Goal: Task Accomplishment & Management: Manage account settings

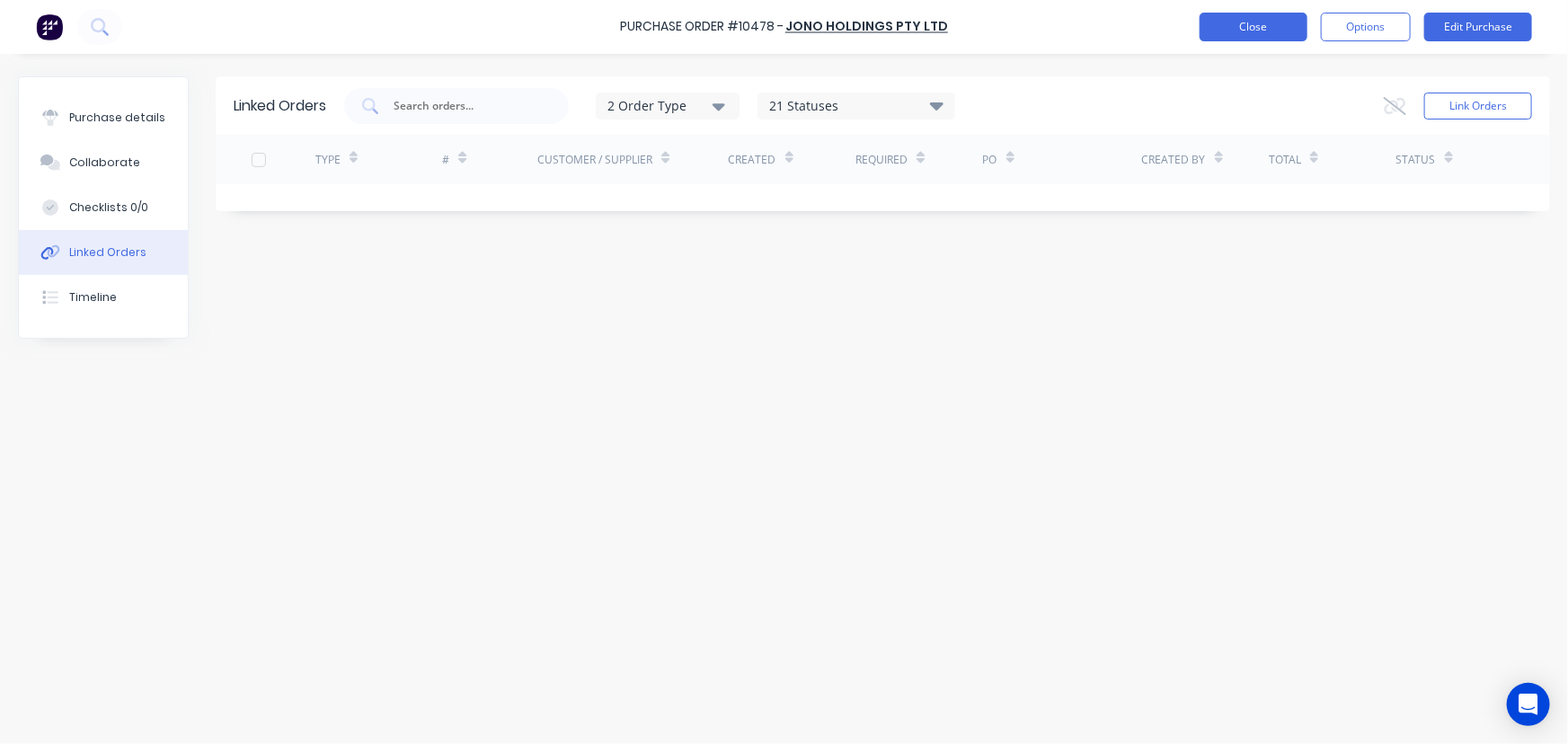
click at [1222, 25] on button "Close" at bounding box center [1253, 27] width 108 height 29
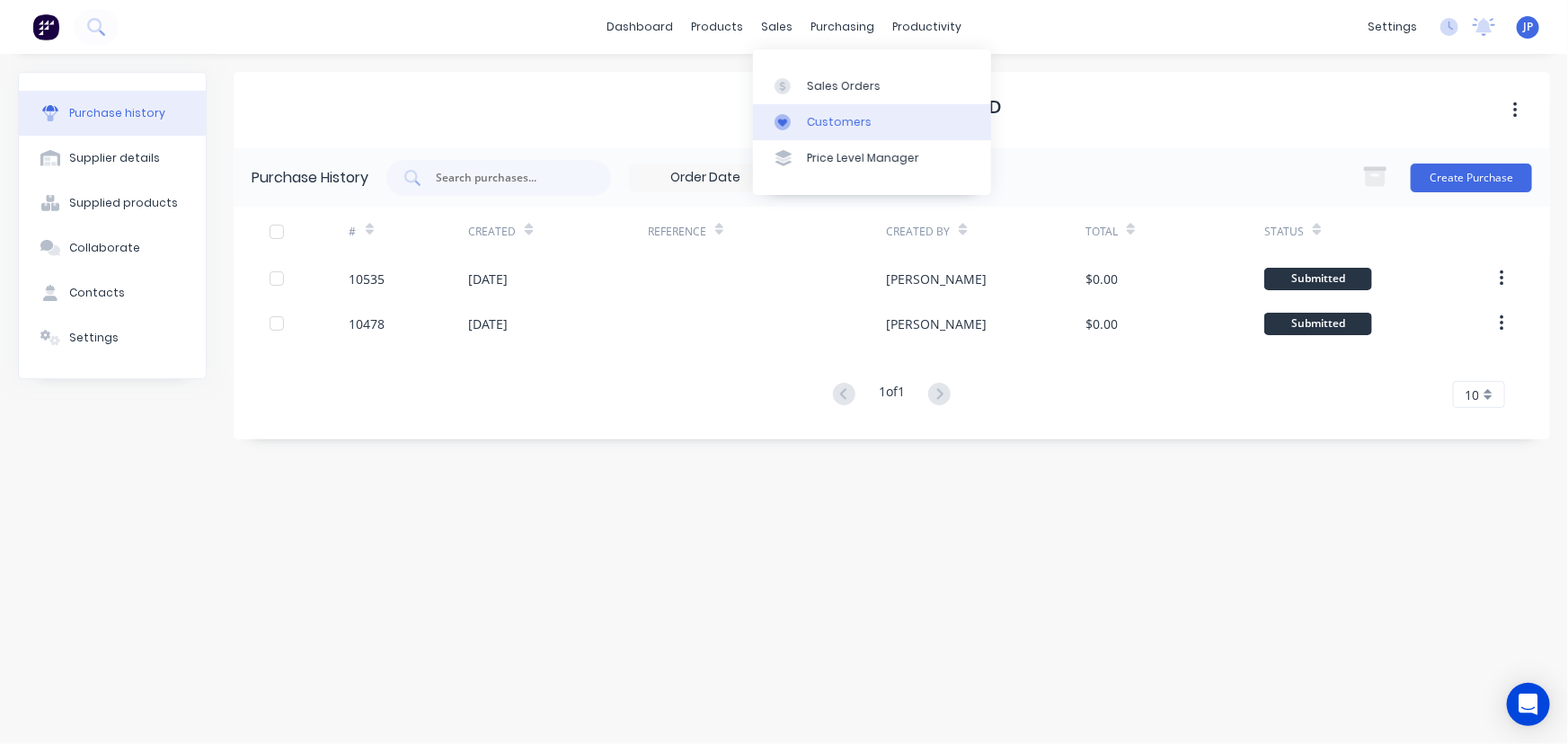
click at [812, 117] on div "Customers" at bounding box center [839, 123] width 65 height 17
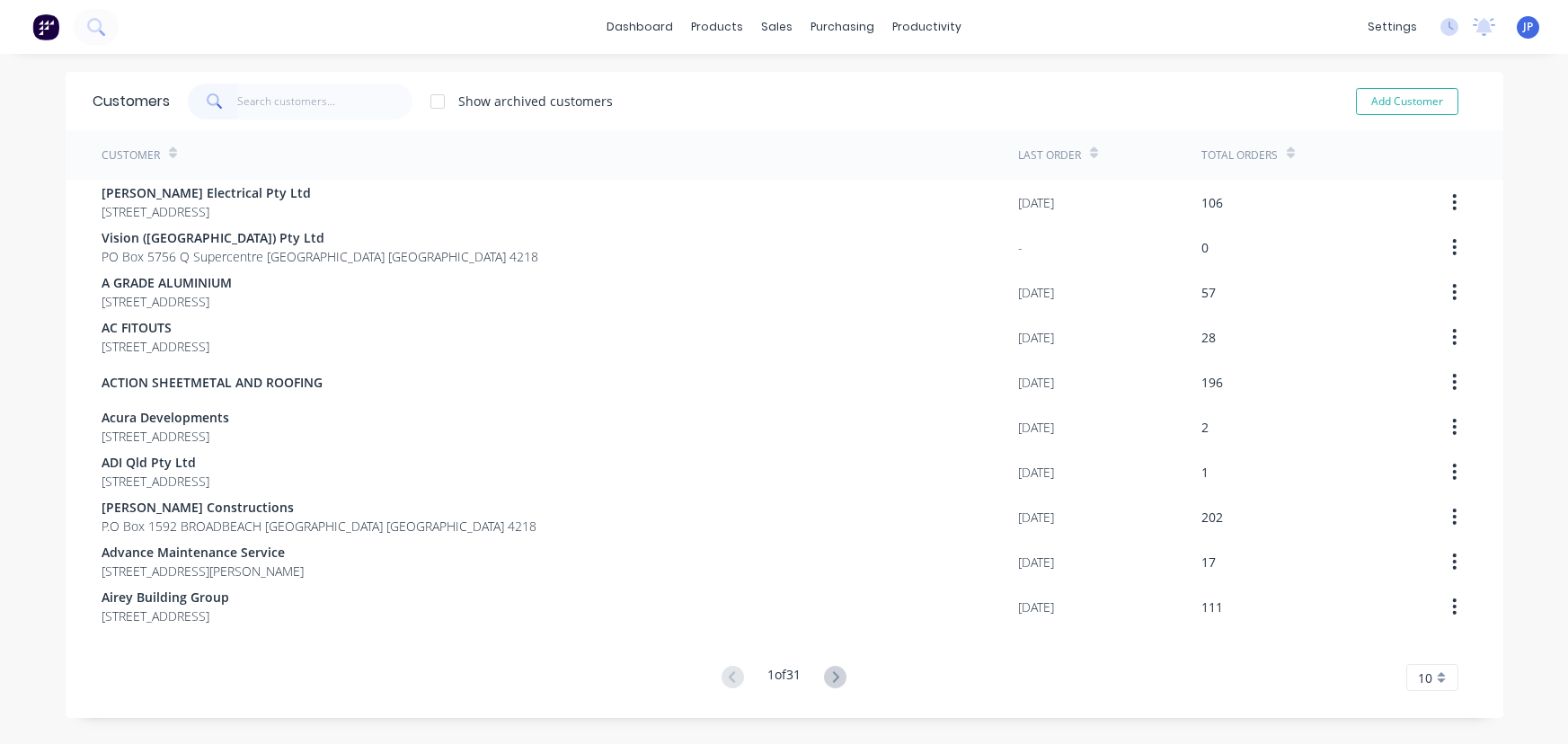
click at [287, 93] on input "text" at bounding box center [325, 101] width 176 height 36
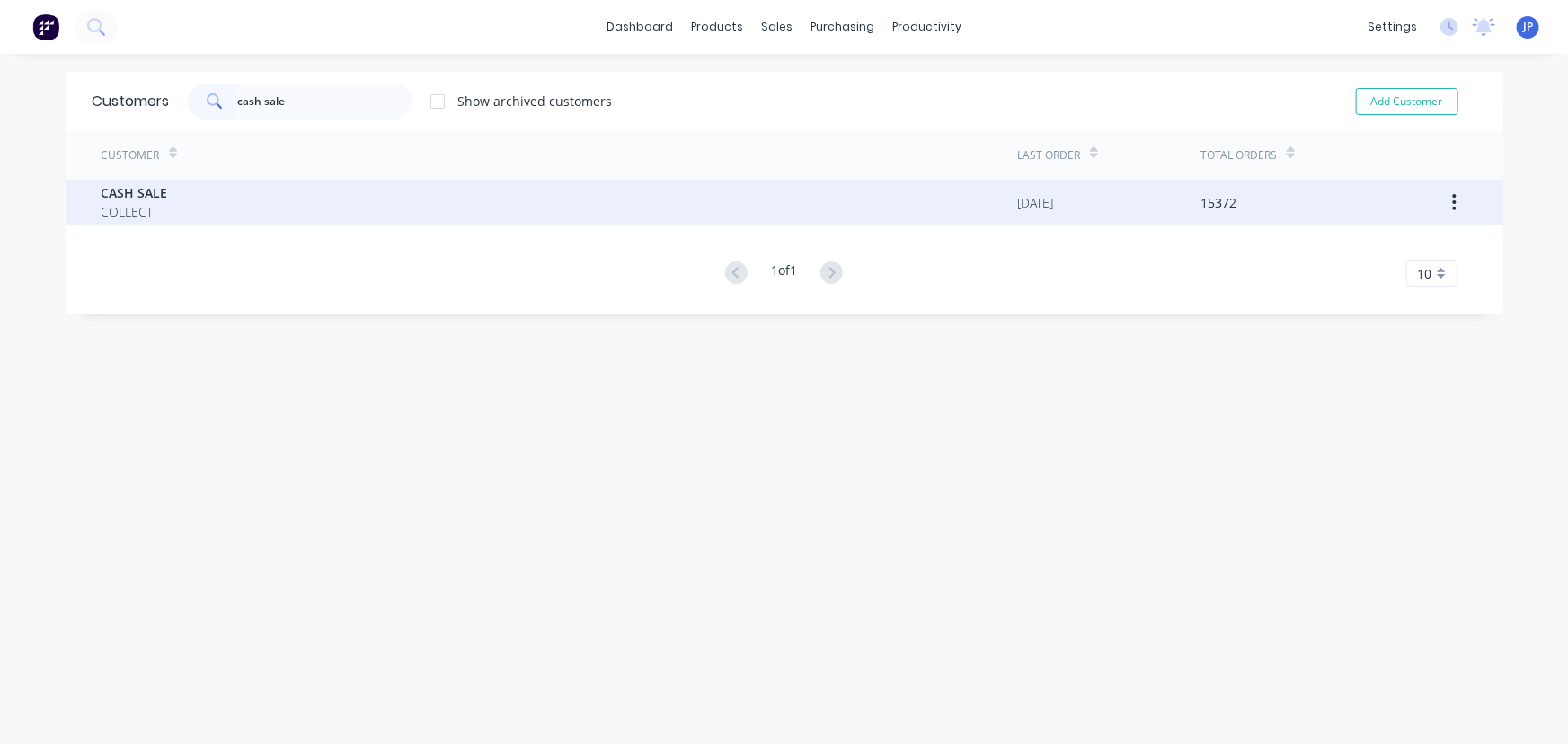
type input "cash sale"
click at [115, 193] on span "CASH SALE" at bounding box center [135, 192] width 67 height 18
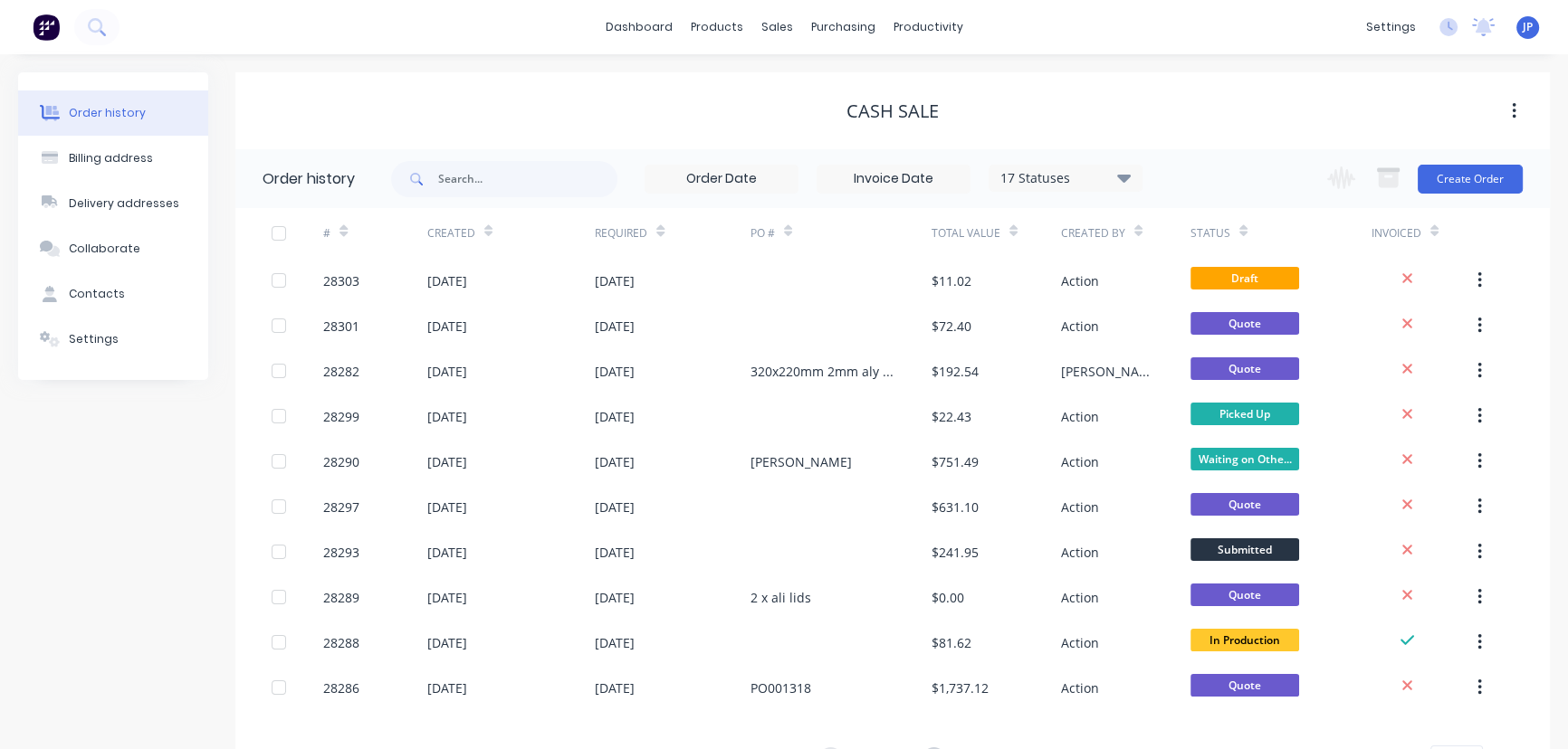
click at [1134, 176] on div "17 Statuses" at bounding box center [1065, 178] width 152 height 20
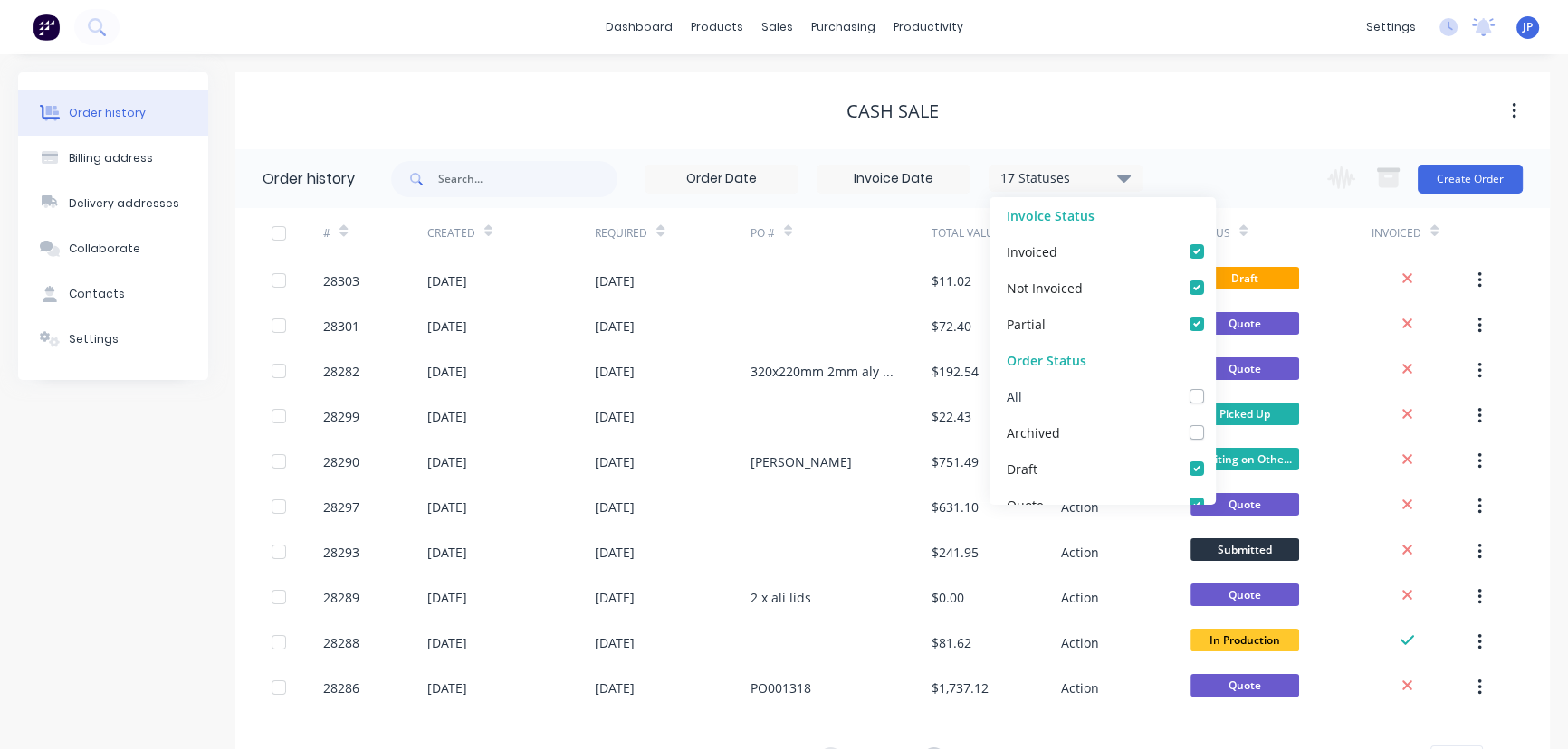
click at [1214, 386] on label at bounding box center [1214, 386] width 0 height 0
click at [1214, 391] on input "checkbox" at bounding box center [1222, 395] width 15 height 17
checkbox input "true"
click at [512, 190] on input "text" at bounding box center [528, 179] width 180 height 36
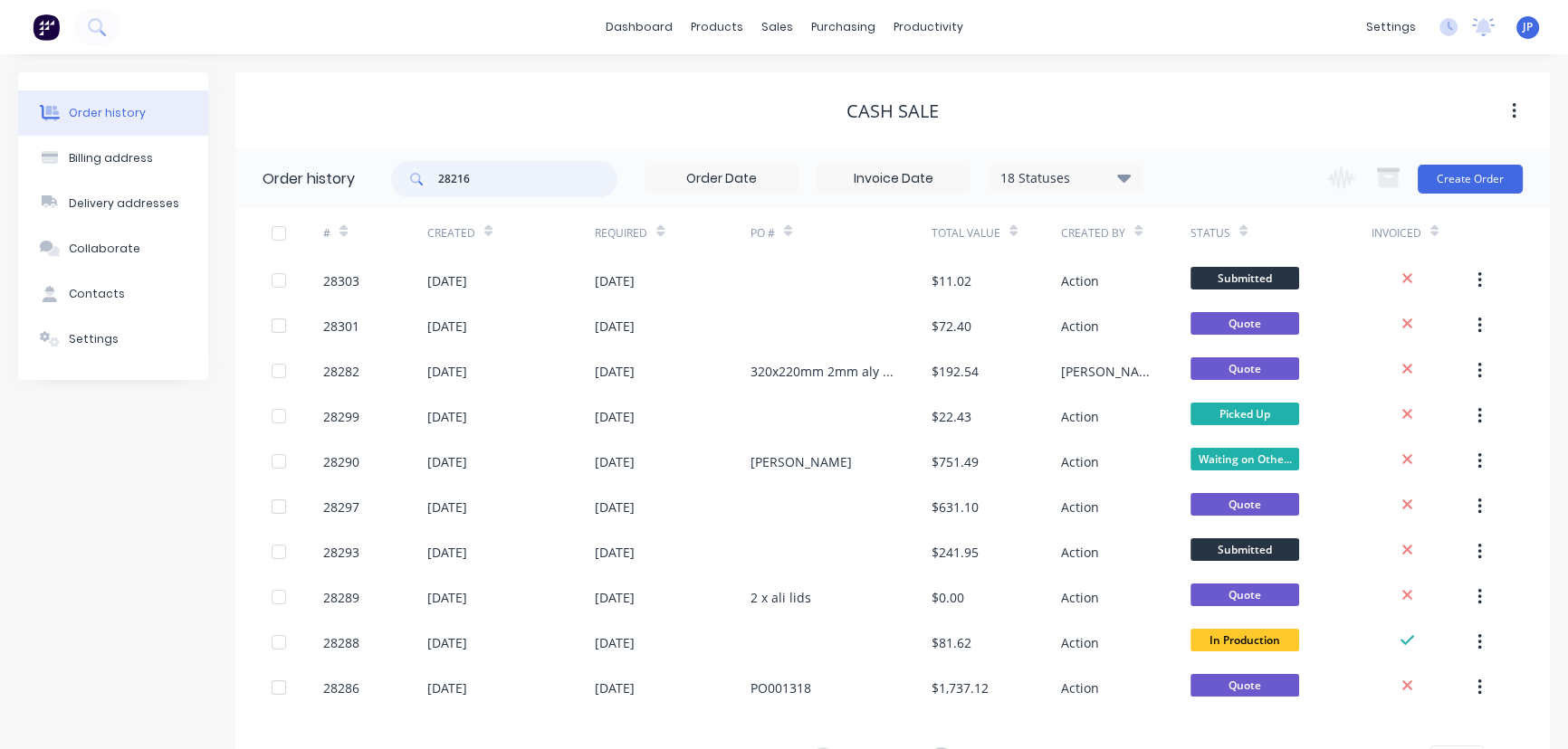
type input "28216"
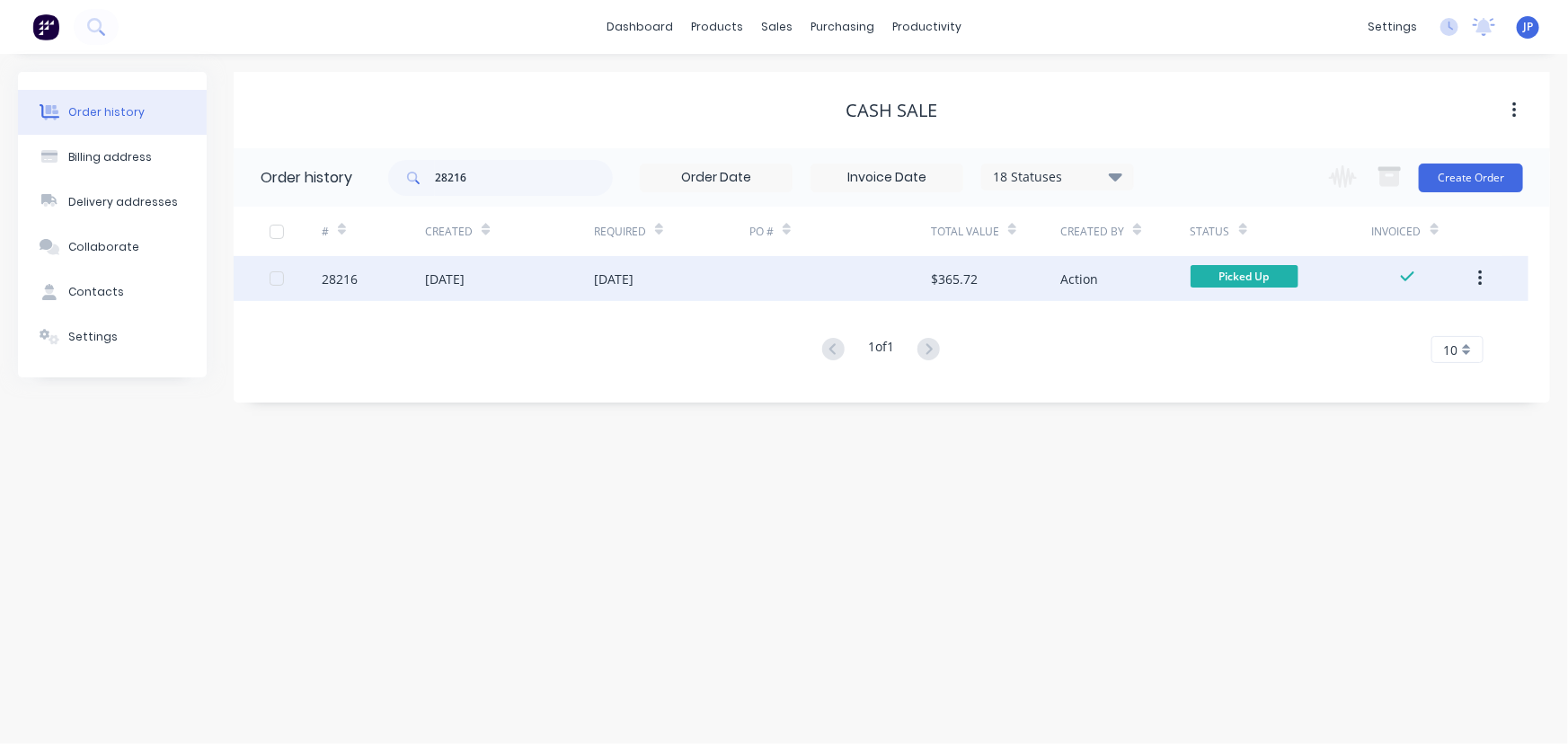
click at [518, 279] on div "[DATE]" at bounding box center [509, 278] width 169 height 45
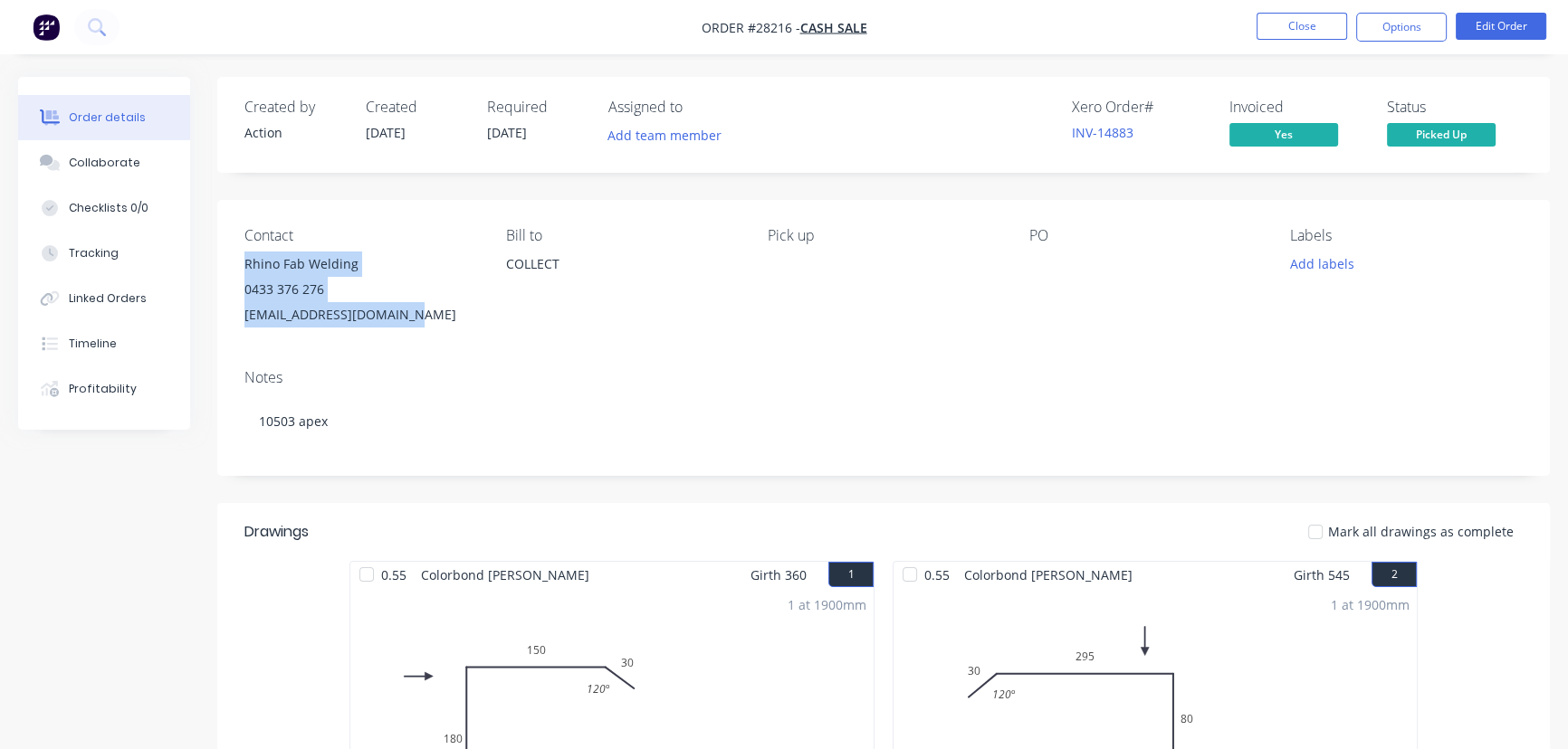
drag, startPoint x: 407, startPoint y: 316, endPoint x: 228, endPoint y: 270, distance: 184.8
click at [228, 270] on div "Contact Rhino Fab Welding 0433 376 276 rhinofabweld@hotmail.com Bill to COLLECT…" at bounding box center [883, 277] width 1333 height 154
copy div "Rhino Fab Welding 0433 376 276 rhinofabweld@hotmail.com"
drag, startPoint x: 99, startPoint y: 155, endPoint x: 99, endPoint y: 168, distance: 13.0
click at [99, 160] on div "Collaborate" at bounding box center [104, 163] width 72 height 17
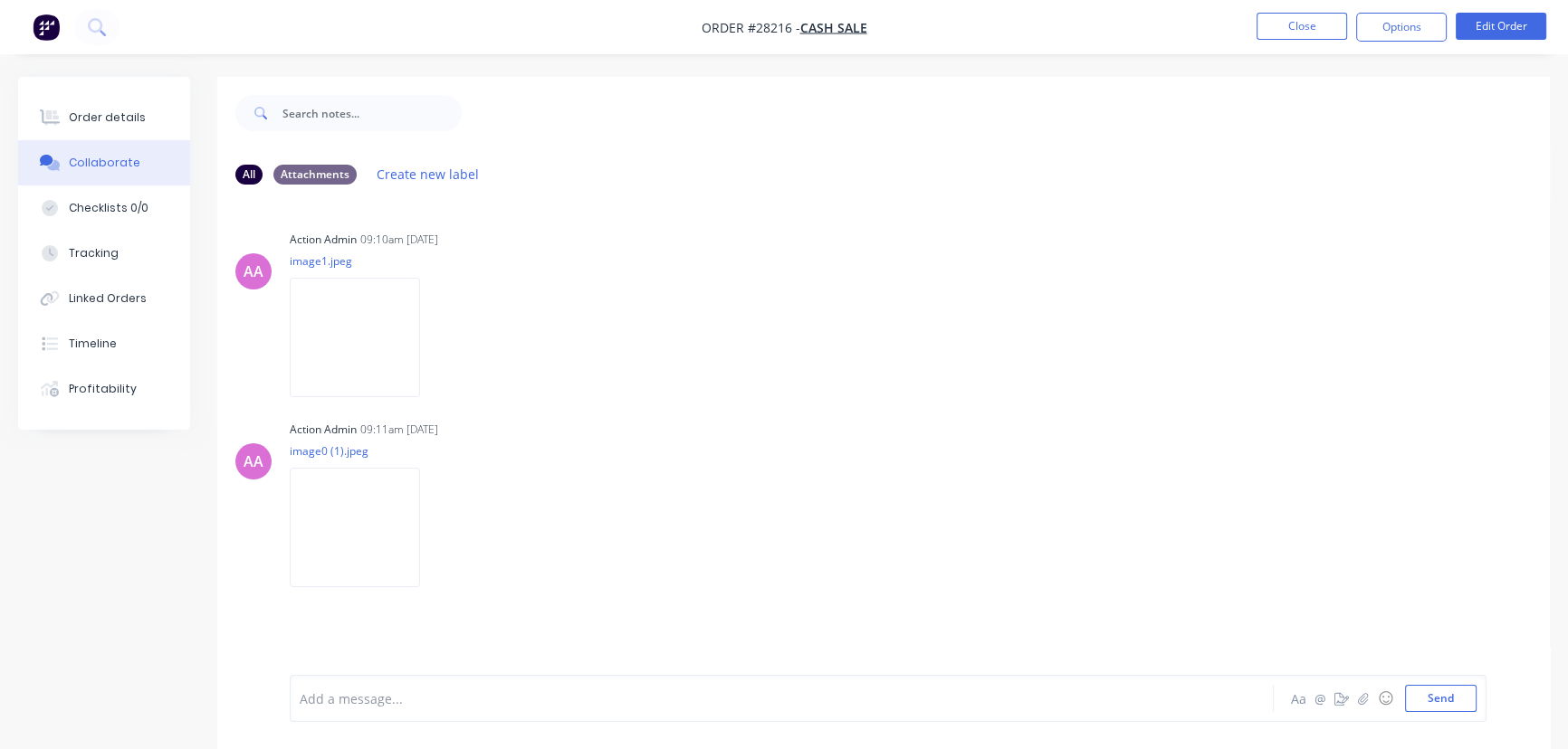
click at [320, 710] on div "Add a message..." at bounding box center [741, 698] width 882 height 27
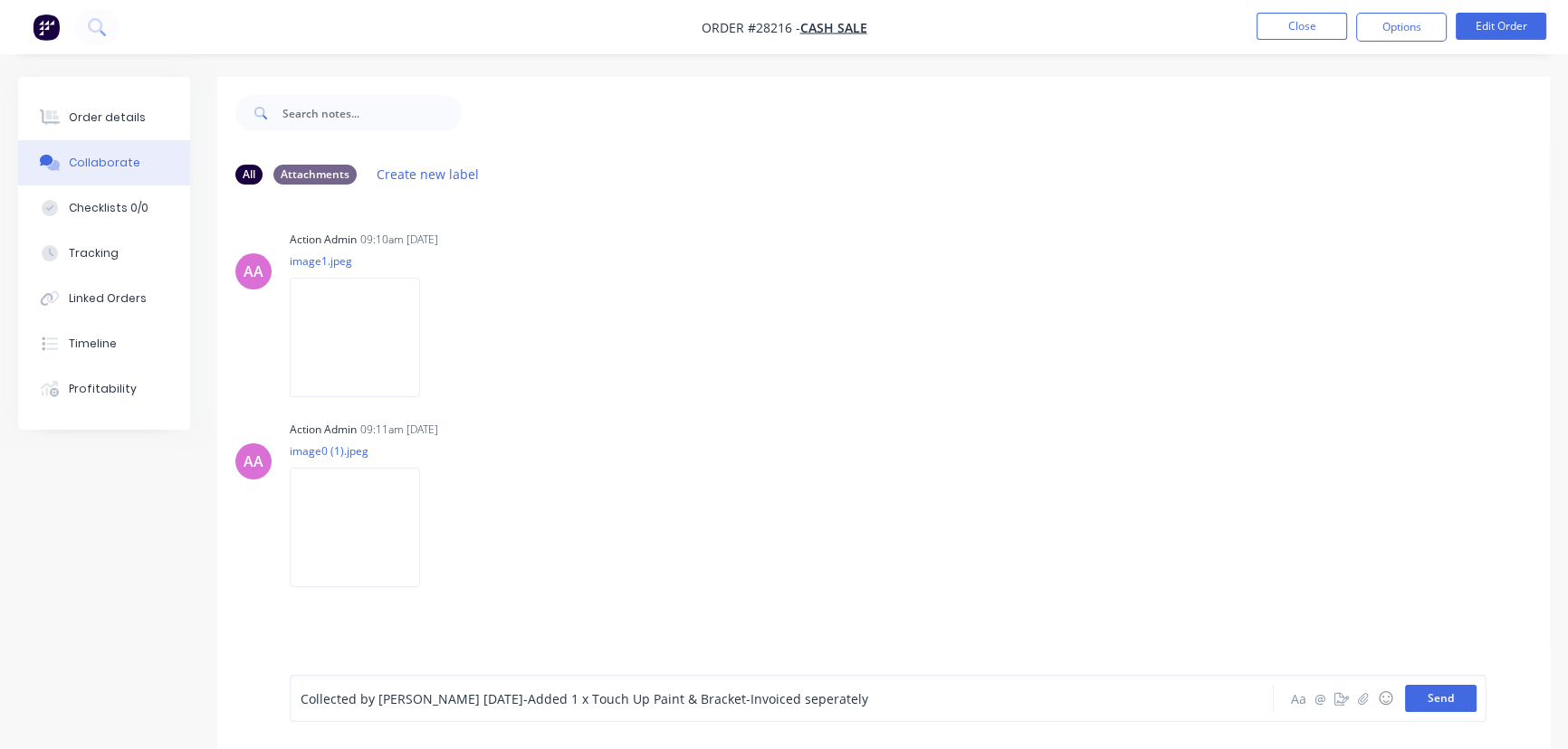
click at [1454, 694] on button "Send" at bounding box center [1441, 698] width 72 height 27
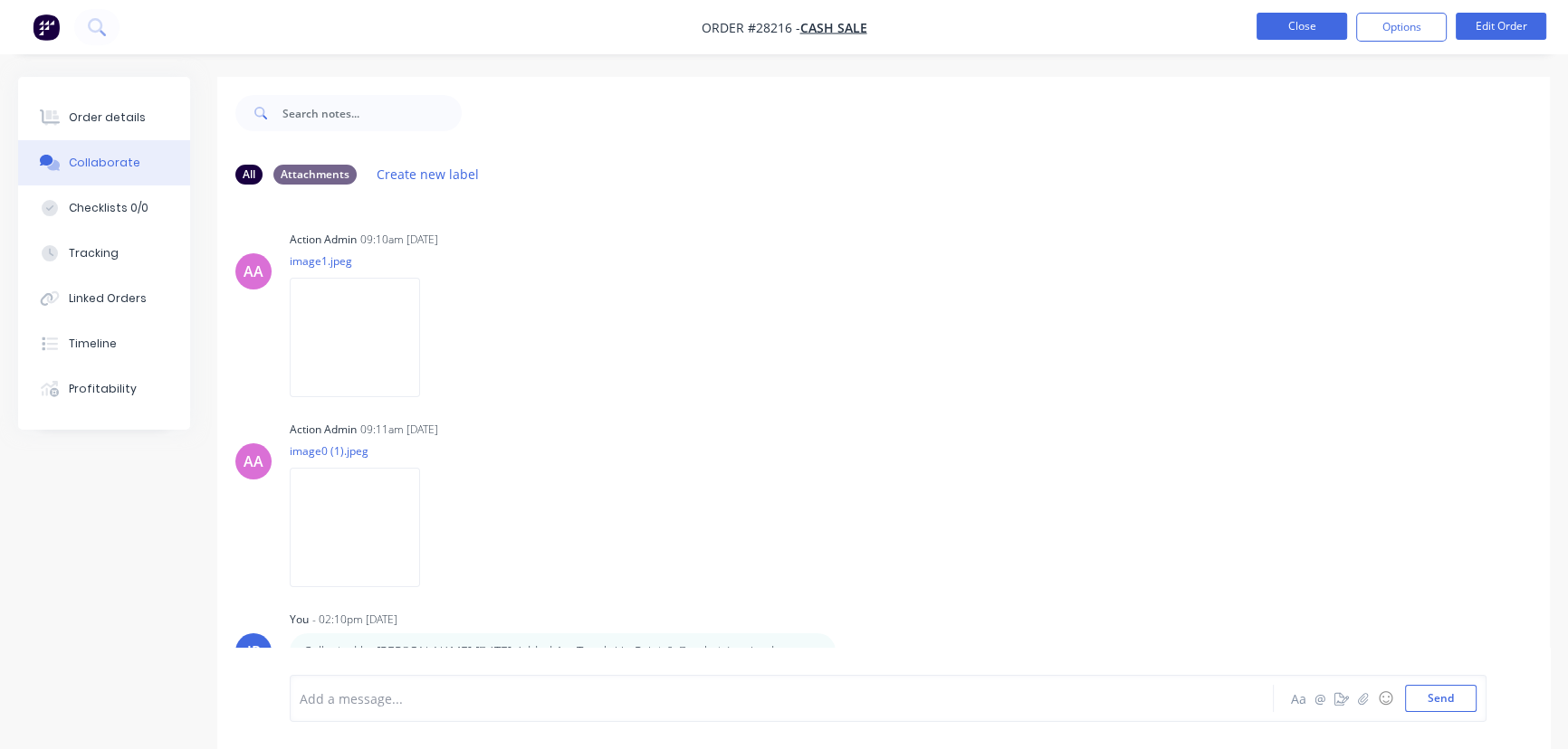
click at [1312, 32] on button "Close" at bounding box center [1301, 26] width 90 height 27
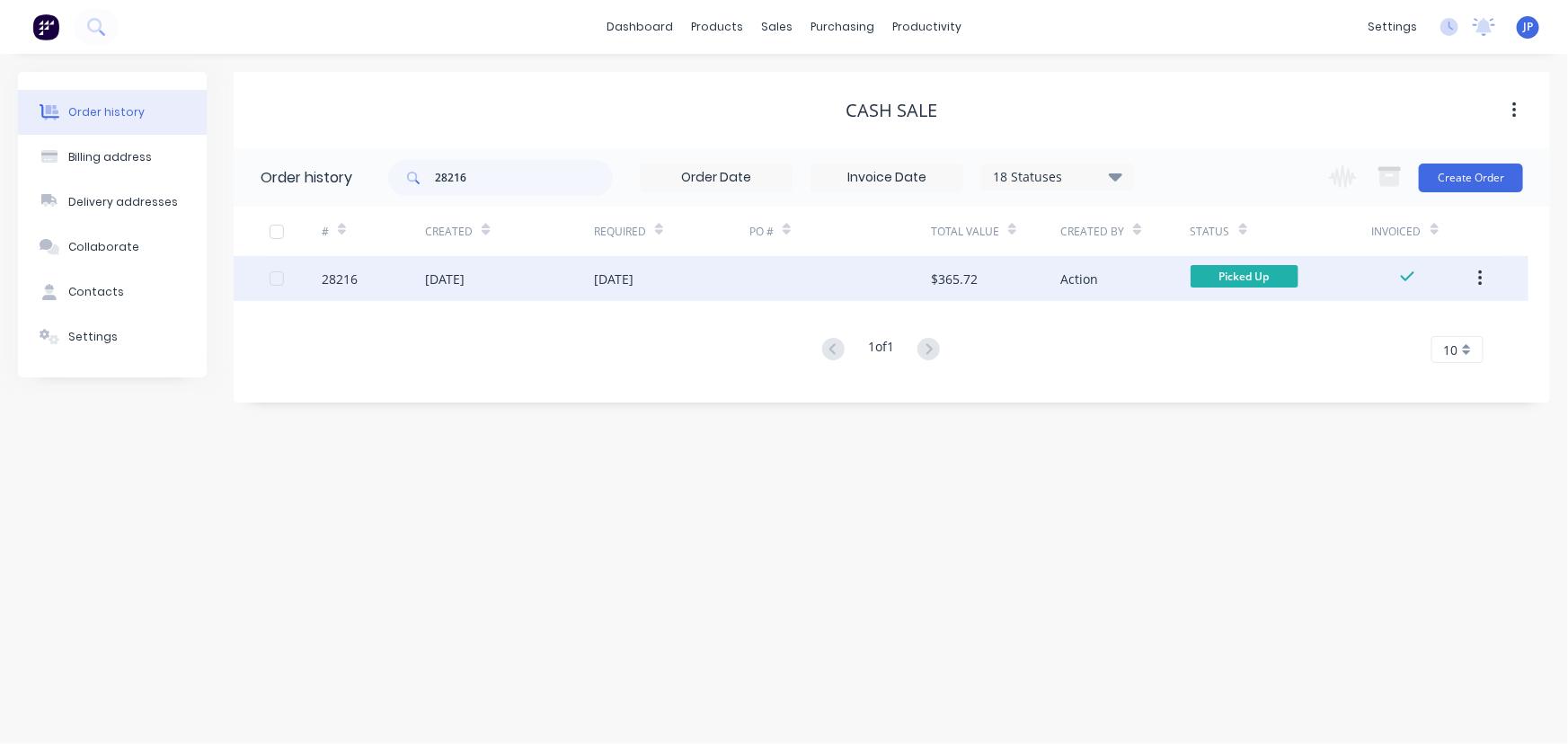
click at [1475, 279] on button "button" at bounding box center [1481, 278] width 43 height 32
click at [1483, 280] on button "button" at bounding box center [1481, 278] width 43 height 32
click at [1383, 324] on div "Archive" at bounding box center [1416, 325] width 139 height 26
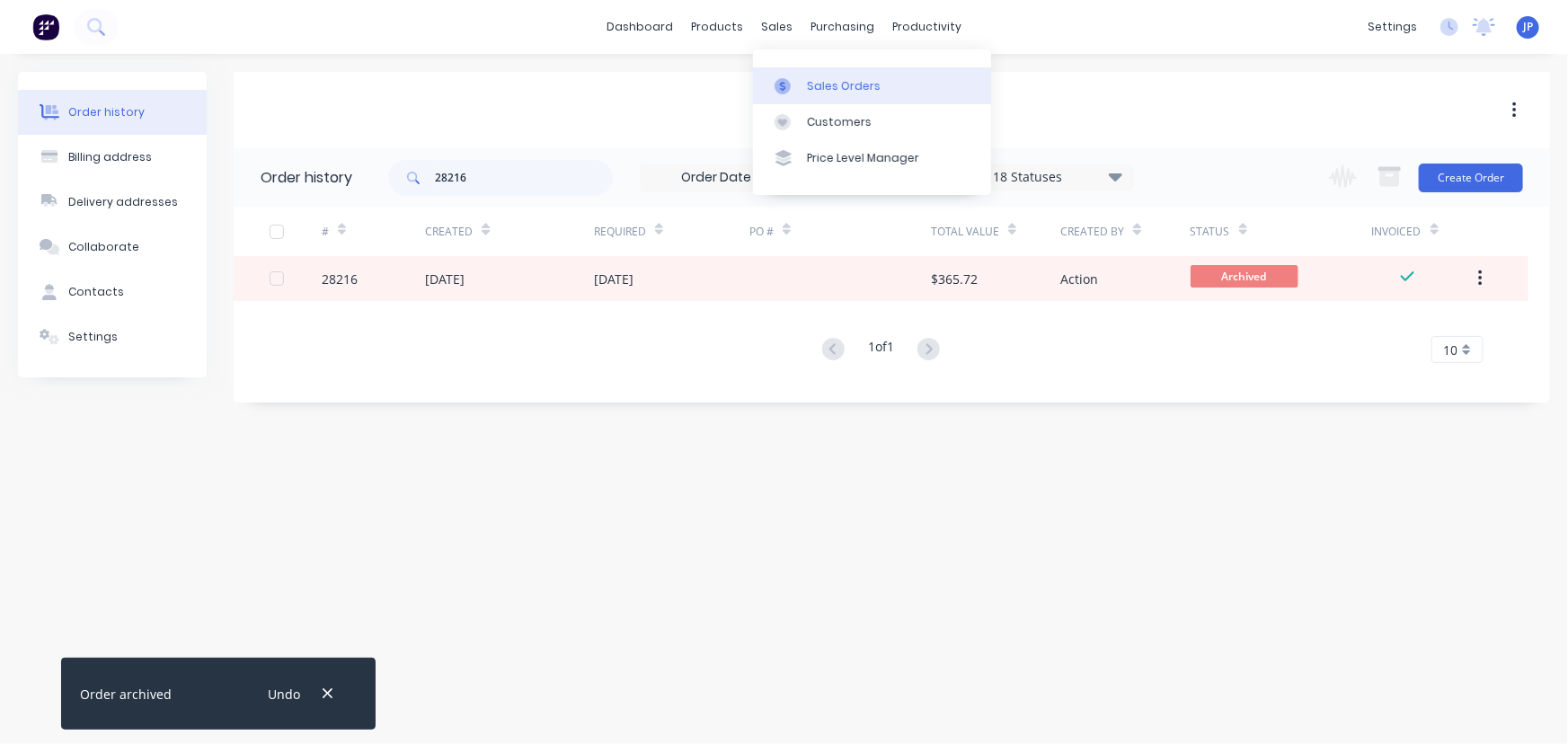
click at [822, 79] on div "Sales Orders" at bounding box center [844, 87] width 74 height 17
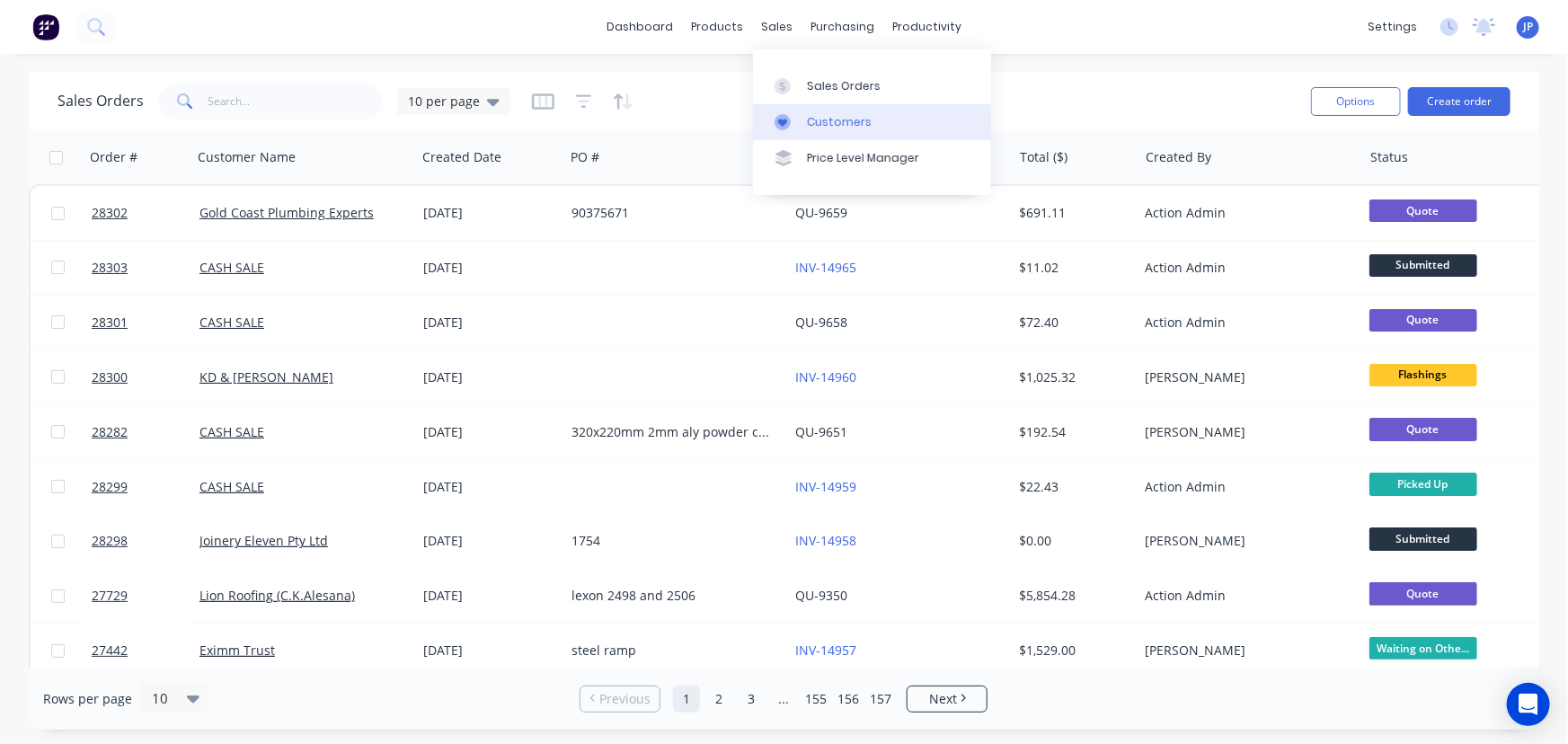
click at [810, 120] on div "Customers" at bounding box center [839, 123] width 65 height 17
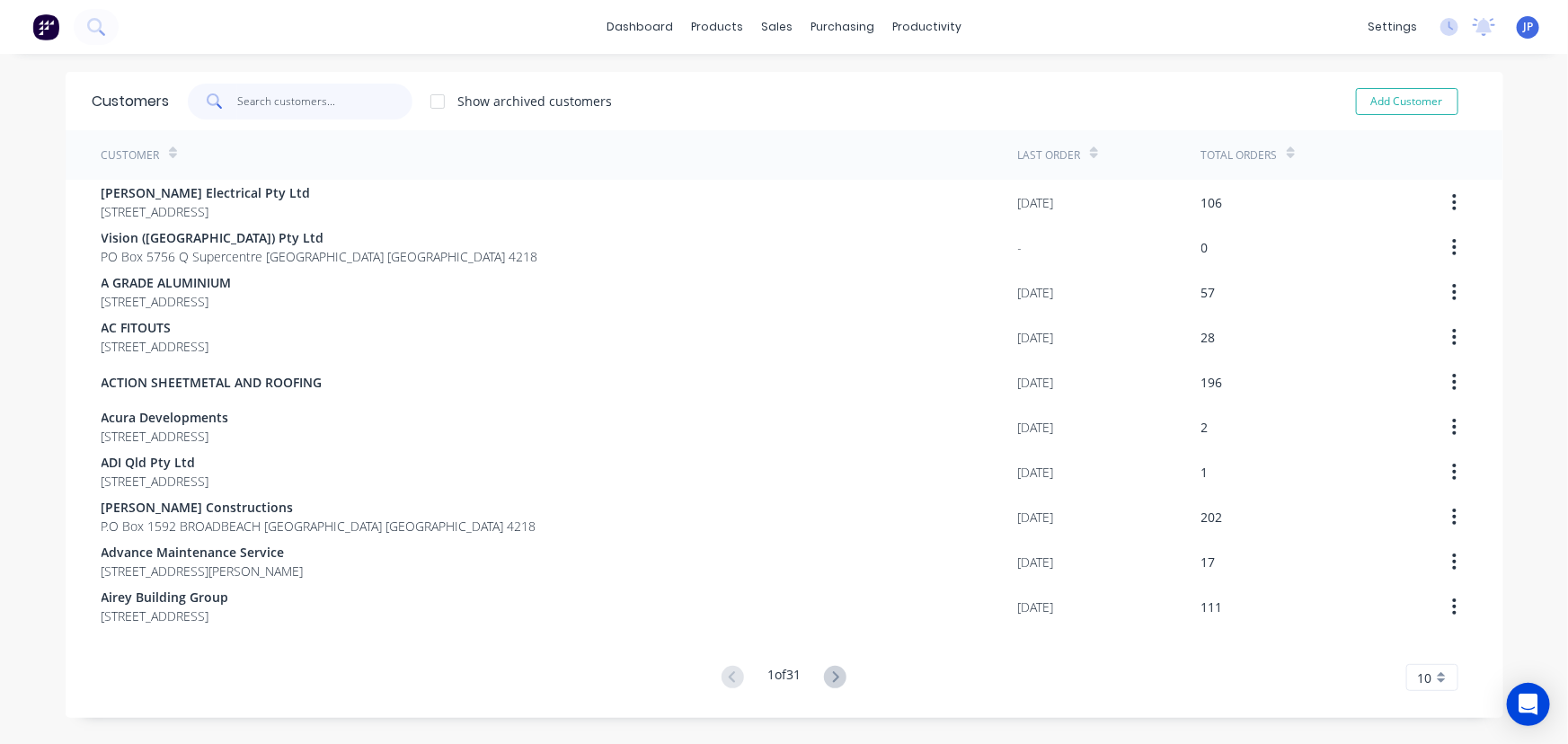
click at [300, 113] on input "text" at bounding box center [325, 101] width 176 height 36
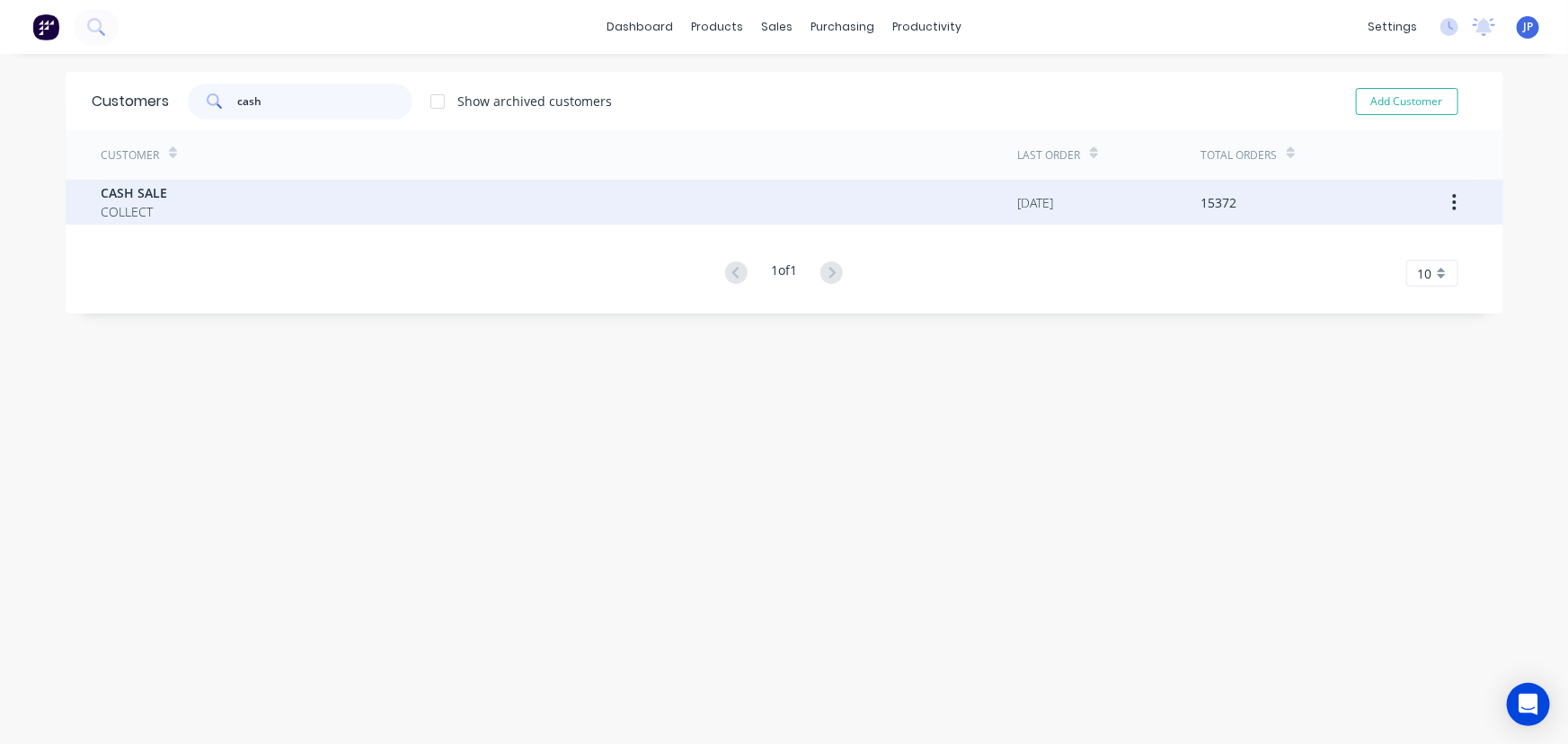
type input "cash"
click at [131, 202] on span "COLLECT" at bounding box center [135, 212] width 67 height 18
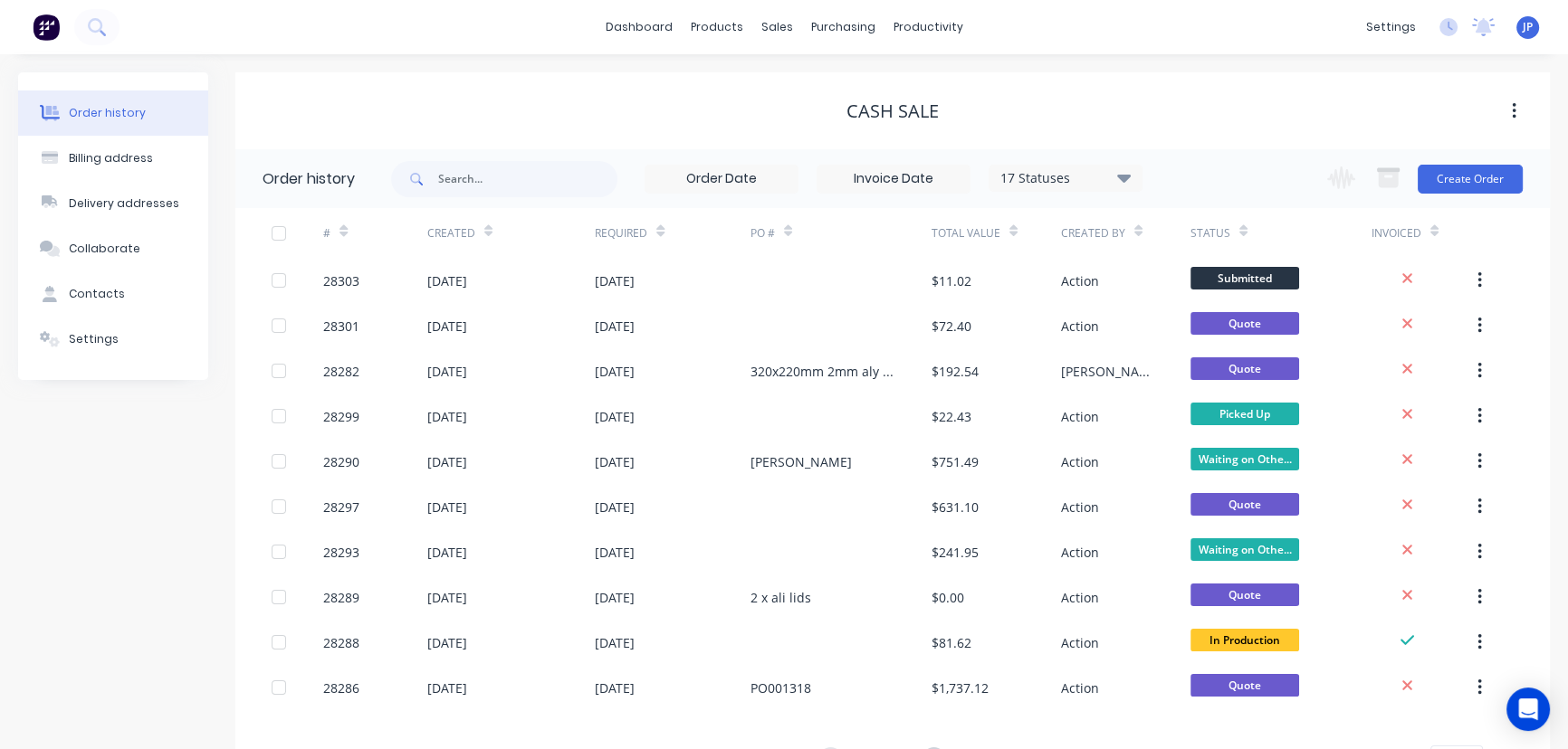
click at [508, 156] on div "17 Statuses Invoice Status Invoiced Not Invoiced Partial Order Status All Archi…" at bounding box center [766, 178] width 751 height 59
type input "90"
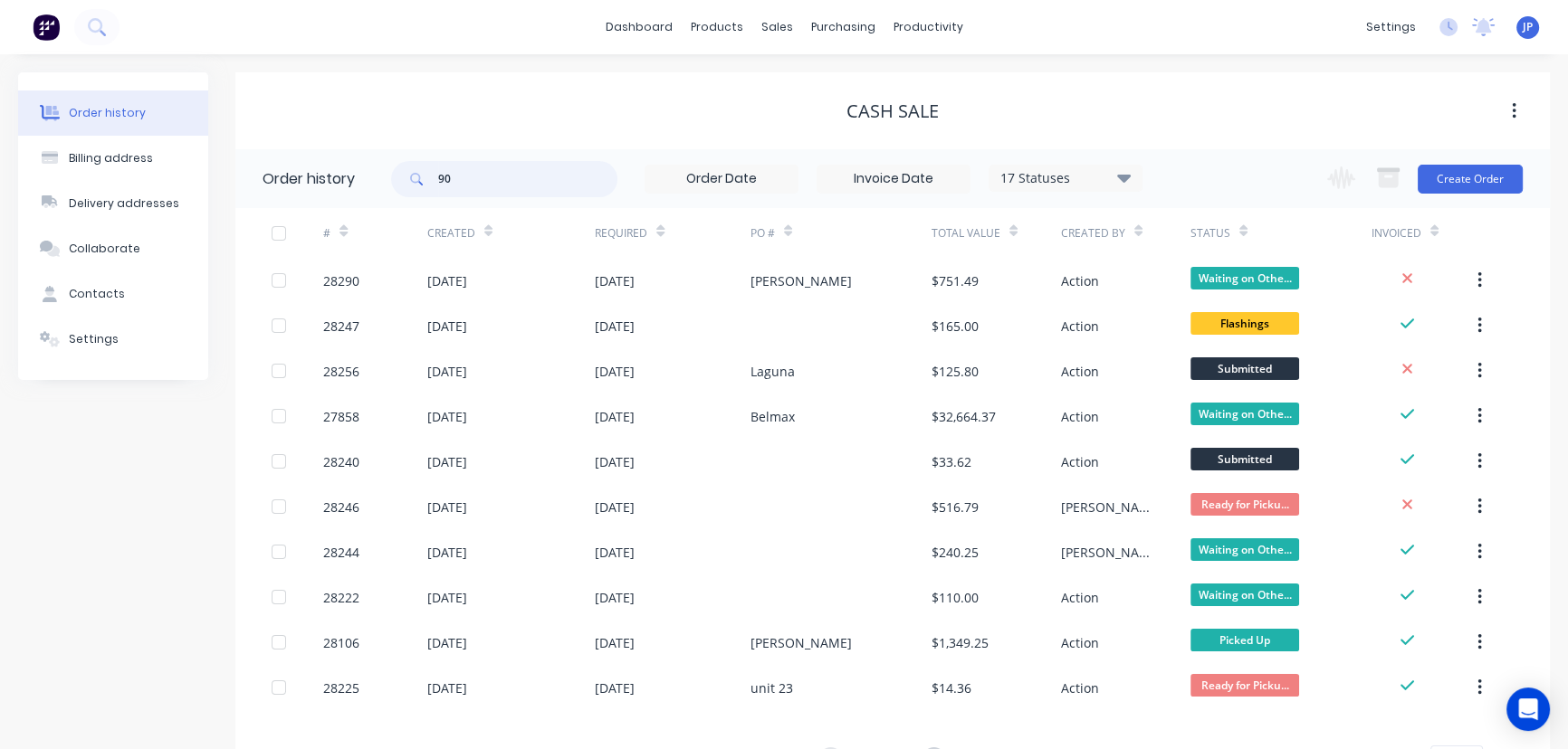
click at [443, 180] on input "90" at bounding box center [528, 179] width 180 height 36
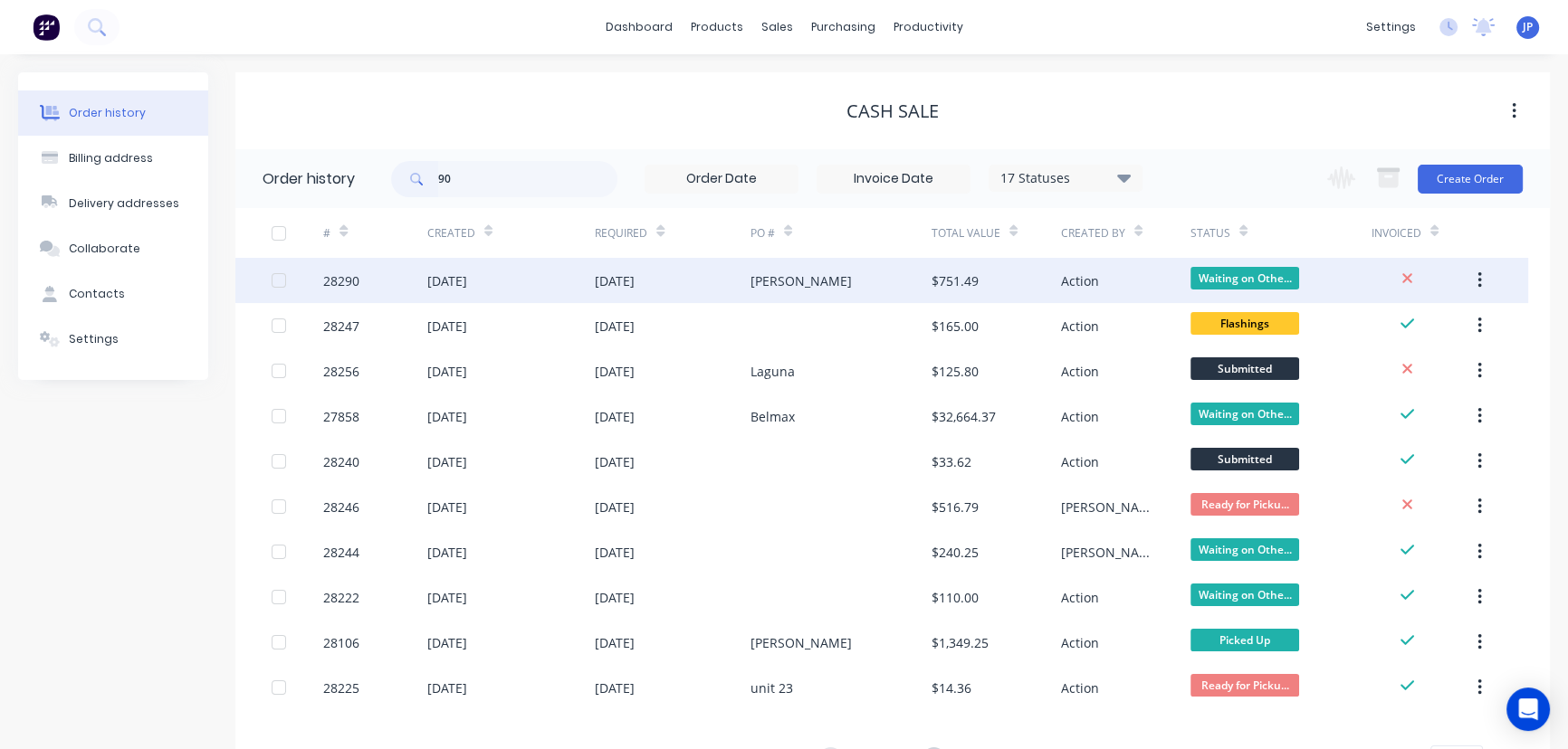
click at [481, 293] on div "02 Sep 2025" at bounding box center [511, 280] width 168 height 46
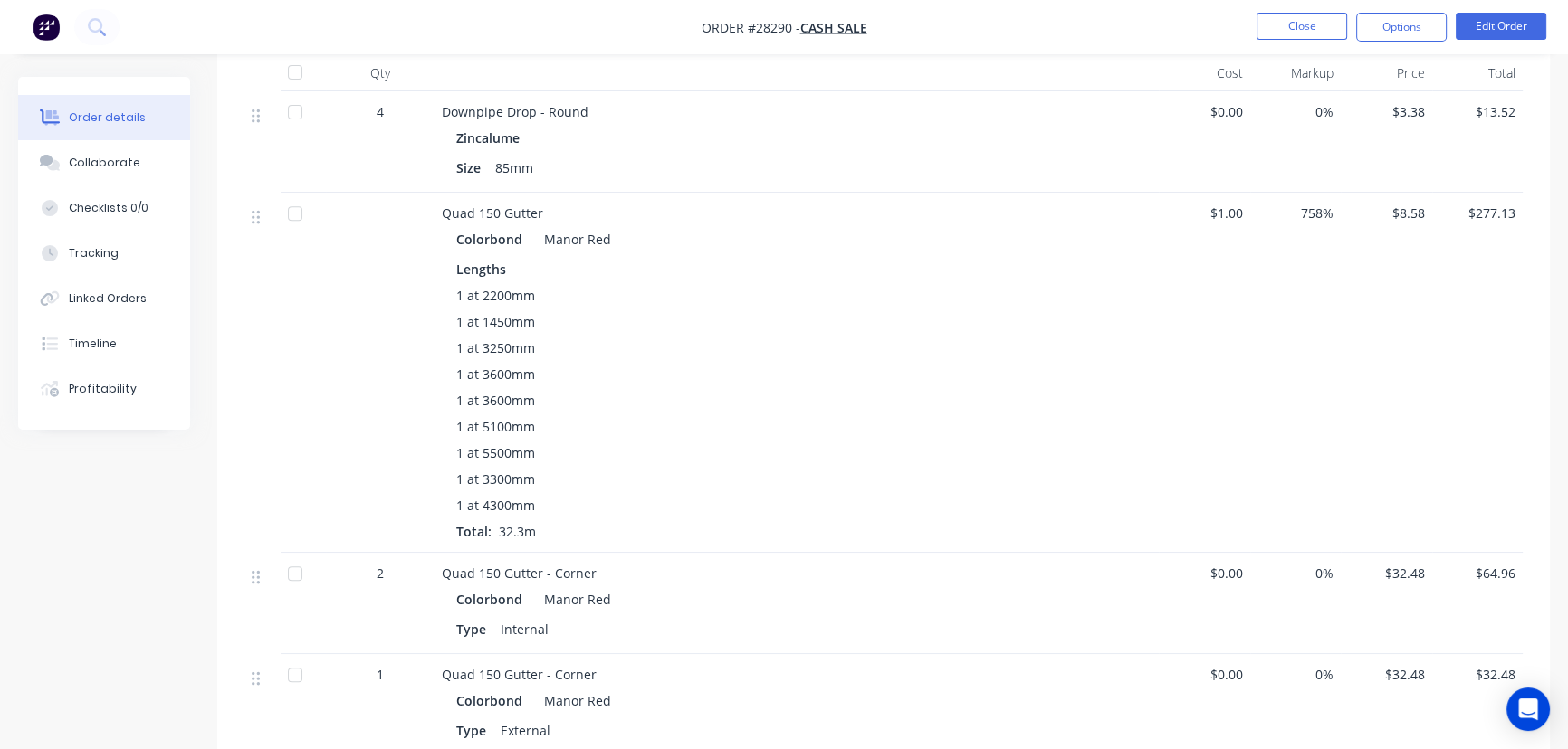
scroll to position [905, 0]
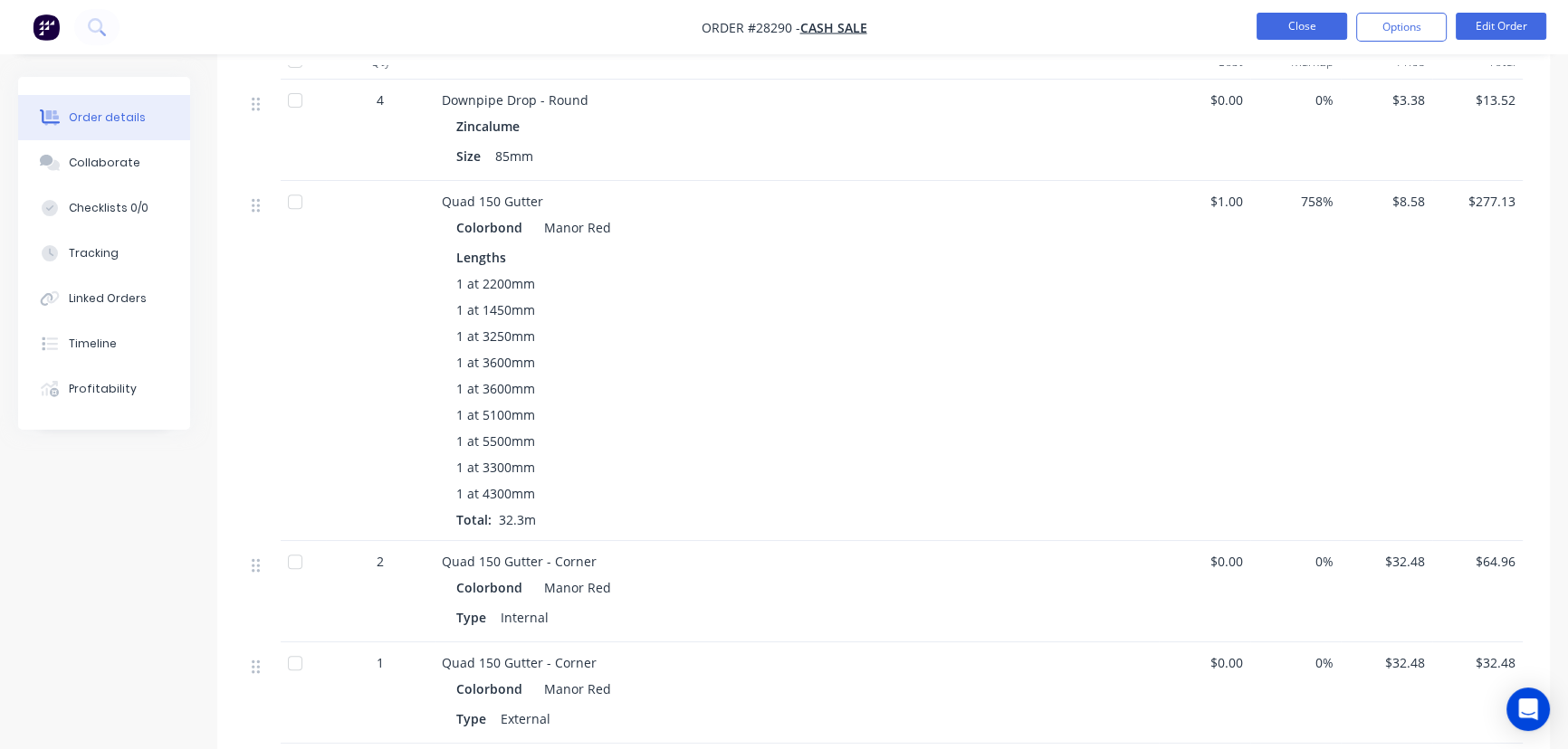
click at [1273, 16] on button "Close" at bounding box center [1301, 26] width 90 height 27
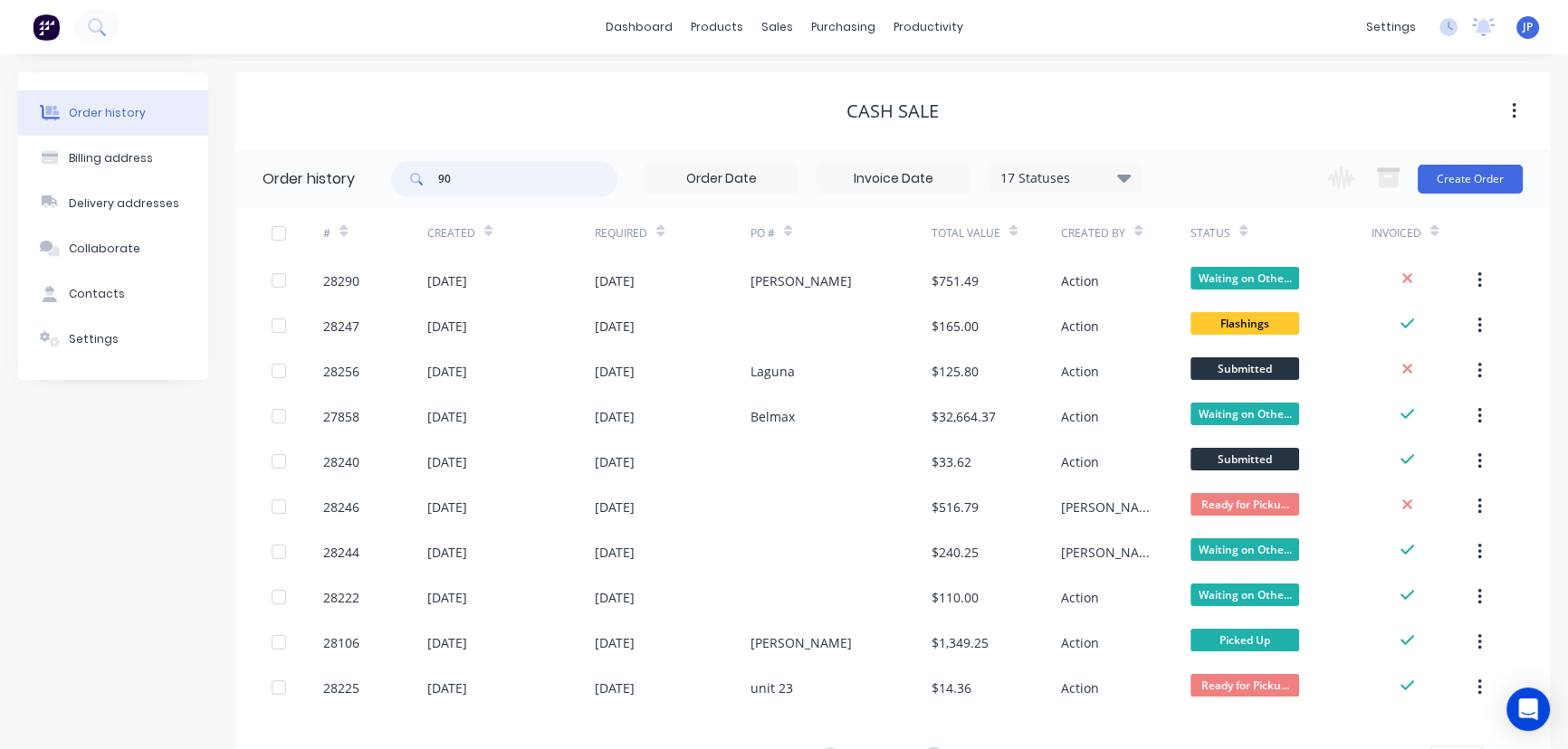
drag, startPoint x: 456, startPoint y: 181, endPoint x: 399, endPoint y: 181, distance: 57.0
click at [399, 181] on div "90" at bounding box center [503, 179] width 226 height 36
type input "28287"
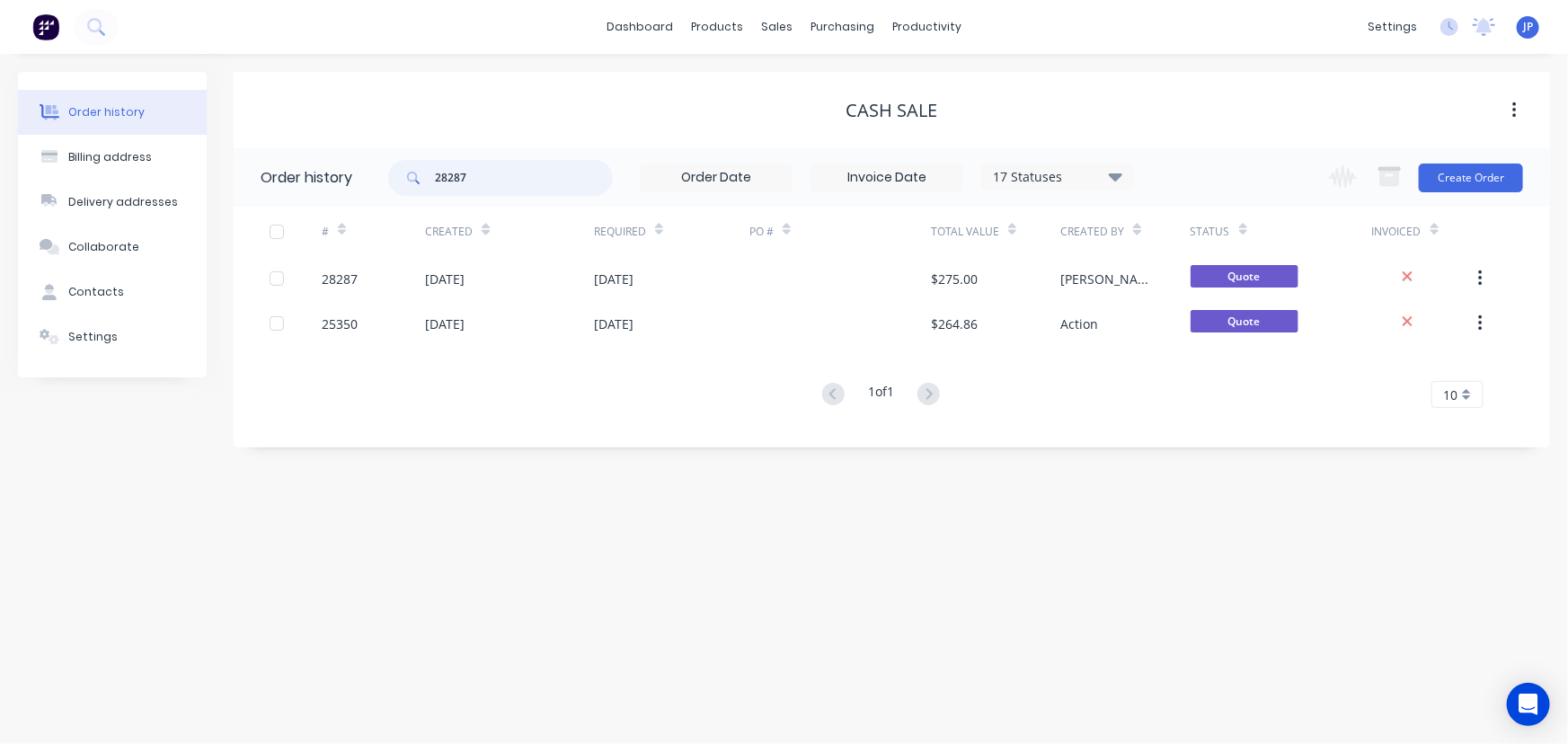
drag, startPoint x: 439, startPoint y: 179, endPoint x: 410, endPoint y: 179, distance: 29.0
click at [410, 179] on div "28287" at bounding box center [500, 177] width 225 height 36
type input "28283"
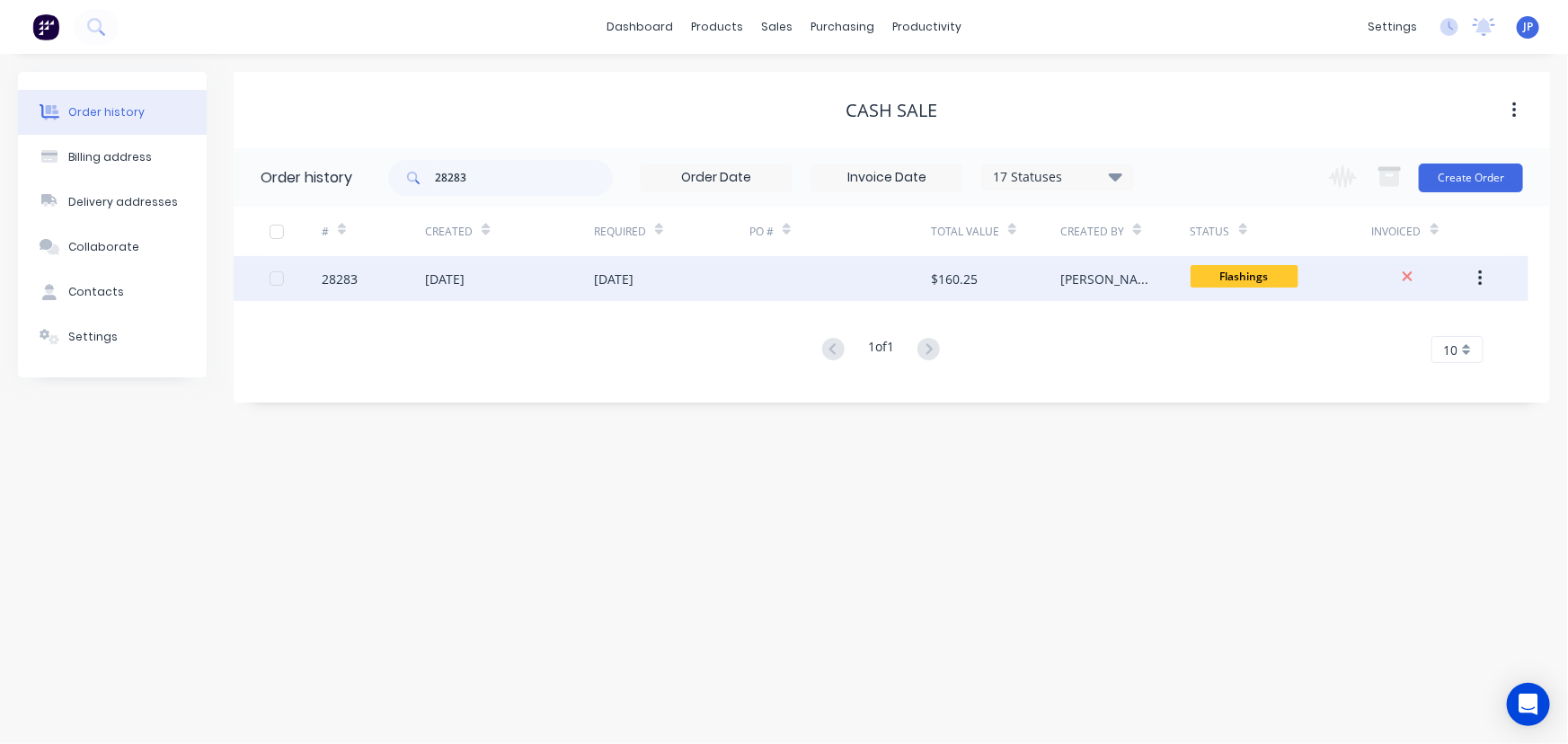
click at [465, 271] on div "02 Sep 2025" at bounding box center [444, 279] width 40 height 18
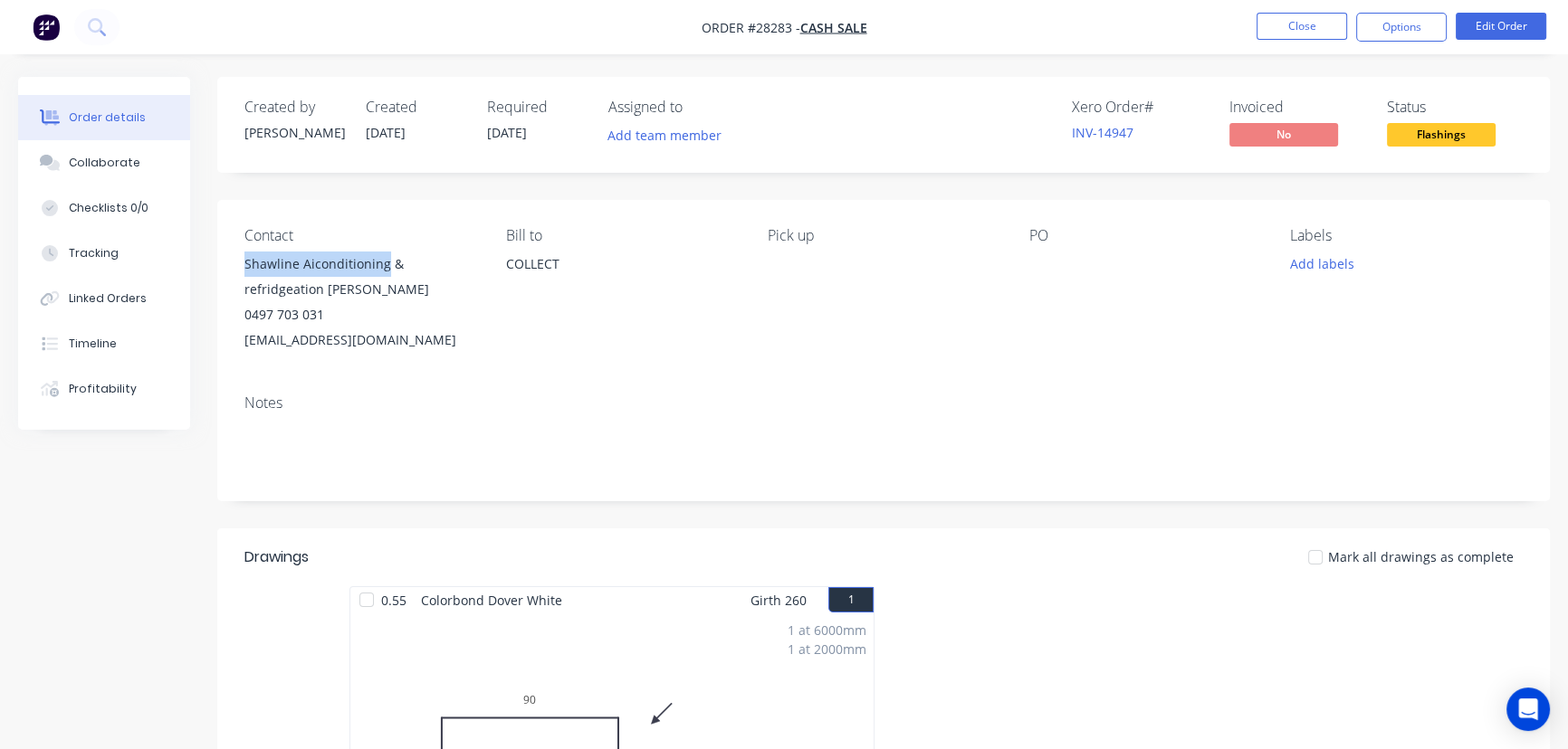
drag, startPoint x: 384, startPoint y: 271, endPoint x: 235, endPoint y: 274, distance: 149.0
click at [235, 274] on div "Contact Shawline Aiconditioning & refridgeation peter 0497 703 031 shawlineair@…" at bounding box center [883, 290] width 1333 height 181
copy div "Shawline Aiconditioning"
click at [1375, 28] on button "Options" at bounding box center [1400, 27] width 90 height 29
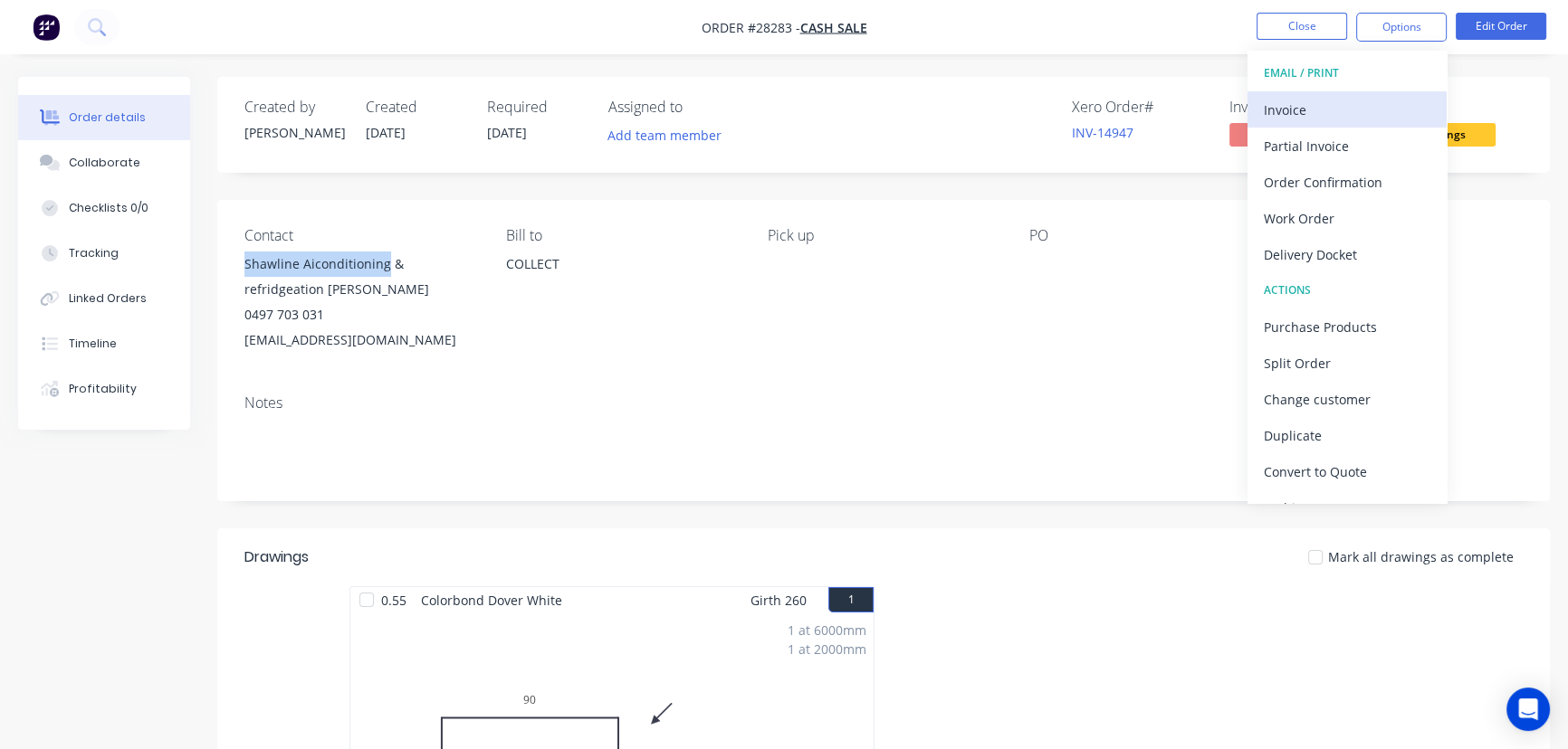
click at [1340, 103] on div "Invoice" at bounding box center [1347, 110] width 167 height 26
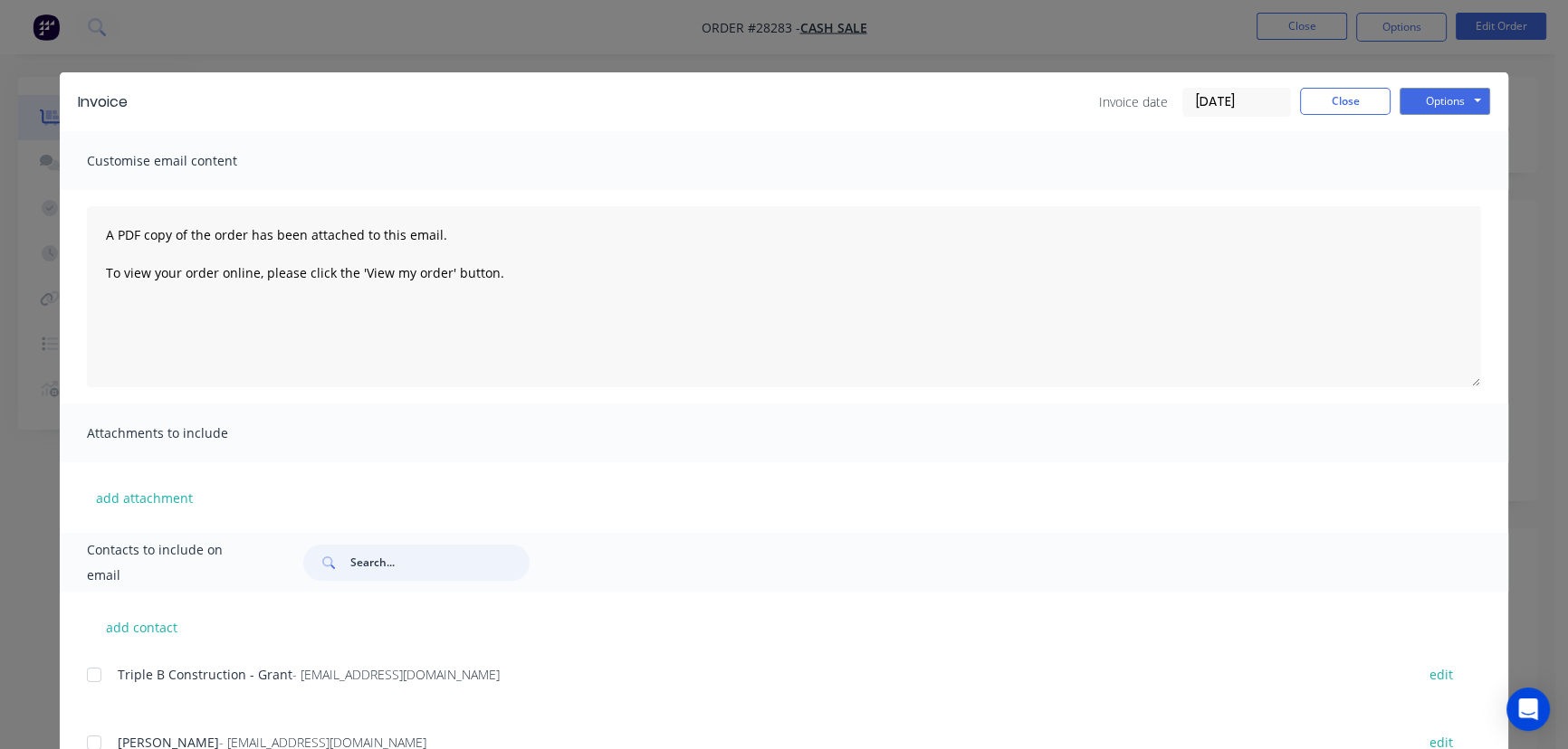
drag, startPoint x: 391, startPoint y: 556, endPoint x: 346, endPoint y: 566, distance: 46.1
click at [350, 566] on input "text" at bounding box center [439, 563] width 180 height 36
paste input "Shawline Aiconditioning"
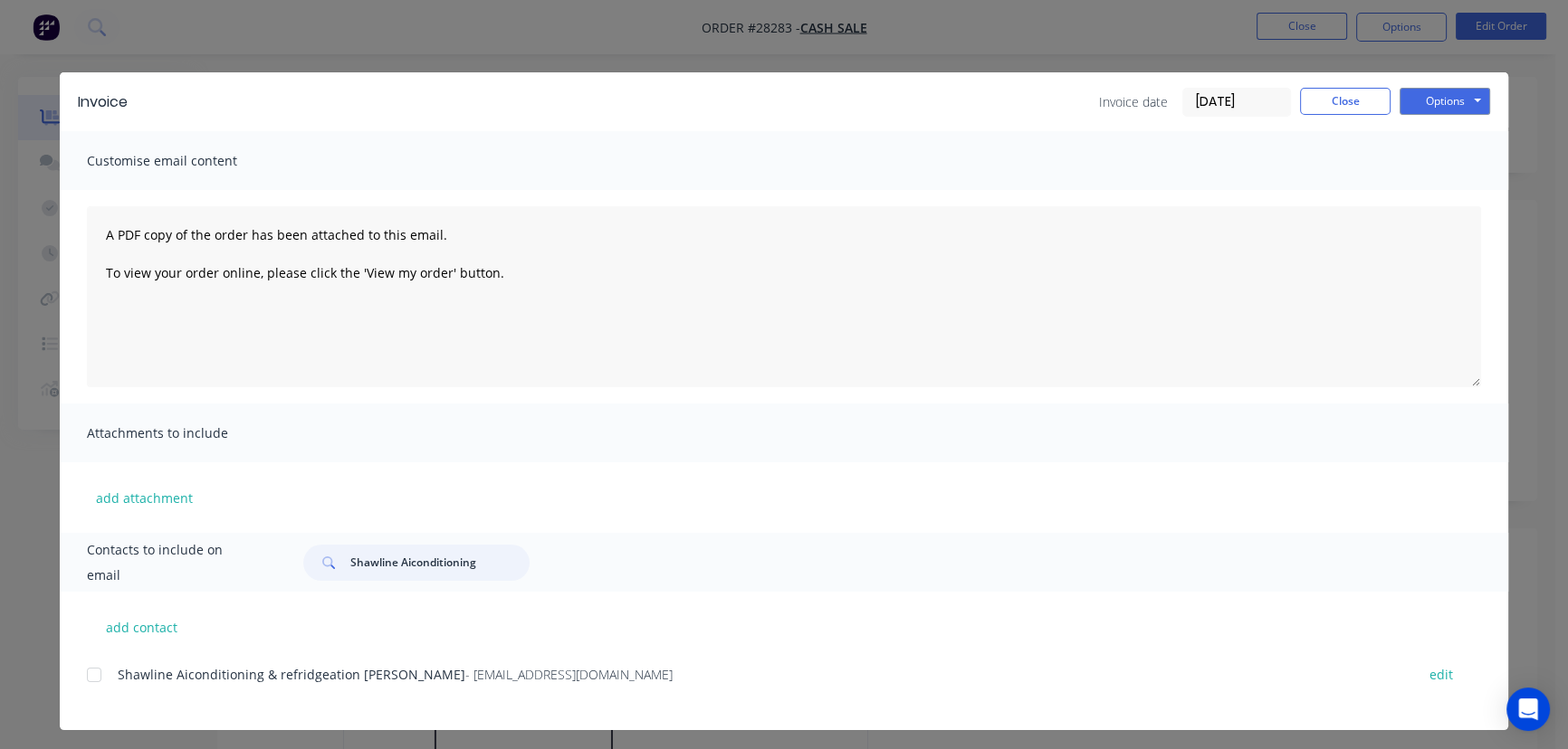
type input "Shawline Aiconditioning"
drag, startPoint x: 545, startPoint y: 683, endPoint x: 96, endPoint y: 706, distance: 449.6
click at [96, 706] on div "Shawline Aiconditioning & refridgeation peter - shawlineair@outlook.com edit" at bounding box center [797, 686] width 1421 height 47
copy div "Shawline Aiconditioning & refridgeation peter - shawlineair@outlook.com"
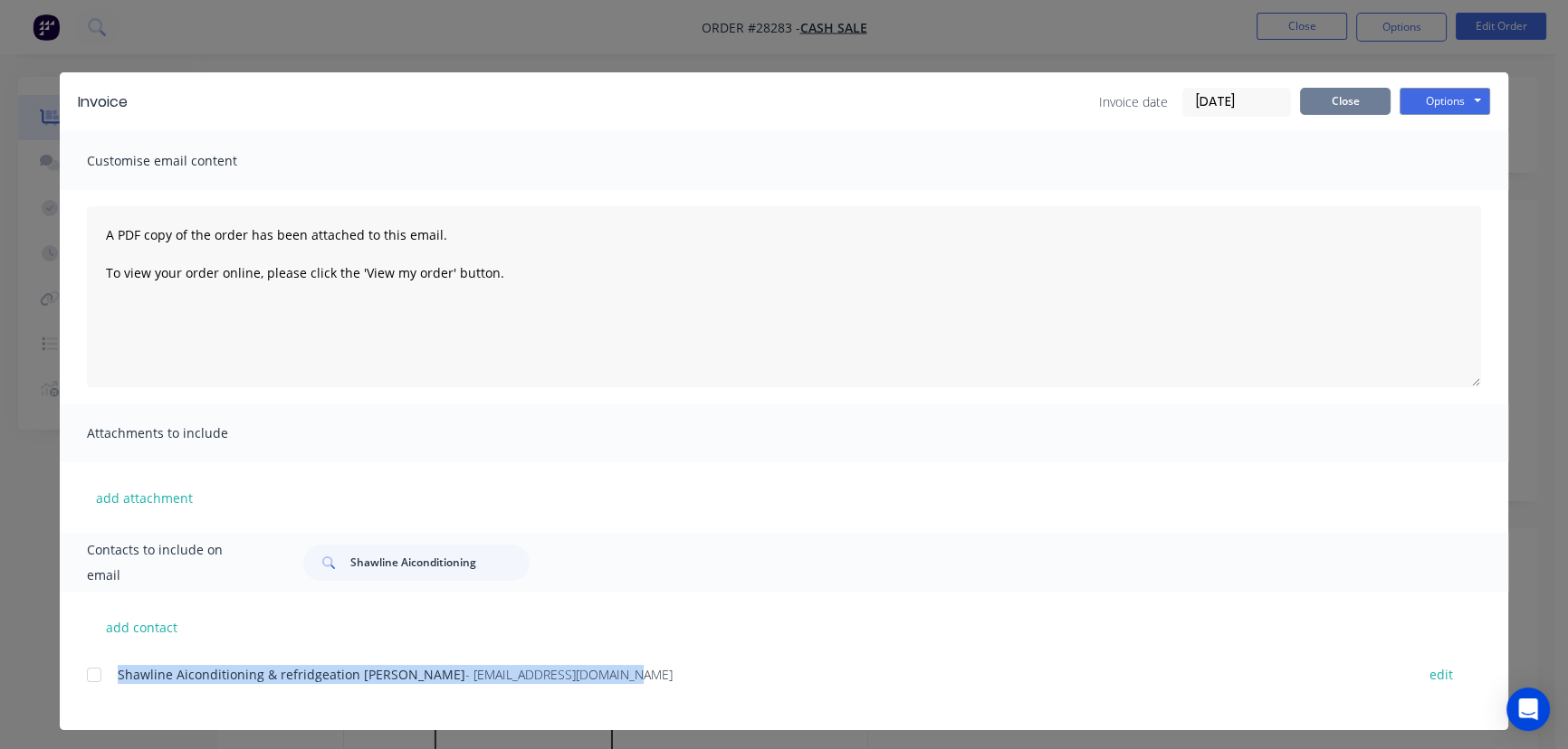
click at [1350, 100] on button "Close" at bounding box center [1345, 100] width 90 height 27
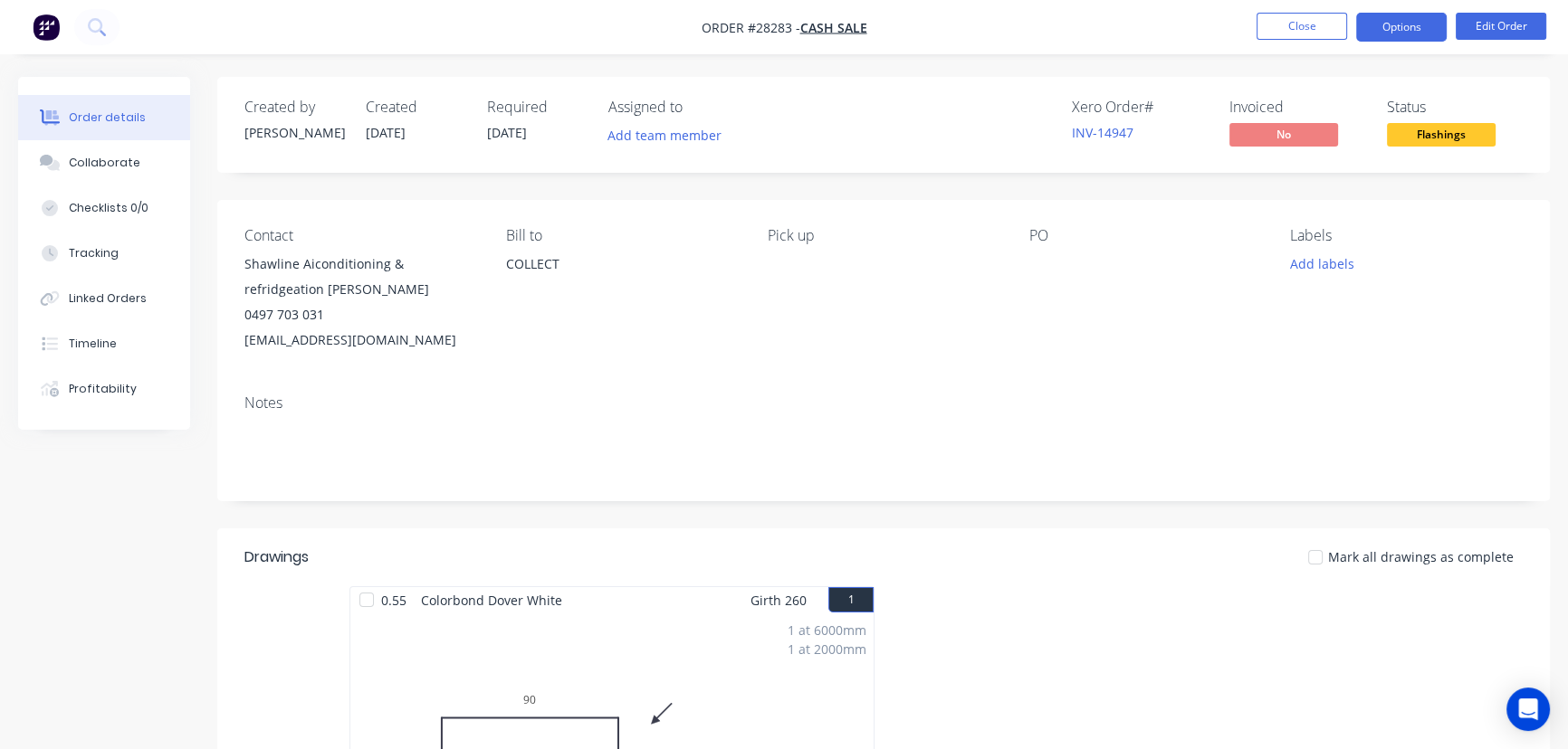
click at [1397, 41] on button "Options" at bounding box center [1400, 27] width 90 height 29
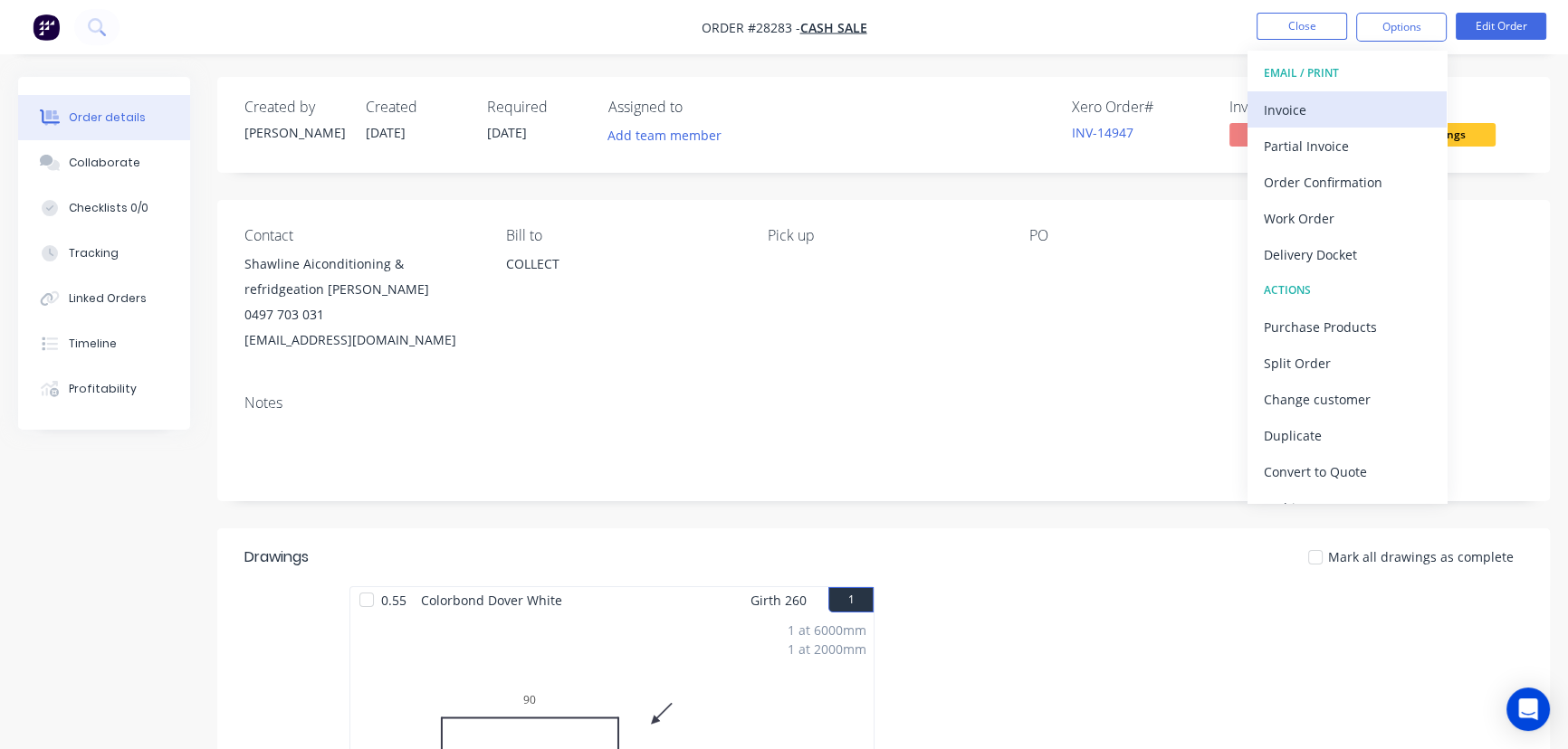
click at [1338, 107] on div "Invoice" at bounding box center [1347, 110] width 167 height 26
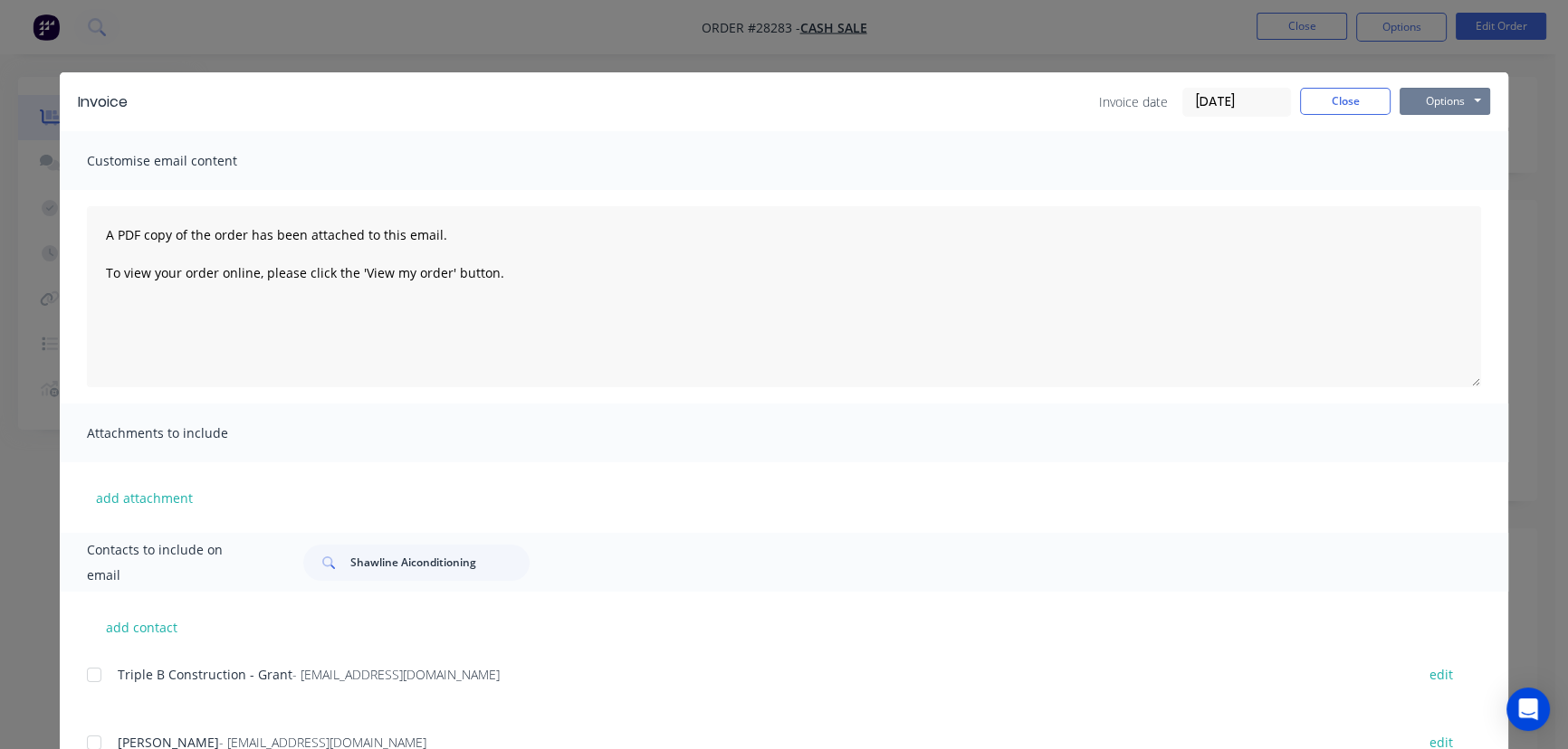
drag, startPoint x: 1440, startPoint y: 97, endPoint x: 1441, endPoint y: 115, distance: 18.0
click at [1441, 99] on button "Options" at bounding box center [1444, 100] width 90 height 27
click at [1439, 154] on button "Print" at bounding box center [1457, 164] width 115 height 30
click at [1332, 99] on button "Close" at bounding box center [1345, 100] width 90 height 27
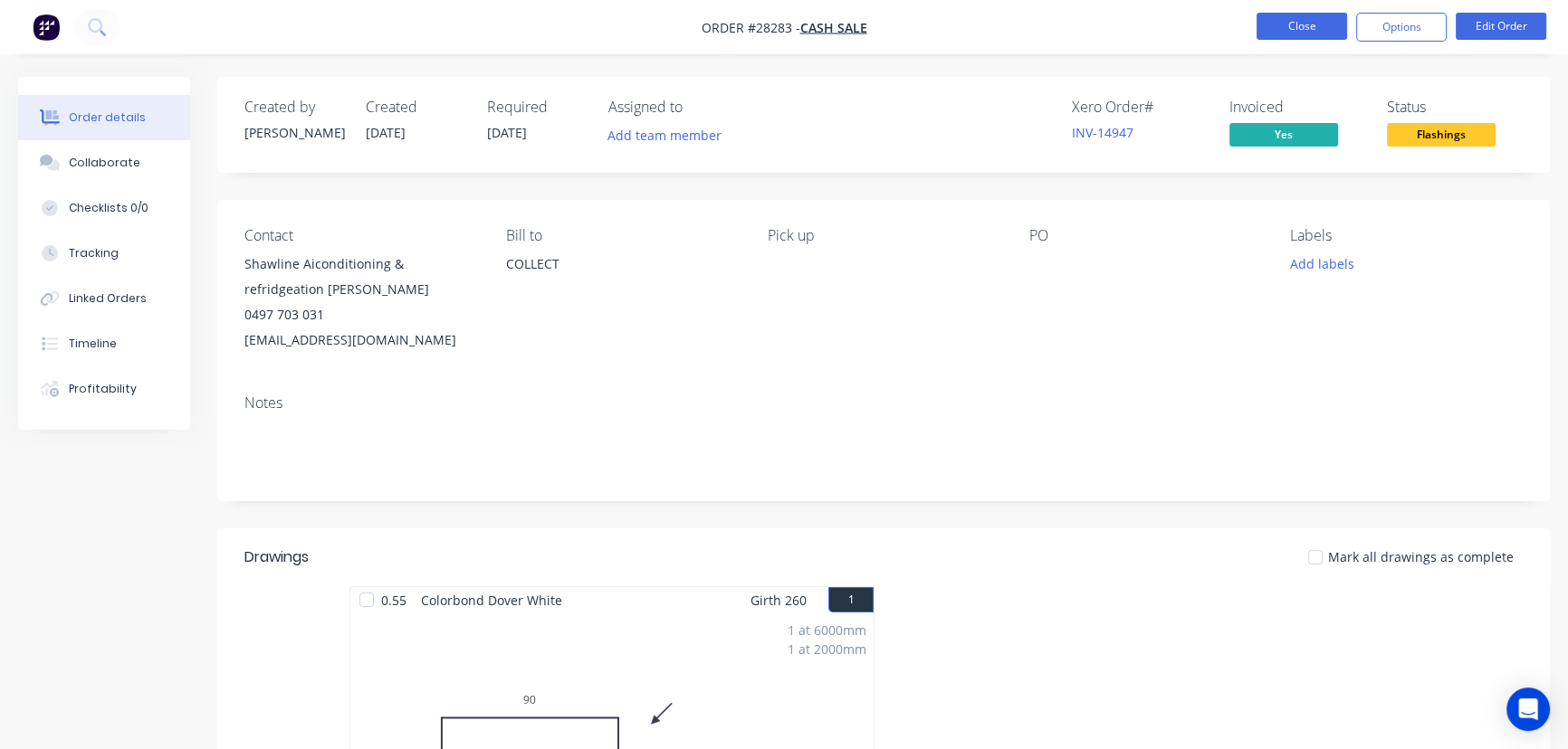
click at [1281, 29] on button "Close" at bounding box center [1301, 26] width 90 height 27
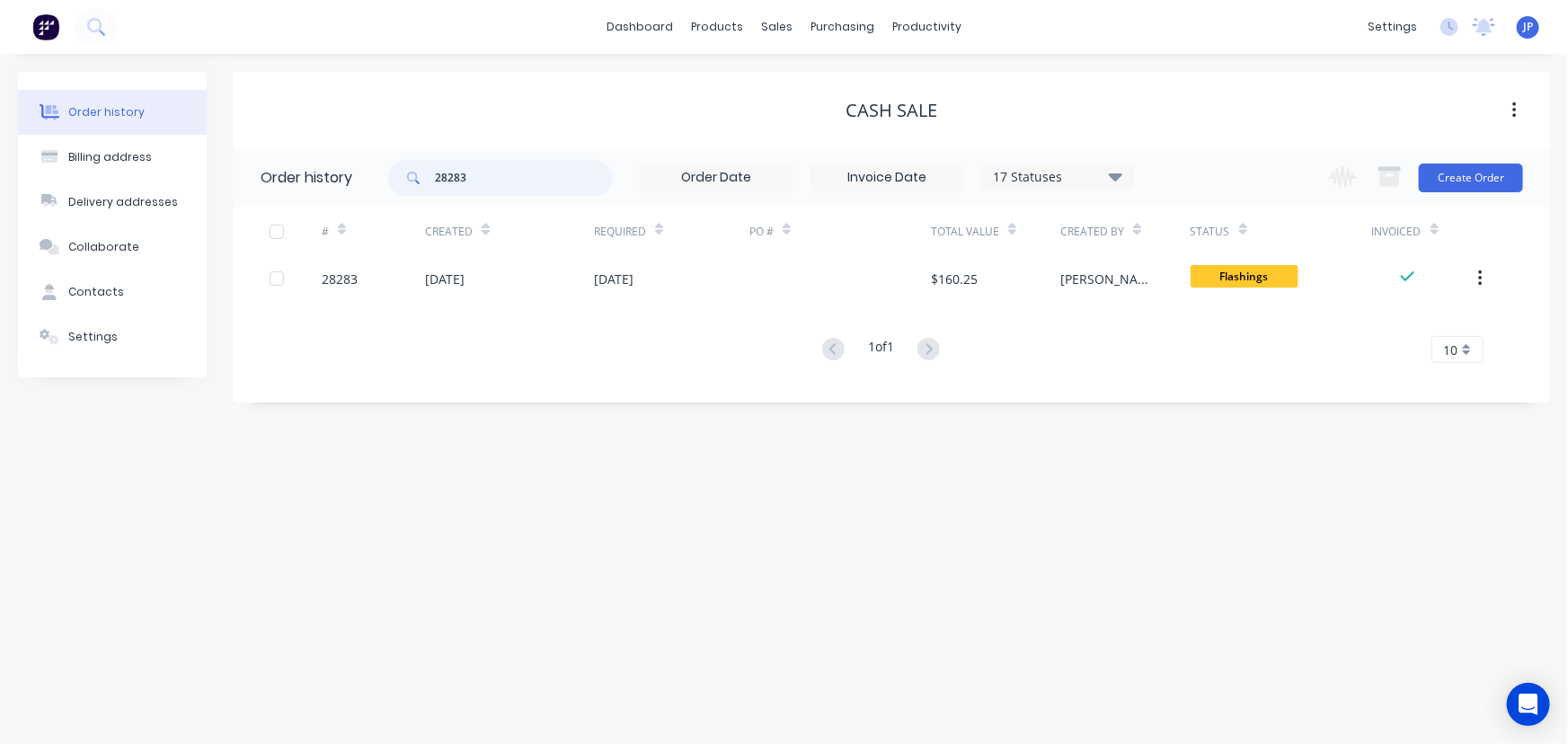
drag, startPoint x: 503, startPoint y: 189, endPoint x: 419, endPoint y: 187, distance: 84.0
click at [419, 187] on div "28283" at bounding box center [500, 177] width 225 height 36
type input "28279"
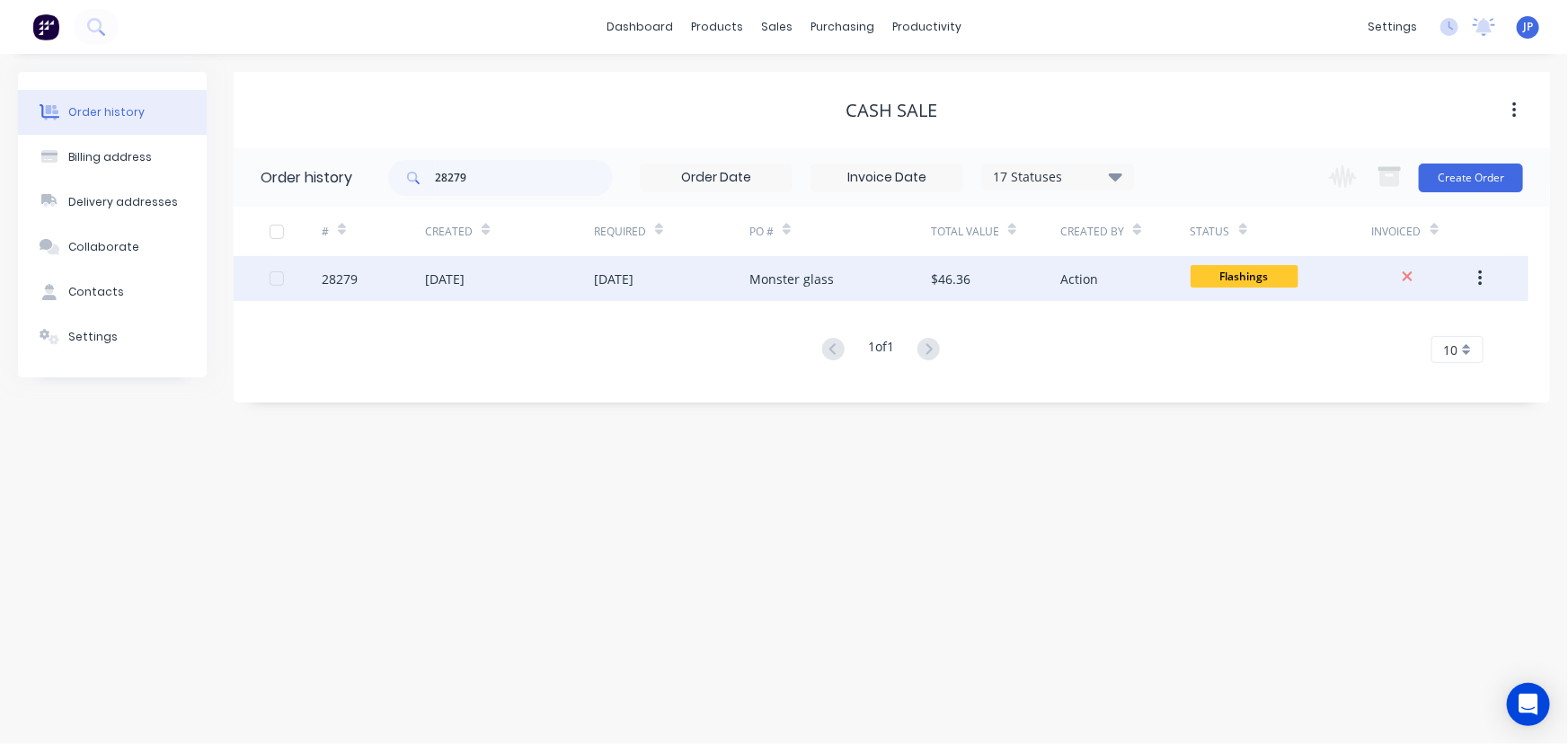
click at [462, 282] on div "[DATE]" at bounding box center [444, 279] width 40 height 18
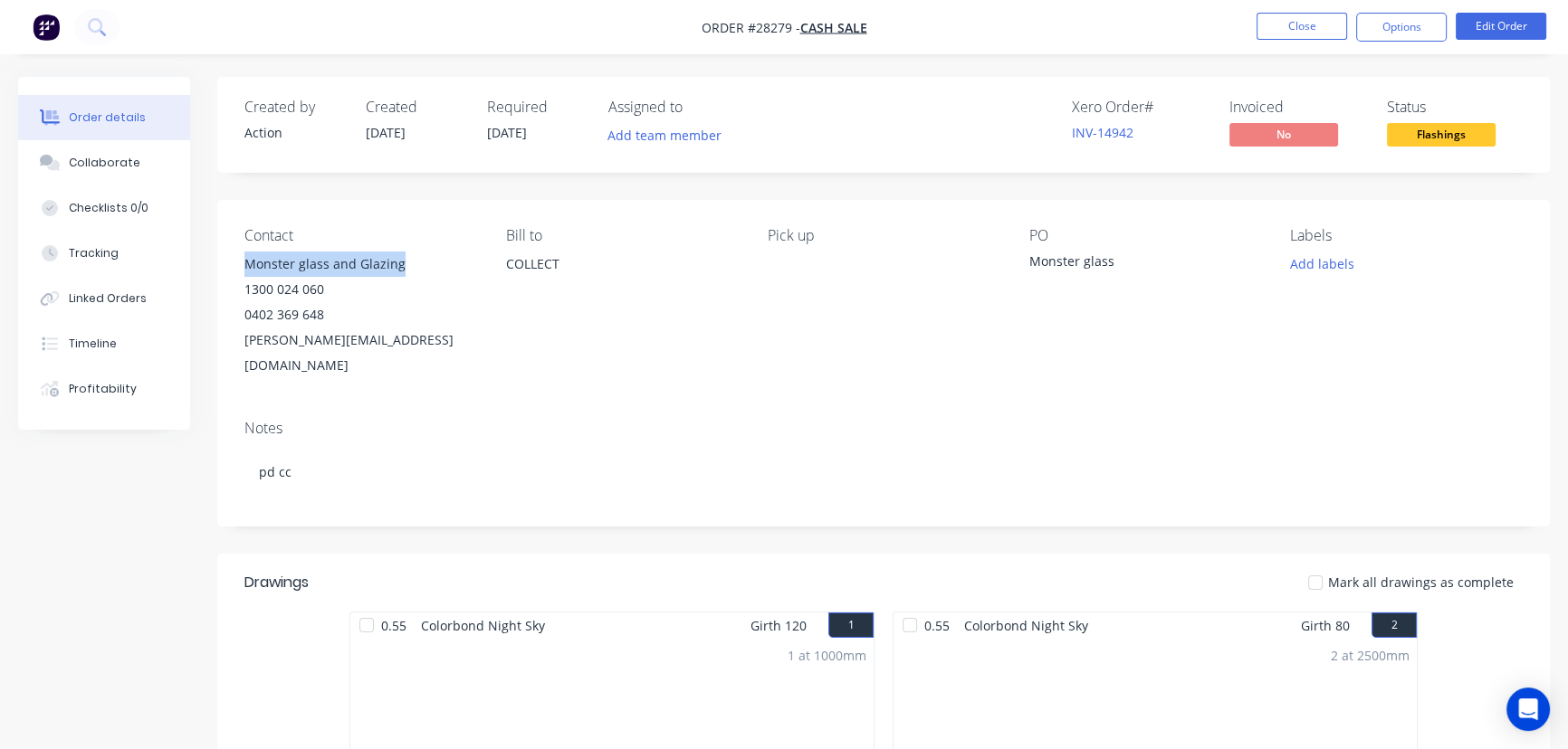
drag, startPoint x: 422, startPoint y: 263, endPoint x: 240, endPoint y: 262, distance: 182.0
click at [241, 262] on div "Contact Monster glass and Glazing 1300 024 060 0402 369 648 dale@monsterglass.c…" at bounding box center [883, 302] width 1333 height 206
copy div "Monster glass and Glazing"
click at [1390, 31] on button "Options" at bounding box center [1400, 27] width 90 height 29
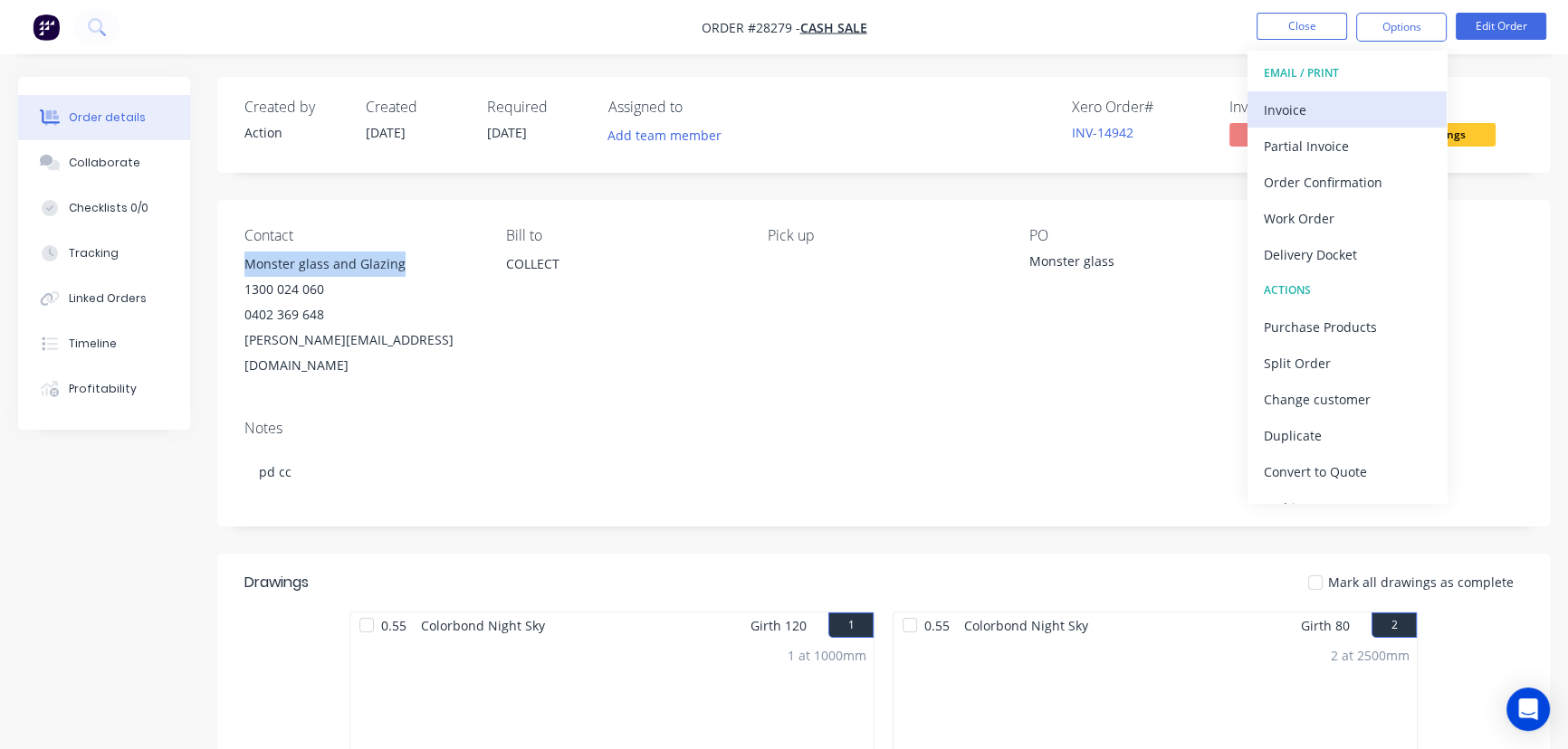
click at [1331, 108] on div "Invoice" at bounding box center [1347, 110] width 167 height 26
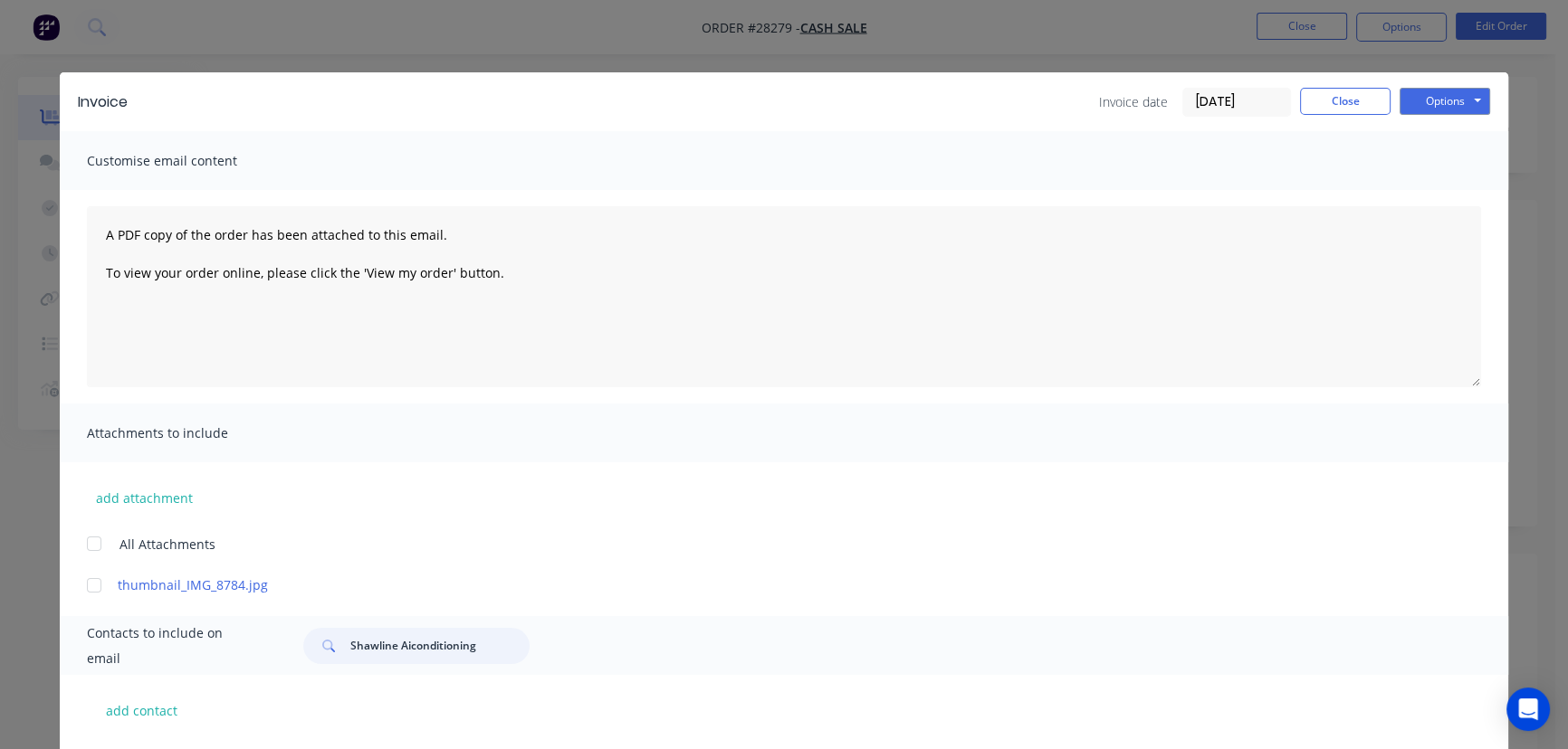
drag, startPoint x: 479, startPoint y: 650, endPoint x: 323, endPoint y: 652, distance: 156.0
click at [323, 652] on div "Shawline Aiconditioning" at bounding box center [416, 646] width 226 height 36
paste input "Monster glass and Glaz"
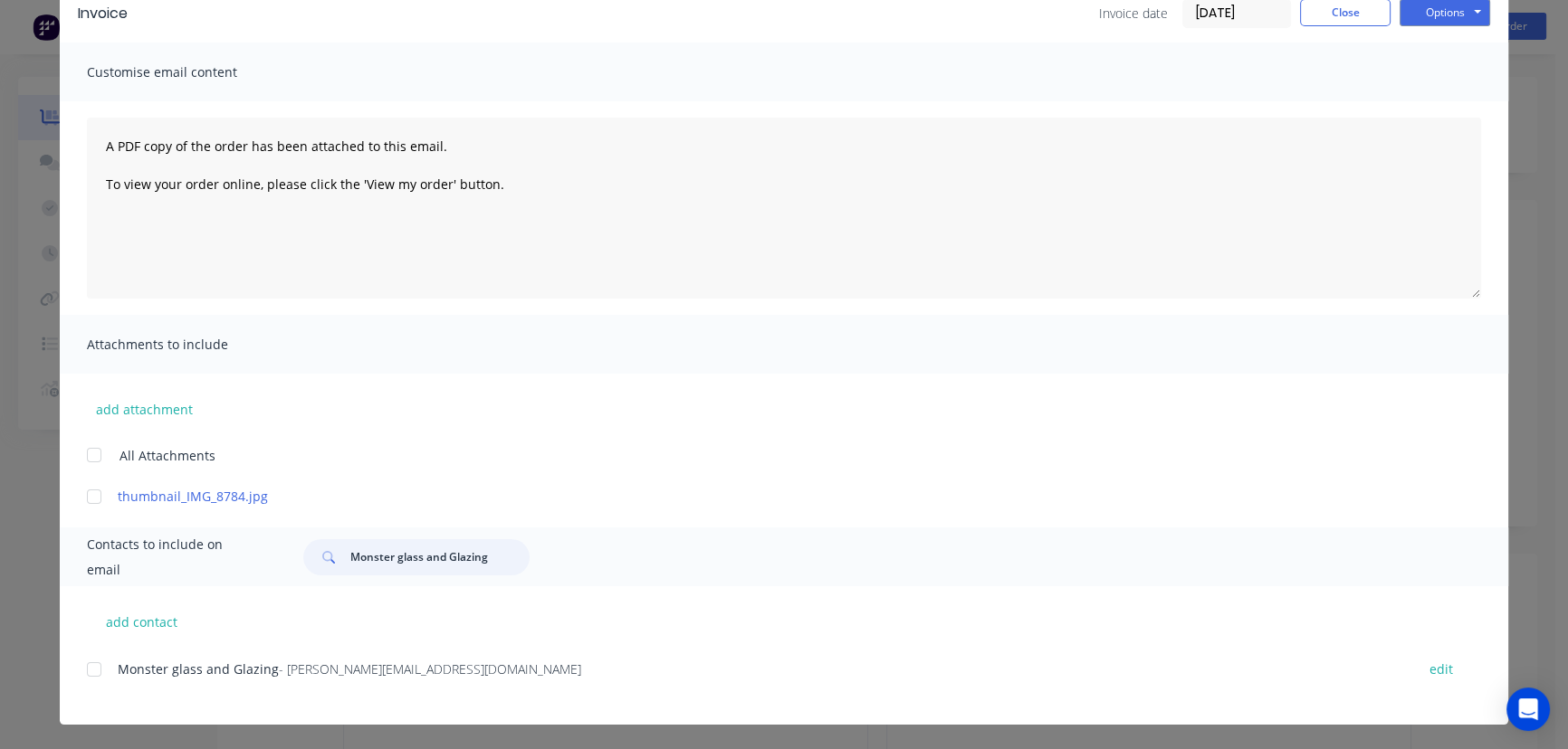
scroll to position [89, 0]
type input "Monster glass and Glazing"
drag, startPoint x: 441, startPoint y: 677, endPoint x: 60, endPoint y: 683, distance: 381.0
click at [60, 683] on div "add contact Monster glass and Glazing - dale@monsterglass.com.au edit" at bounding box center [784, 654] width 1448 height 139
copy div "Monster glass and Glazing - dale@monsterglass.com.au"
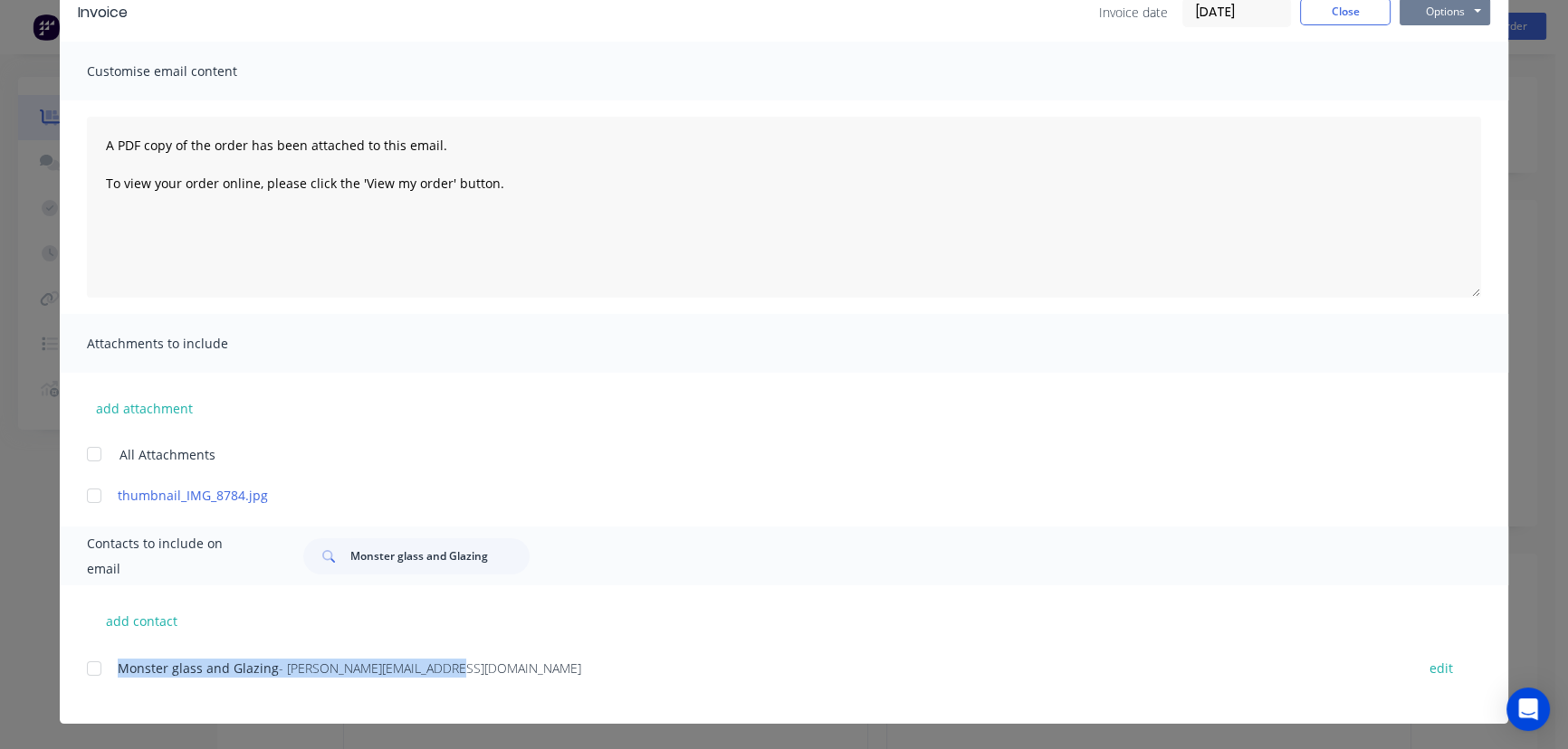
click at [1445, 19] on button "Options" at bounding box center [1444, 11] width 90 height 27
click at [1445, 65] on button "Print" at bounding box center [1457, 74] width 115 height 30
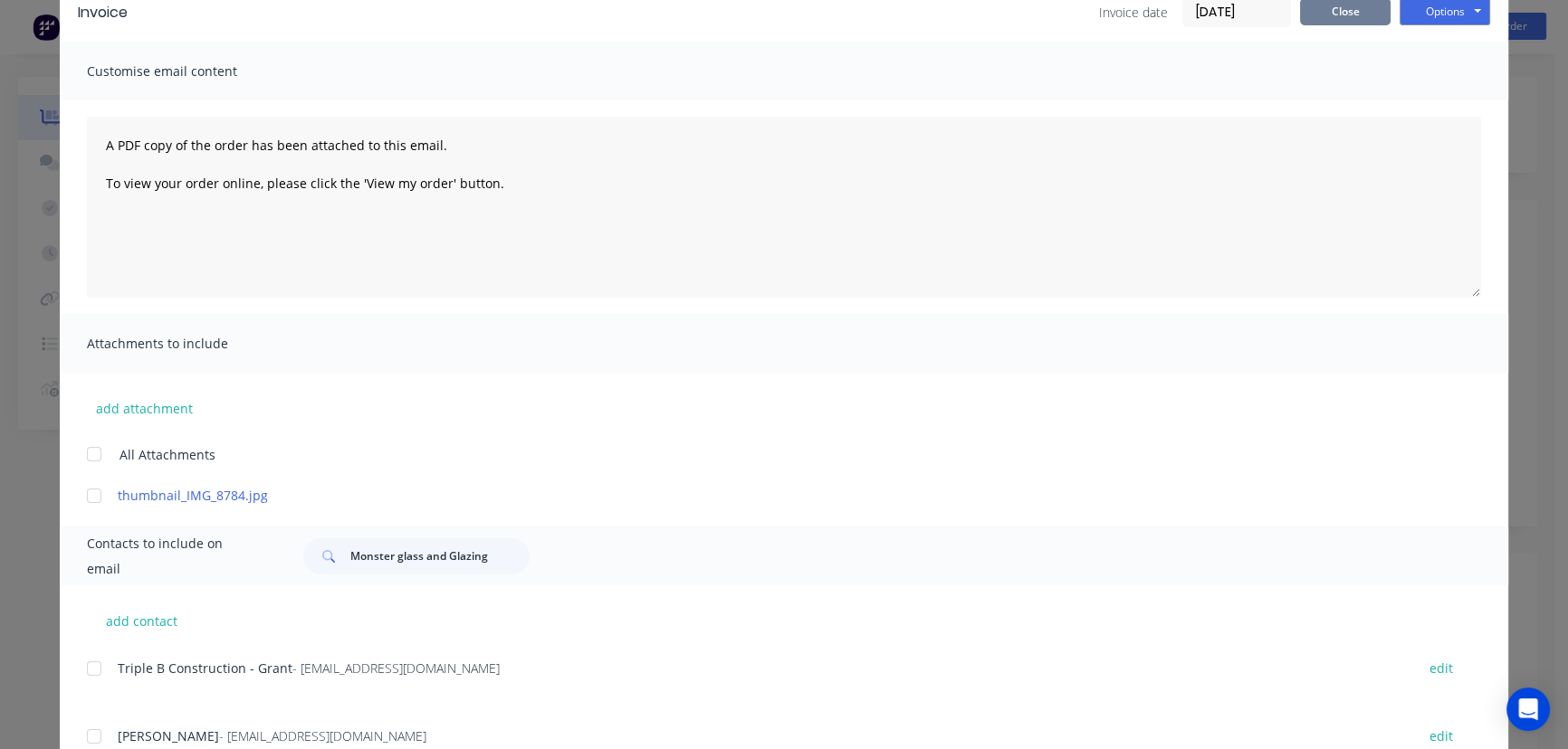
click at [1316, 19] on button "Close" at bounding box center [1345, 11] width 90 height 27
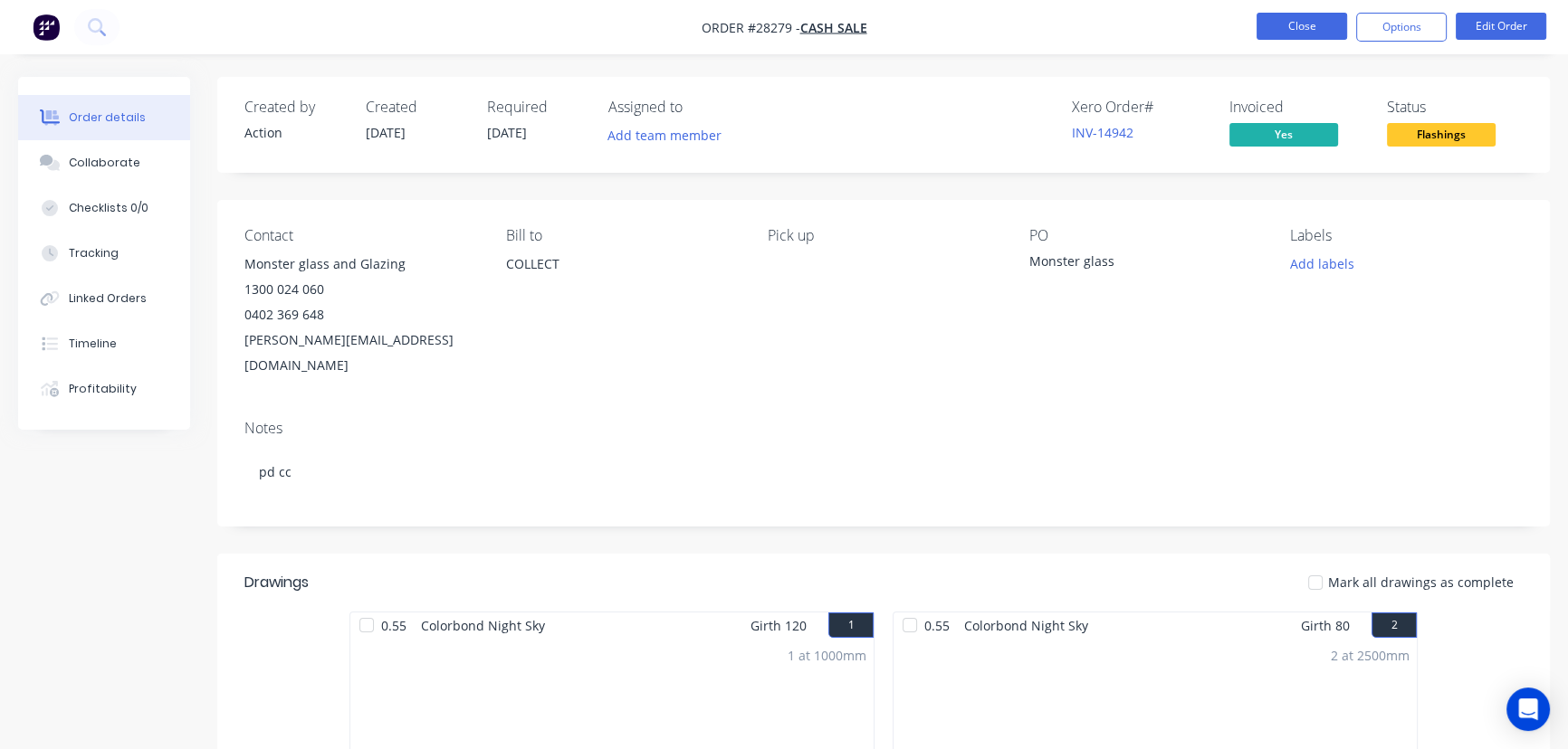
click at [1280, 33] on button "Close" at bounding box center [1301, 26] width 90 height 27
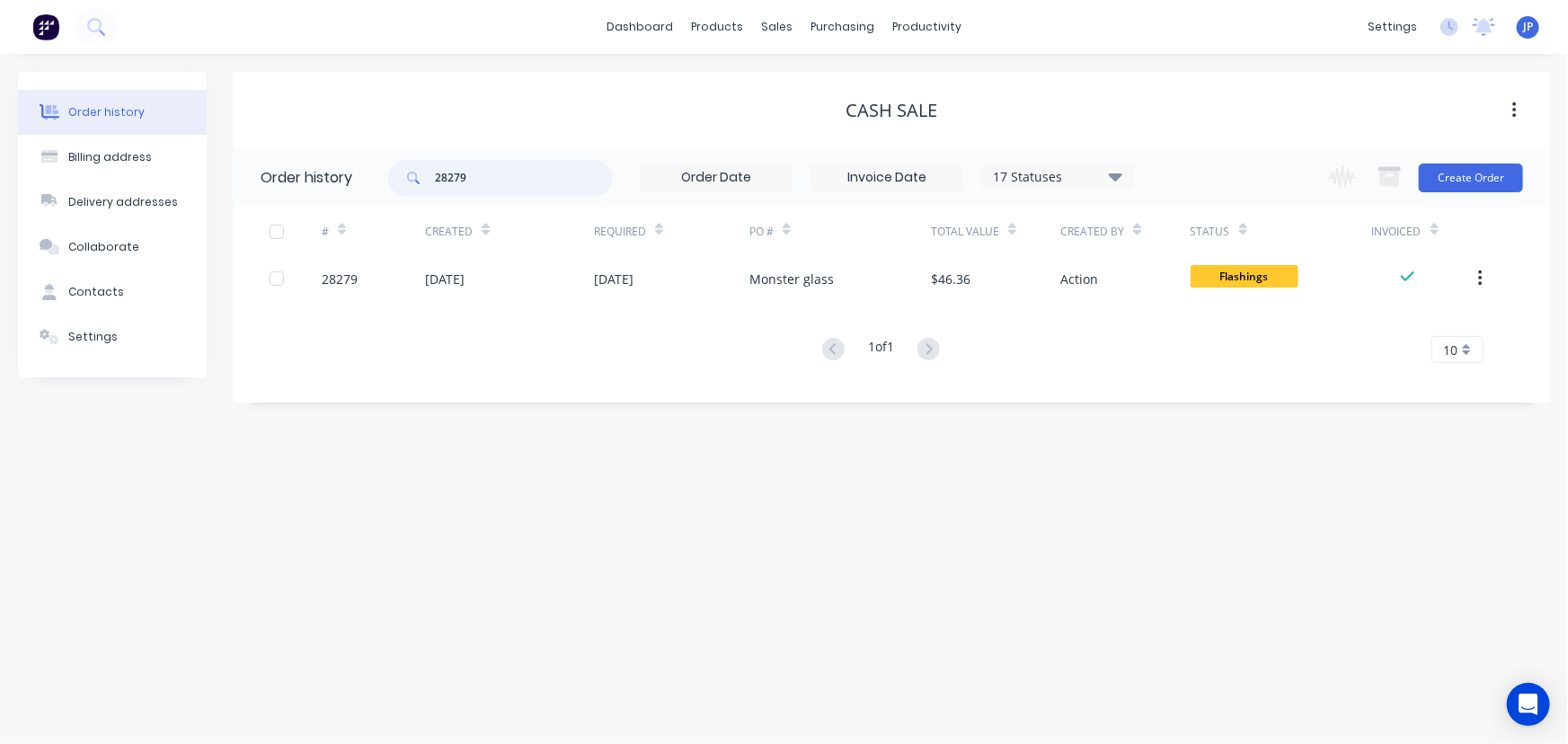
drag, startPoint x: 480, startPoint y: 180, endPoint x: 409, endPoint y: 177, distance: 71.1
click at [411, 180] on div "28279" at bounding box center [500, 177] width 225 height 36
type input "28293"
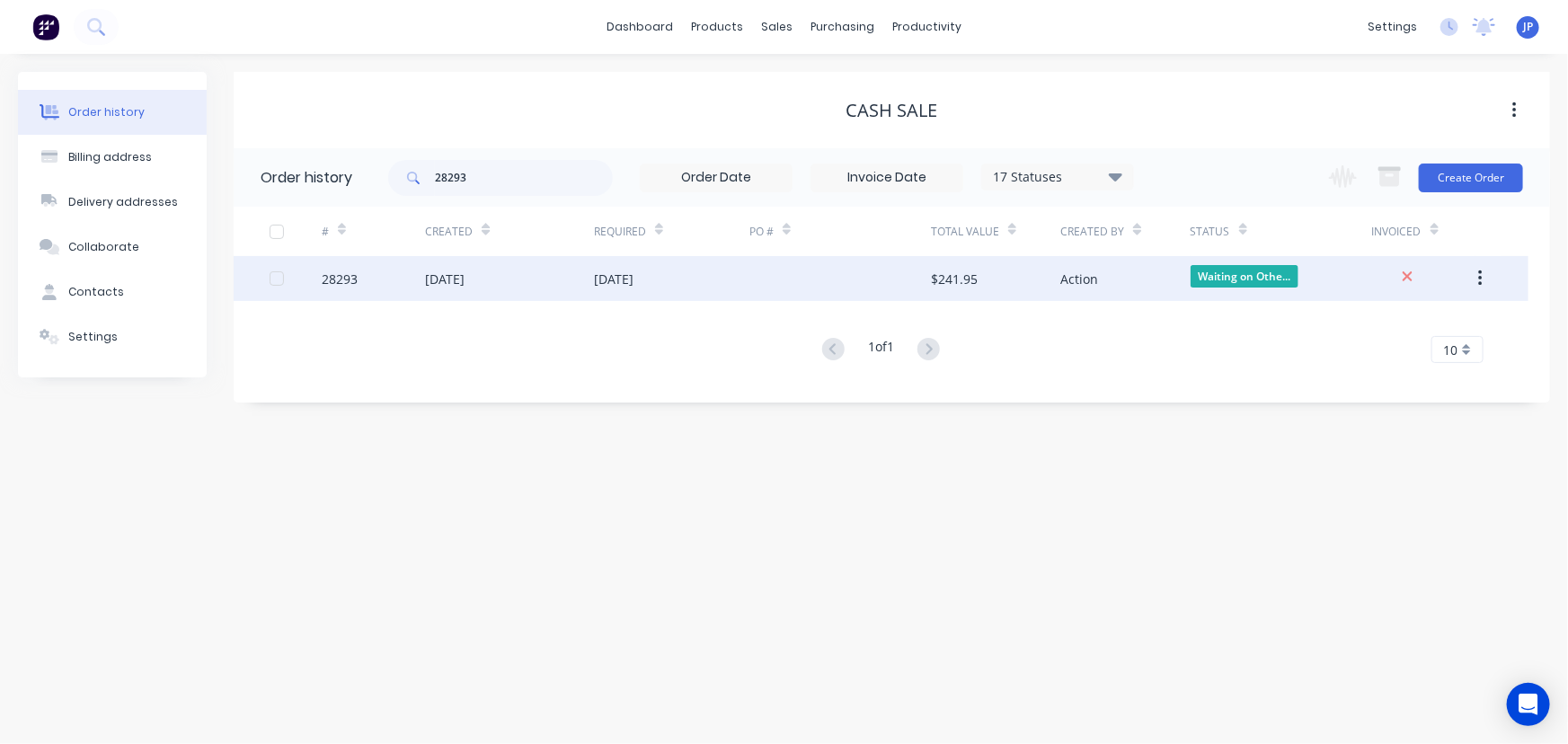
click at [465, 272] on div "[DATE]" at bounding box center [444, 279] width 40 height 18
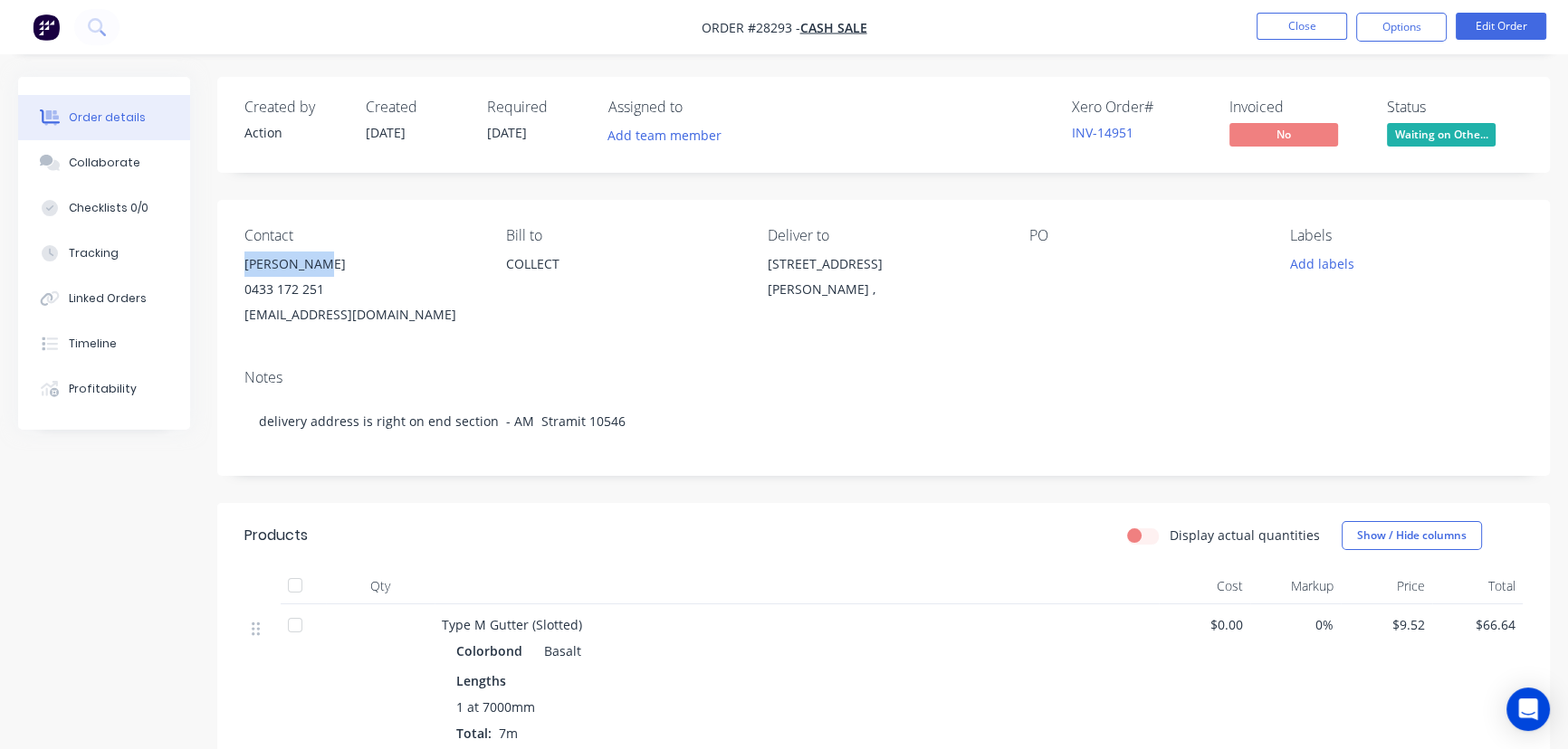
drag, startPoint x: 331, startPoint y: 270, endPoint x: 228, endPoint y: 270, distance: 103.0
click at [228, 270] on div "Contact Craig Jones 0433 172 251 craigejones@bigpond.com Bill to COLLECT Delive…" at bounding box center [883, 277] width 1333 height 154
copy div "Craig Jones"
drag, startPoint x: 1370, startPoint y: 20, endPoint x: 1375, endPoint y: 40, distance: 20.6
click at [1372, 25] on button "Options" at bounding box center [1400, 27] width 90 height 29
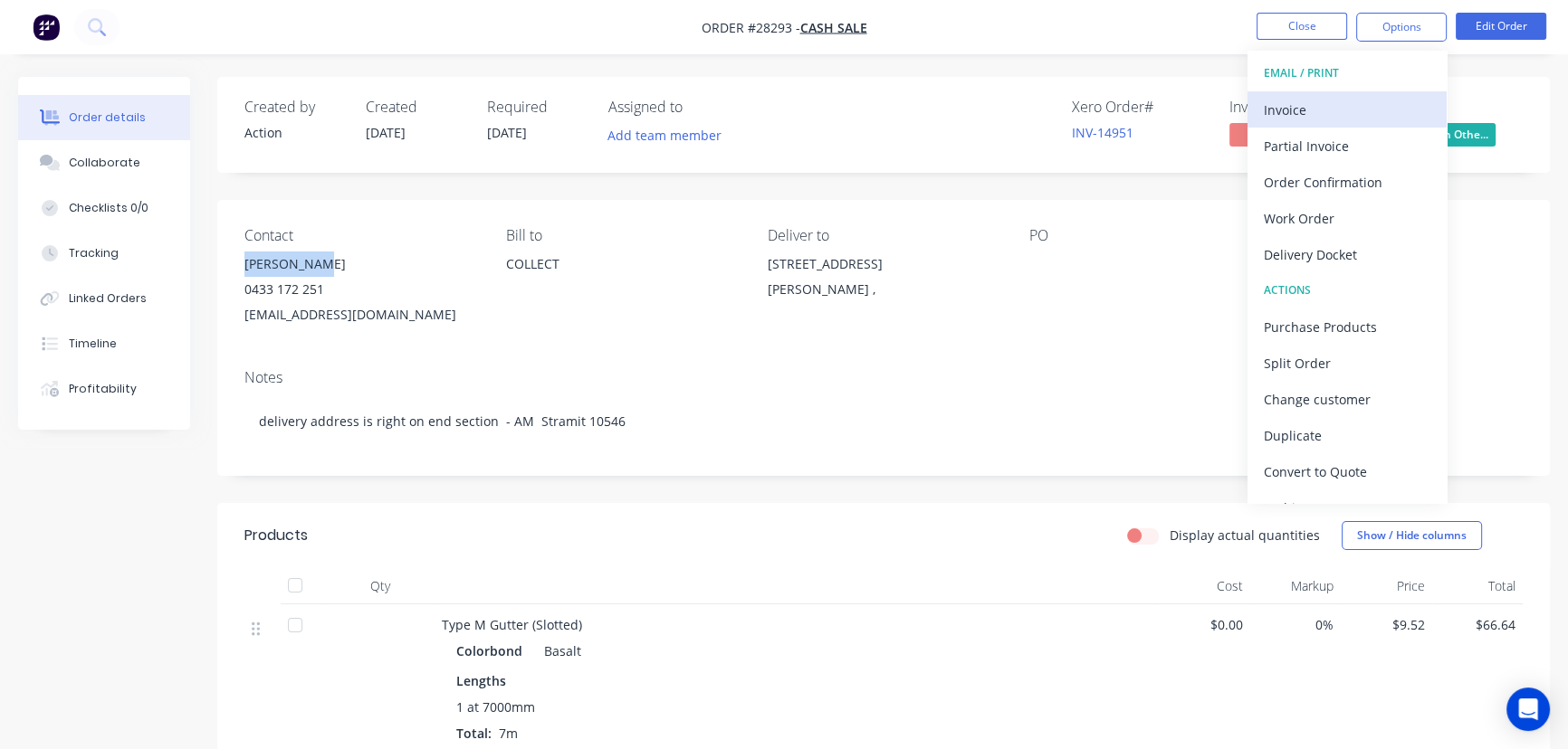
click at [1349, 99] on div "Invoice" at bounding box center [1347, 110] width 167 height 26
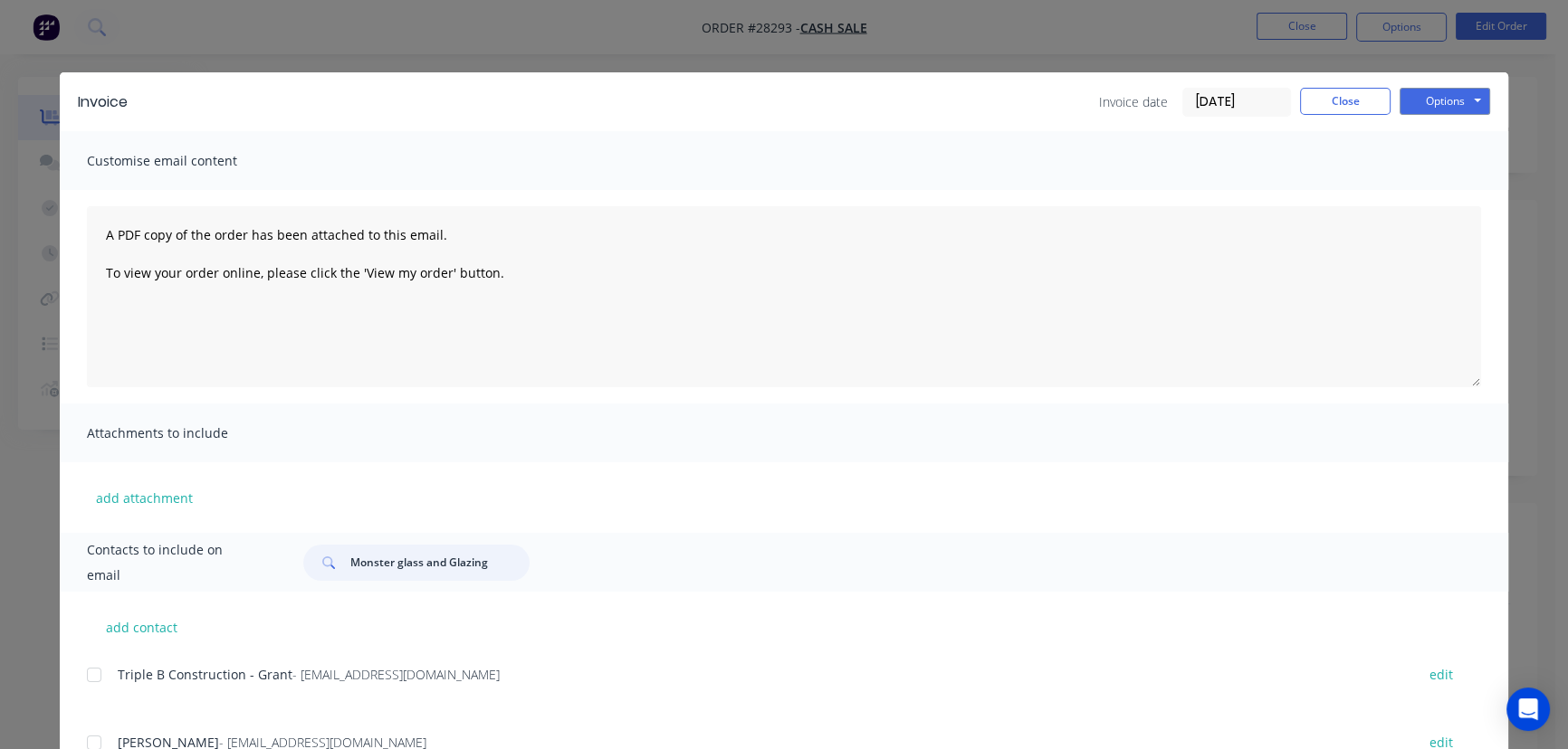
drag, startPoint x: 489, startPoint y: 564, endPoint x: 331, endPoint y: 576, distance: 158.5
click at [331, 576] on div "Monster glass and Glazing" at bounding box center [416, 563] width 226 height 36
paste input "Craig Jones"
type input "Craig Jones"
drag, startPoint x: 388, startPoint y: 682, endPoint x: 90, endPoint y: 706, distance: 299.0
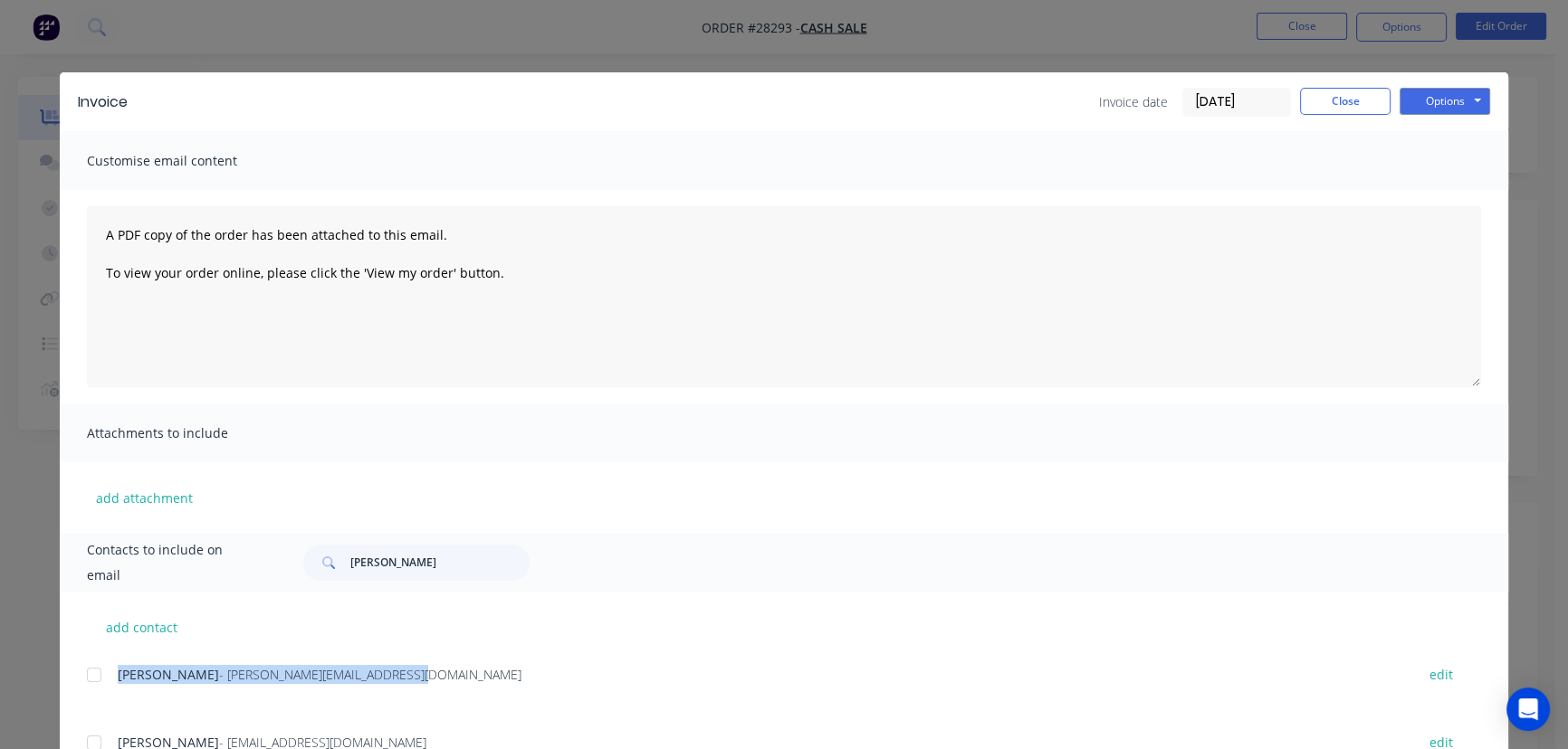
click at [90, 706] on div "Craig Jones - craig.jones_2@bigpond.com.au edit" at bounding box center [797, 686] width 1421 height 47
copy div "Craig Jones - craig.jones_2@bigpond.com.au"
drag, startPoint x: 1416, startPoint y: 101, endPoint x: 1414, endPoint y: 117, distance: 16.1
click at [1416, 102] on button "Options" at bounding box center [1444, 100] width 90 height 27
click at [1405, 157] on button "Print" at bounding box center [1457, 164] width 115 height 30
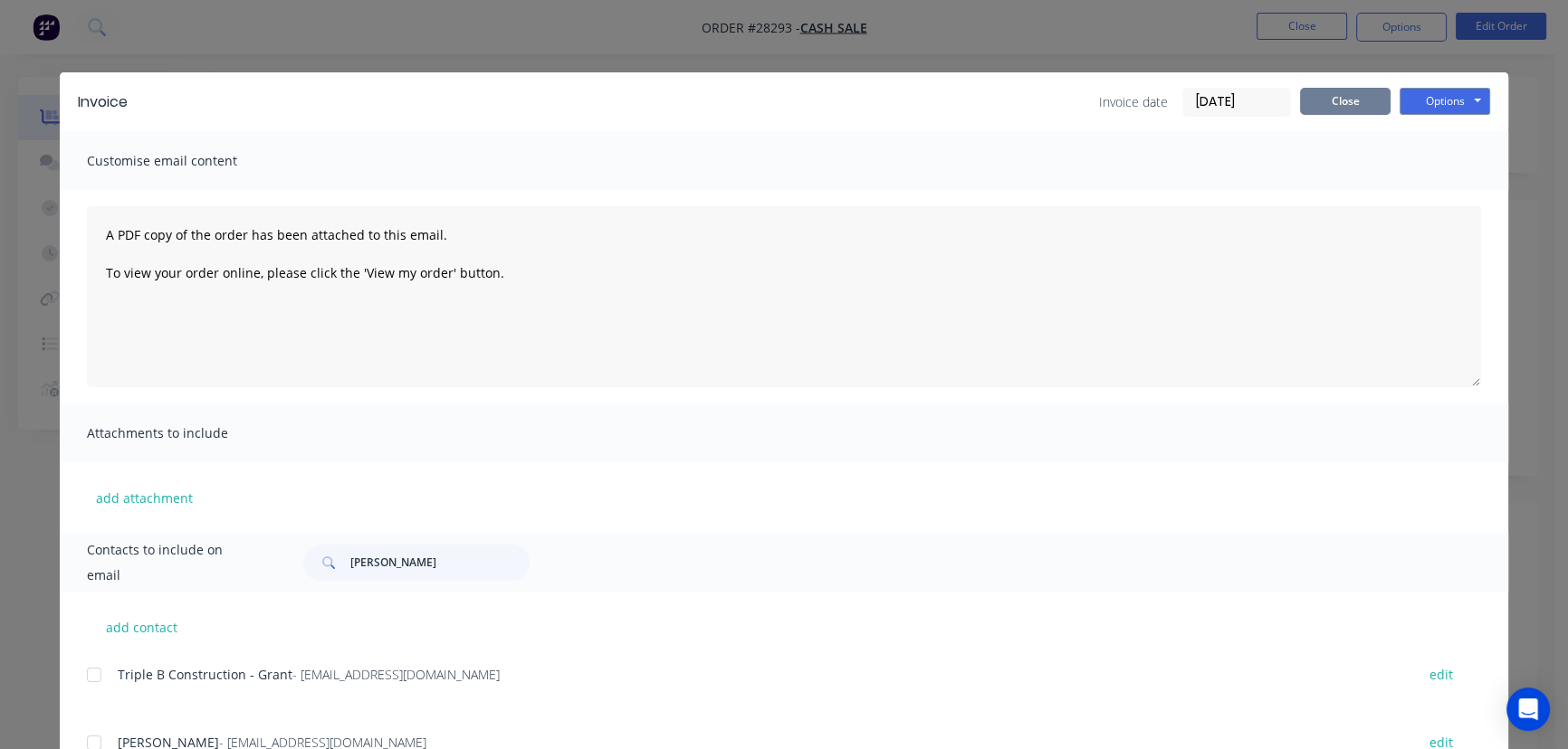
click at [1344, 111] on button "Close" at bounding box center [1345, 100] width 90 height 27
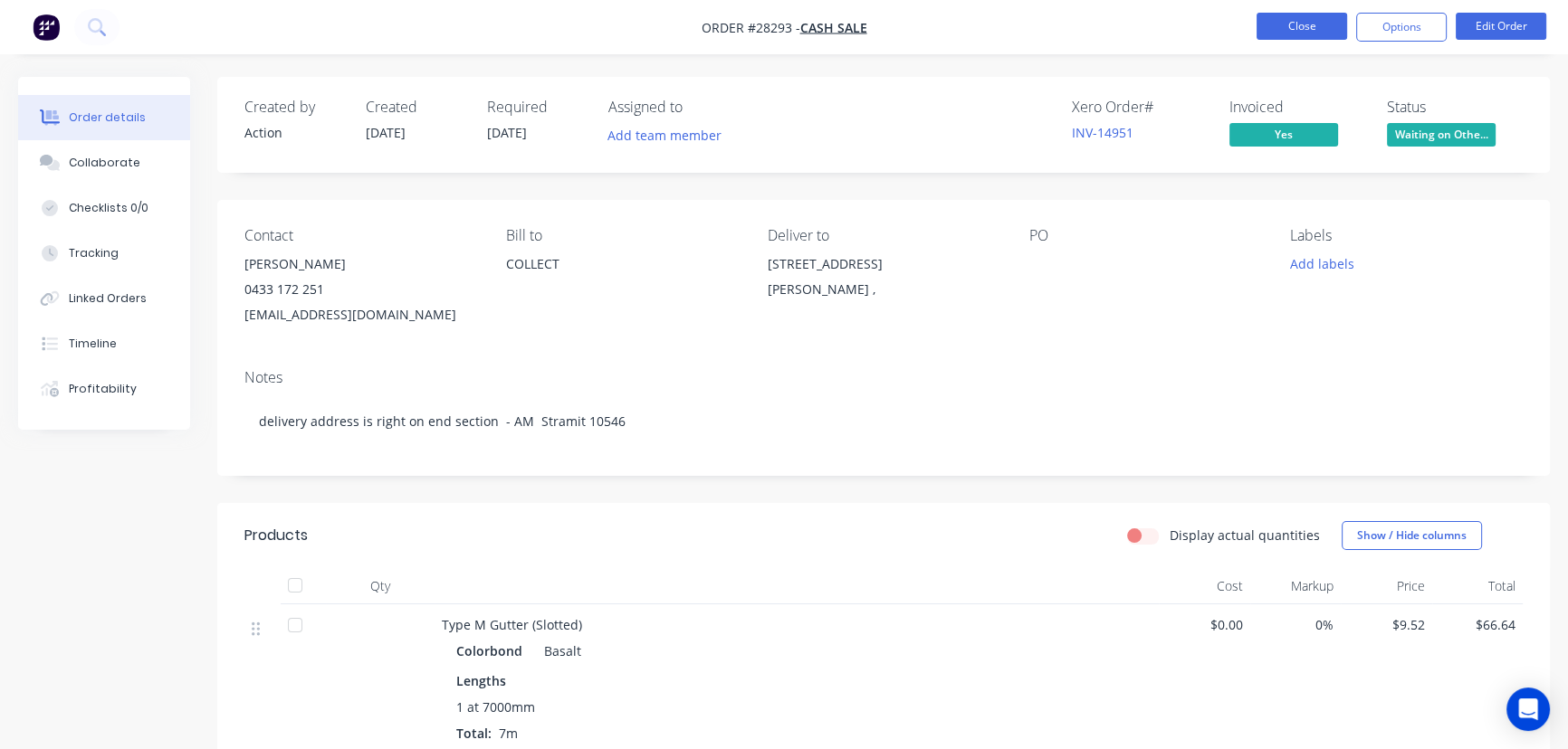
click at [1282, 31] on button "Close" at bounding box center [1301, 26] width 90 height 27
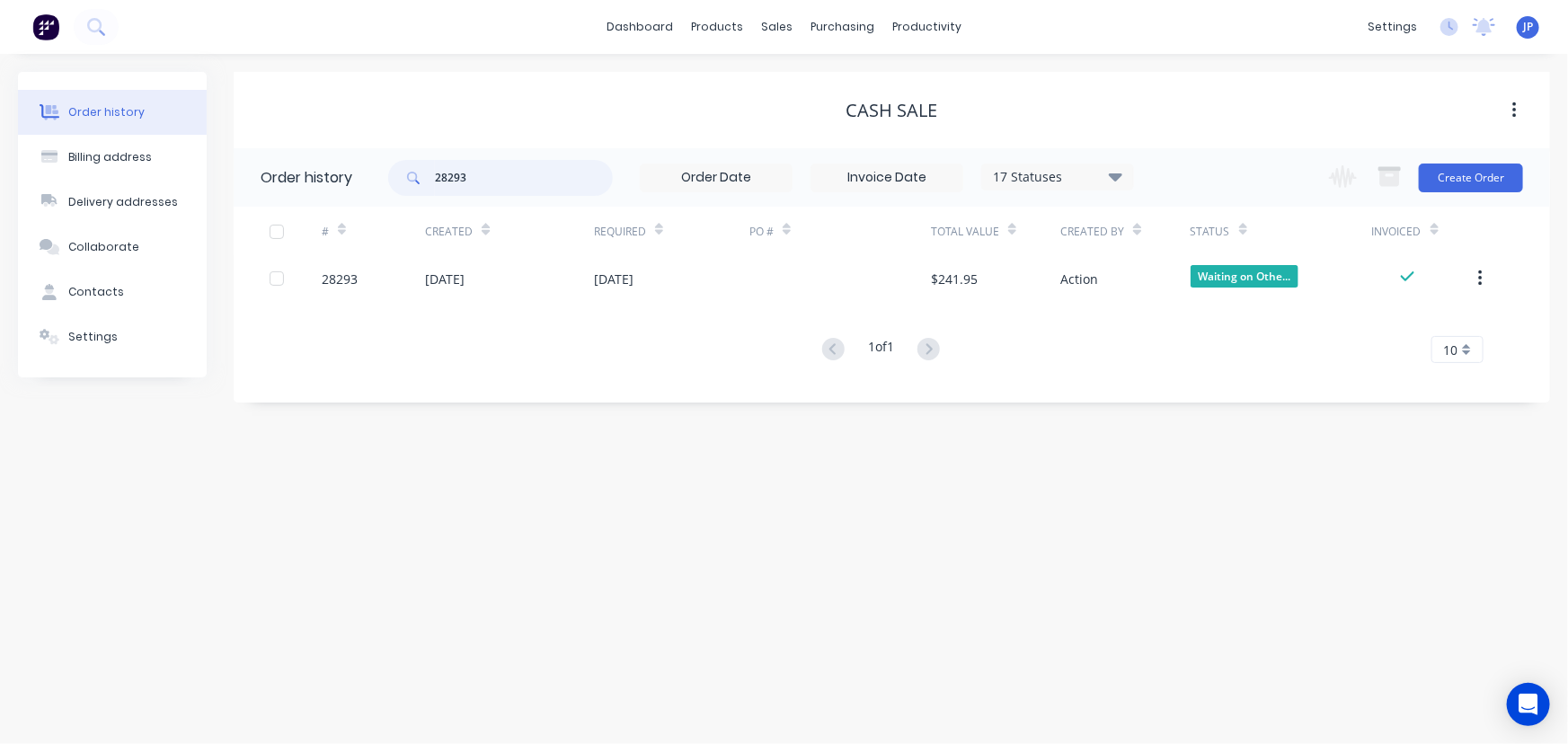
drag, startPoint x: 442, startPoint y: 185, endPoint x: 419, endPoint y: 185, distance: 23.0
click at [419, 185] on div "28293" at bounding box center [500, 177] width 225 height 36
type input "28287"
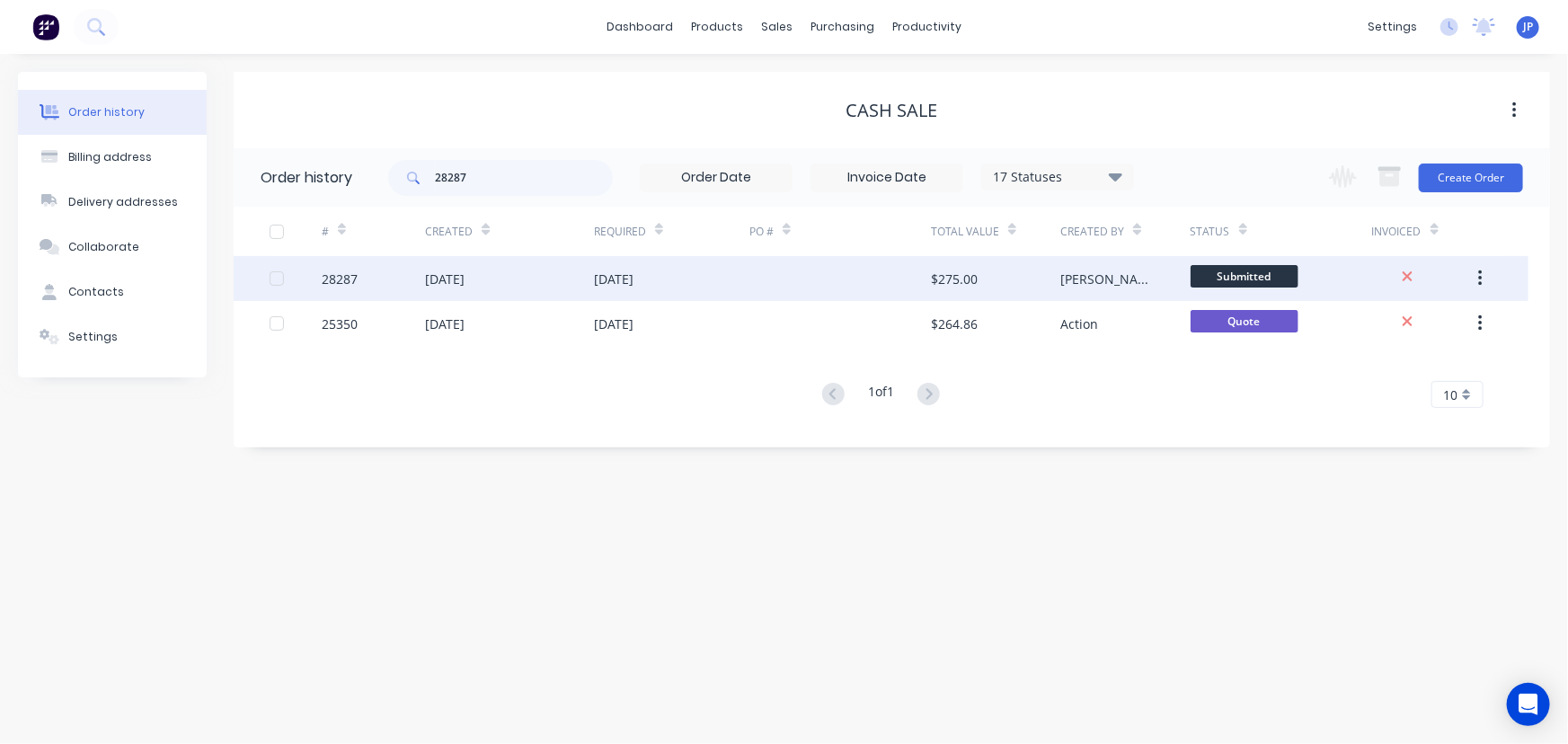
click at [476, 289] on div "02 Sep 2025" at bounding box center [509, 278] width 169 height 45
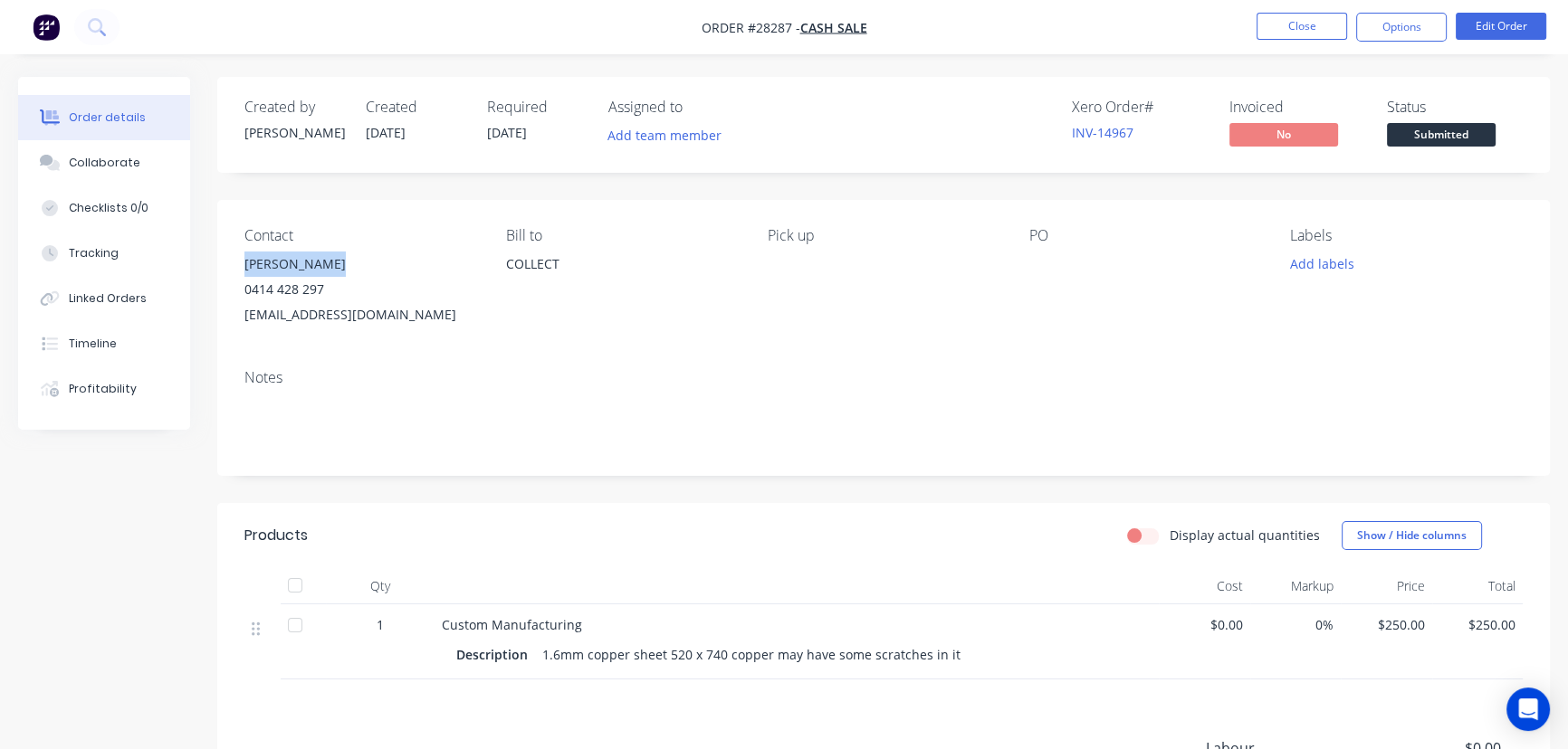
drag, startPoint x: 353, startPoint y: 261, endPoint x: 231, endPoint y: 266, distance: 122.1
click at [231, 266] on div "Contact John McDonald 0414 428 297 mpobservatory@gmail.com Bill to COLLECT Pick…" at bounding box center [883, 277] width 1333 height 154
copy div "John McDonald"
click at [1363, 33] on button "Options" at bounding box center [1400, 27] width 90 height 29
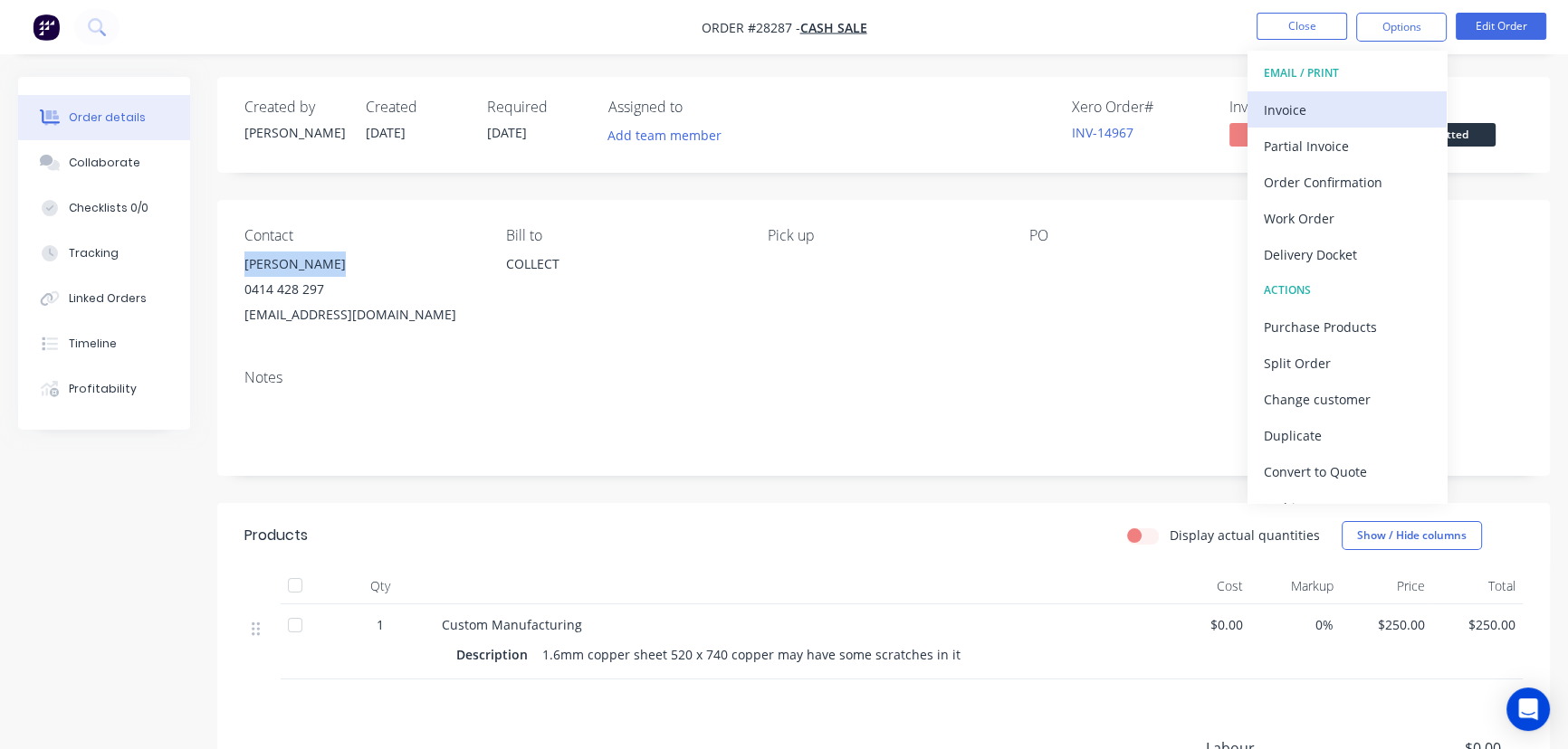
click at [1287, 113] on div "Invoice" at bounding box center [1347, 110] width 167 height 26
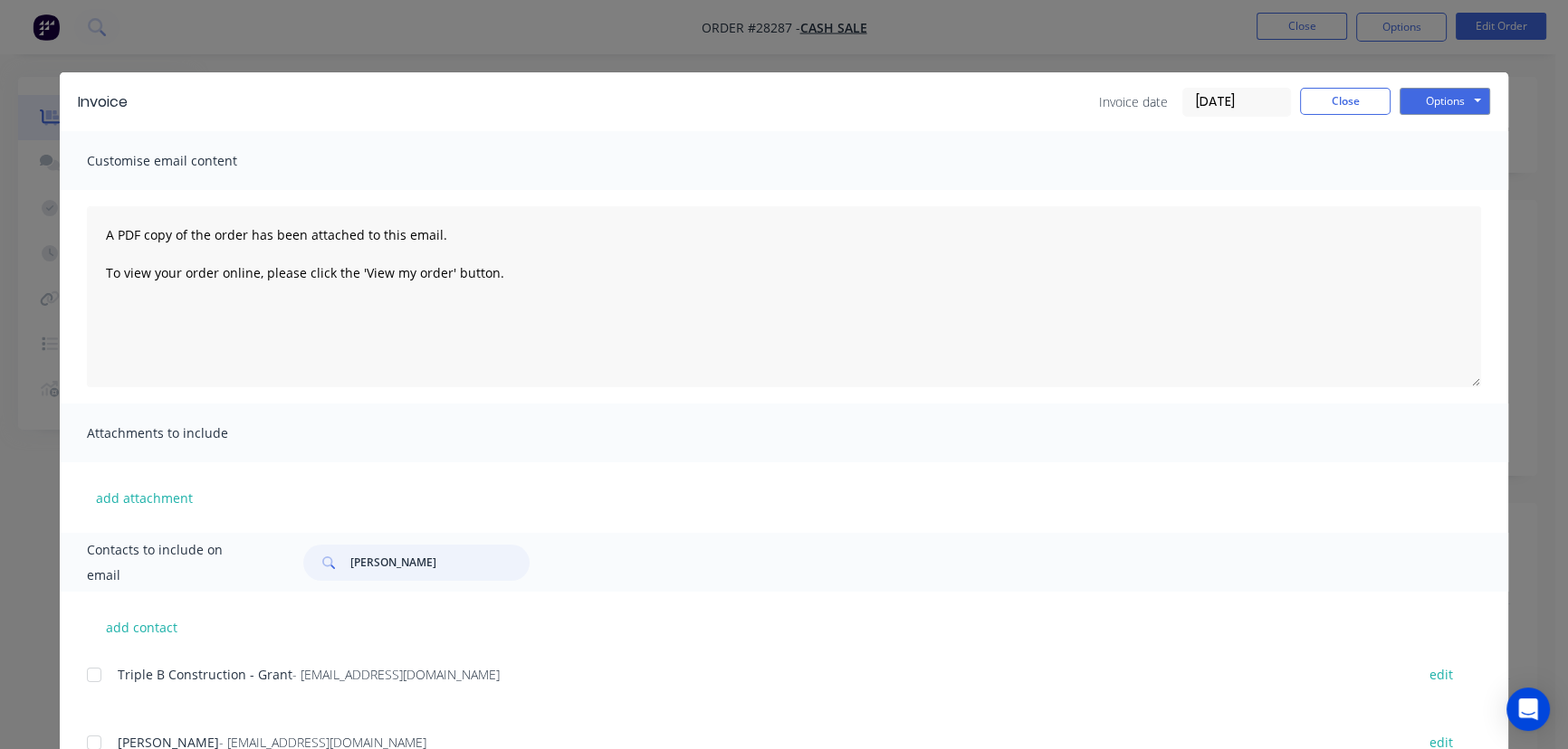
drag, startPoint x: 415, startPoint y: 565, endPoint x: 311, endPoint y: 567, distance: 104.0
click at [311, 567] on div "Craig Jones" at bounding box center [416, 563] width 226 height 36
paste input "John McDonald"
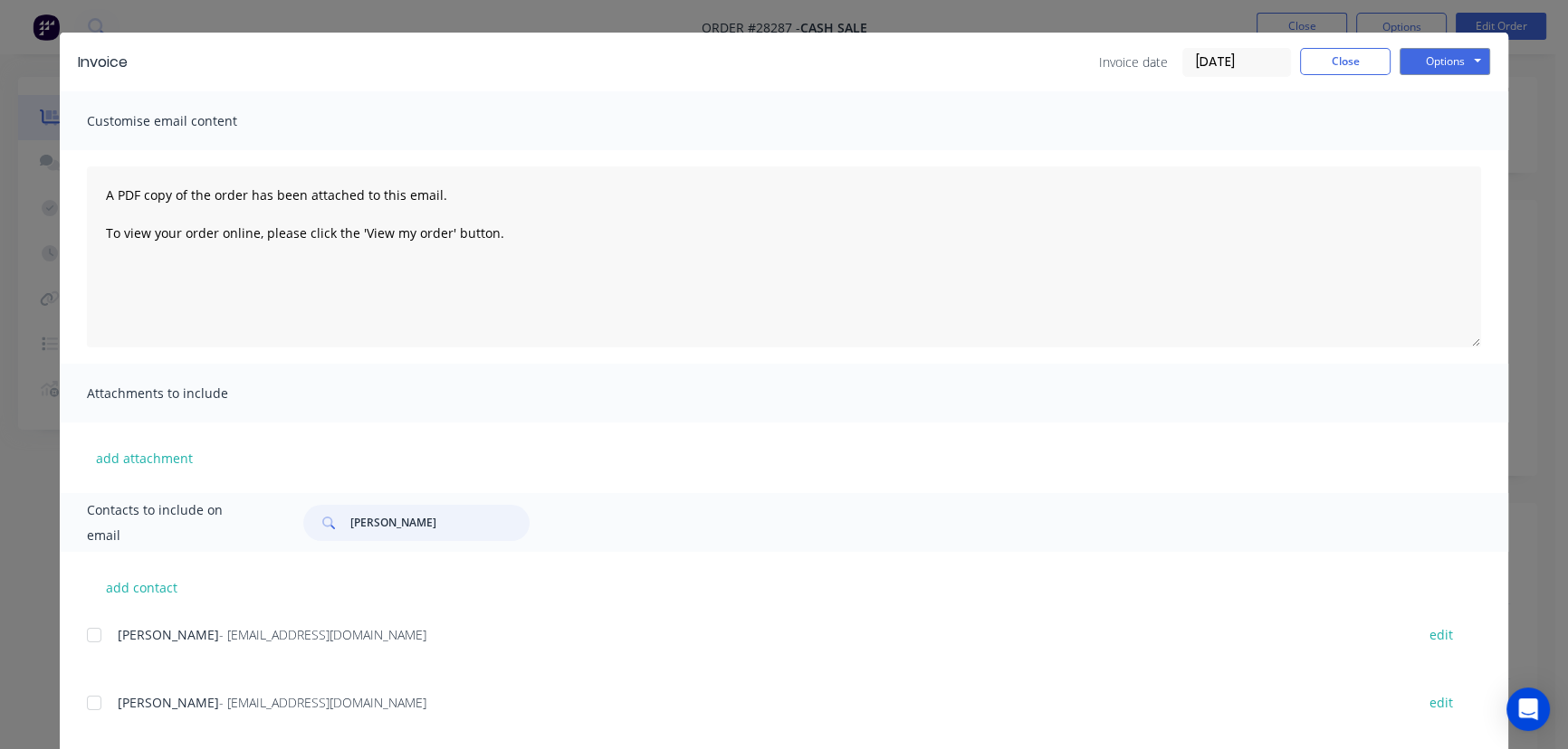
scroll to position [74, 0]
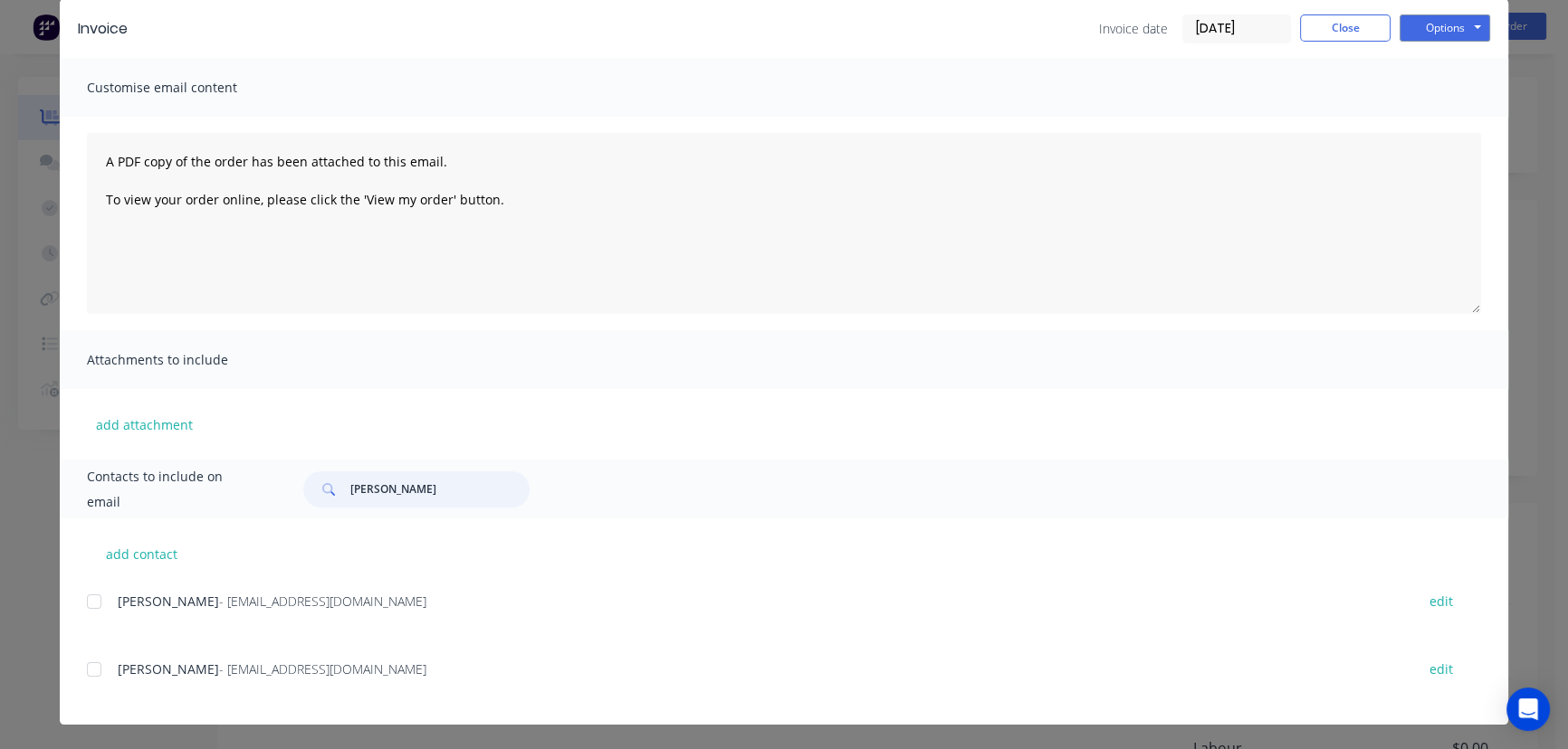
type input "John McDonald"
drag, startPoint x: 377, startPoint y: 608, endPoint x: 95, endPoint y: 607, distance: 282.0
click at [95, 607] on div "John McDonald - mpobservatory@gmail.com edit" at bounding box center [797, 601] width 1421 height 24
copy div "John McDonald - mpobservatory@gmail.com"
click at [1427, 26] on button "Options" at bounding box center [1444, 28] width 90 height 27
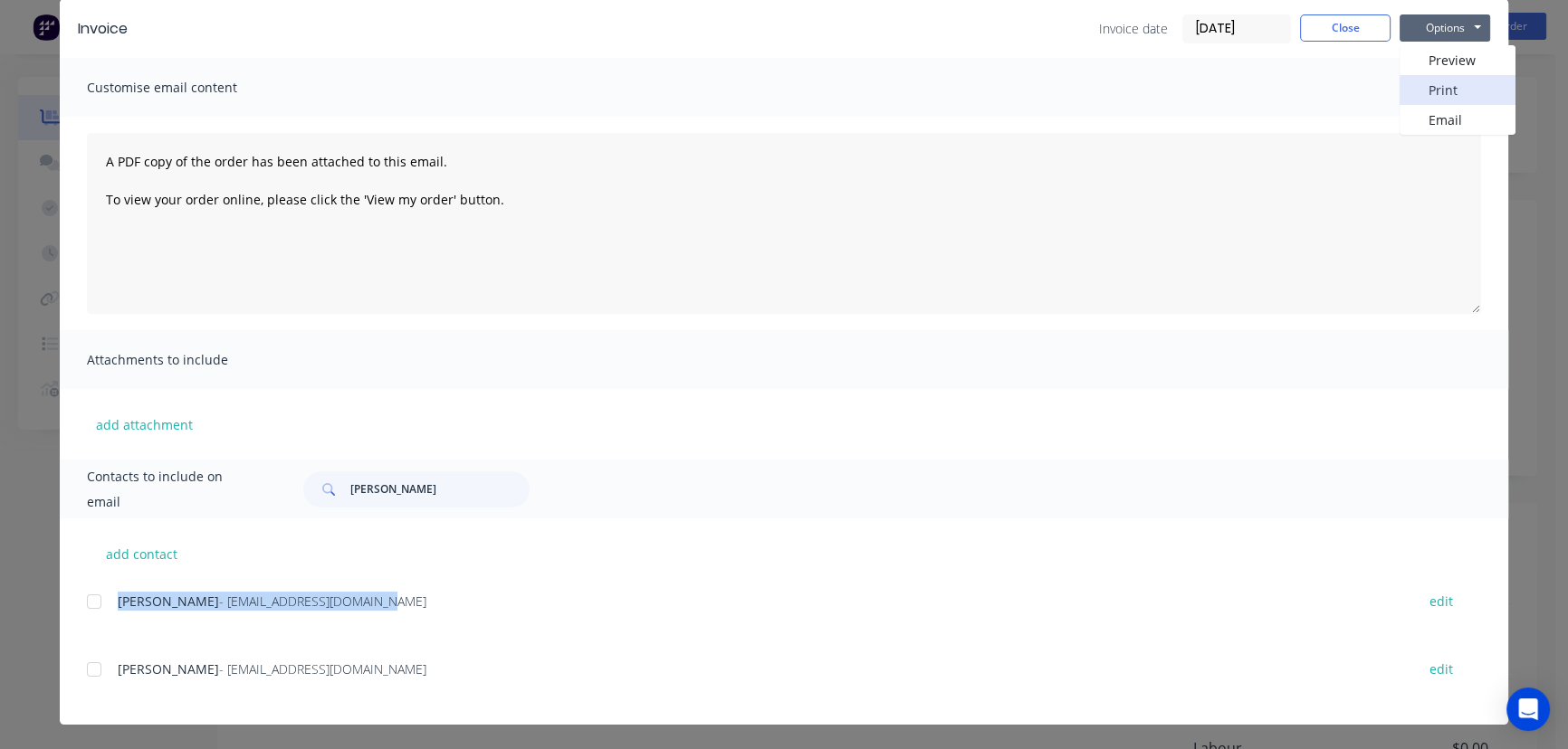
click at [1426, 84] on button "Print" at bounding box center [1457, 90] width 115 height 30
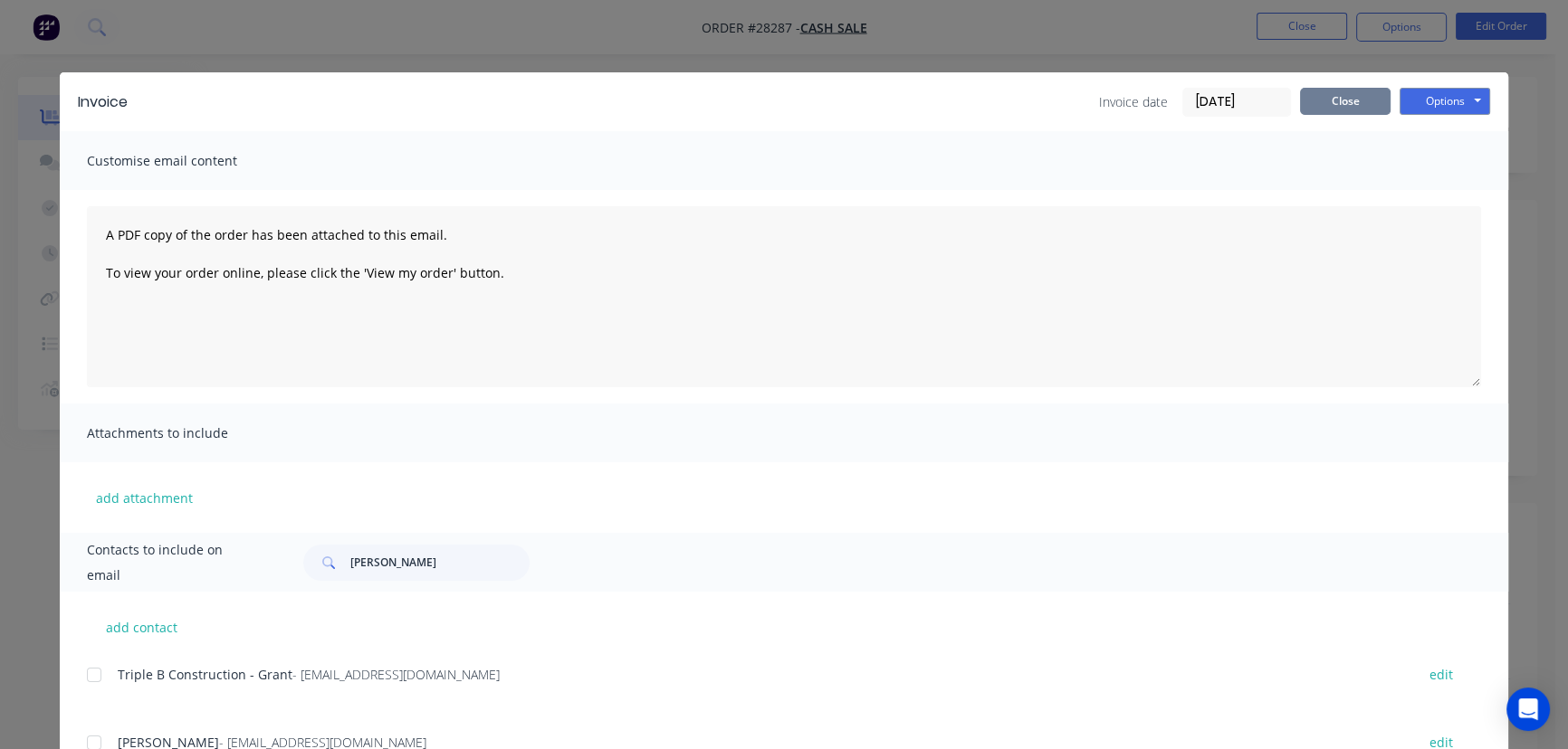
click at [1347, 97] on button "Close" at bounding box center [1345, 100] width 90 height 27
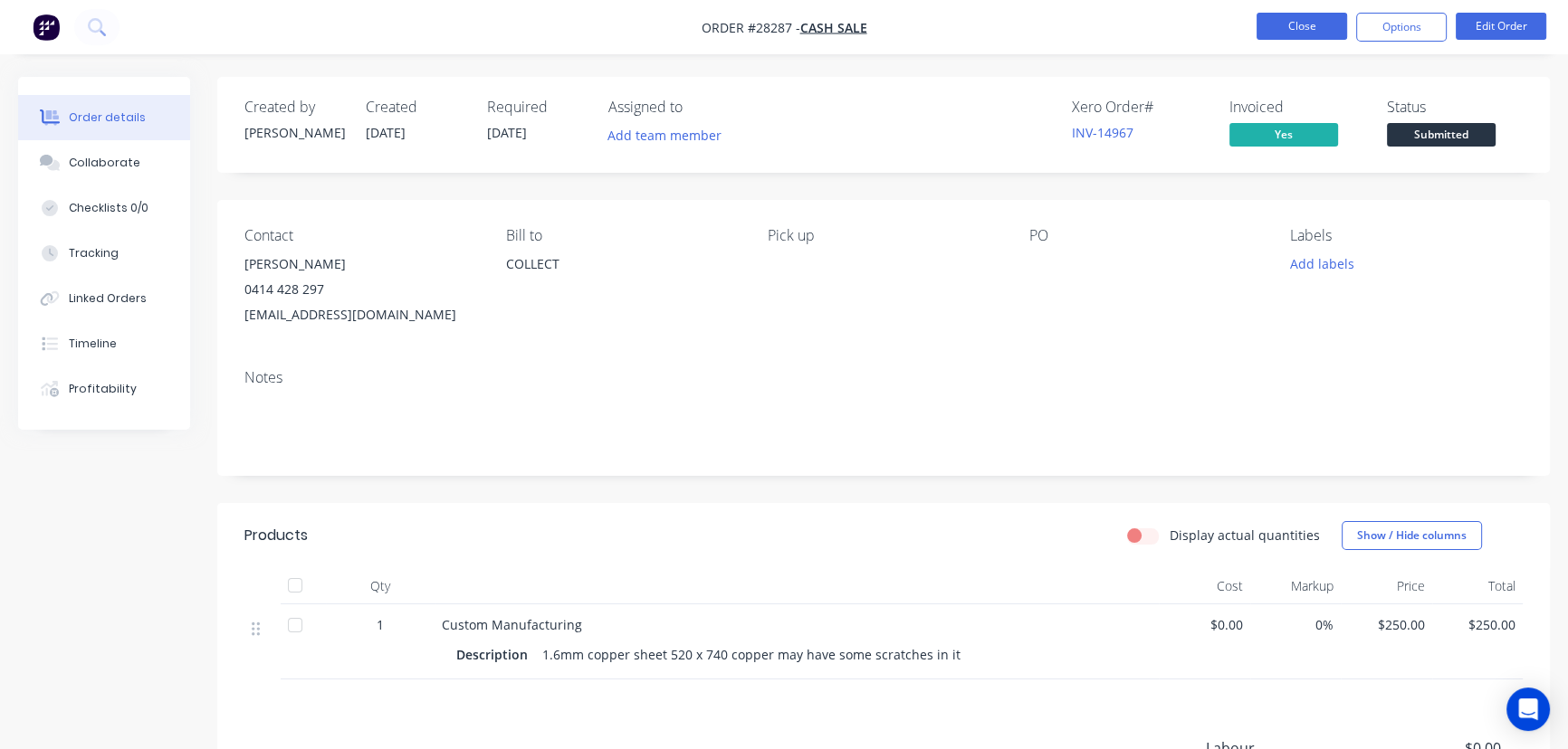
click at [1279, 19] on button "Close" at bounding box center [1301, 26] width 90 height 27
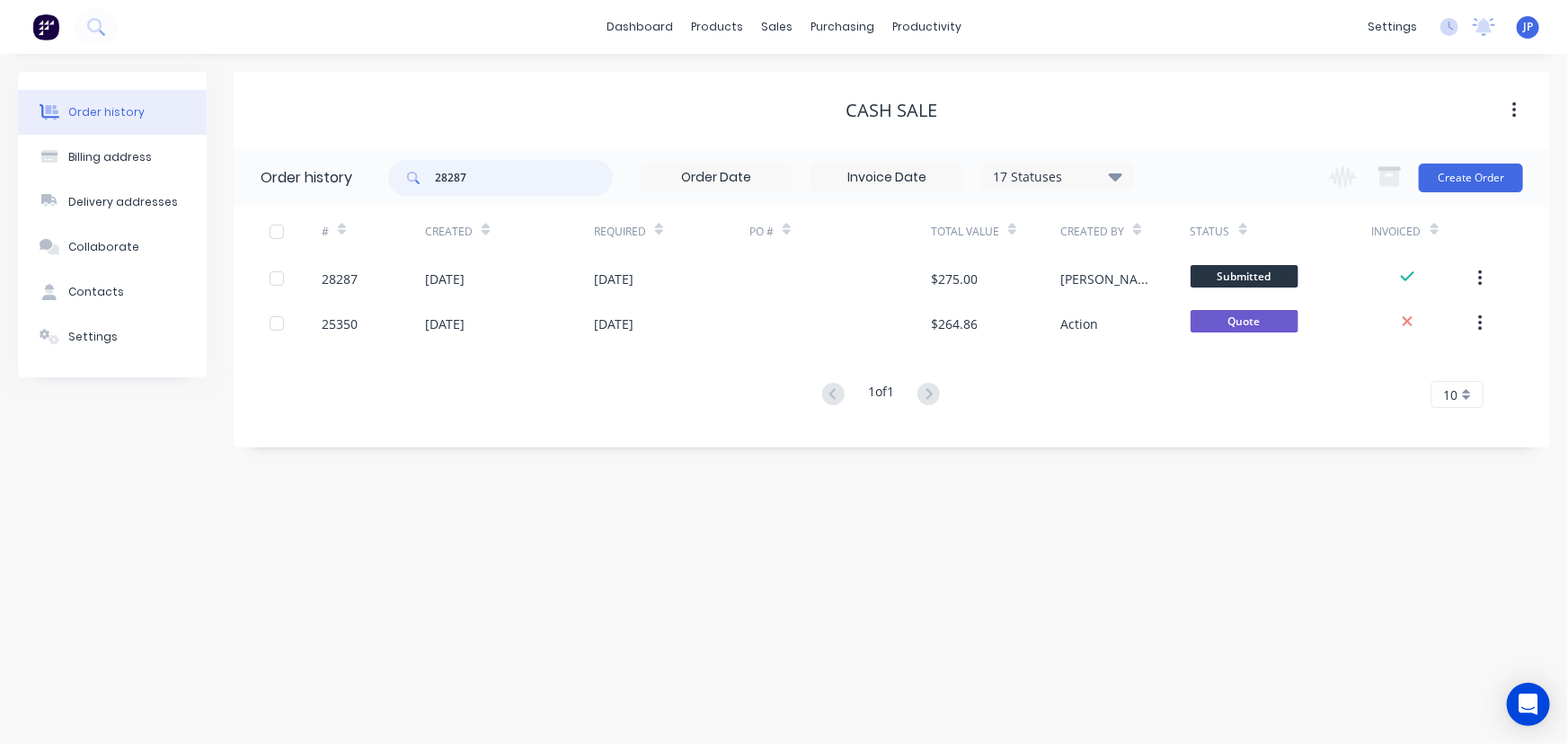
drag, startPoint x: 484, startPoint y: 178, endPoint x: 376, endPoint y: 189, distance: 108.6
click at [376, 189] on header "Order history 28287 17 Statuses Invoice Status Invoiced Not Invoiced Partial Or…" at bounding box center [892, 177] width 1317 height 58
type input "28290"
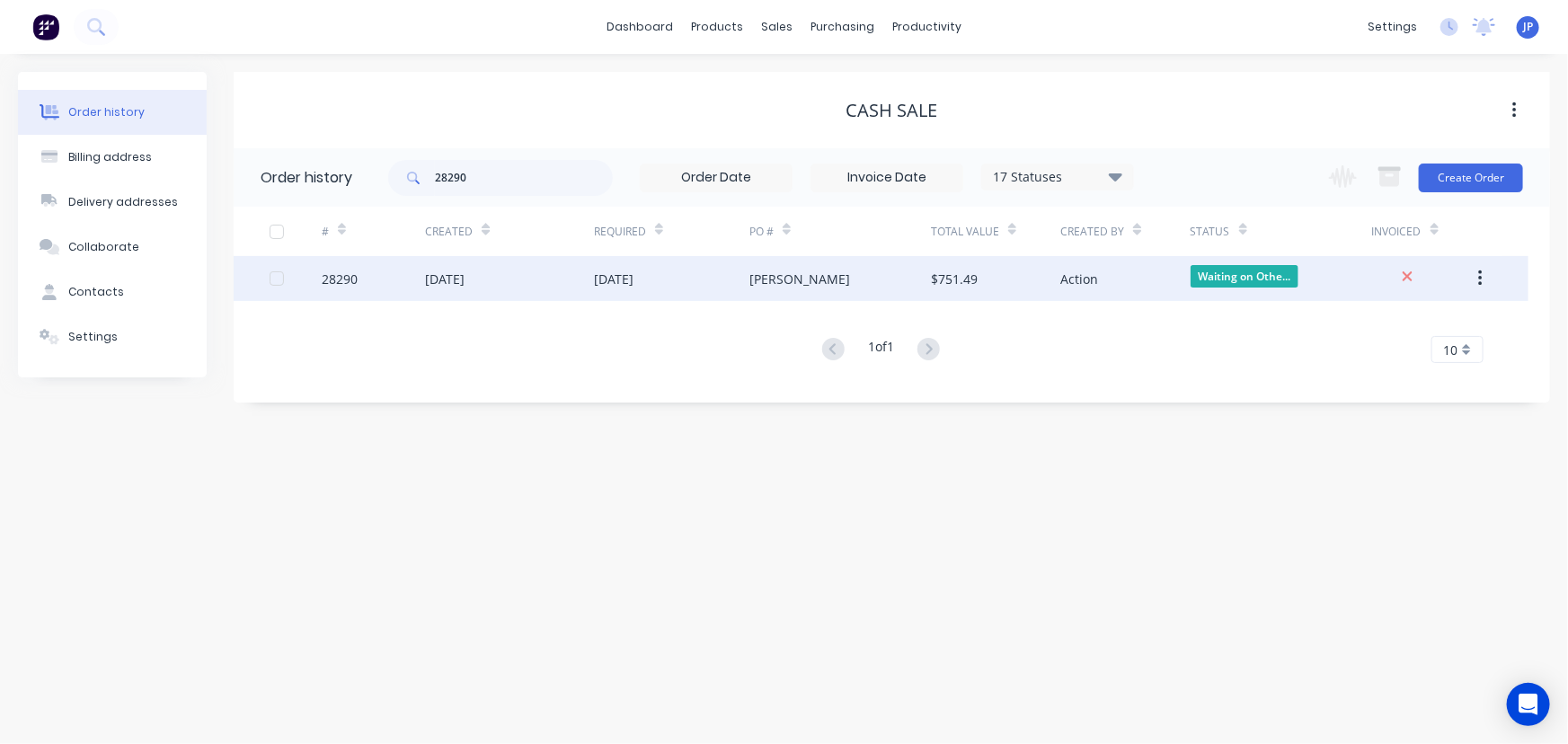
click at [515, 270] on div "02 Sep 2025" at bounding box center [509, 278] width 169 height 45
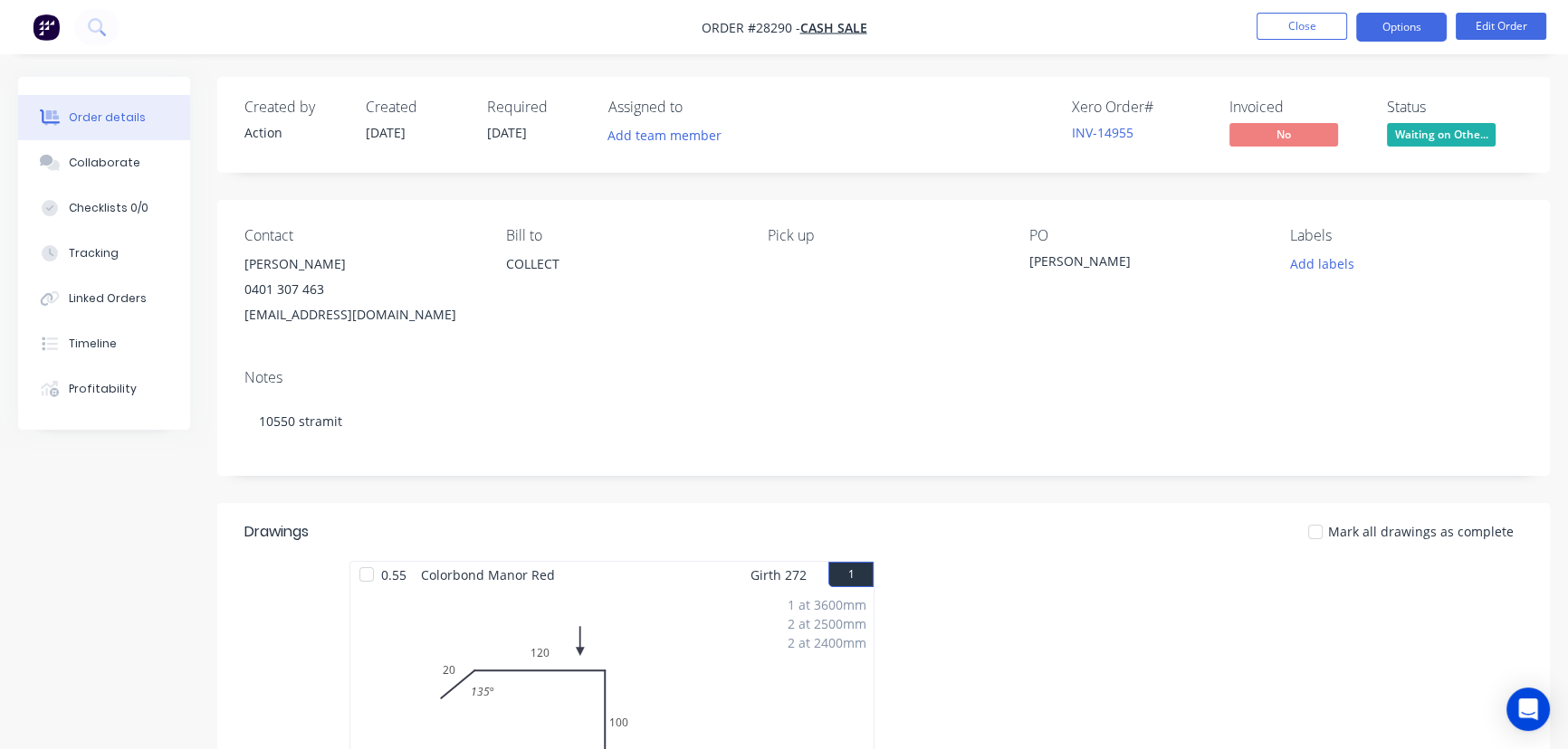
click at [1380, 33] on button "Options" at bounding box center [1400, 27] width 90 height 29
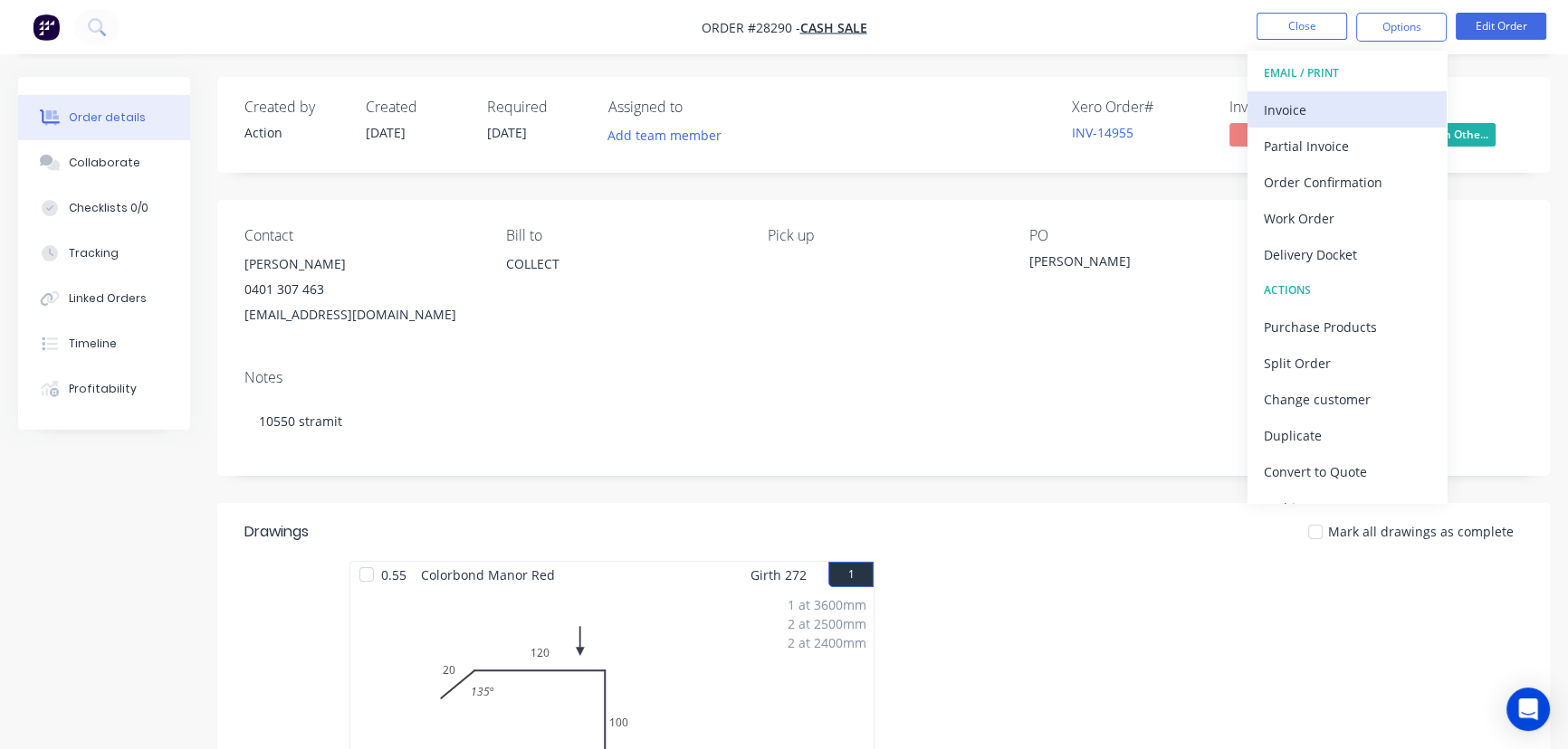
click at [1324, 109] on div "Invoice" at bounding box center [1347, 110] width 167 height 26
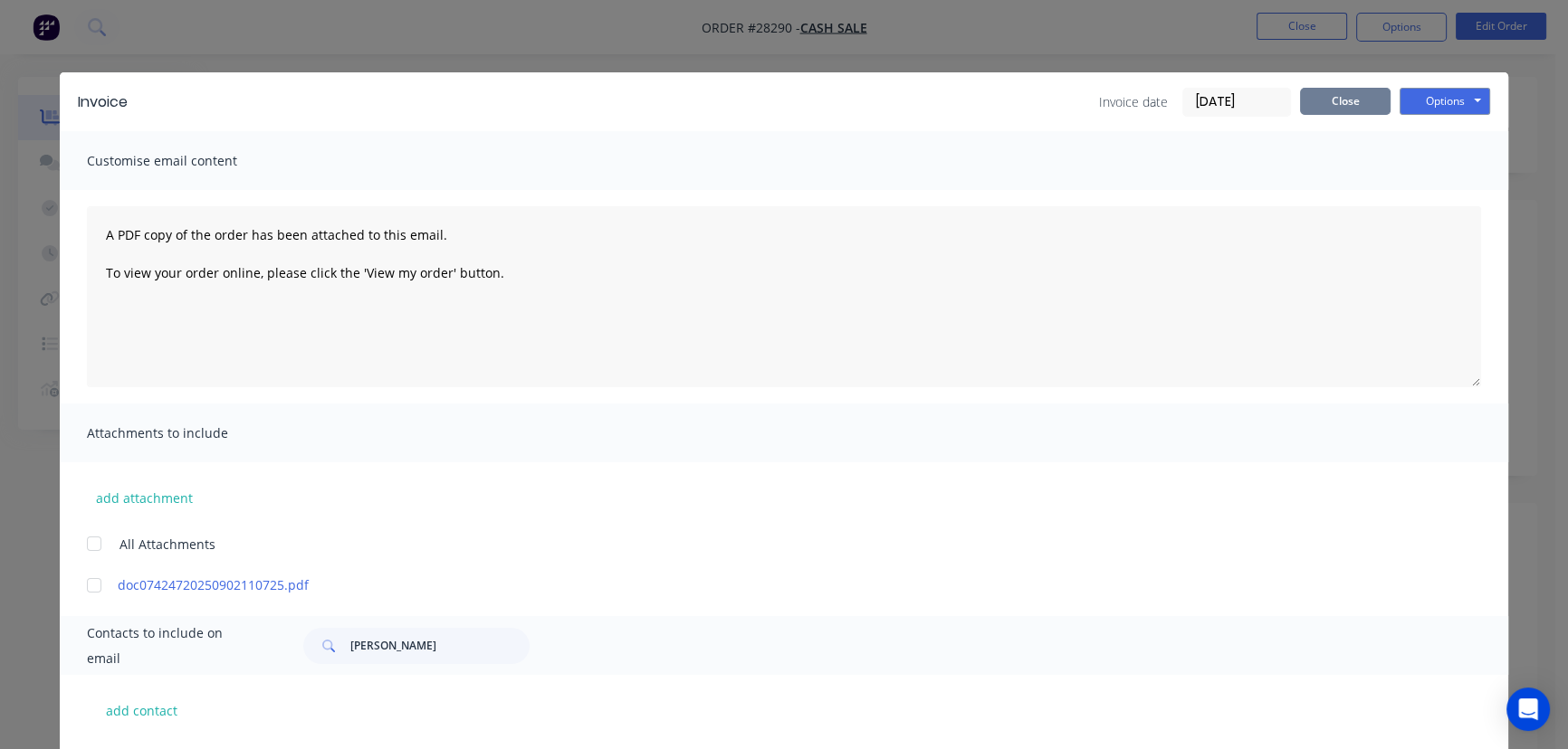
click at [1312, 107] on button "Close" at bounding box center [1345, 100] width 90 height 27
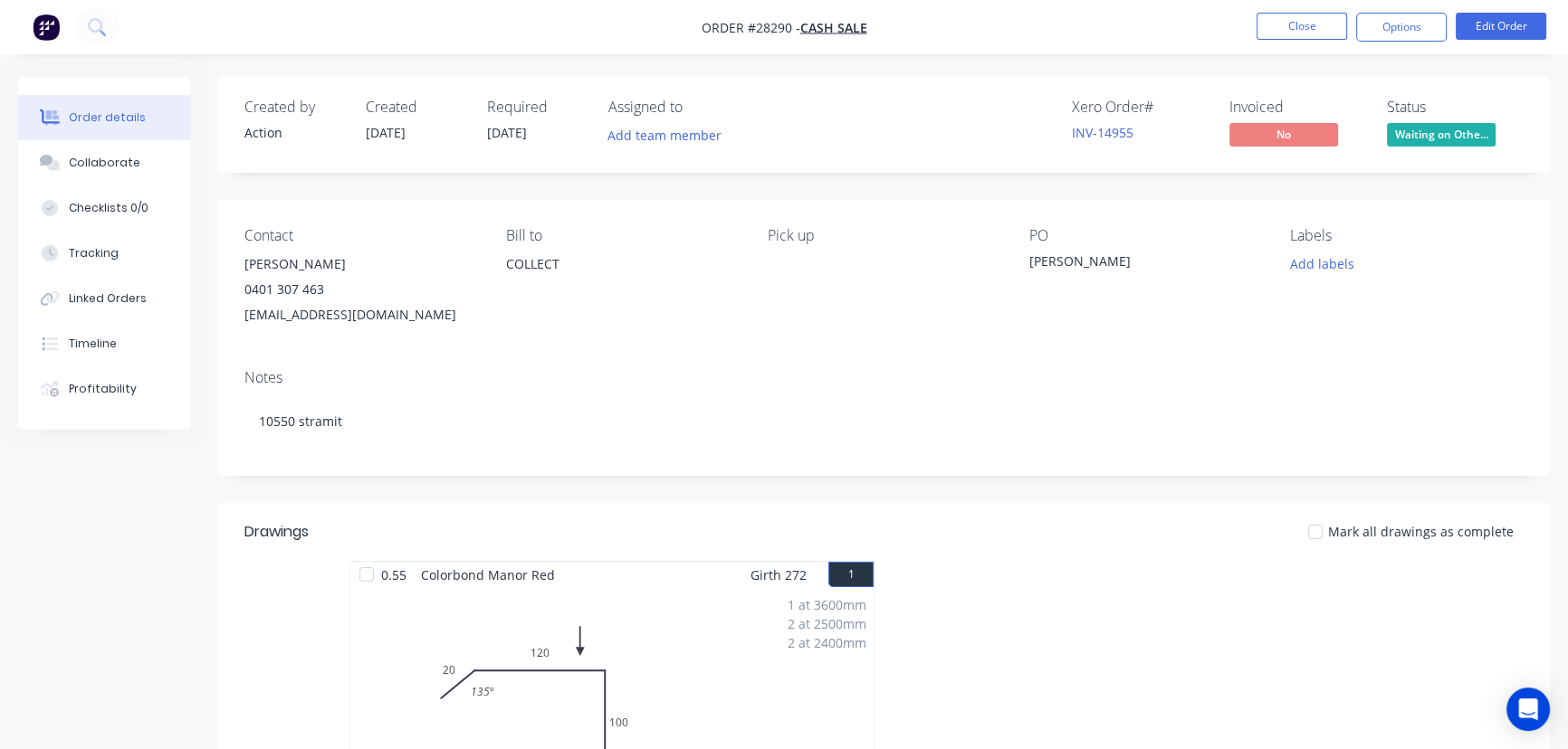
click at [326, 257] on div "Contact Craig Brown 0401 307 463 cb60@live.com" at bounding box center [361, 277] width 233 height 100
drag, startPoint x: 326, startPoint y: 261, endPoint x: 231, endPoint y: 272, distance: 95.6
click at [231, 272] on div "Contact Craig Brown 0401 307 463 cb60@live.com Bill to COLLECT Pick up PO craig…" at bounding box center [883, 277] width 1333 height 154
copy div "Craig Brown"
drag, startPoint x: 1385, startPoint y: 23, endPoint x: 1375, endPoint y: 46, distance: 25.1
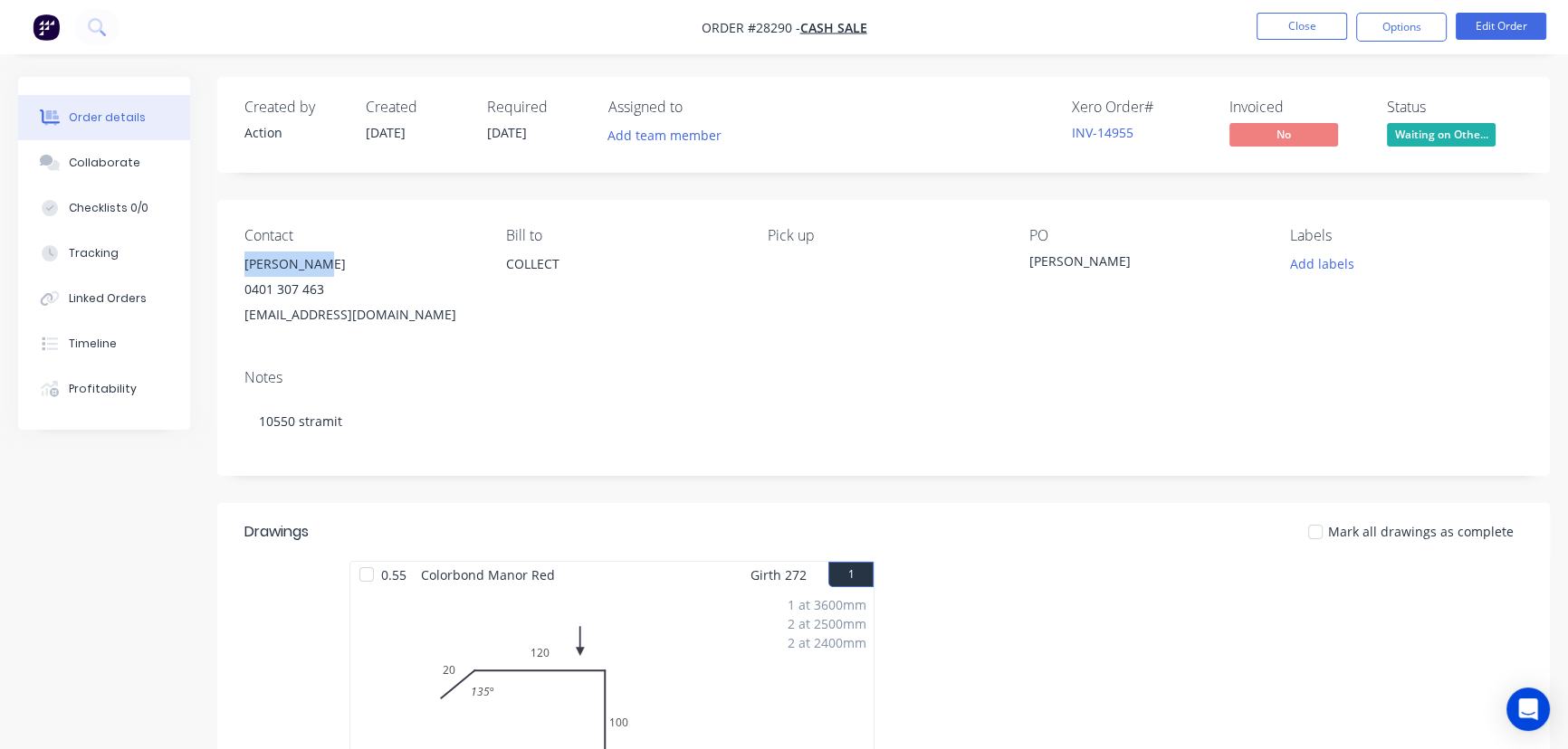
click at [1385, 24] on button "Options" at bounding box center [1400, 27] width 90 height 29
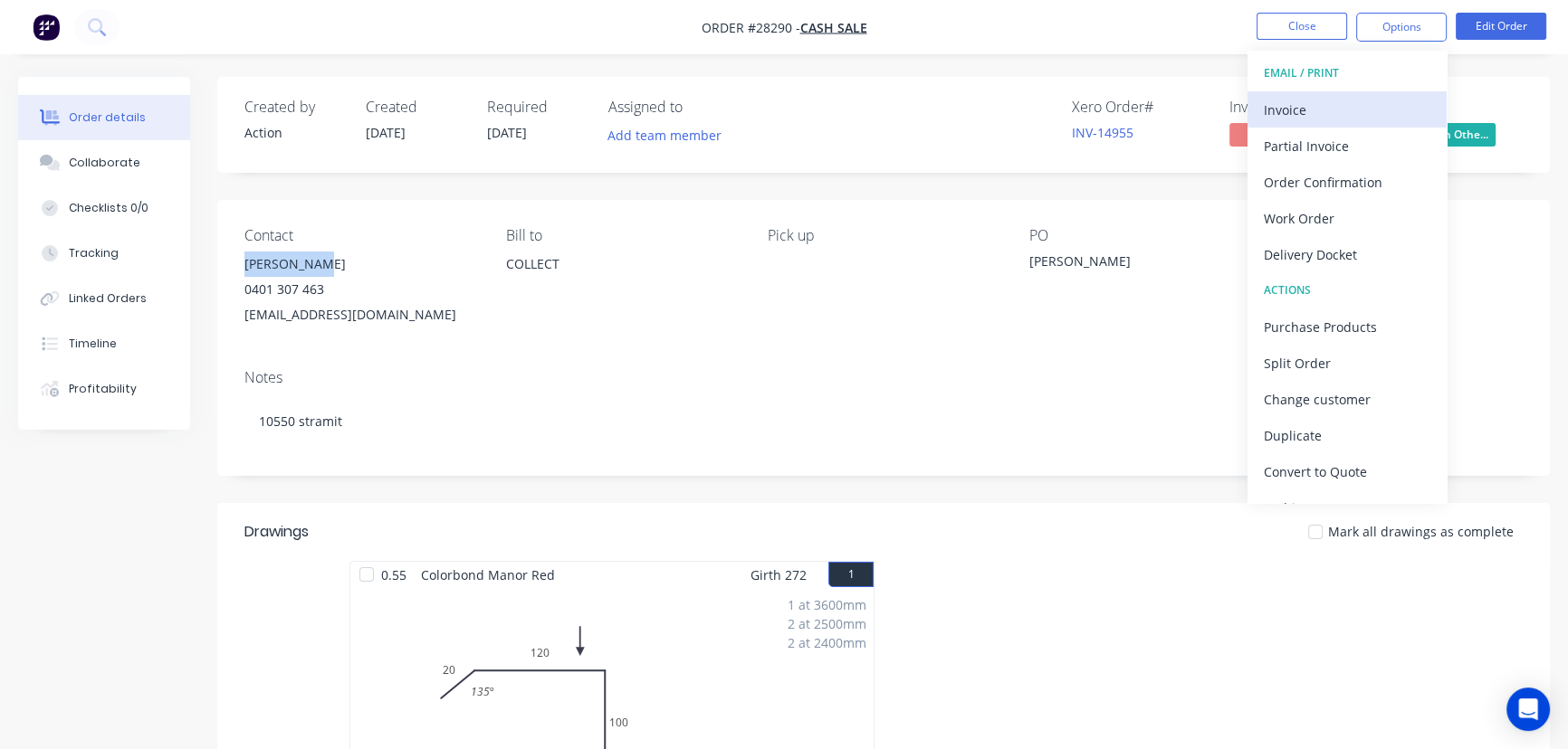
click at [1311, 103] on div "Invoice" at bounding box center [1347, 110] width 167 height 26
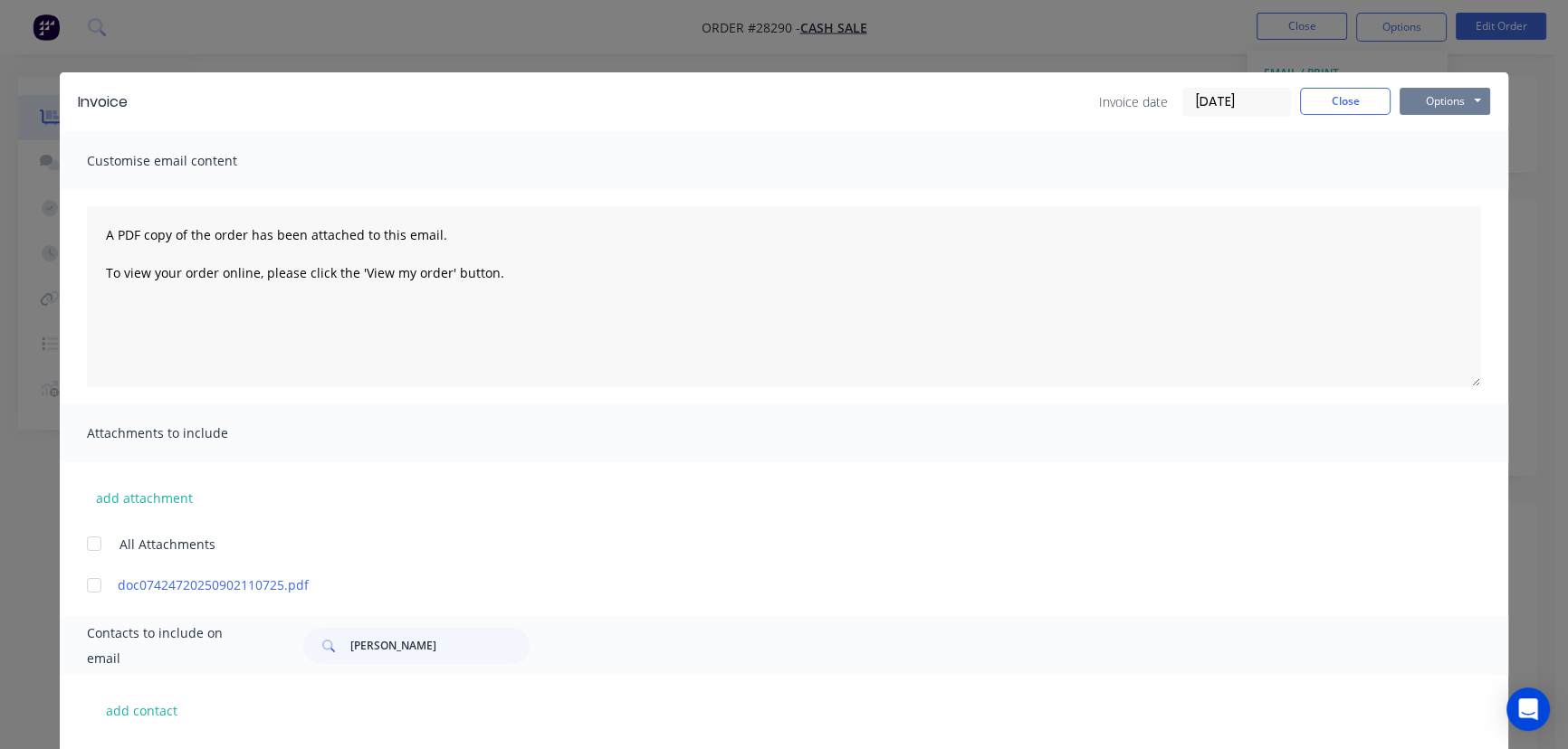
click at [1405, 110] on button "Options" at bounding box center [1444, 100] width 90 height 27
click at [1414, 159] on button "Print" at bounding box center [1457, 164] width 115 height 30
click at [1340, 107] on button "Close" at bounding box center [1345, 100] width 90 height 27
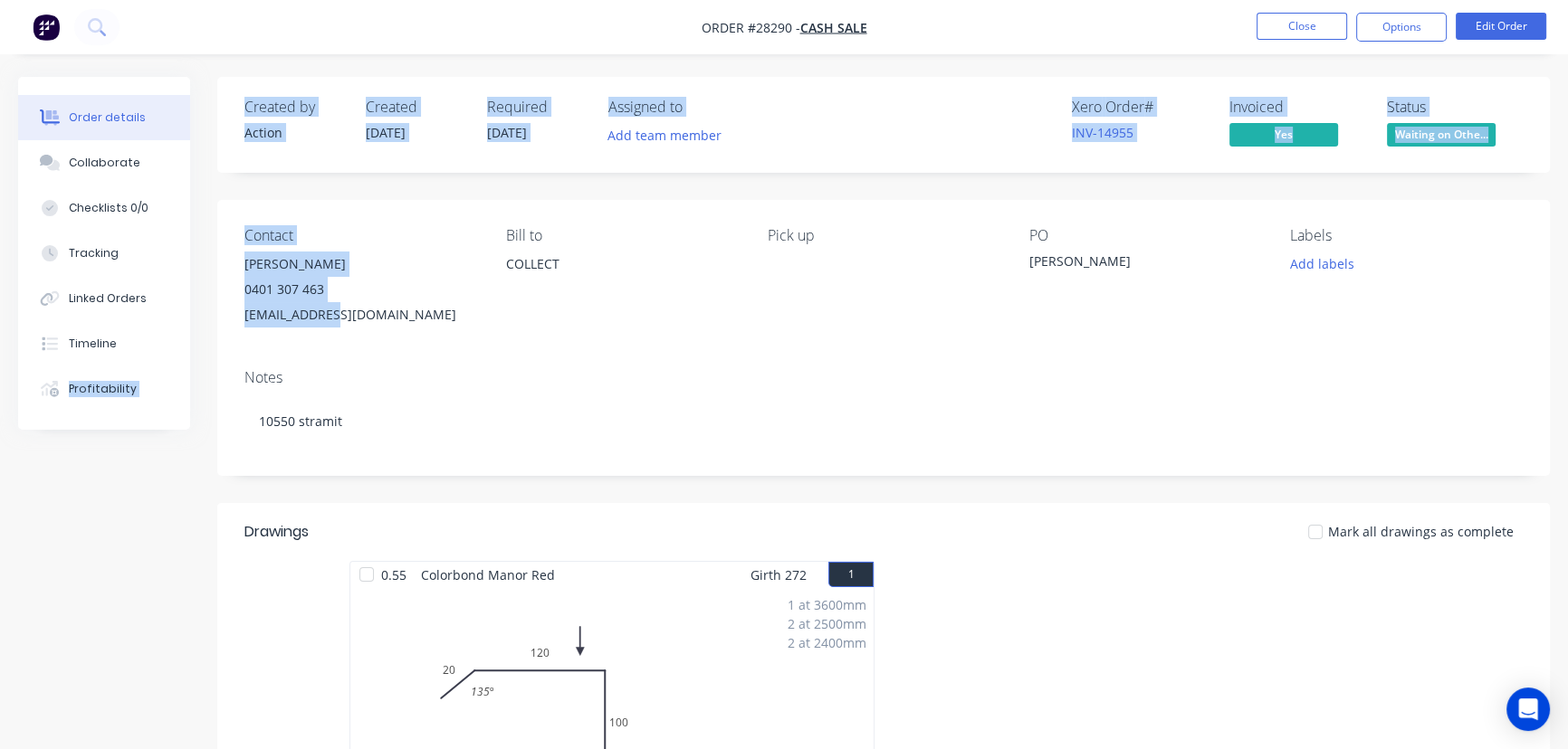
drag, startPoint x: 337, startPoint y: 317, endPoint x: 215, endPoint y: 334, distance: 123.2
click at [347, 332] on div "Contact Craig Brown 0401 307 463 cb60@live.com Bill to COLLECT Pick up PO craig…" at bounding box center [883, 277] width 1333 height 154
click at [450, 345] on div "Contact Craig Brown 0401 307 463 cb60@live.com Bill to COLLECT Pick up PO craig…" at bounding box center [883, 277] width 1333 height 154
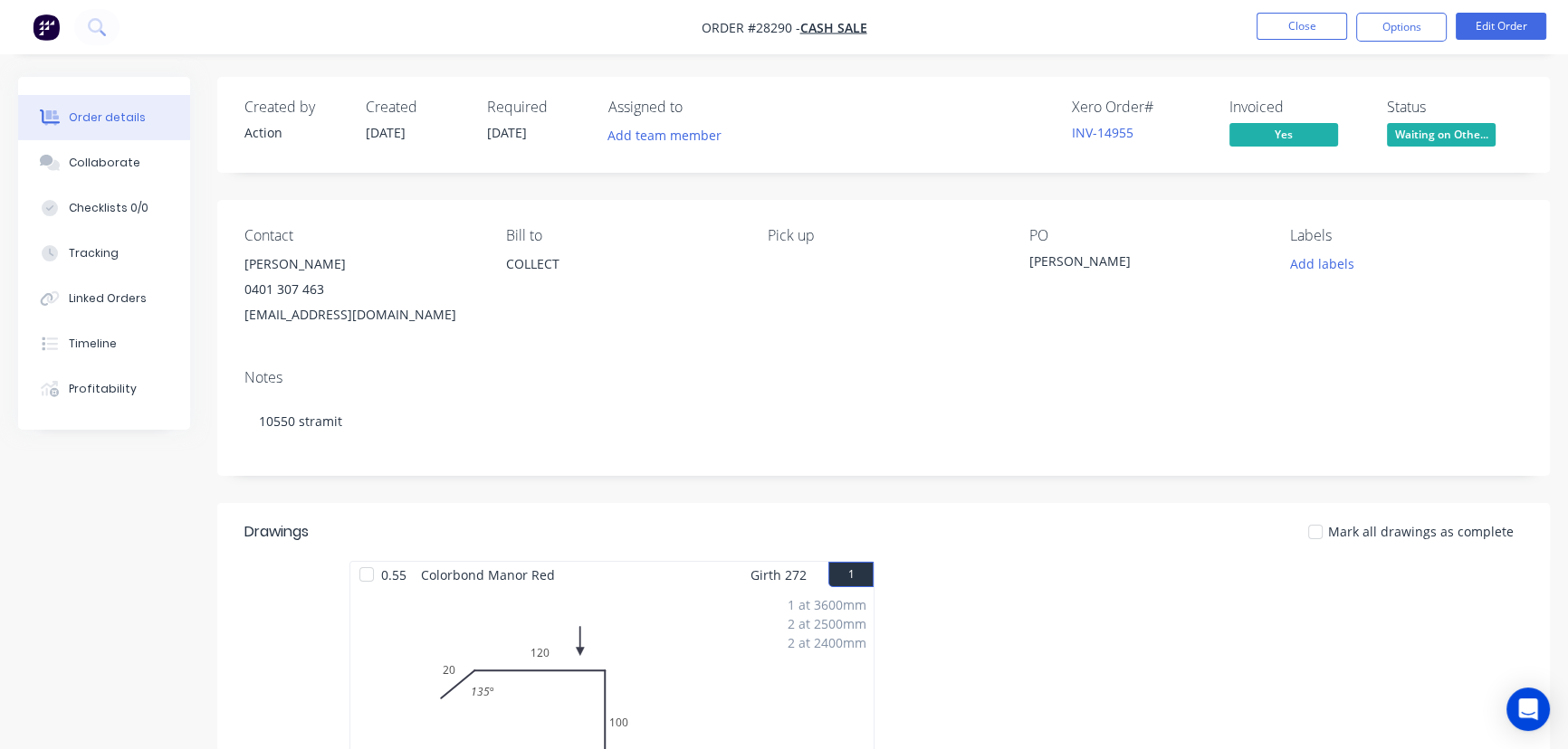
drag, startPoint x: 347, startPoint y: 322, endPoint x: 239, endPoint y: 339, distance: 109.3
click at [239, 339] on div "Contact Craig Brown 0401 307 463 cb60@live.com Bill to COLLECT Pick up PO craig…" at bounding box center [883, 277] width 1333 height 154
copy div "cb60@live.com"
click at [1302, 33] on button "Close" at bounding box center [1301, 26] width 90 height 27
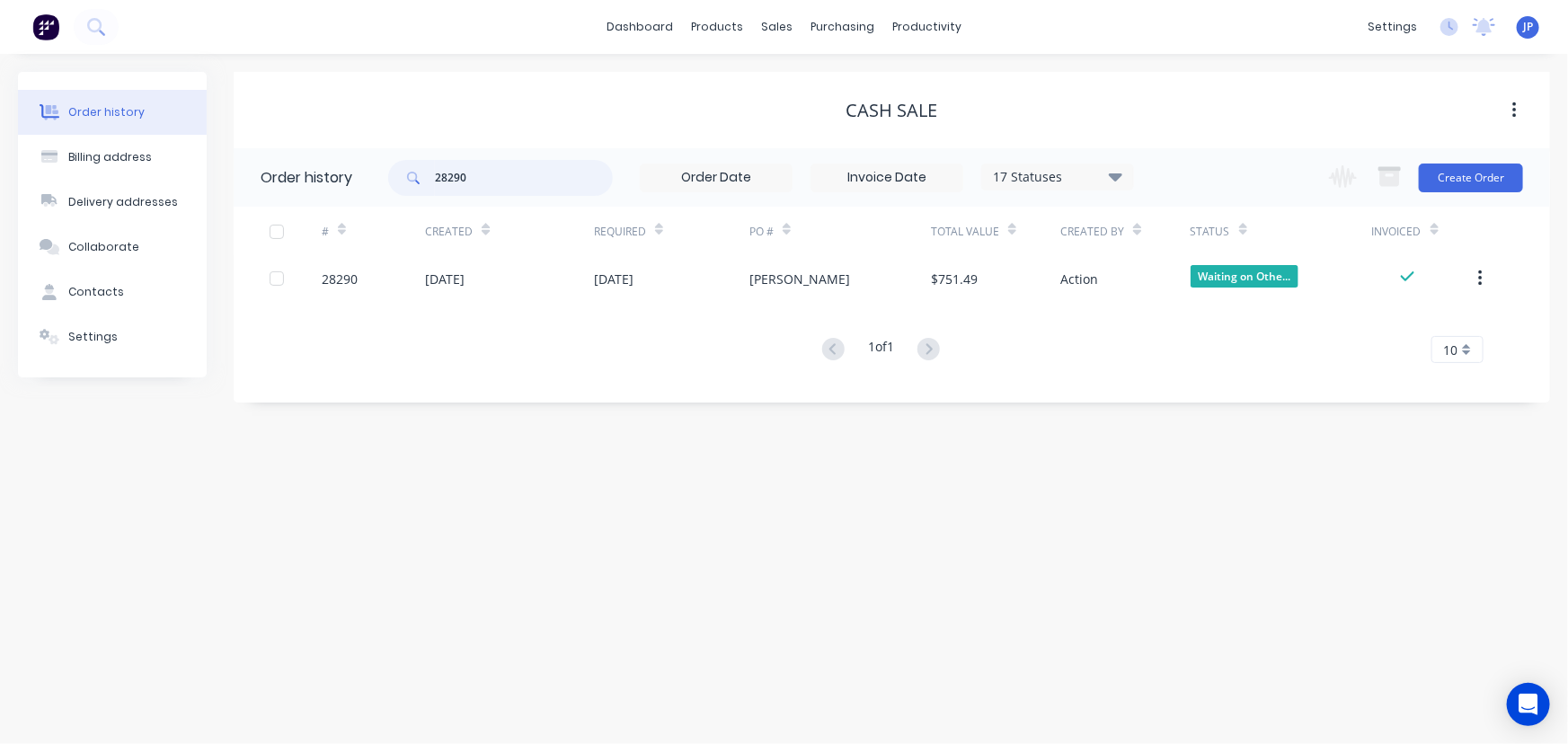
drag, startPoint x: 479, startPoint y: 186, endPoint x: 343, endPoint y: 165, distance: 137.6
click at [343, 165] on header "Order history 28290 17 Statuses Invoice Status Invoiced Not Invoiced Partial Or…" at bounding box center [892, 177] width 1317 height 58
type input "28084"
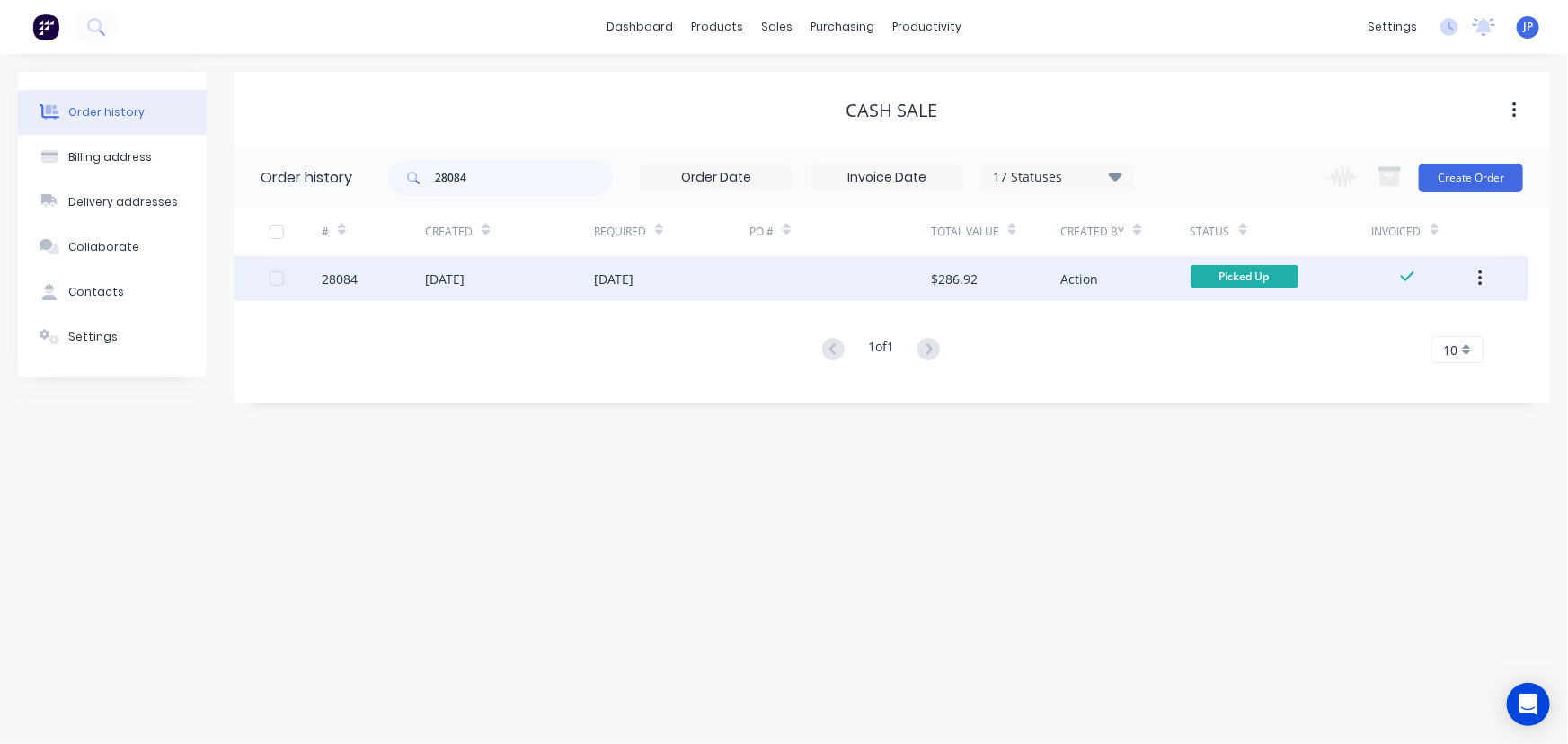
click at [446, 275] on div "[DATE]" at bounding box center [444, 279] width 40 height 18
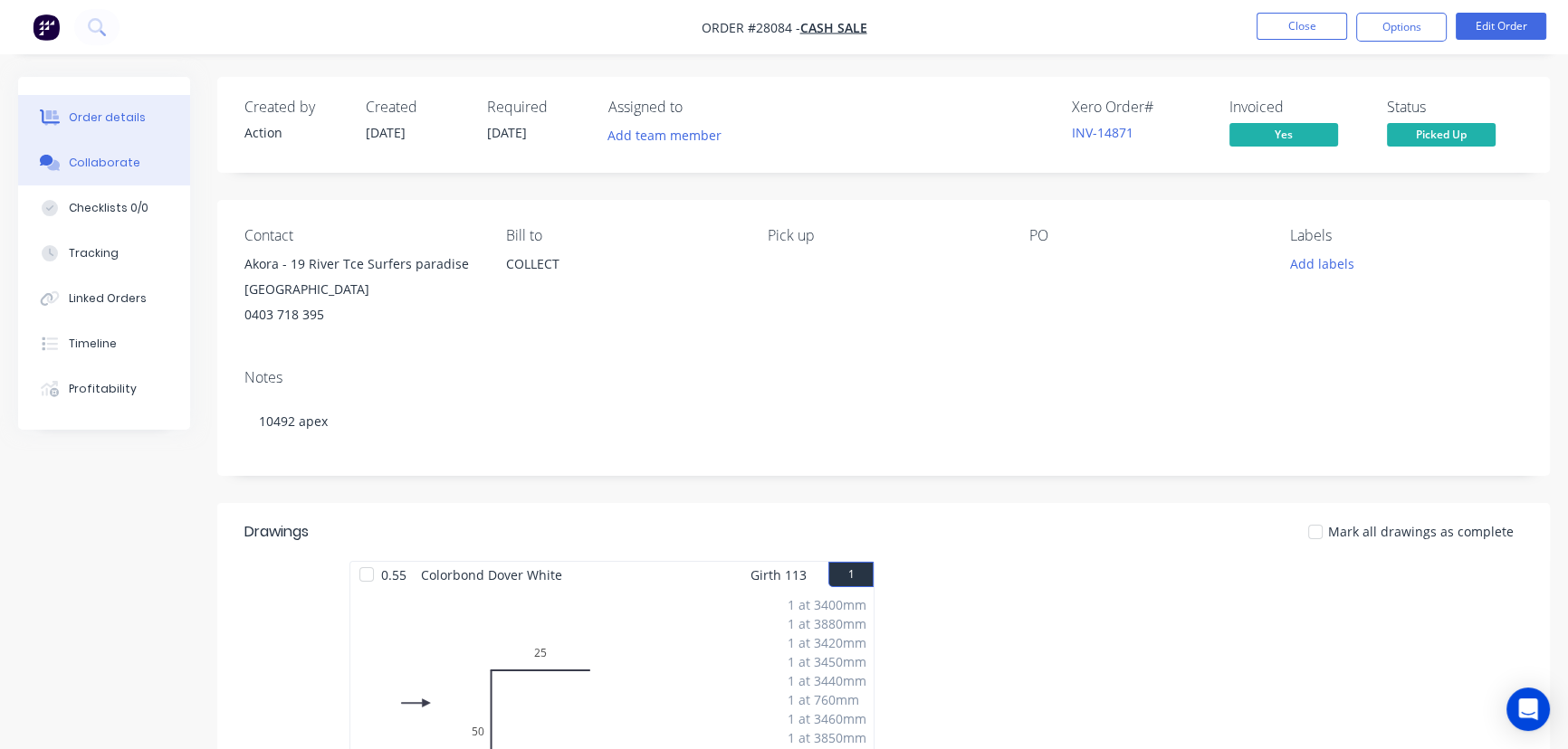
click at [154, 161] on button "Collaborate" at bounding box center [103, 163] width 172 height 46
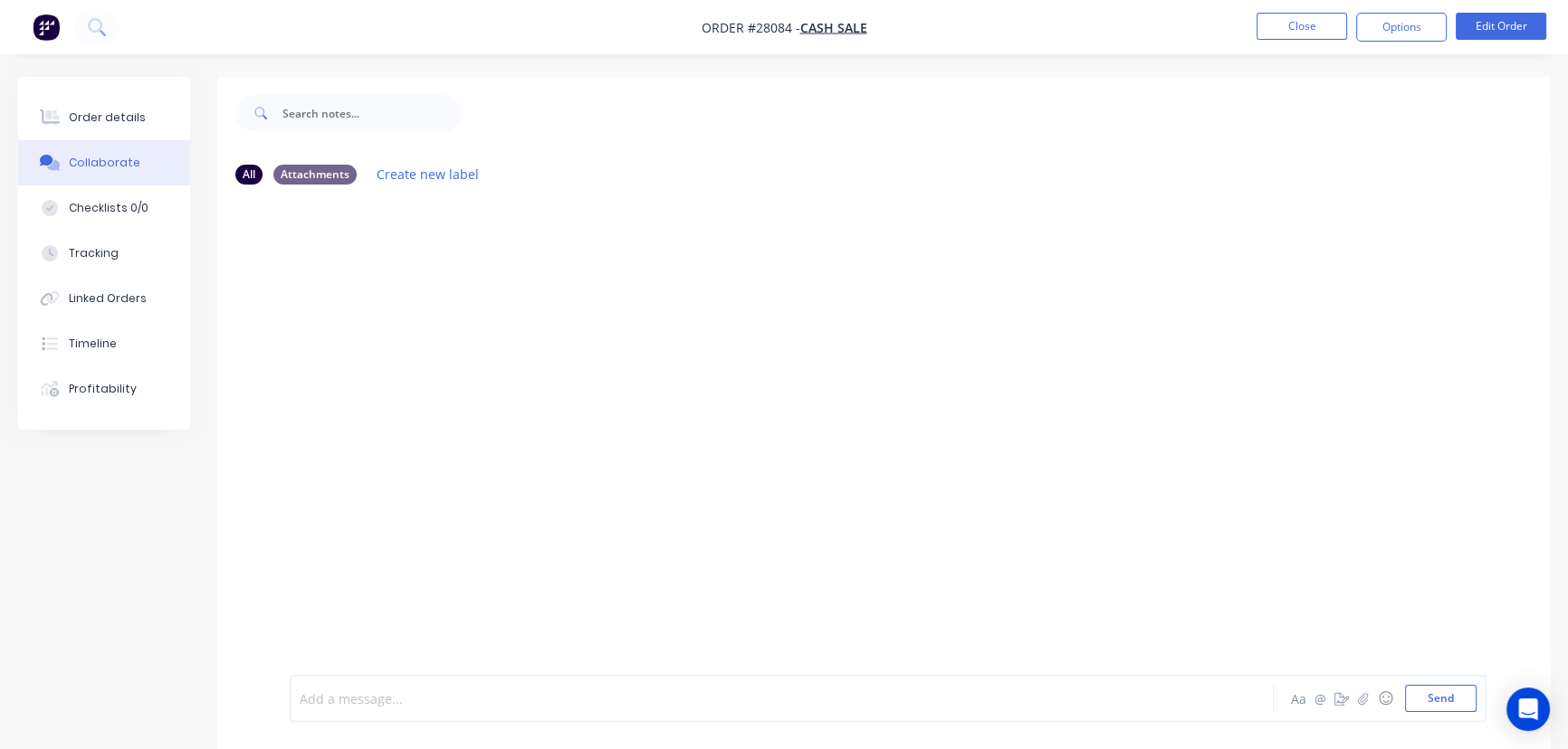
click at [335, 694] on div at bounding box center [741, 699] width 881 height 19
click at [1440, 696] on button "Send" at bounding box center [1441, 698] width 72 height 27
click at [1319, 29] on button "Close" at bounding box center [1301, 26] width 90 height 27
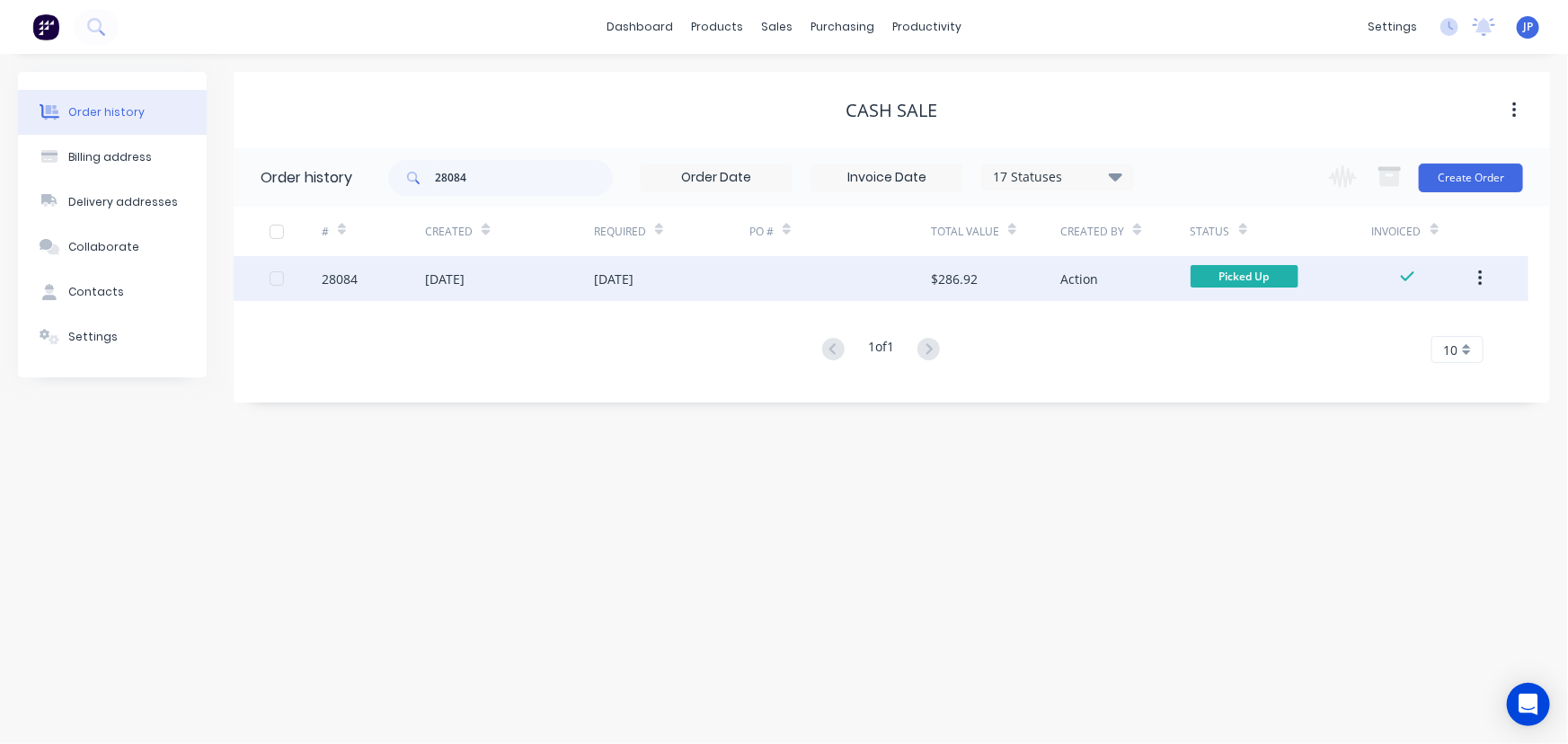
click at [1480, 279] on icon "button" at bounding box center [1480, 279] width 4 height 17
click at [1420, 316] on div "Archive" at bounding box center [1416, 325] width 139 height 26
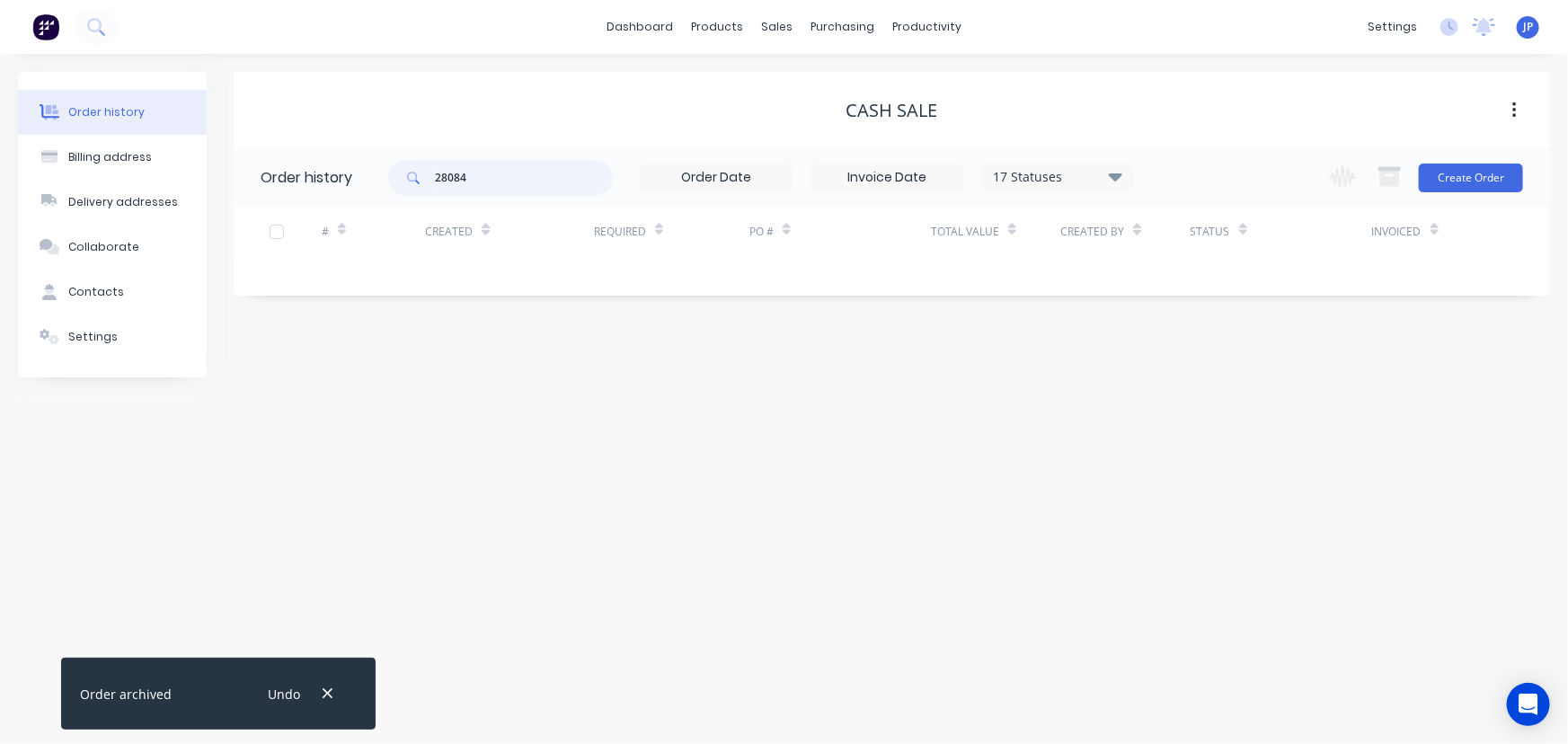
drag, startPoint x: 494, startPoint y: 181, endPoint x: 412, endPoint y: 189, distance: 82.4
click at [417, 189] on div "28084" at bounding box center [500, 177] width 225 height 36
type input "28014"
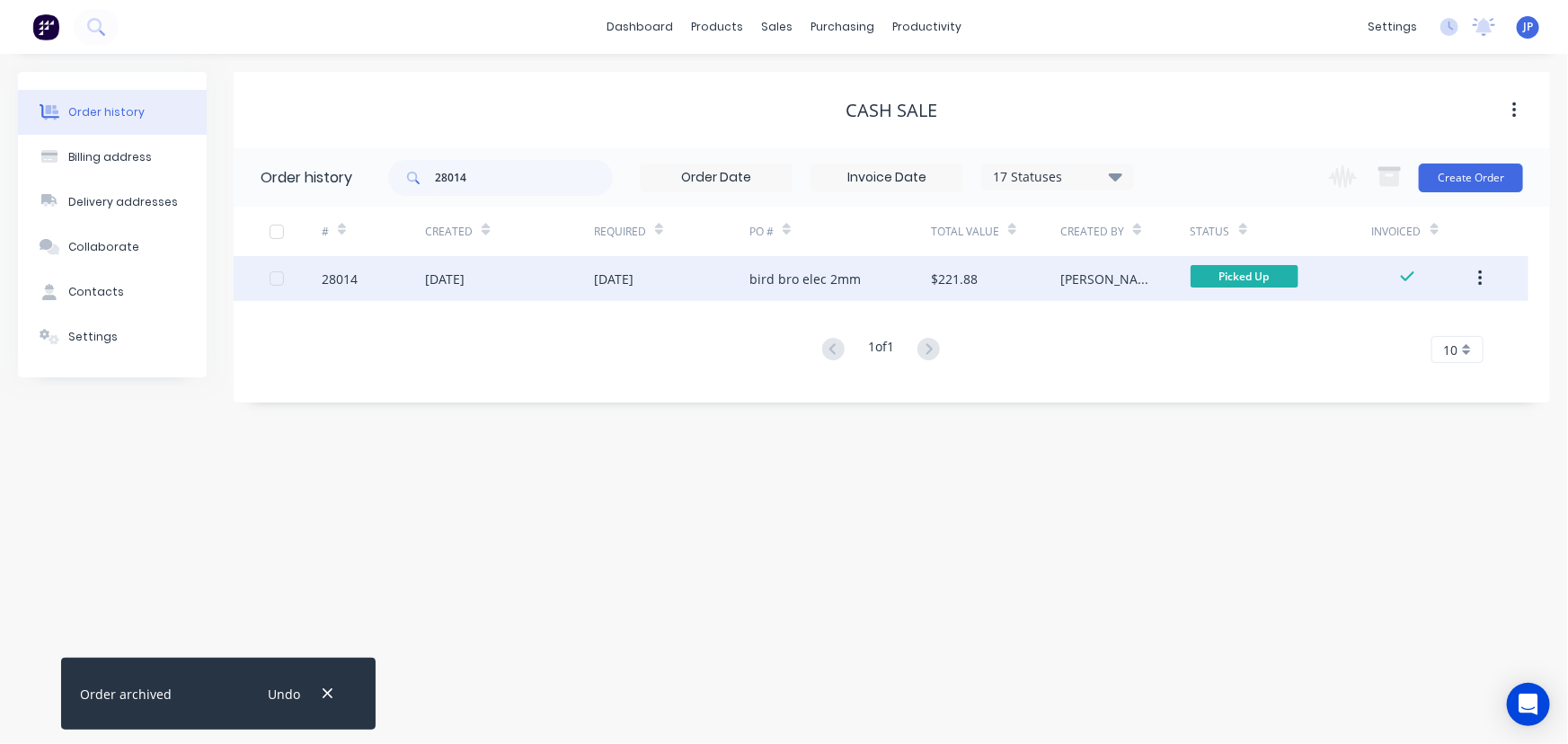
click at [444, 279] on div "[DATE]" at bounding box center [444, 279] width 40 height 18
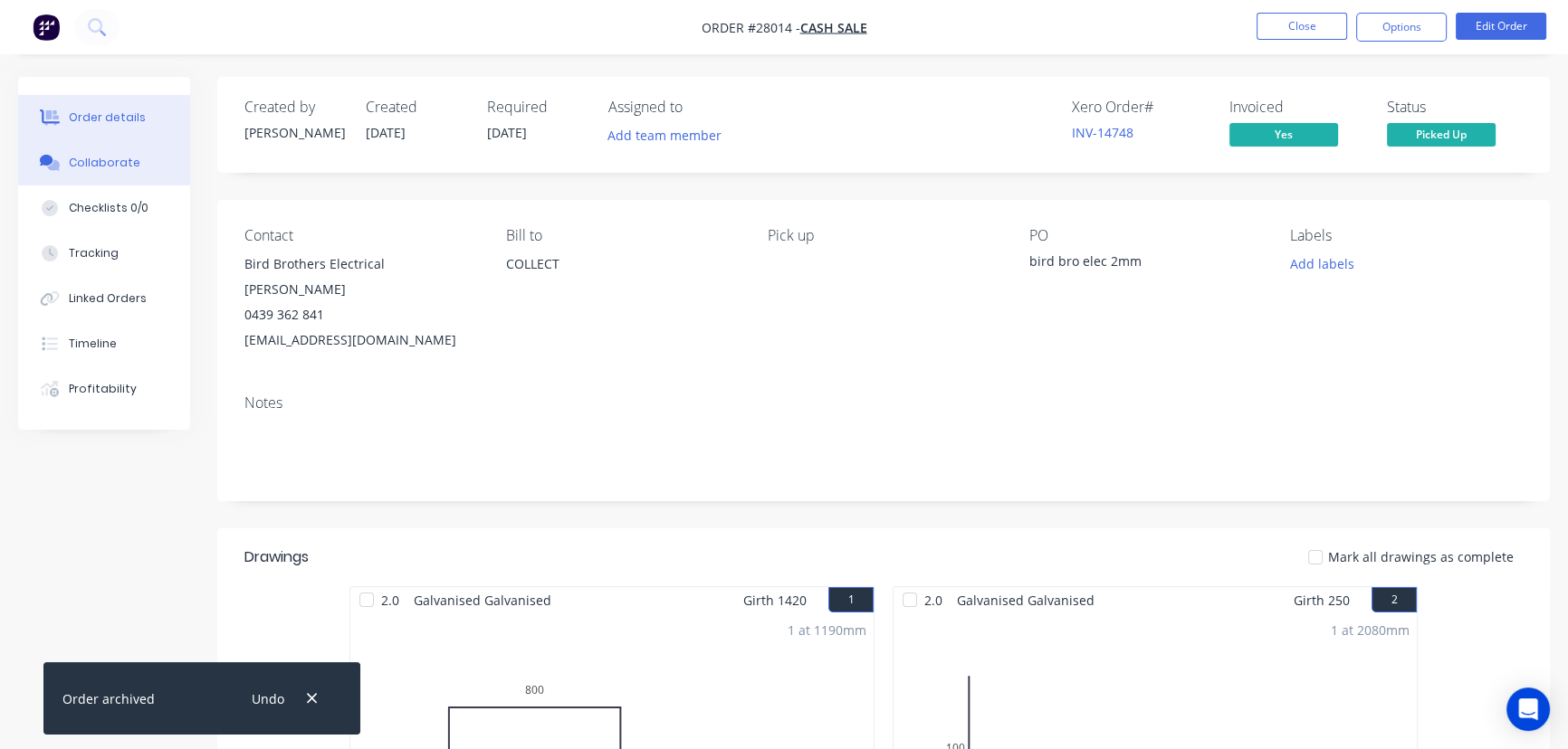
click at [130, 168] on div "Collaborate" at bounding box center [104, 163] width 72 height 17
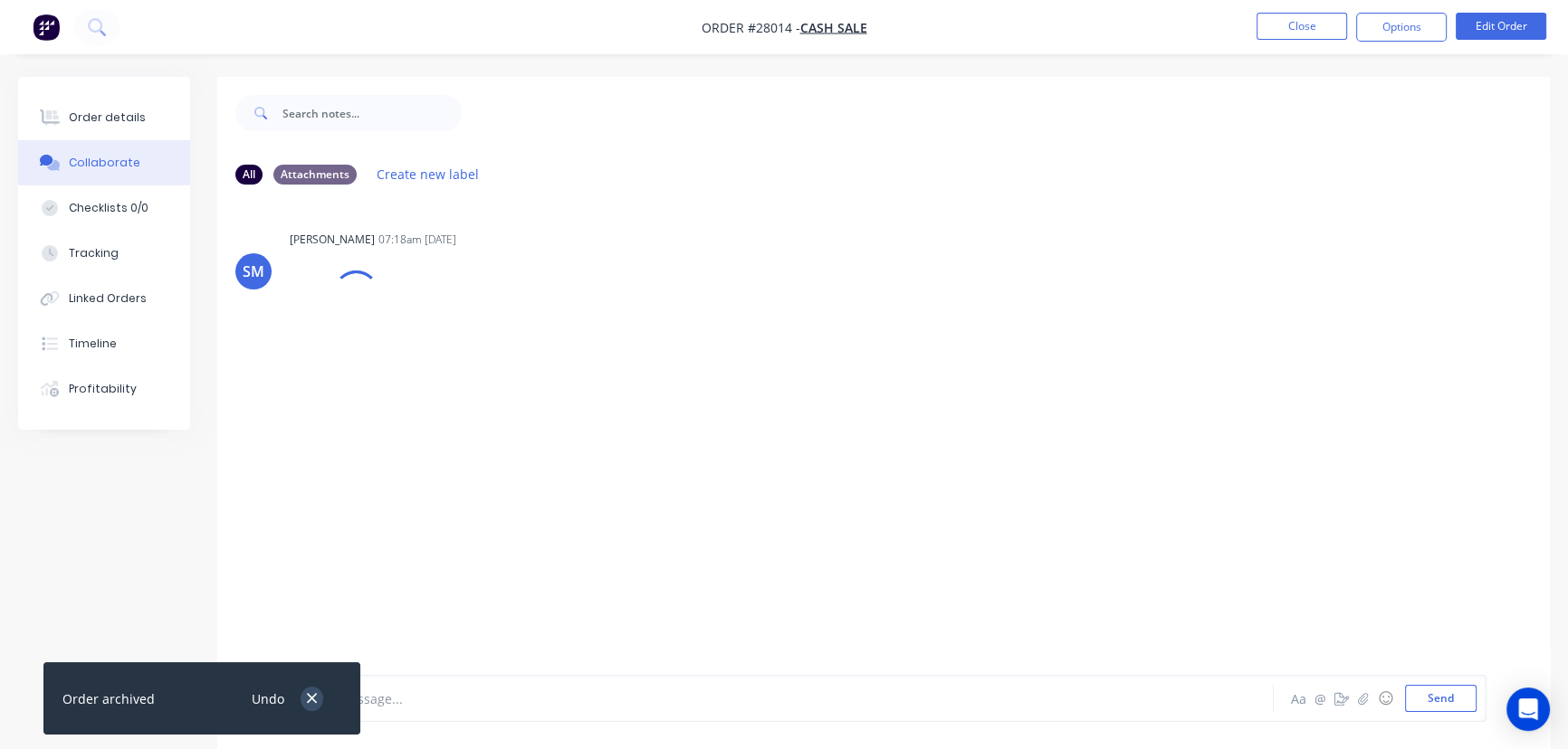
click at [310, 702] on icon "button" at bounding box center [312, 699] width 10 height 10
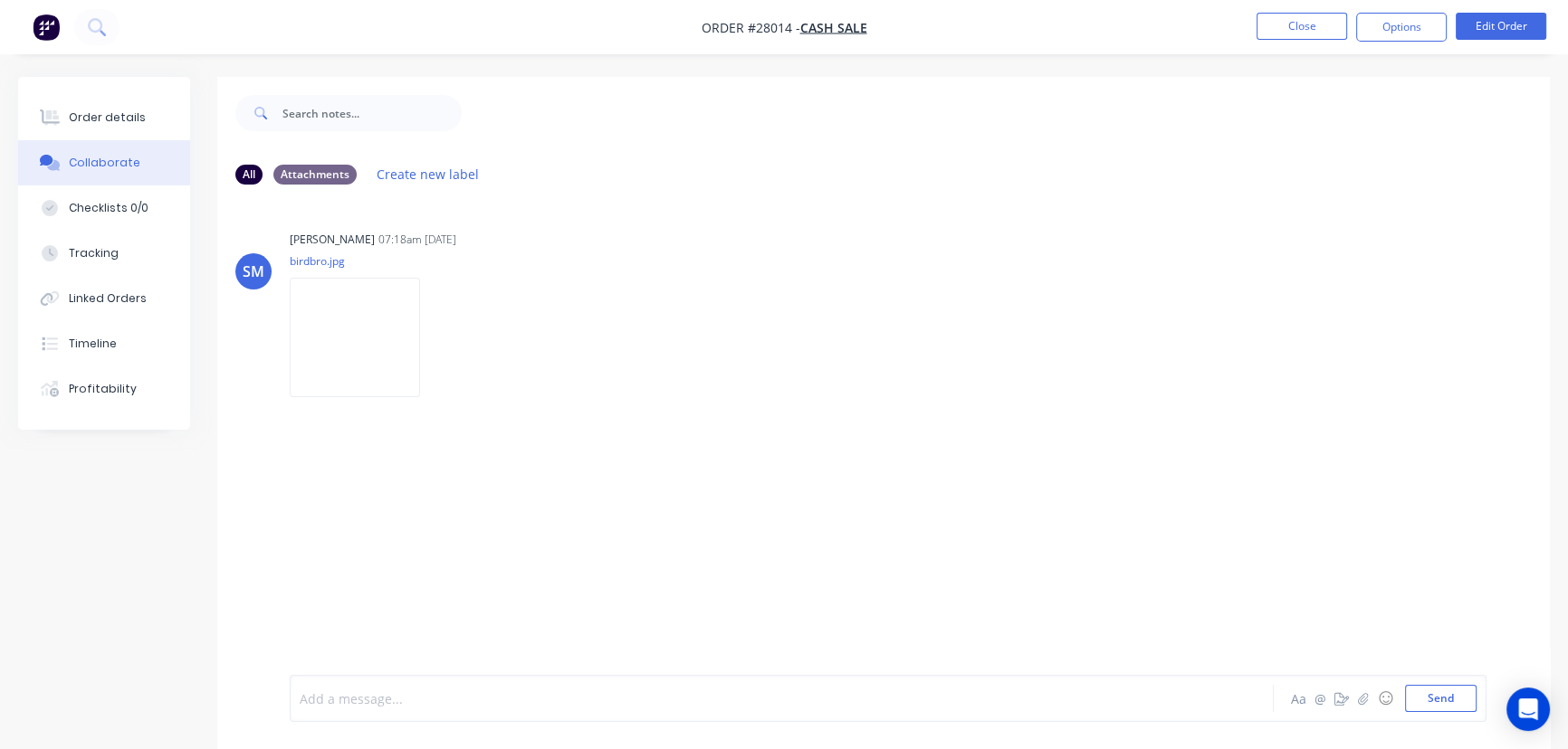
click at [383, 702] on div at bounding box center [741, 699] width 881 height 19
click at [1409, 697] on button "Send" at bounding box center [1441, 698] width 72 height 27
click at [1305, 29] on button "Close" at bounding box center [1301, 26] width 90 height 27
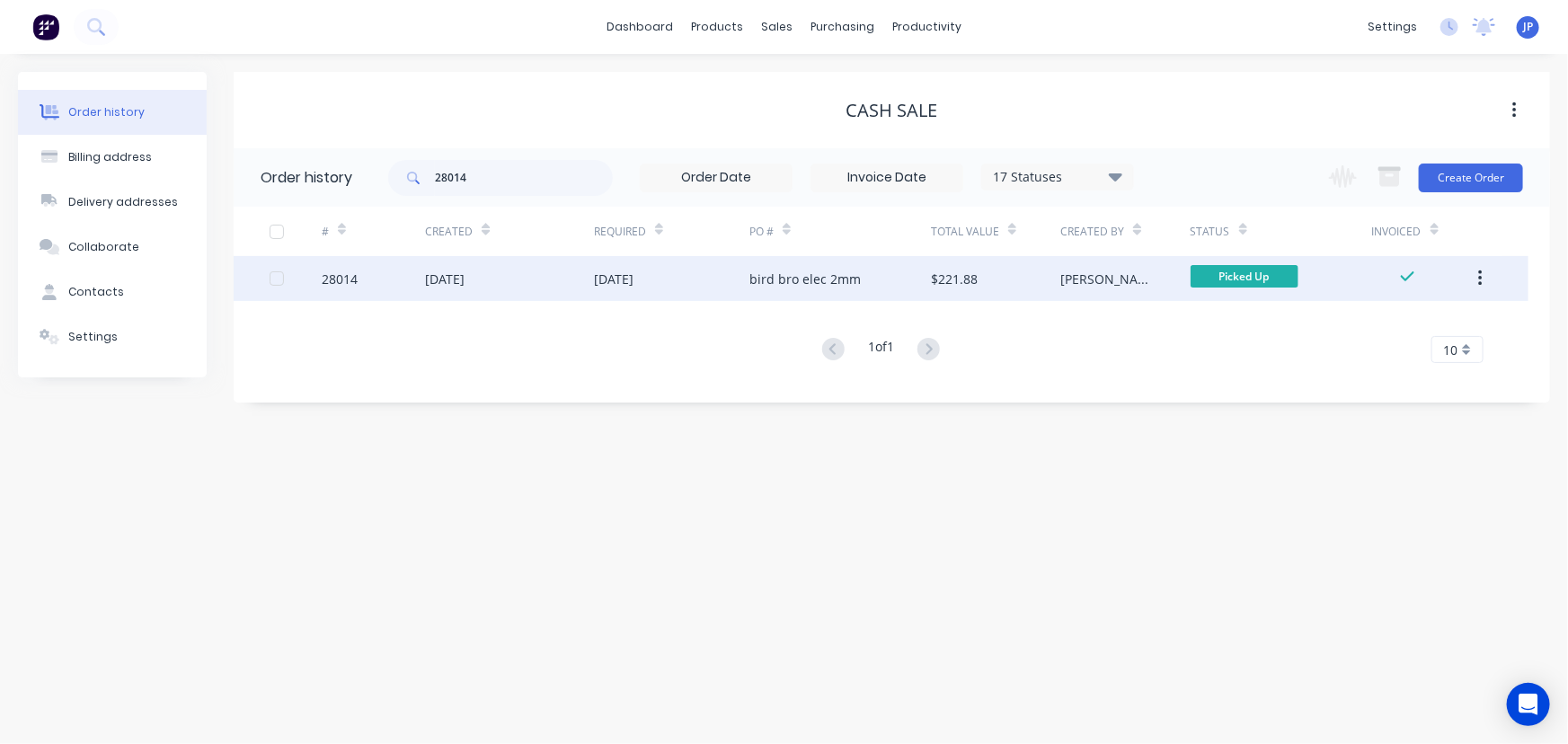
click at [1487, 279] on button "button" at bounding box center [1481, 278] width 43 height 32
click at [1420, 321] on div "Archive" at bounding box center [1416, 325] width 139 height 26
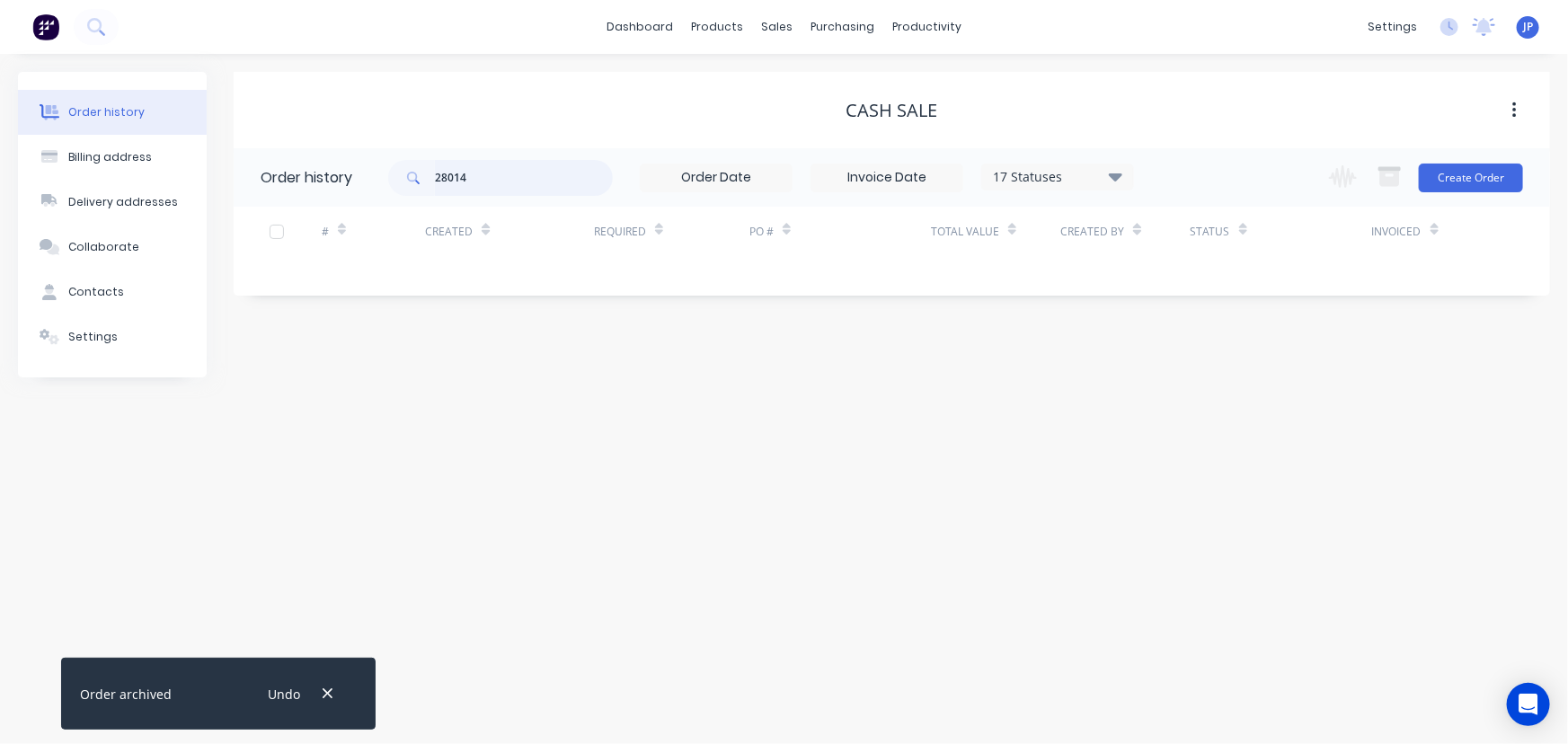
click at [485, 179] on input "28014" at bounding box center [524, 177] width 178 height 36
type input "28019"
click at [325, 700] on icon "button" at bounding box center [327, 694] width 12 height 17
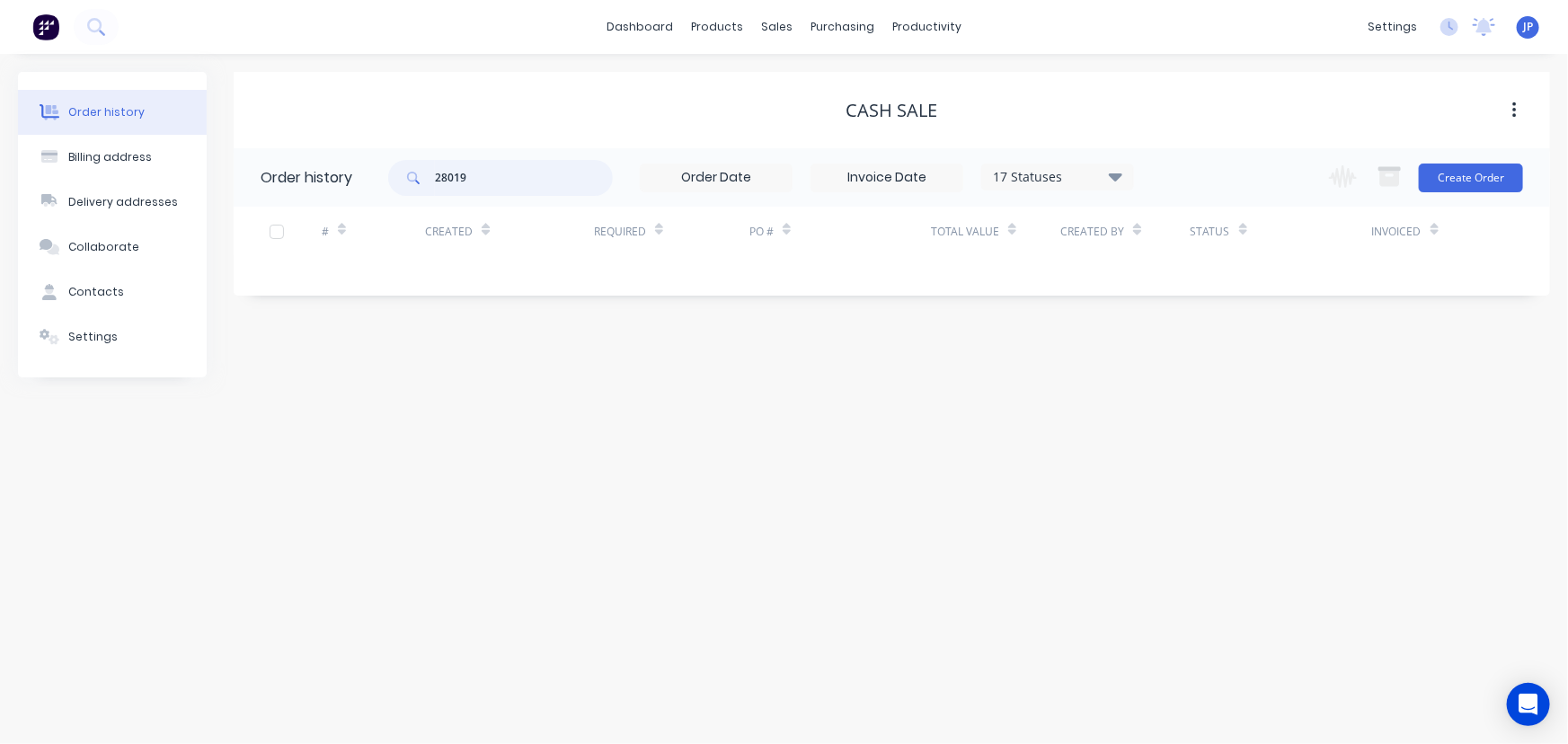
drag, startPoint x: 492, startPoint y: 186, endPoint x: 371, endPoint y: 174, distance: 121.6
click at [371, 174] on header "Order history 28019 17 Statuses Invoice Status Invoiced Not Invoiced Partial Or…" at bounding box center [892, 177] width 1317 height 58
type input "28219"
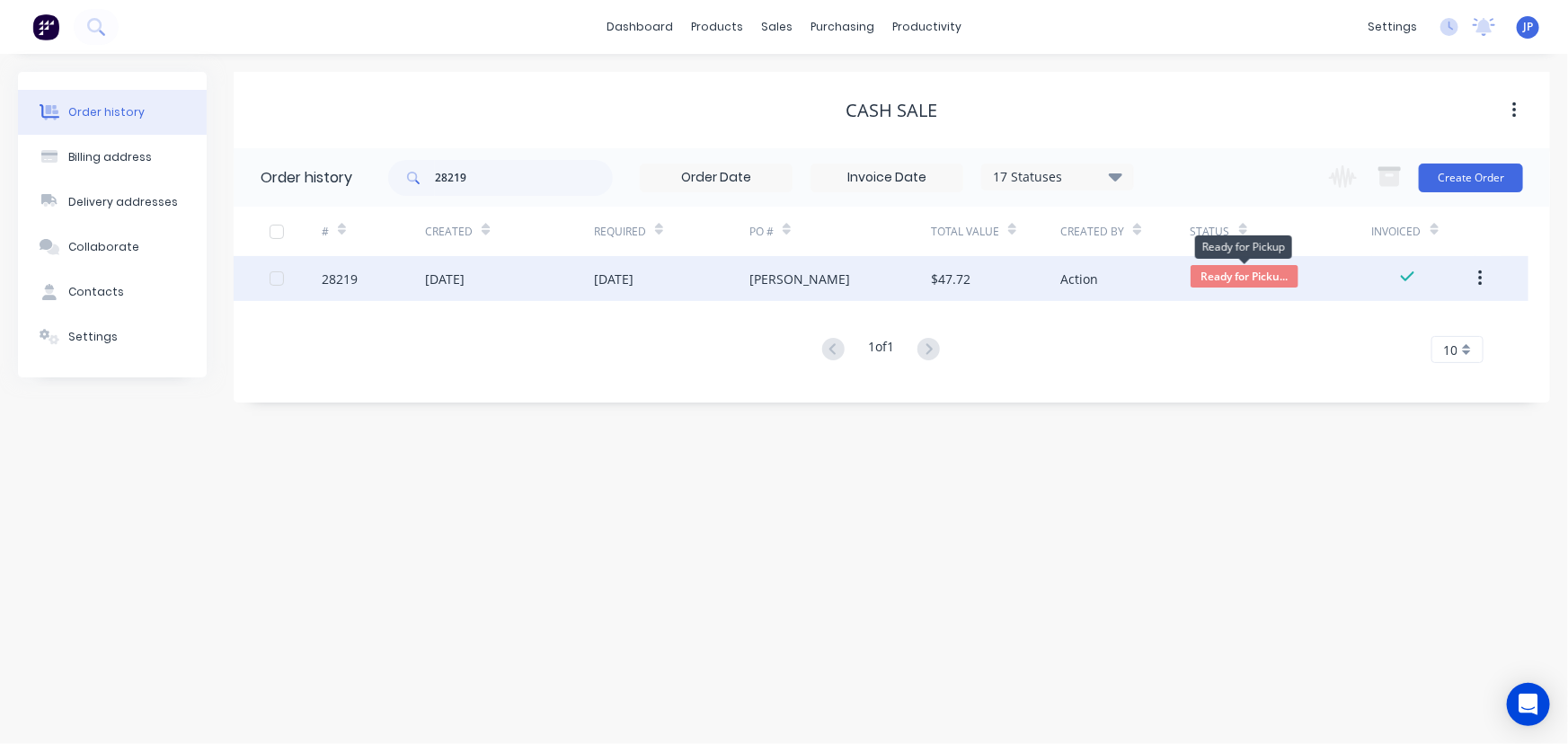
click at [1218, 277] on span "Ready for Picku..." at bounding box center [1245, 276] width 108 height 22
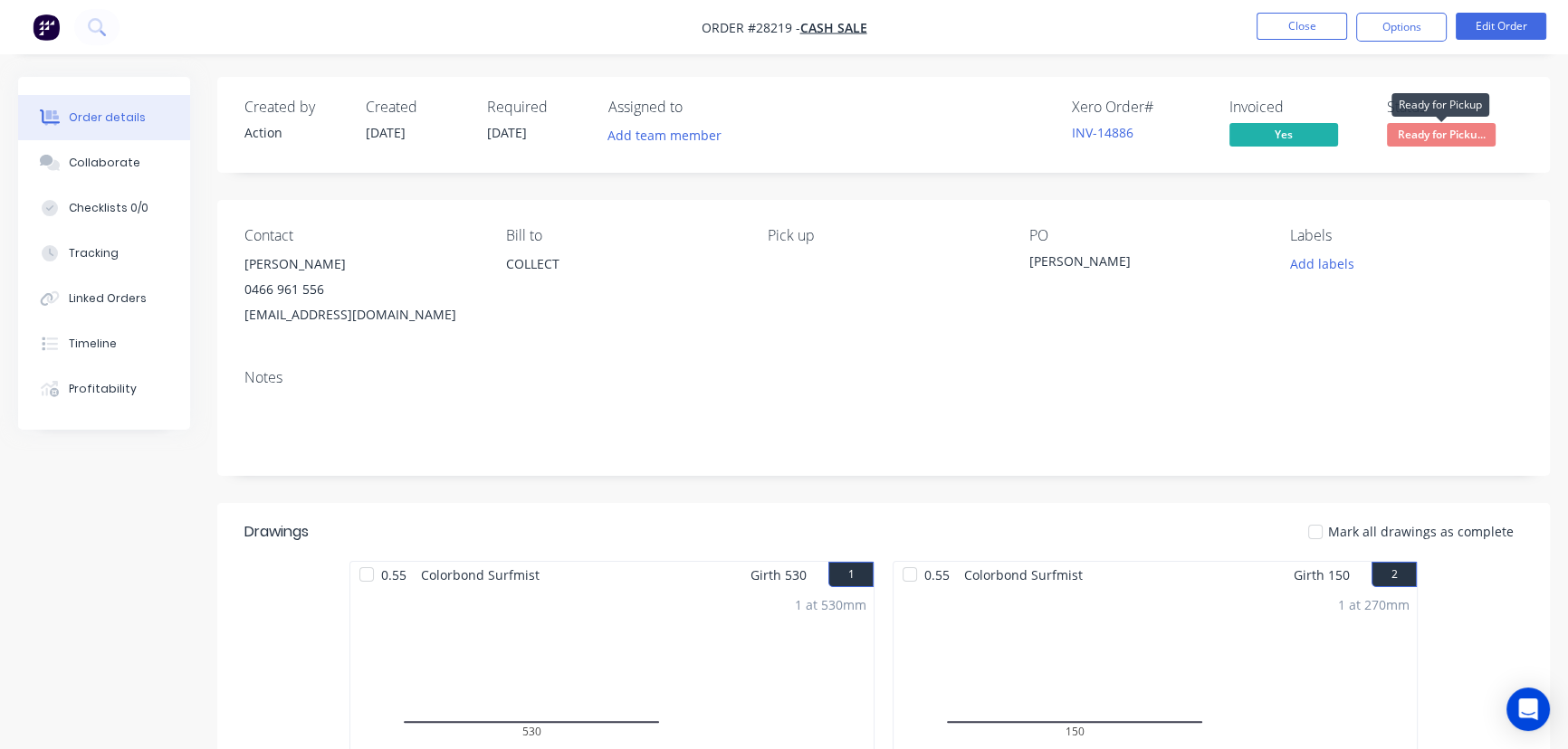
click at [1424, 138] on span "Ready for Picku..." at bounding box center [1441, 134] width 109 height 22
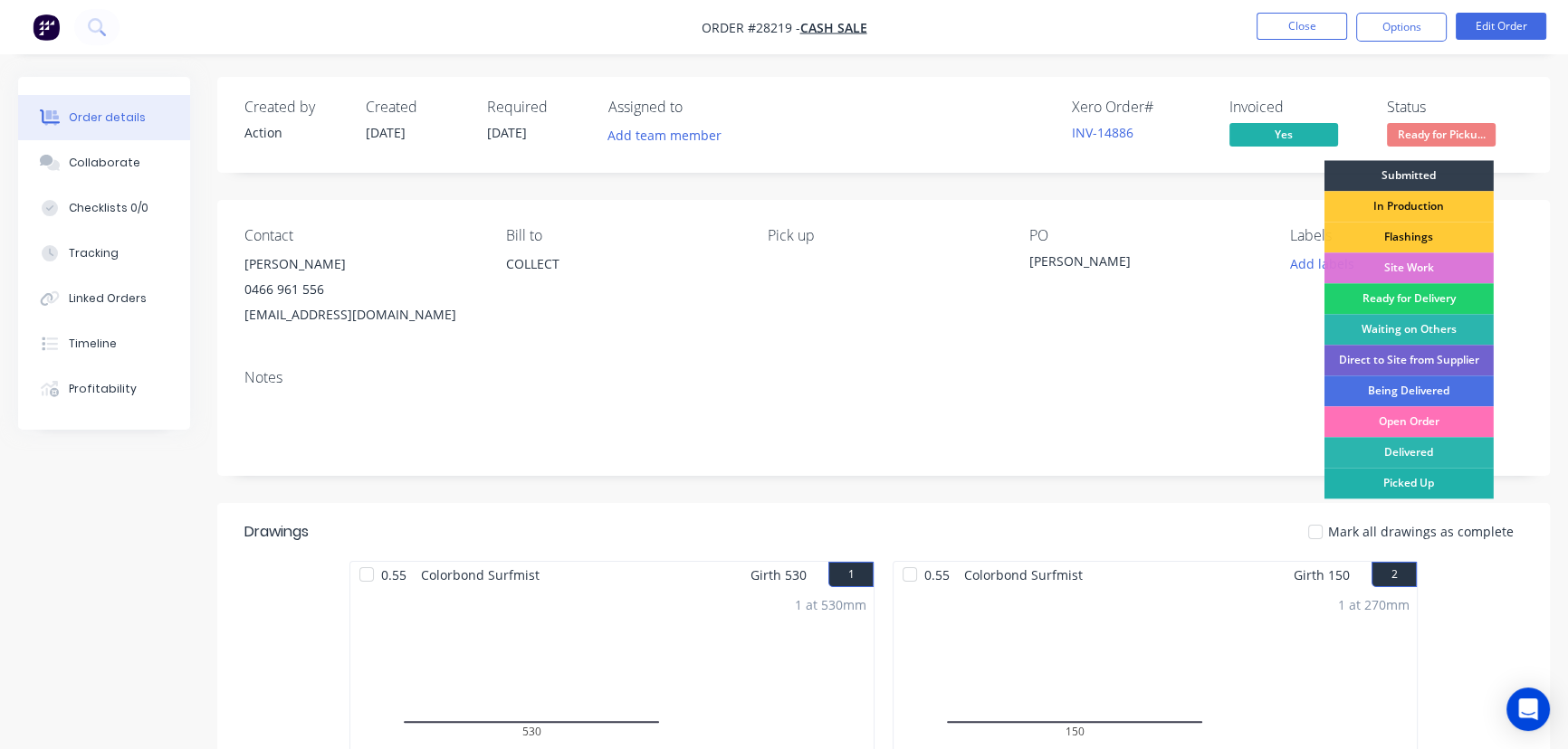
click at [1394, 482] on div "Picked Up" at bounding box center [1409, 483] width 169 height 31
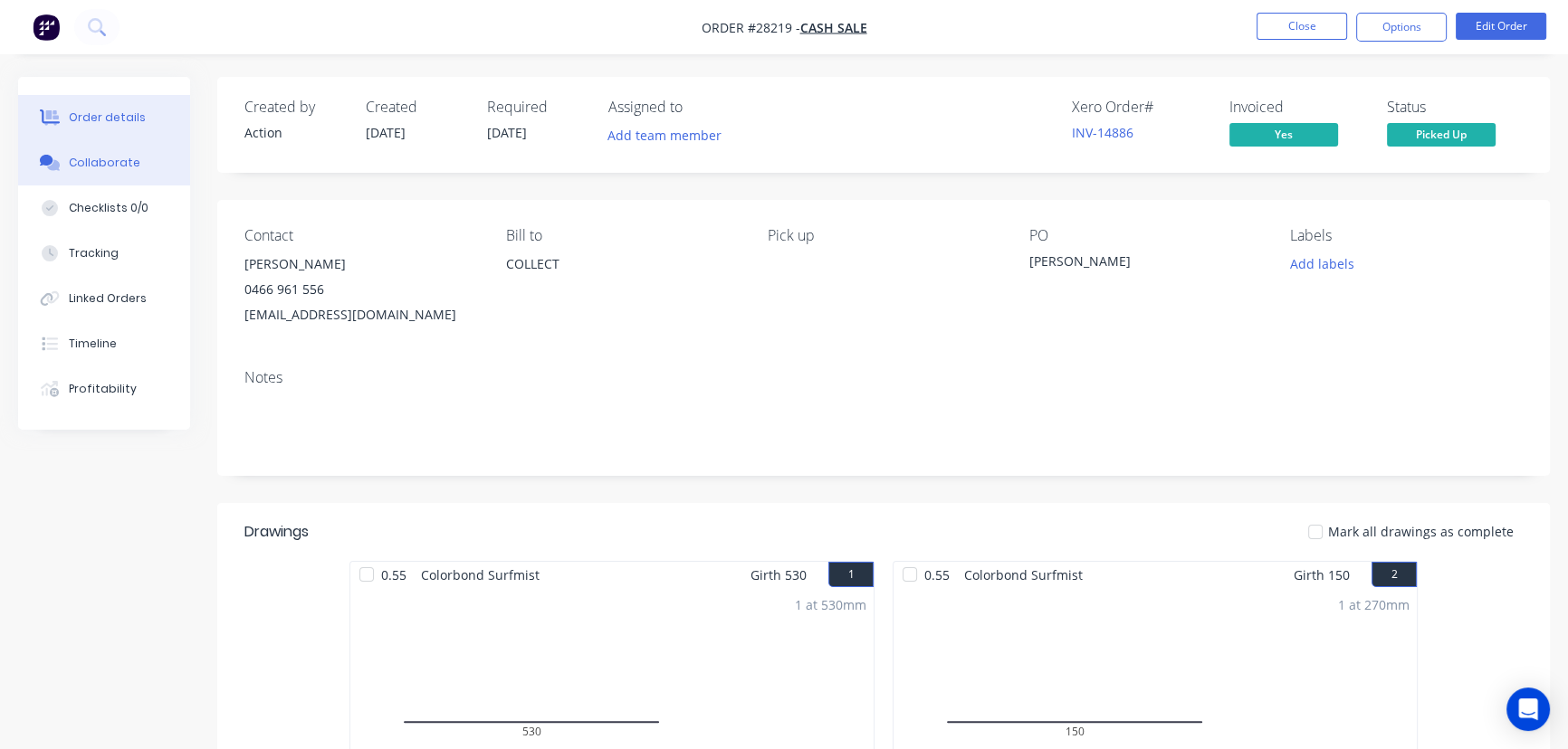
click at [127, 154] on div "Collaborate" at bounding box center [104, 163] width 72 height 17
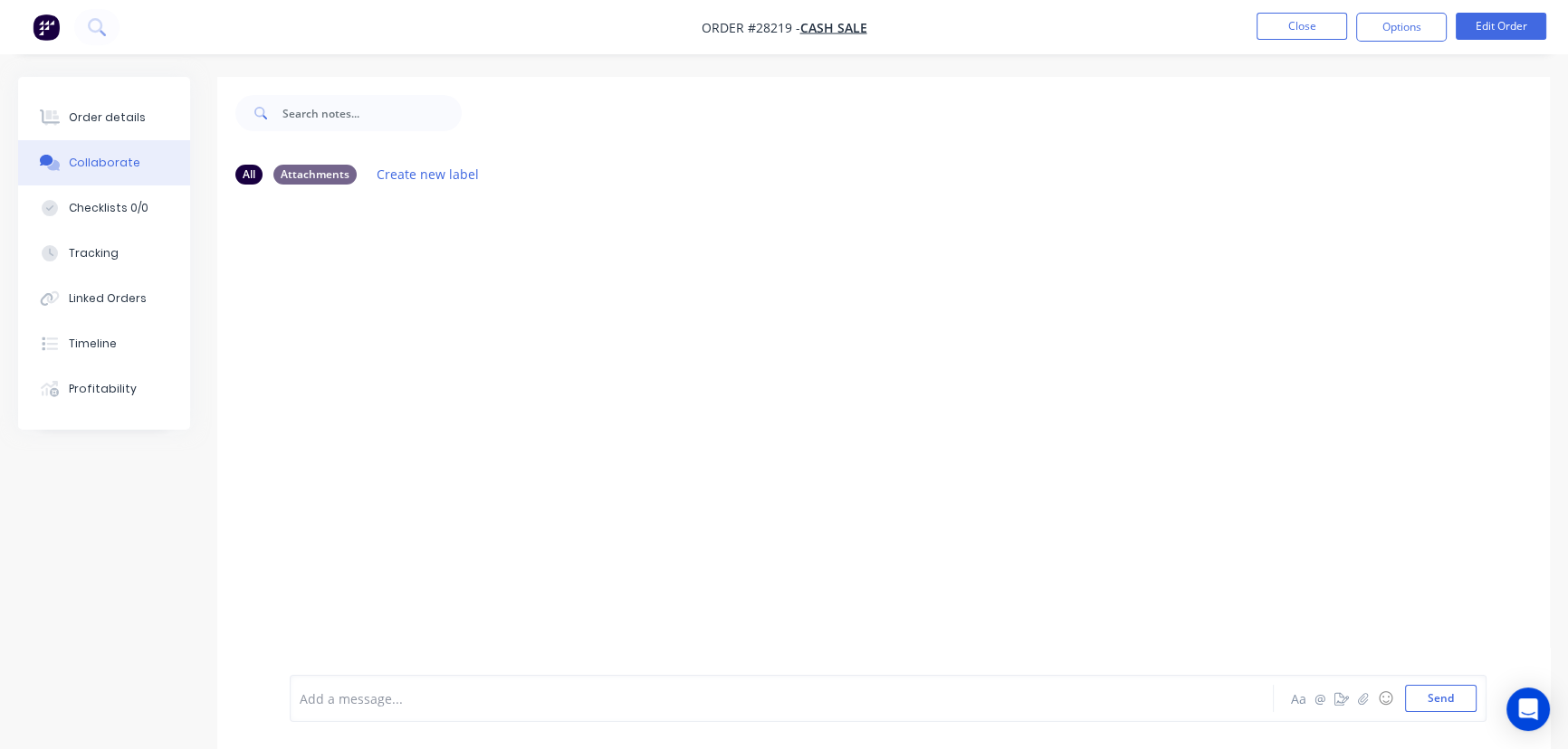
click at [323, 702] on div at bounding box center [741, 699] width 881 height 19
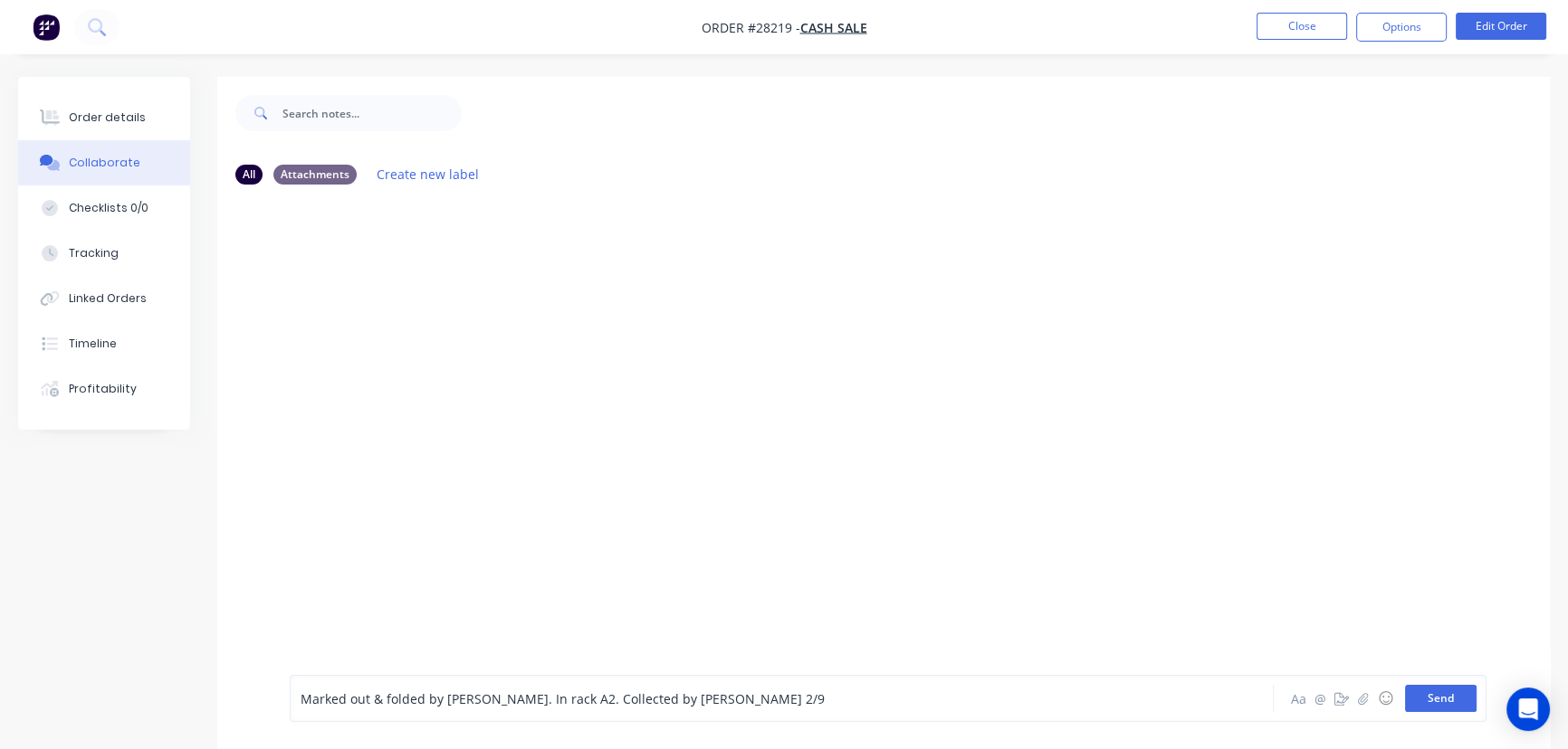
click at [1460, 699] on button "Send" at bounding box center [1441, 698] width 72 height 27
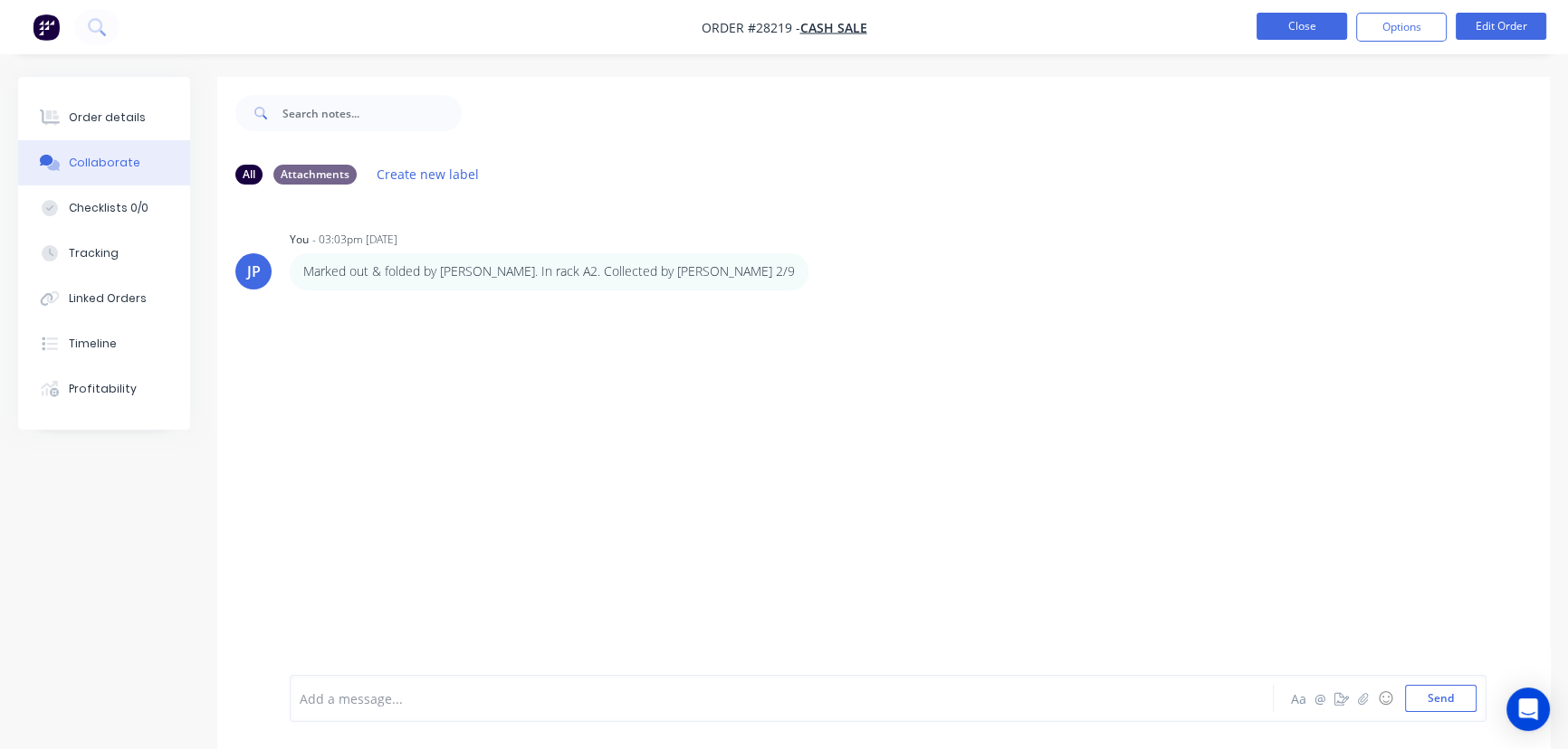
click at [1291, 26] on button "Close" at bounding box center [1301, 26] width 90 height 27
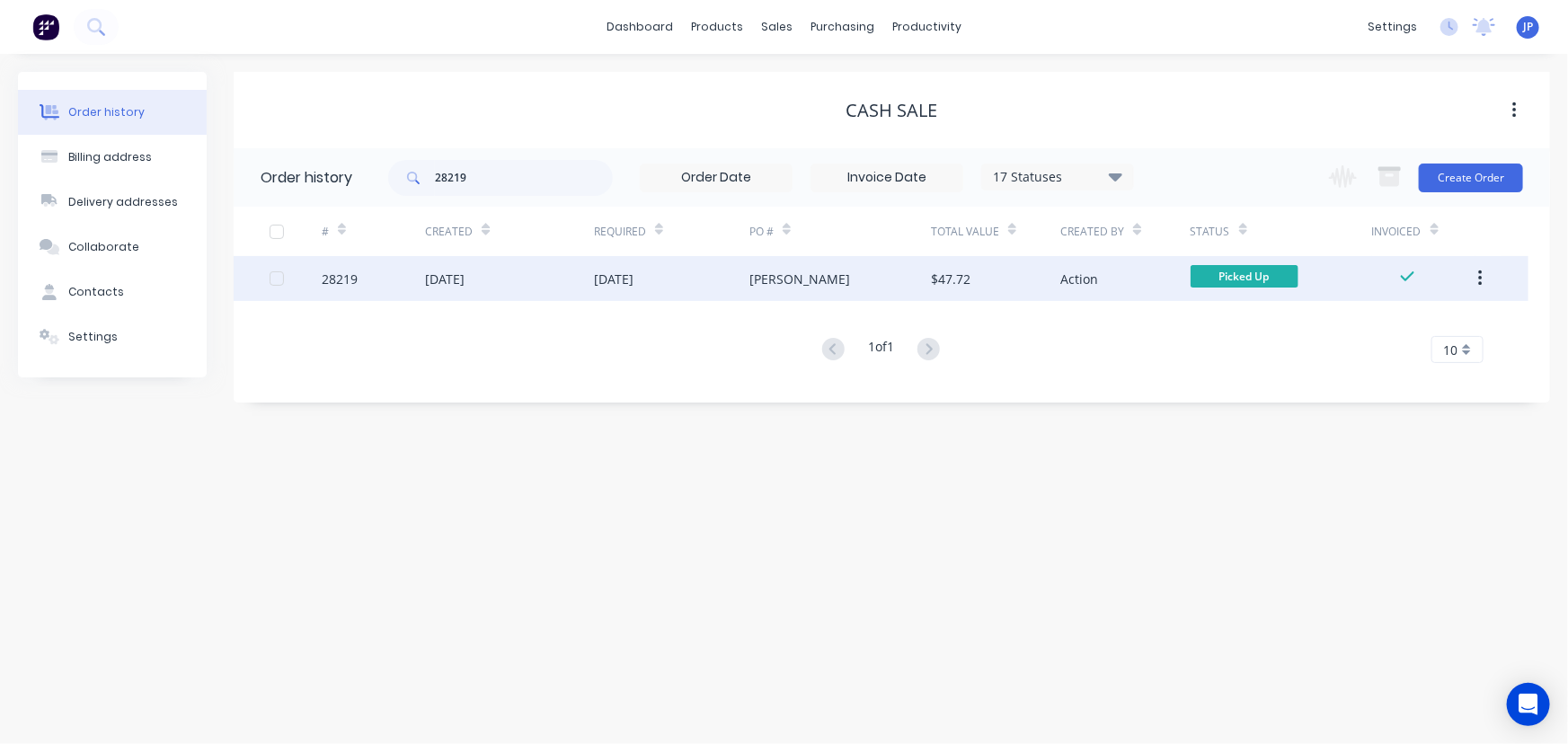
click at [1478, 280] on icon "button" at bounding box center [1480, 278] width 5 height 19
click at [1402, 337] on div "Archive" at bounding box center [1416, 325] width 139 height 26
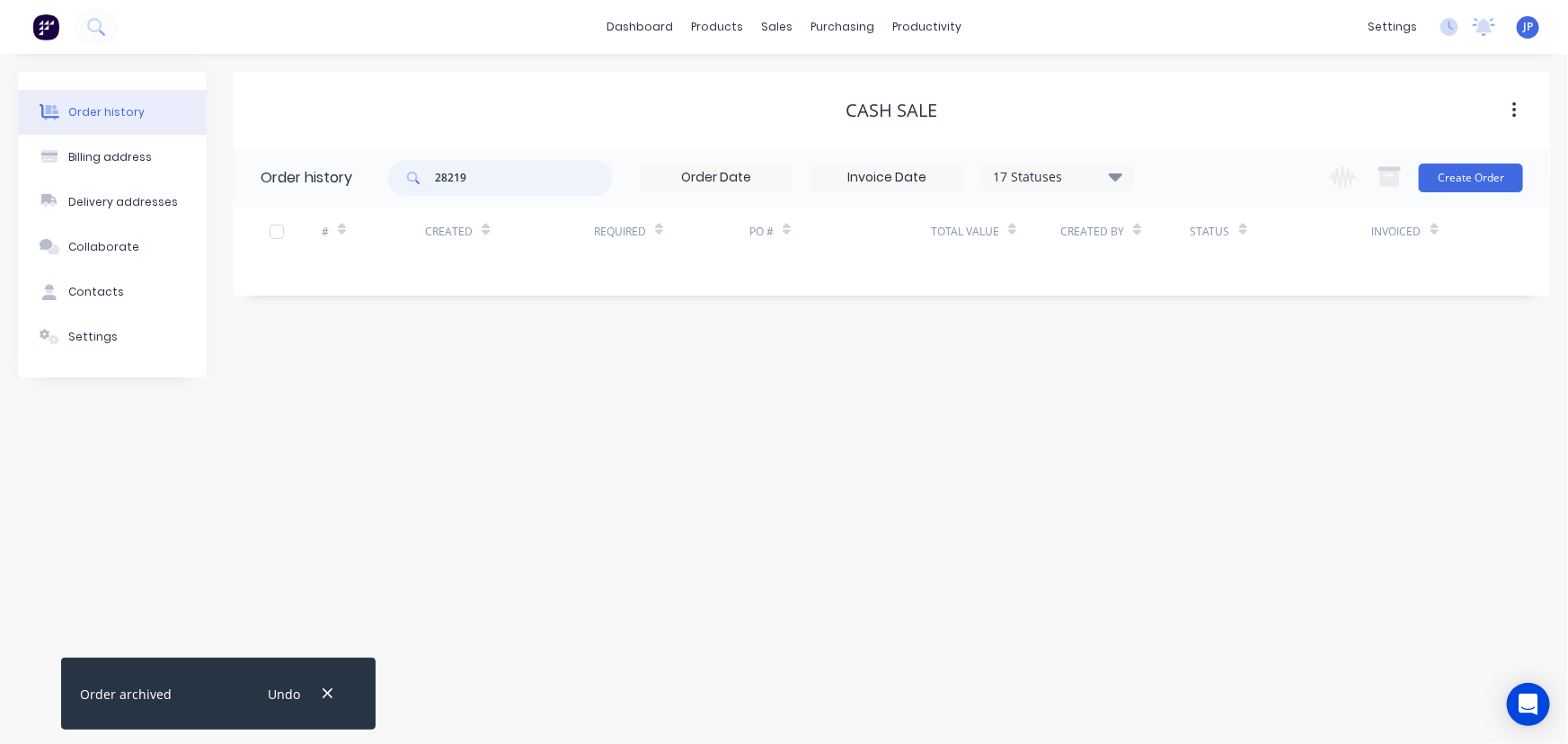
drag, startPoint x: 525, startPoint y: 180, endPoint x: 426, endPoint y: 180, distance: 99.0
click at [426, 180] on div "28219" at bounding box center [500, 177] width 225 height 36
type input "28089"
click at [313, 697] on div "Undo" at bounding box center [298, 695] width 116 height 46
drag, startPoint x: 323, startPoint y: 695, endPoint x: 330, endPoint y: 579, distance: 116.2
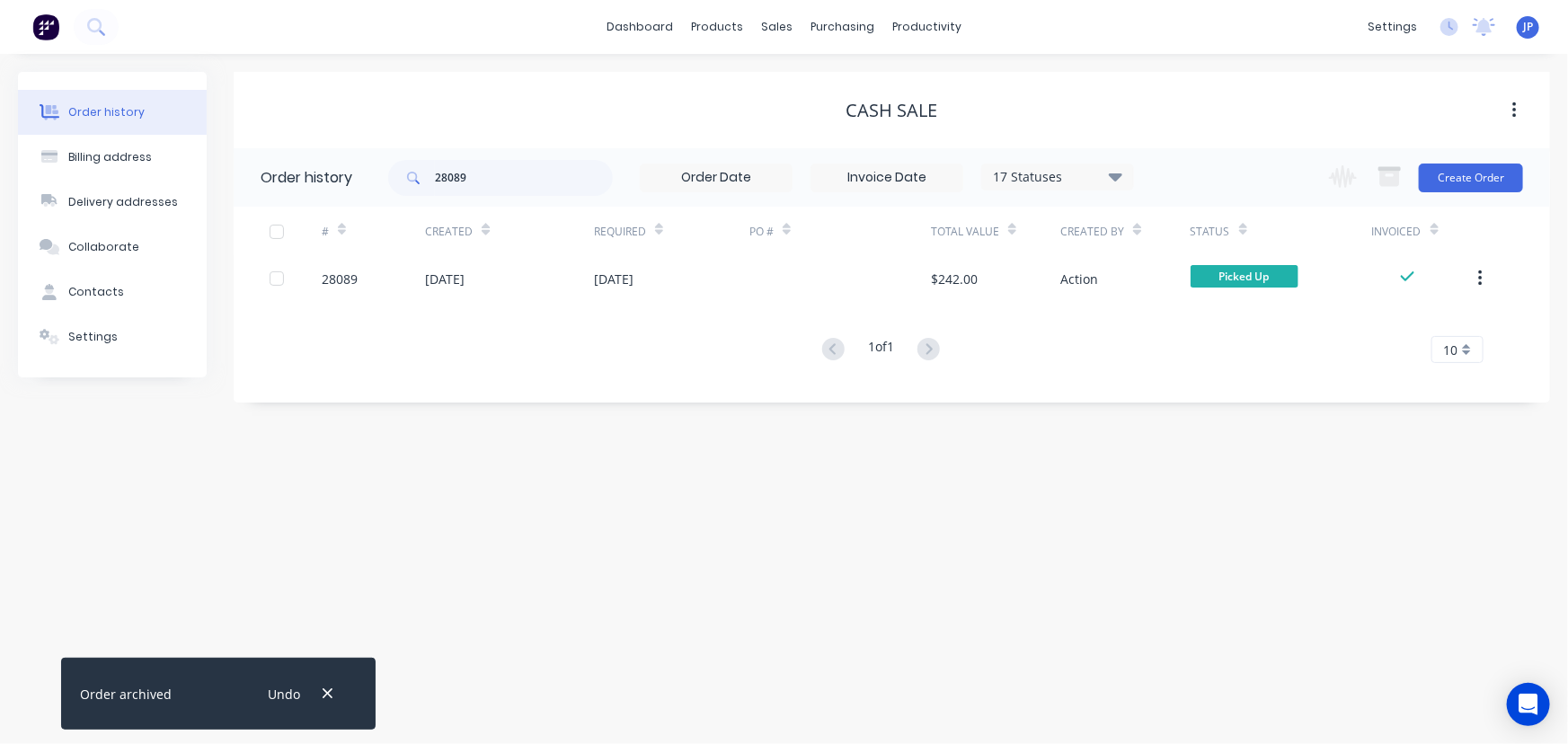
click at [323, 695] on icon "button" at bounding box center [327, 694] width 12 height 17
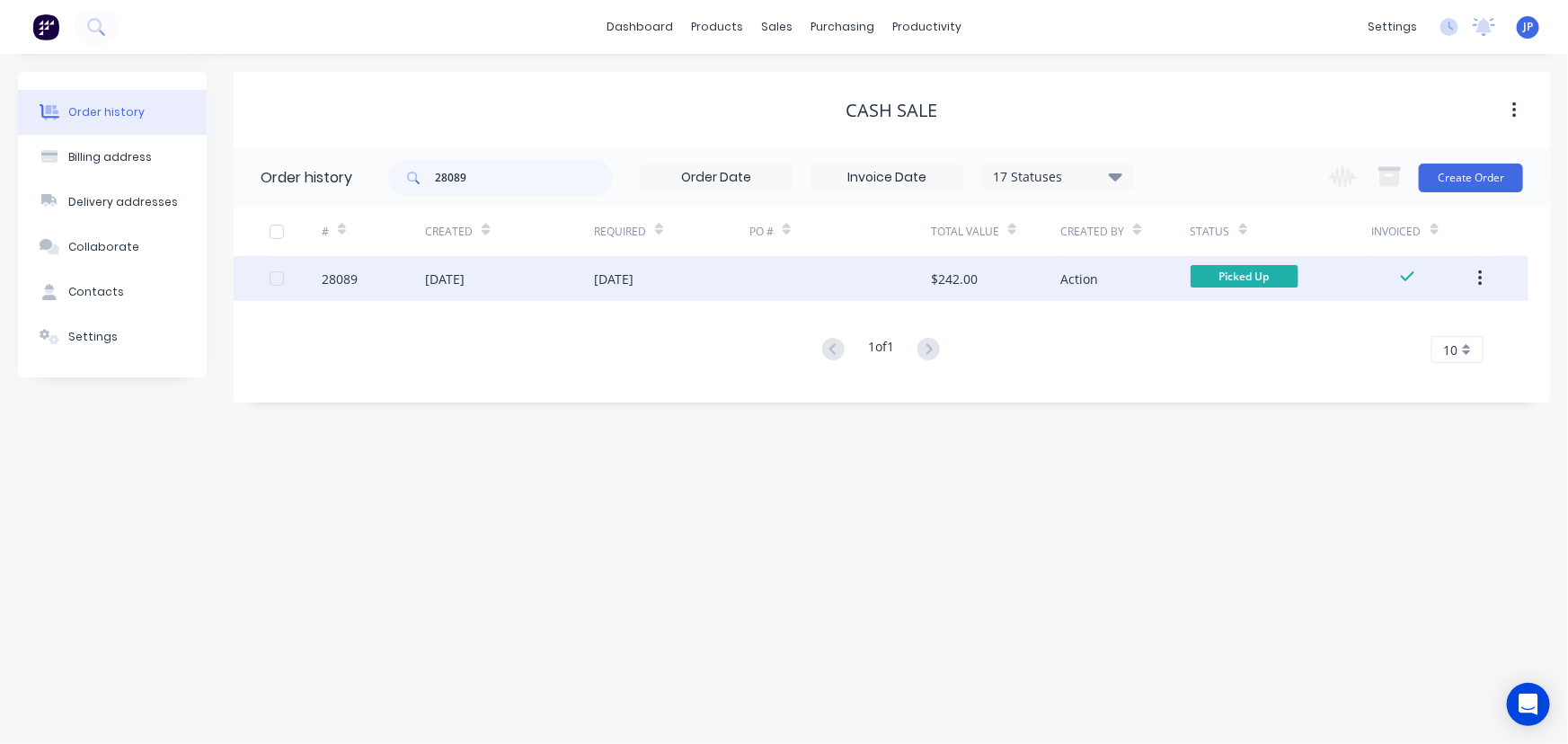
click at [444, 273] on div "27 Aug 2025" at bounding box center [444, 279] width 40 height 18
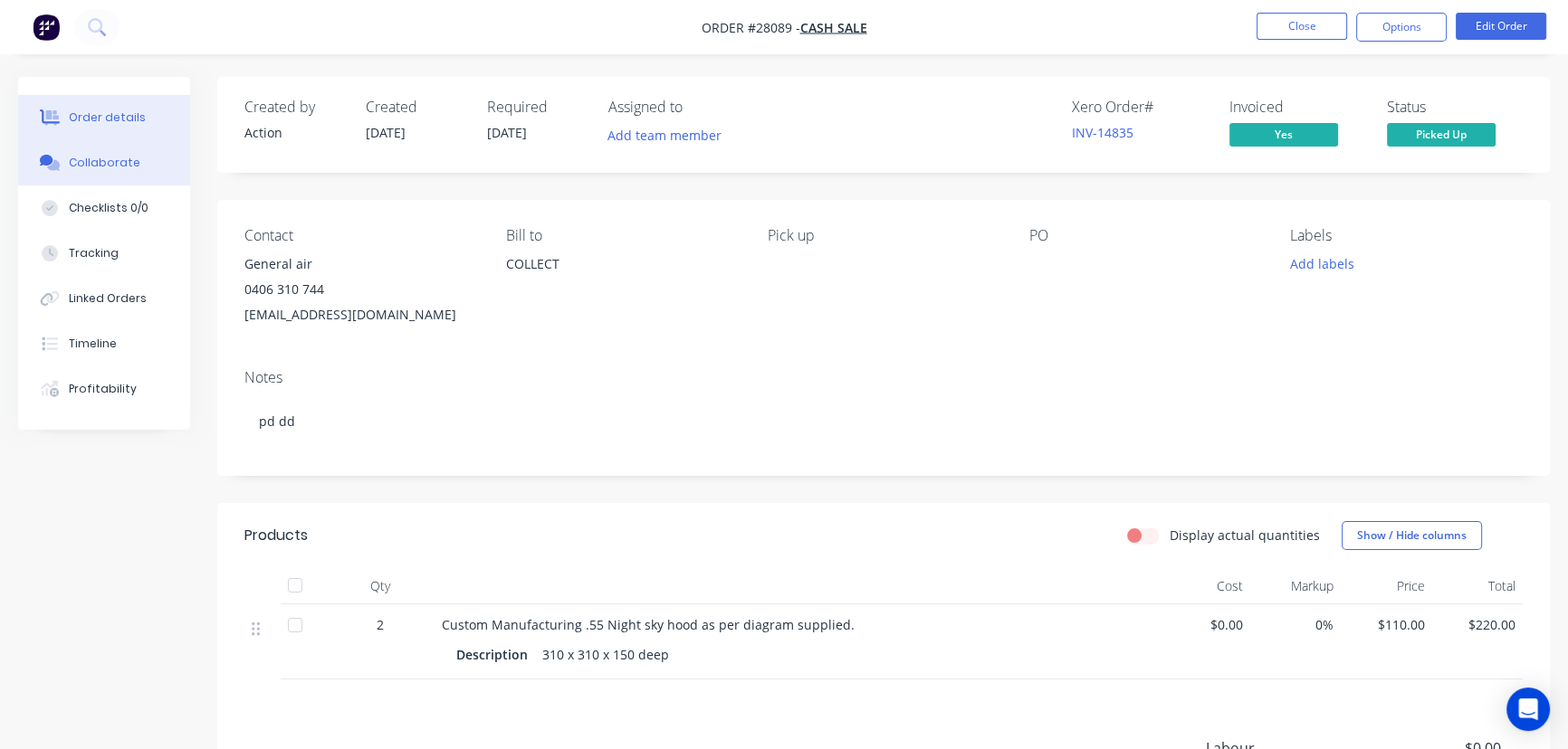
click at [140, 163] on button "Collaborate" at bounding box center [103, 163] width 172 height 46
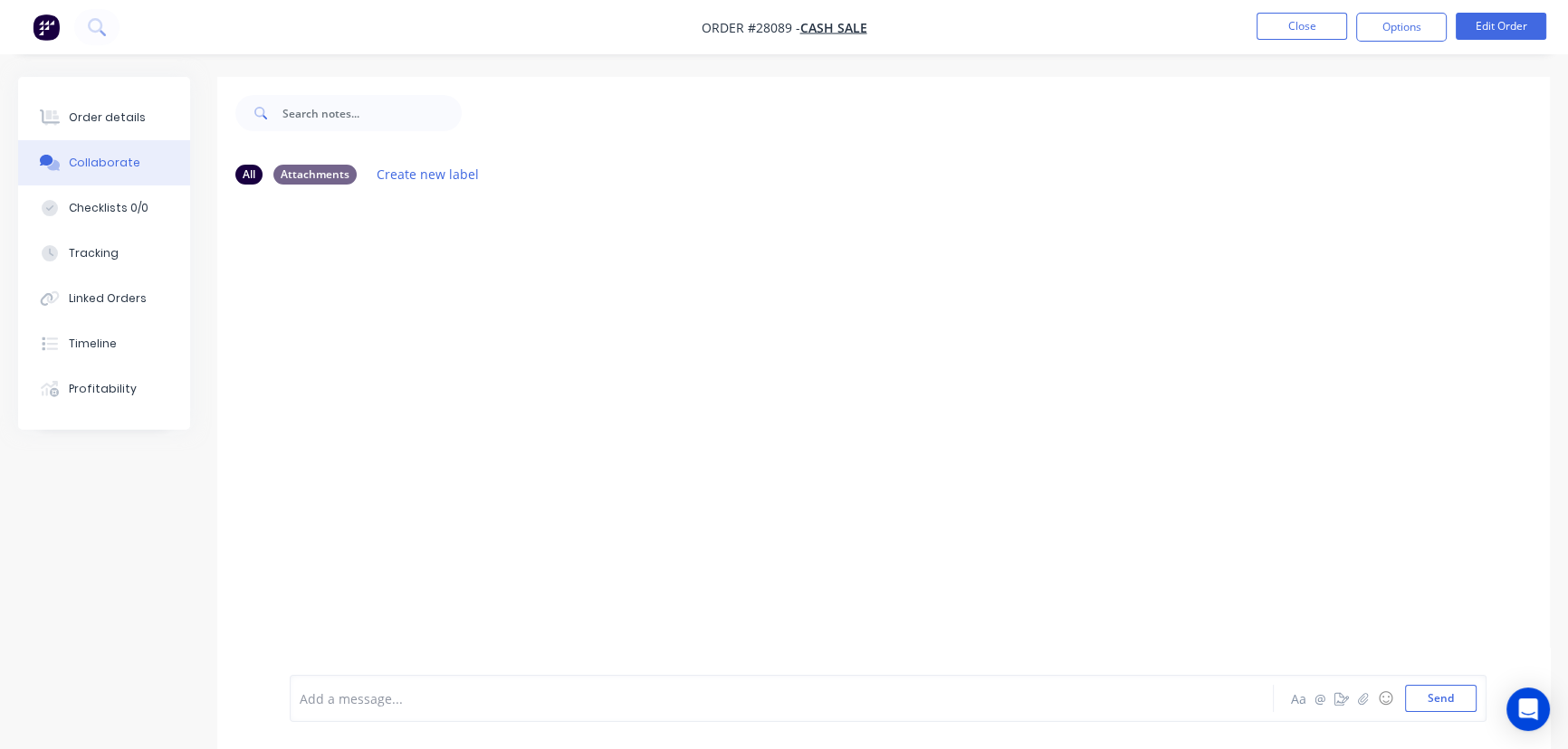
click at [353, 712] on div "Add a message... Aa @ ☺ Send" at bounding box center [888, 699] width 1197 height 47
click at [353, 713] on div "Add a message... Aa @ ☺ Send" at bounding box center [888, 699] width 1197 height 47
click at [344, 706] on div at bounding box center [741, 699] width 881 height 19
click at [1447, 695] on button "Send" at bounding box center [1441, 698] width 72 height 27
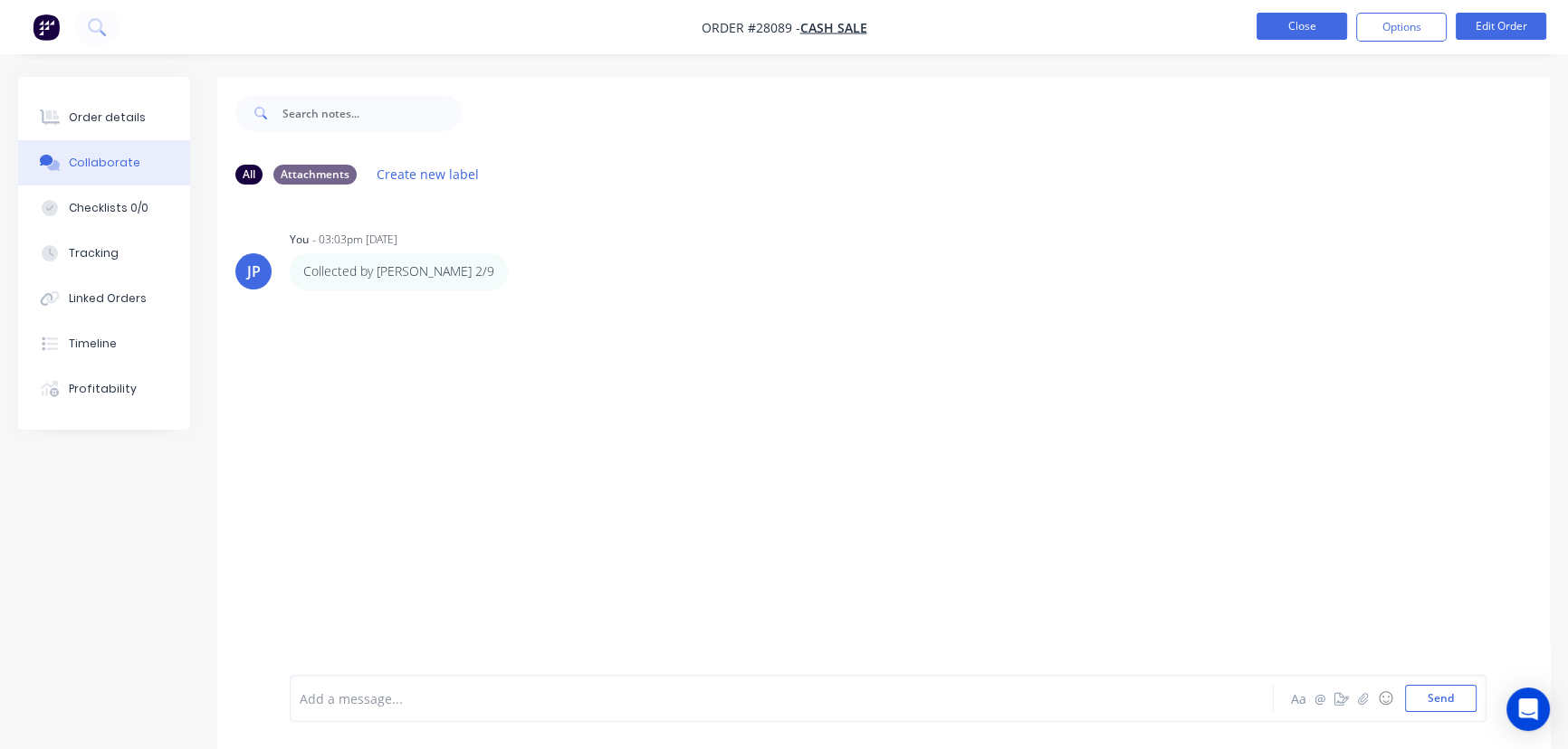
click at [1292, 36] on button "Close" at bounding box center [1301, 26] width 90 height 27
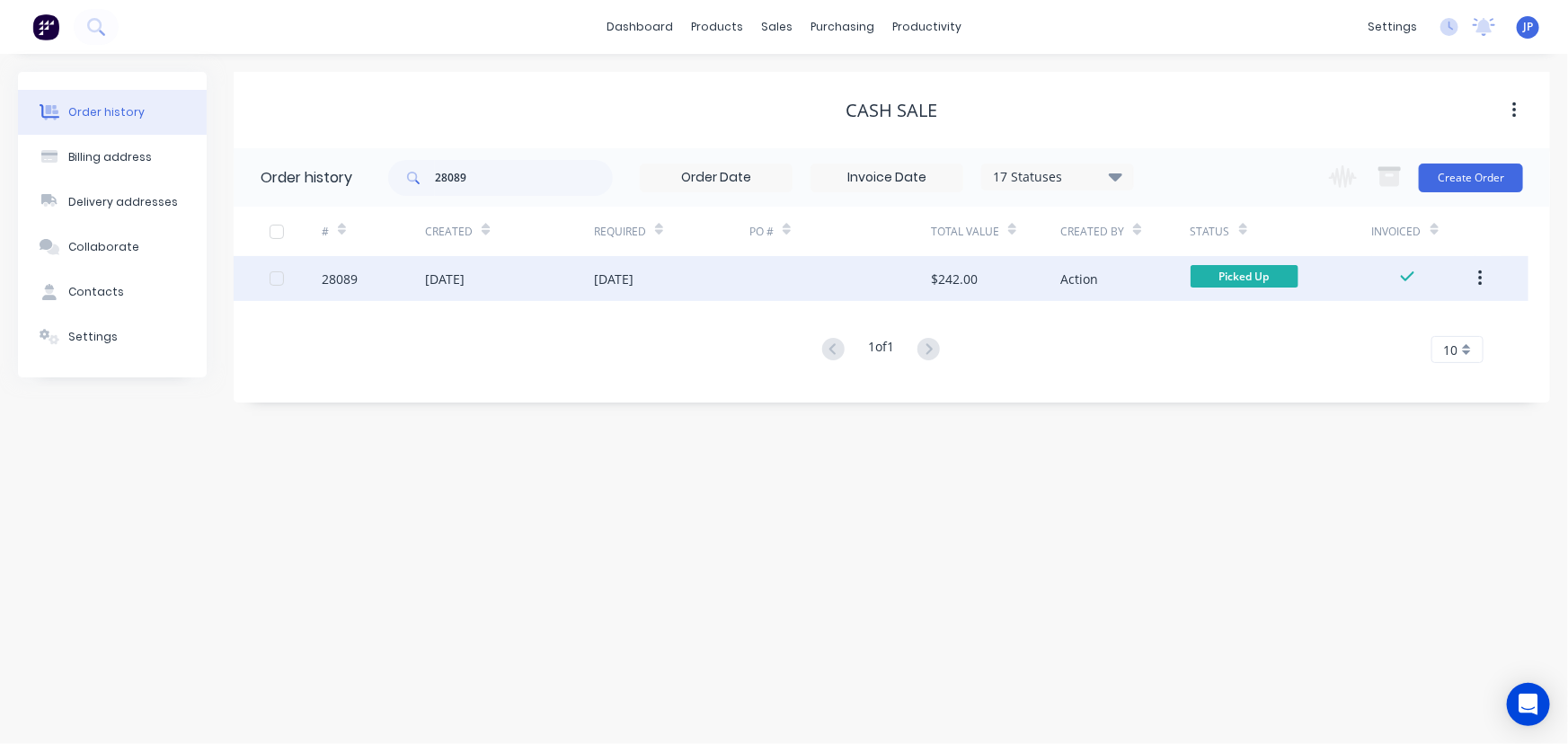
click at [1487, 285] on button "button" at bounding box center [1481, 278] width 43 height 32
click at [1450, 324] on div "Archive" at bounding box center [1416, 325] width 139 height 26
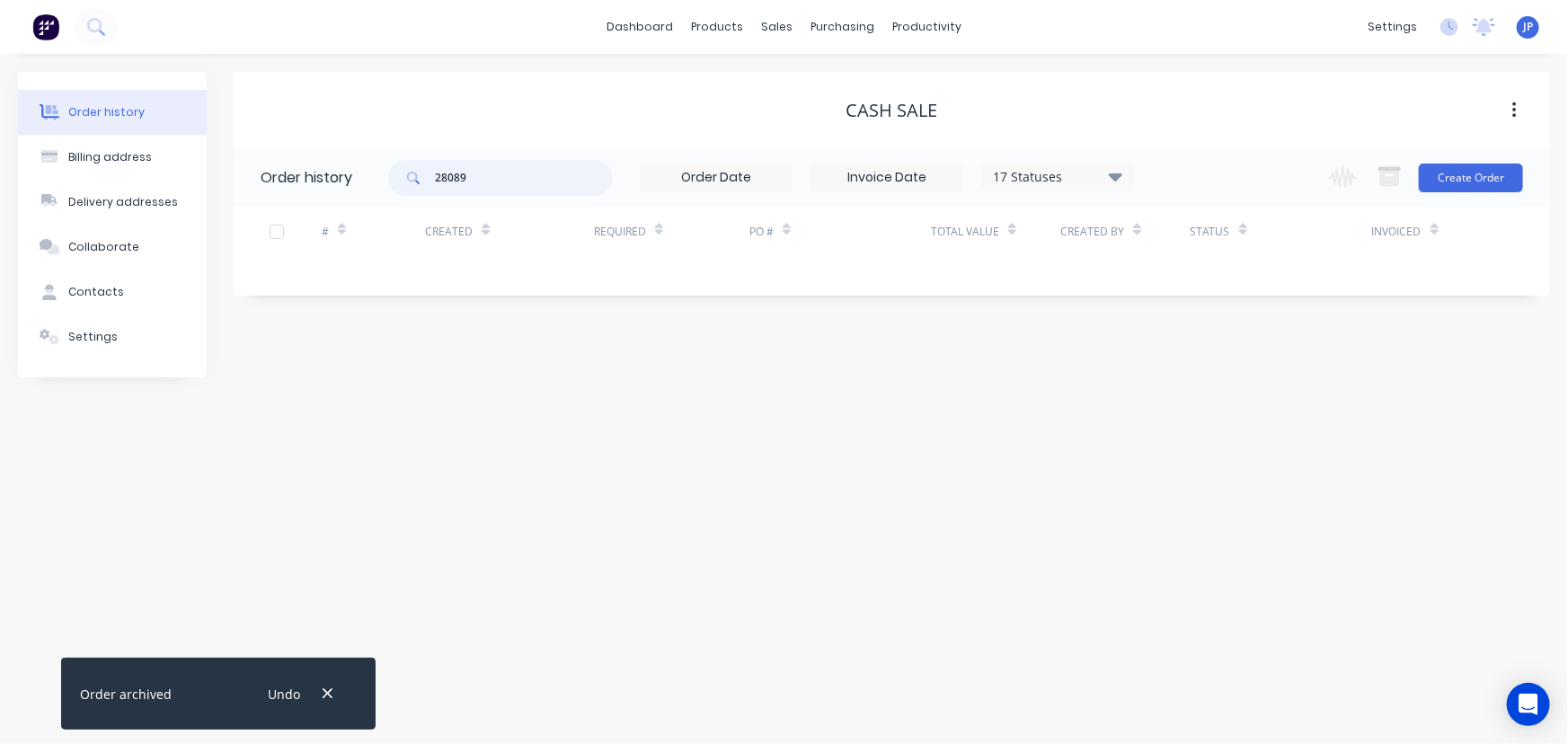
drag, startPoint x: 480, startPoint y: 181, endPoint x: 414, endPoint y: 180, distance: 66.0
click at [419, 183] on div "28089" at bounding box center [500, 177] width 225 height 36
type input "28167"
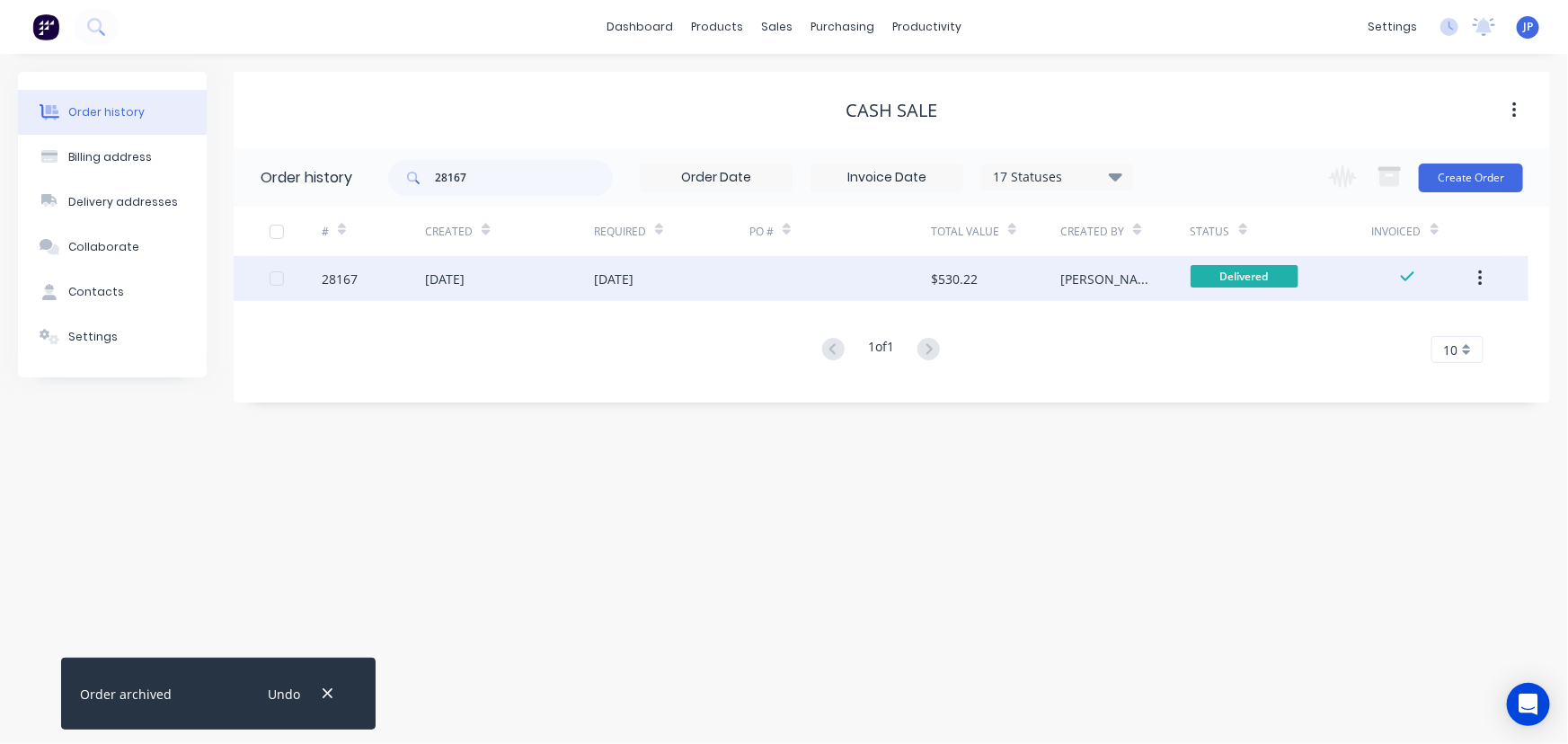
click at [448, 266] on div "27 Aug 2025" at bounding box center [509, 278] width 169 height 45
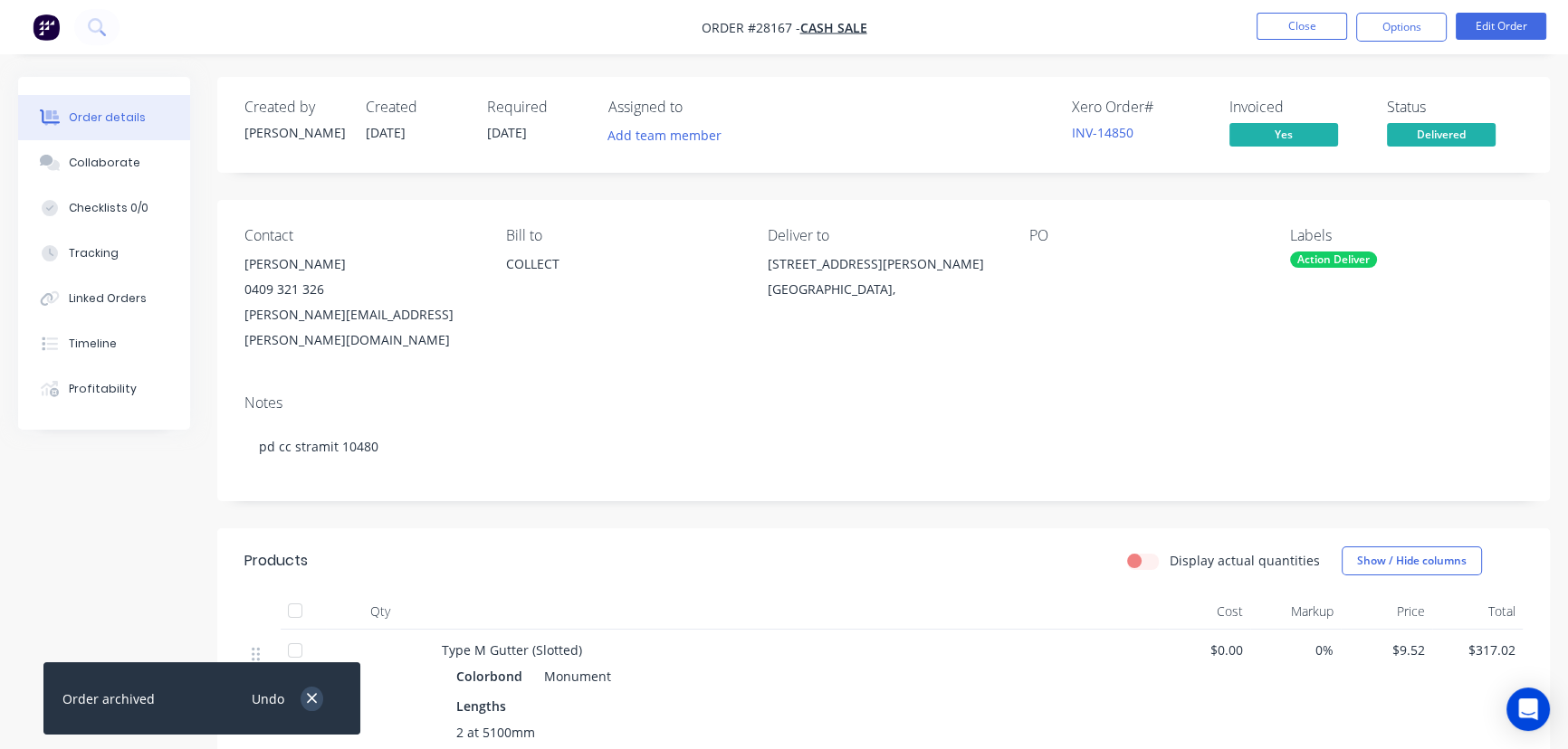
click at [309, 695] on icon "button" at bounding box center [312, 699] width 12 height 17
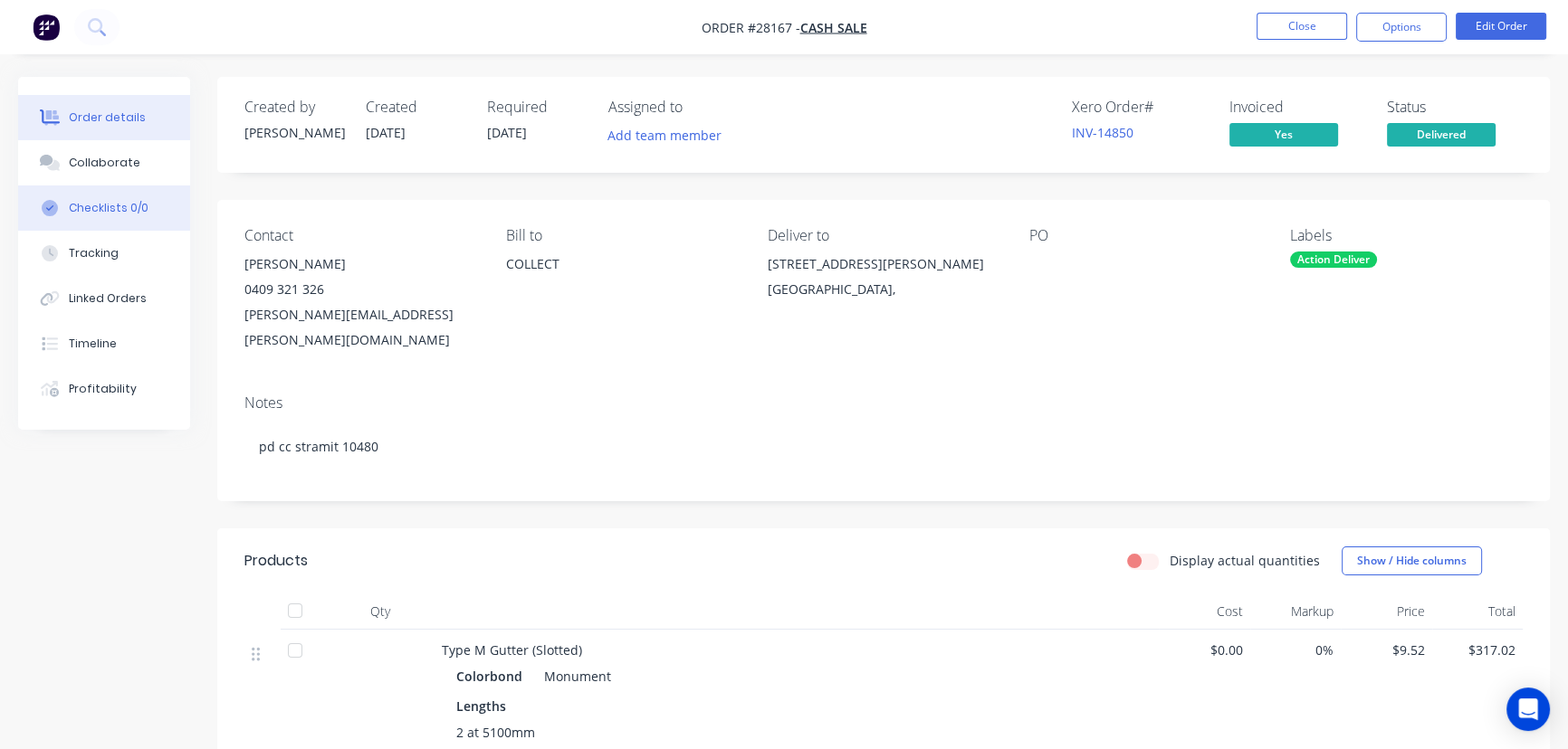
drag, startPoint x: 143, startPoint y: 146, endPoint x: 141, endPoint y: 185, distance: 39.1
click at [141, 154] on button "Collaborate" at bounding box center [103, 163] width 172 height 46
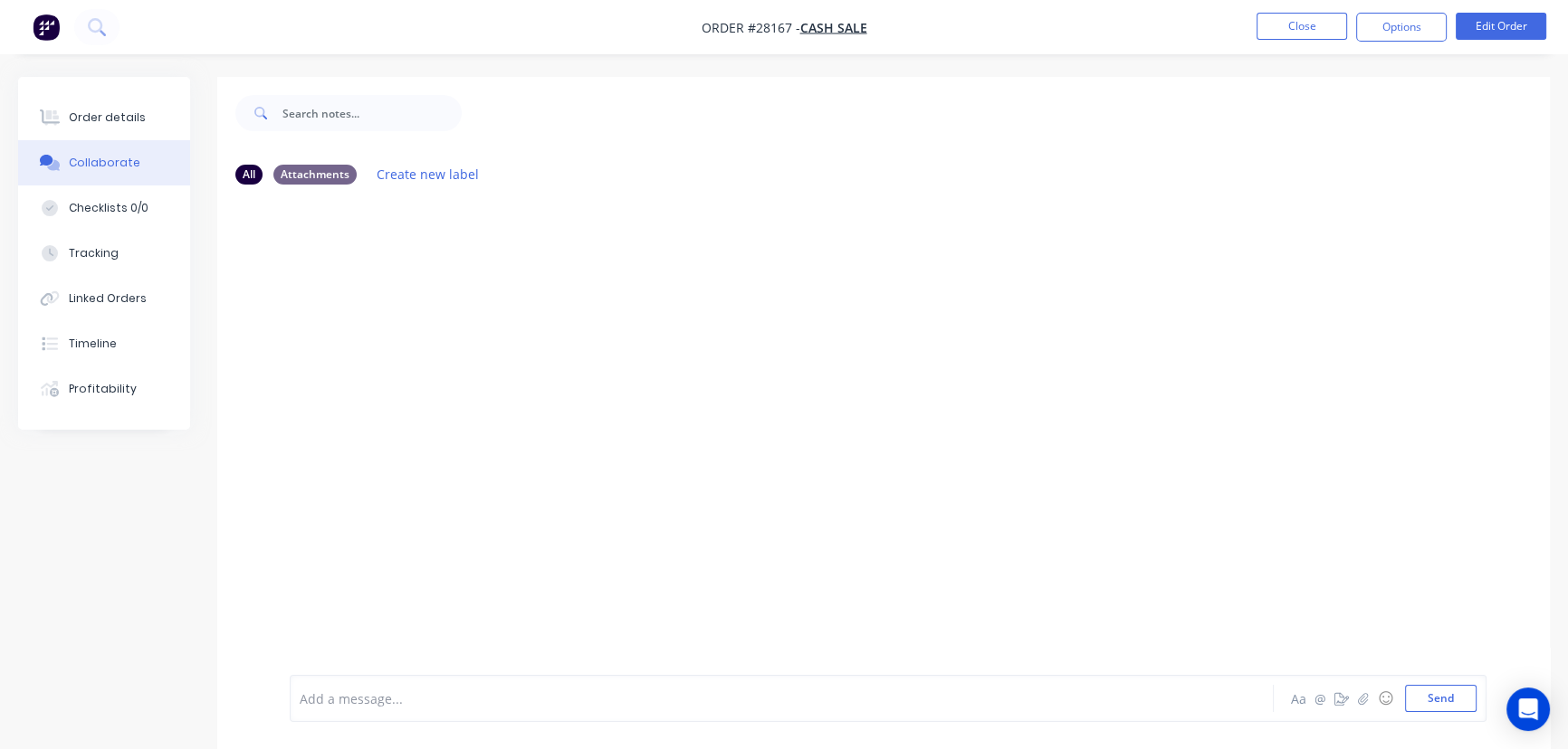
click at [351, 695] on div at bounding box center [741, 699] width 881 height 19
click at [1415, 703] on button "Send" at bounding box center [1441, 698] width 72 height 27
click at [1331, 34] on button "Close" at bounding box center [1301, 26] width 90 height 27
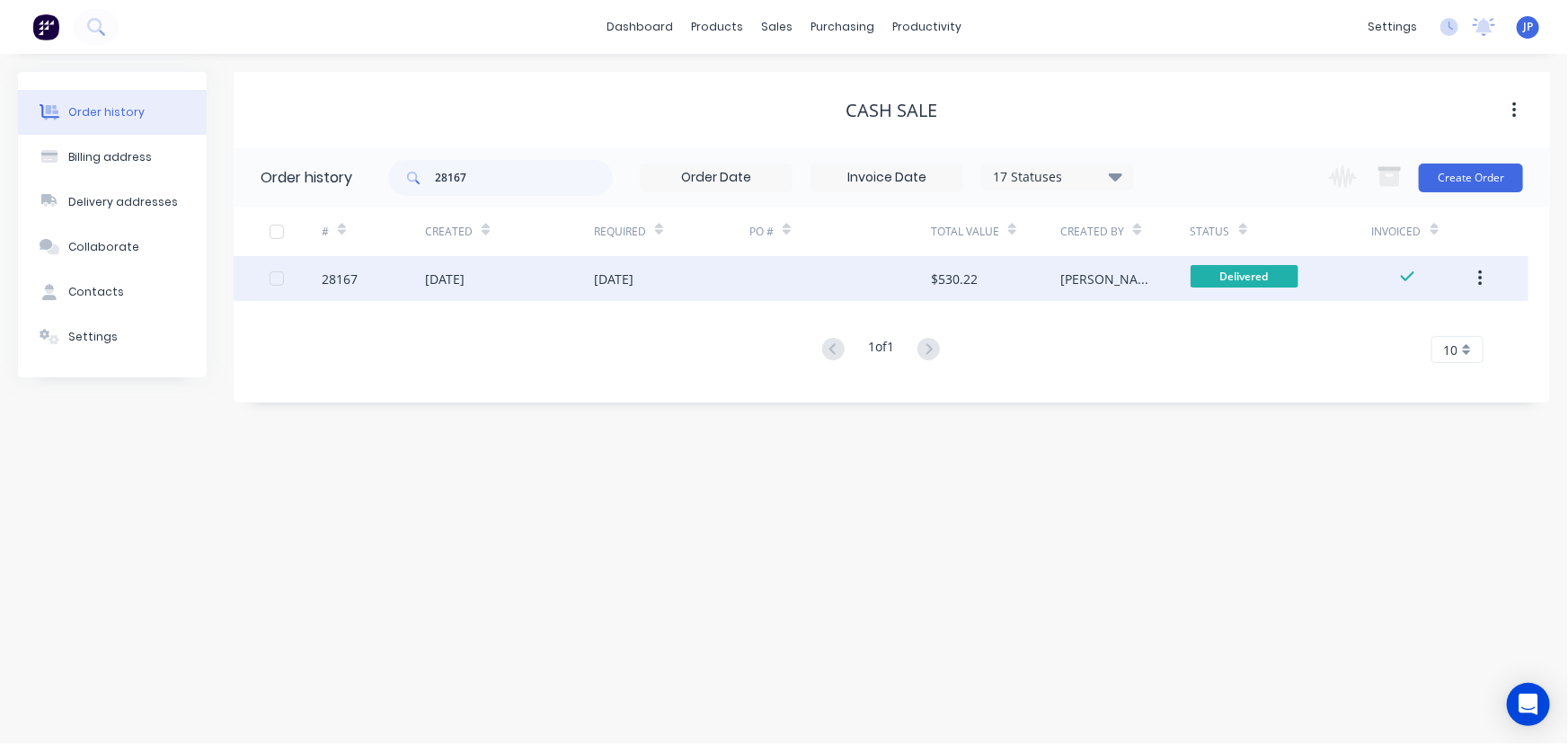
click at [1475, 274] on button "button" at bounding box center [1481, 278] width 43 height 32
click at [1397, 324] on div "Archive" at bounding box center [1416, 325] width 139 height 26
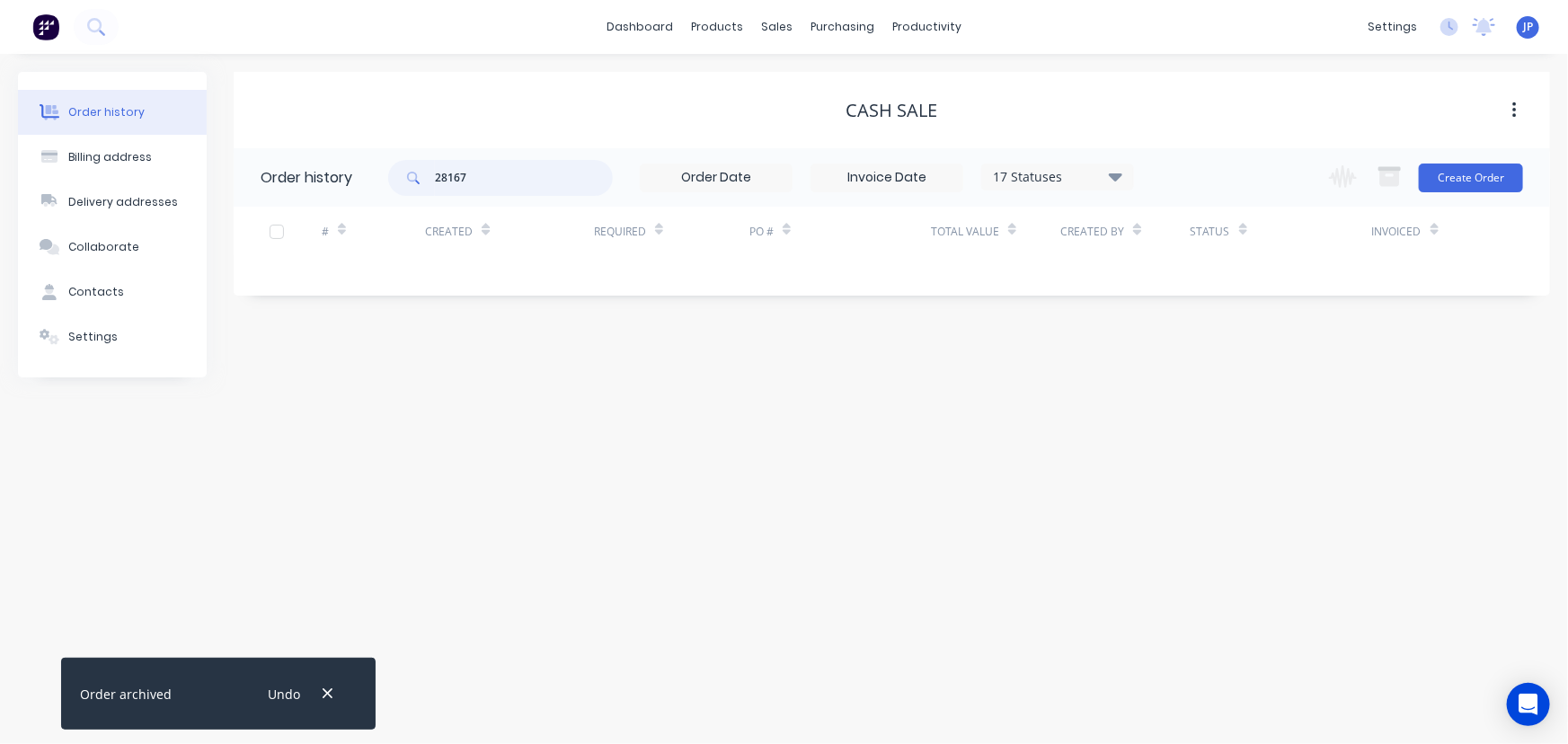
drag, startPoint x: 465, startPoint y: 183, endPoint x: 440, endPoint y: 185, distance: 25.1
click at [440, 185] on input "28167" at bounding box center [524, 177] width 178 height 36
type input "28171"
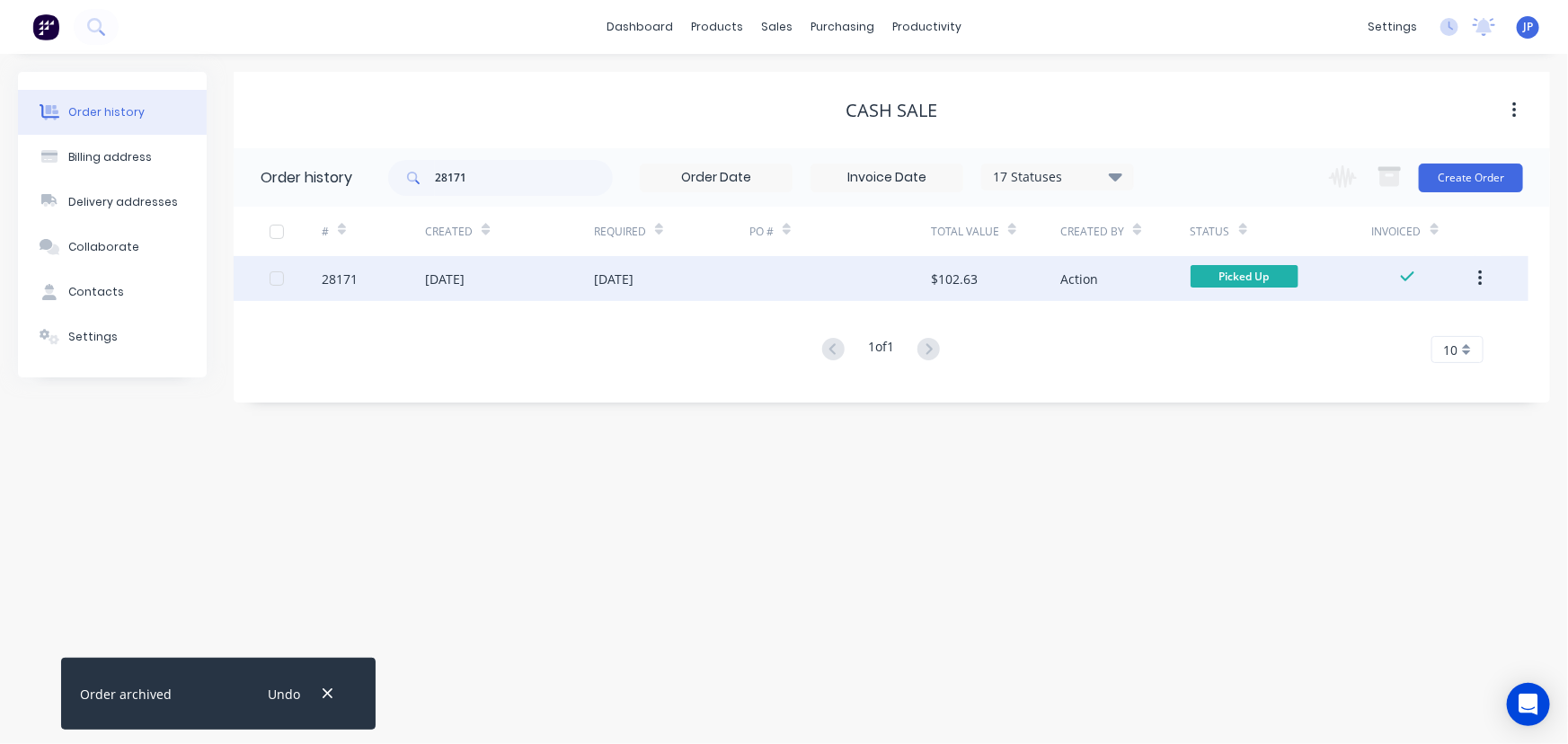
click at [459, 279] on div "27 Aug 2025" at bounding box center [444, 279] width 40 height 18
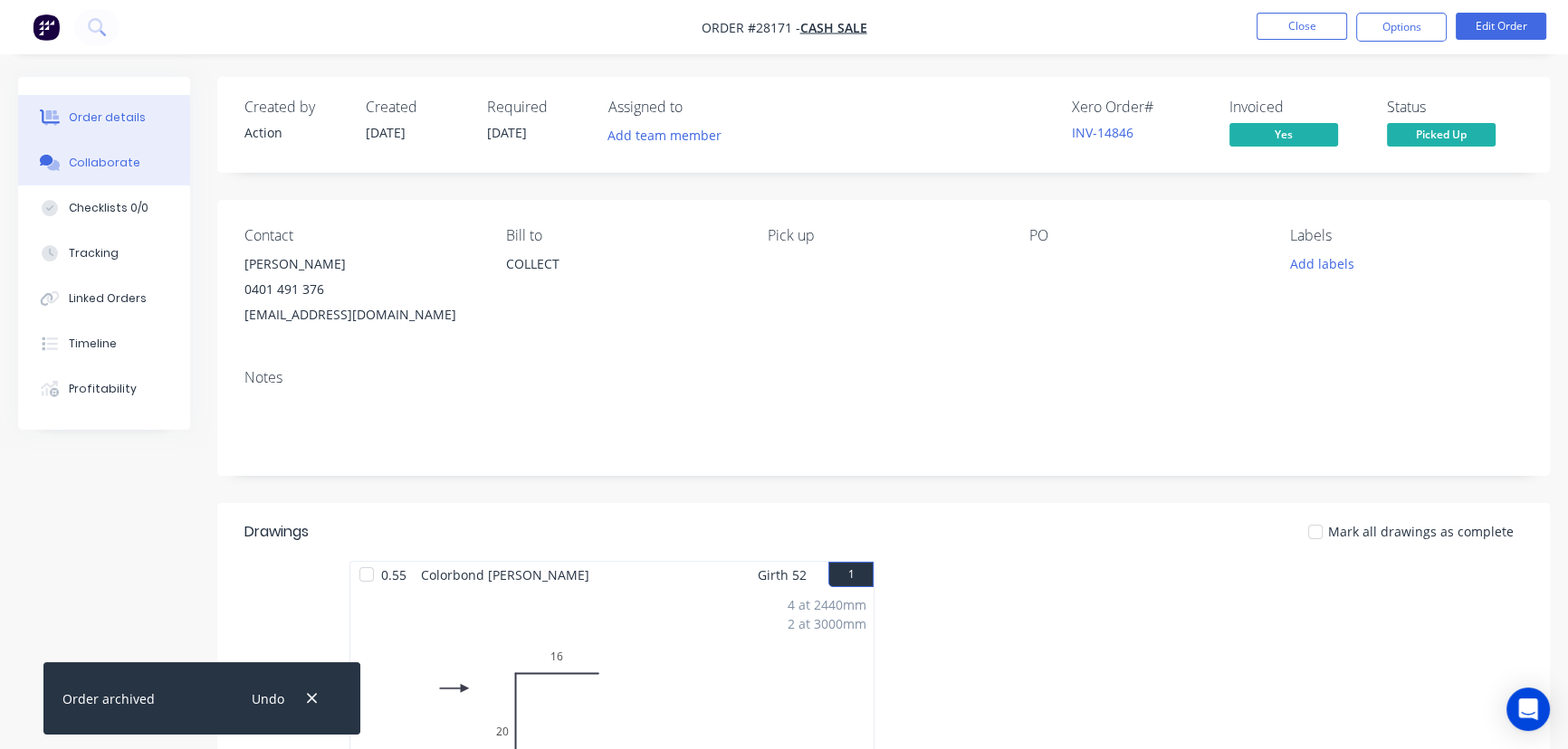
click at [156, 167] on button "Collaborate" at bounding box center [103, 163] width 172 height 46
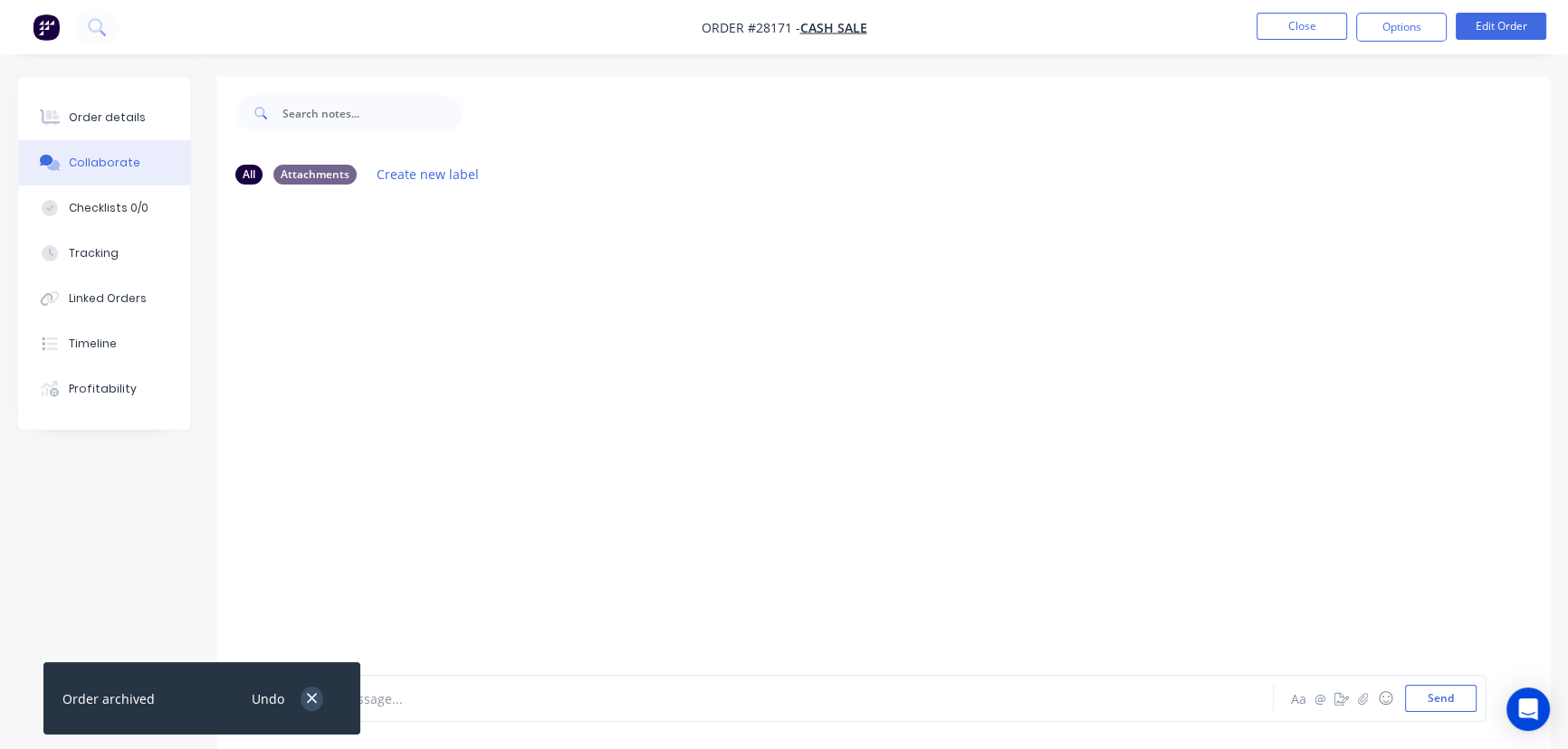
click at [307, 694] on icon "button" at bounding box center [312, 699] width 12 height 17
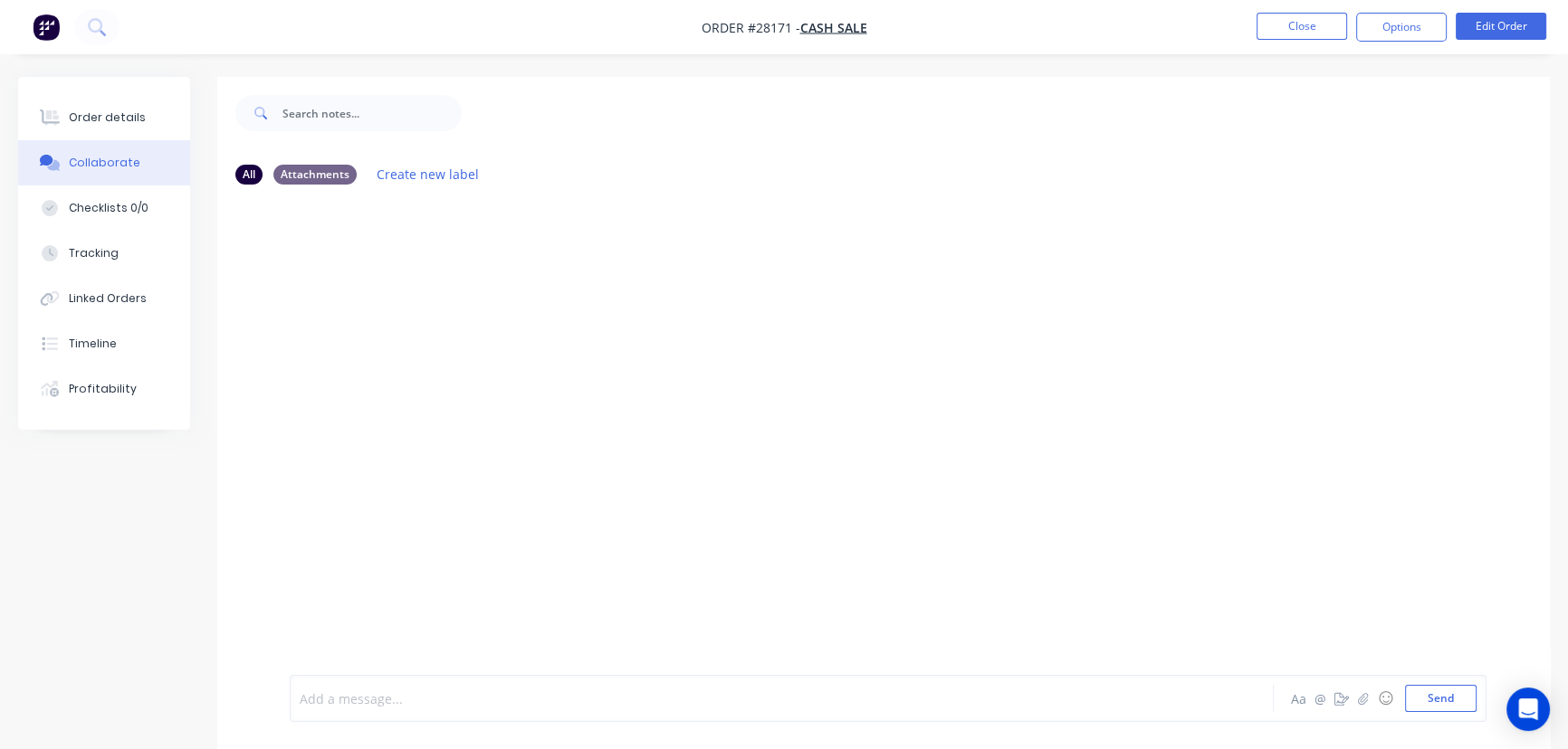
click at [342, 695] on div at bounding box center [741, 699] width 881 height 19
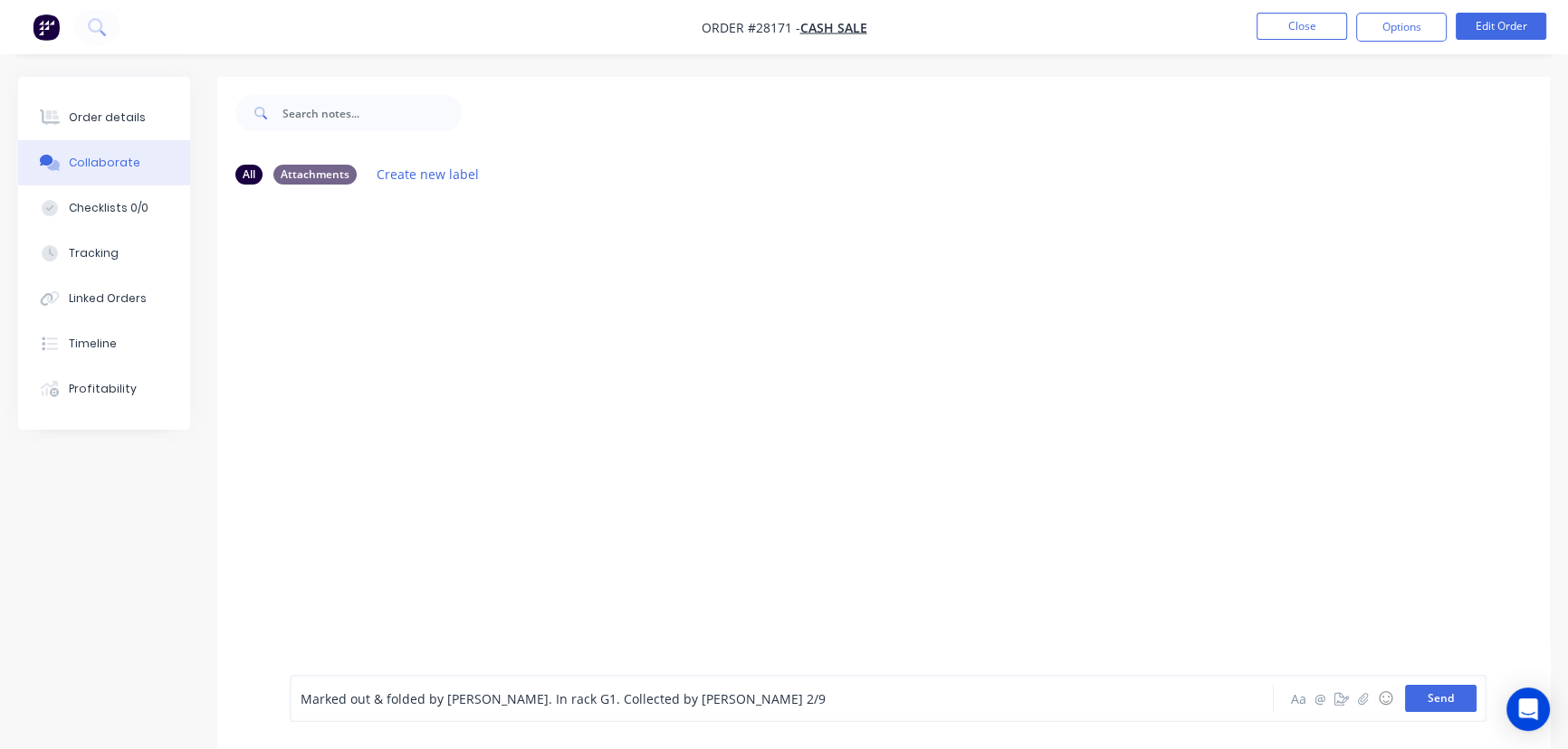
click at [1420, 703] on button "Send" at bounding box center [1441, 698] width 72 height 27
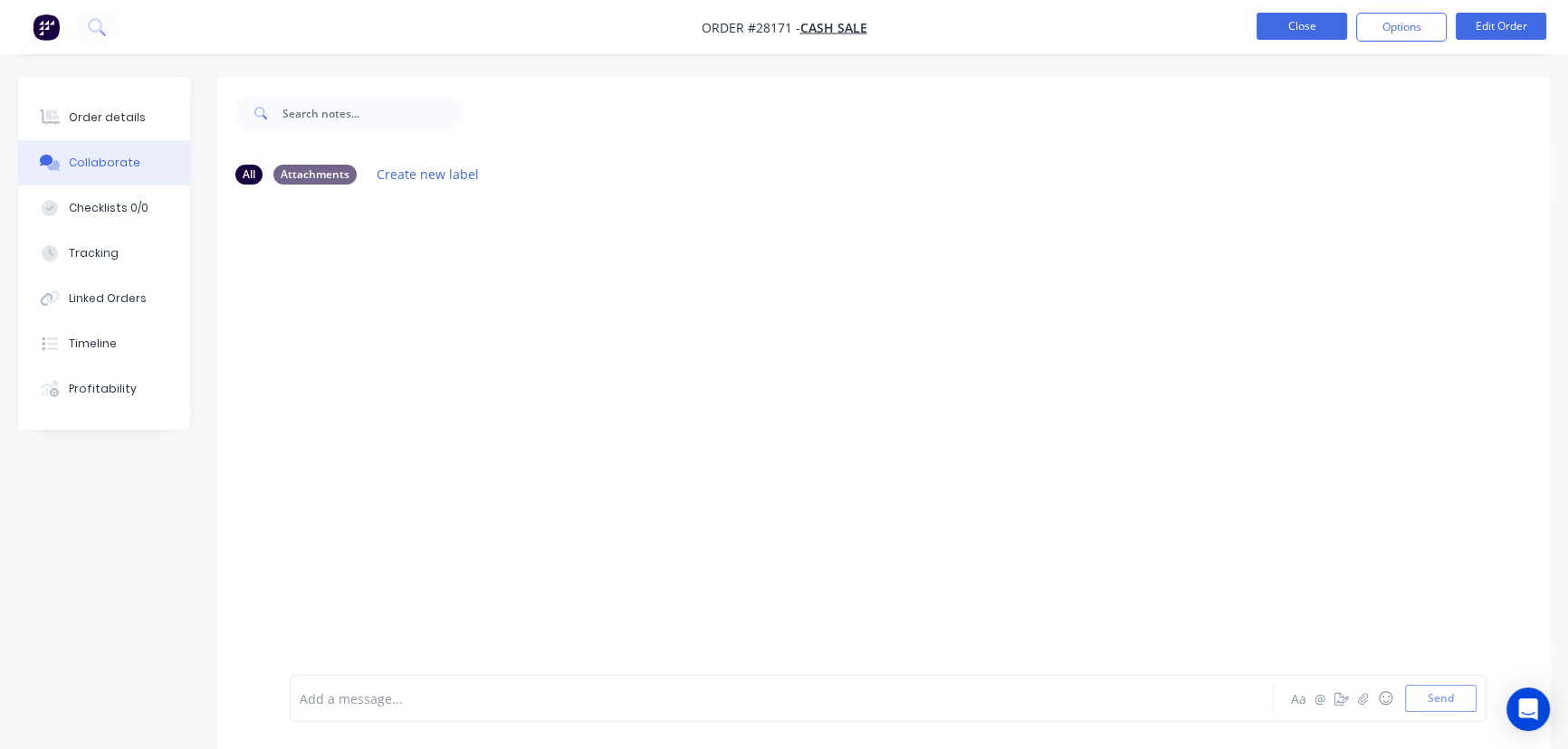
click at [1294, 33] on button "Close" at bounding box center [1301, 26] width 90 height 27
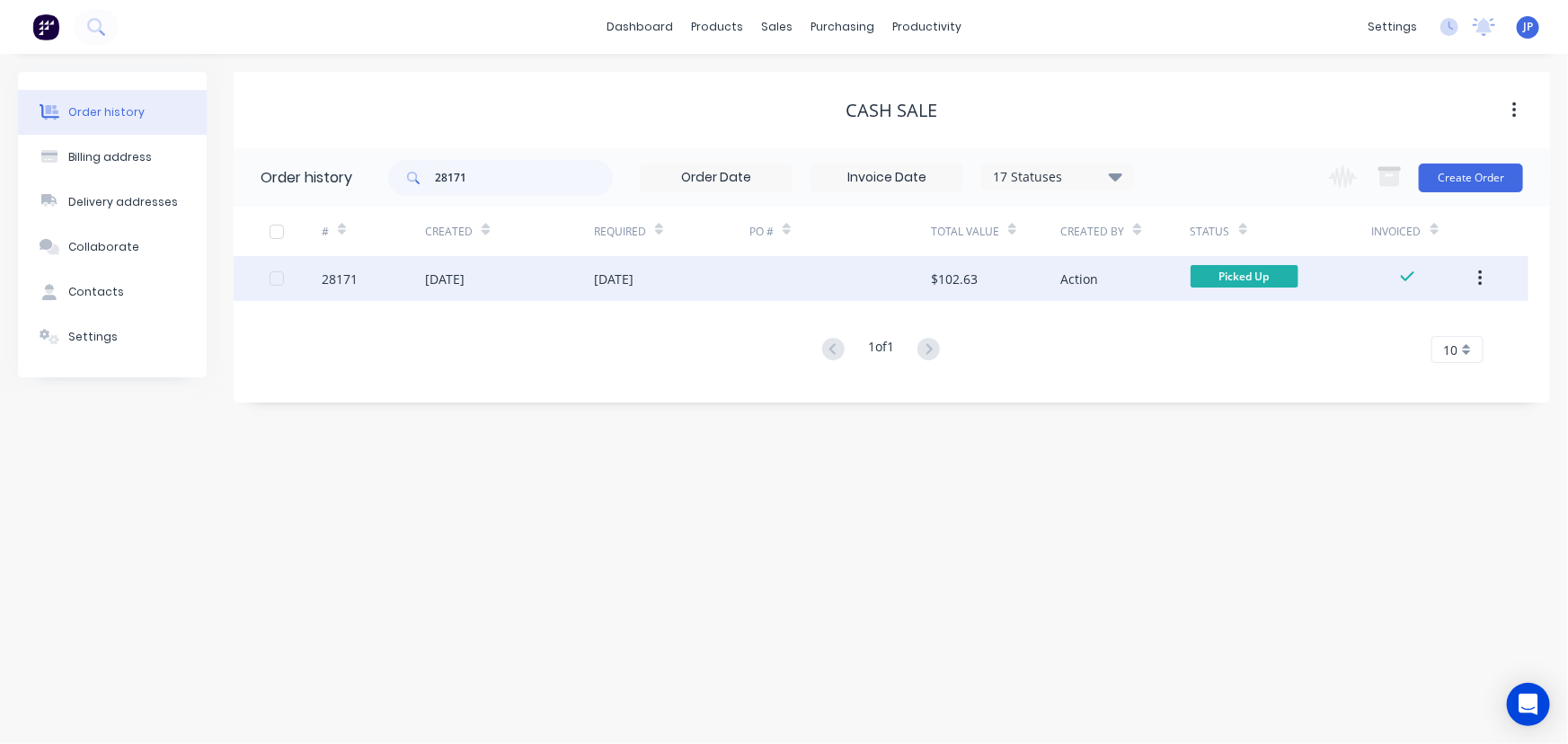
click at [1479, 278] on icon "button" at bounding box center [1480, 279] width 4 height 17
click at [1438, 317] on div "Archive" at bounding box center [1416, 325] width 139 height 26
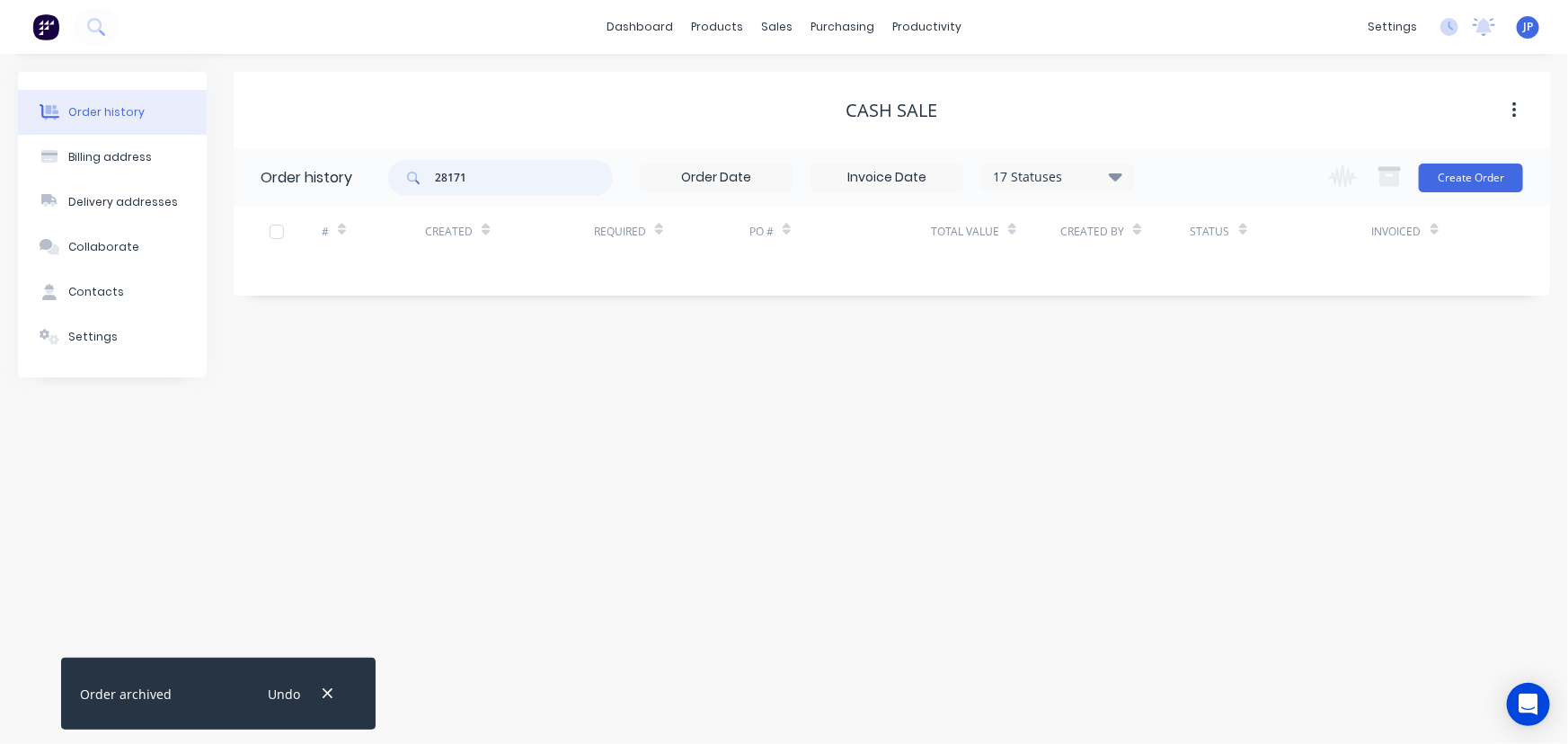
drag, startPoint x: 476, startPoint y: 182, endPoint x: 412, endPoint y: 182, distance: 64.0
click at [412, 182] on div "28171" at bounding box center [500, 177] width 225 height 36
type input "28002"
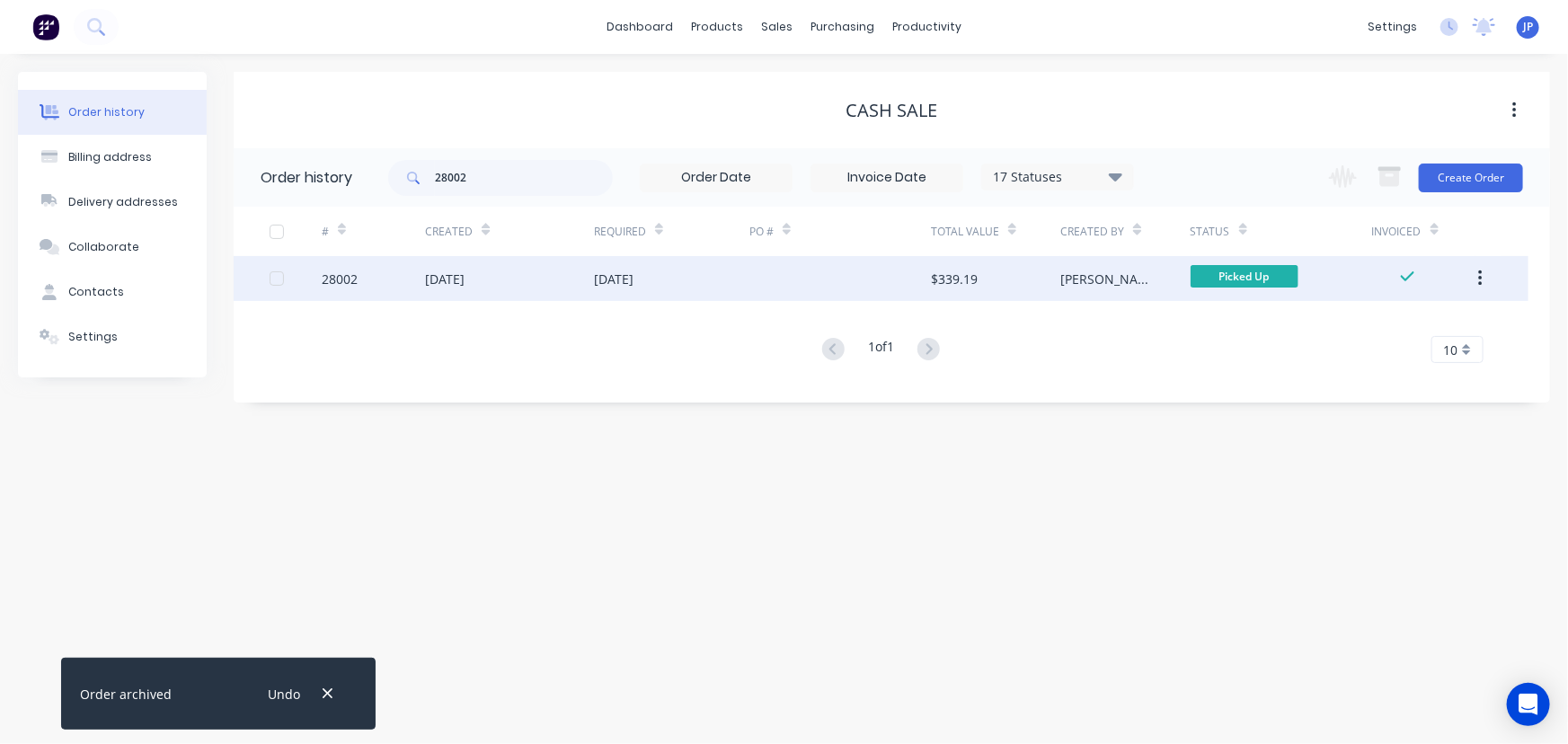
click at [404, 271] on div "28002" at bounding box center [373, 278] width 103 height 45
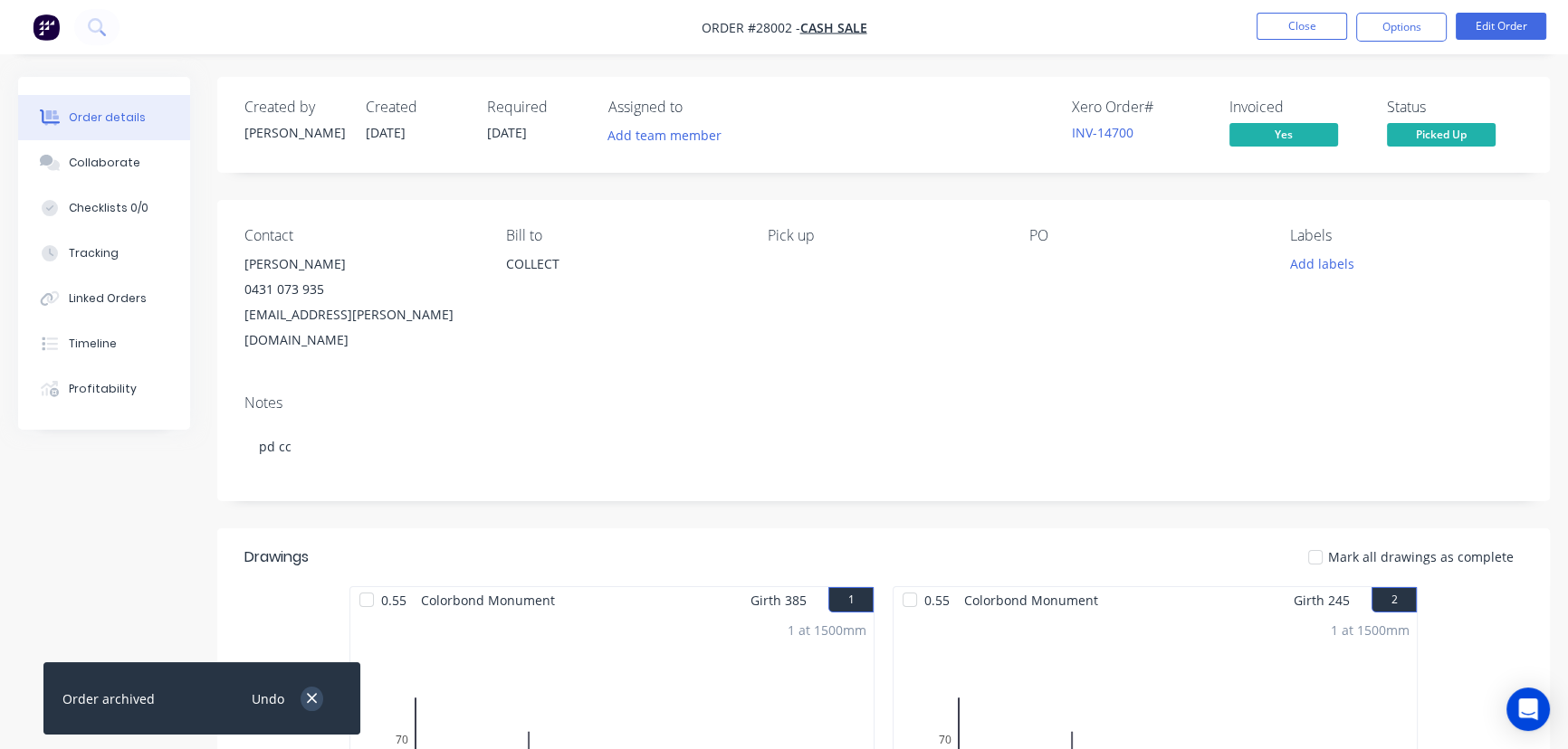
click at [307, 701] on icon "button" at bounding box center [312, 699] width 12 height 17
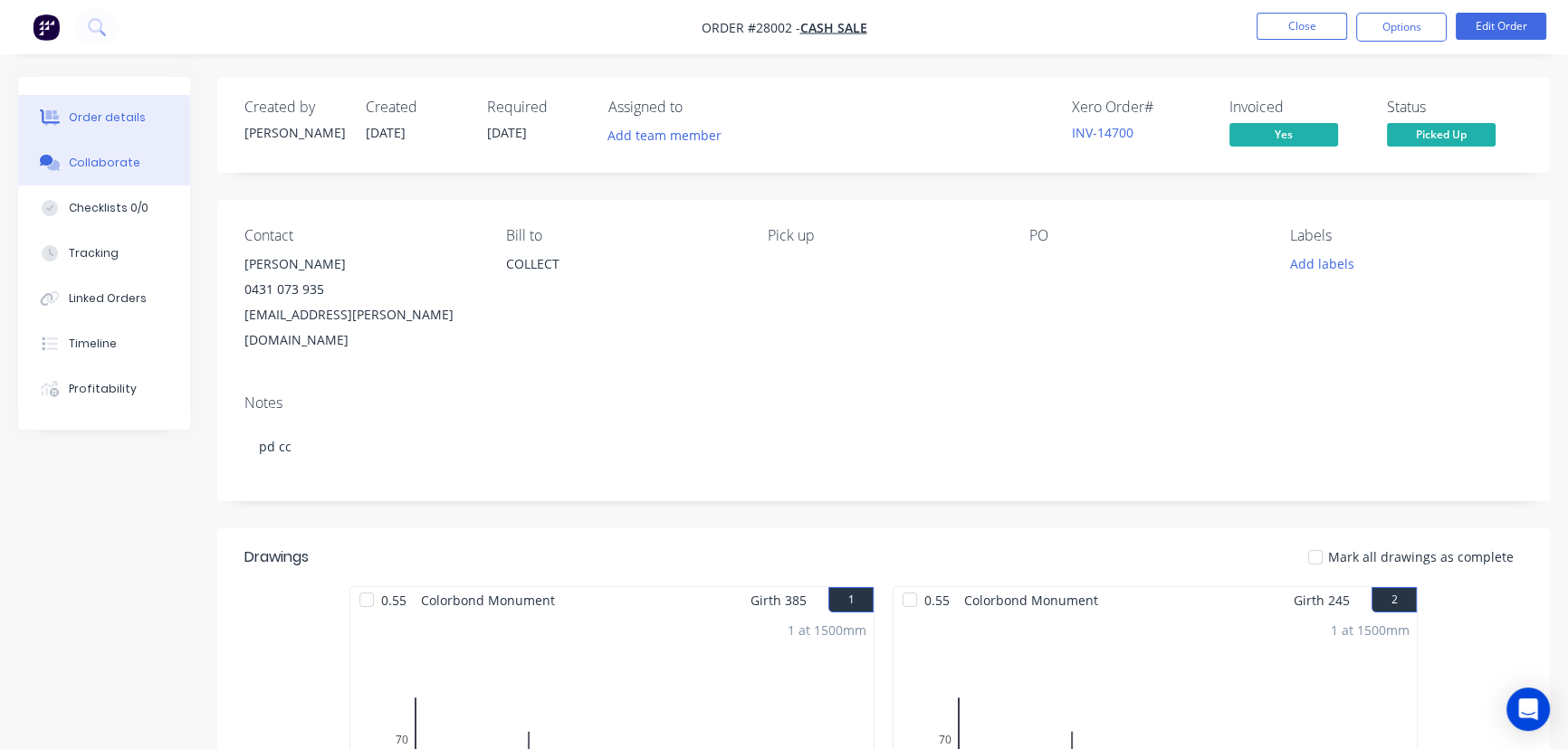
click at [138, 167] on button "Collaborate" at bounding box center [103, 163] width 172 height 46
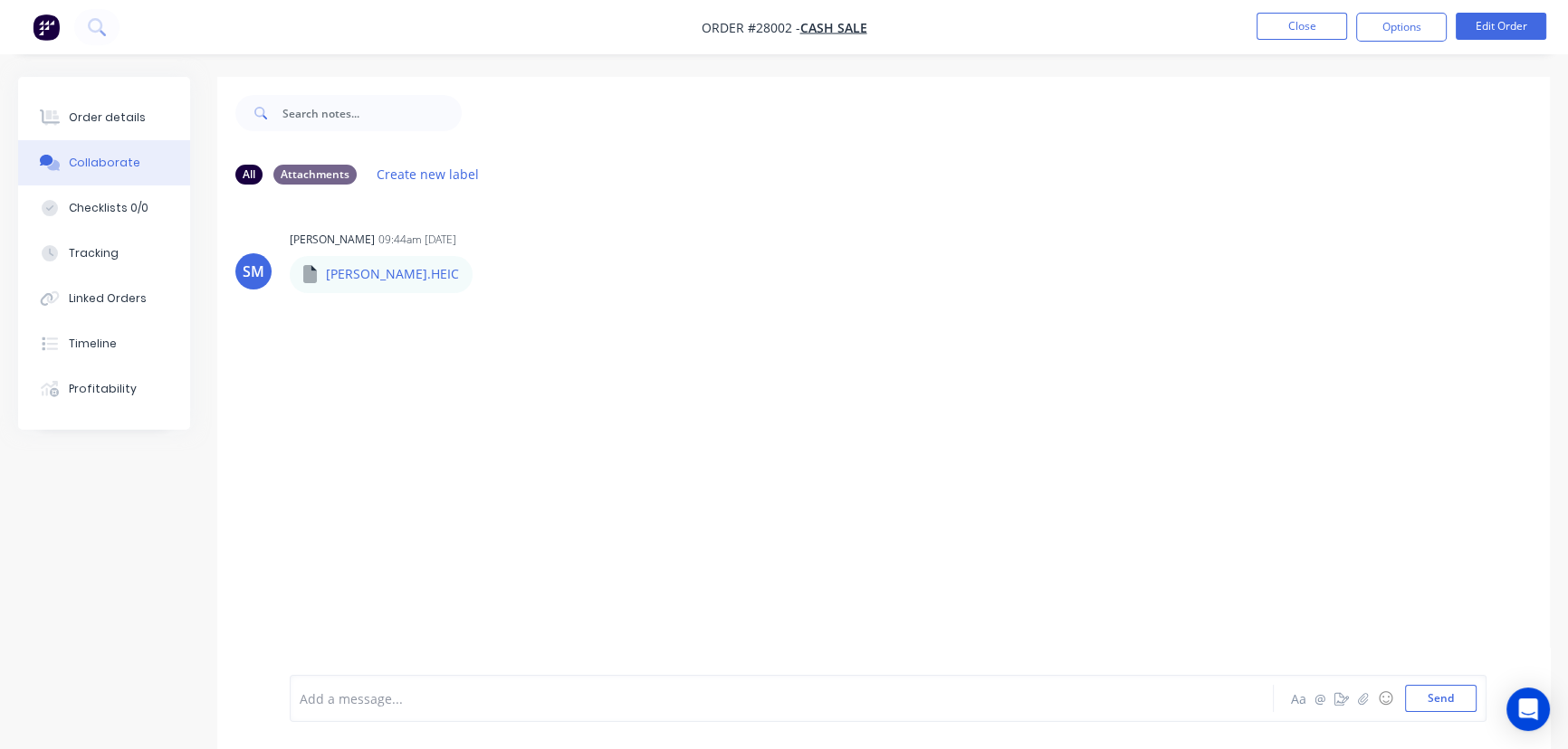
click at [312, 695] on div at bounding box center [741, 699] width 881 height 19
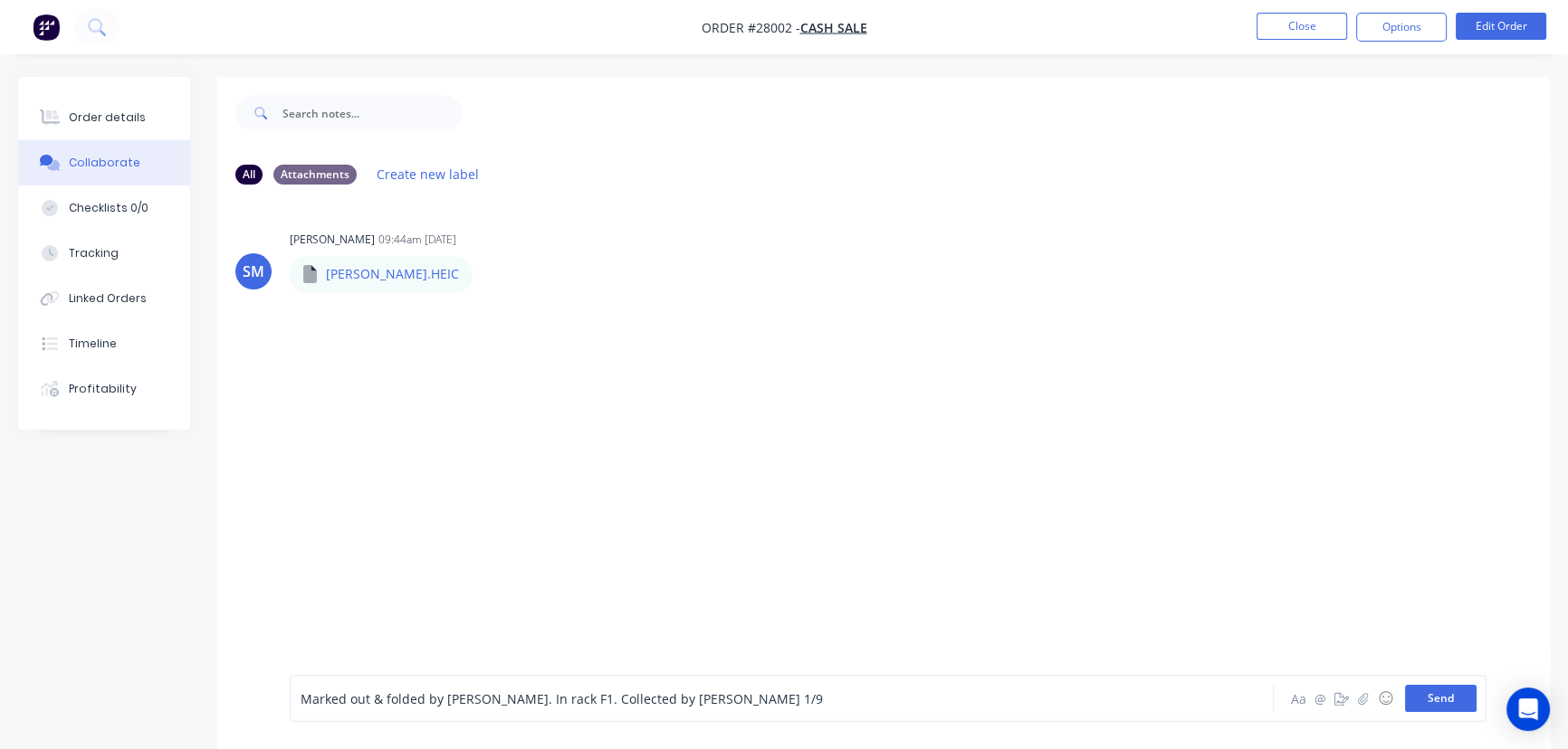
click at [1421, 702] on button "Send" at bounding box center [1441, 698] width 72 height 27
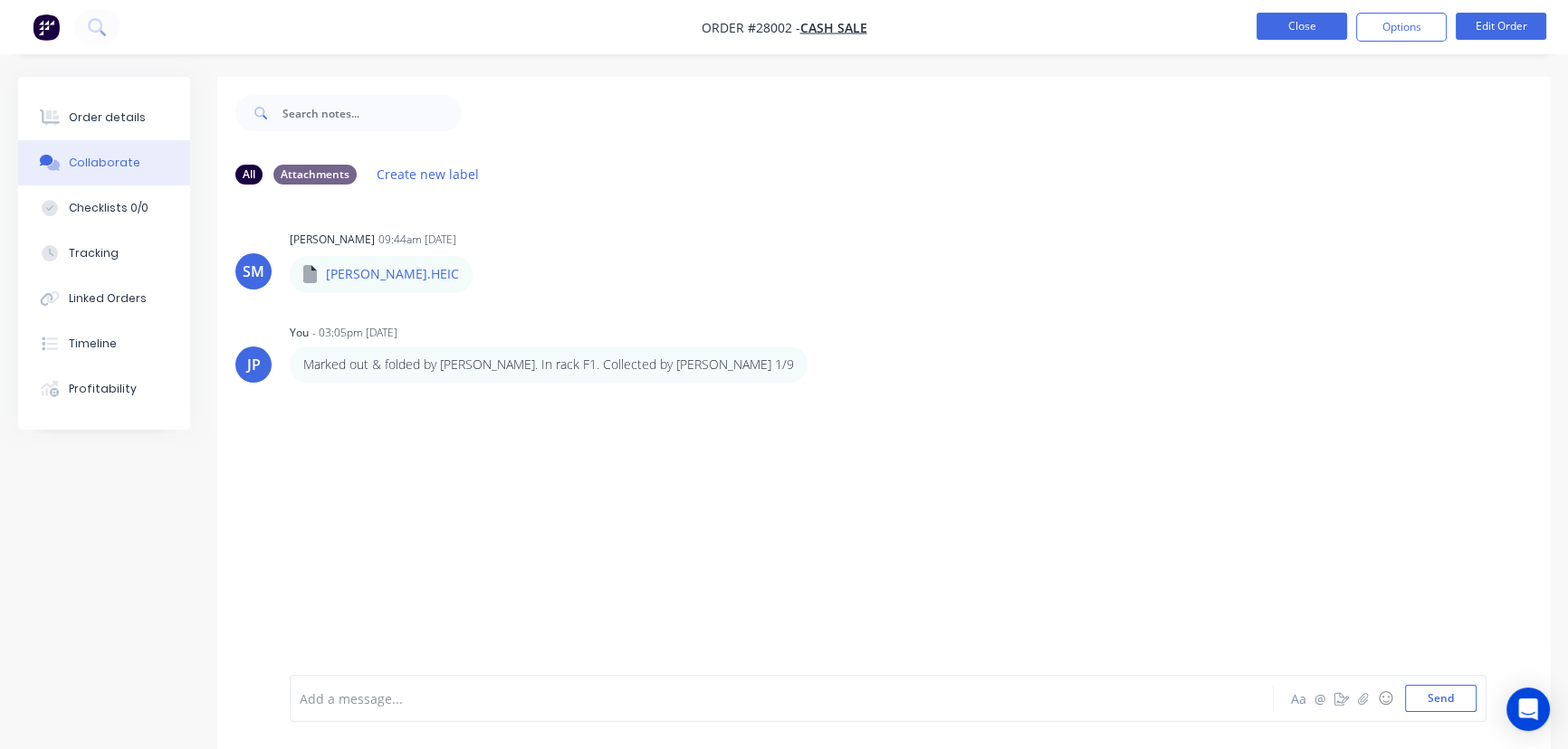
click at [1307, 28] on button "Close" at bounding box center [1301, 26] width 90 height 27
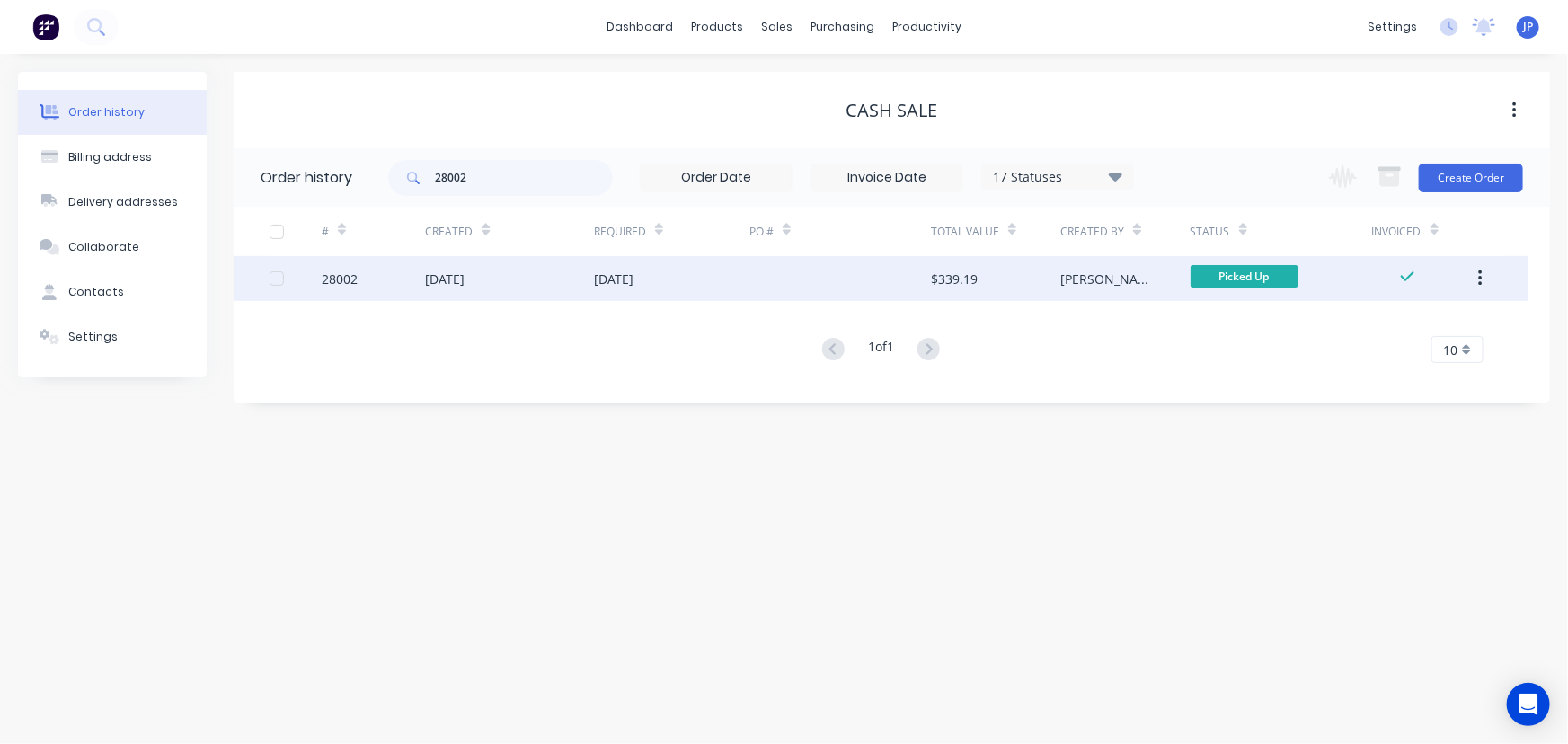
click at [1480, 284] on icon "button" at bounding box center [1480, 279] width 4 height 17
click at [1422, 323] on div "Archive" at bounding box center [1416, 325] width 139 height 26
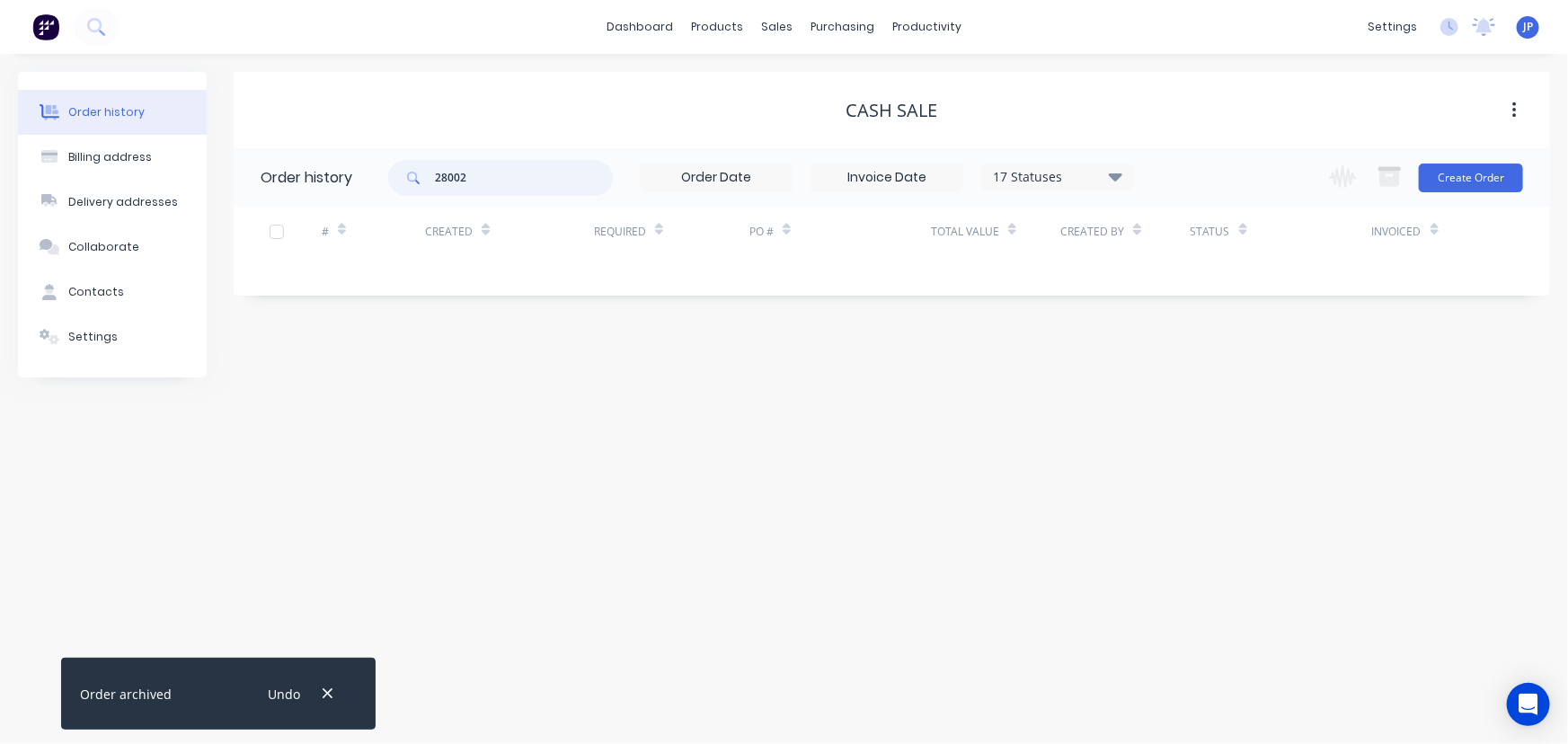
drag, startPoint x: 499, startPoint y: 174, endPoint x: 401, endPoint y: 174, distance: 98.0
click at [404, 178] on div "28002" at bounding box center [500, 177] width 225 height 36
type input "27608"
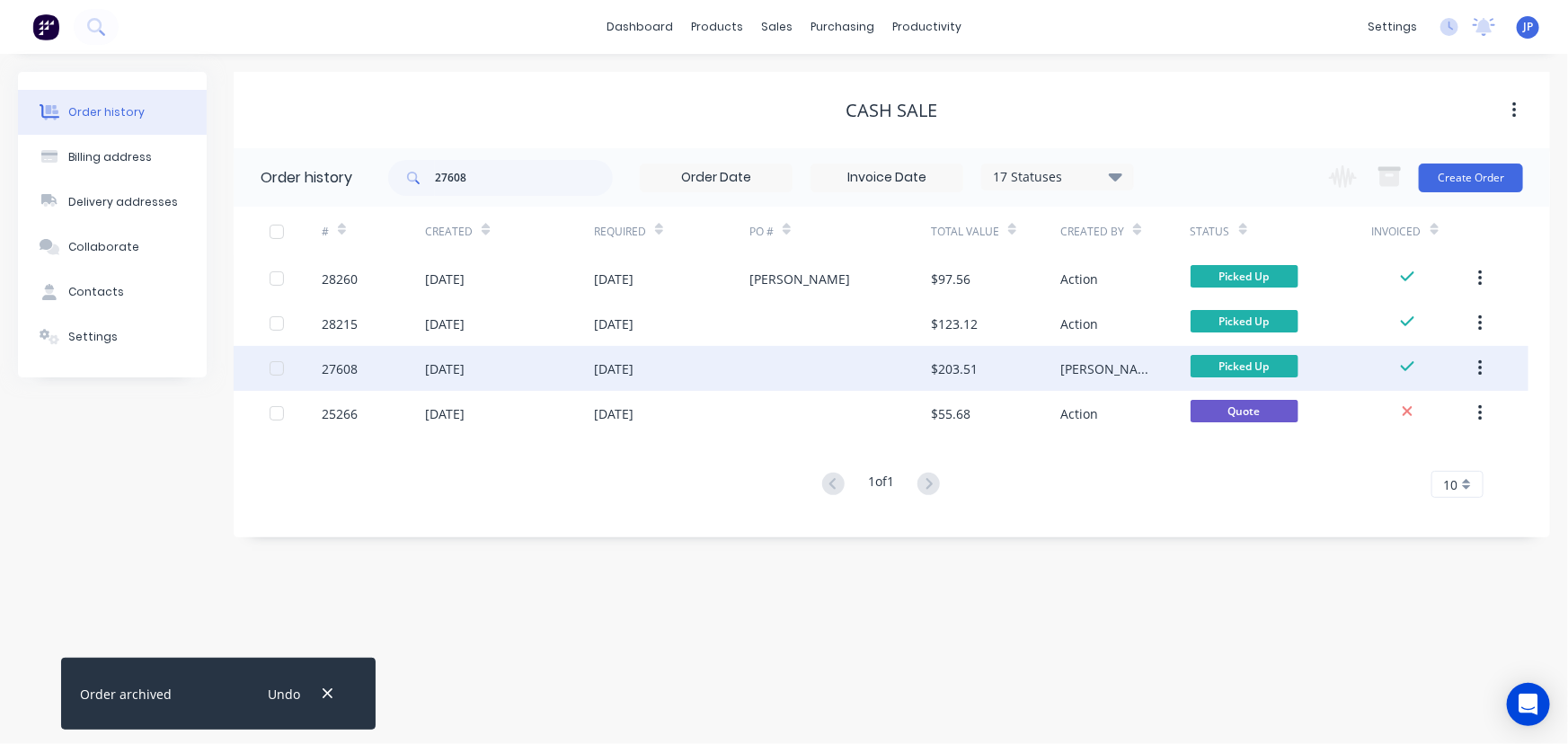
click at [462, 362] on div "05 Aug 2025" at bounding box center [444, 369] width 40 height 18
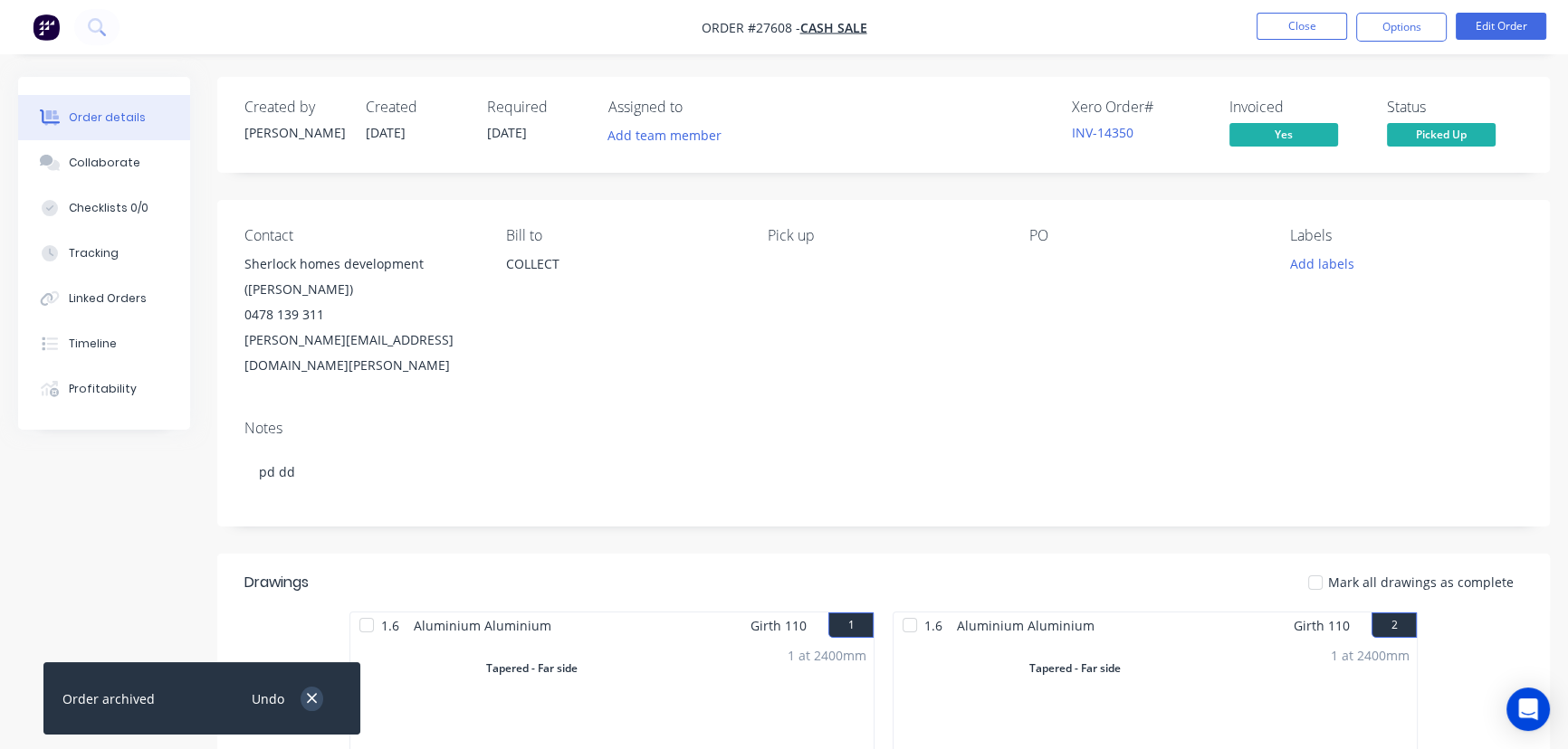
click at [309, 703] on icon "button" at bounding box center [312, 699] width 12 height 17
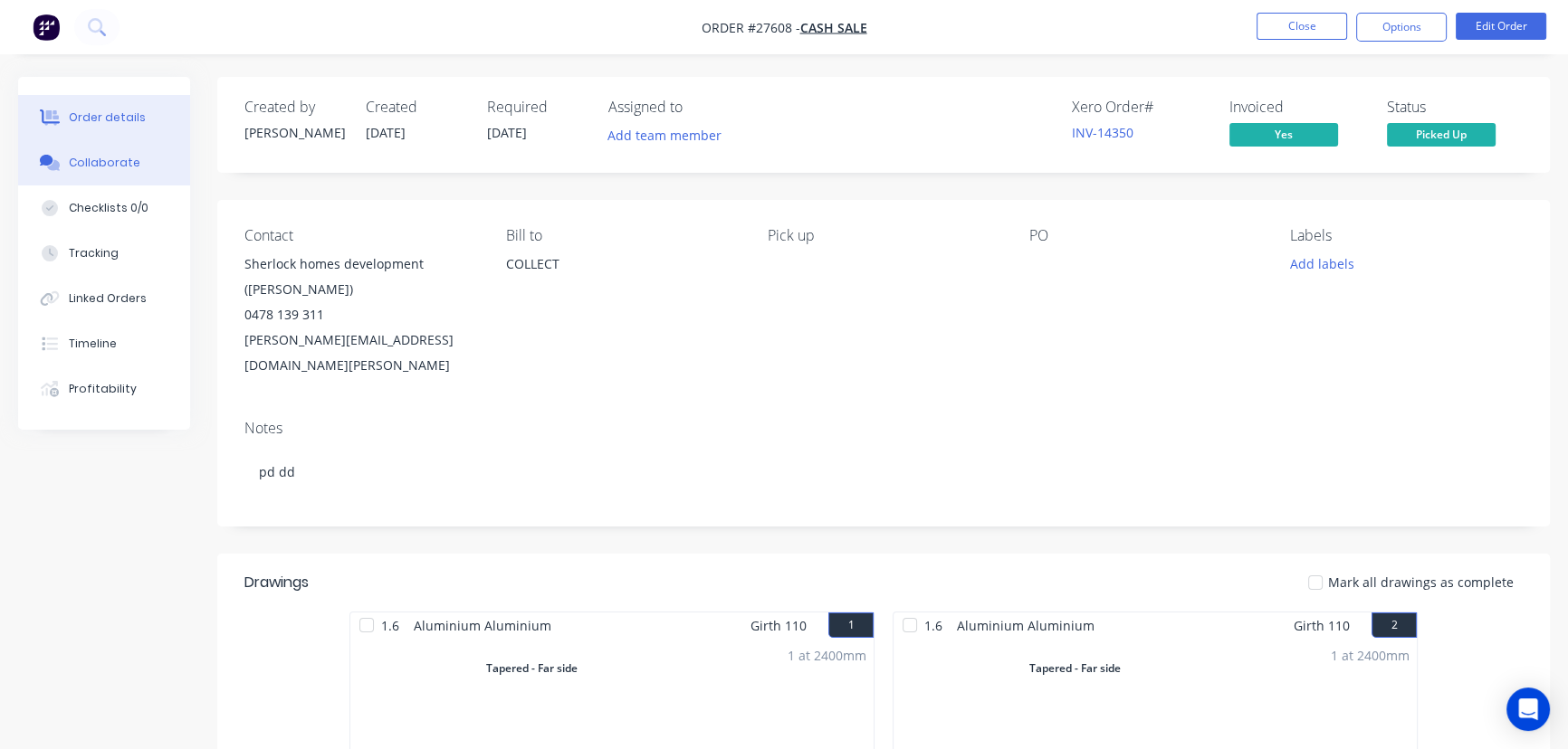
click at [154, 165] on button "Collaborate" at bounding box center [103, 163] width 172 height 46
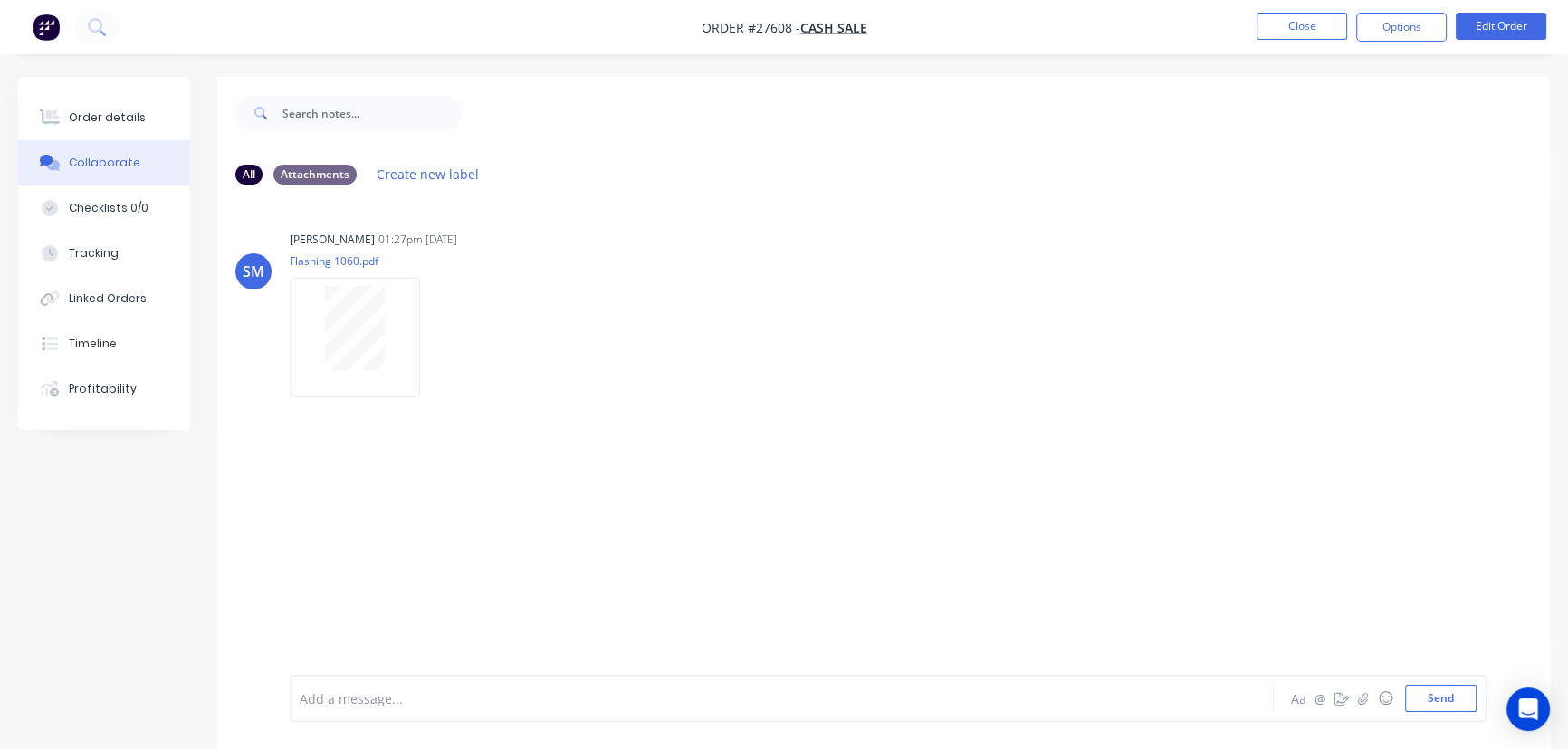
click at [349, 706] on div at bounding box center [741, 699] width 881 height 19
click at [301, 694] on span "XCollected by" at bounding box center [342, 699] width 82 height 17
click at [412, 716] on div "Collected by Aa @ ☺ Send" at bounding box center [888, 699] width 1197 height 47
click at [399, 705] on div "Collected by" at bounding box center [741, 699] width 881 height 19
click at [1434, 711] on button "Send" at bounding box center [1441, 698] width 72 height 27
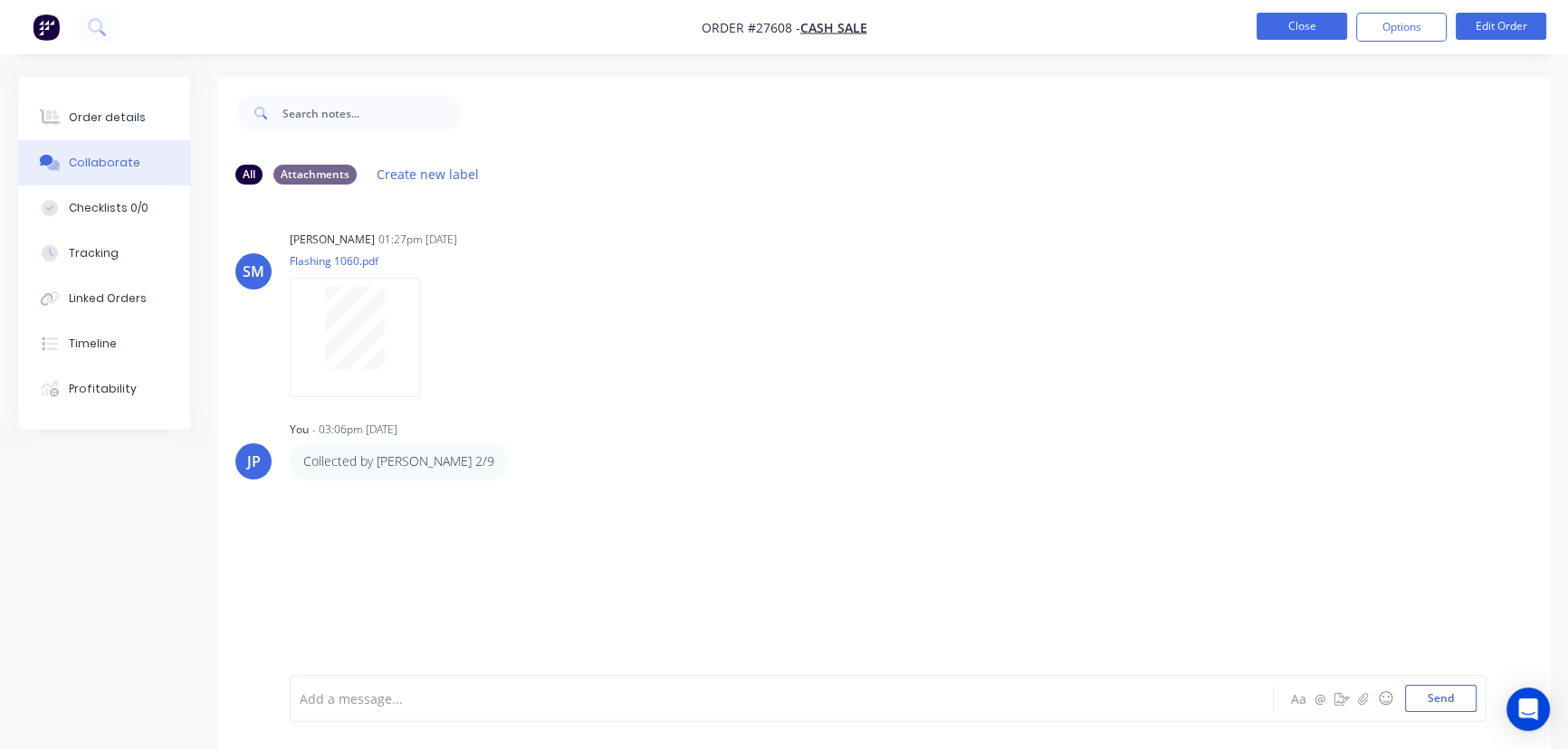
click at [1296, 22] on button "Close" at bounding box center [1301, 26] width 90 height 27
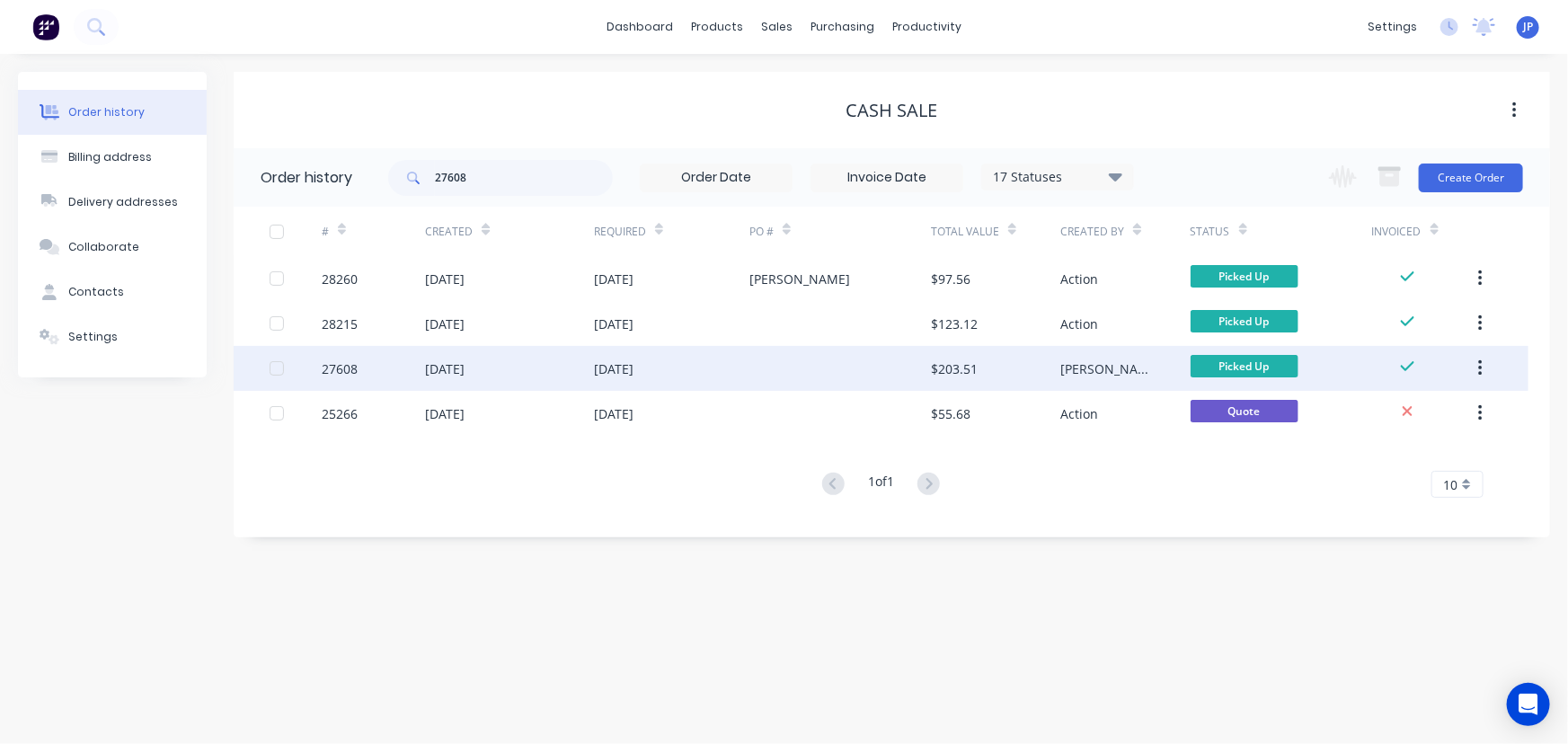
click at [1477, 368] on button "button" at bounding box center [1481, 368] width 43 height 32
click at [1413, 409] on div "Archive" at bounding box center [1416, 416] width 139 height 26
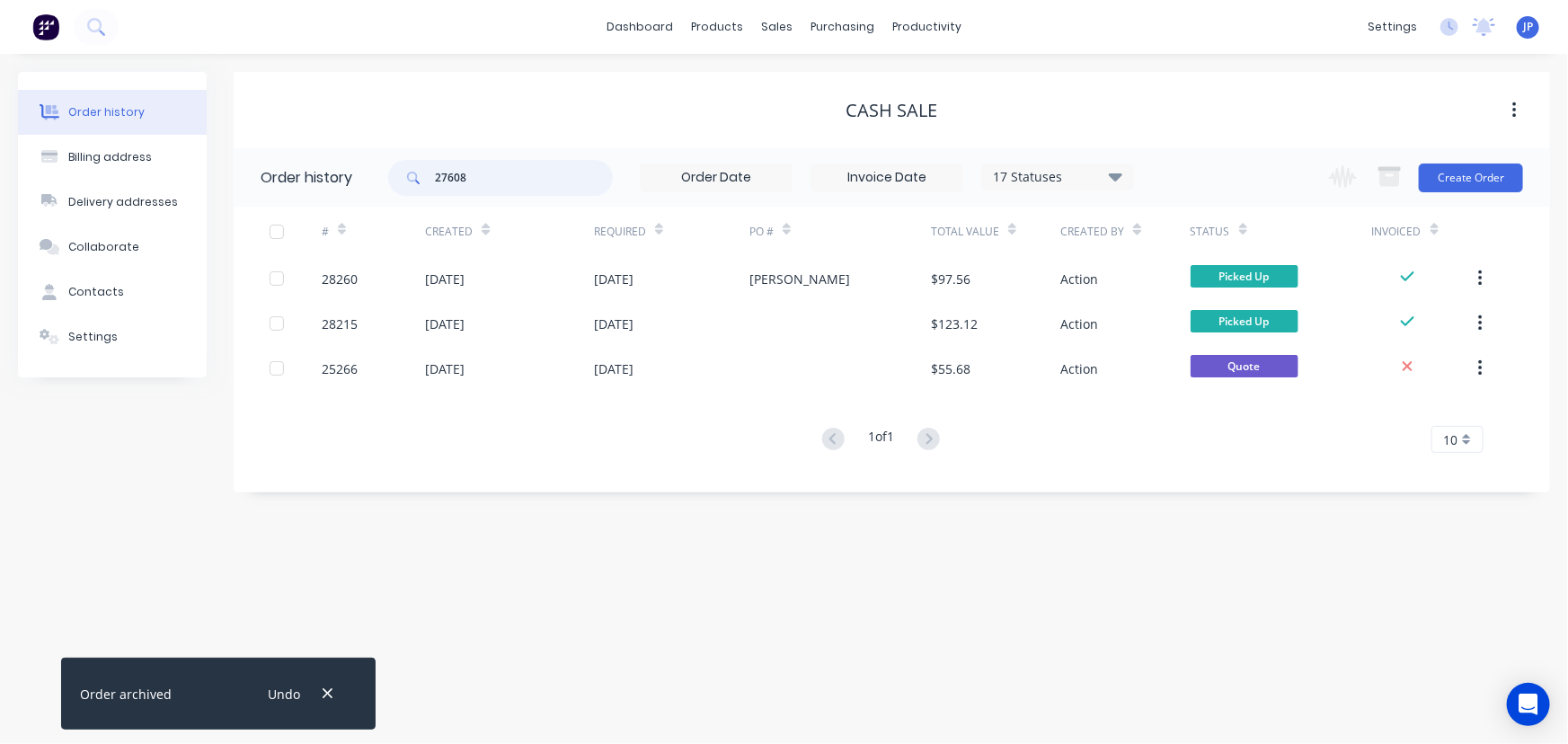
drag, startPoint x: 483, startPoint y: 194, endPoint x: 395, endPoint y: 194, distance: 88.0
click at [395, 194] on div "27608" at bounding box center [500, 177] width 225 height 36
type input "28176"
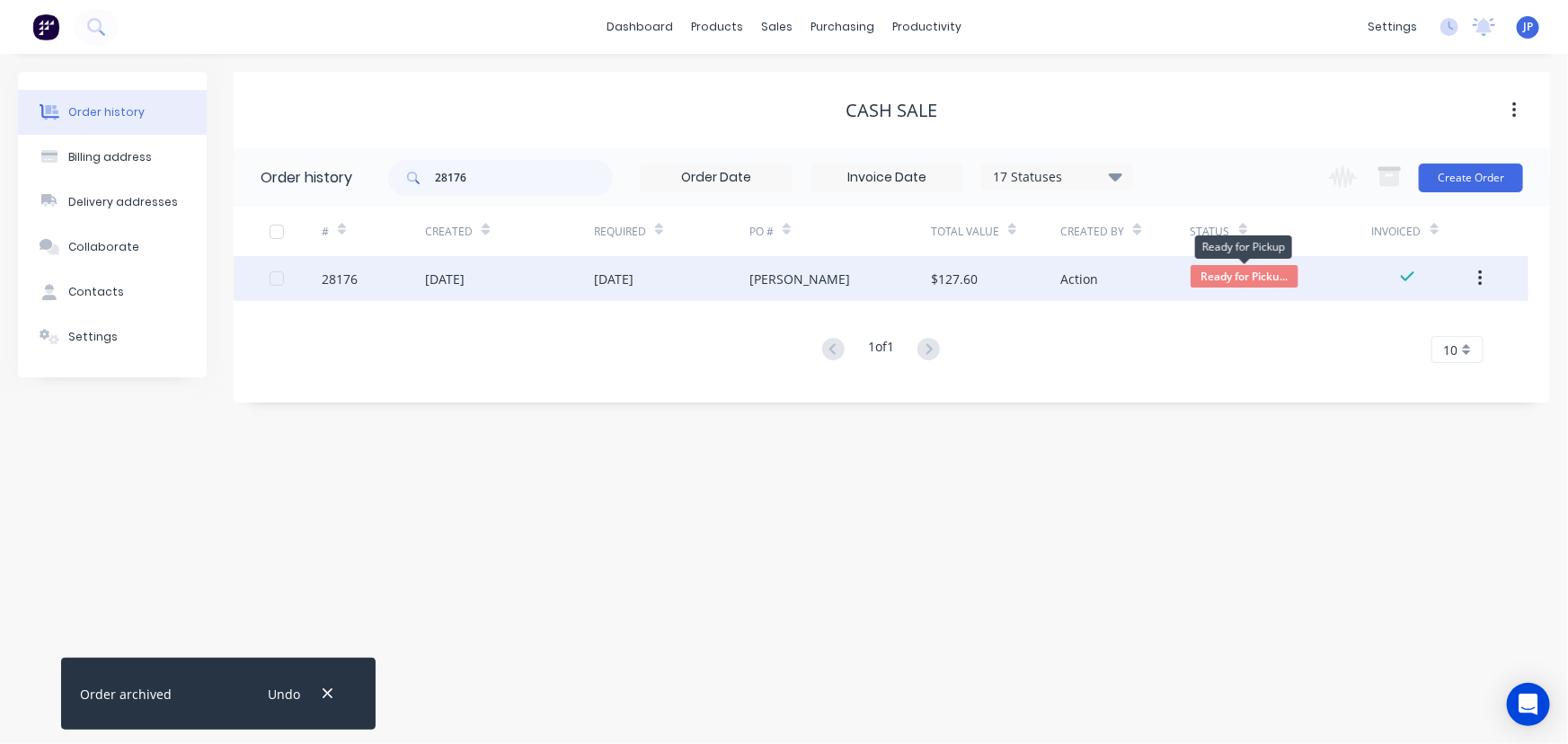
click at [1259, 281] on span "Ready for Picku..." at bounding box center [1245, 276] width 108 height 22
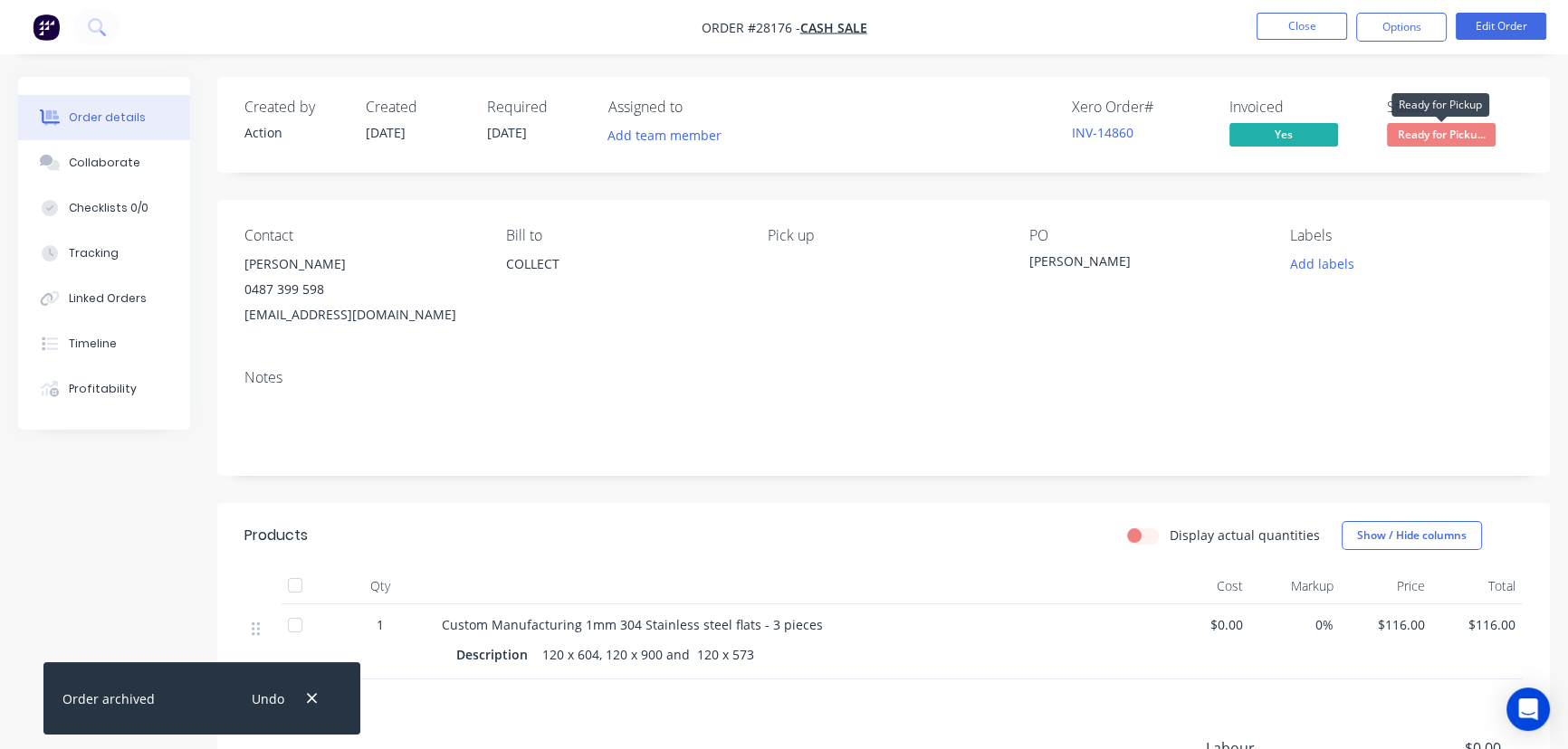
click at [1435, 141] on span "Ready for Picku..." at bounding box center [1441, 134] width 109 height 22
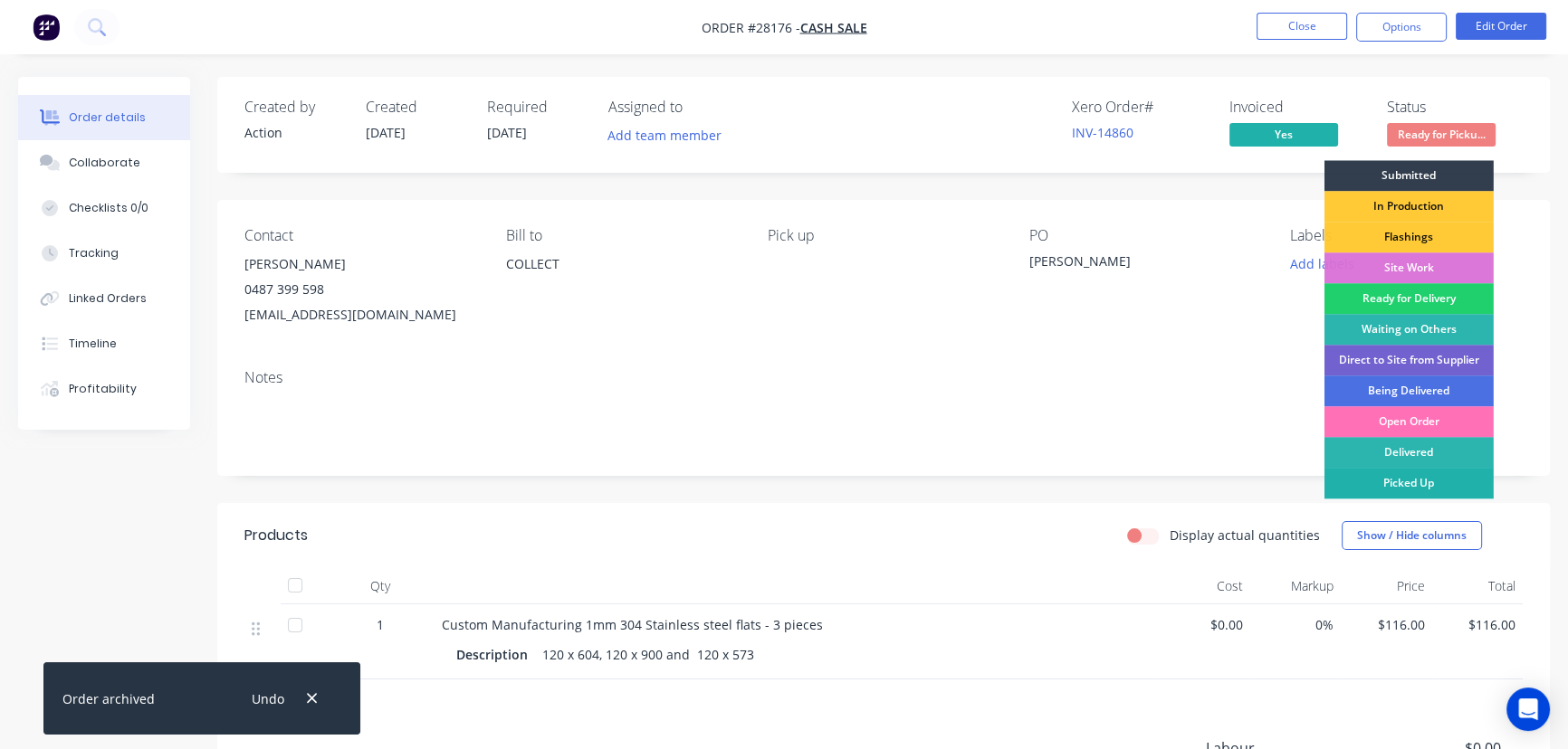
click at [1403, 490] on div "Picked Up" at bounding box center [1409, 483] width 169 height 31
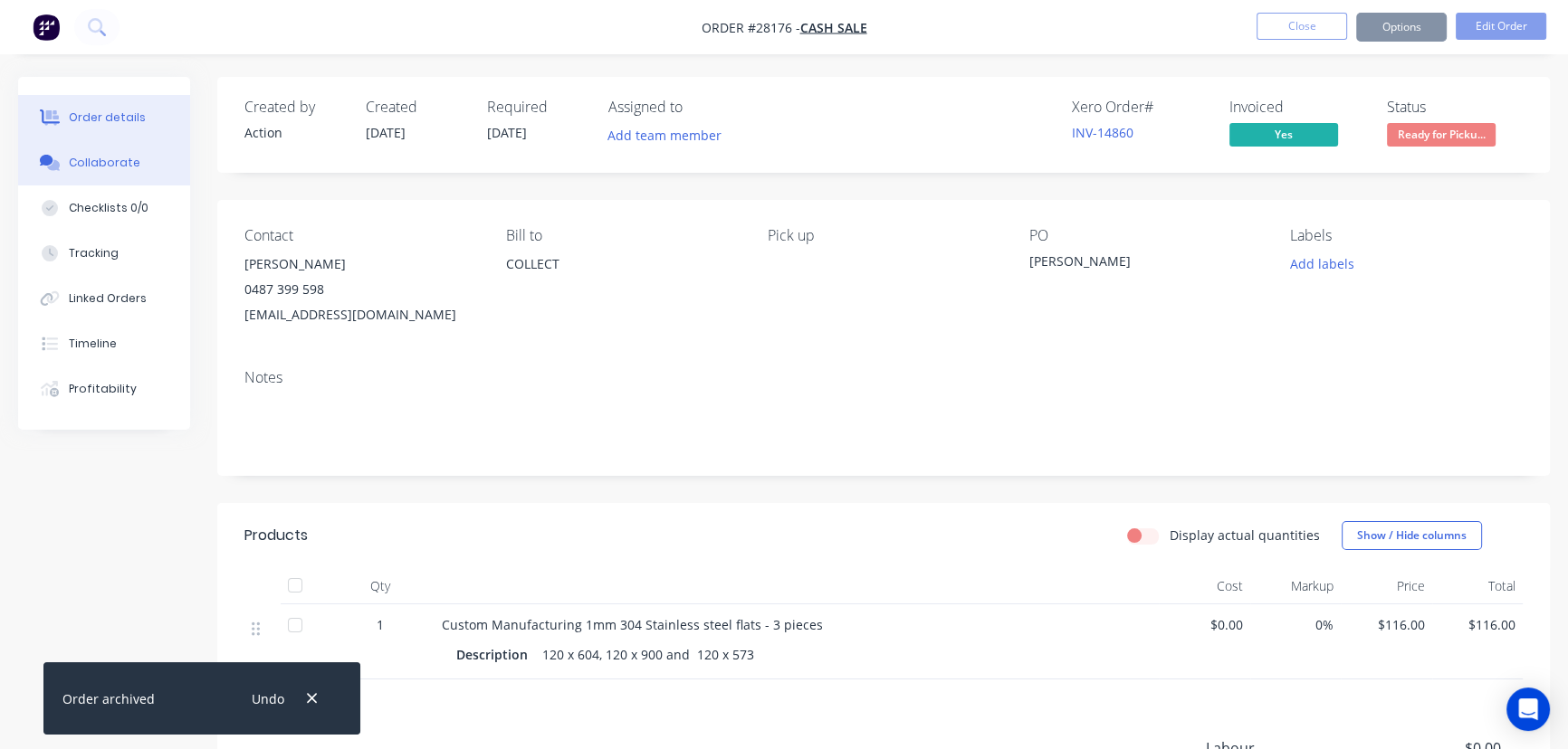
click at [151, 161] on button "Collaborate" at bounding box center [103, 163] width 172 height 46
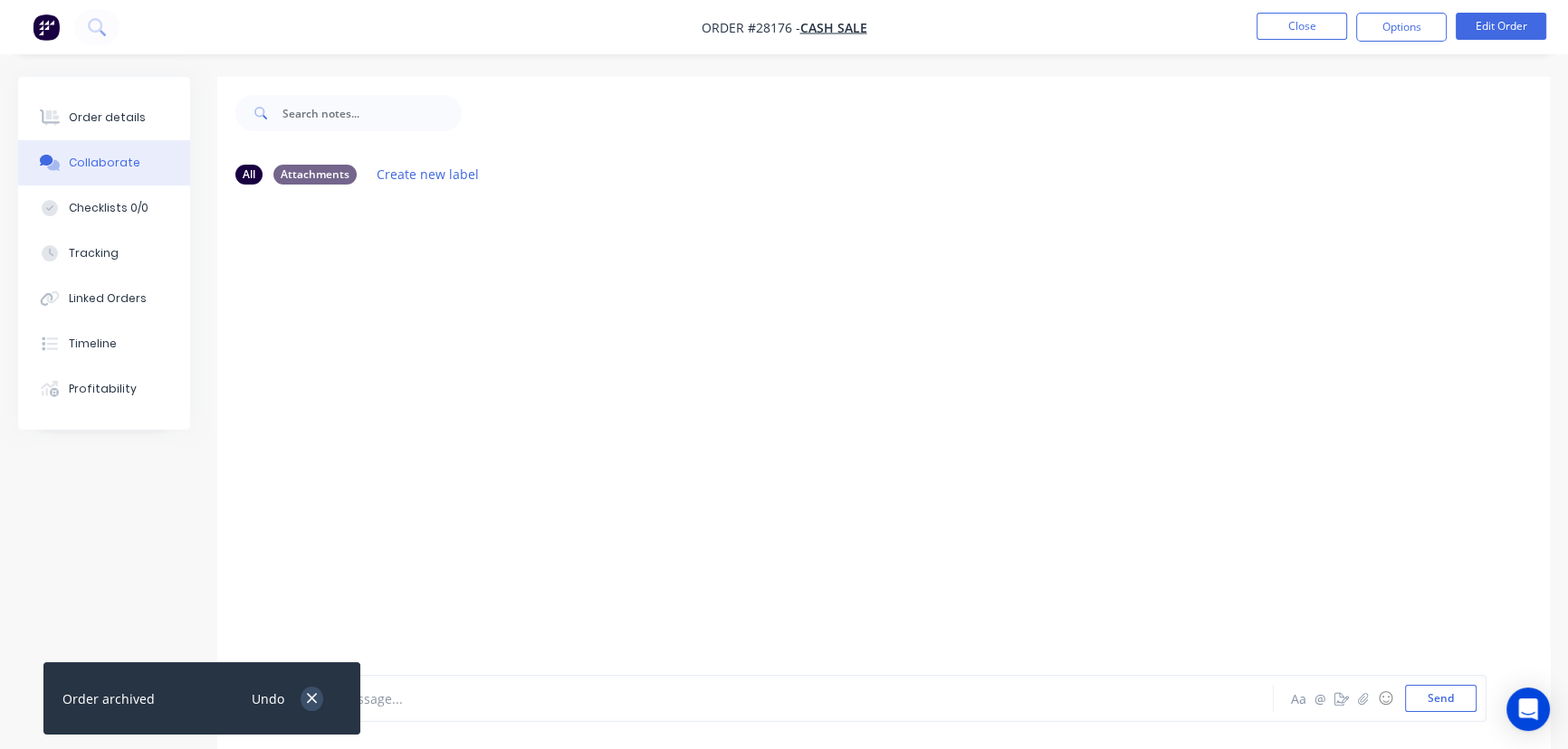
click at [311, 706] on icon "button" at bounding box center [312, 699] width 12 height 17
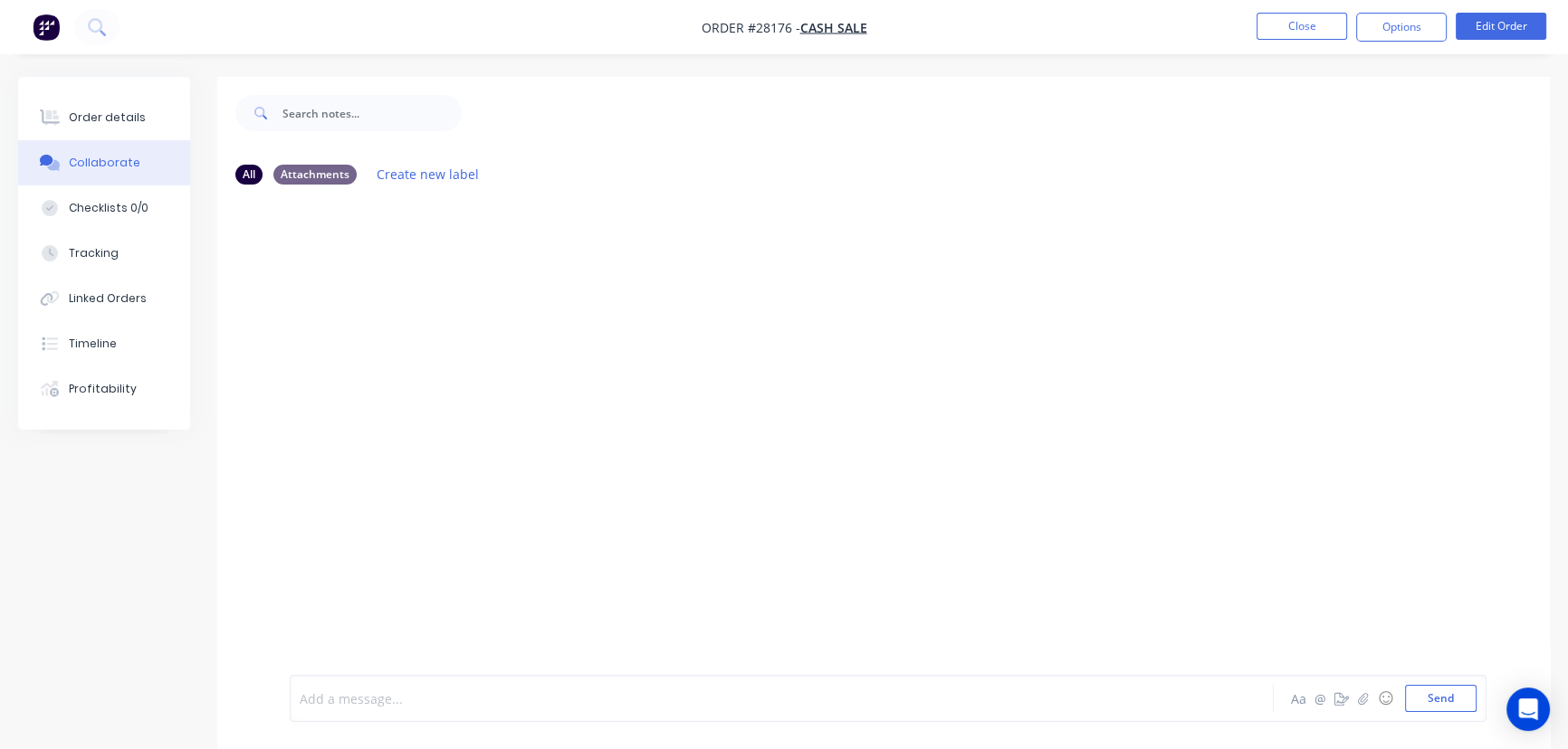
click at [344, 690] on div at bounding box center [741, 699] width 881 height 19
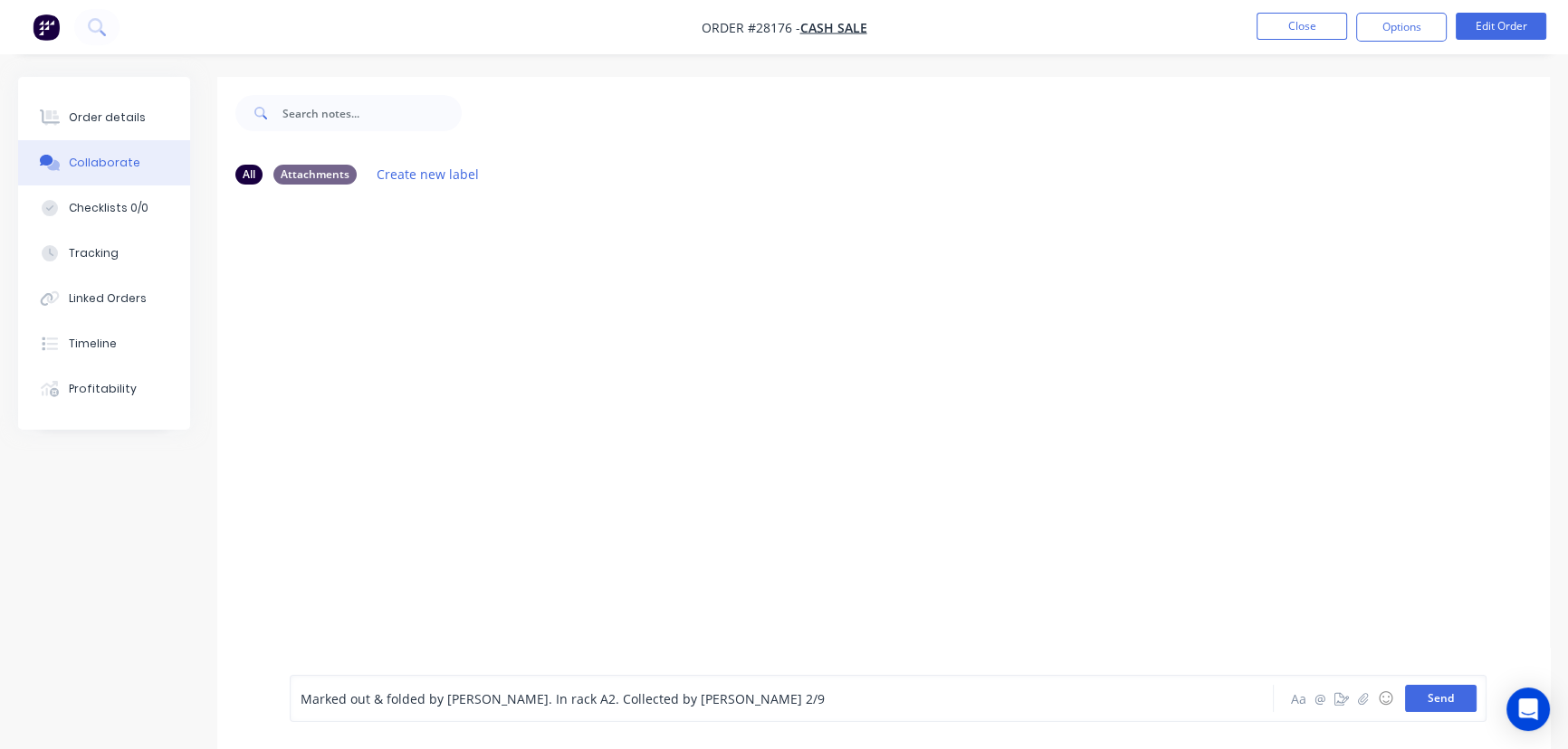
click at [1426, 698] on button "Send" at bounding box center [1441, 698] width 72 height 27
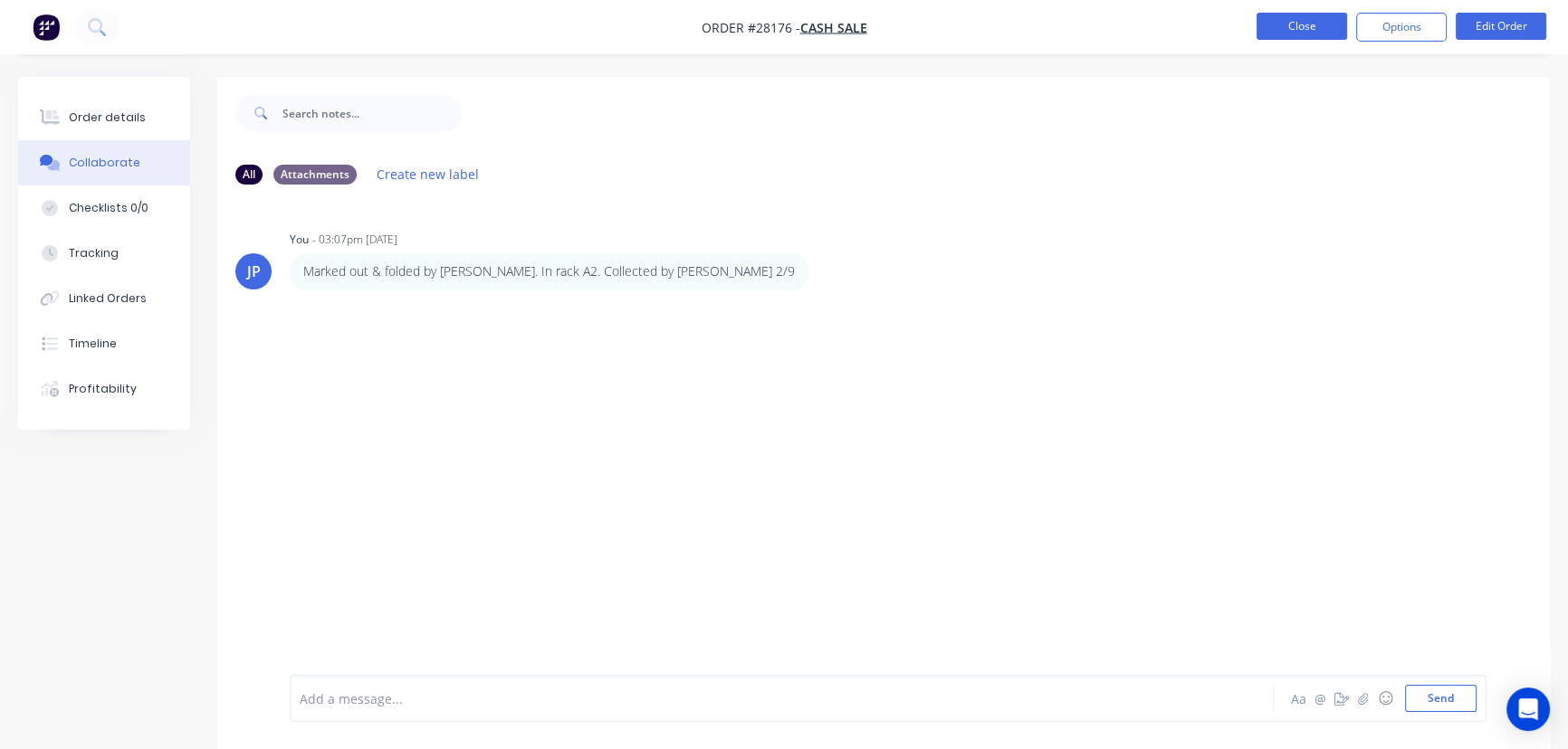
click at [1296, 22] on button "Close" at bounding box center [1301, 26] width 90 height 27
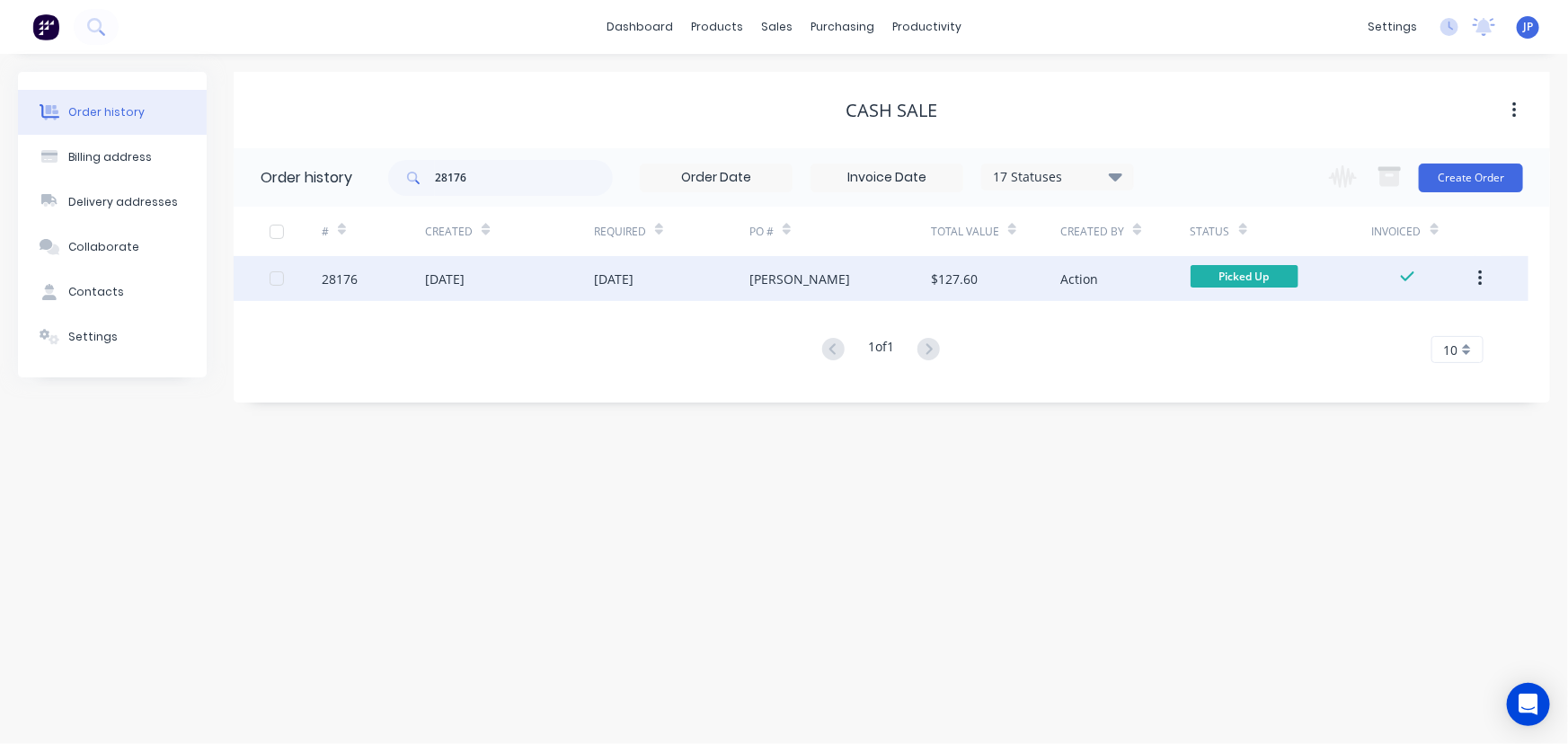
click at [1478, 279] on icon "button" at bounding box center [1480, 278] width 5 height 19
click at [1419, 315] on div "Archive" at bounding box center [1416, 325] width 139 height 26
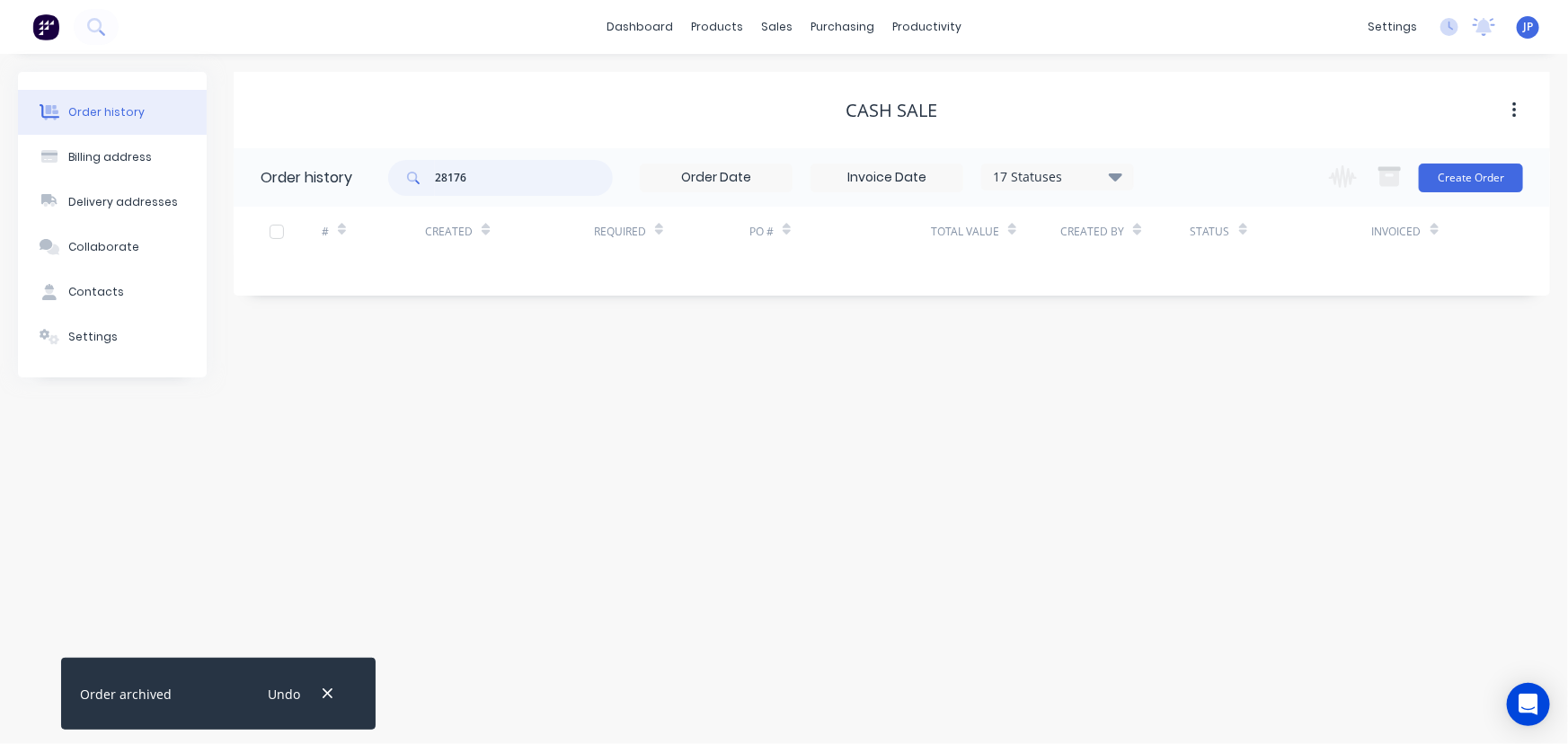
drag, startPoint x: 499, startPoint y: 189, endPoint x: 410, endPoint y: 180, distance: 89.5
click at [415, 180] on div "28176" at bounding box center [500, 177] width 225 height 36
type input "28106"
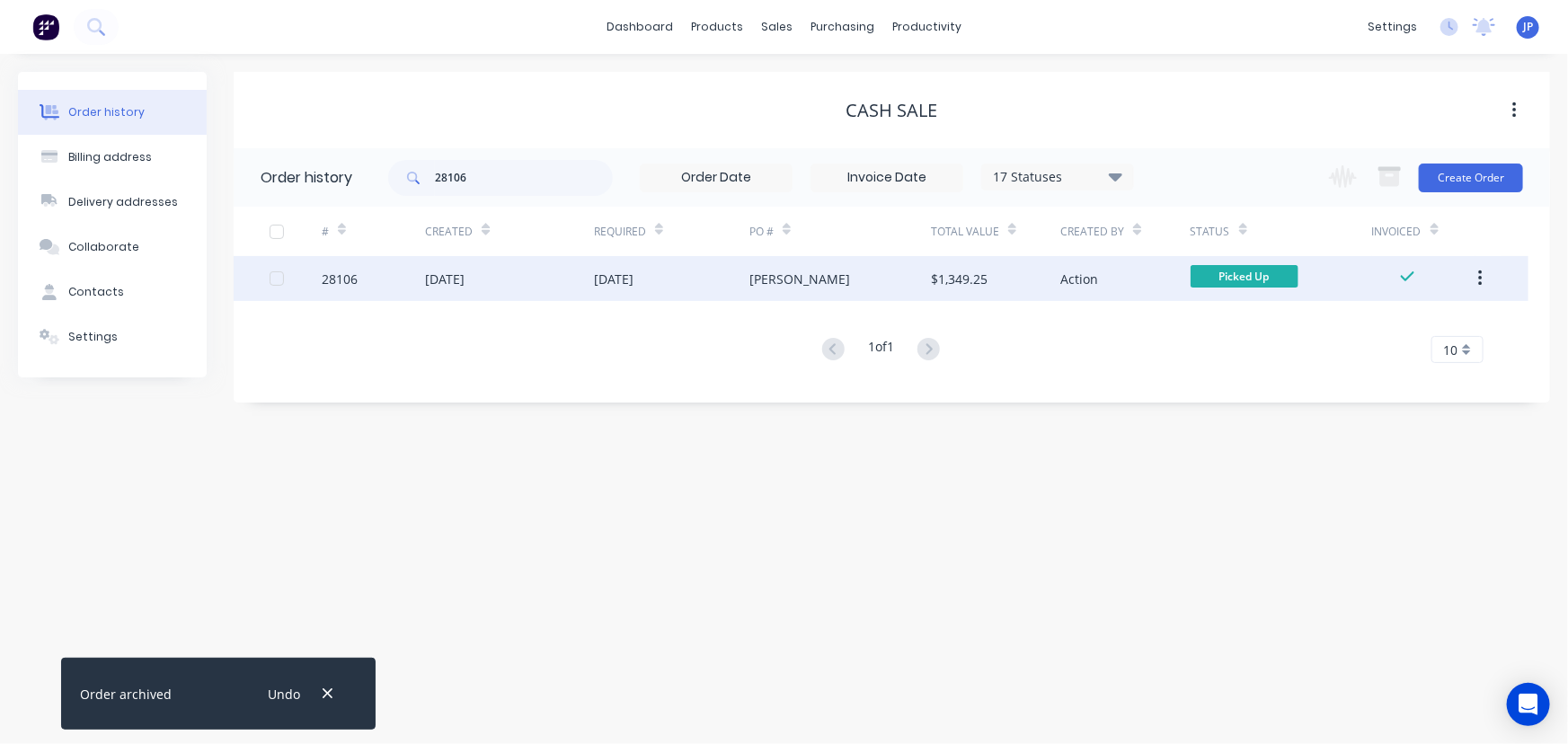
click at [465, 278] on div "26 Aug 2025" at bounding box center [444, 279] width 40 height 18
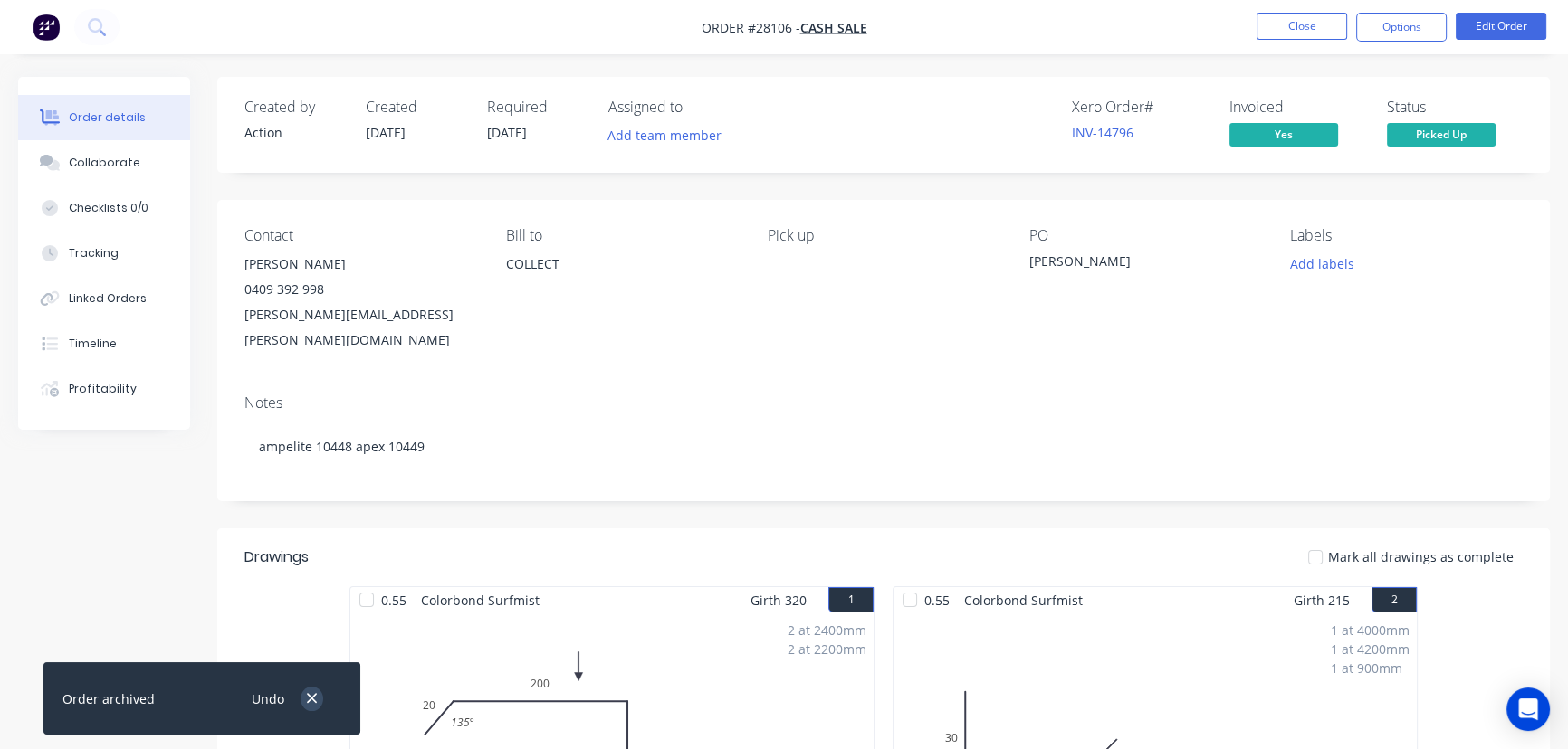
click at [316, 698] on icon "button" at bounding box center [312, 699] width 12 height 17
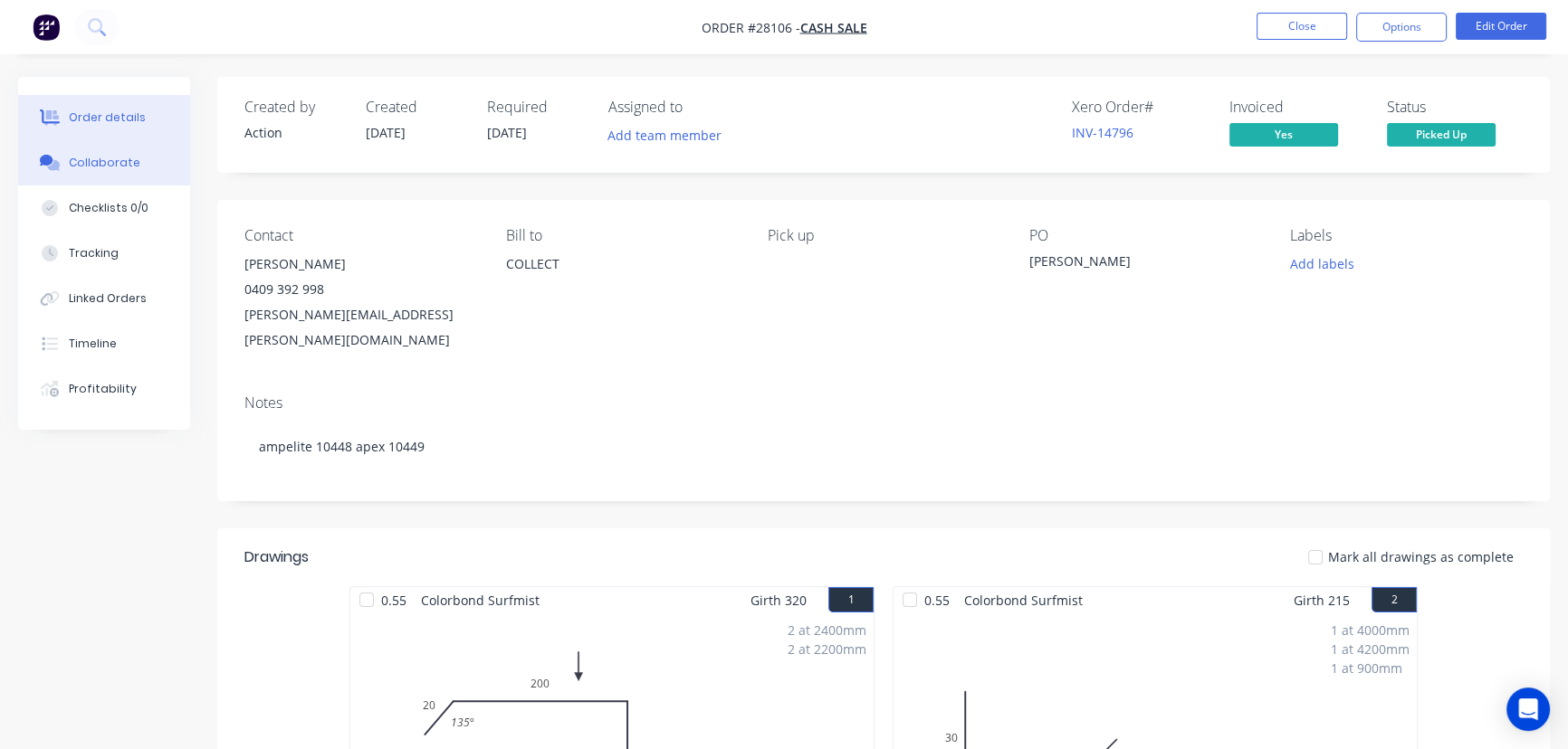
click at [156, 161] on button "Collaborate" at bounding box center [103, 163] width 172 height 46
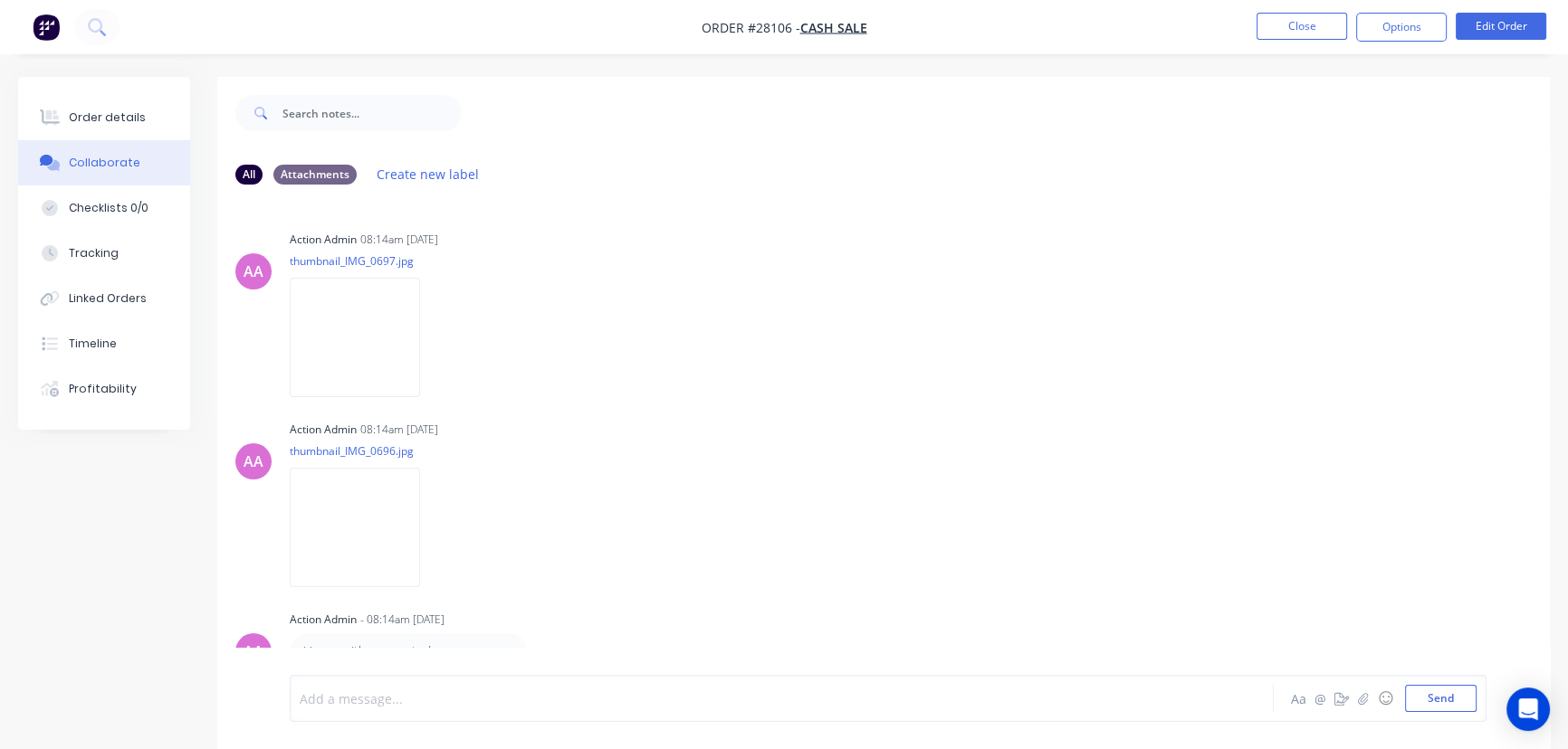
click at [315, 708] on div at bounding box center [741, 699] width 881 height 19
click at [1440, 696] on button "Send" at bounding box center [1441, 698] width 72 height 27
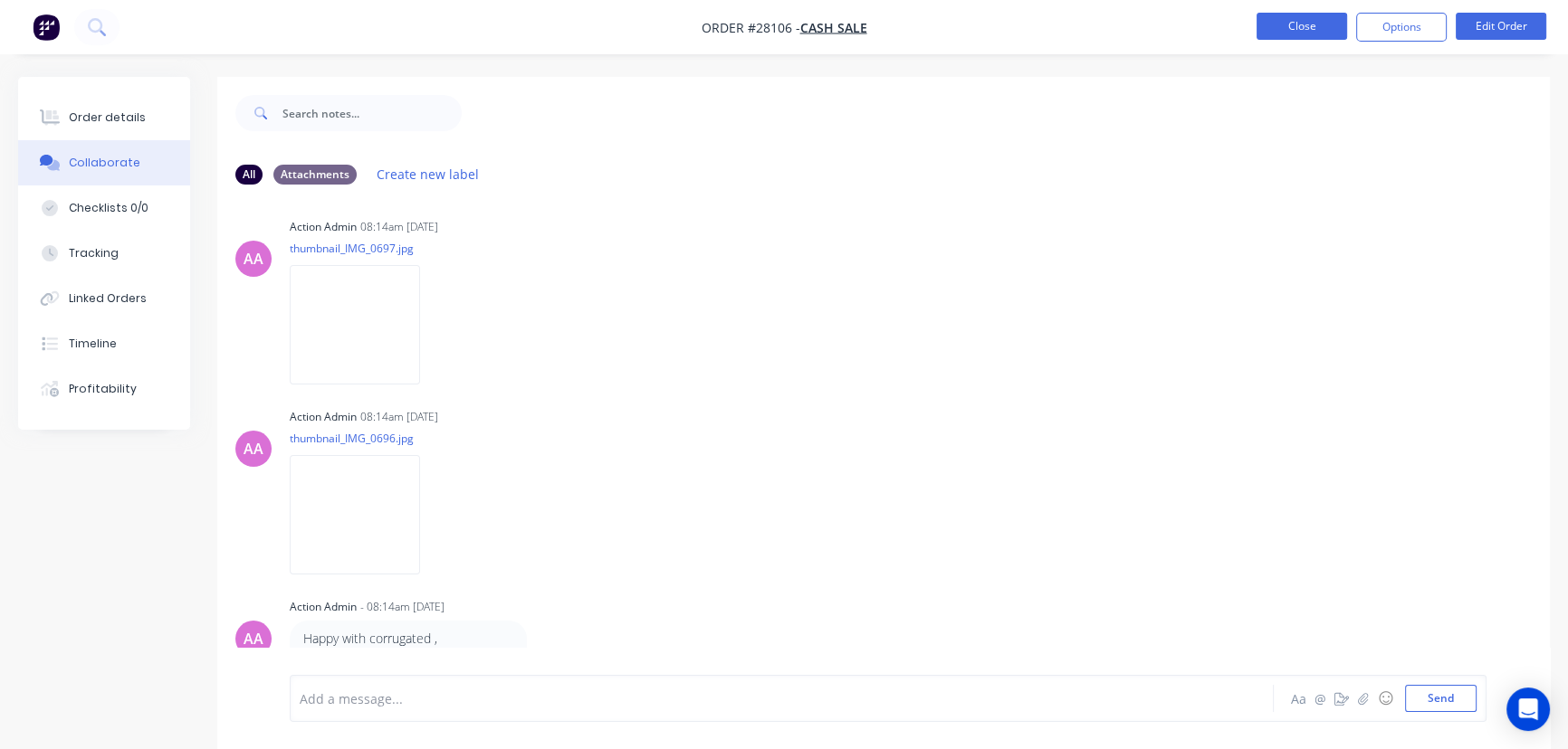
click at [1314, 31] on button "Close" at bounding box center [1301, 26] width 90 height 27
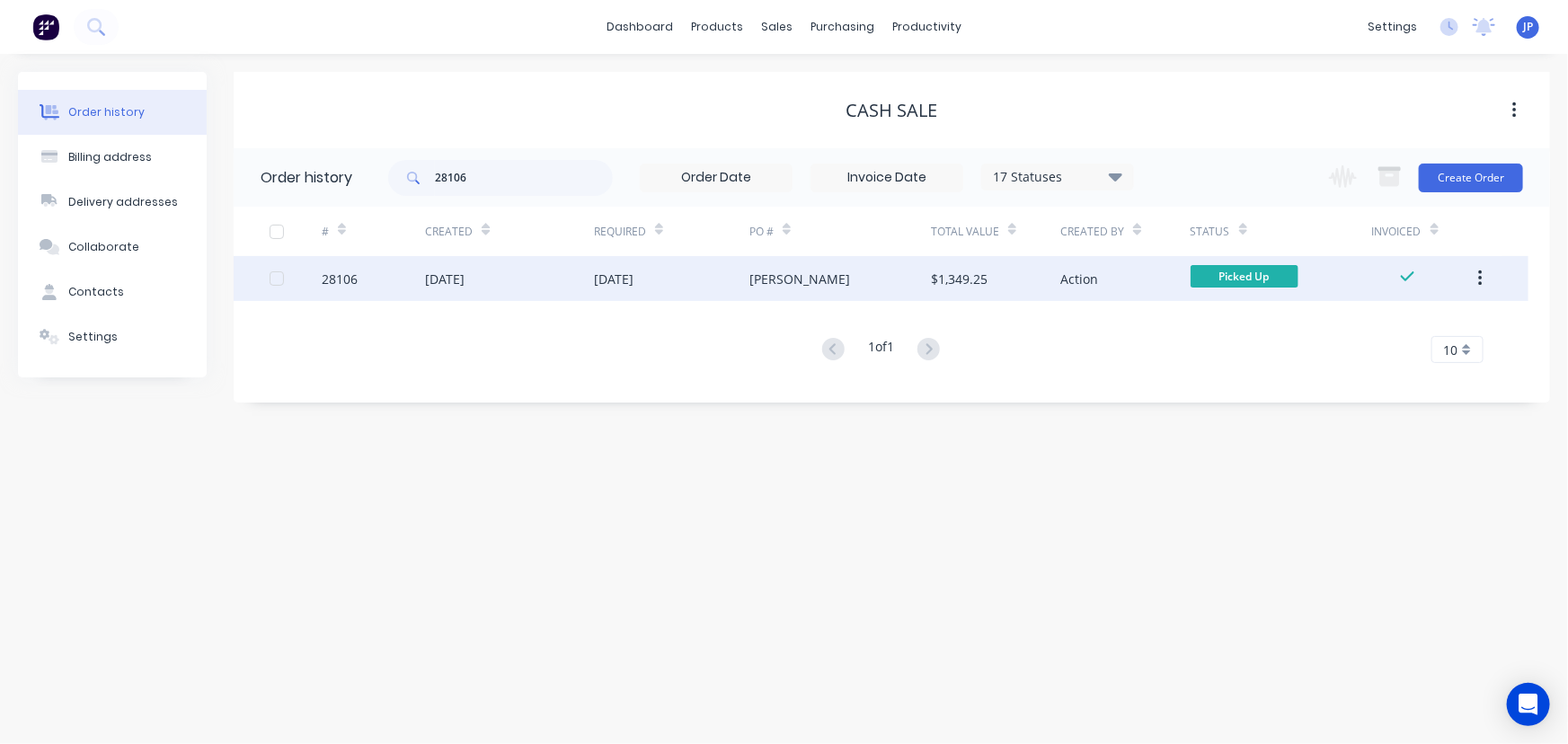
click at [1483, 277] on icon "button" at bounding box center [1480, 278] width 5 height 19
click at [1430, 329] on div "Archive" at bounding box center [1416, 325] width 139 height 26
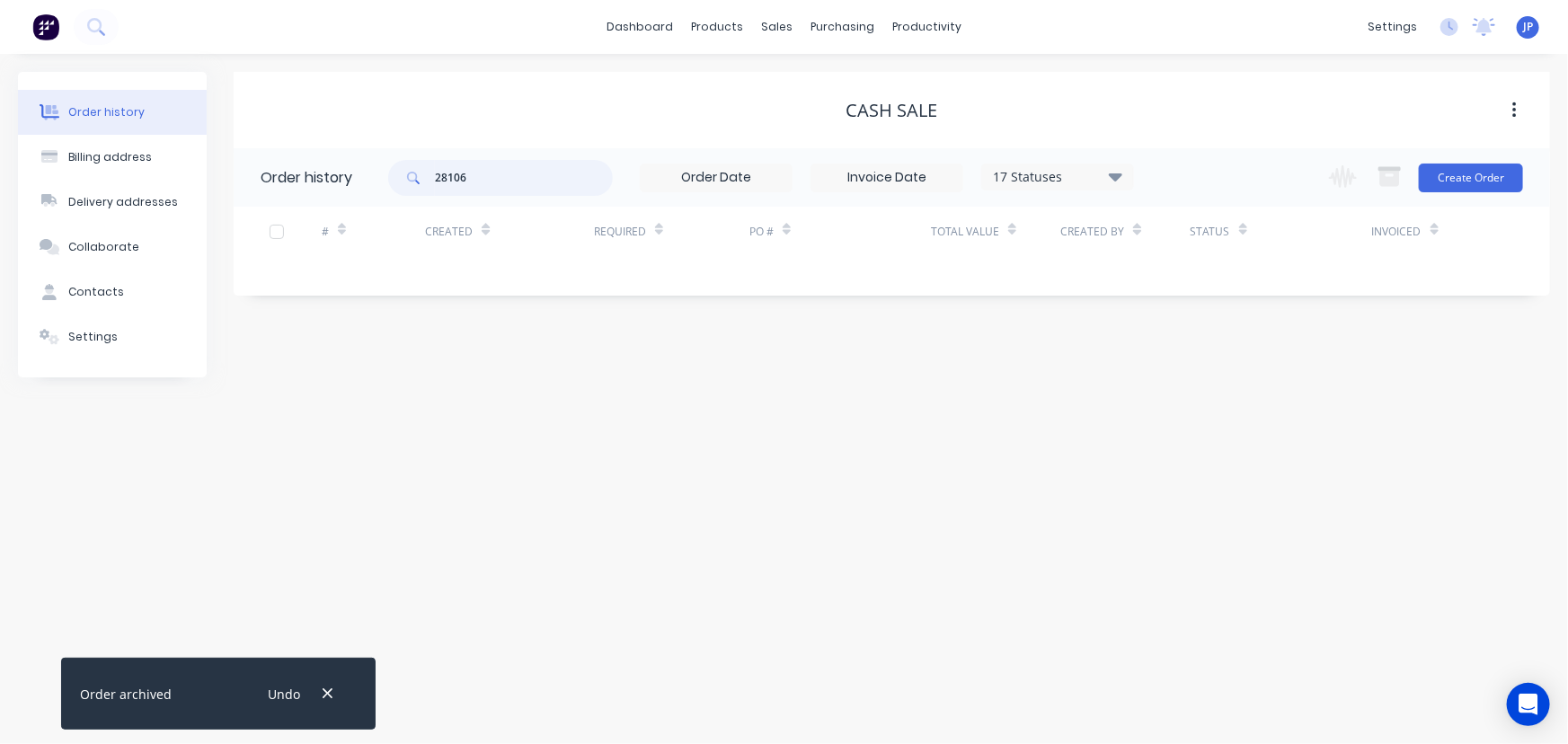
drag, startPoint x: 460, startPoint y: 184, endPoint x: 414, endPoint y: 181, distance: 46.1
click at [414, 181] on div "28106" at bounding box center [500, 177] width 225 height 36
type input "28227"
drag, startPoint x: 334, startPoint y: 698, endPoint x: 364, endPoint y: 506, distance: 194.3
click at [334, 698] on button "button" at bounding box center [327, 694] width 22 height 24
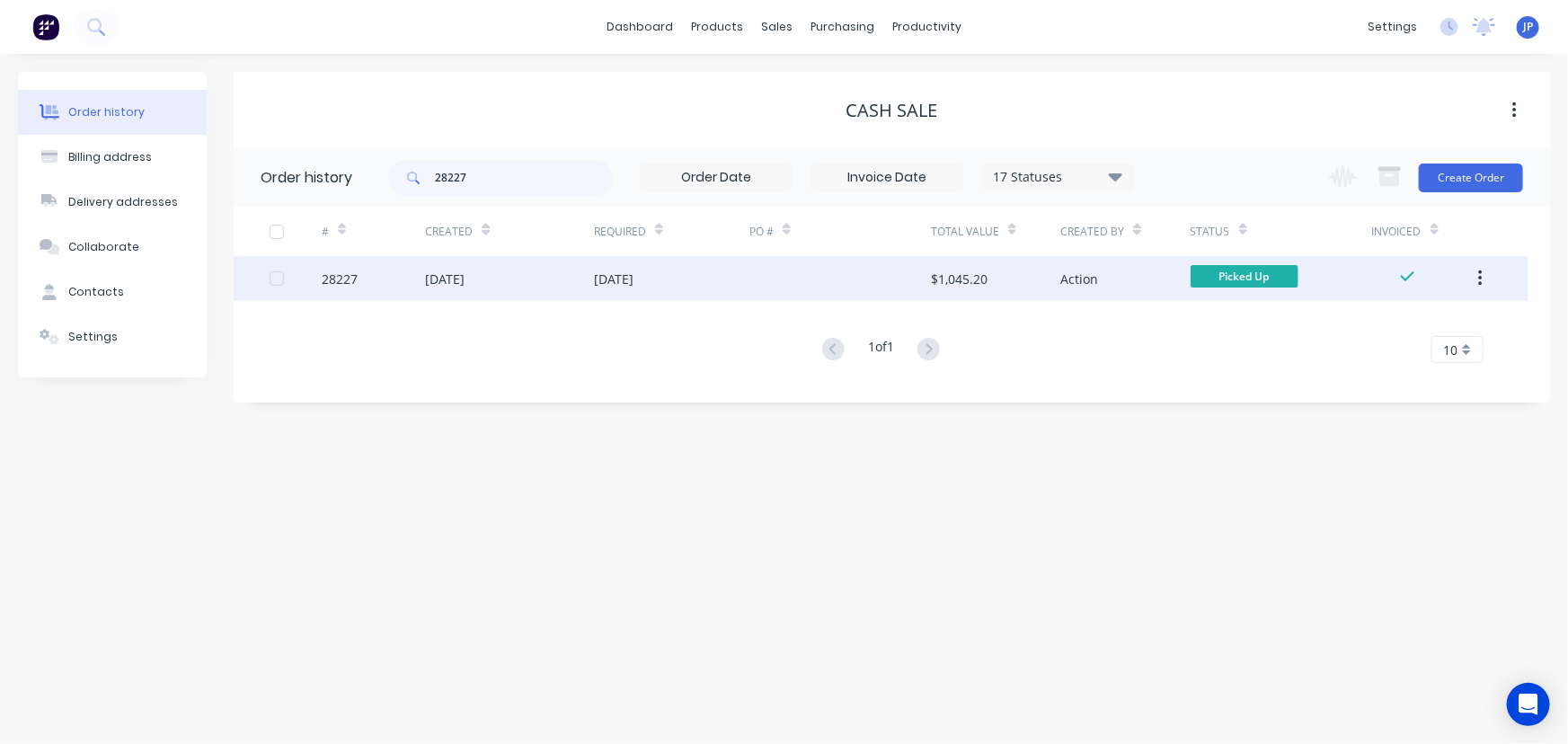
click at [442, 279] on div "[DATE]" at bounding box center [444, 279] width 40 height 18
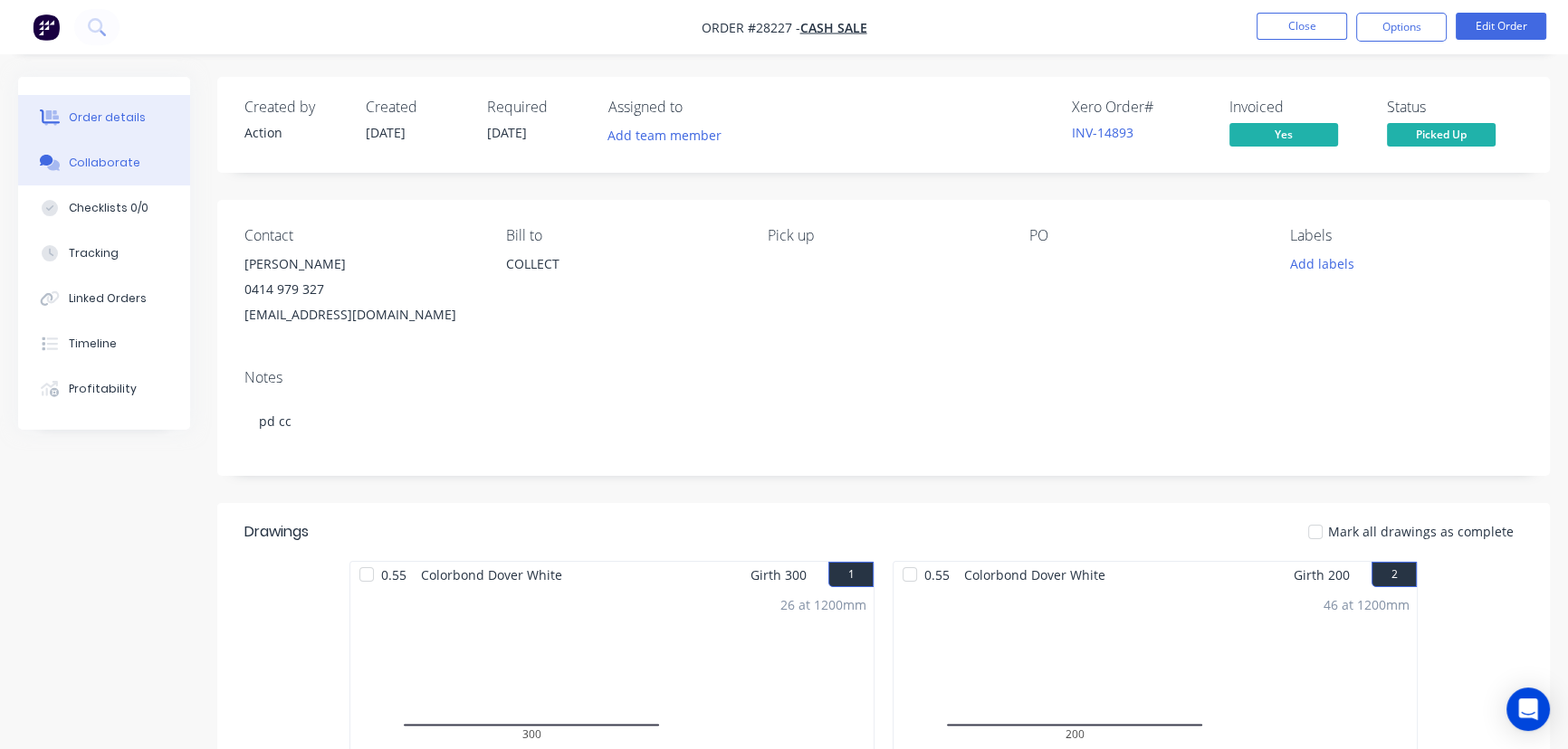
click at [148, 170] on button "Collaborate" at bounding box center [103, 163] width 172 height 46
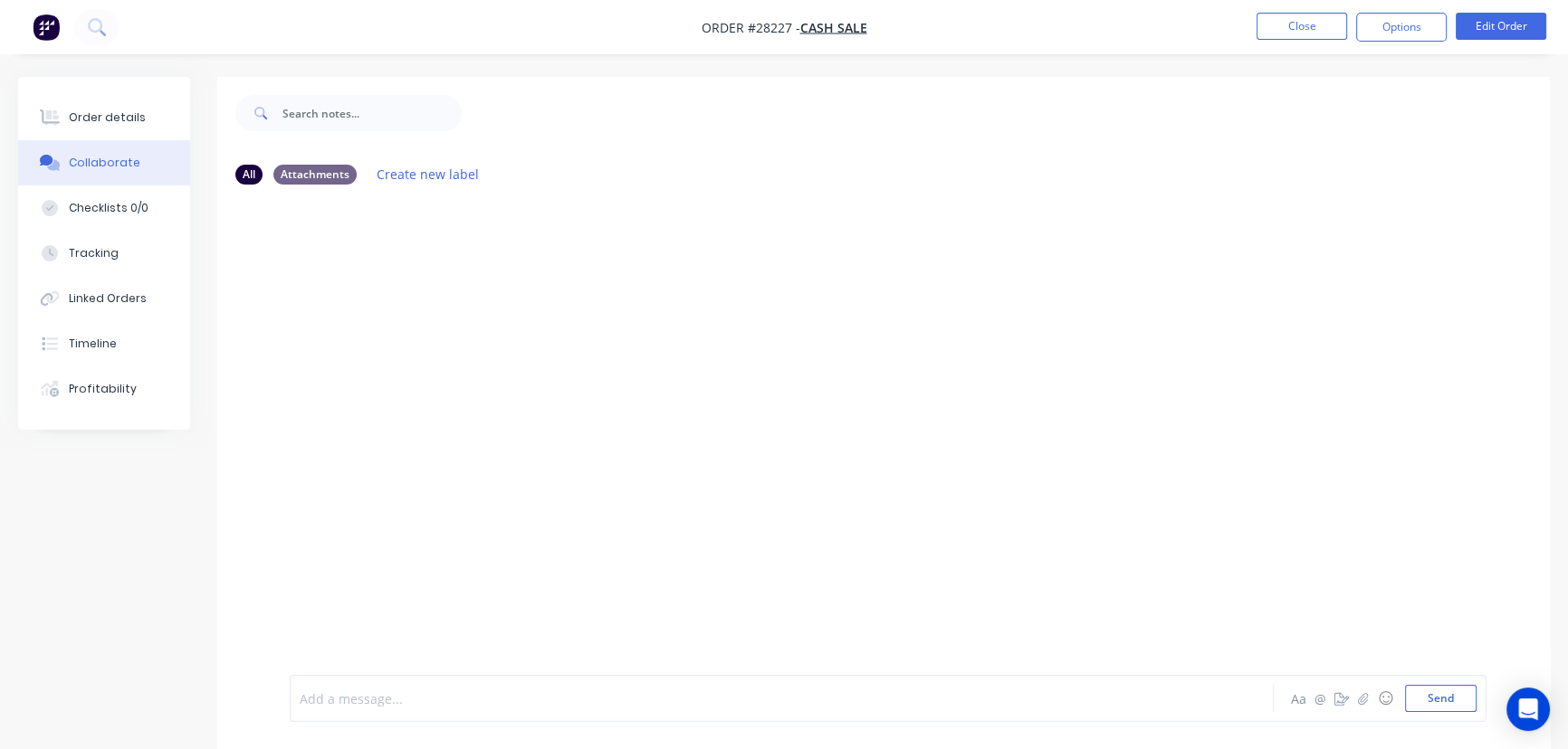
click at [321, 700] on div at bounding box center [741, 699] width 881 height 19
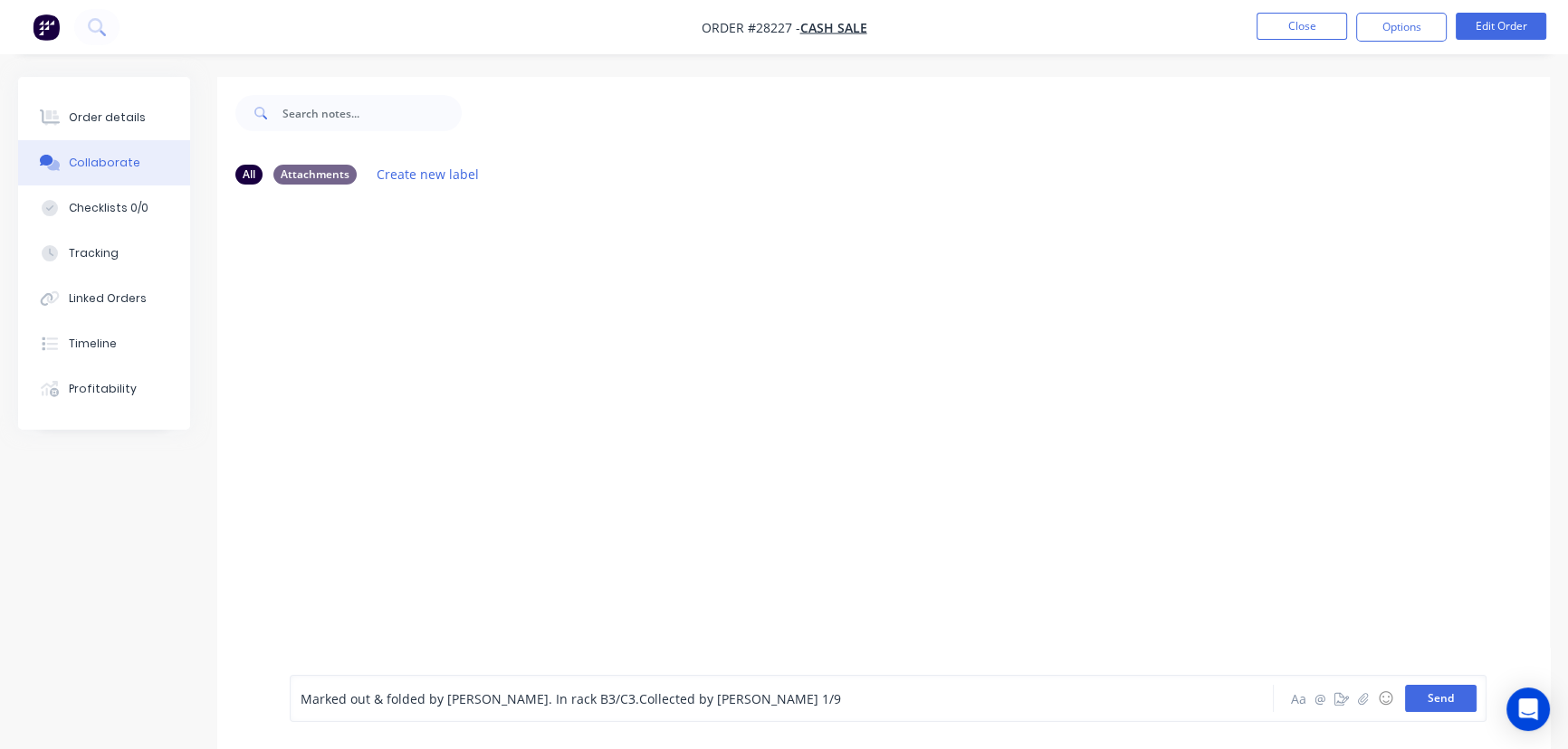
click at [1445, 689] on button "Send" at bounding box center [1441, 698] width 72 height 27
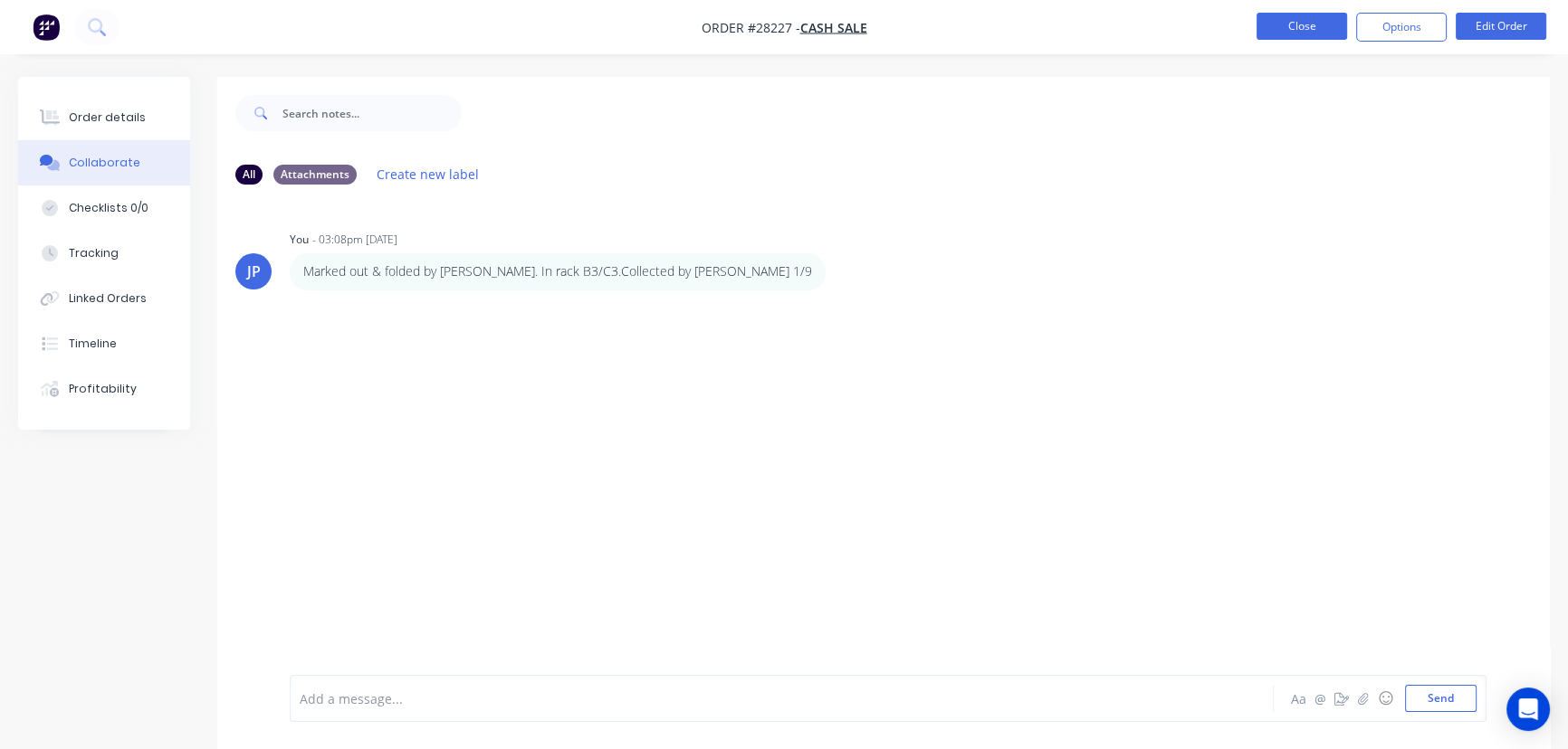
click at [1290, 20] on button "Close" at bounding box center [1301, 26] width 90 height 27
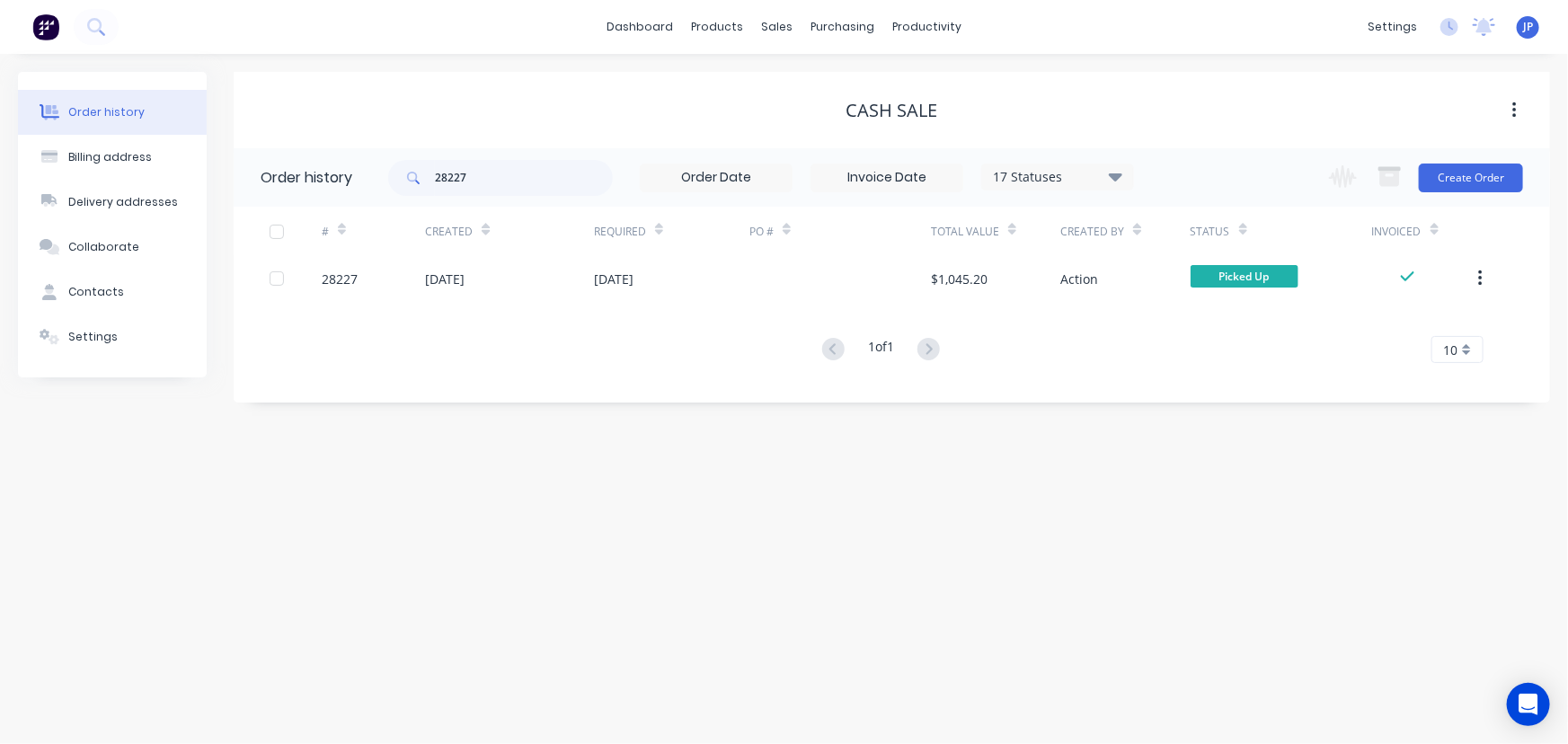
click at [1483, 263] on button "button" at bounding box center [1481, 278] width 43 height 32
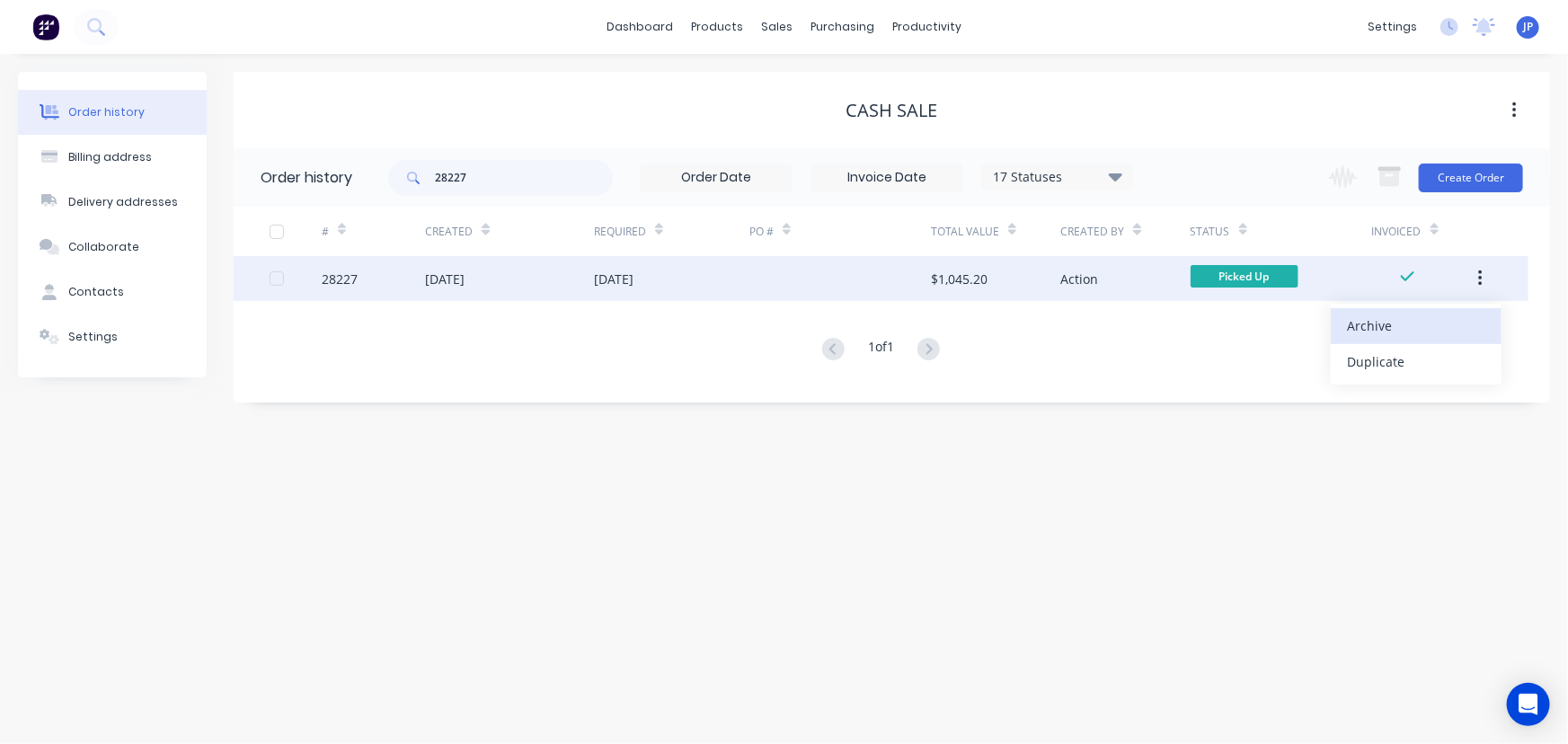
click at [1428, 314] on div "Archive" at bounding box center [1416, 325] width 139 height 26
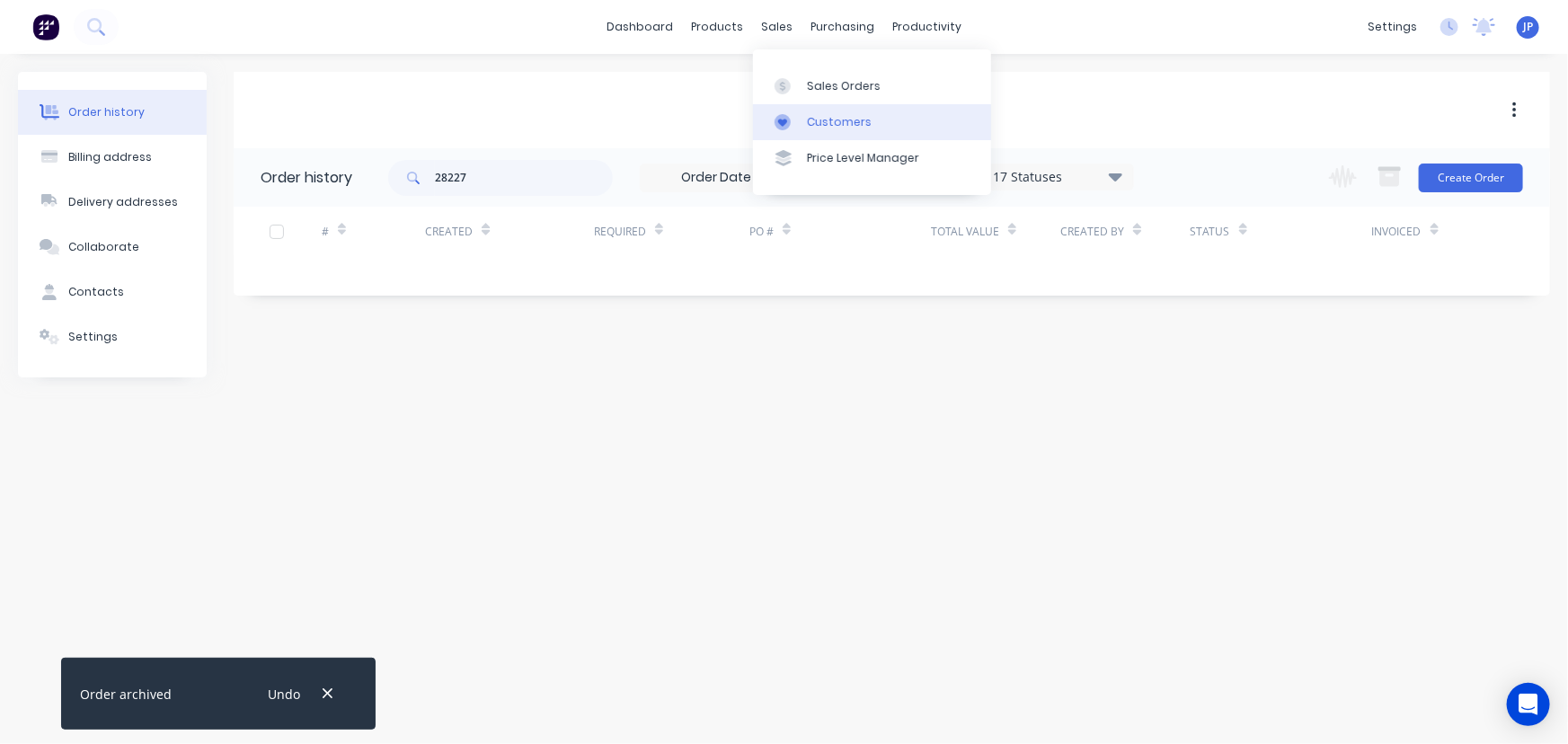
click at [811, 122] on div "Customers" at bounding box center [839, 123] width 65 height 17
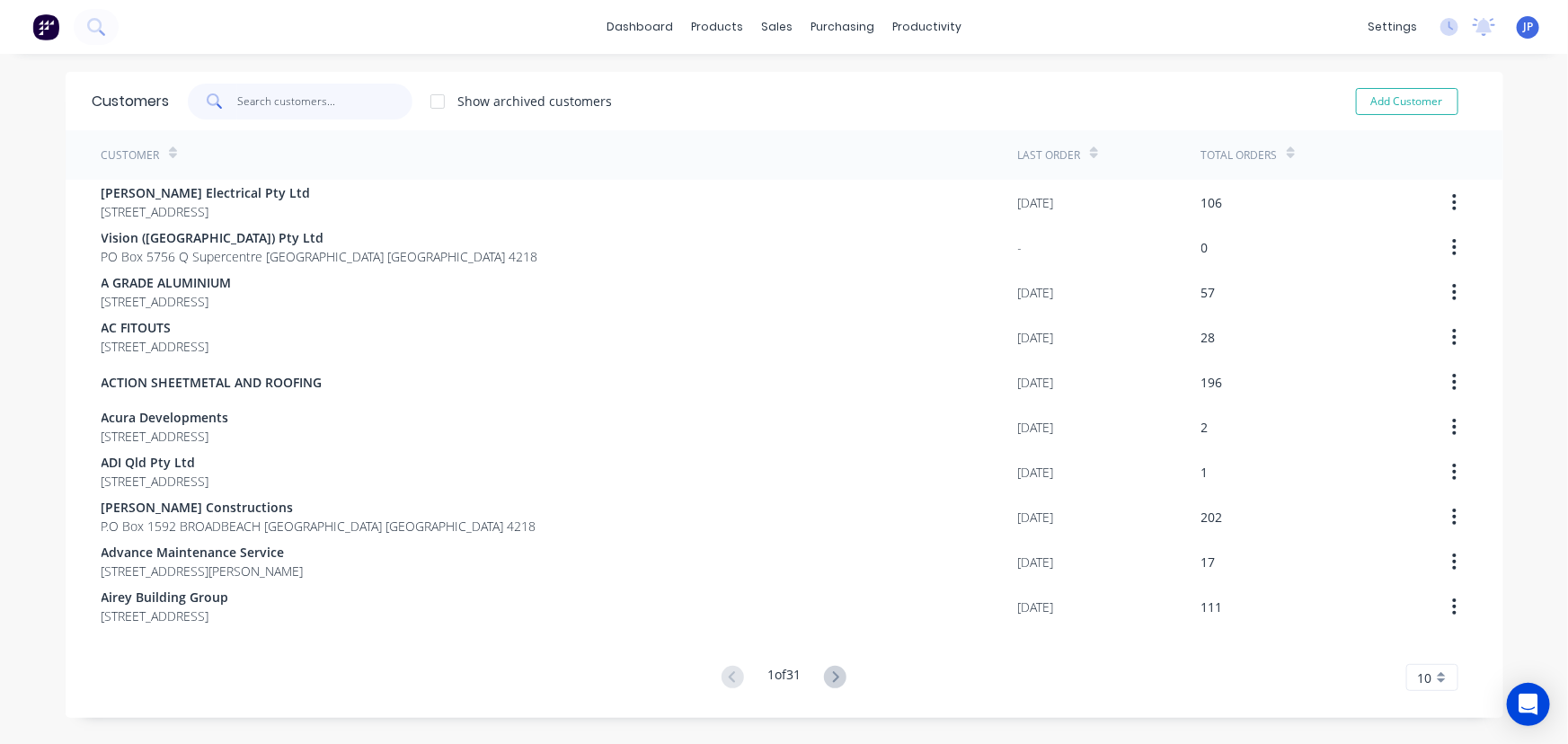
click at [306, 98] on input "text" at bounding box center [325, 101] width 176 height 36
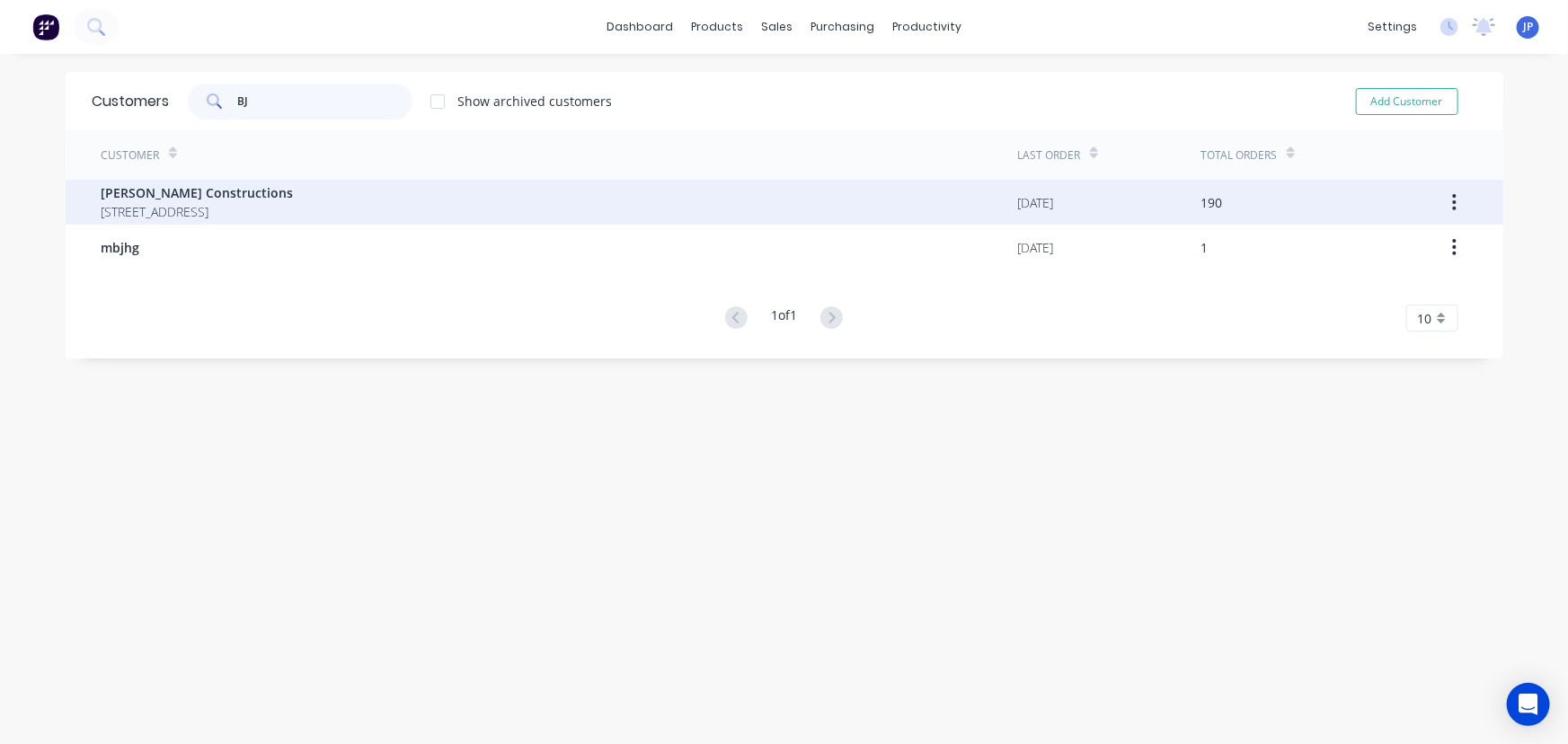
type input "BJ"
click at [291, 209] on span "1 / 34 Ereton Drive ARUNDEL Queensland Australia 4214" at bounding box center [198, 212] width 192 height 18
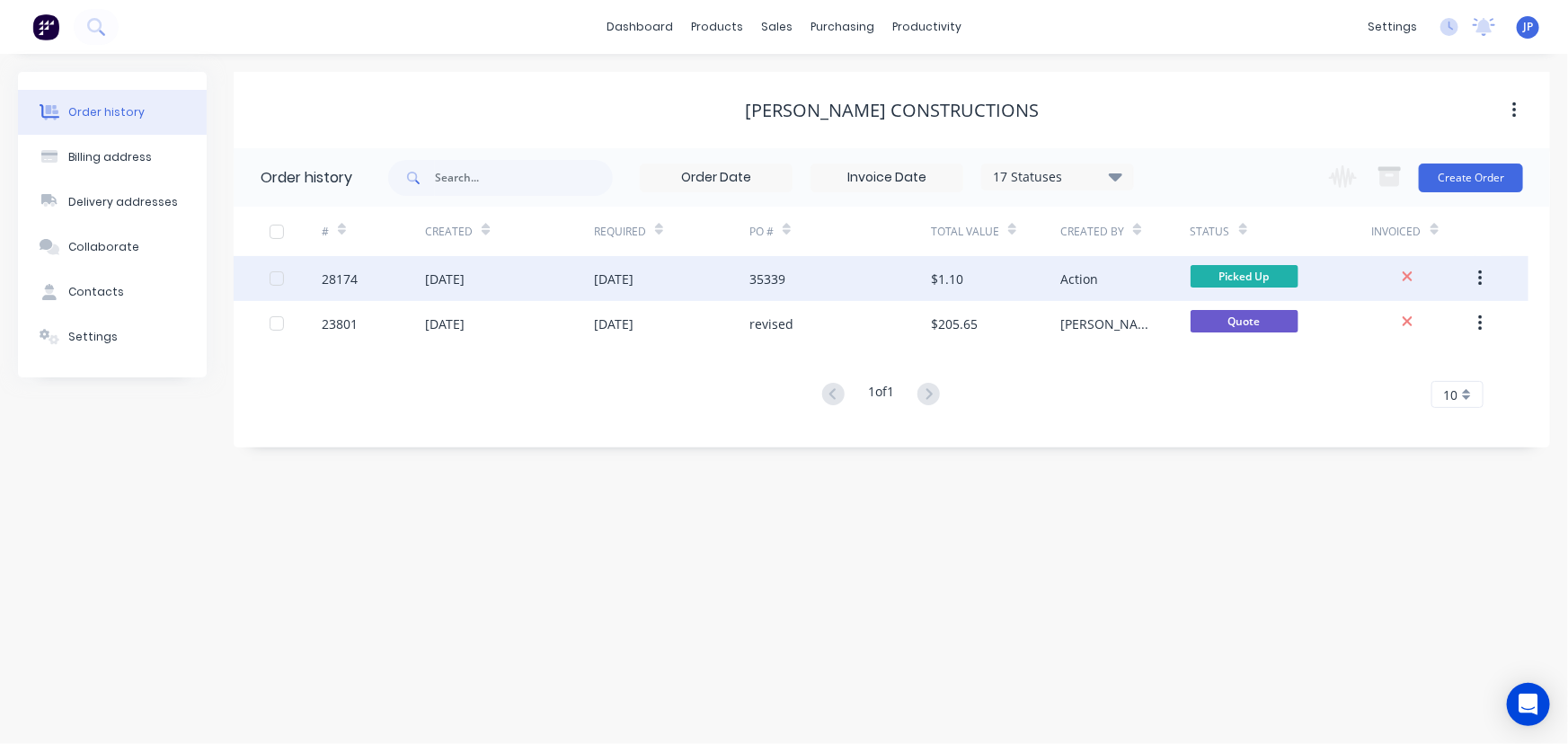
click at [425, 283] on div "27 Aug 2025" at bounding box center [444, 279] width 40 height 18
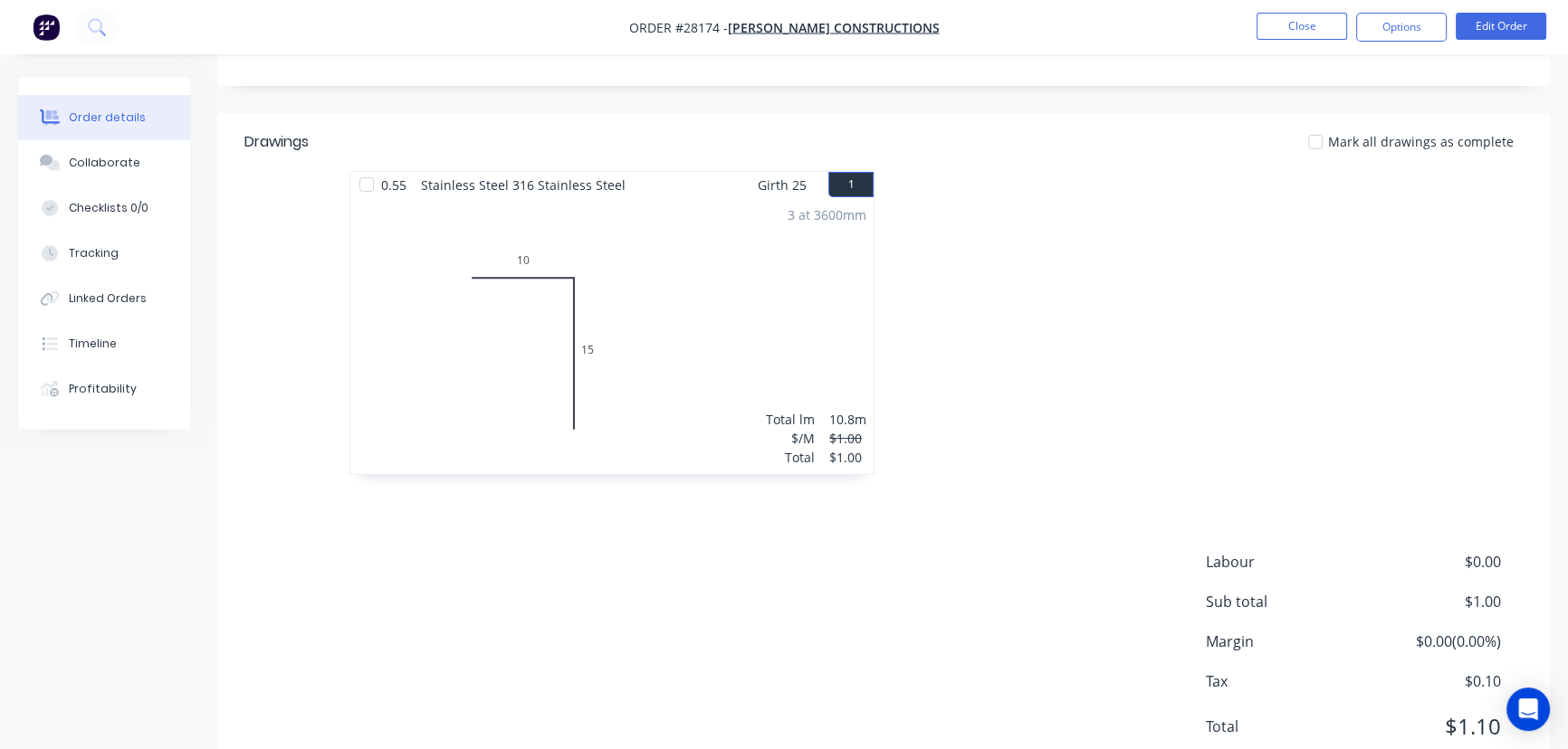
scroll to position [374, 0]
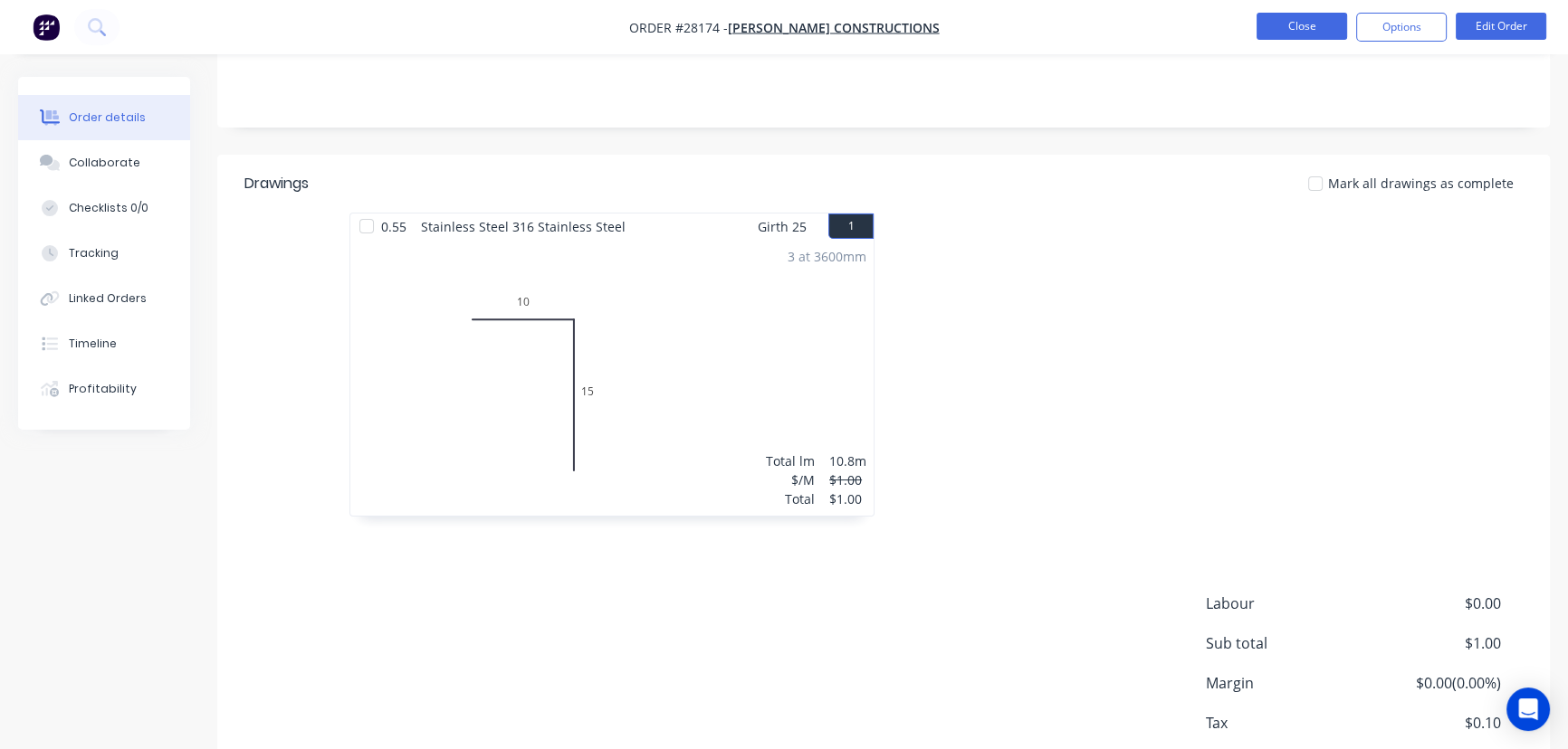
click at [1307, 37] on button "Close" at bounding box center [1301, 26] width 90 height 27
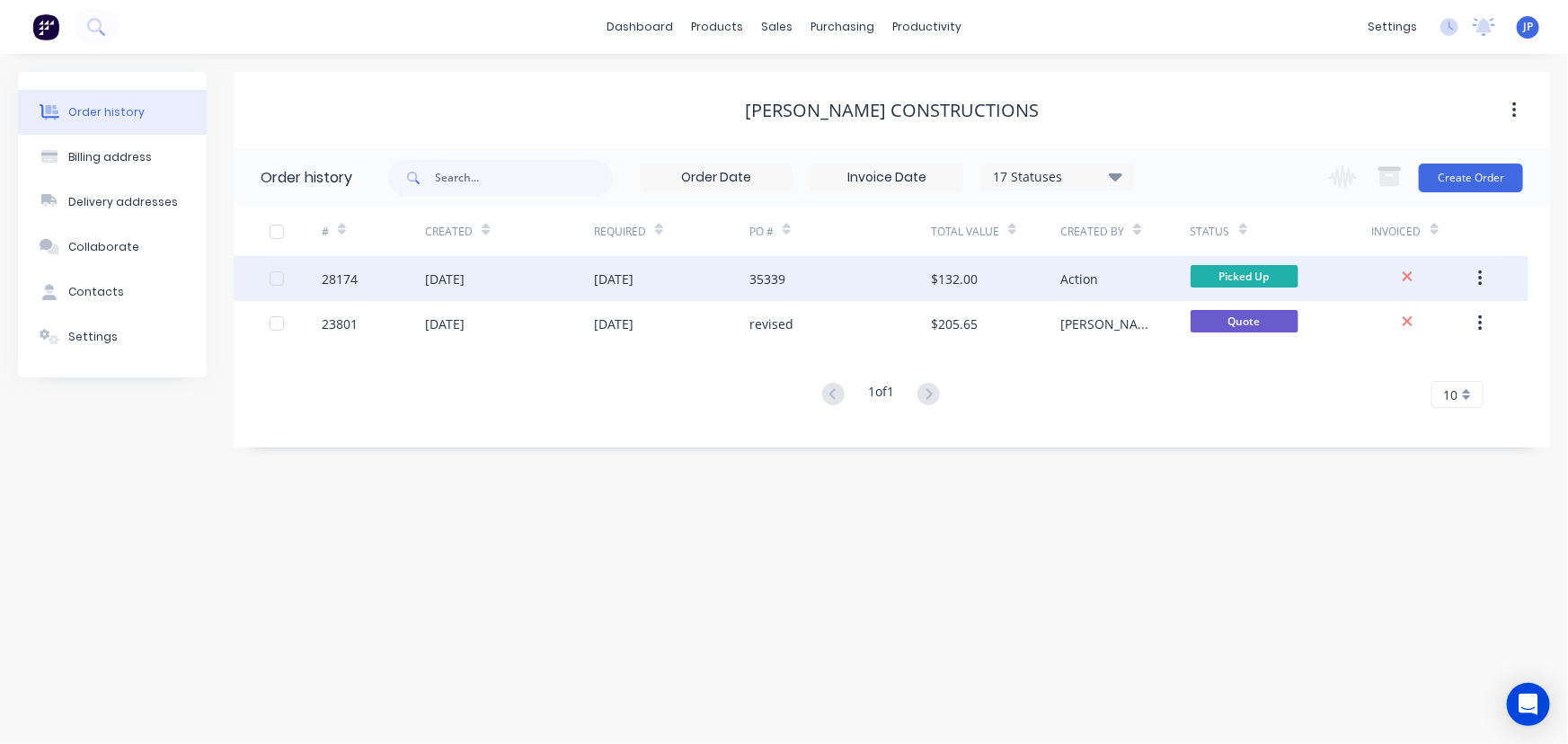
click at [751, 270] on div "35339" at bounding box center [767, 279] width 36 height 18
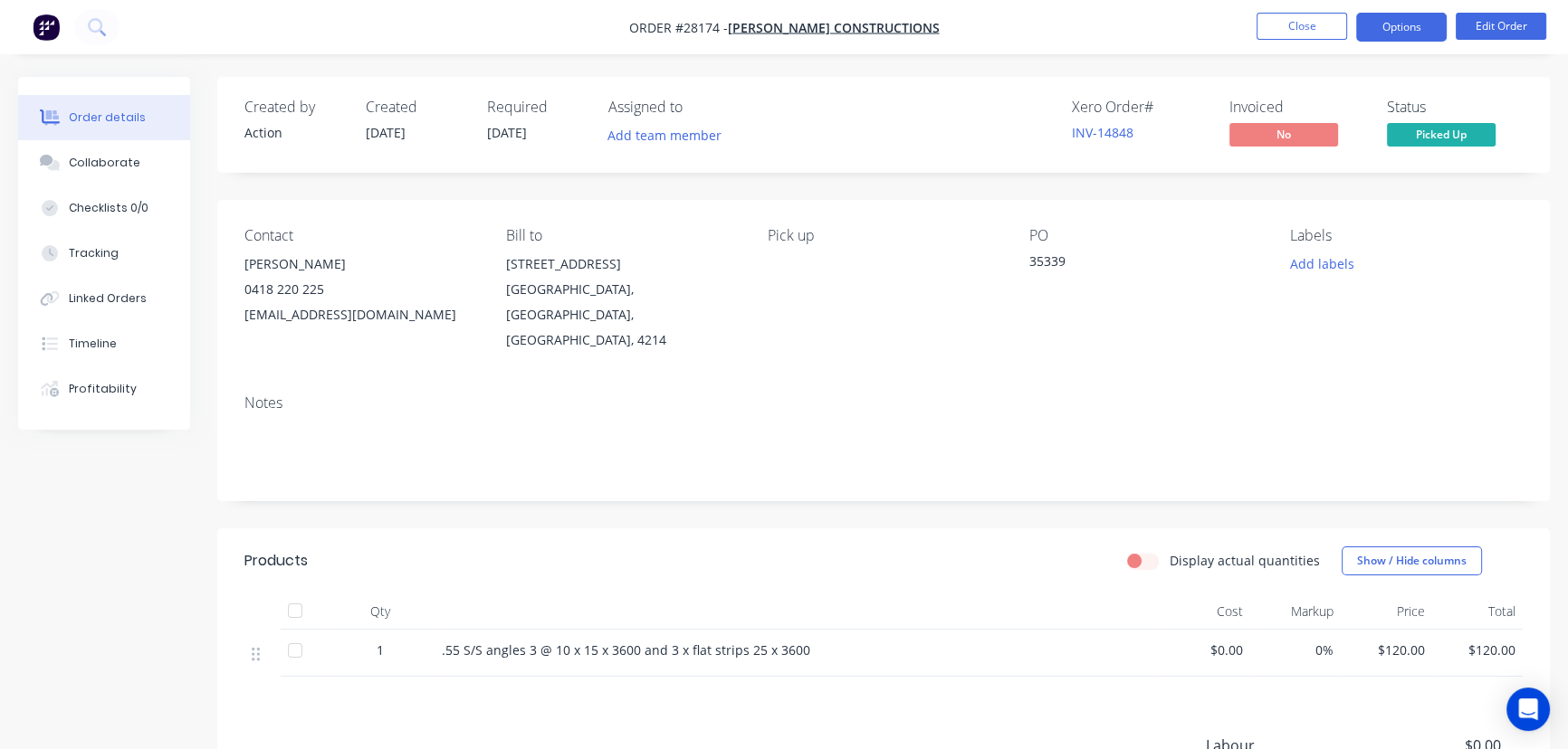
click at [1403, 26] on button "Options" at bounding box center [1400, 27] width 90 height 29
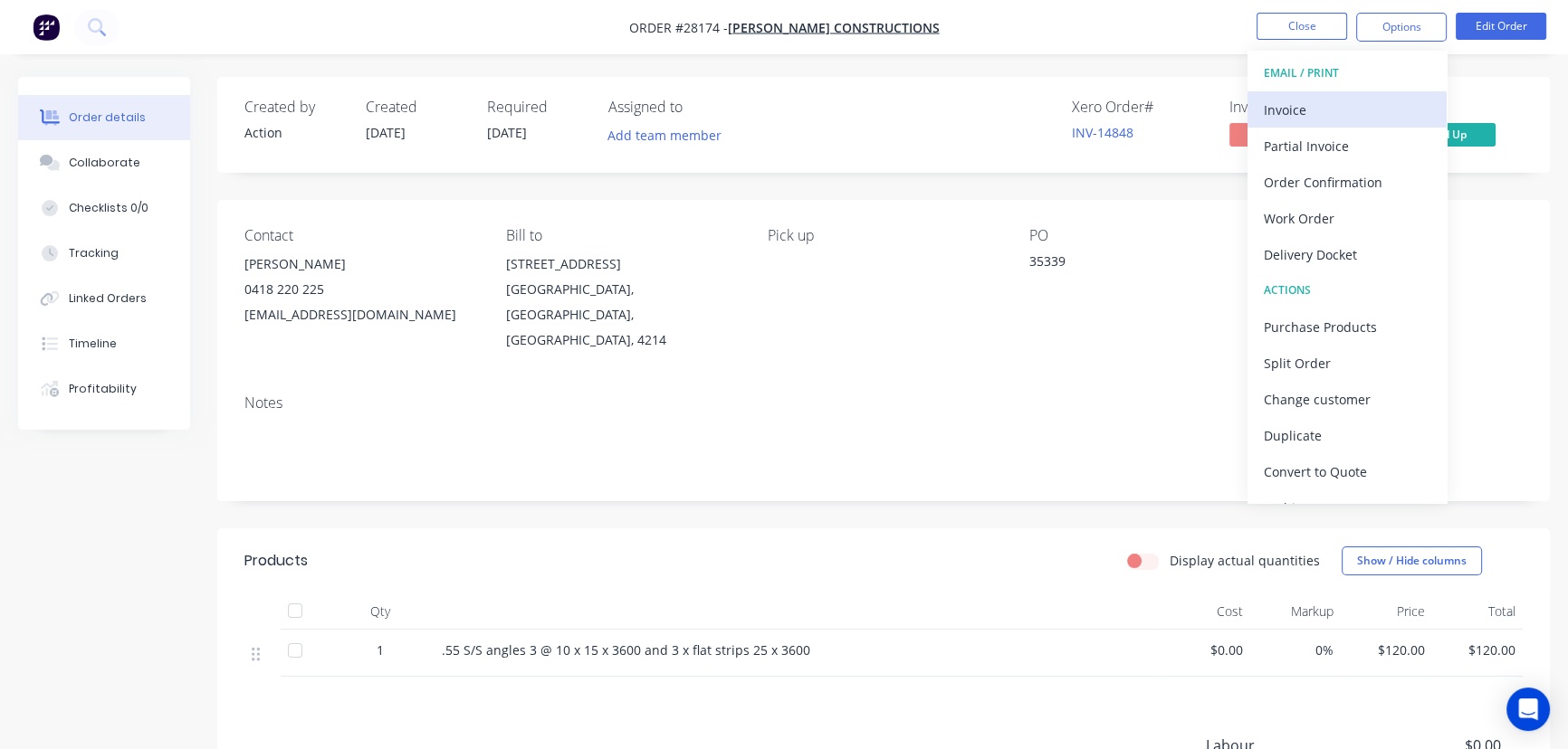
click at [1343, 117] on div "Invoice" at bounding box center [1347, 110] width 167 height 26
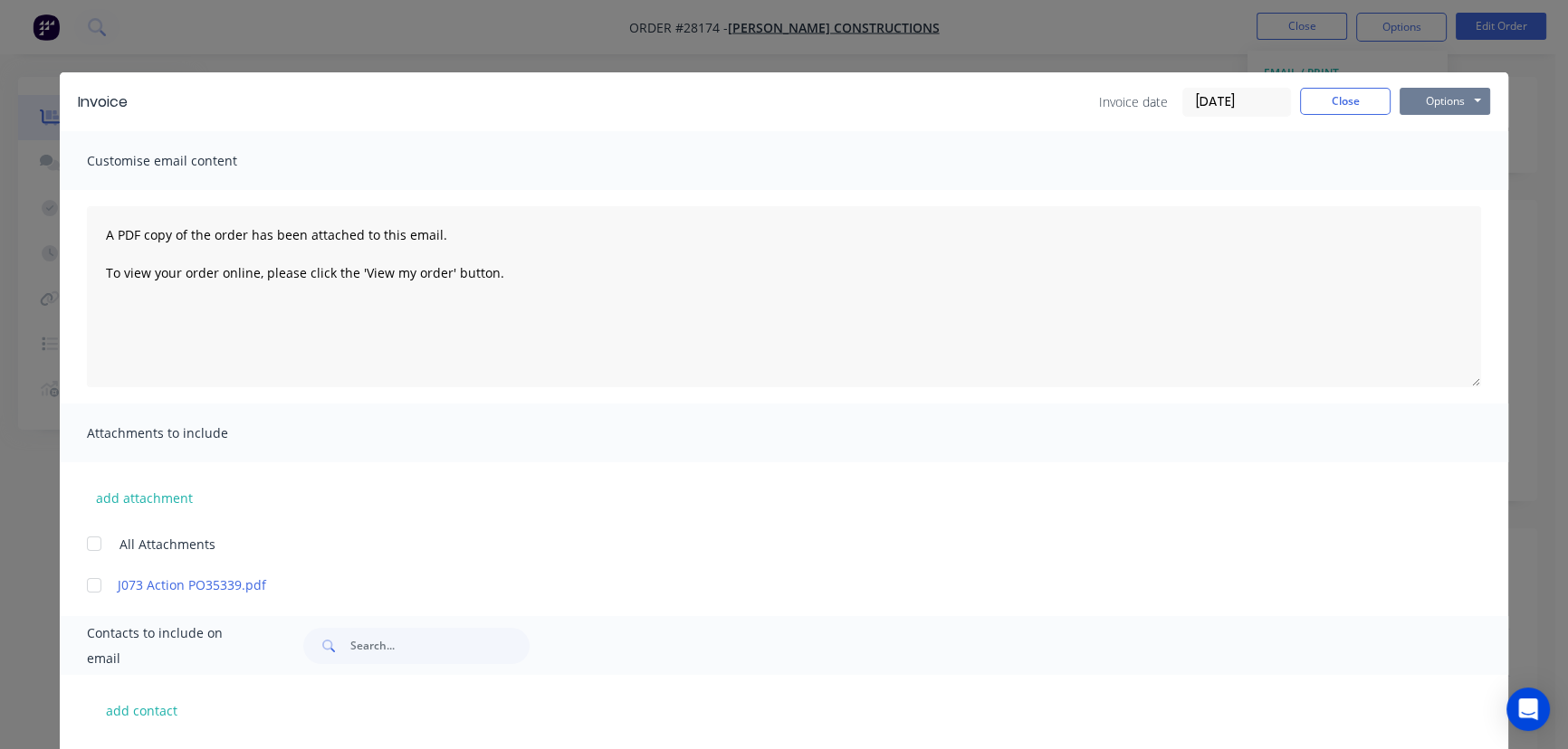
click at [1426, 95] on button "Options" at bounding box center [1444, 100] width 90 height 27
click at [1426, 157] on button "Print" at bounding box center [1457, 164] width 115 height 30
click at [1329, 100] on button "Close" at bounding box center [1345, 100] width 90 height 27
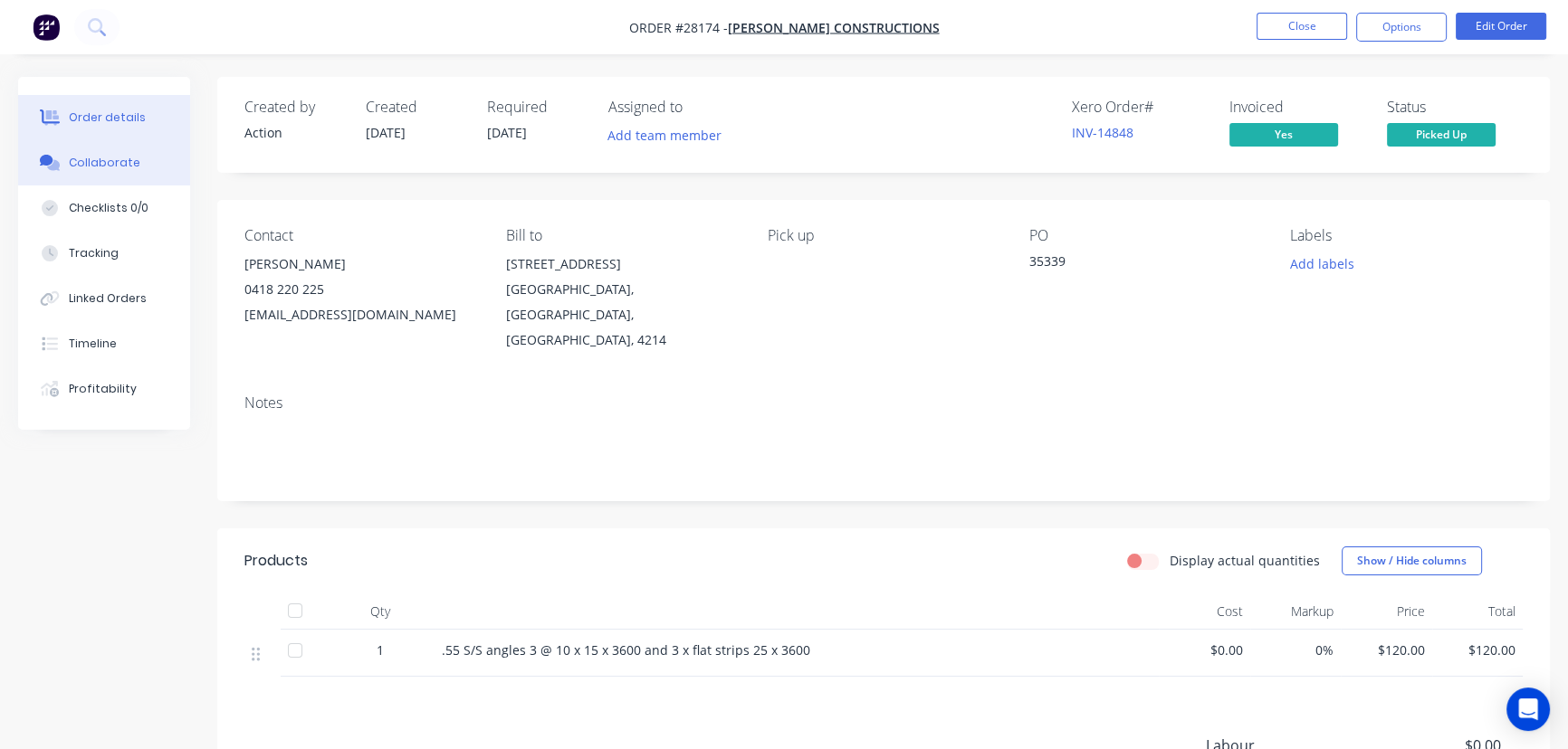
click at [108, 167] on div "Collaborate" at bounding box center [104, 163] width 72 height 17
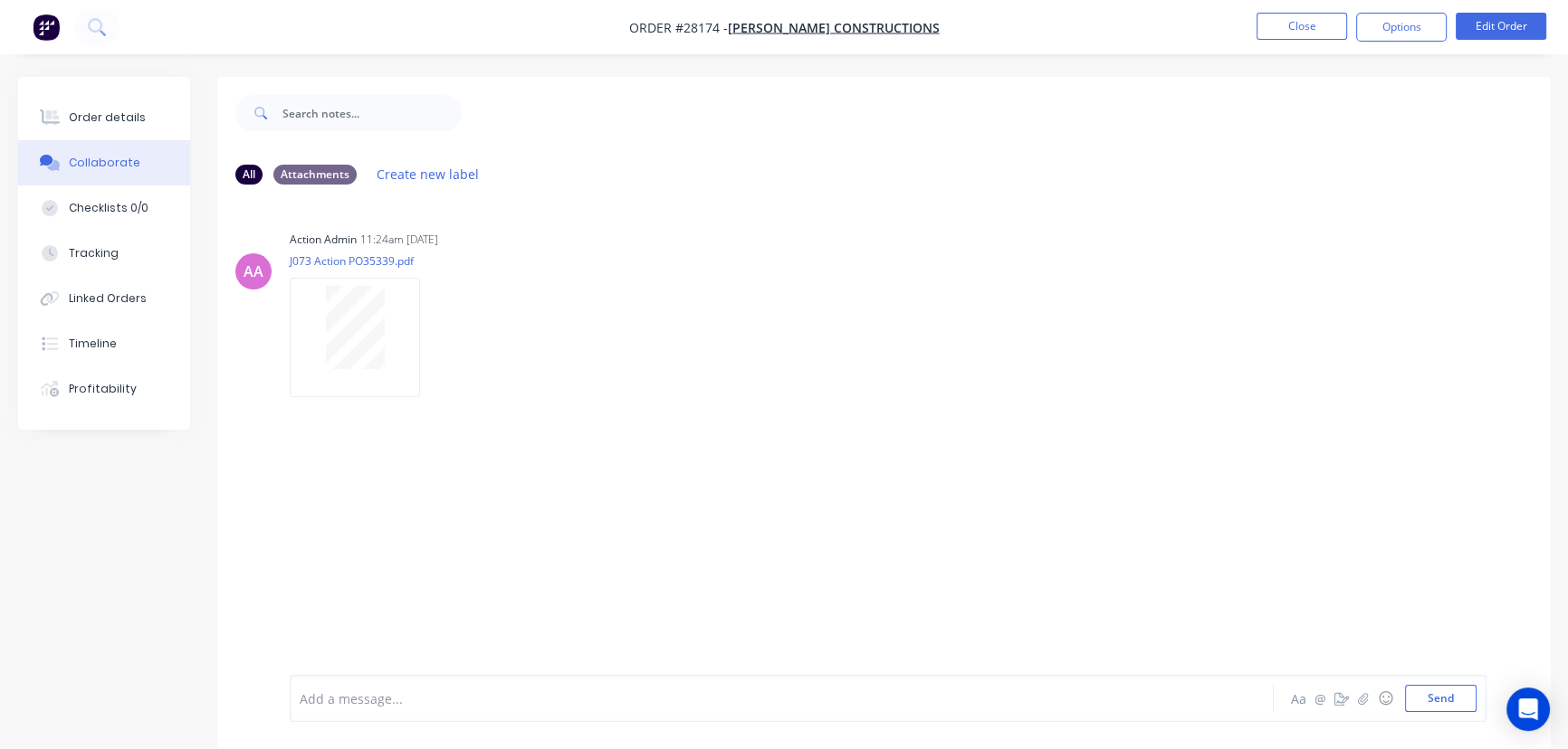
click at [298, 695] on div "Add a message... Aa @ ☺ Send" at bounding box center [888, 699] width 1197 height 47
click at [311, 699] on div at bounding box center [741, 699] width 881 height 19
click at [381, 702] on span "Marked out &n folded" at bounding box center [367, 699] width 133 height 17
click at [395, 704] on span "Marked out &an folded" at bounding box center [370, 699] width 141 height 17
click at [479, 708] on div "Marked out &and folded" at bounding box center [741, 699] width 881 height 19
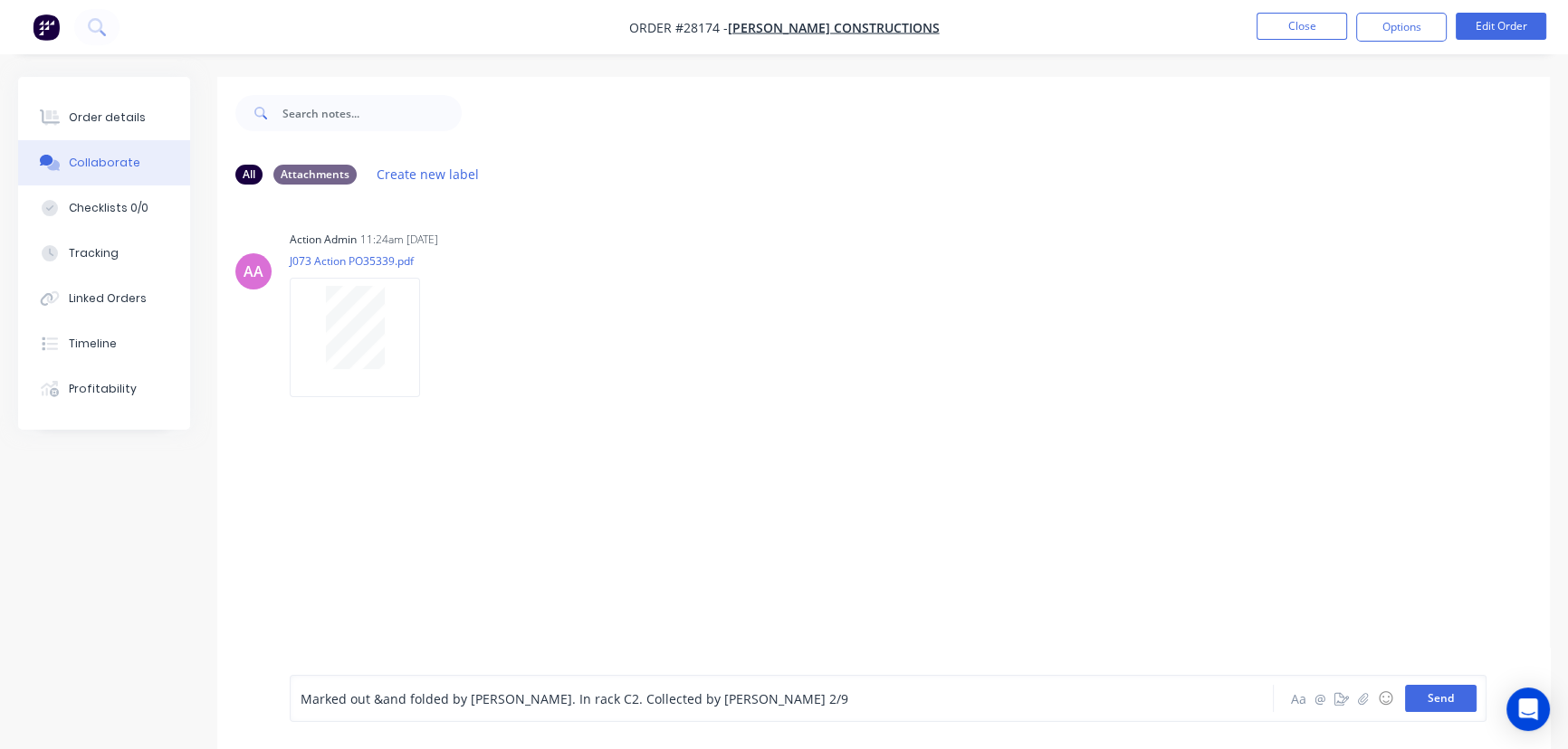
click at [1423, 706] on button "Send" at bounding box center [1441, 698] width 72 height 27
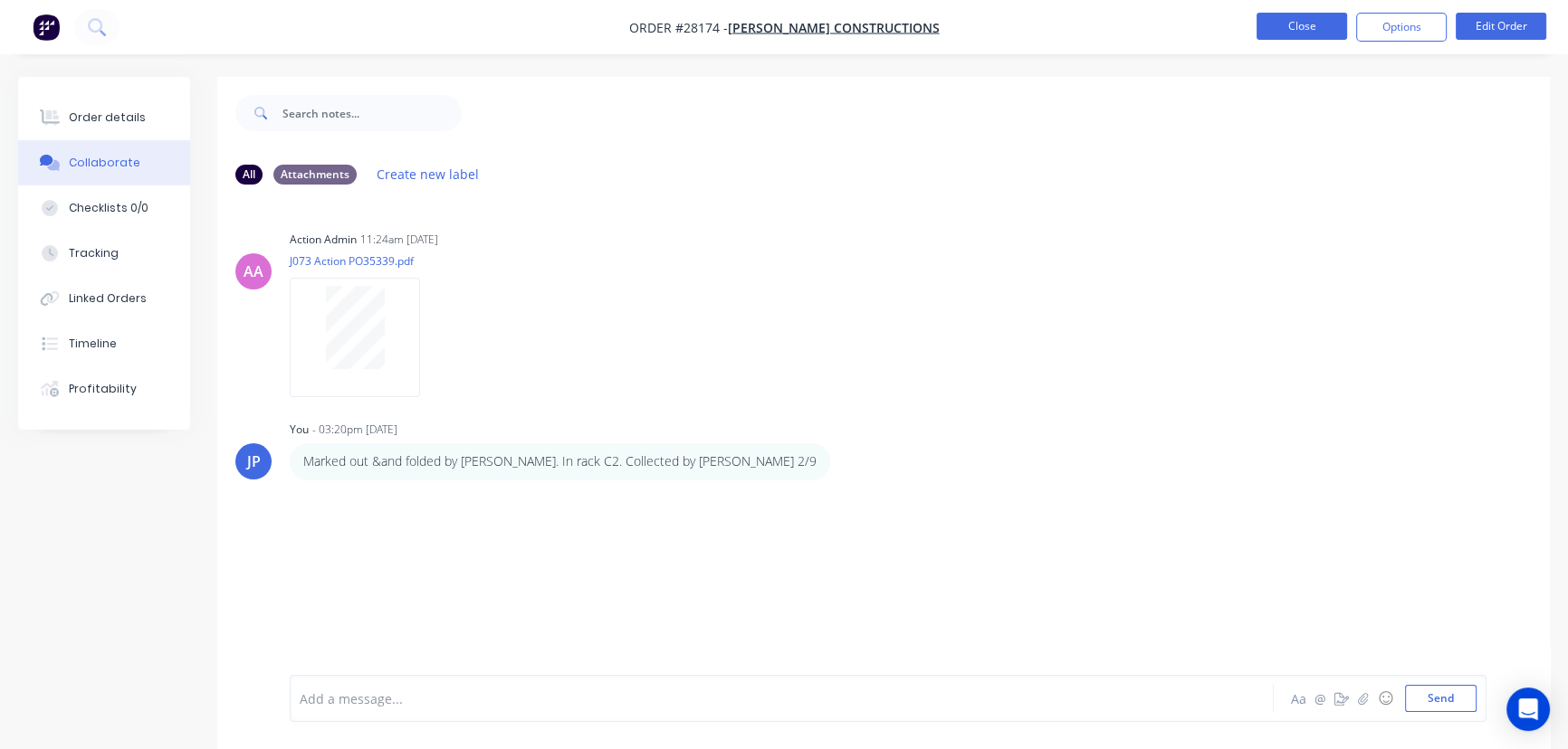
click at [1265, 14] on button "Close" at bounding box center [1301, 26] width 90 height 27
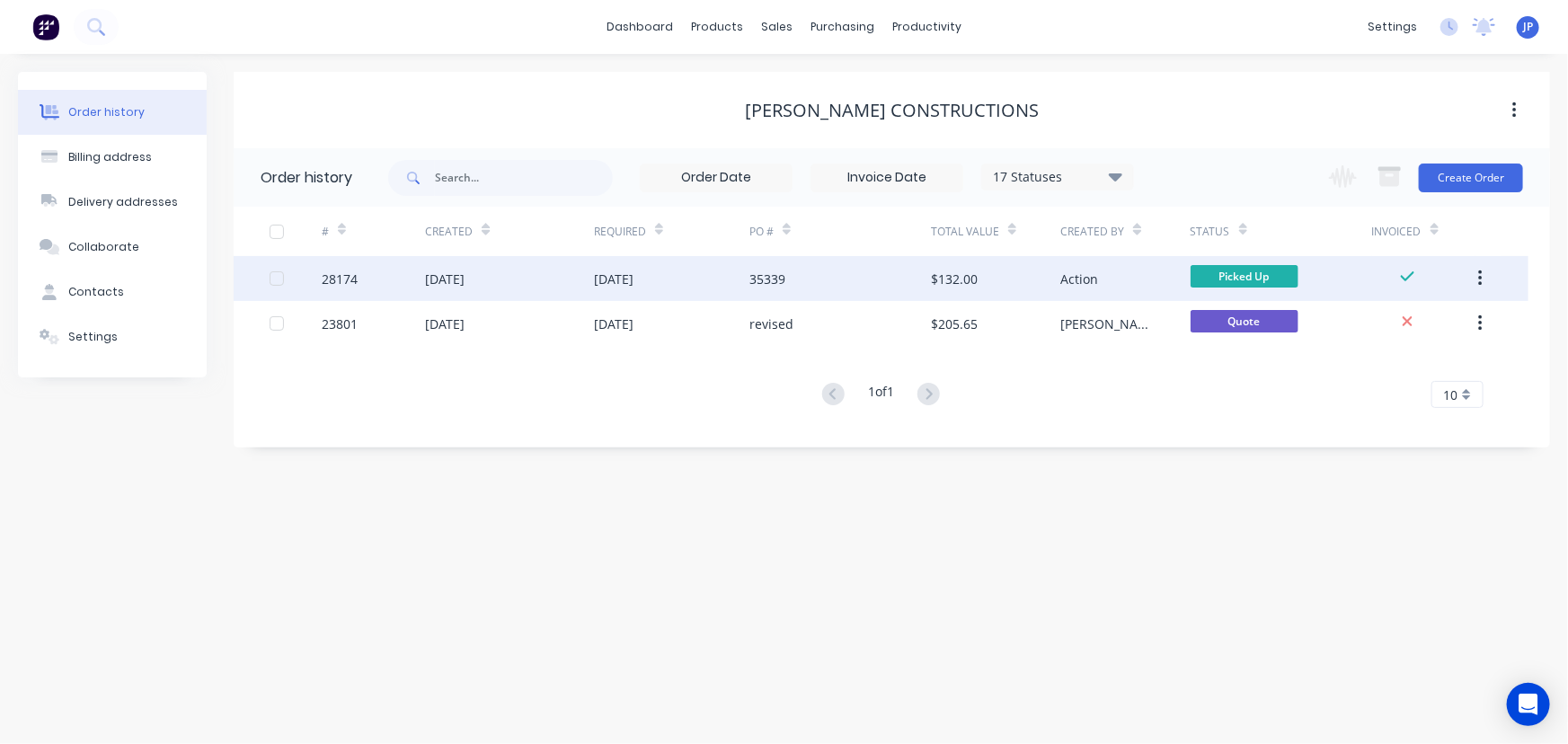
click at [1472, 279] on button "button" at bounding box center [1481, 278] width 43 height 32
click at [1383, 324] on div "Archive" at bounding box center [1416, 325] width 139 height 26
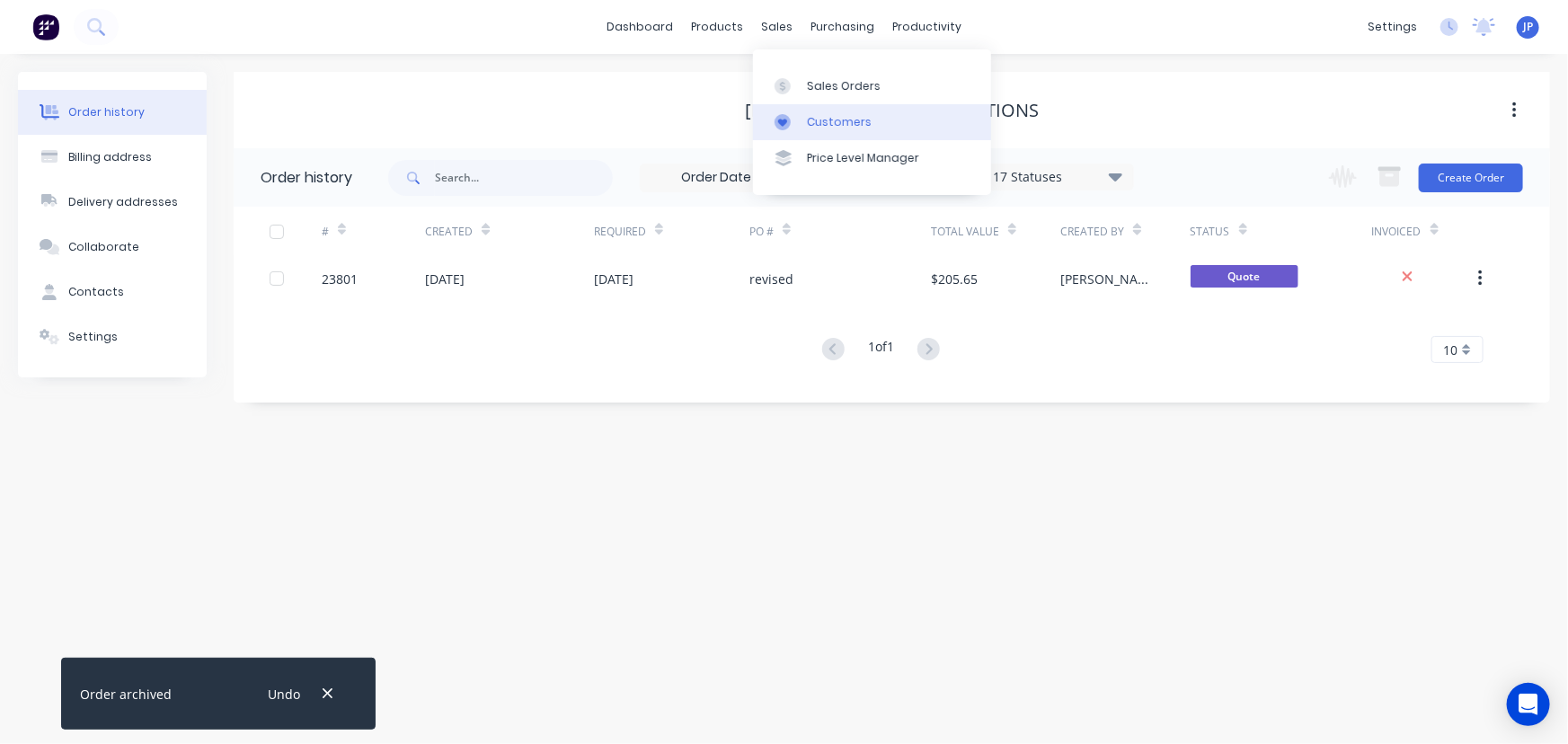
click at [822, 111] on link "Customers" at bounding box center [872, 122] width 238 height 36
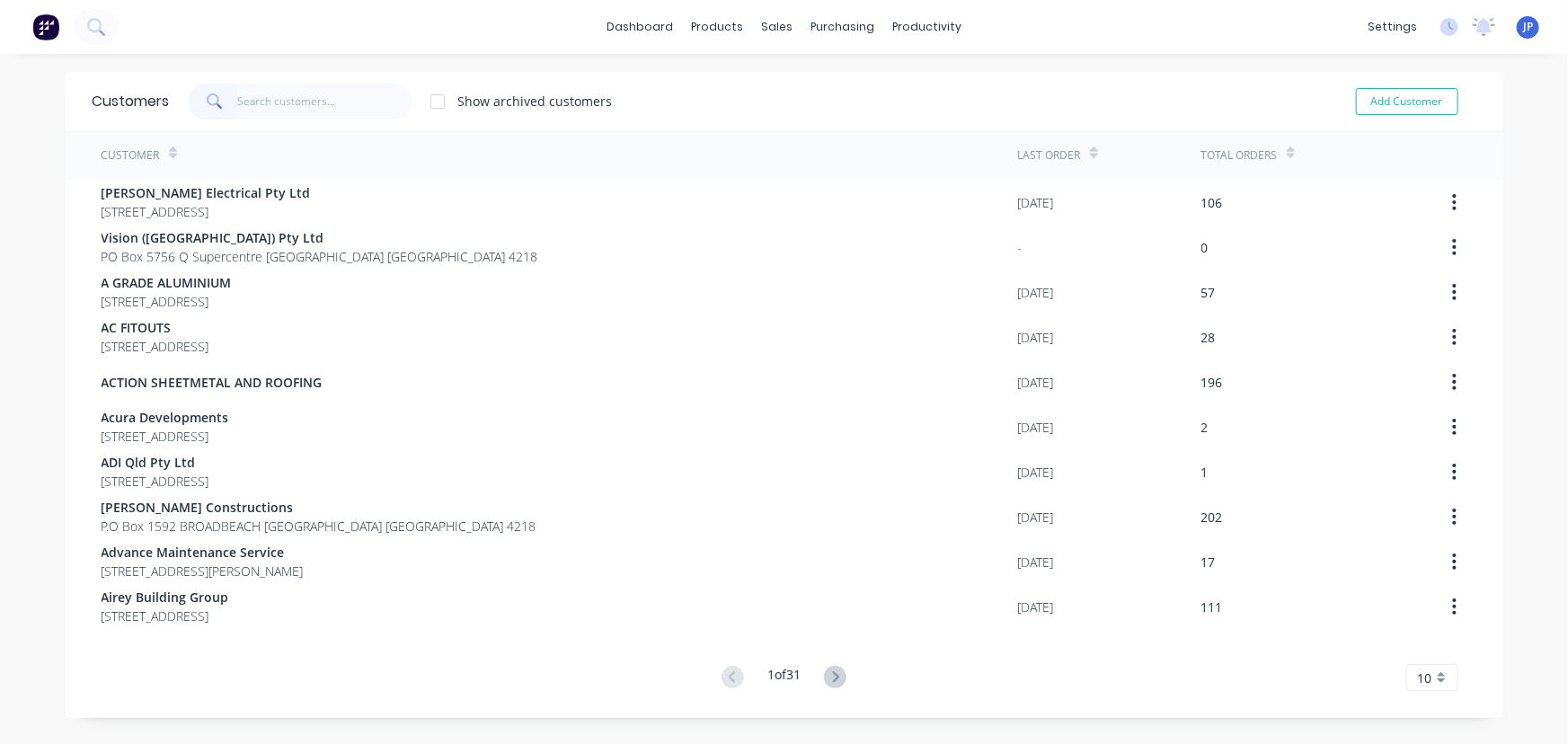
click at [361, 95] on input "text" at bounding box center [325, 101] width 176 height 36
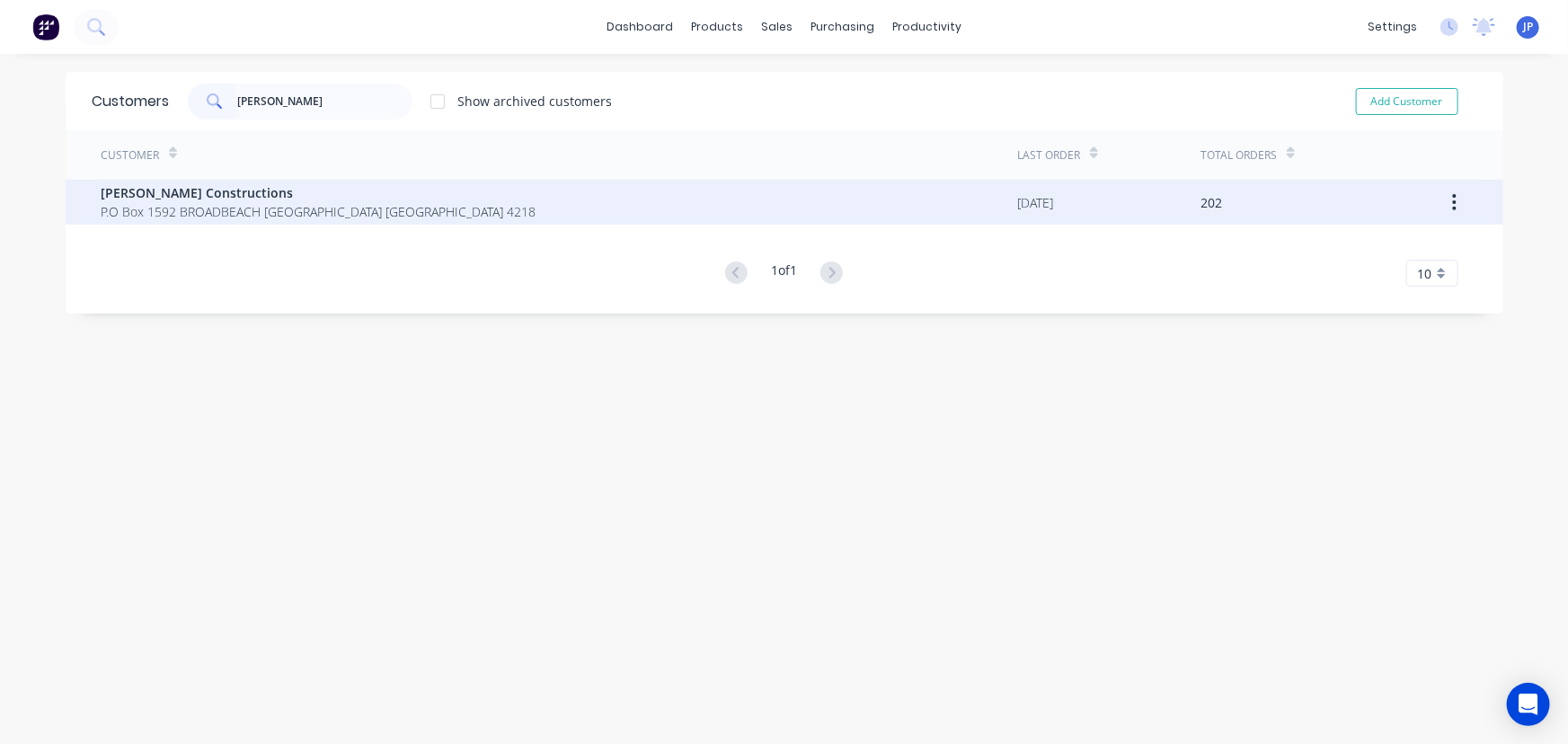
type input "[PERSON_NAME]"
click at [352, 202] on span "P.O Box 1592 BROADBEACH [GEOGRAPHIC_DATA] [GEOGRAPHIC_DATA] 4218" at bounding box center [319, 212] width 435 height 18
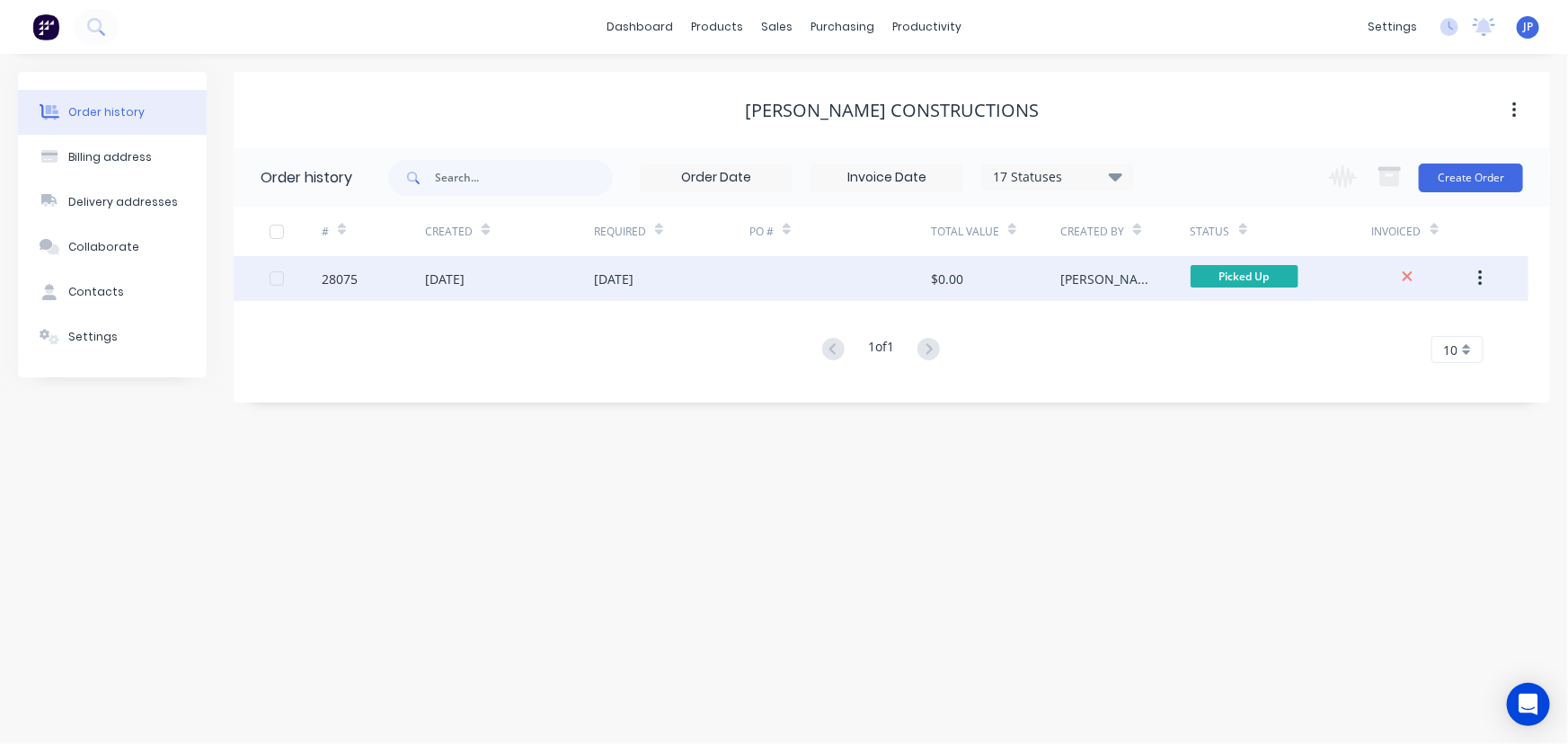
click at [465, 277] on div "[DATE]" at bounding box center [444, 279] width 40 height 18
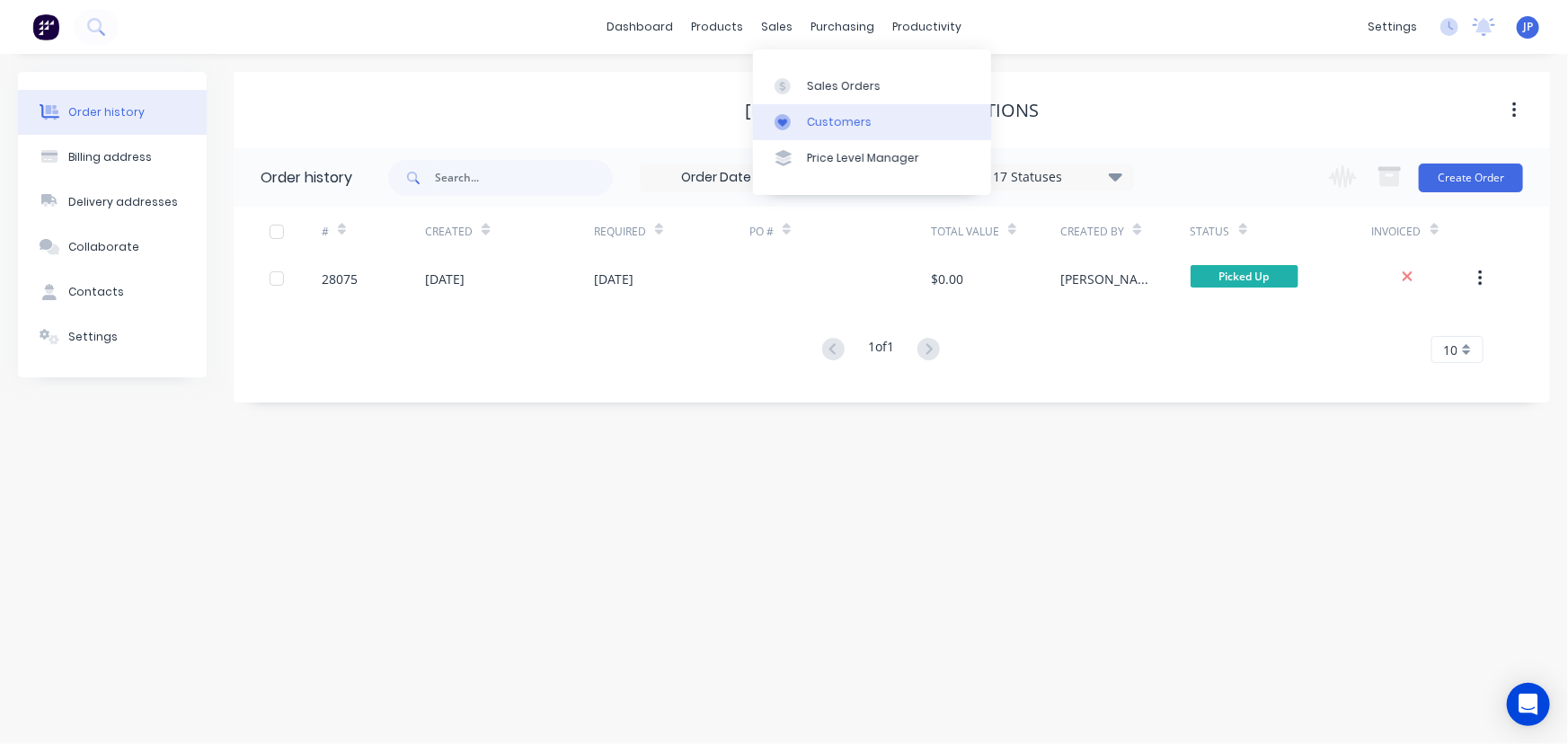
click at [822, 113] on link "Customers" at bounding box center [872, 122] width 238 height 36
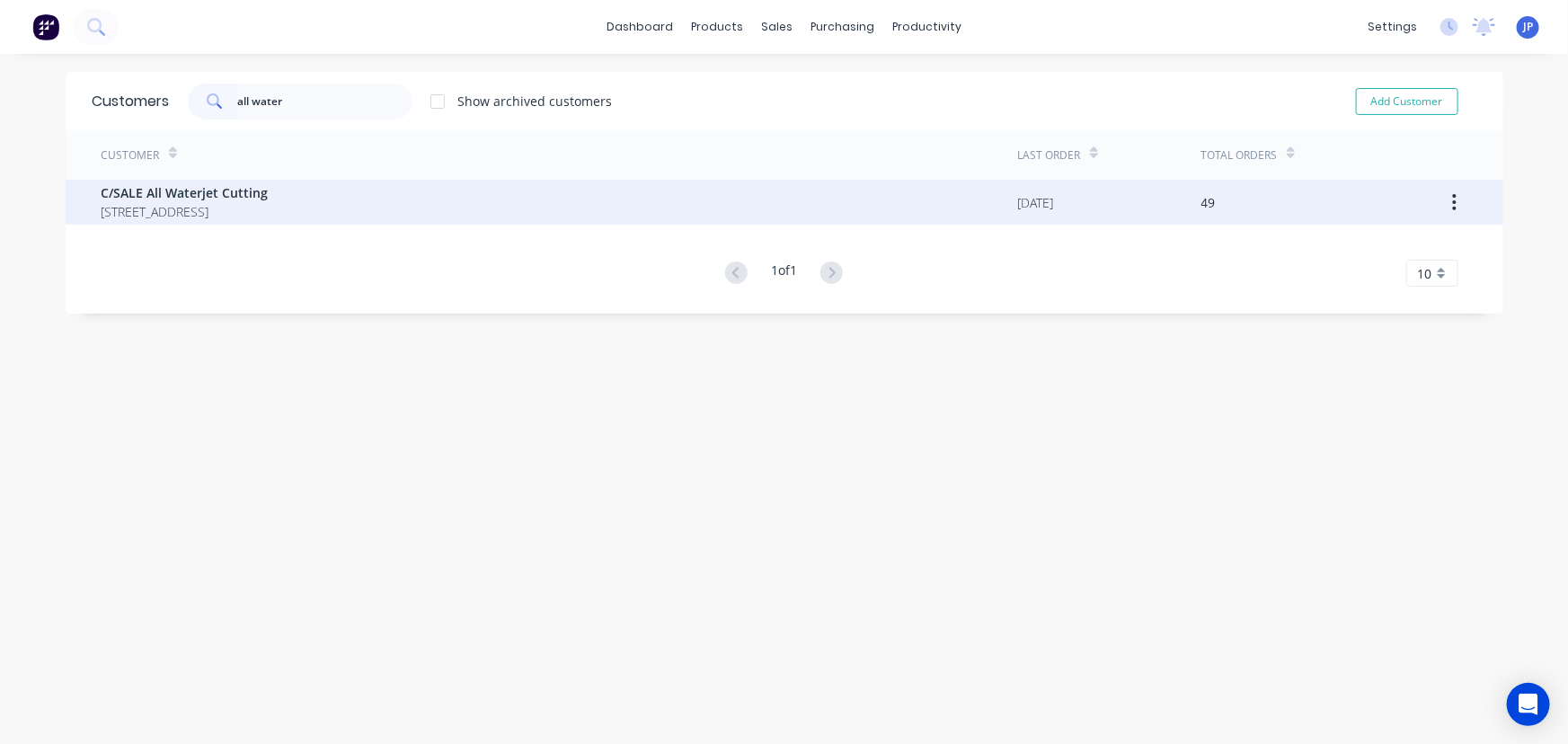
type input "all water"
click at [235, 200] on span "C/SALE All Waterjet Cutting" at bounding box center [185, 192] width 167 height 18
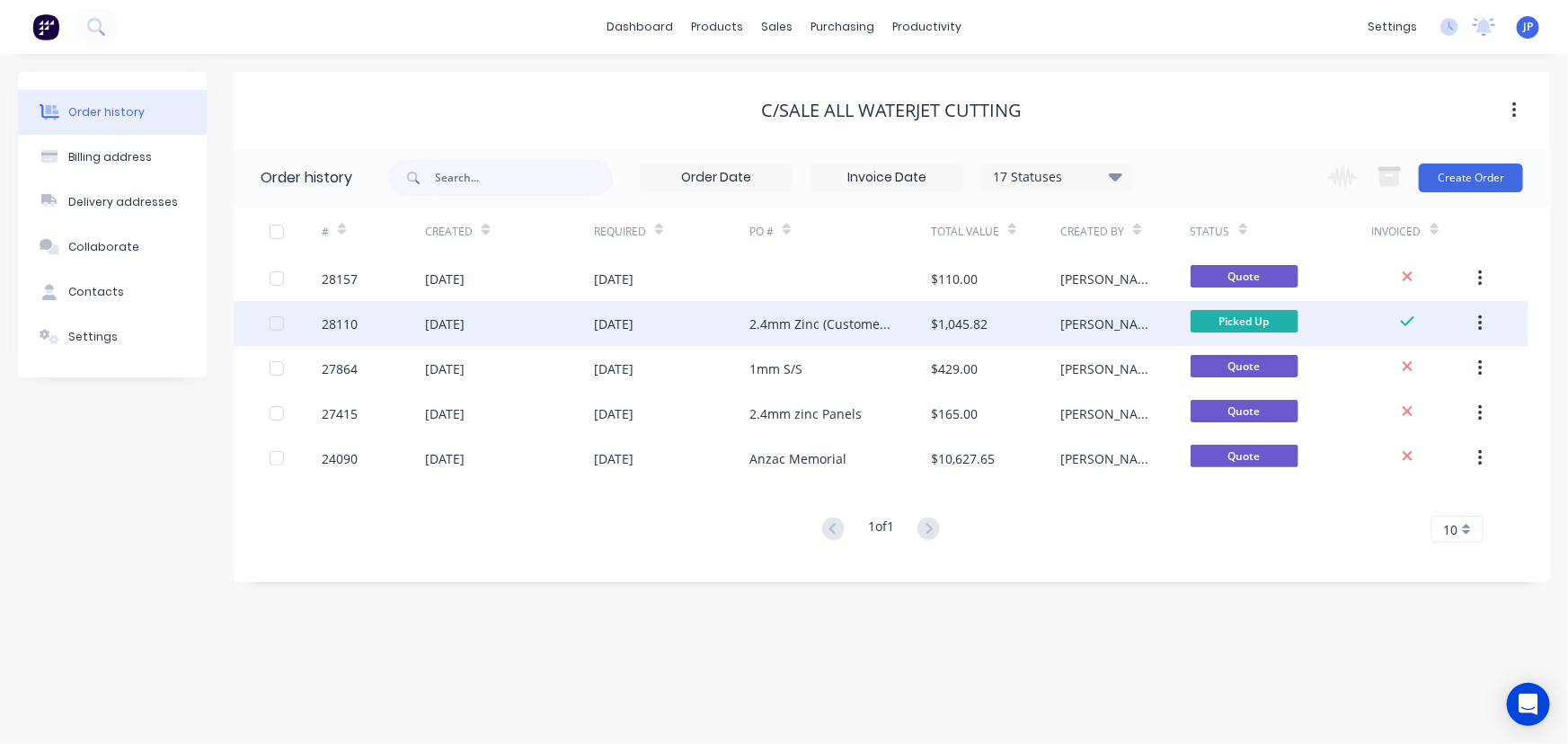
click at [359, 322] on div "28110" at bounding box center [373, 323] width 103 height 45
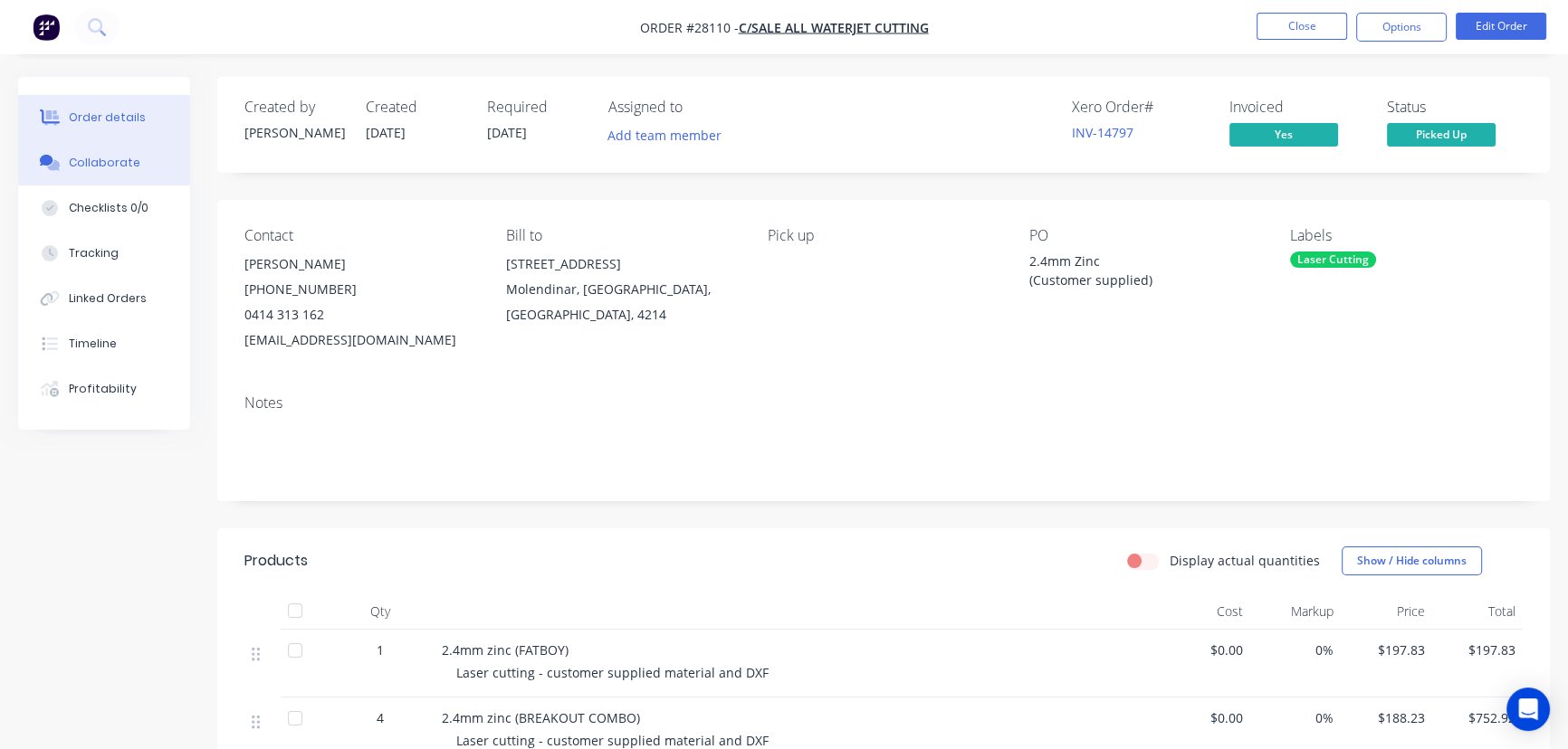
click at [141, 161] on button "Collaborate" at bounding box center [103, 163] width 172 height 46
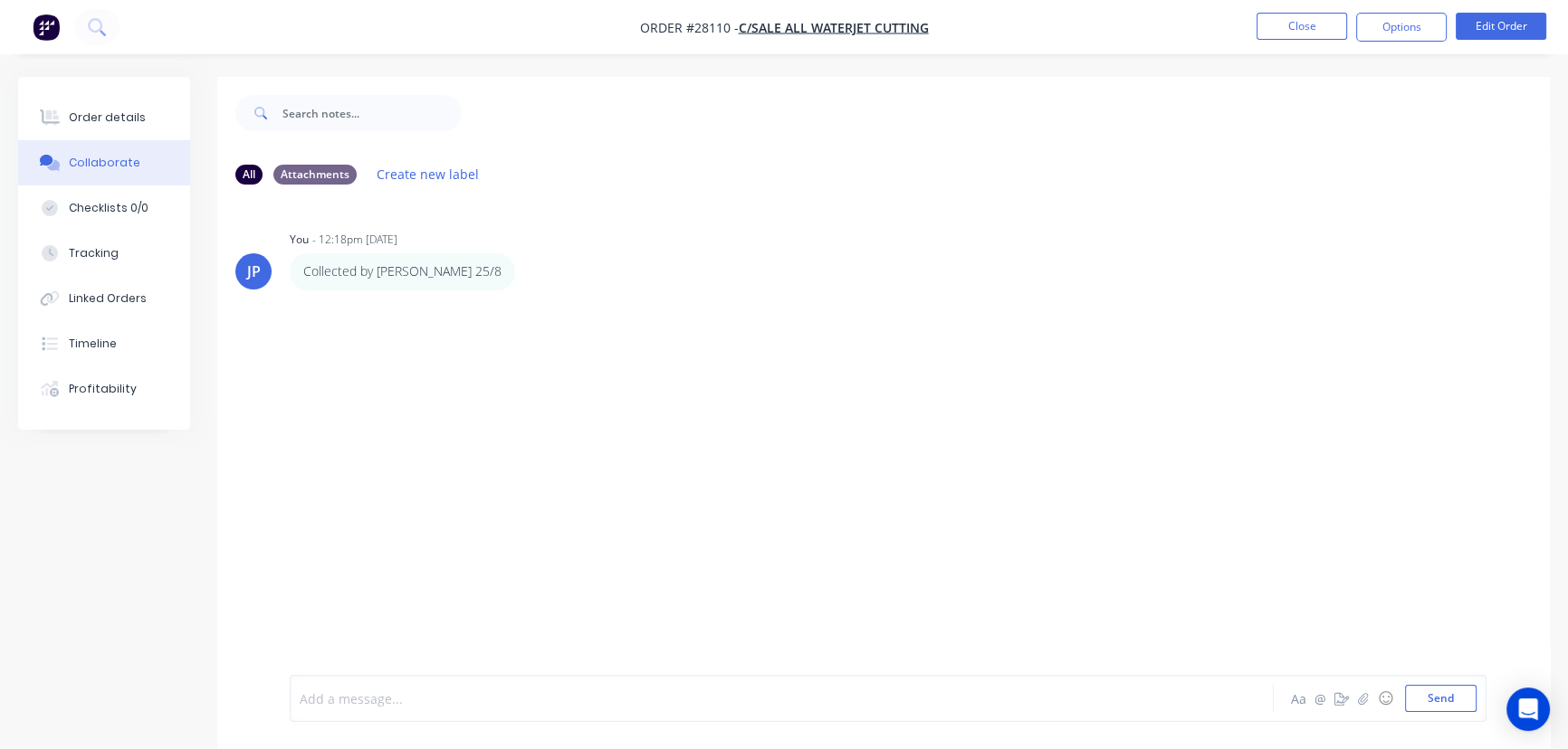
click at [346, 701] on div at bounding box center [741, 699] width 881 height 19
click at [1426, 692] on button "Send" at bounding box center [1441, 698] width 72 height 27
click at [1306, 30] on button "Close" at bounding box center [1301, 26] width 90 height 27
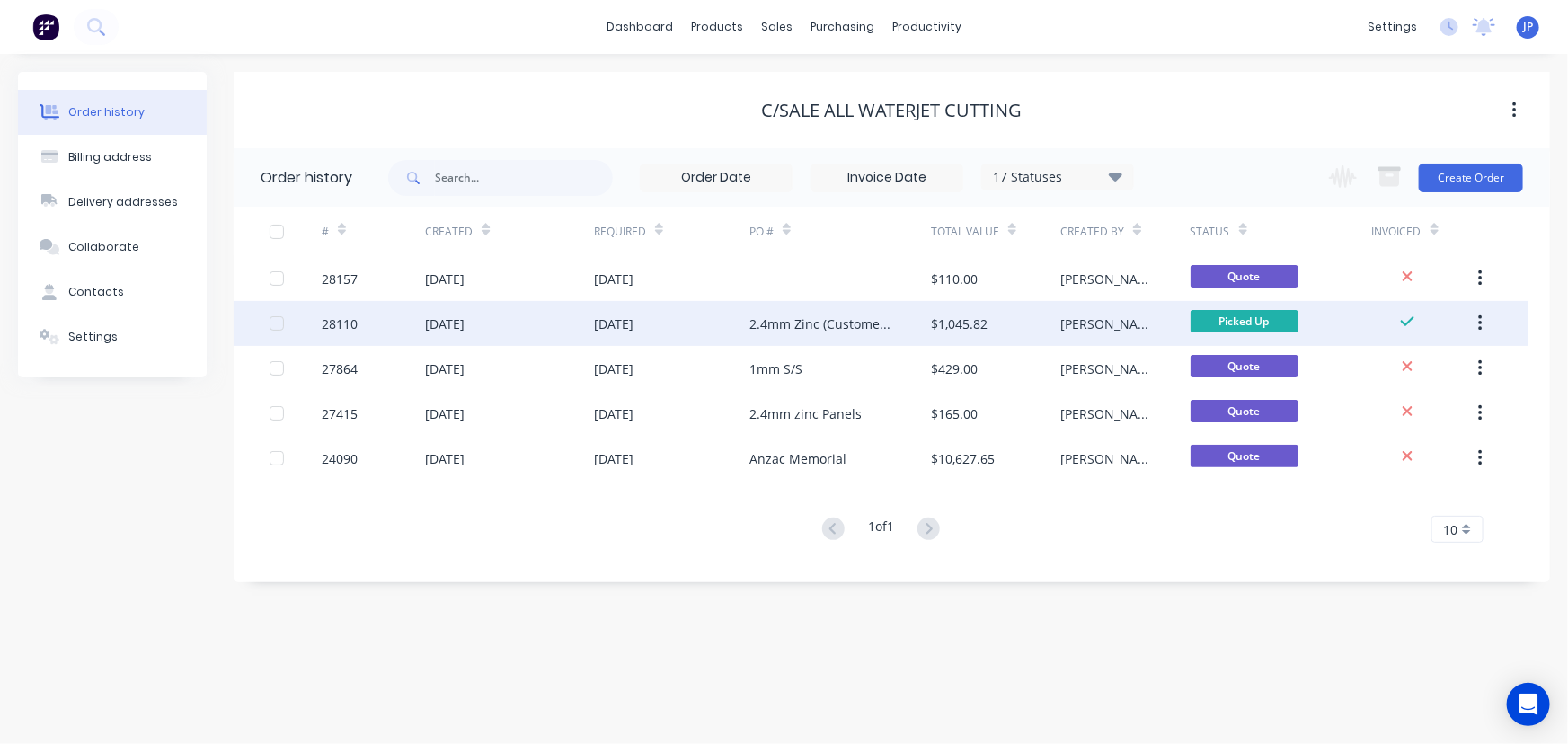
click at [1474, 321] on button "button" at bounding box center [1481, 323] width 43 height 32
click at [1434, 362] on div "Archive" at bounding box center [1416, 371] width 139 height 26
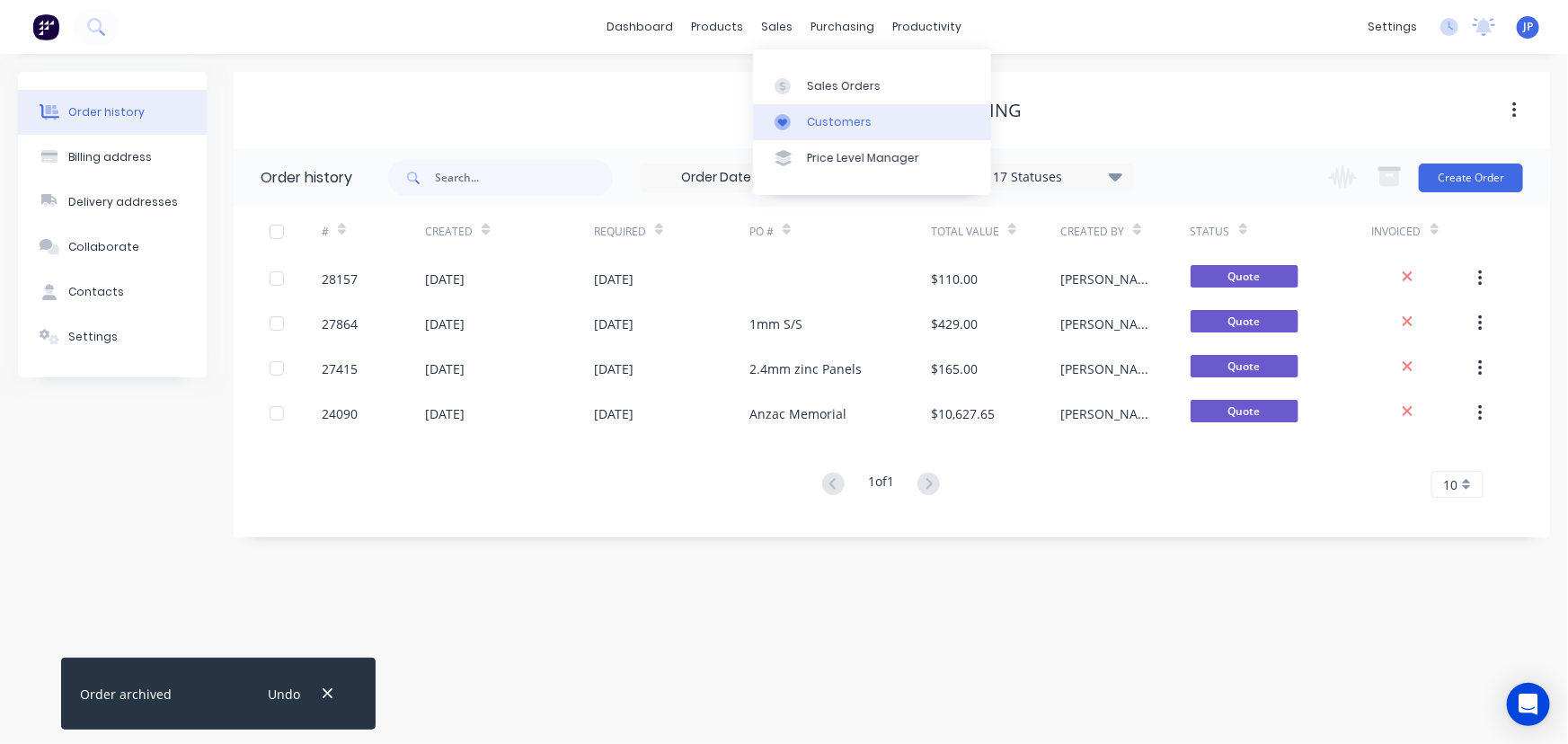
click at [808, 116] on div "Customers" at bounding box center [839, 123] width 65 height 17
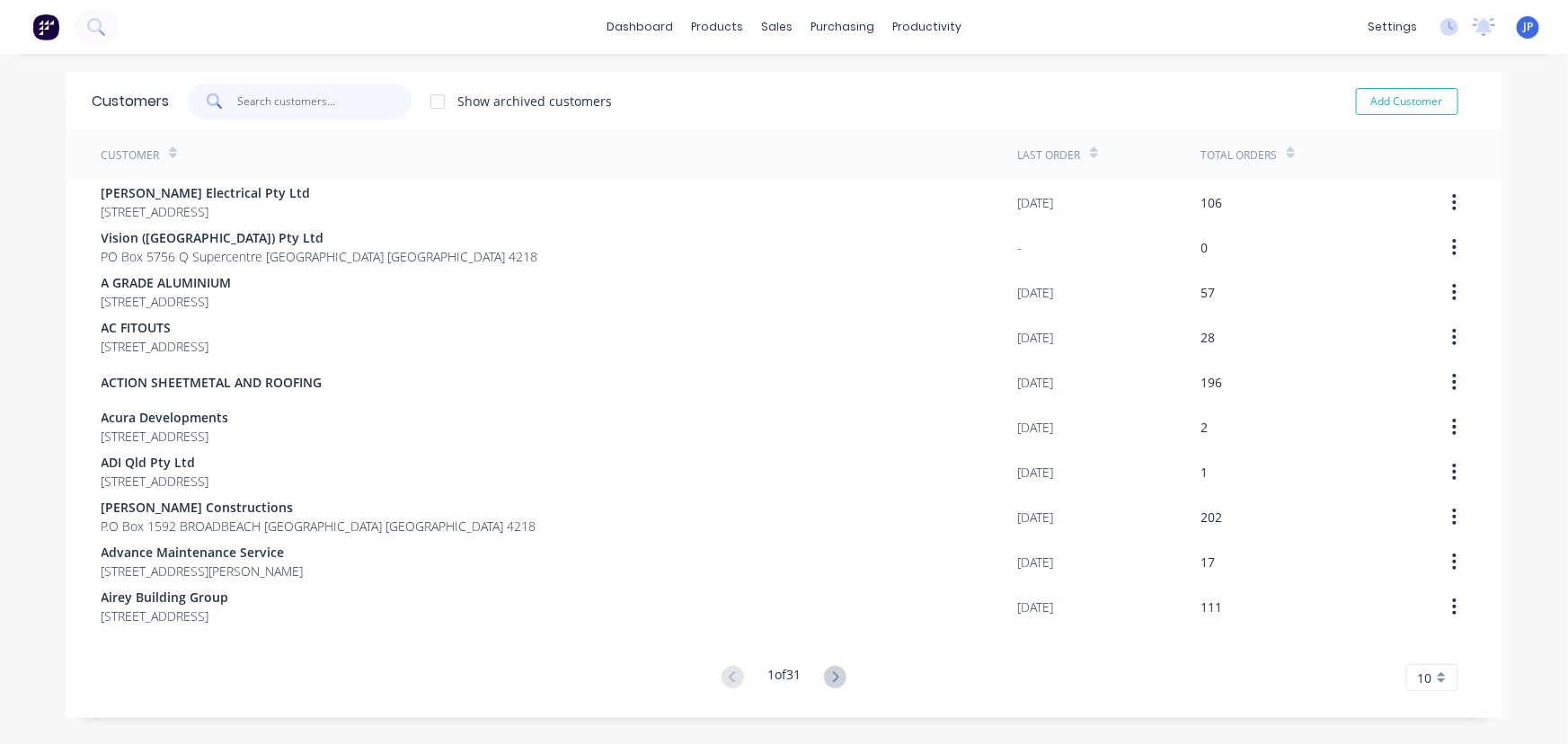
click at [296, 95] on input "text" at bounding box center [325, 101] width 176 height 36
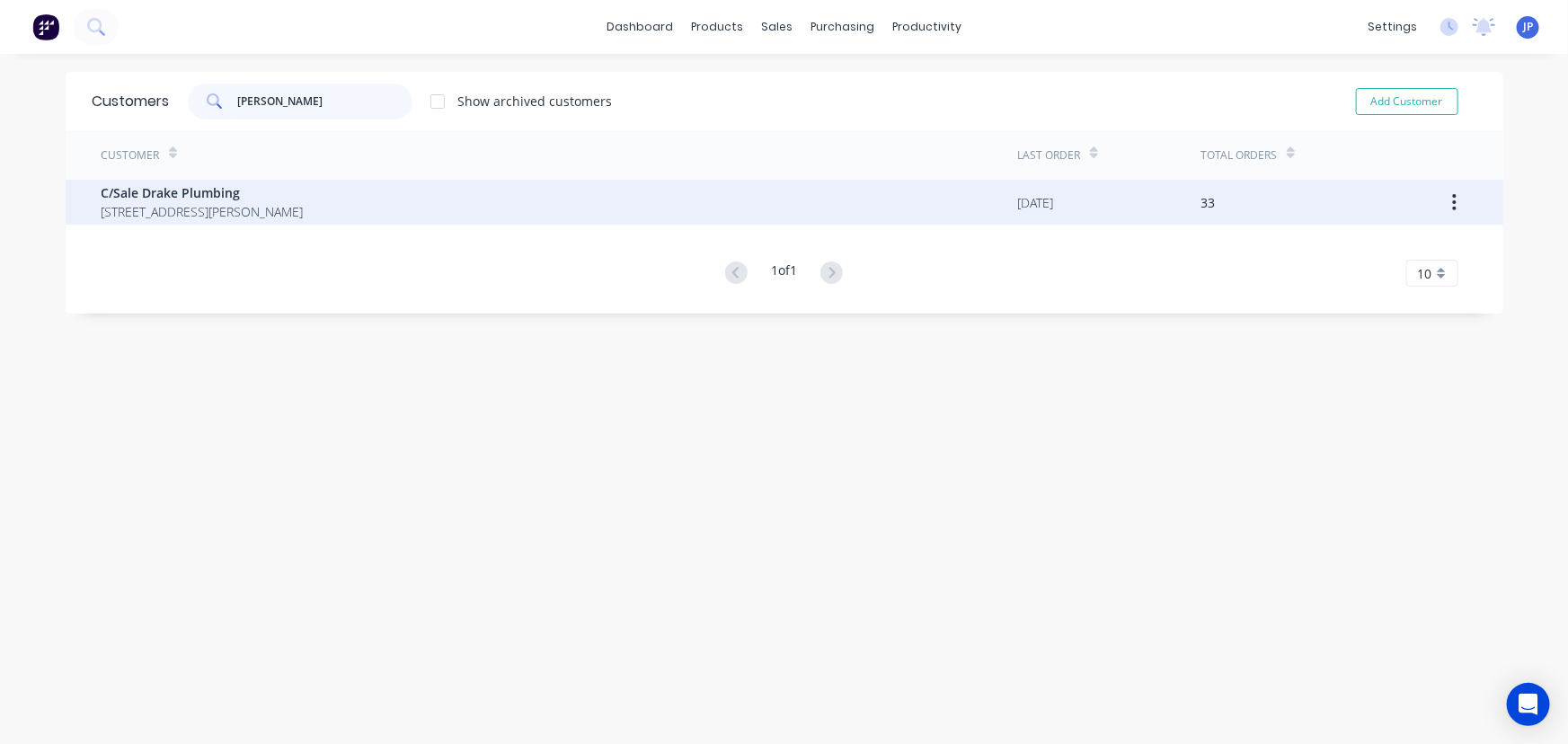
type input "[PERSON_NAME]"
click at [234, 191] on span "C/Sale Drake Plumbing" at bounding box center [202, 192] width 202 height 18
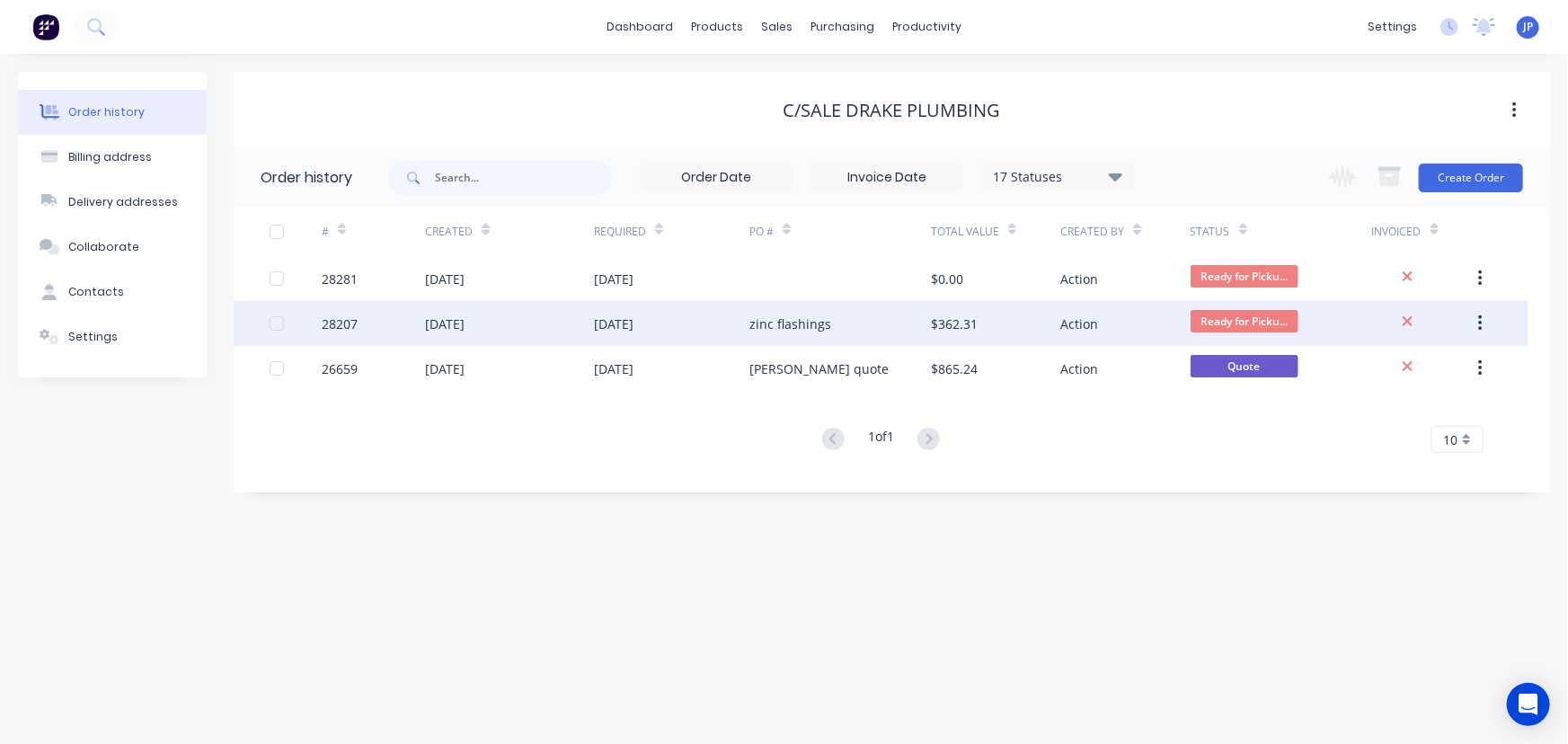
click at [350, 330] on div "28207" at bounding box center [339, 323] width 36 height 18
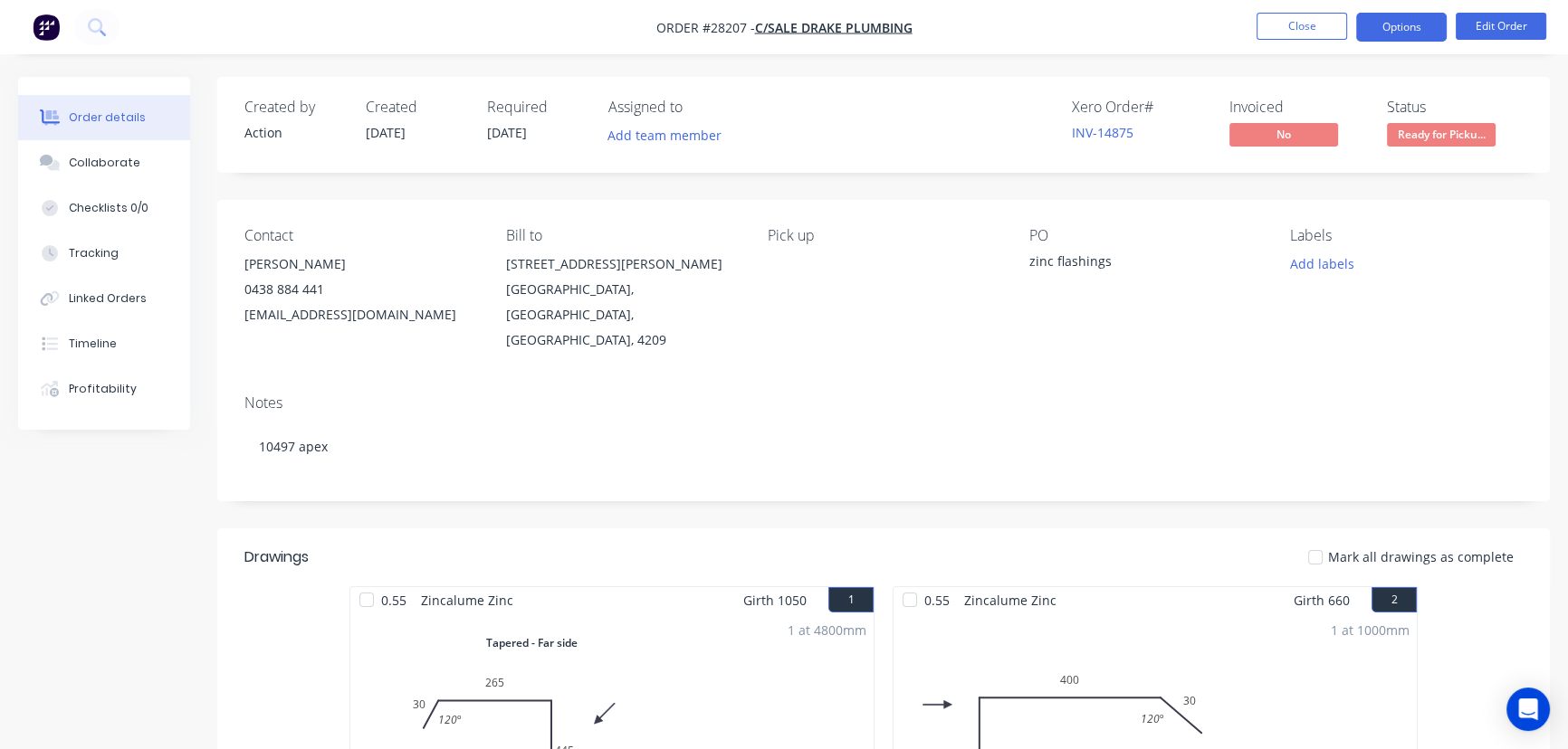
click at [1411, 36] on button "Options" at bounding box center [1400, 27] width 90 height 29
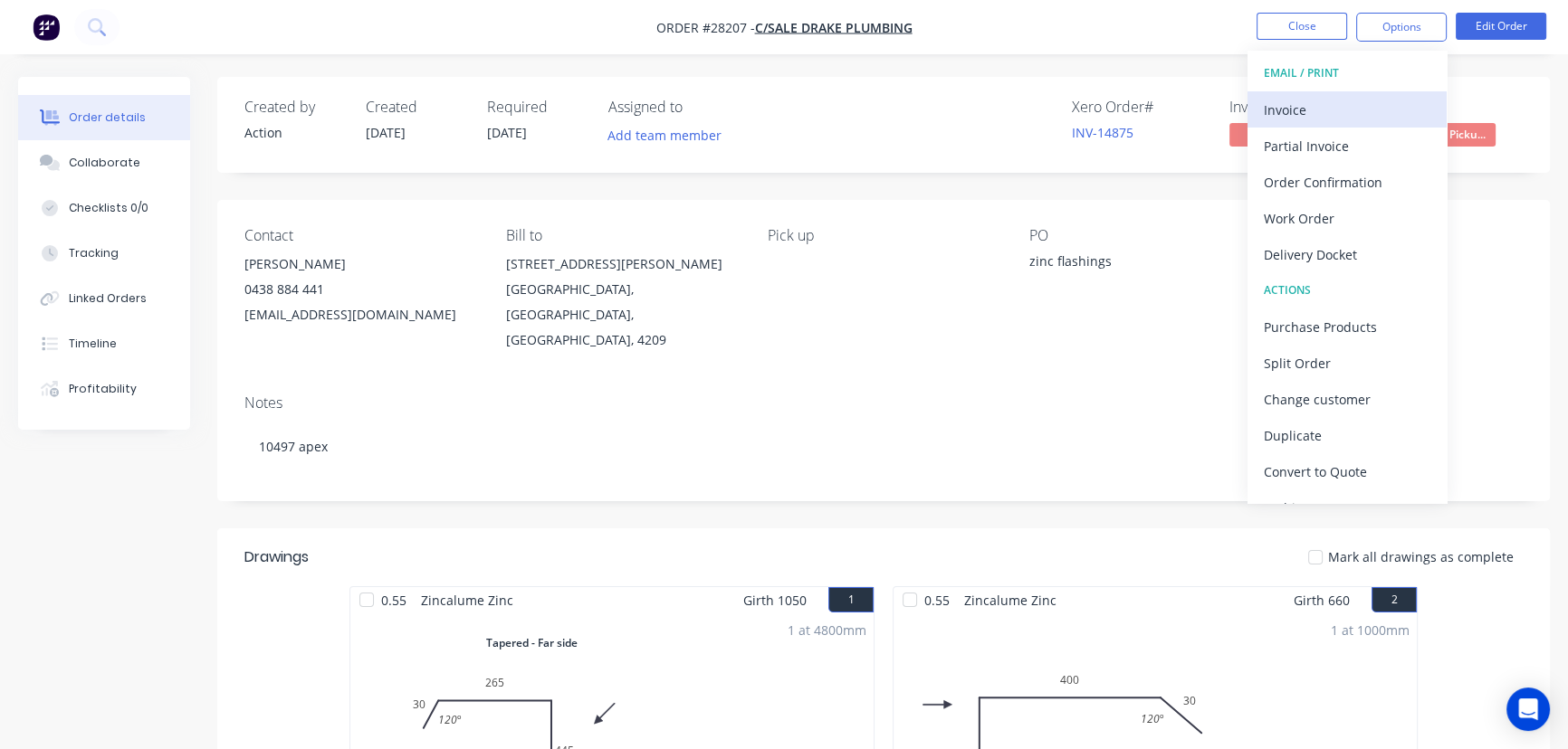
click at [1302, 102] on div "Invoice" at bounding box center [1347, 110] width 167 height 26
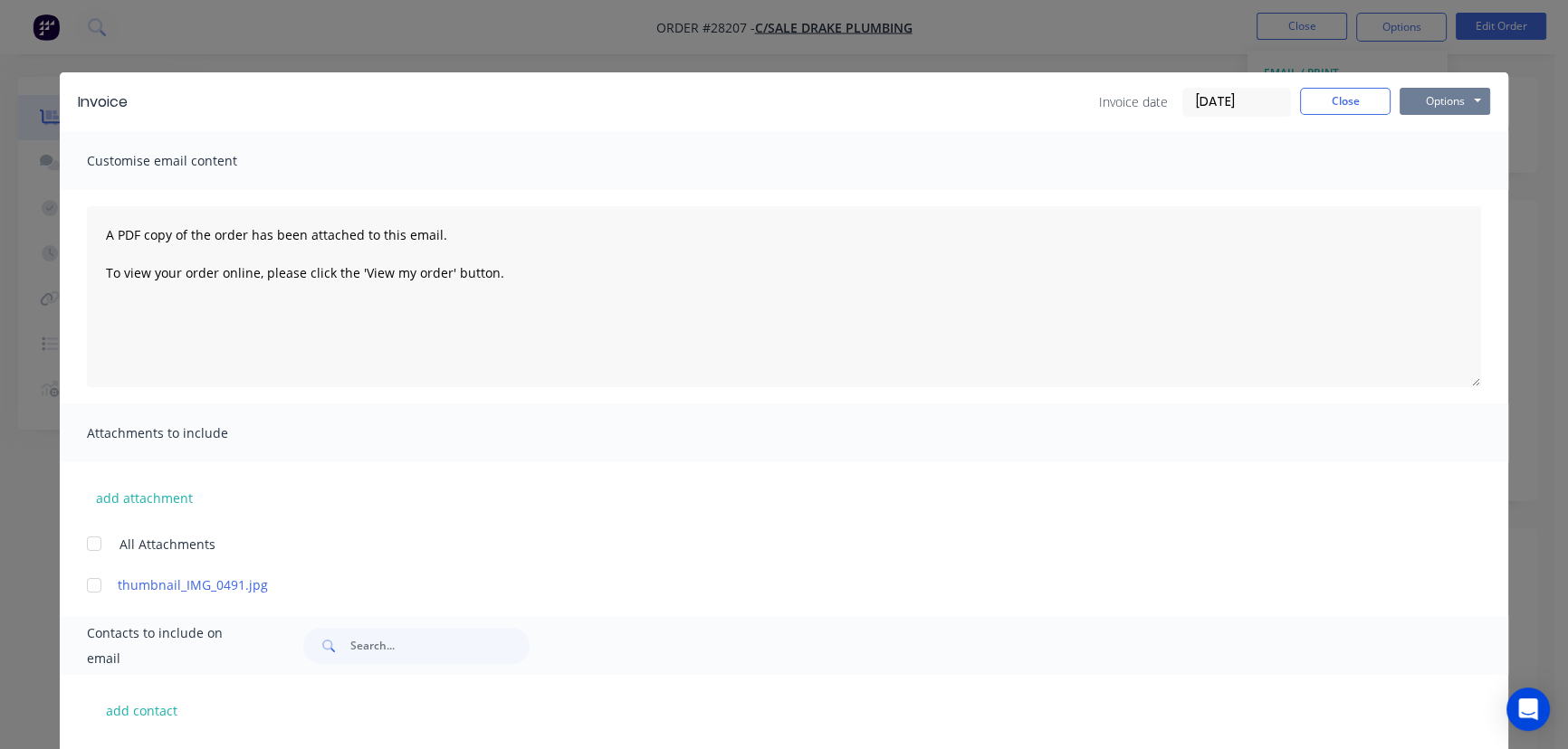
click at [1405, 108] on button "Options" at bounding box center [1444, 100] width 90 height 27
click at [1414, 158] on button "Print" at bounding box center [1457, 164] width 115 height 30
click at [1336, 108] on button "Close" at bounding box center [1345, 100] width 90 height 27
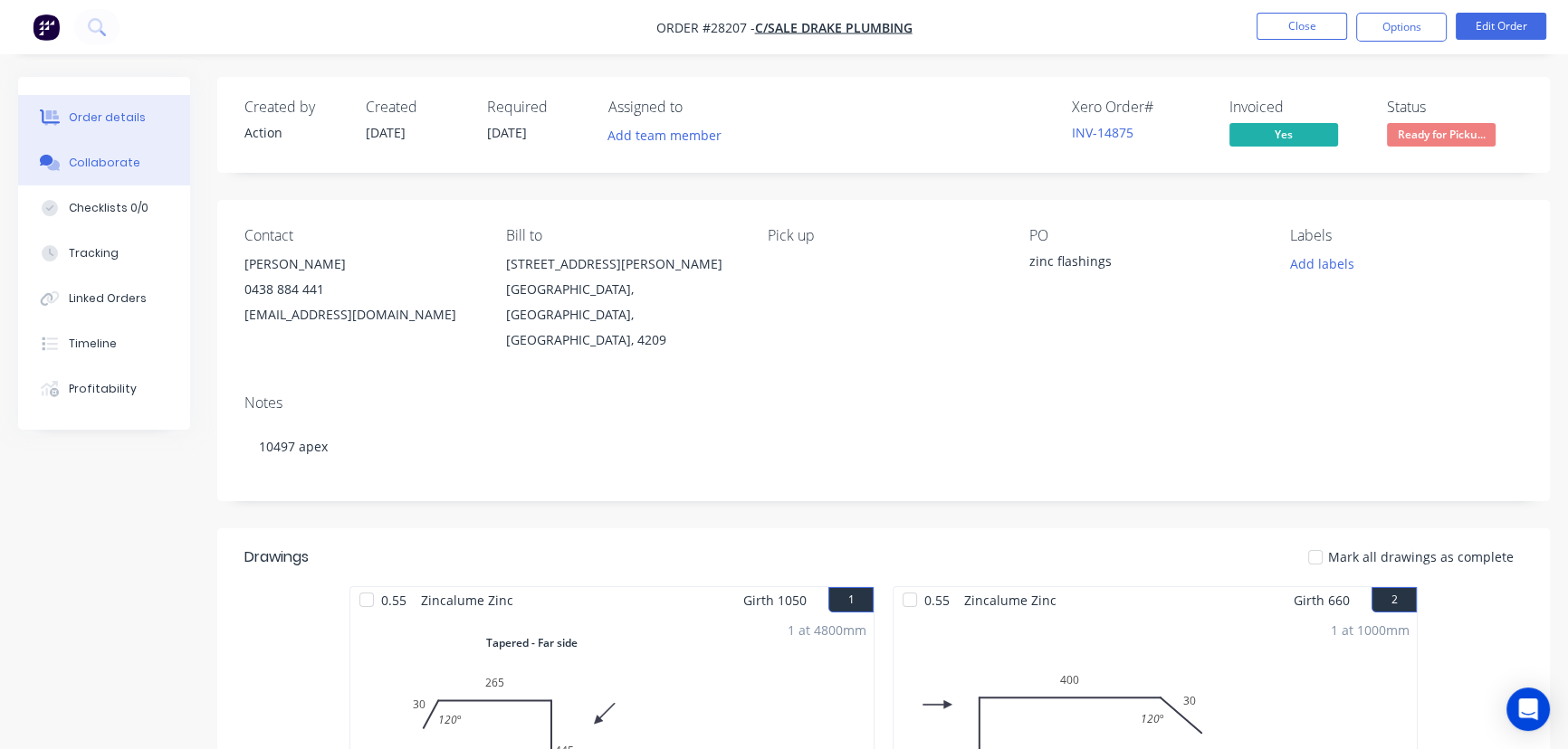
click at [117, 160] on div "Collaborate" at bounding box center [104, 163] width 72 height 17
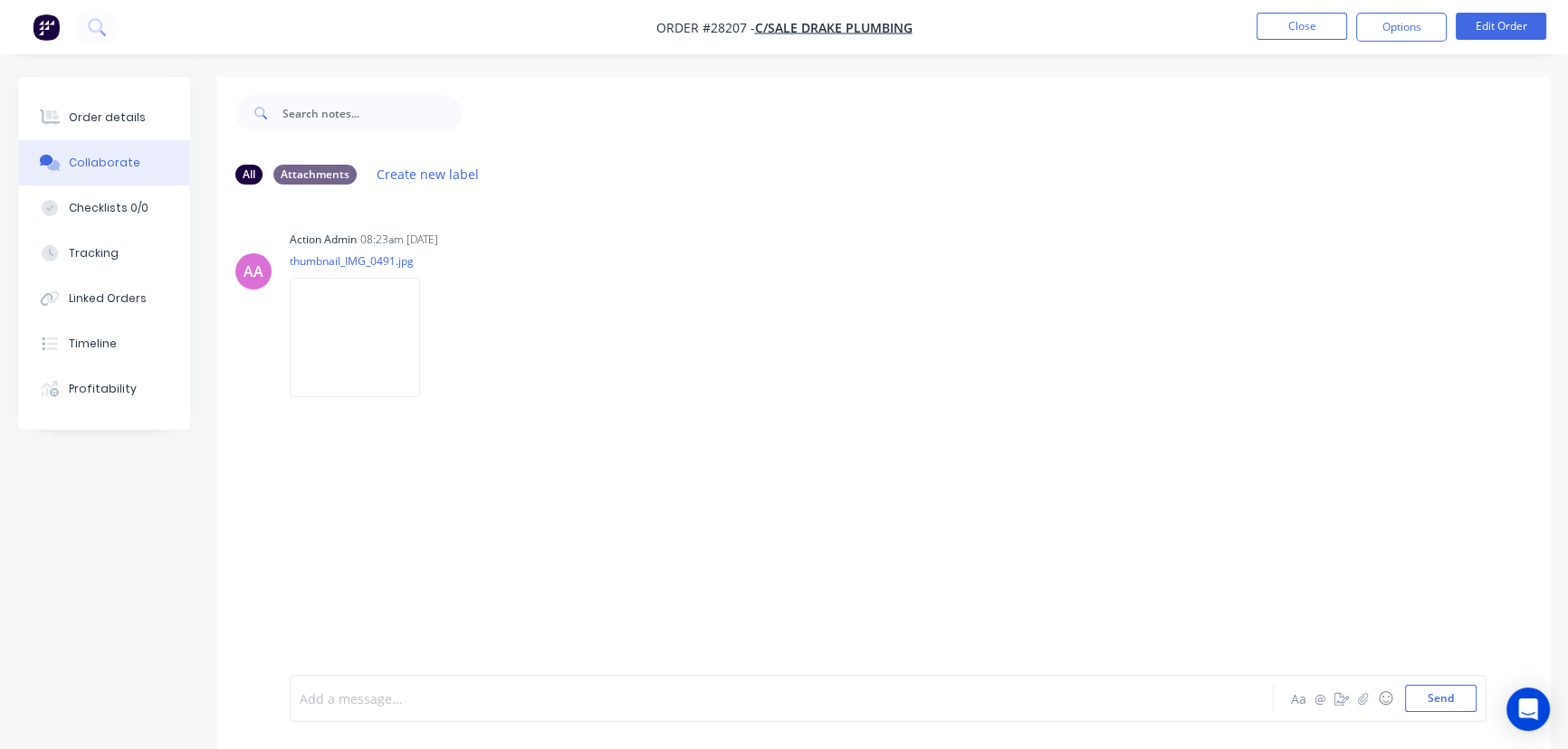
click at [335, 703] on div at bounding box center [741, 699] width 881 height 19
click at [1429, 709] on button "Send" at bounding box center [1441, 698] width 72 height 27
click at [1318, 26] on button "Close" at bounding box center [1301, 26] width 90 height 27
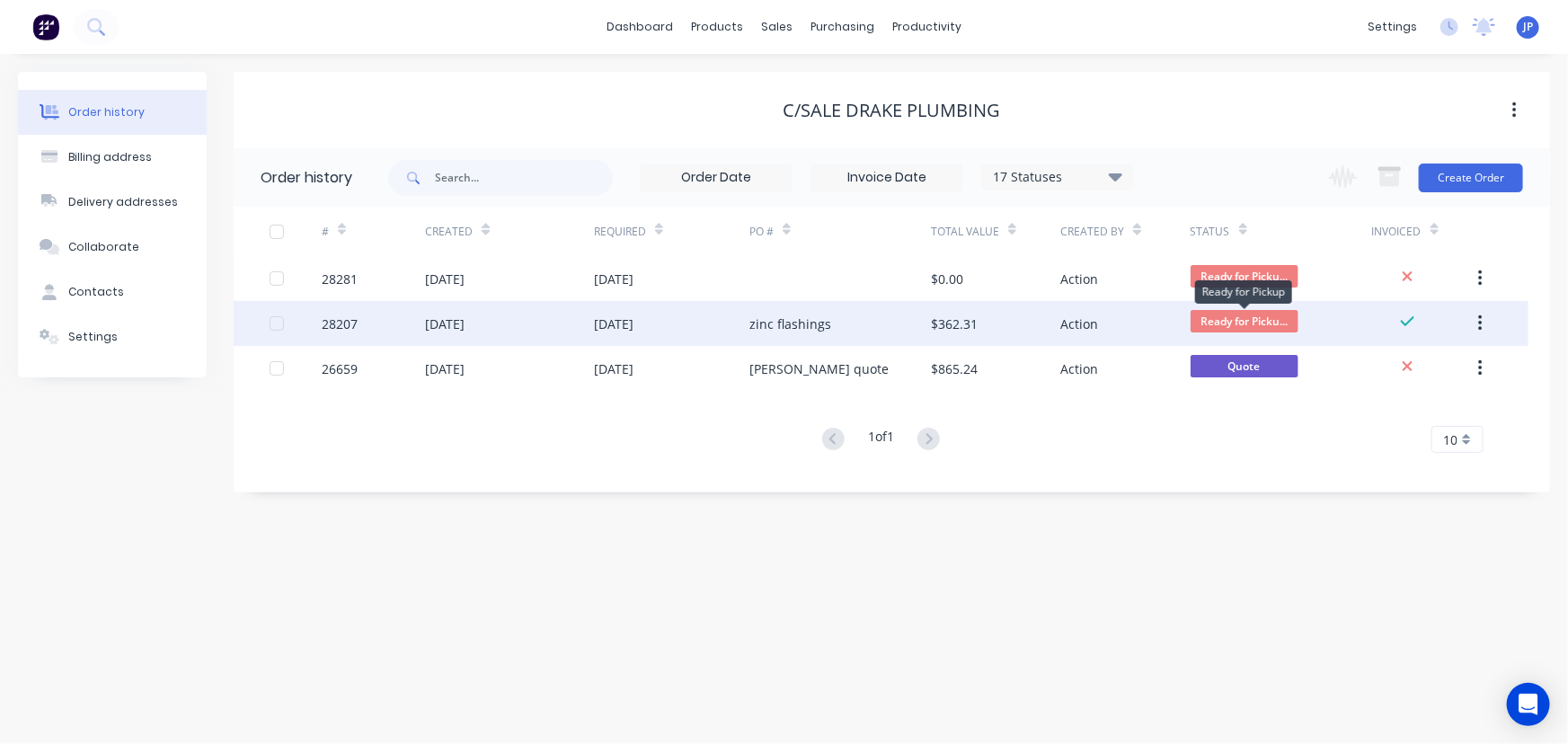
click at [1261, 316] on span "Ready for Picku..." at bounding box center [1245, 322] width 108 height 22
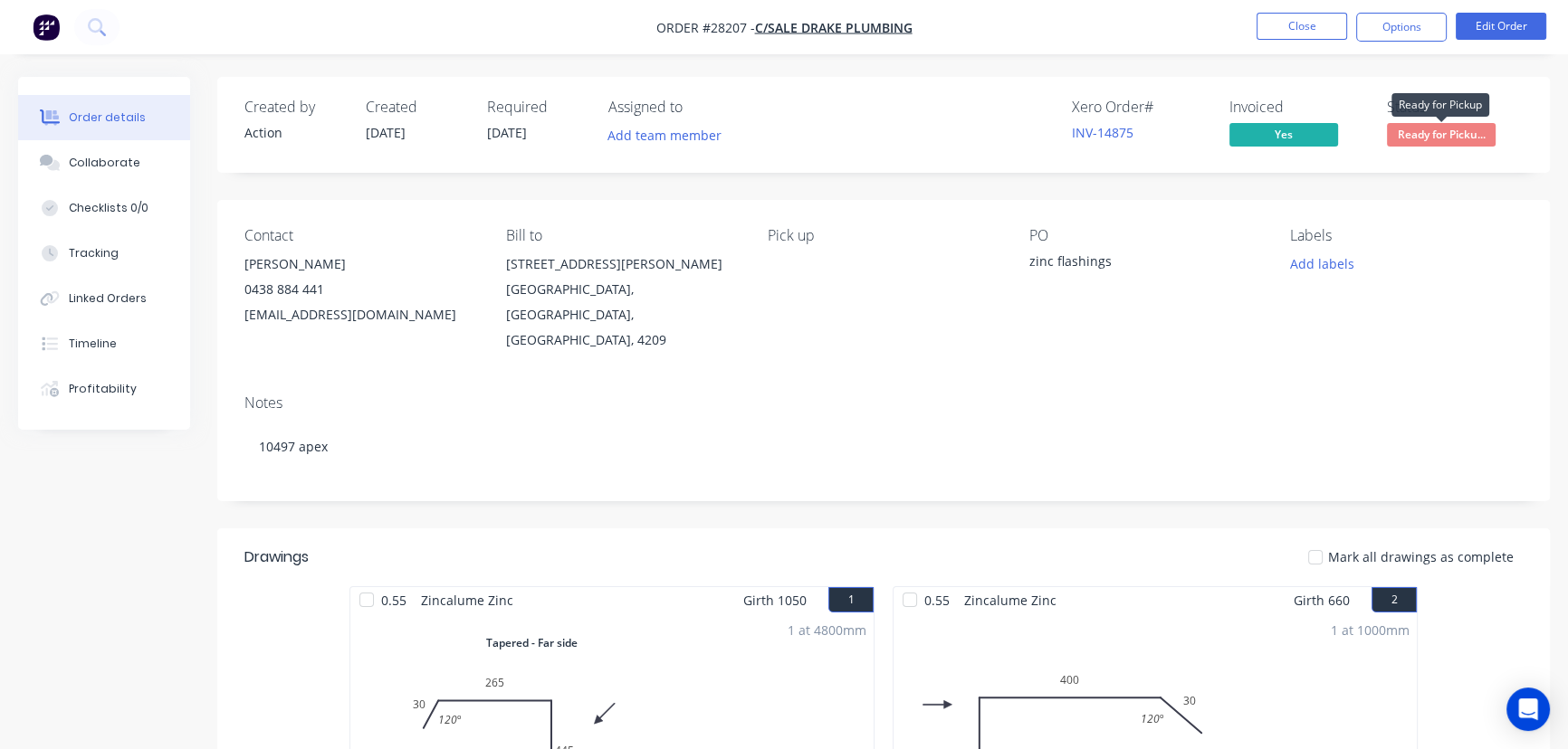
click at [1453, 134] on span "Ready for Picku..." at bounding box center [1441, 134] width 109 height 22
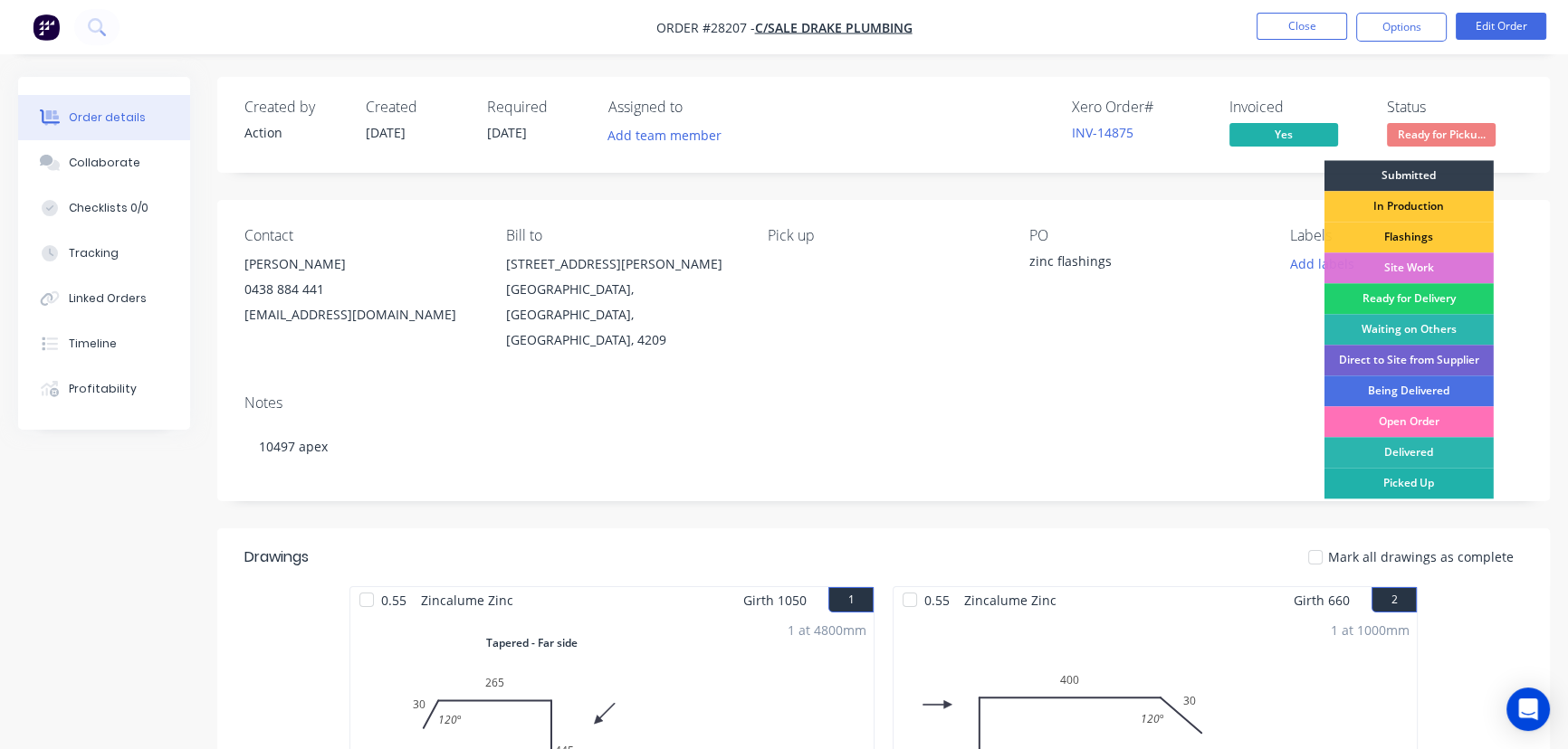
click at [1408, 472] on div "Picked Up" at bounding box center [1409, 483] width 169 height 31
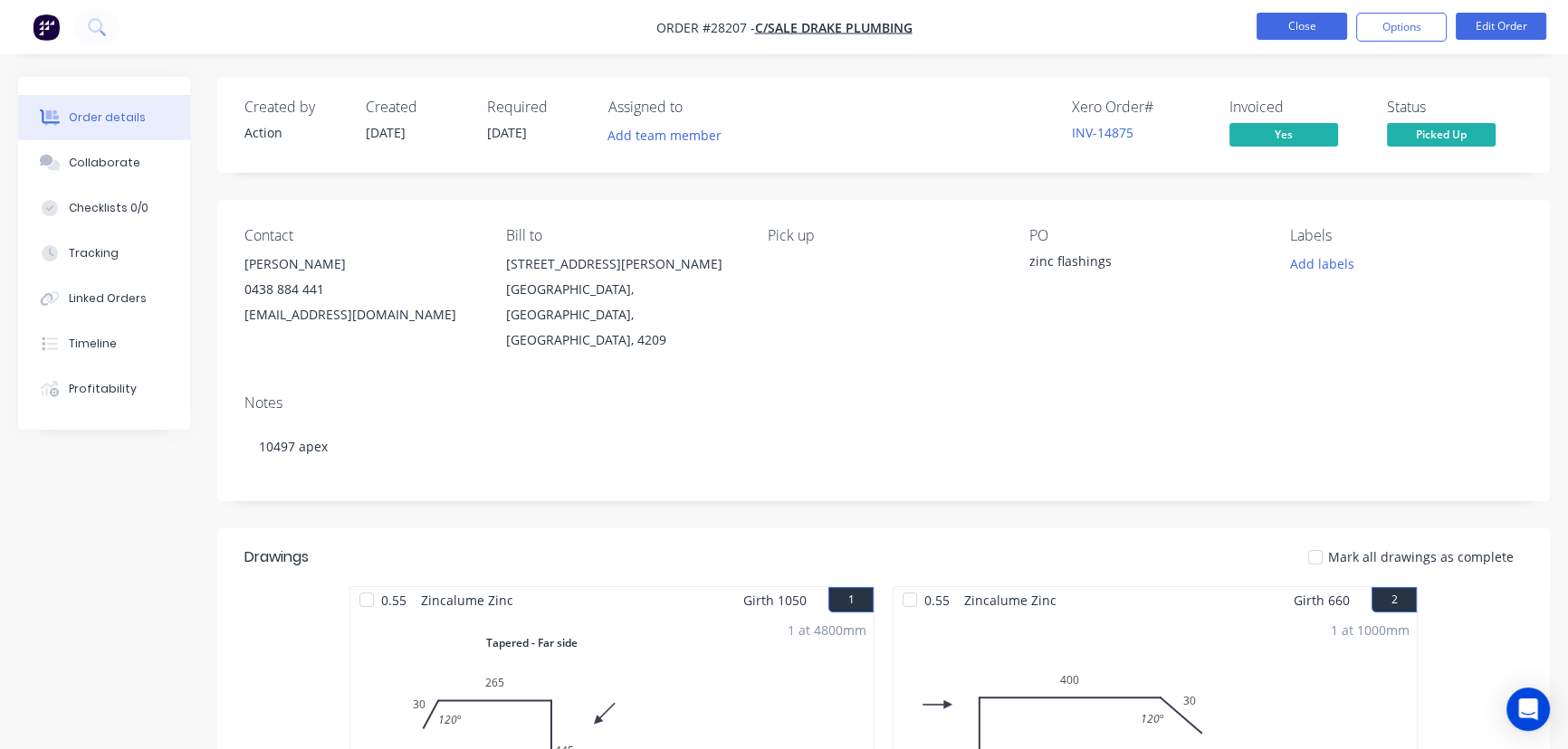
click at [1312, 34] on button "Close" at bounding box center [1301, 26] width 90 height 27
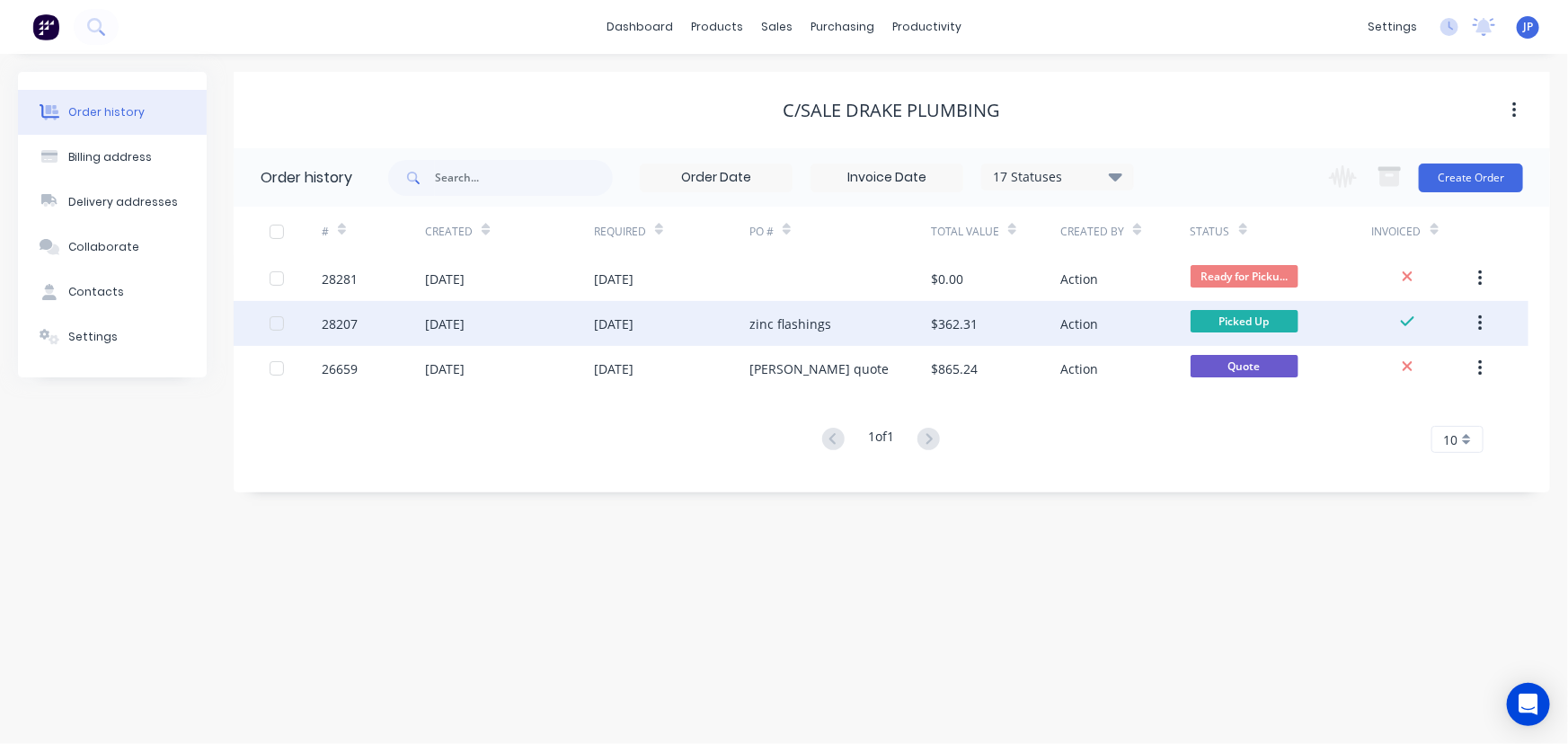
click at [1488, 325] on button "button" at bounding box center [1481, 323] width 43 height 32
click at [1409, 367] on div "Archive" at bounding box center [1416, 371] width 139 height 26
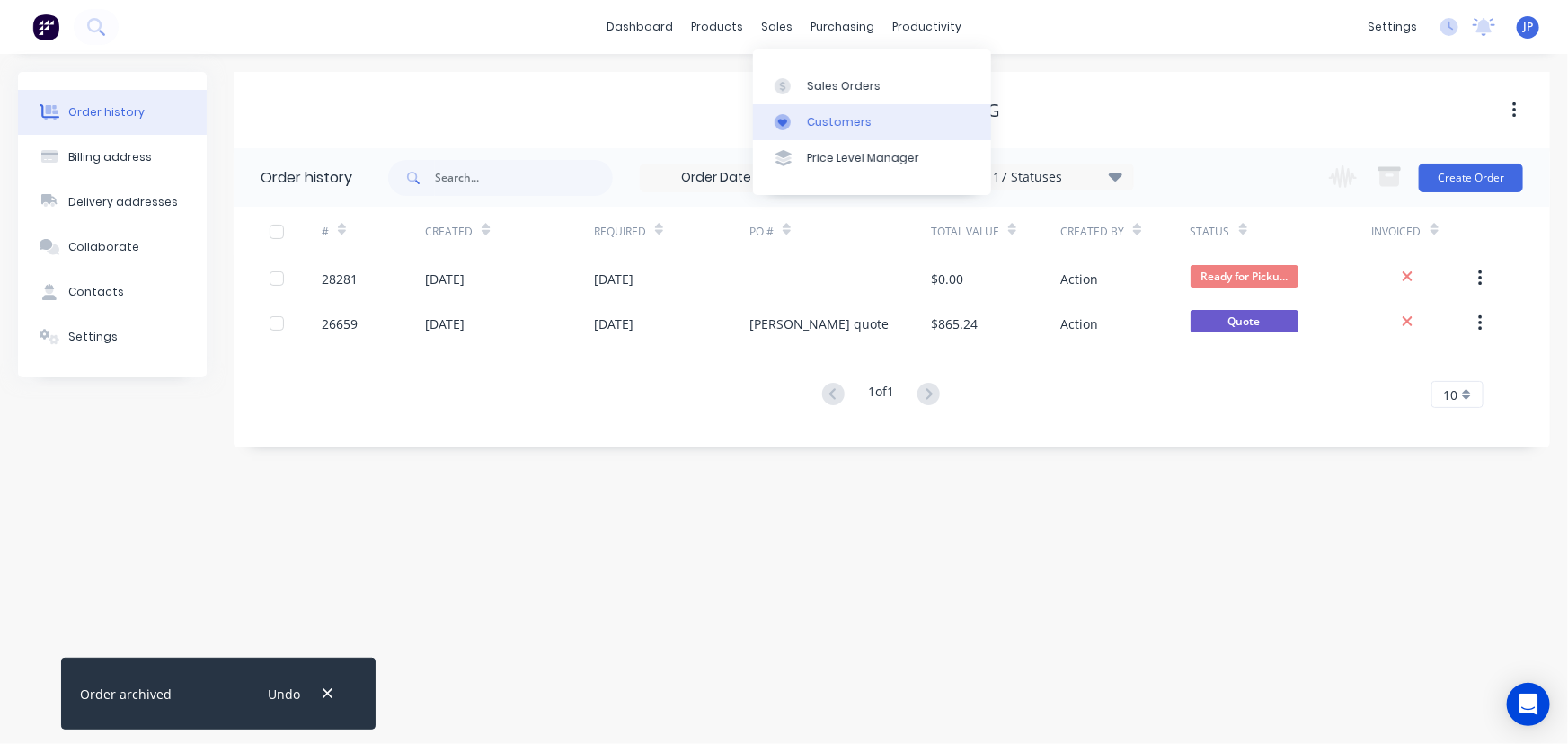
click at [824, 124] on div "Customers" at bounding box center [839, 123] width 65 height 17
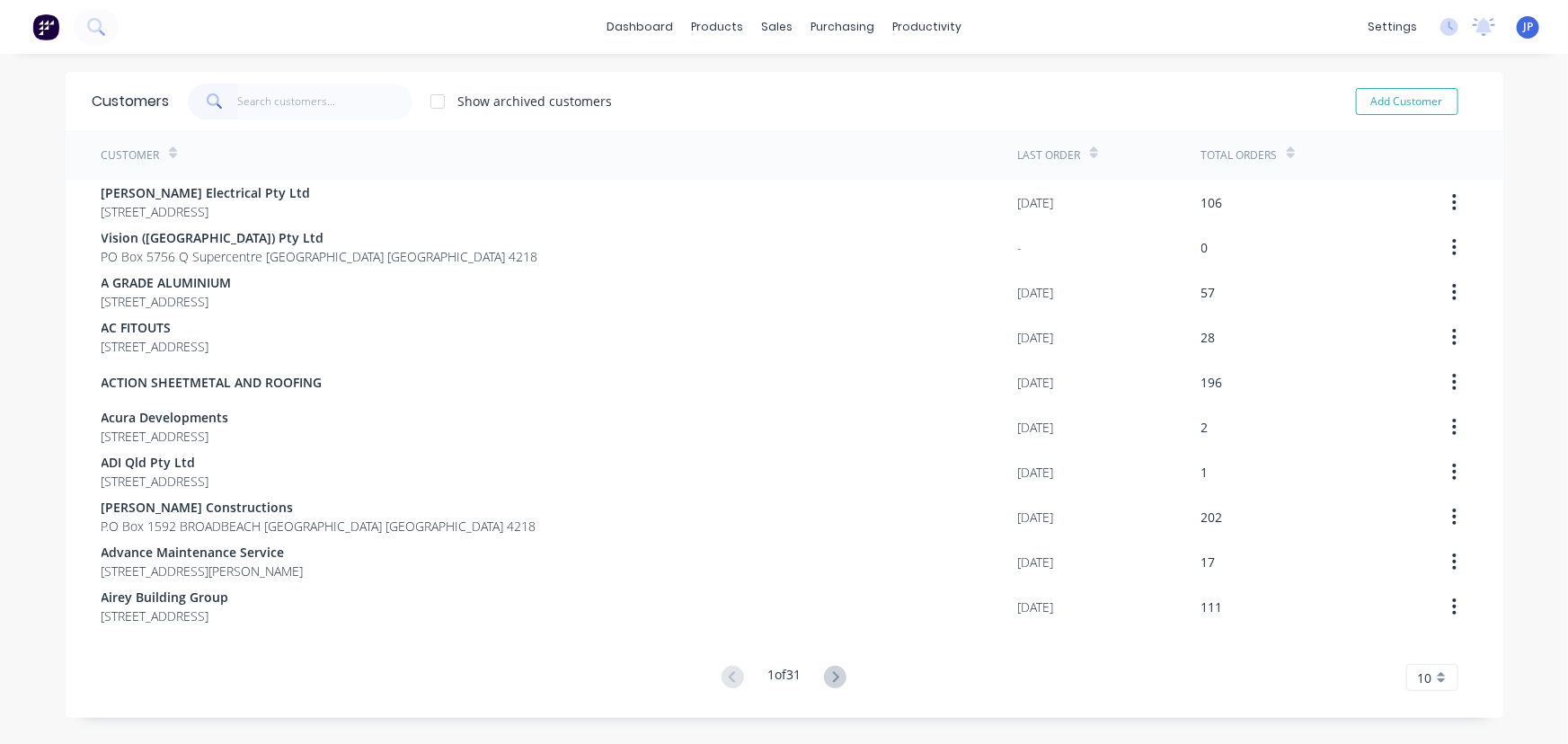
click at [309, 97] on input "text" at bounding box center [325, 101] width 176 height 36
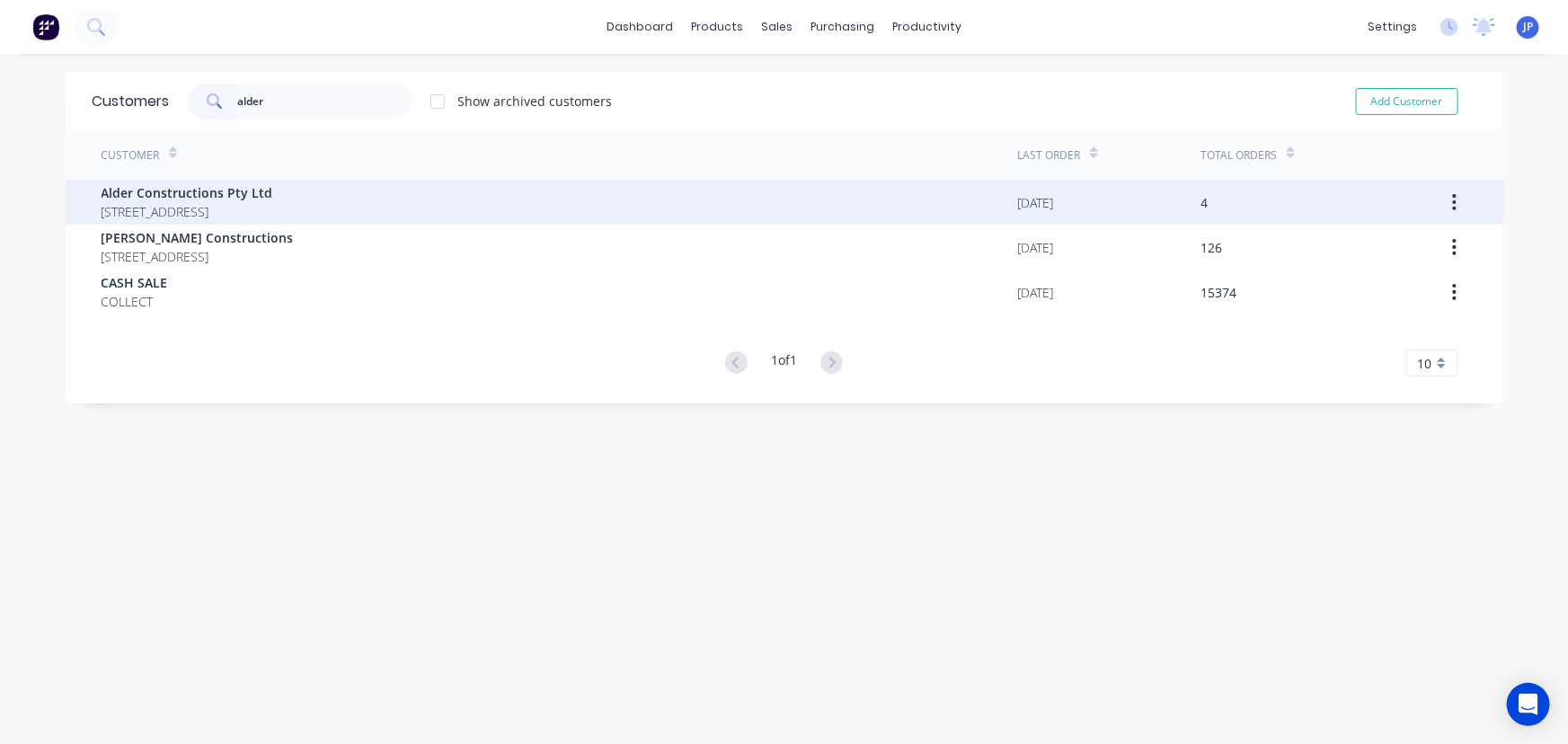
type input "alder"
click at [256, 194] on span "Alder Constructions Pty Ltd" at bounding box center [188, 192] width 172 height 18
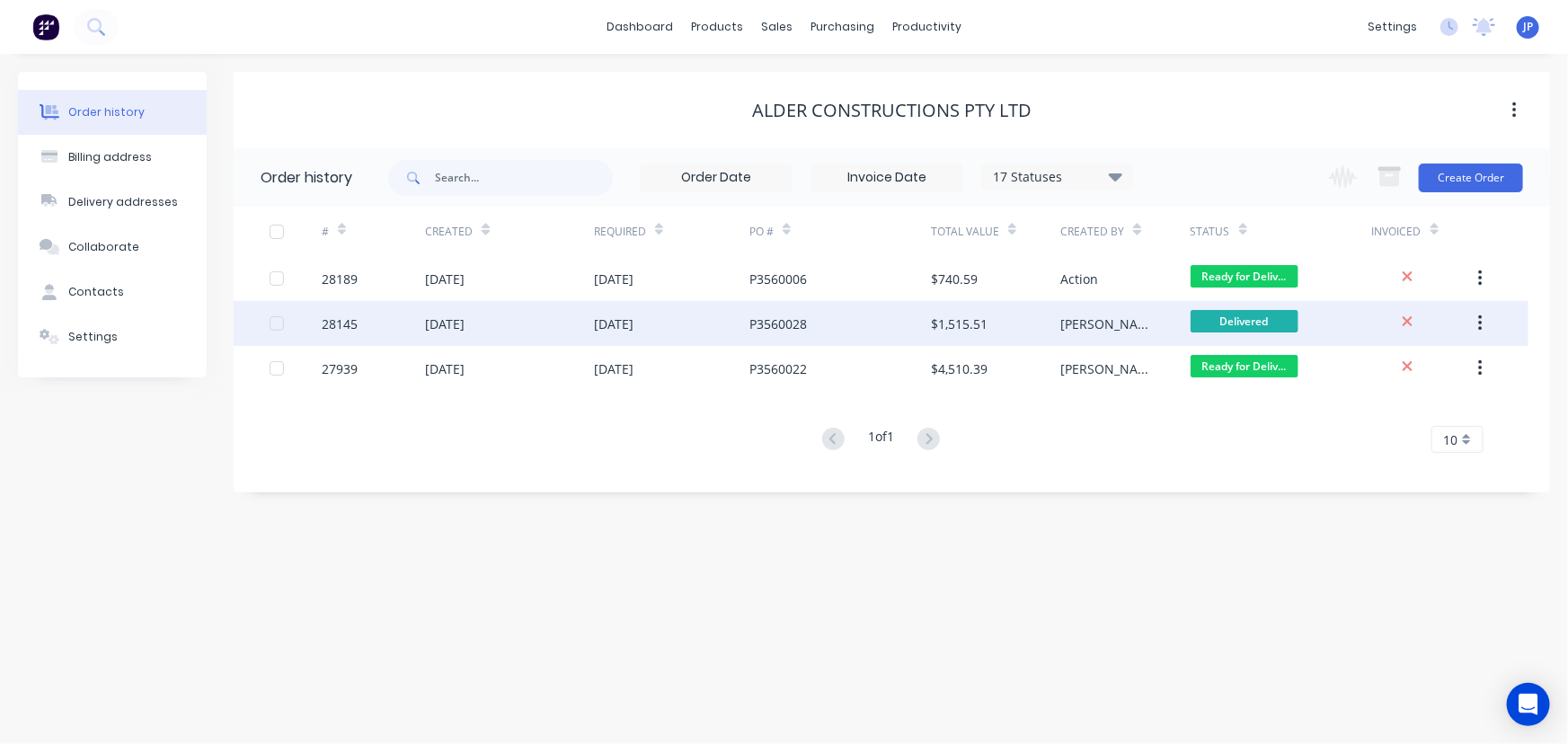
click at [614, 320] on div "[DATE]" at bounding box center [614, 323] width 40 height 18
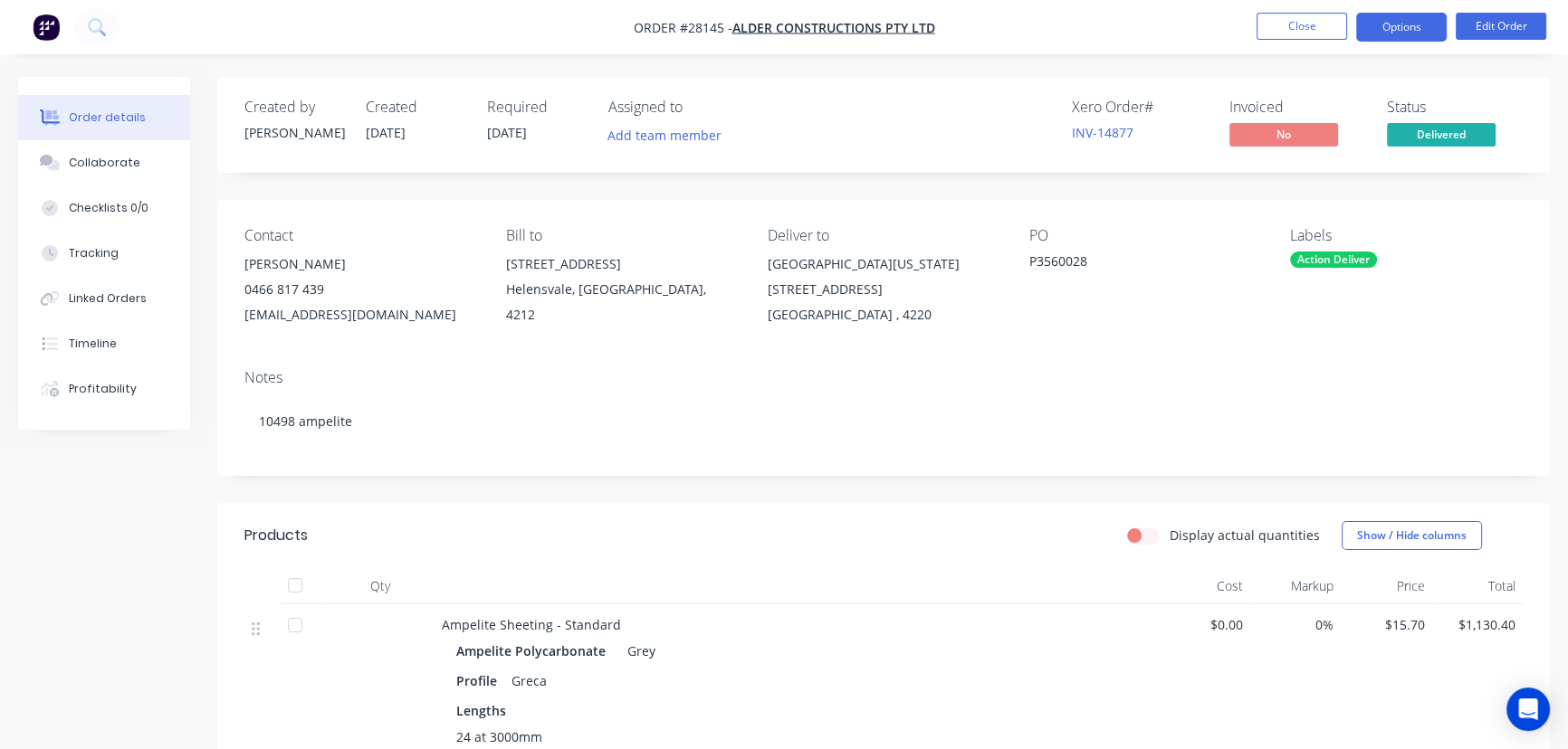
click at [1402, 36] on button "Options" at bounding box center [1400, 27] width 90 height 29
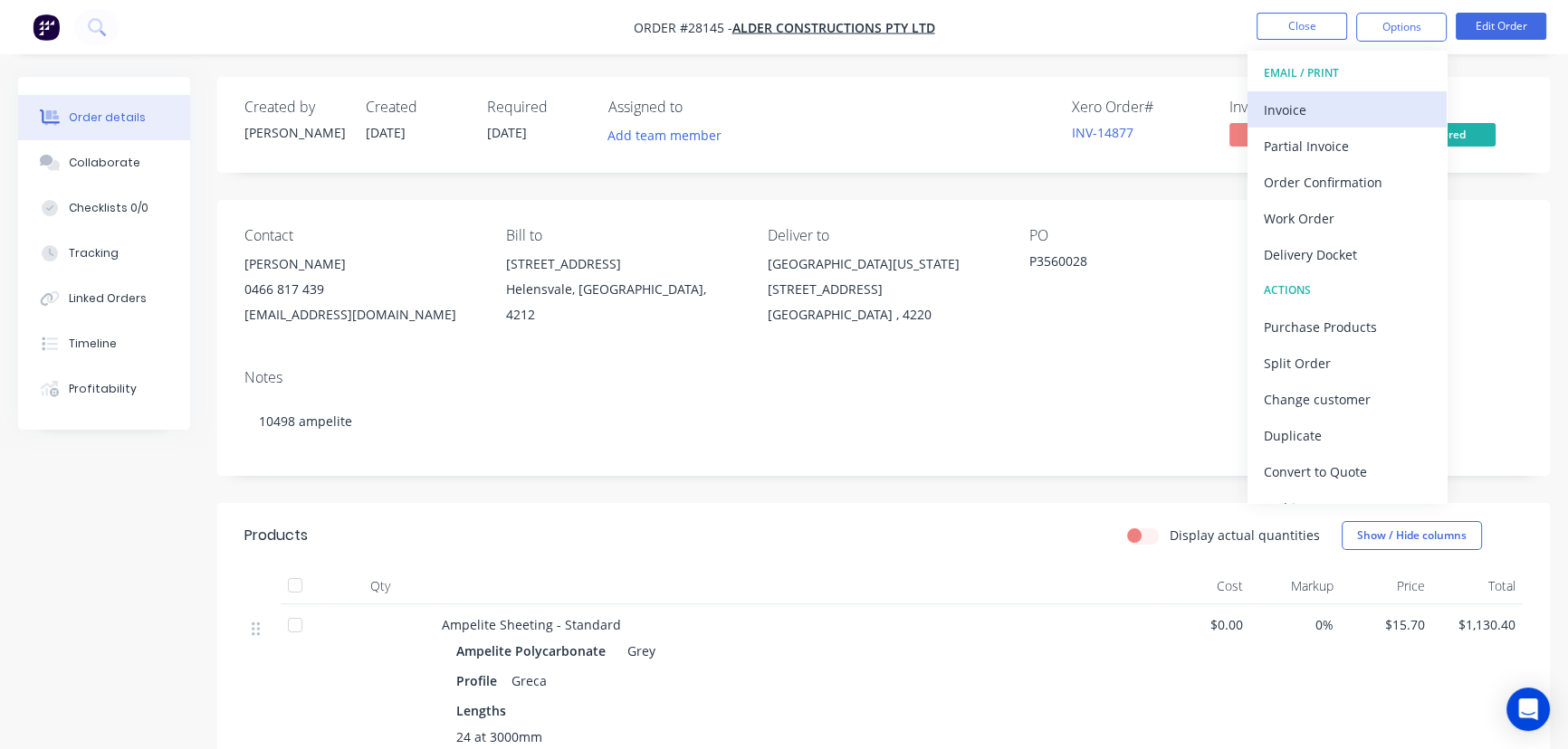
click at [1286, 114] on div "Invoice" at bounding box center [1347, 110] width 167 height 26
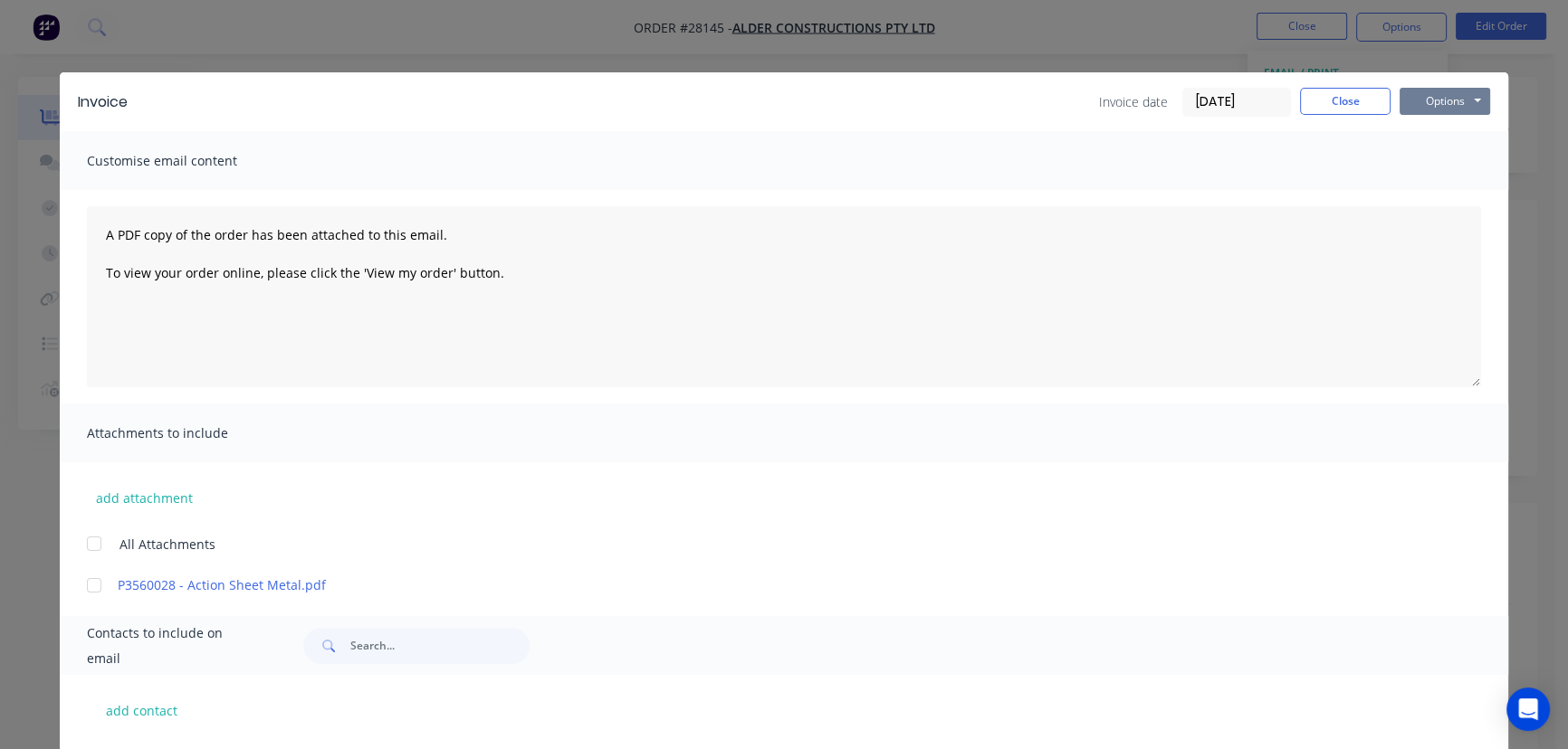
click at [1445, 100] on button "Options" at bounding box center [1444, 100] width 90 height 27
click at [1430, 169] on button "Print" at bounding box center [1457, 164] width 115 height 30
click at [1313, 105] on button "Close" at bounding box center [1345, 100] width 90 height 27
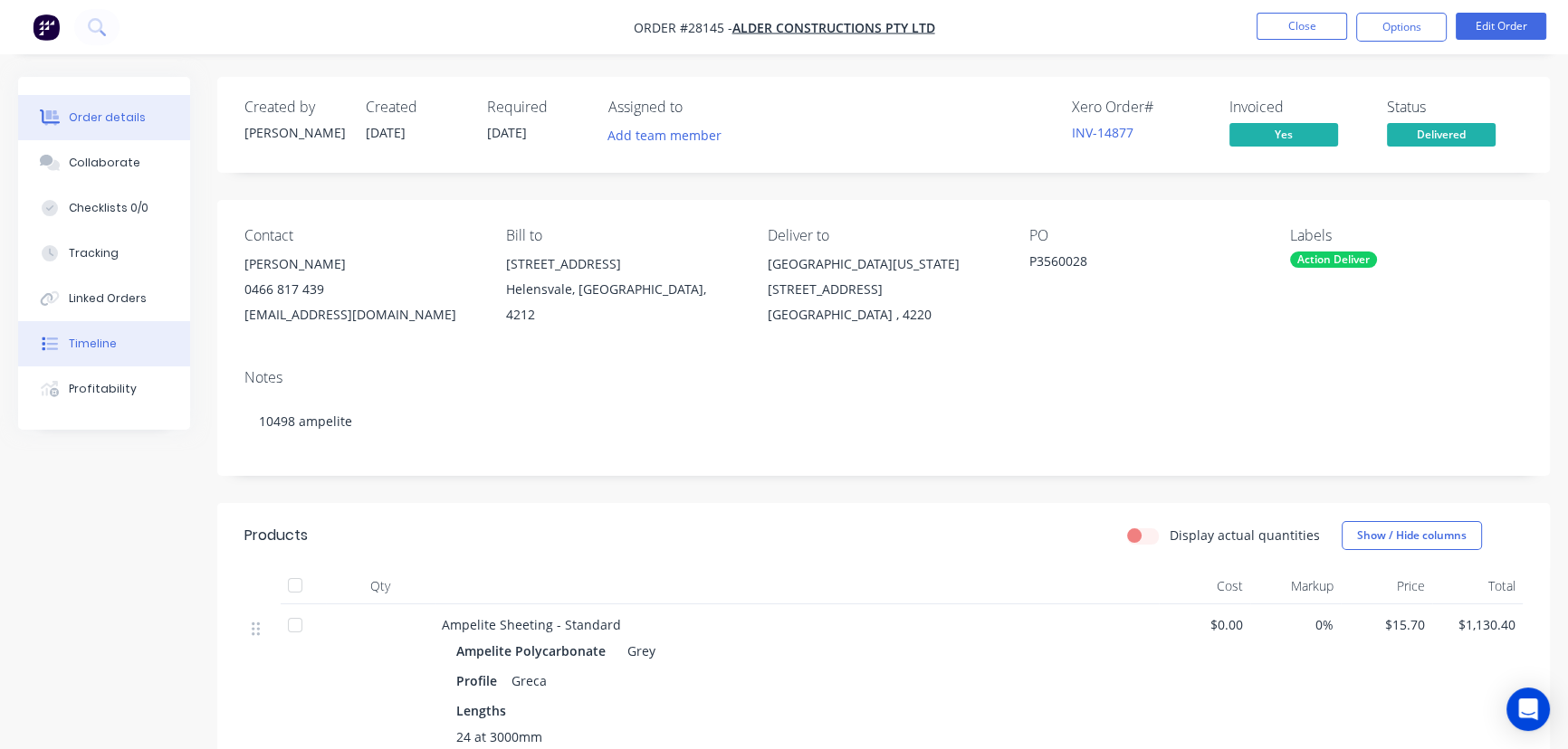
drag, startPoint x: 141, startPoint y: 162, endPoint x: 141, endPoint y: 335, distance: 173.0
click at [141, 164] on button "Collaborate" at bounding box center [103, 163] width 172 height 46
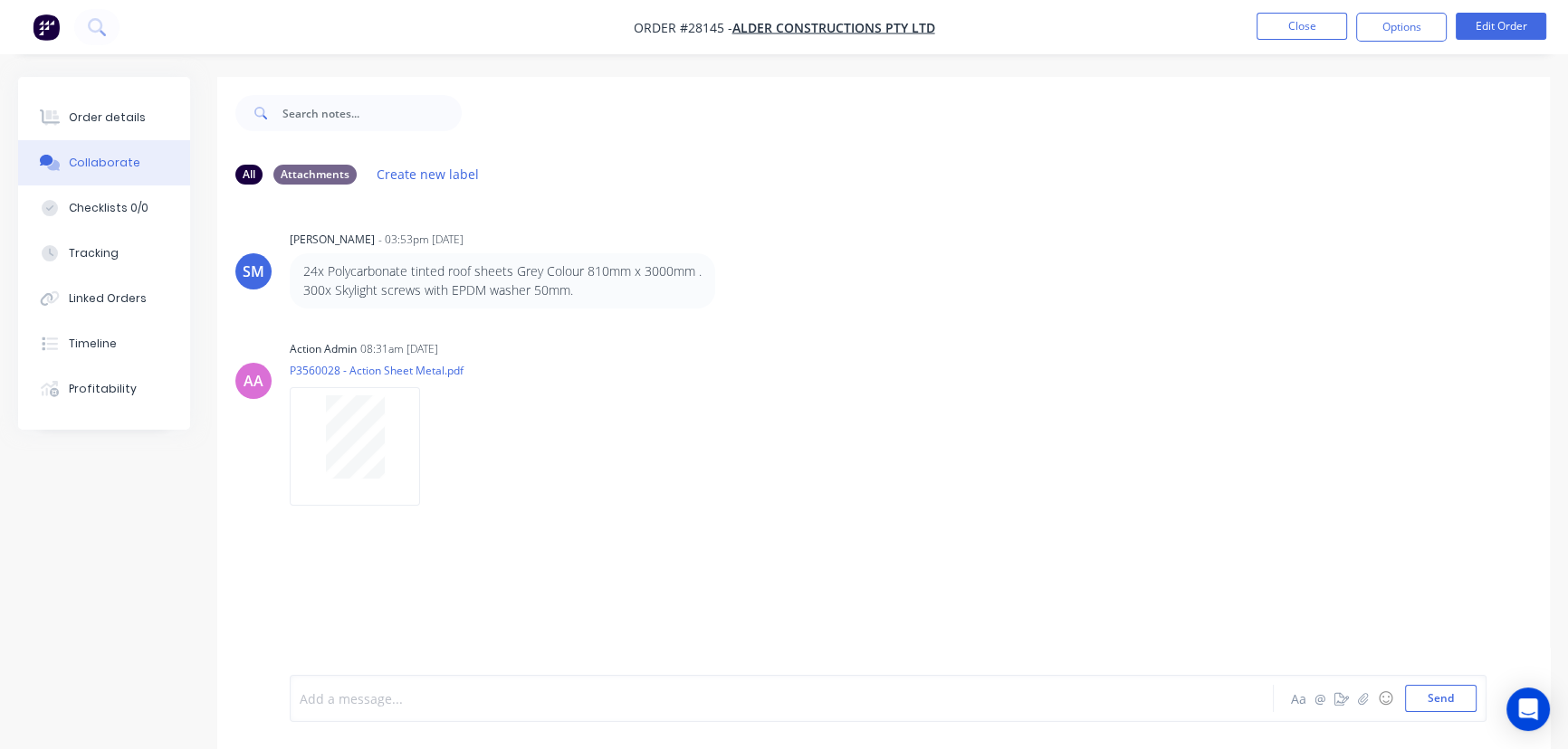
click at [316, 695] on div at bounding box center [741, 699] width 881 height 19
click at [1432, 698] on button "Send" at bounding box center [1441, 698] width 72 height 27
click at [1334, 22] on button "Close" at bounding box center [1301, 26] width 90 height 27
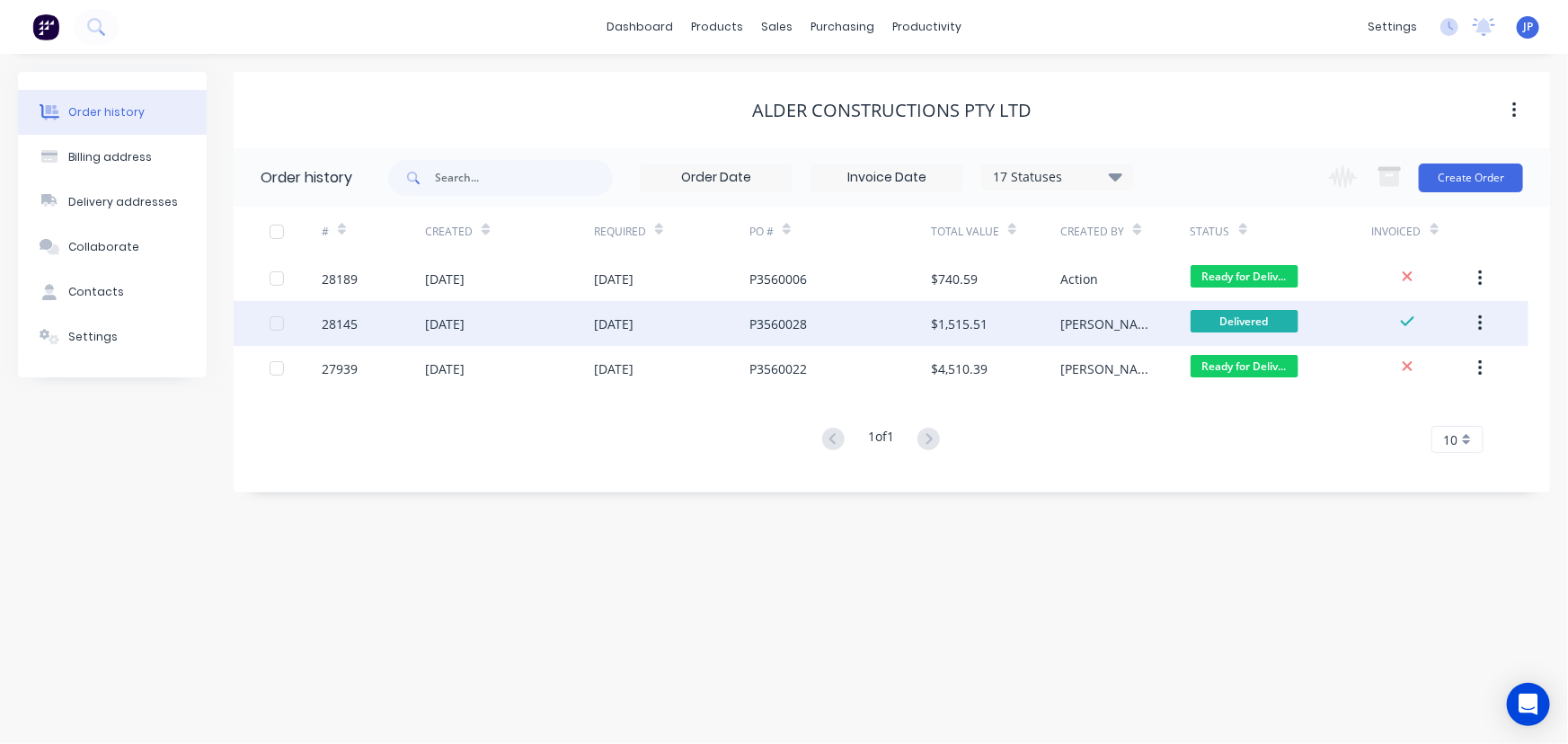
click at [1479, 323] on icon "button" at bounding box center [1480, 323] width 4 height 17
click at [1411, 365] on div "Archive" at bounding box center [1416, 371] width 139 height 26
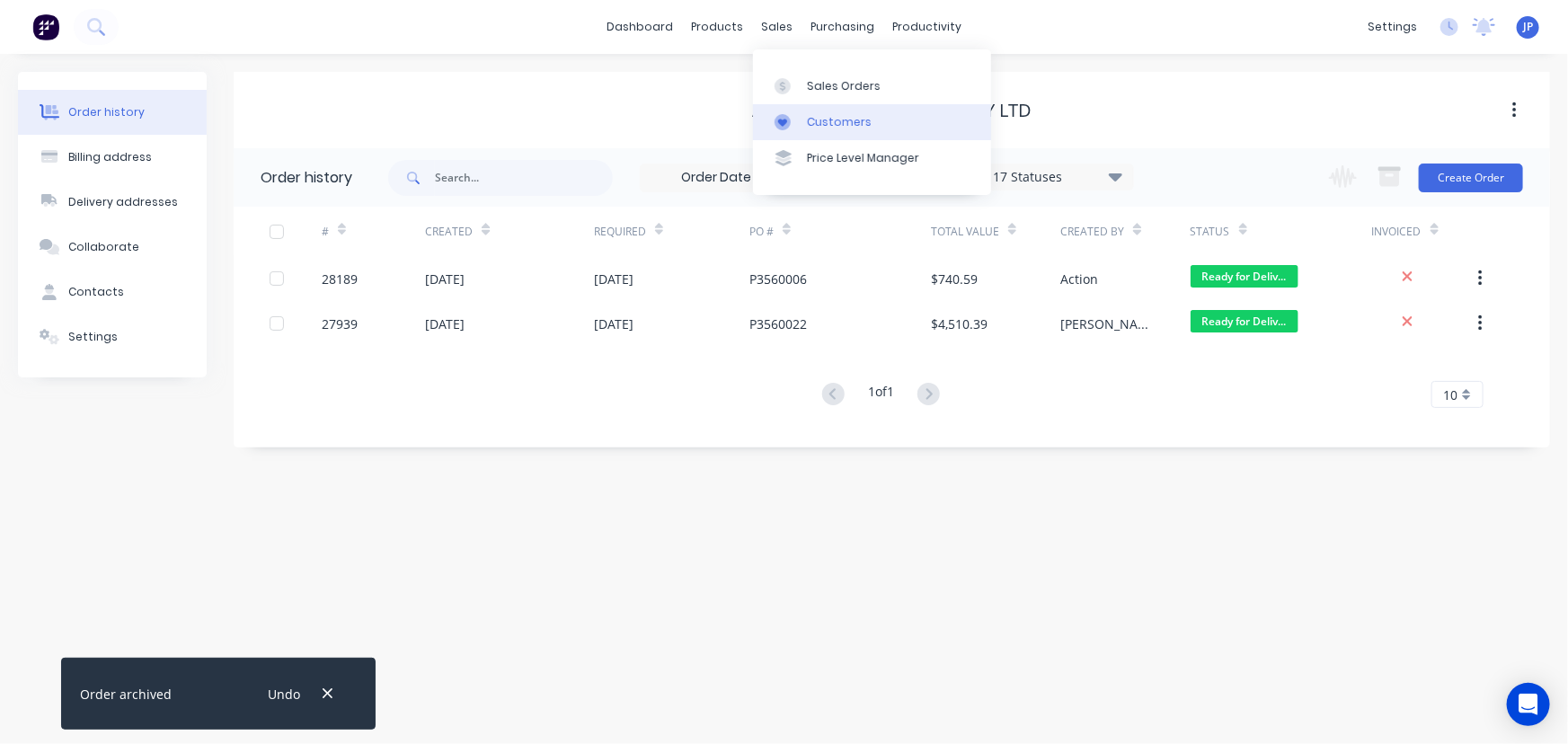
click at [808, 116] on div "Customers" at bounding box center [839, 123] width 65 height 17
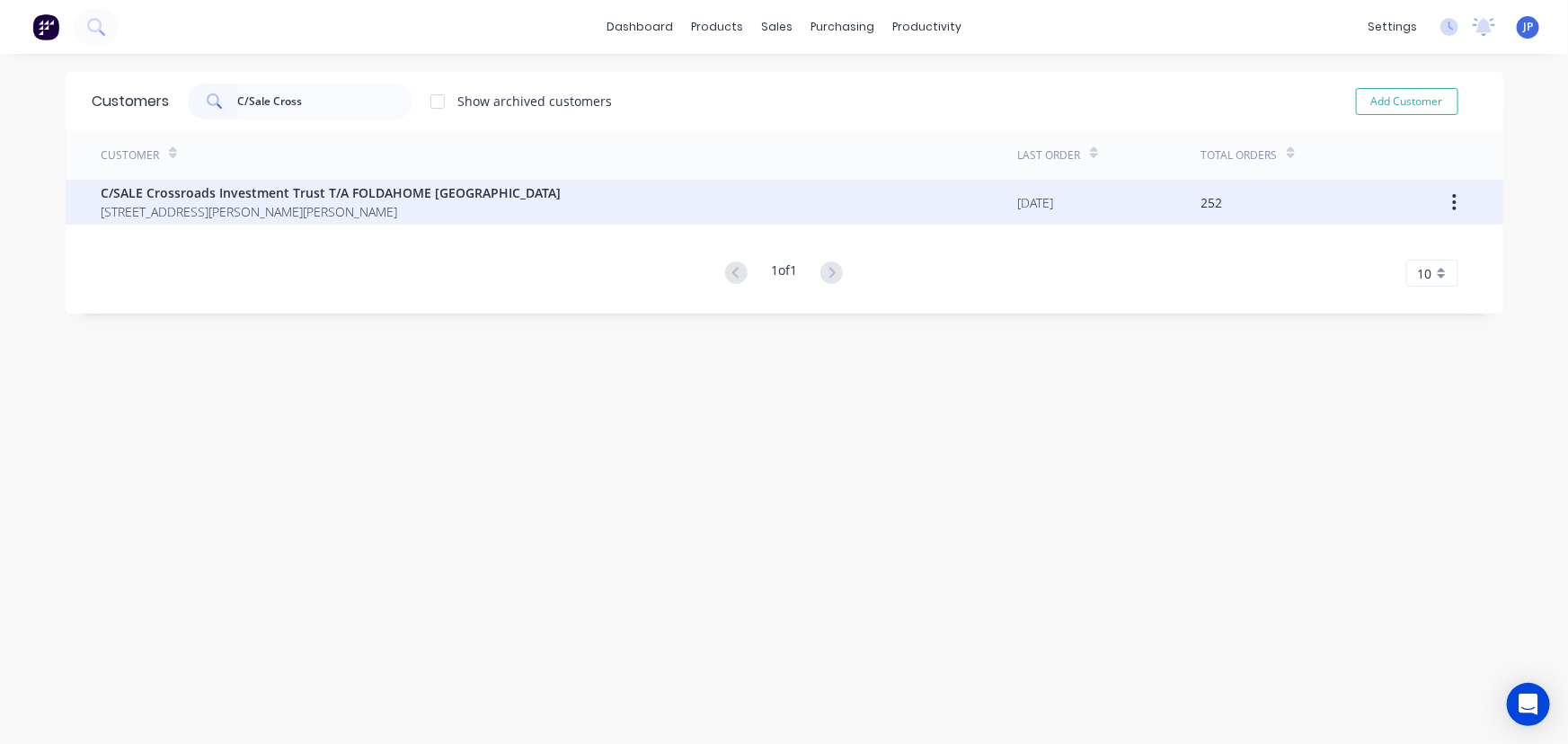
type input "C/Sale Cross"
click at [278, 207] on span "[STREET_ADDRESS][PERSON_NAME][PERSON_NAME]" at bounding box center [332, 212] width 460 height 18
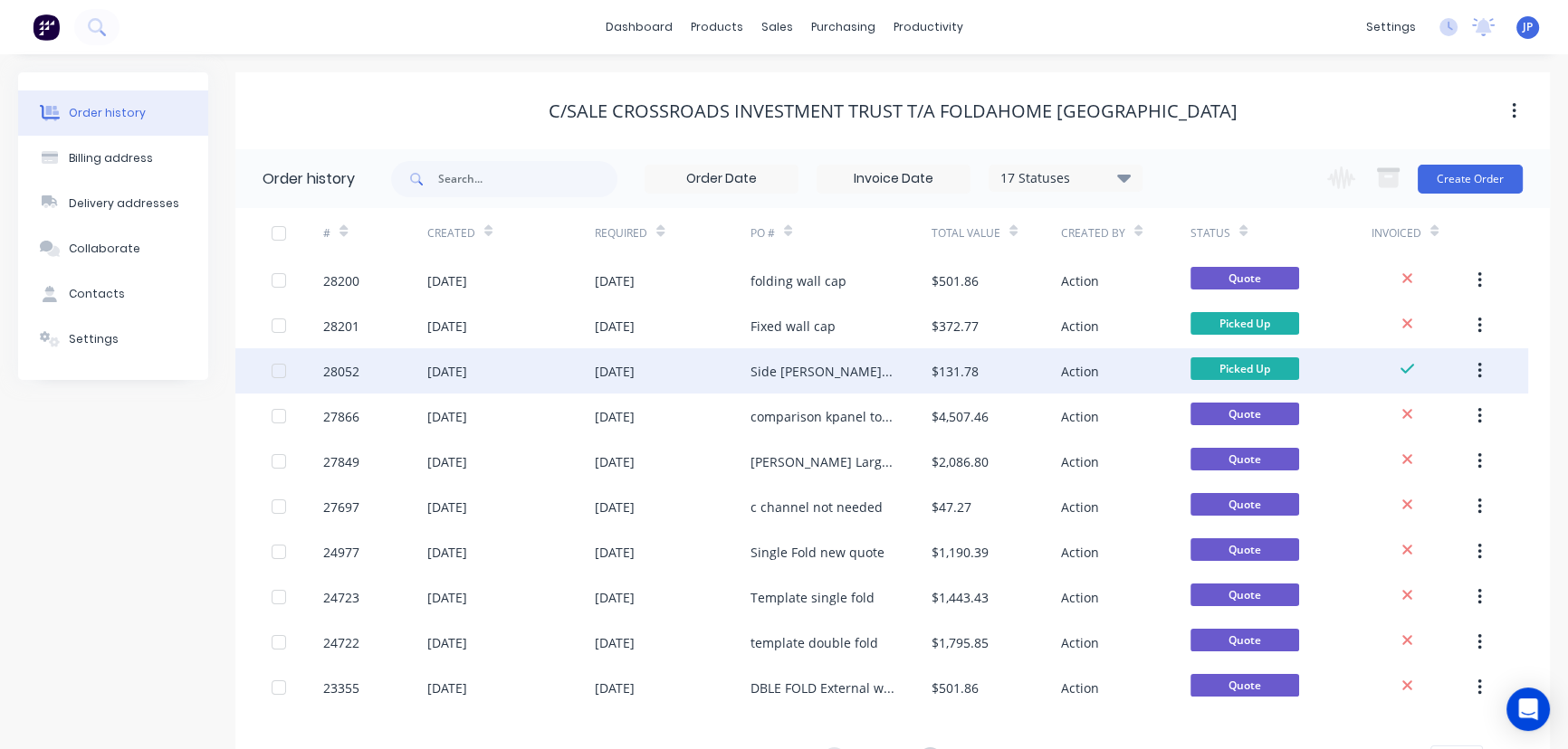
click at [368, 372] on div "28052" at bounding box center [374, 370] width 103 height 46
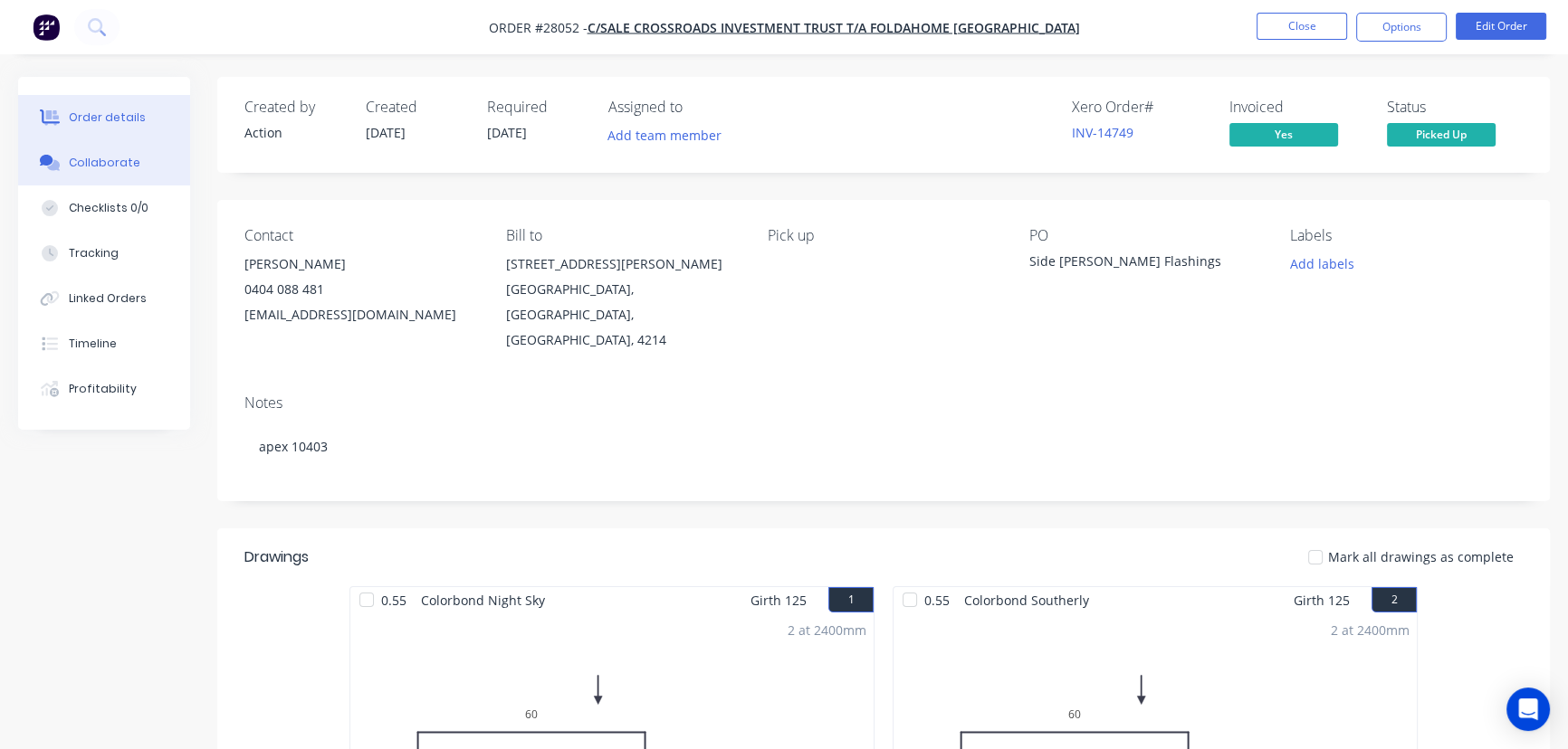
click at [138, 163] on button "Collaborate" at bounding box center [103, 163] width 172 height 46
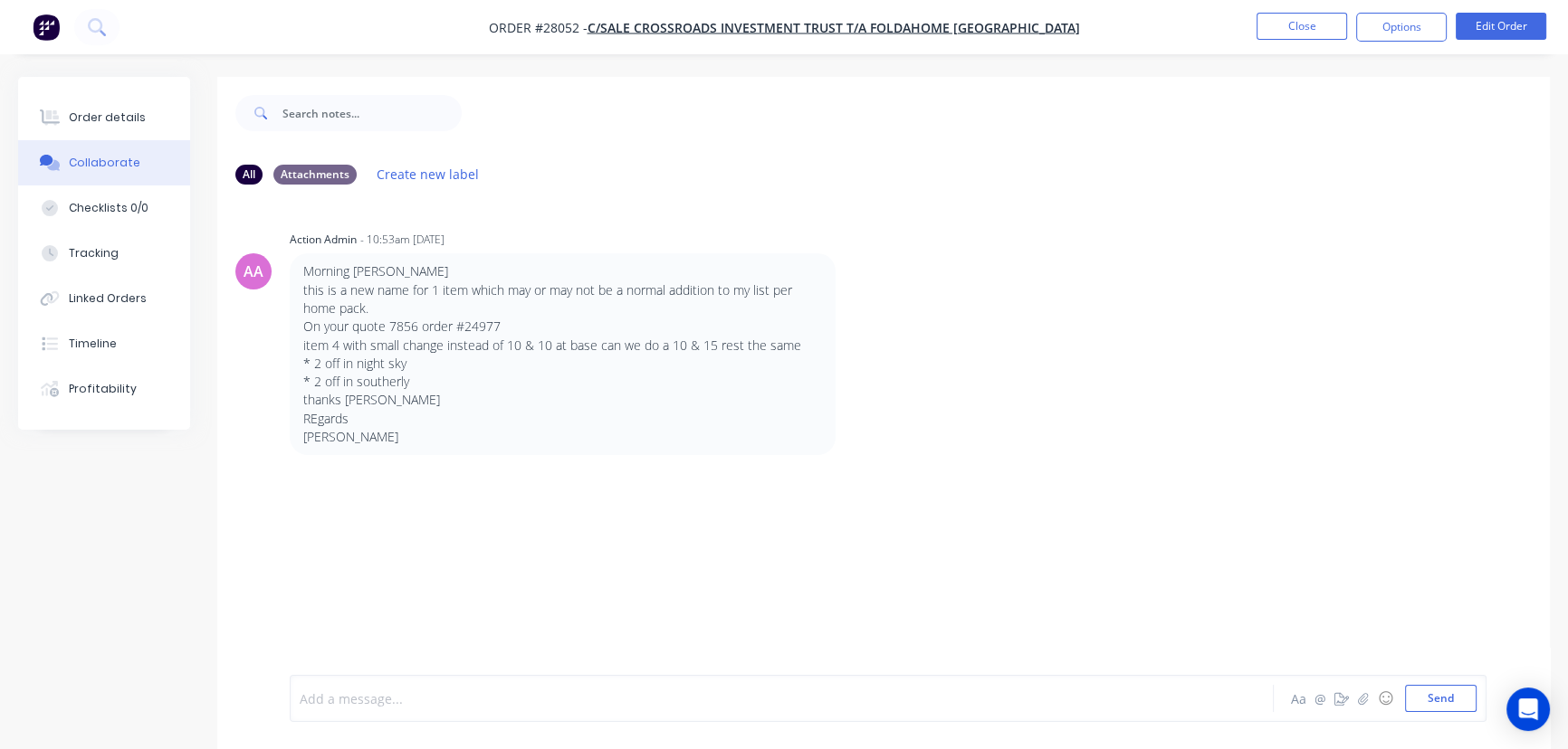
click at [319, 700] on div at bounding box center [741, 699] width 881 height 19
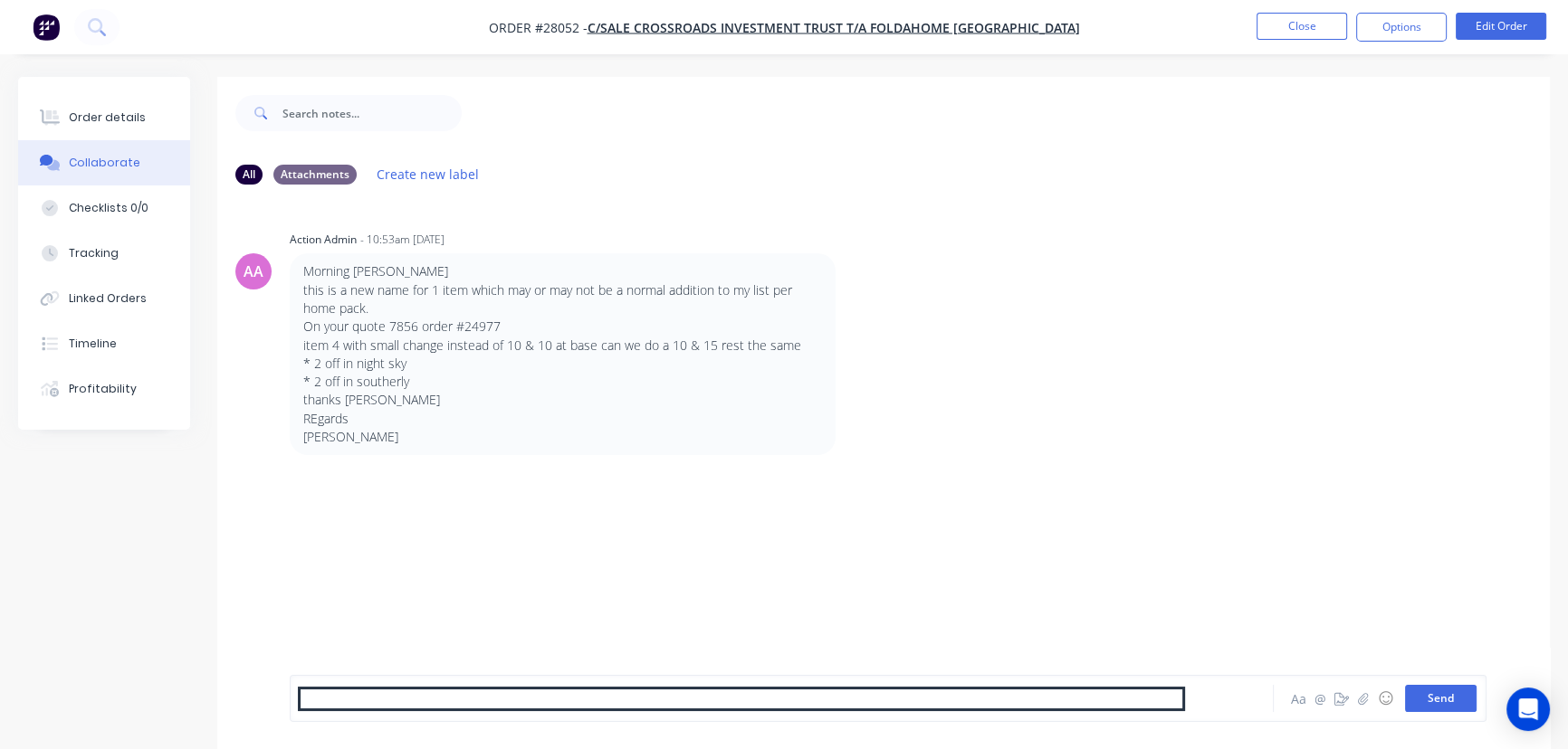
click at [1438, 690] on button "Send" at bounding box center [1441, 698] width 72 height 27
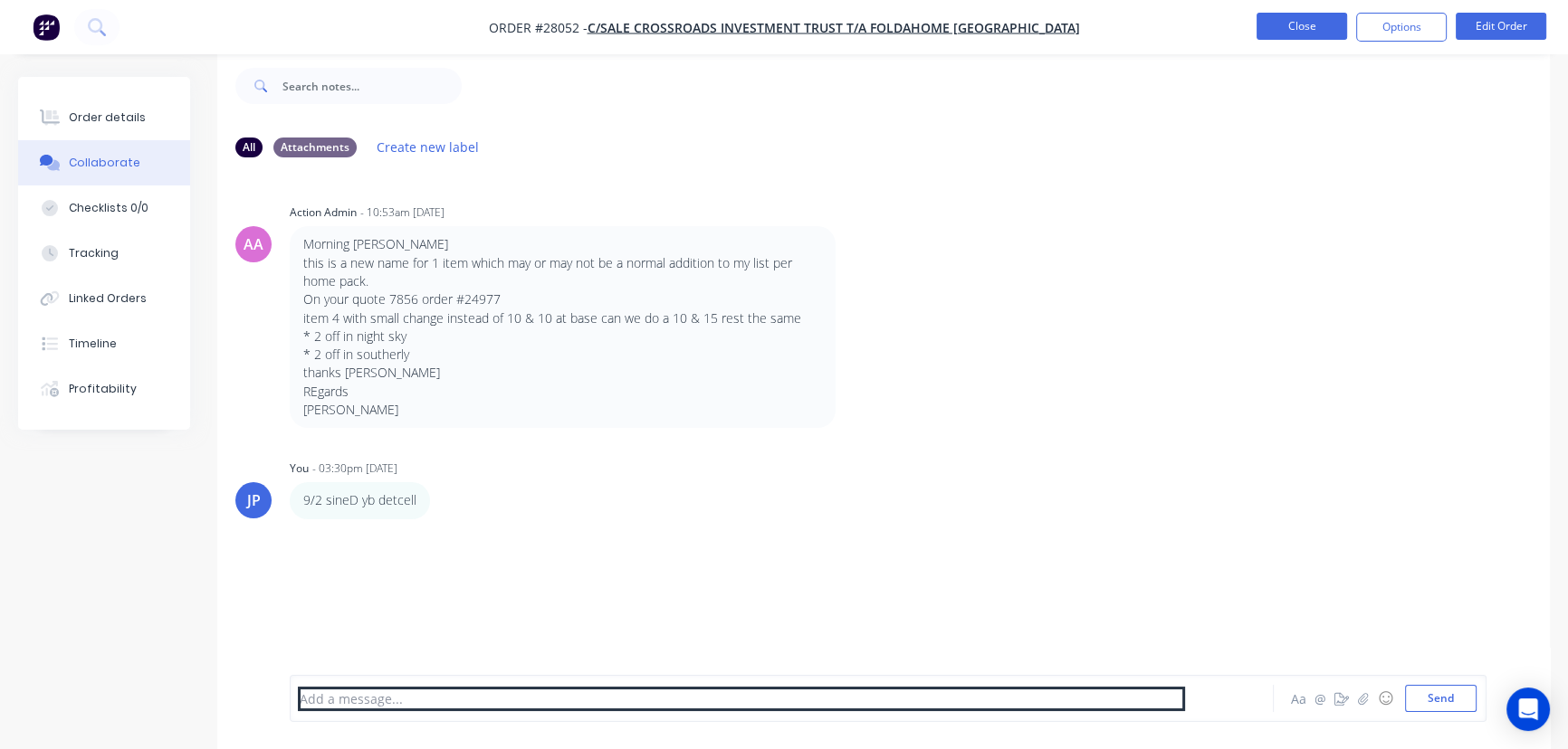
click at [1324, 27] on button "Close" at bounding box center [1301, 26] width 90 height 27
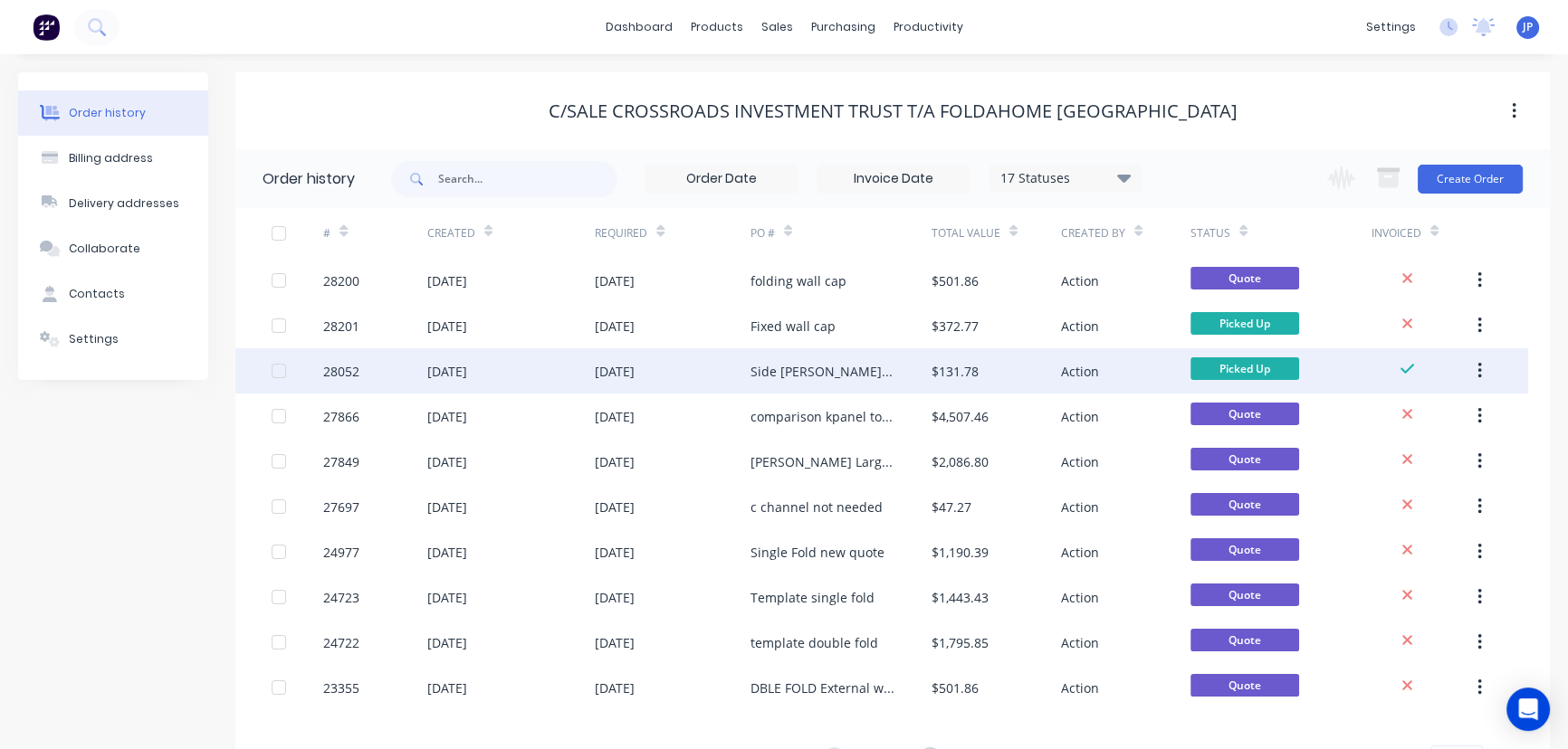
click at [1482, 374] on button "button" at bounding box center [1480, 370] width 43 height 33
click at [1392, 420] on div "Archive" at bounding box center [1414, 419] width 140 height 26
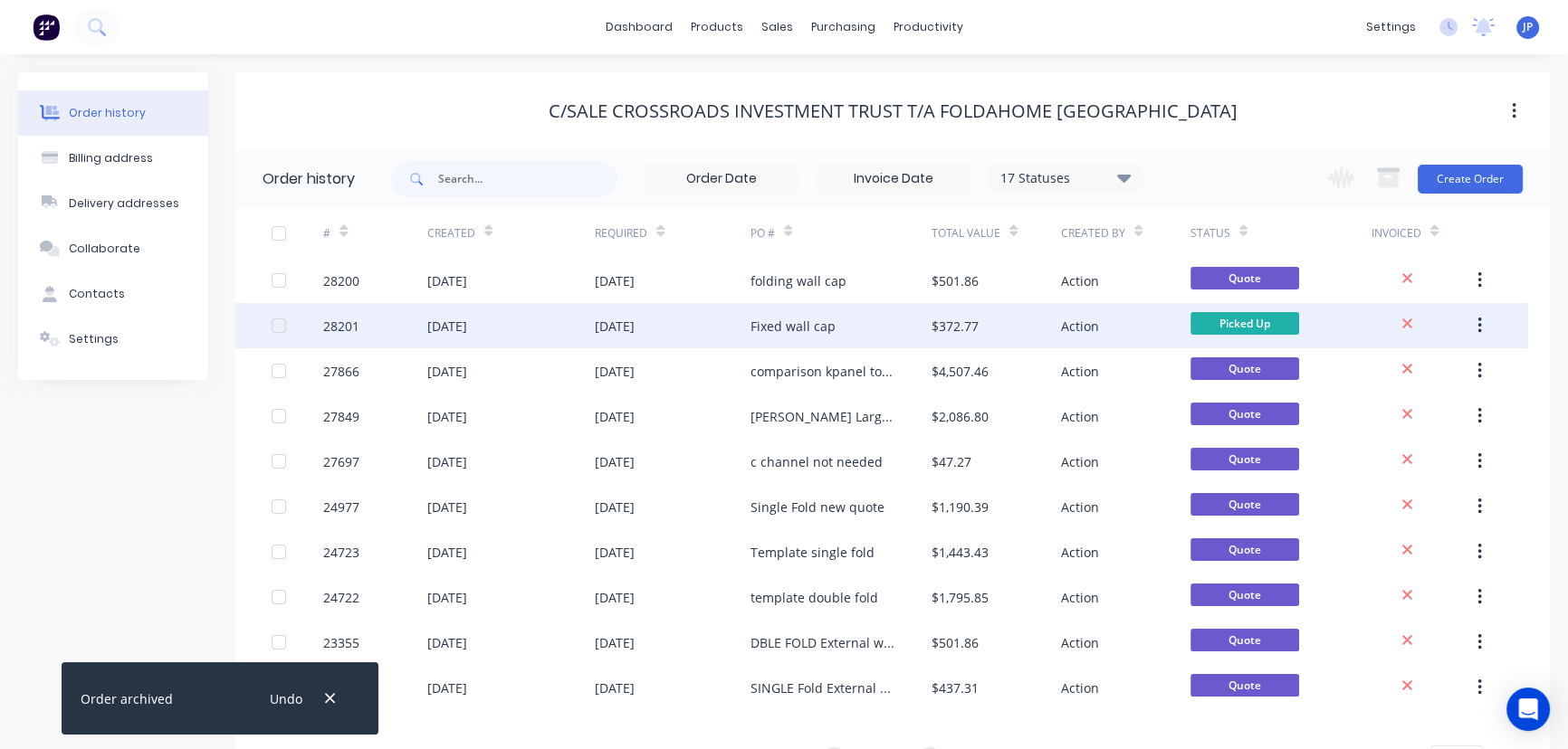
click at [467, 326] on div "[DATE]" at bounding box center [447, 326] width 40 height 19
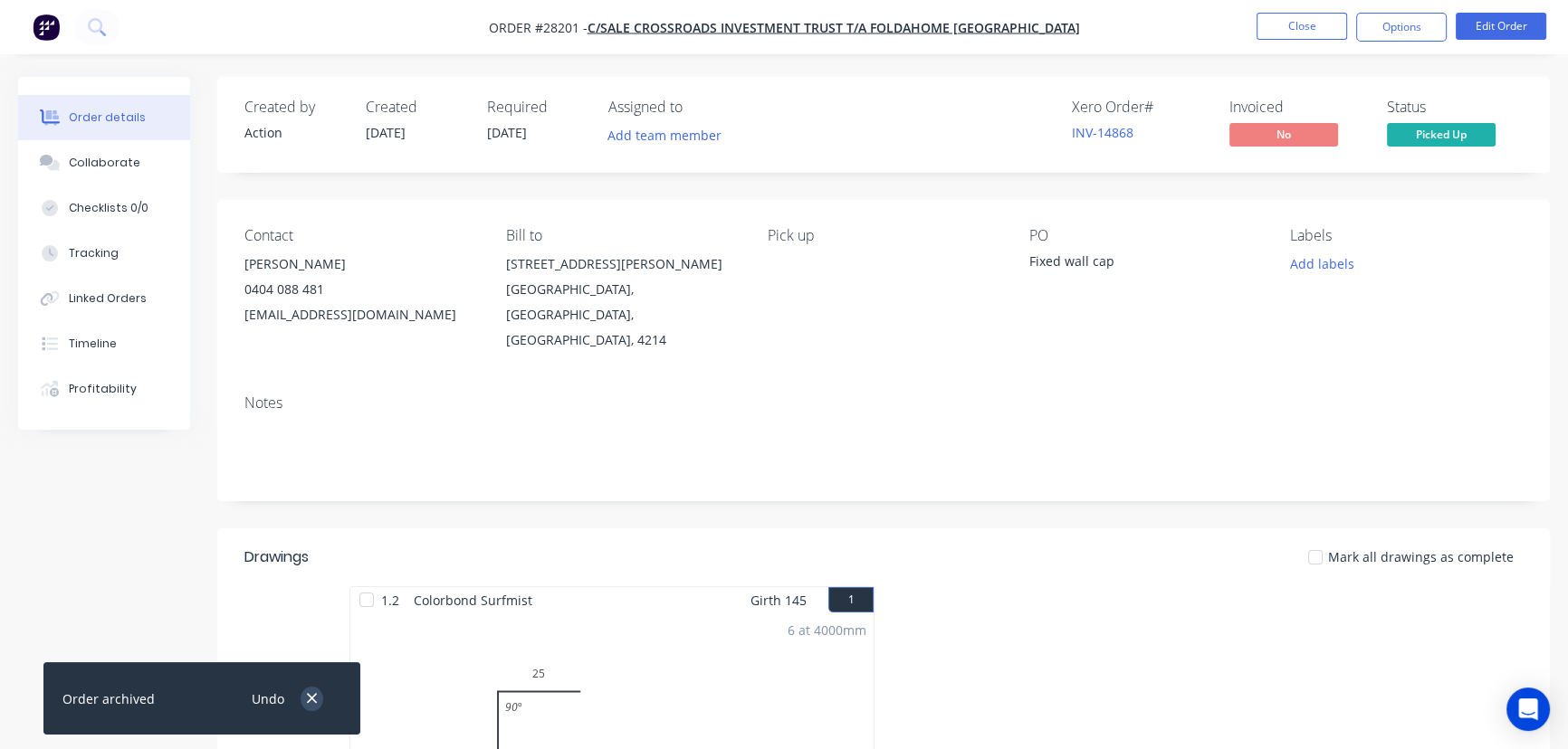
click at [318, 702] on button "button" at bounding box center [312, 699] width 22 height 24
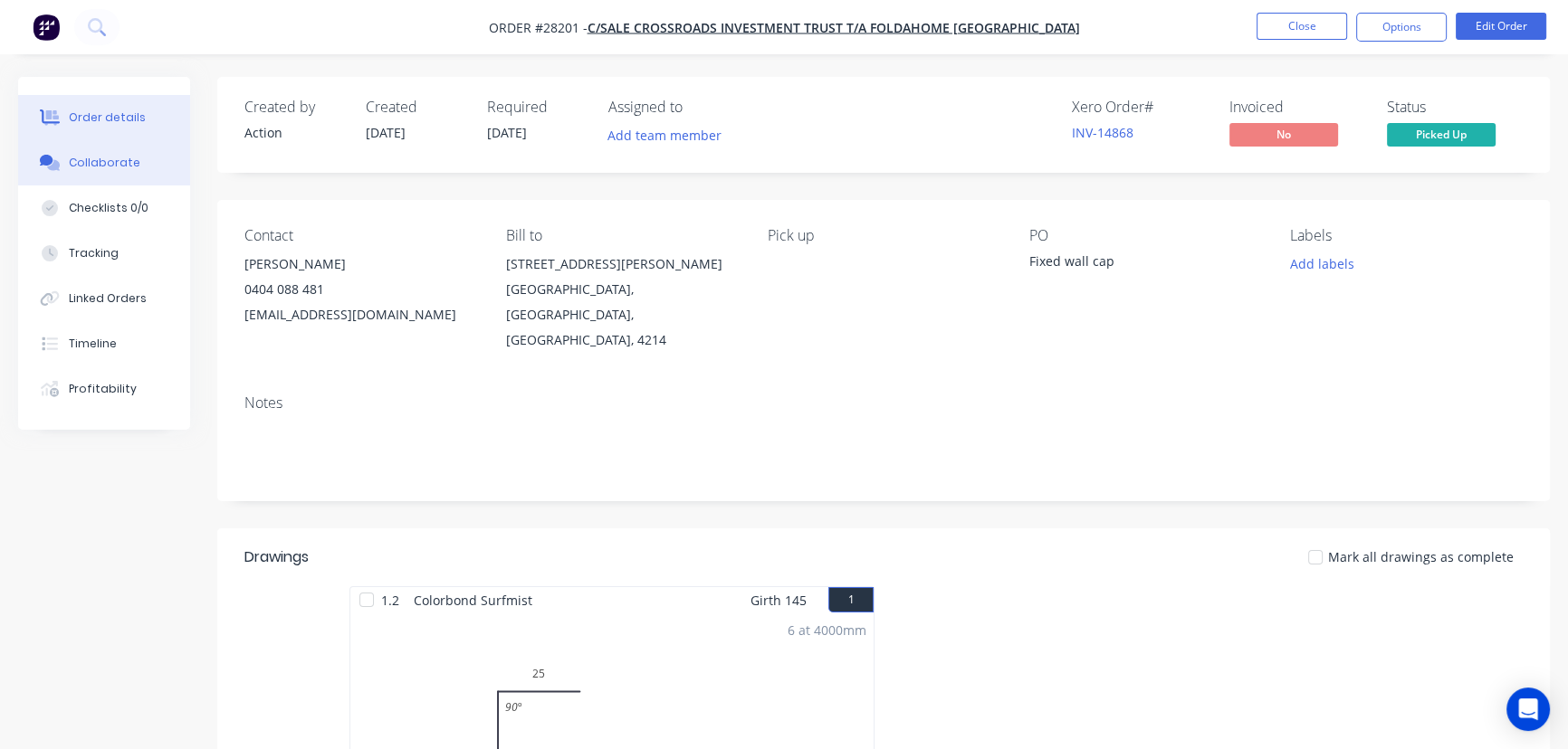
click at [140, 158] on button "Collaborate" at bounding box center [103, 163] width 172 height 46
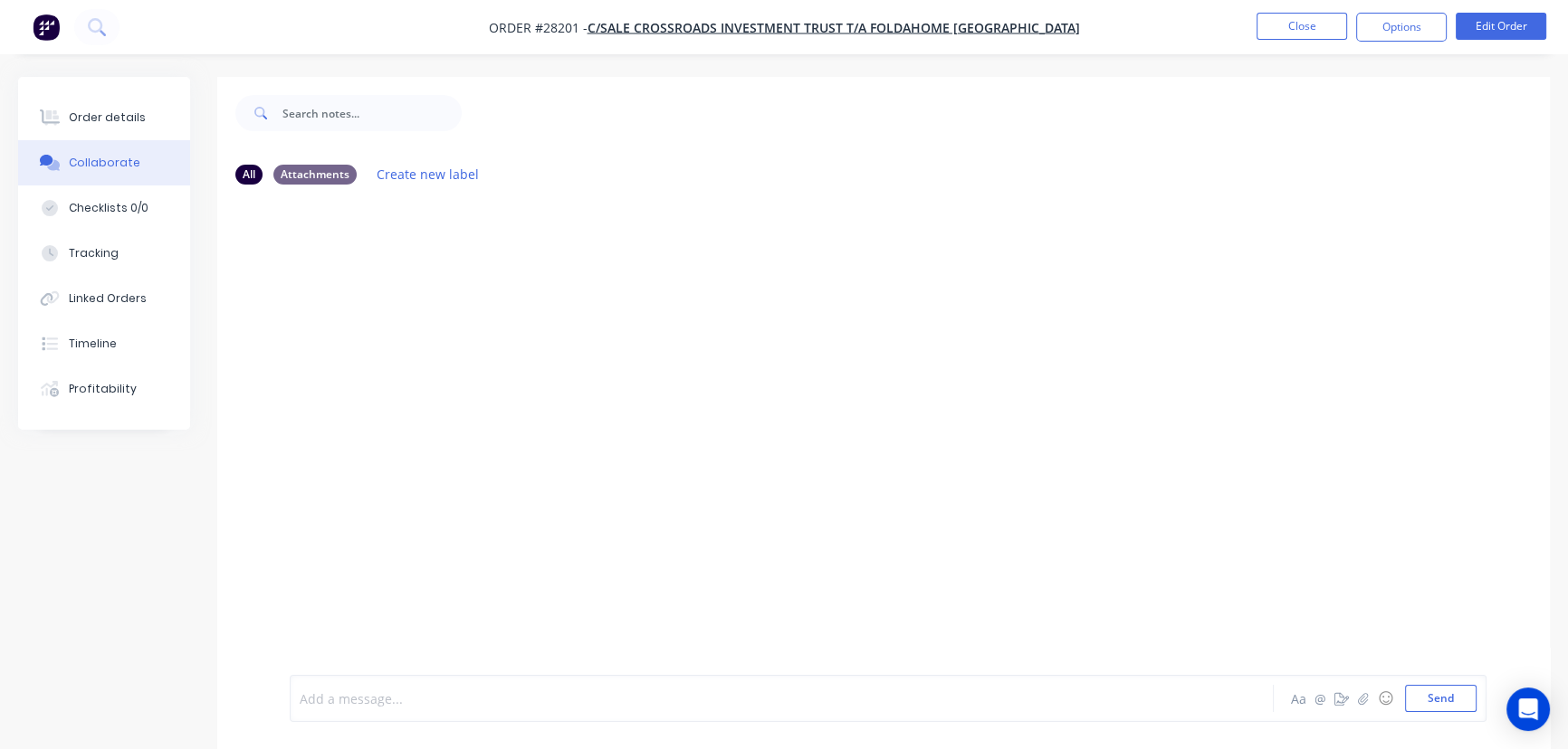
click at [424, 706] on div at bounding box center [741, 699] width 881 height 19
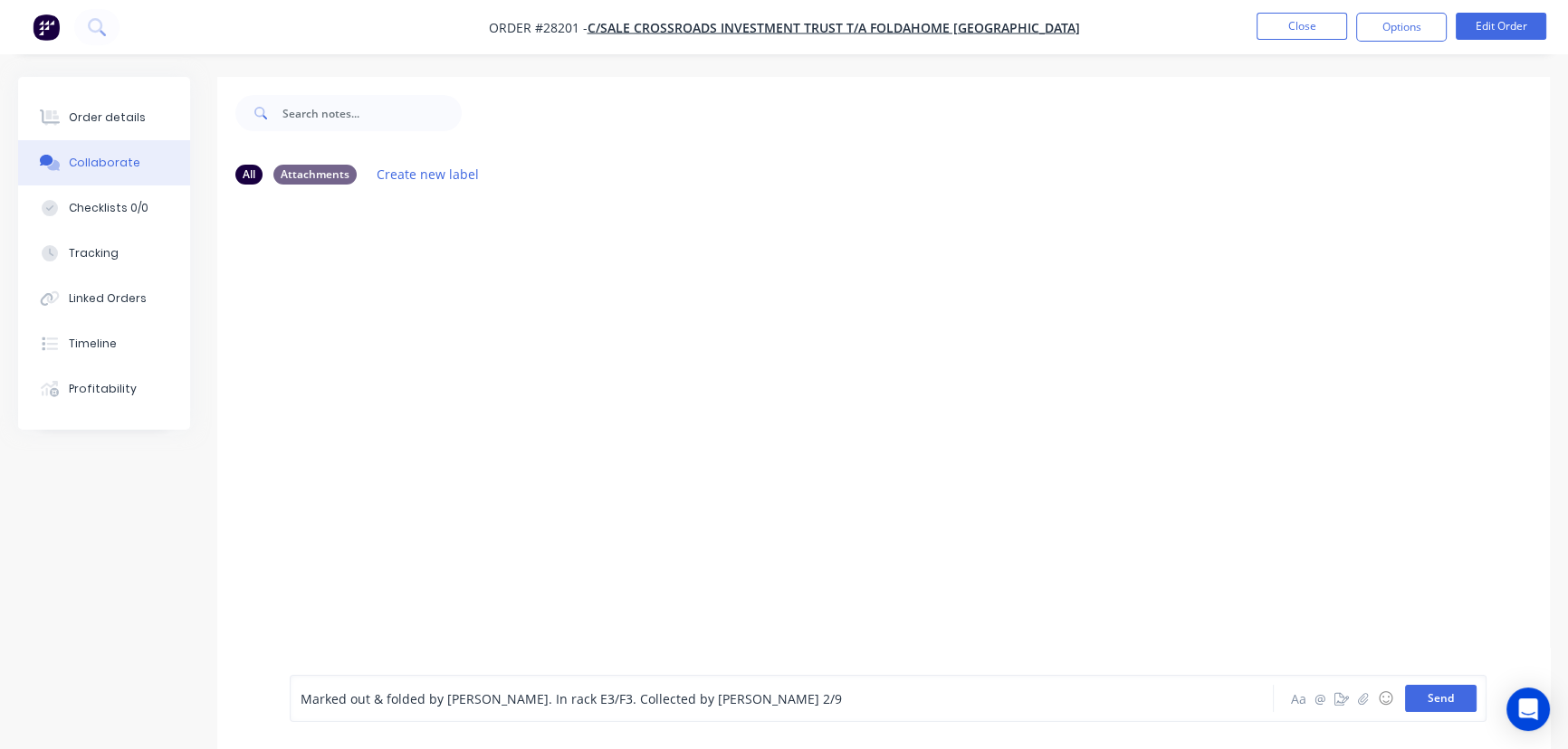
click at [1423, 689] on button "Send" at bounding box center [1441, 698] width 72 height 27
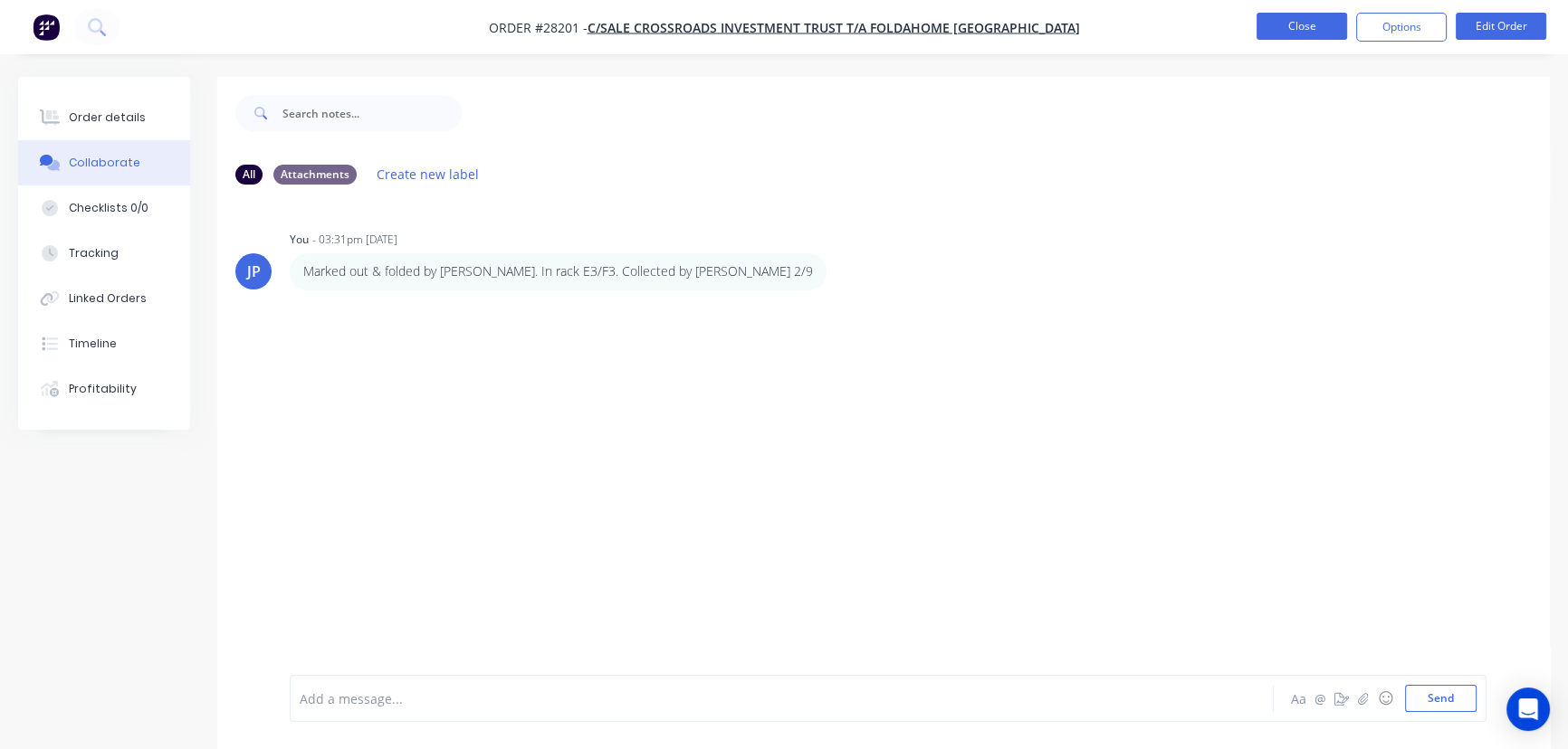
click at [1293, 18] on button "Close" at bounding box center [1301, 26] width 90 height 27
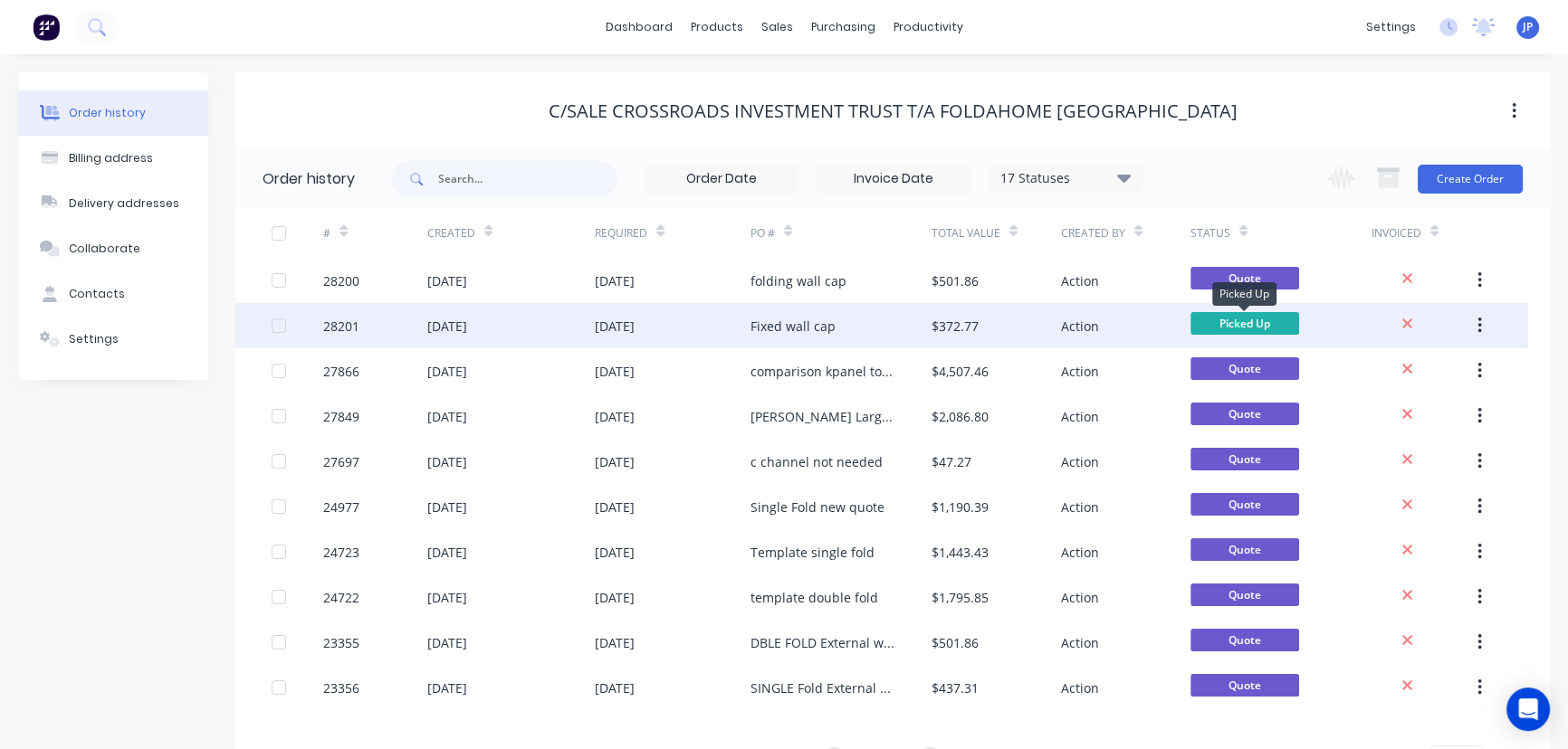
click at [1298, 326] on span "Picked Up" at bounding box center [1244, 324] width 109 height 22
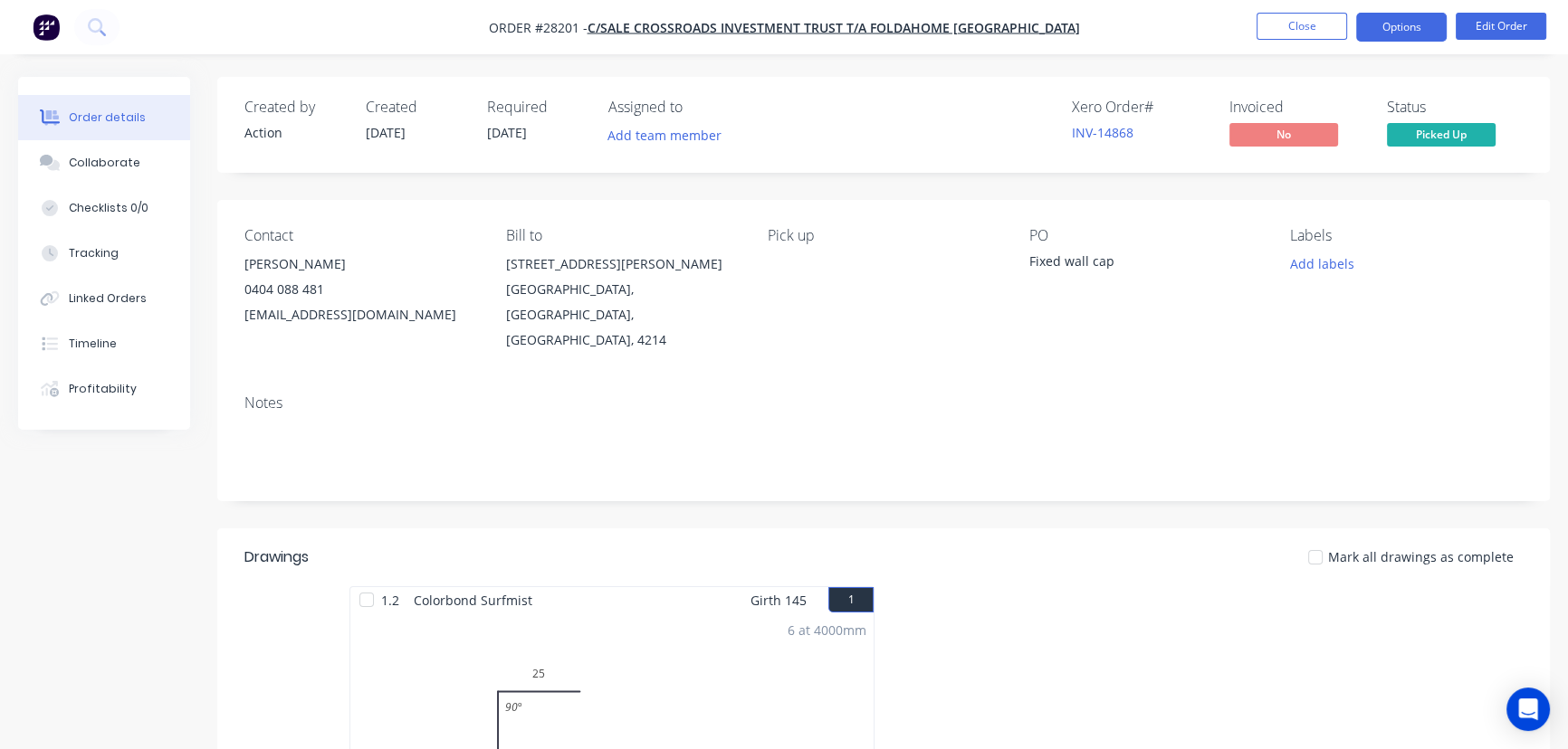
click at [1400, 33] on button "Options" at bounding box center [1400, 27] width 90 height 29
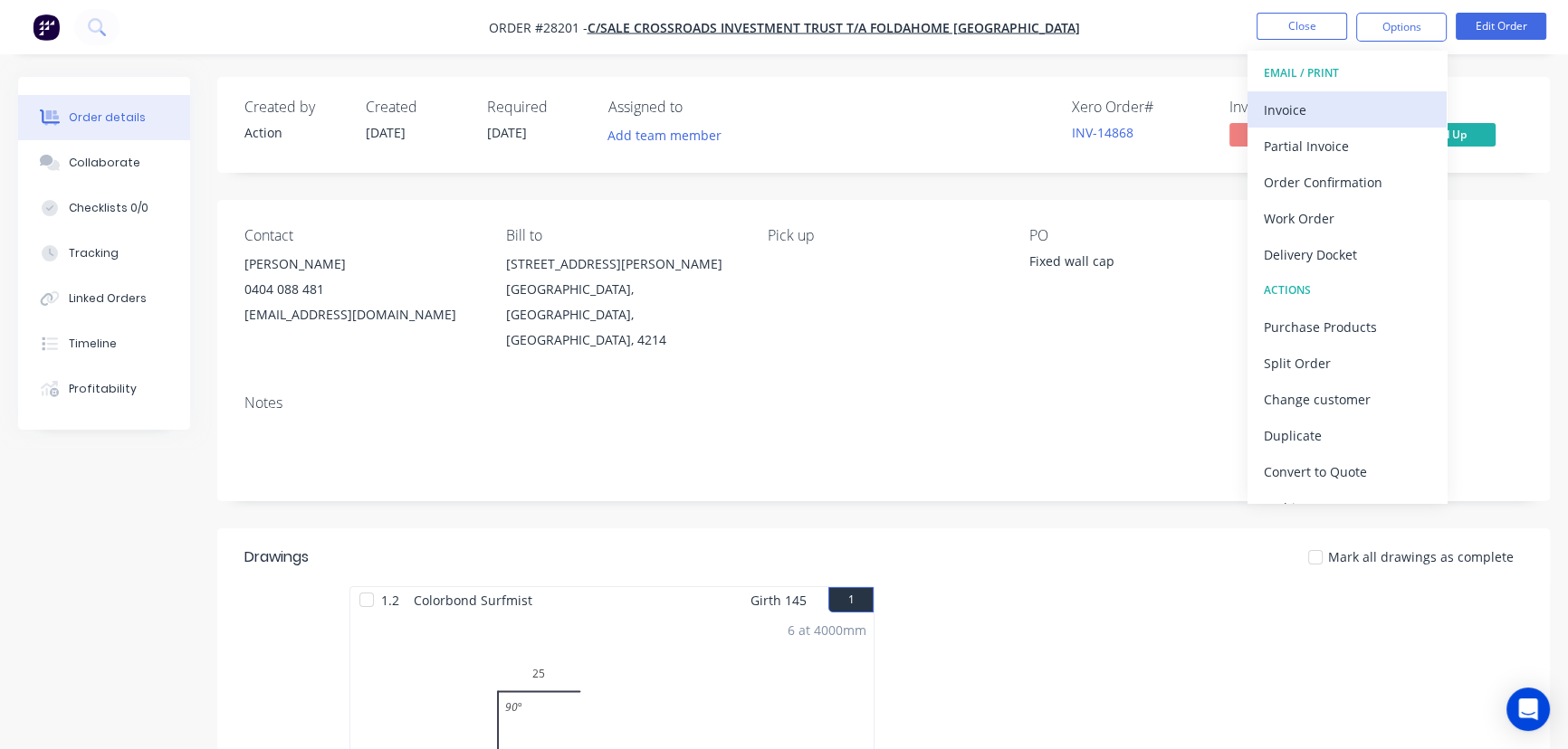
click at [1374, 99] on div "Invoice" at bounding box center [1347, 110] width 167 height 26
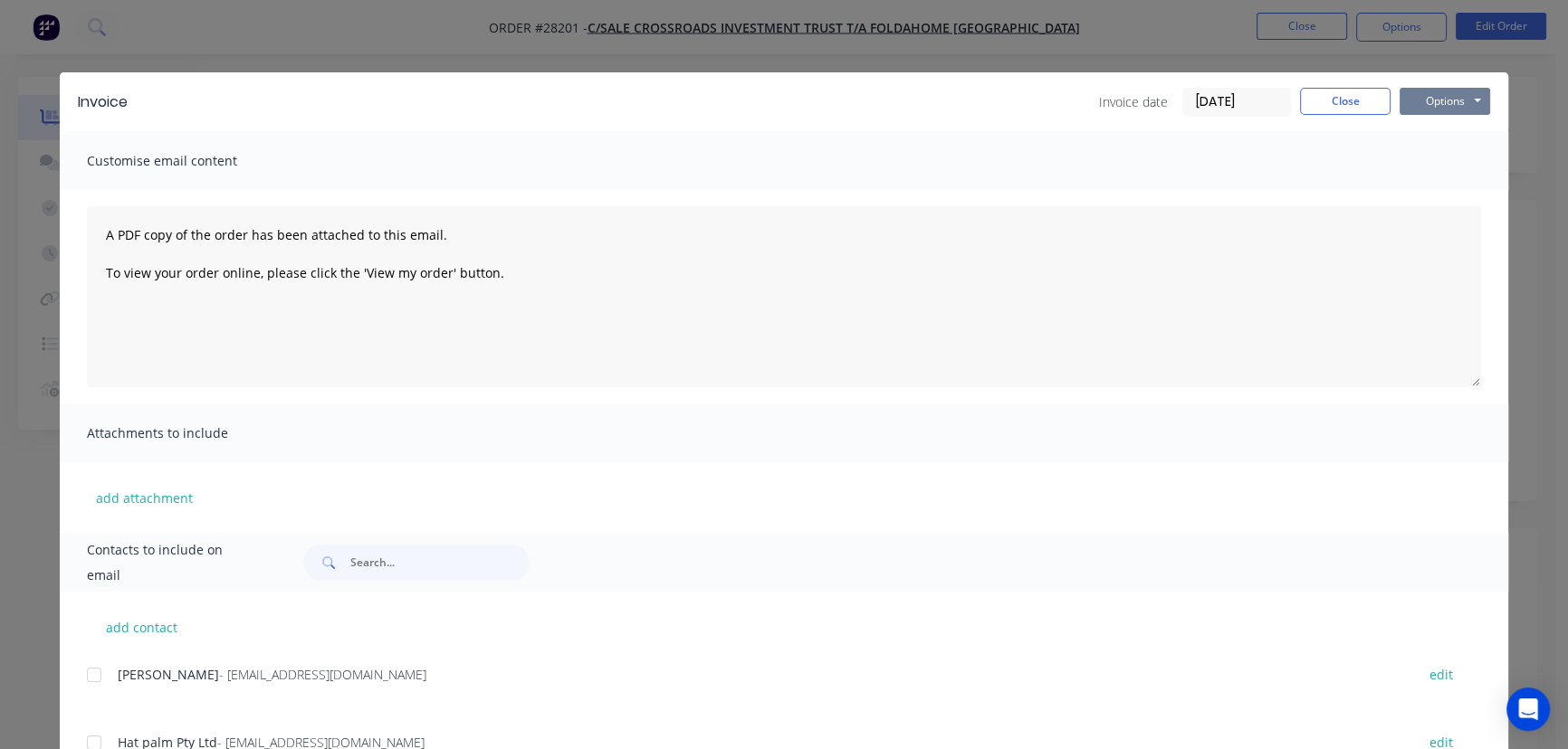
click at [1426, 100] on button "Options" at bounding box center [1444, 100] width 90 height 27
click at [1422, 162] on button "Print" at bounding box center [1457, 164] width 115 height 30
click at [1312, 99] on button "Close" at bounding box center [1345, 100] width 90 height 27
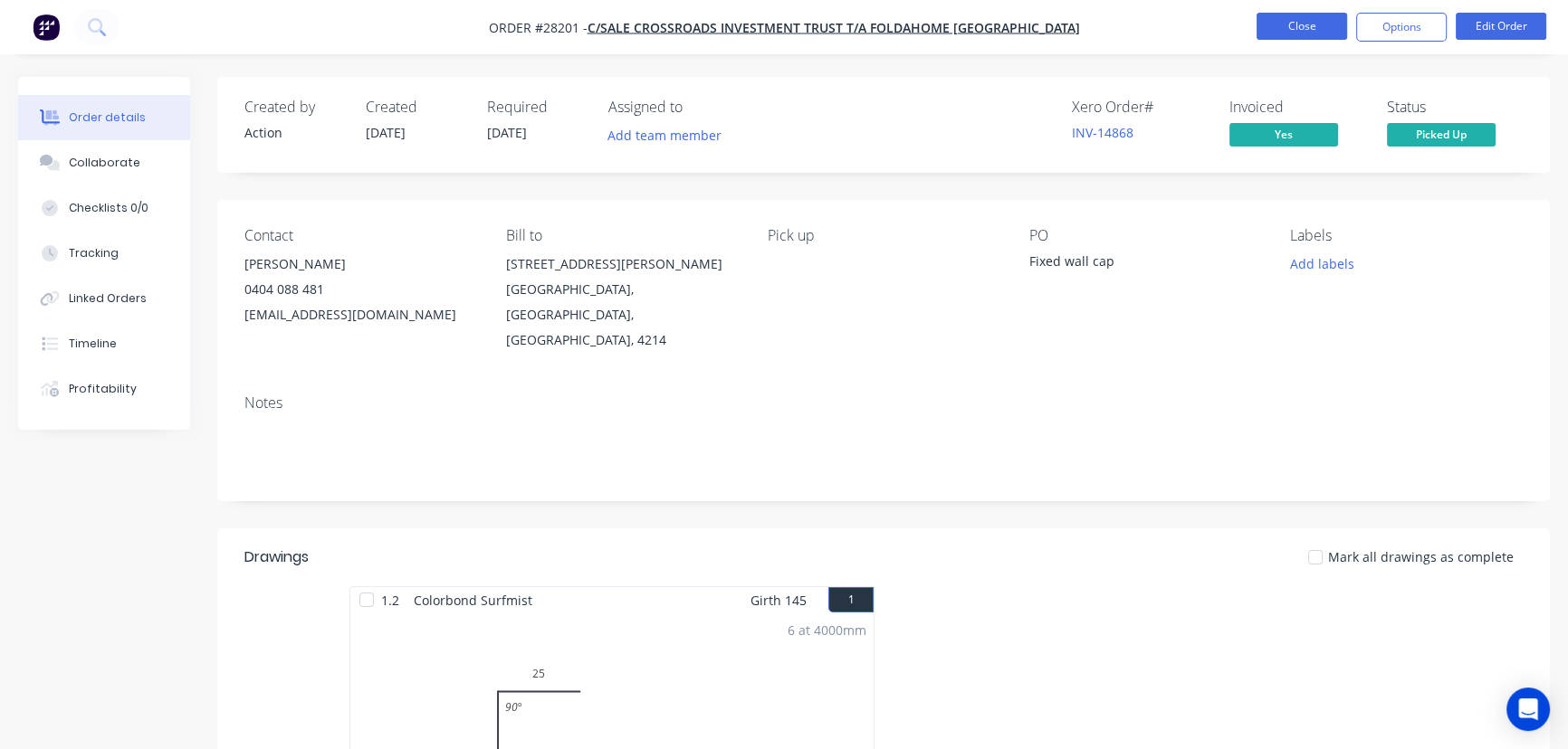
click at [1271, 26] on button "Close" at bounding box center [1301, 26] width 90 height 27
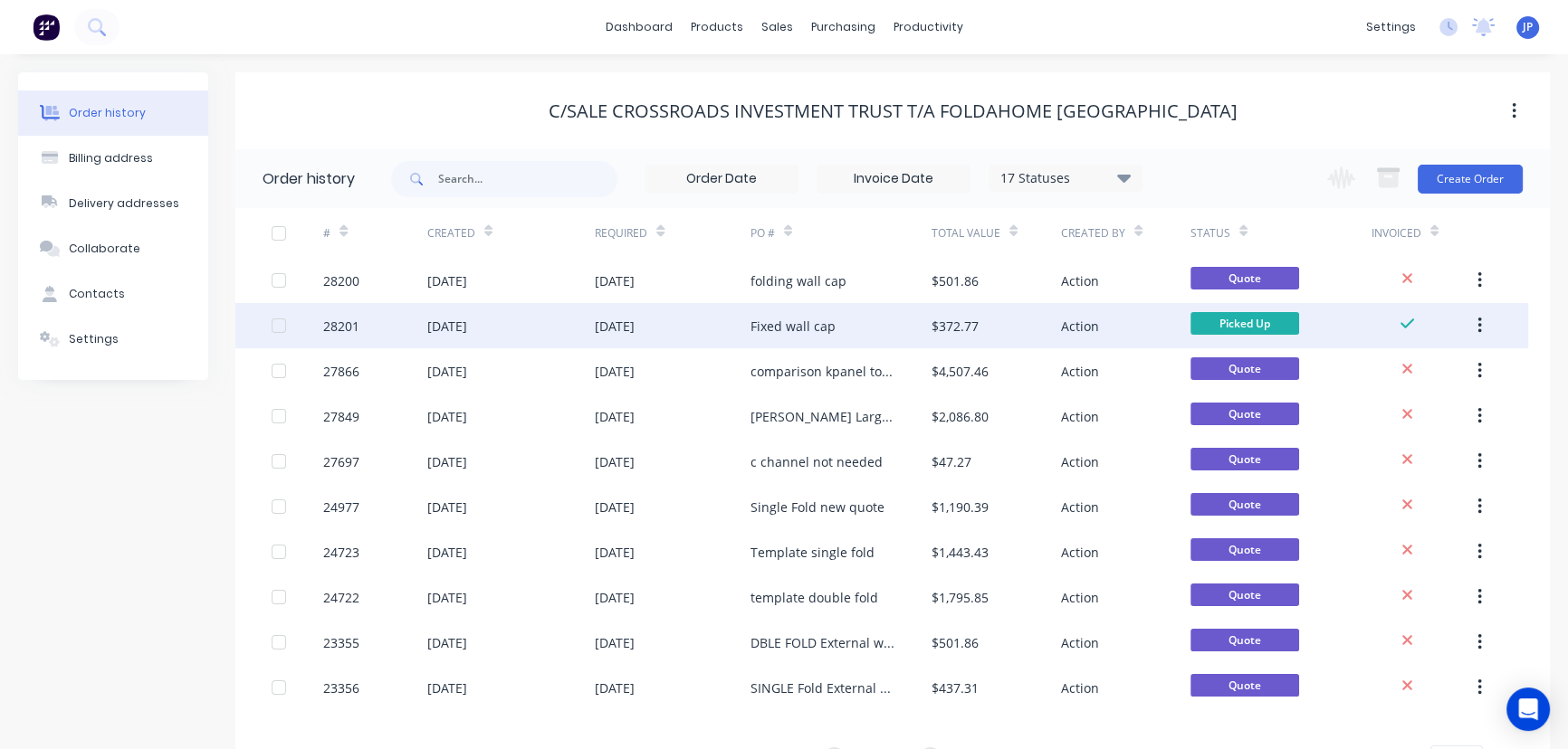
click at [1477, 318] on icon "button" at bounding box center [1479, 325] width 5 height 20
click at [1419, 374] on div "Archive" at bounding box center [1414, 373] width 140 height 26
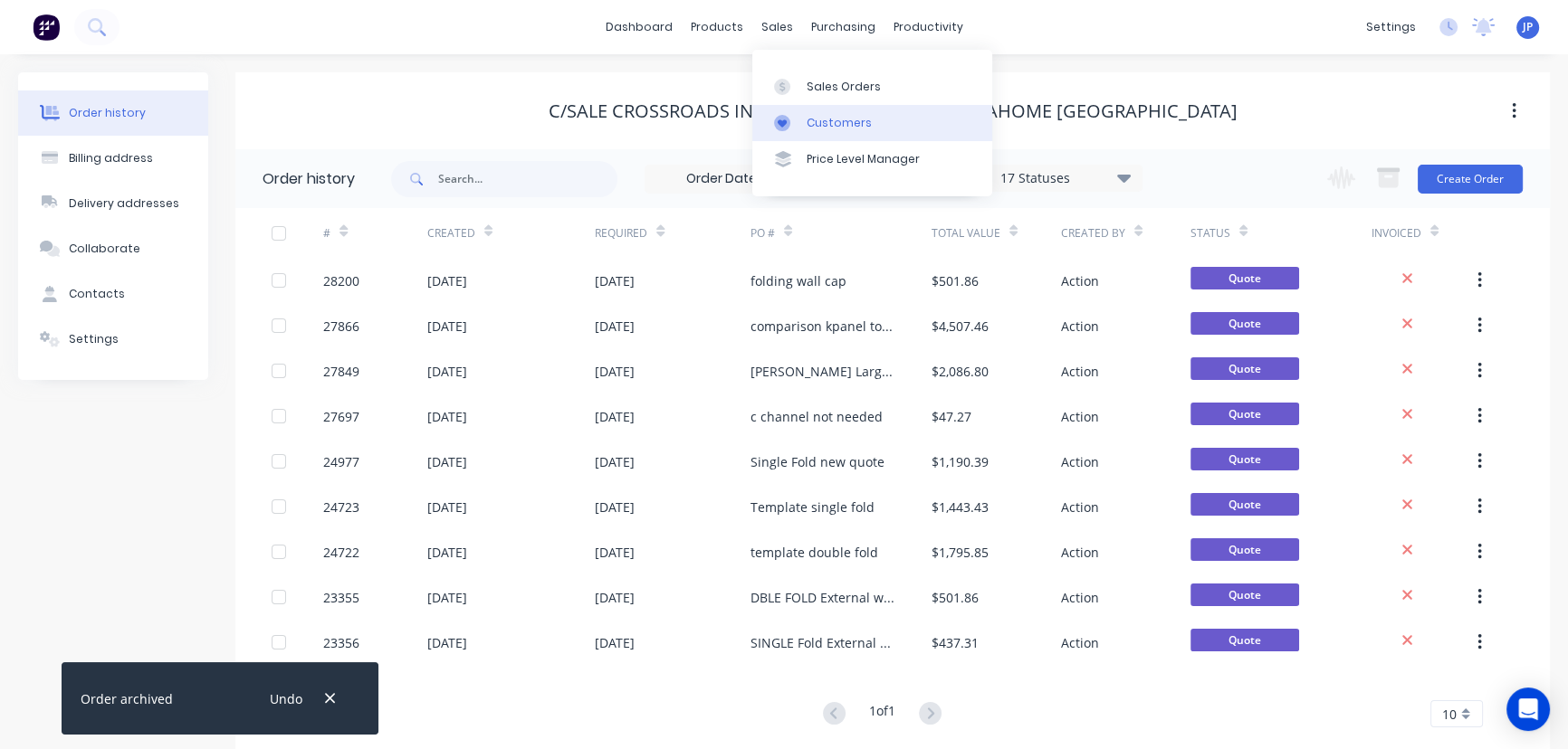
click at [829, 122] on div "Customers" at bounding box center [839, 124] width 65 height 17
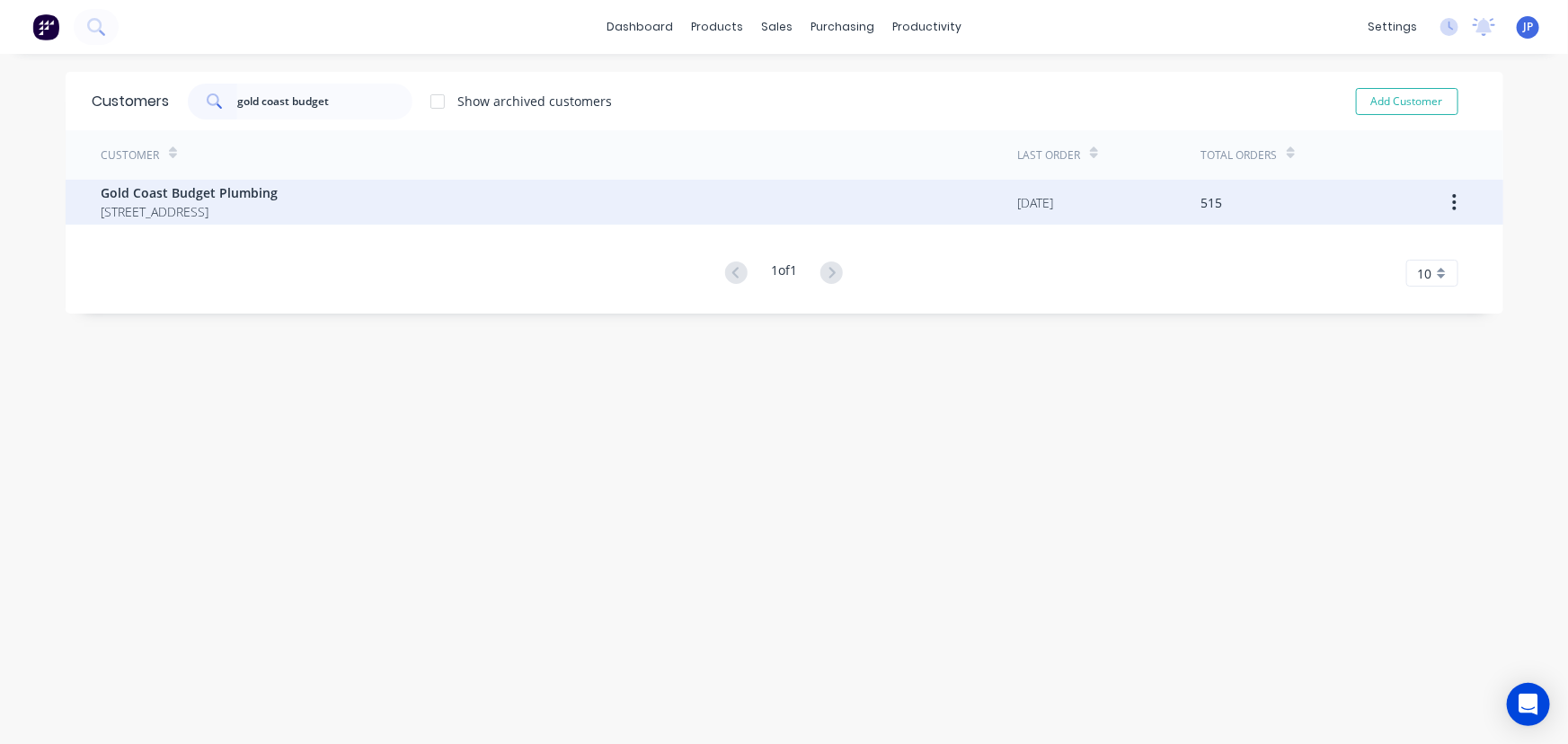
type input "gold coast budget"
click at [221, 202] on span "P.O BOX 17 SANCTUARY COVE Queensland Australia 4210" at bounding box center [190, 212] width 177 height 18
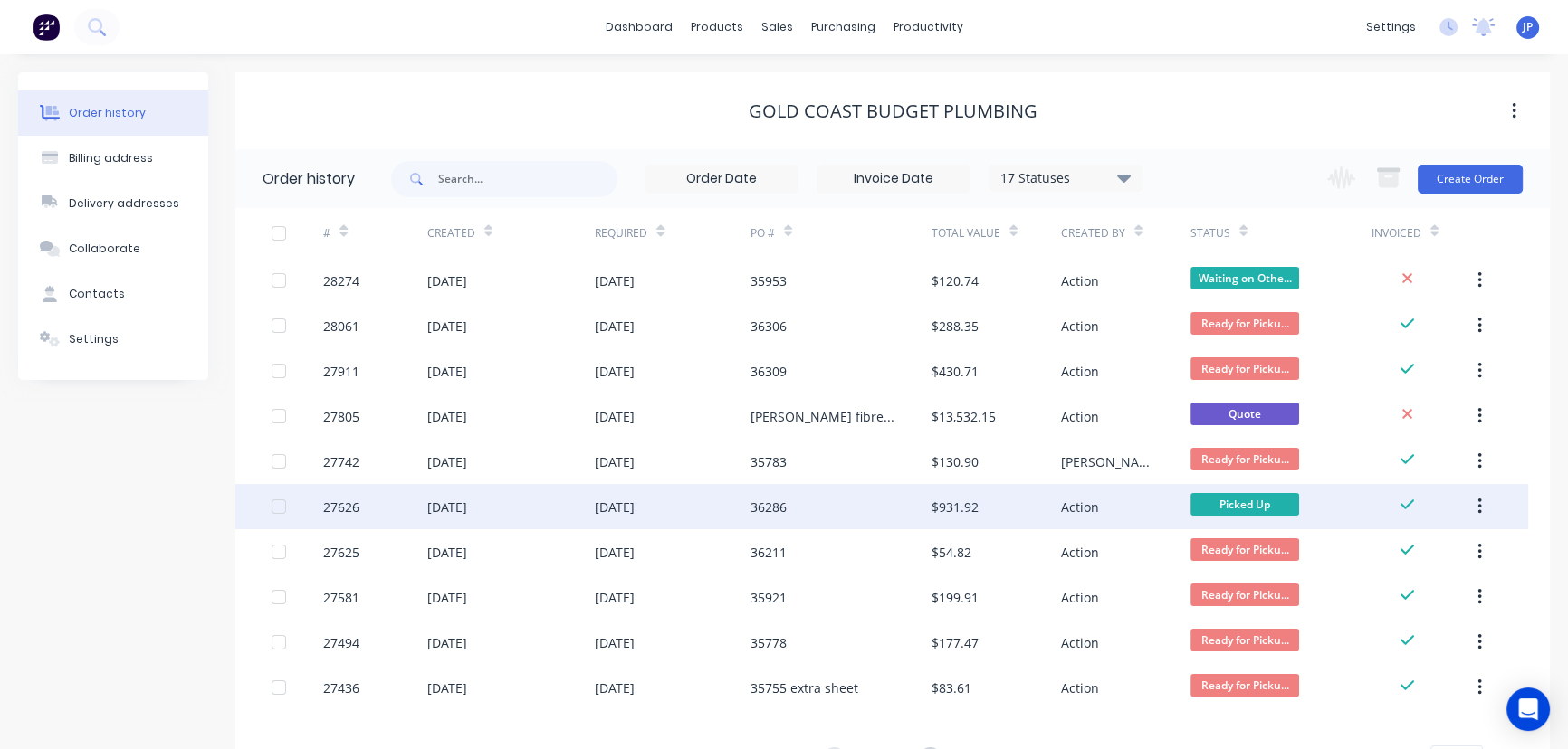
click at [389, 513] on div "27626" at bounding box center [374, 506] width 103 height 46
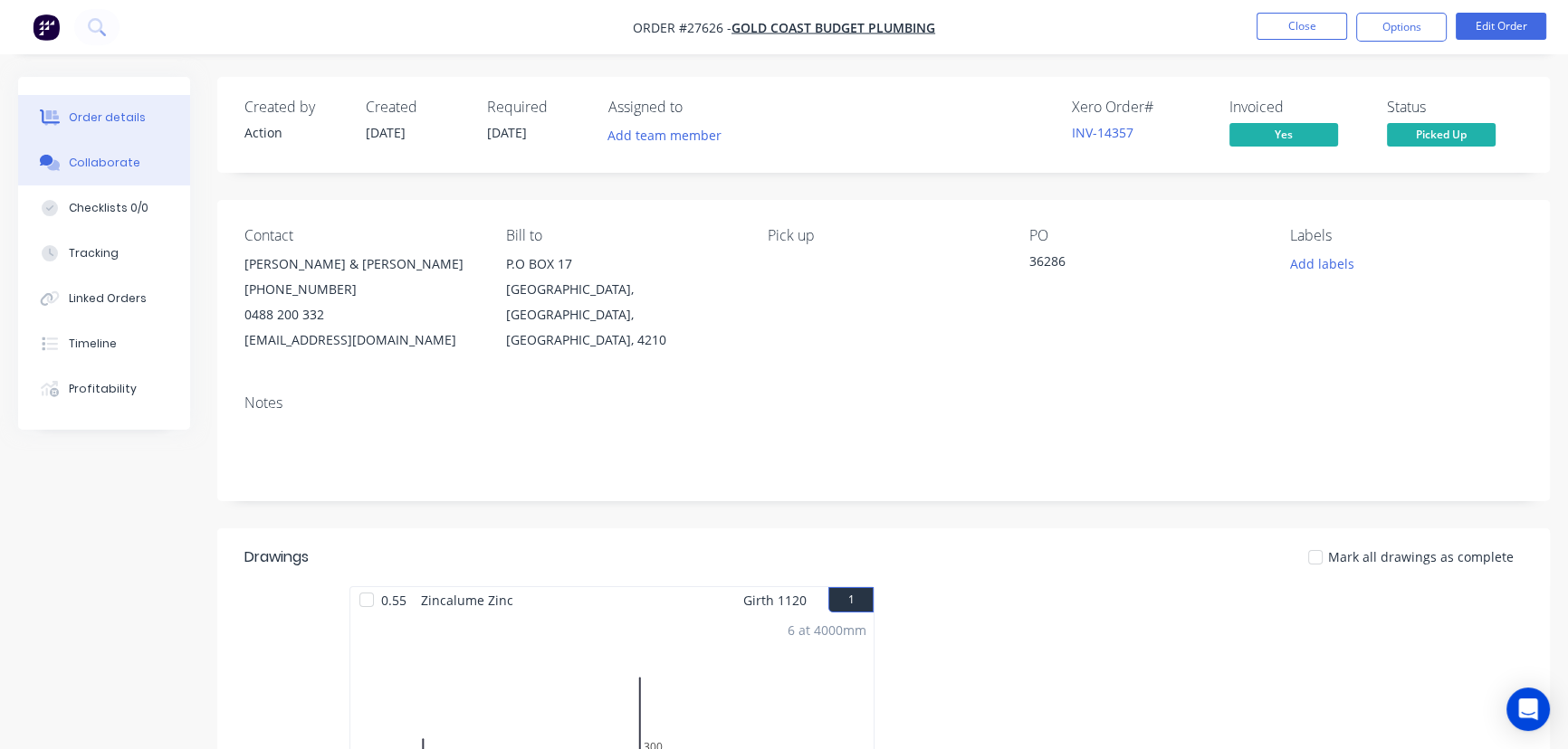
click at [151, 163] on button "Collaborate" at bounding box center [103, 163] width 172 height 46
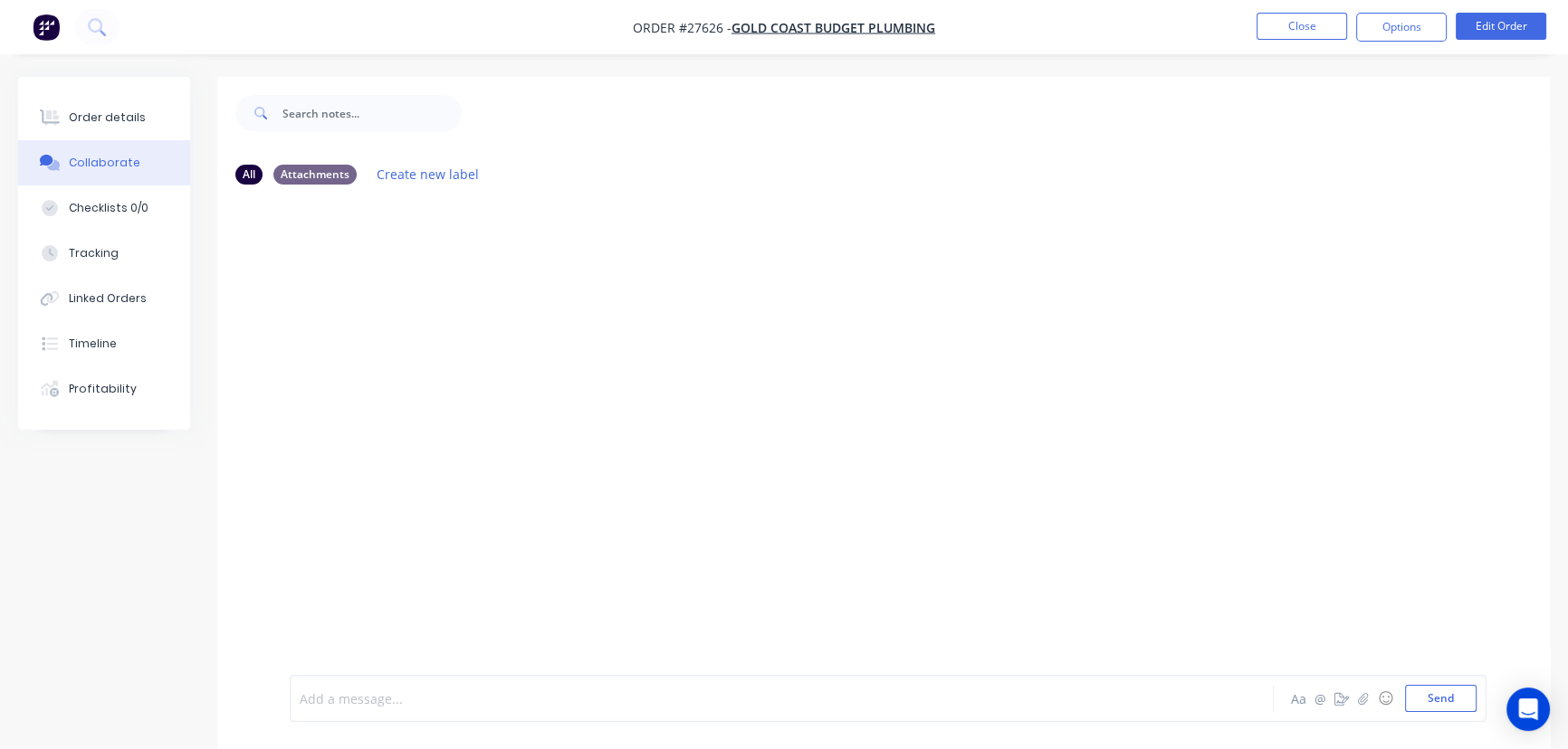
click at [328, 698] on div at bounding box center [741, 699] width 881 height 19
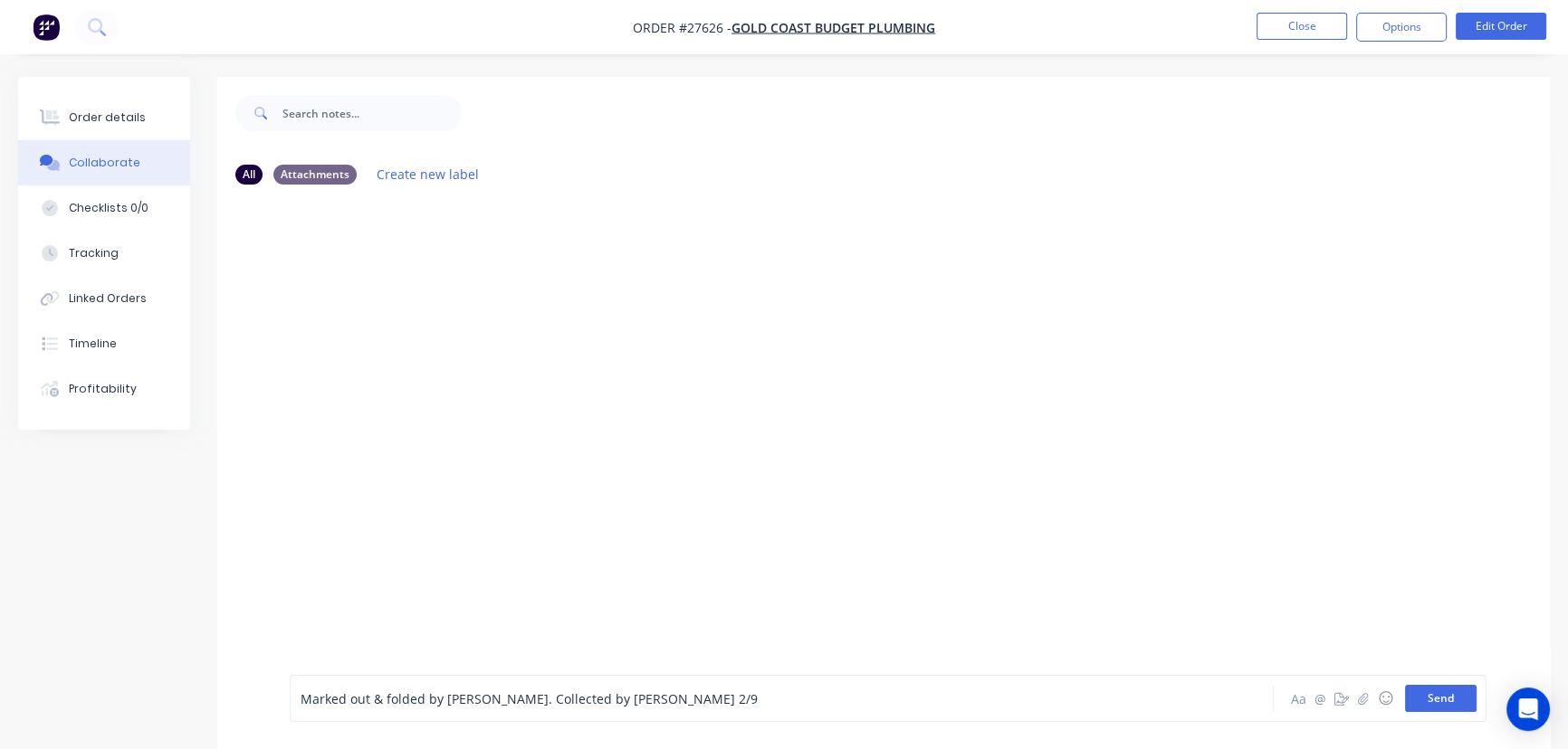
click at [1434, 698] on button "Send" at bounding box center [1441, 698] width 72 height 27
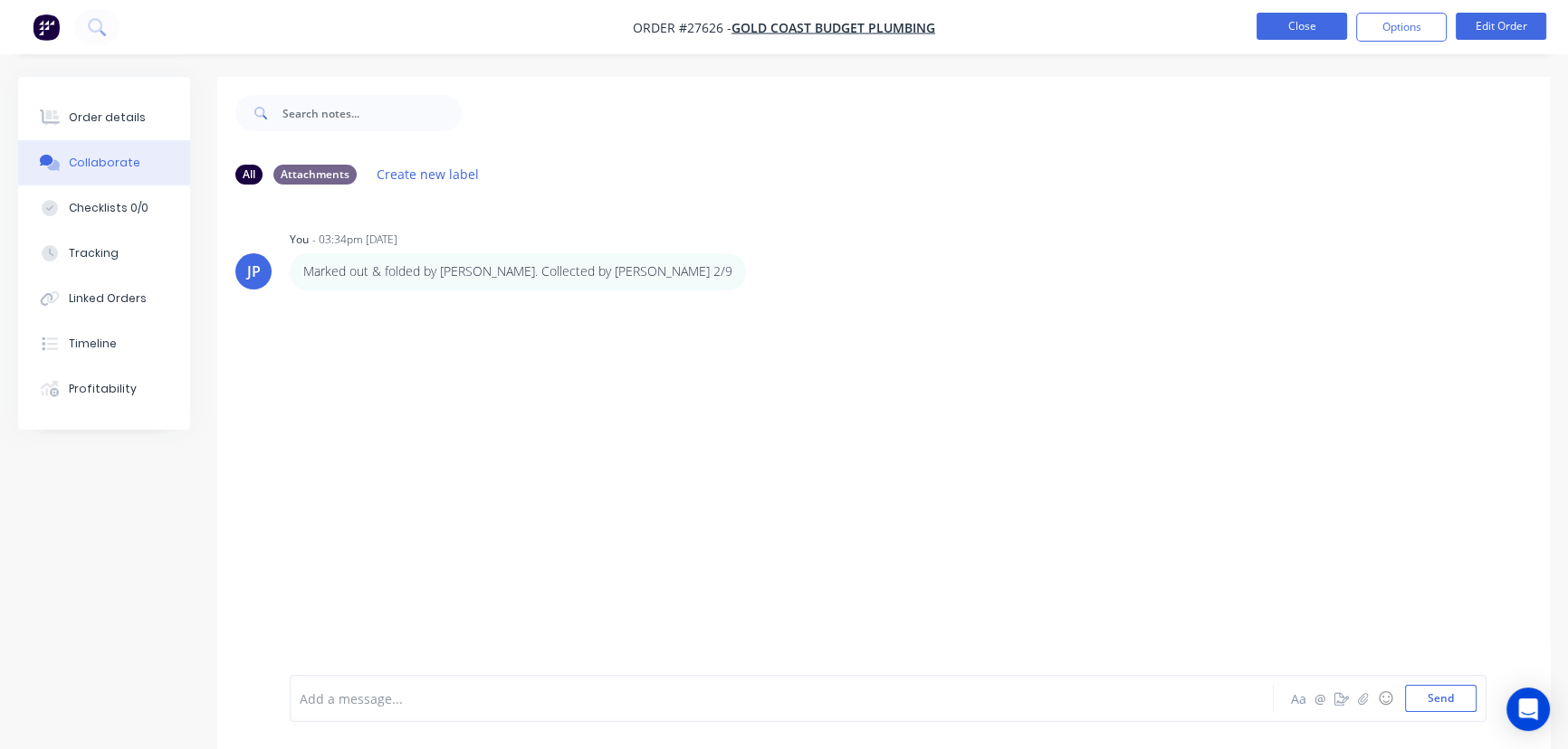
click at [1295, 14] on button "Close" at bounding box center [1301, 26] width 90 height 27
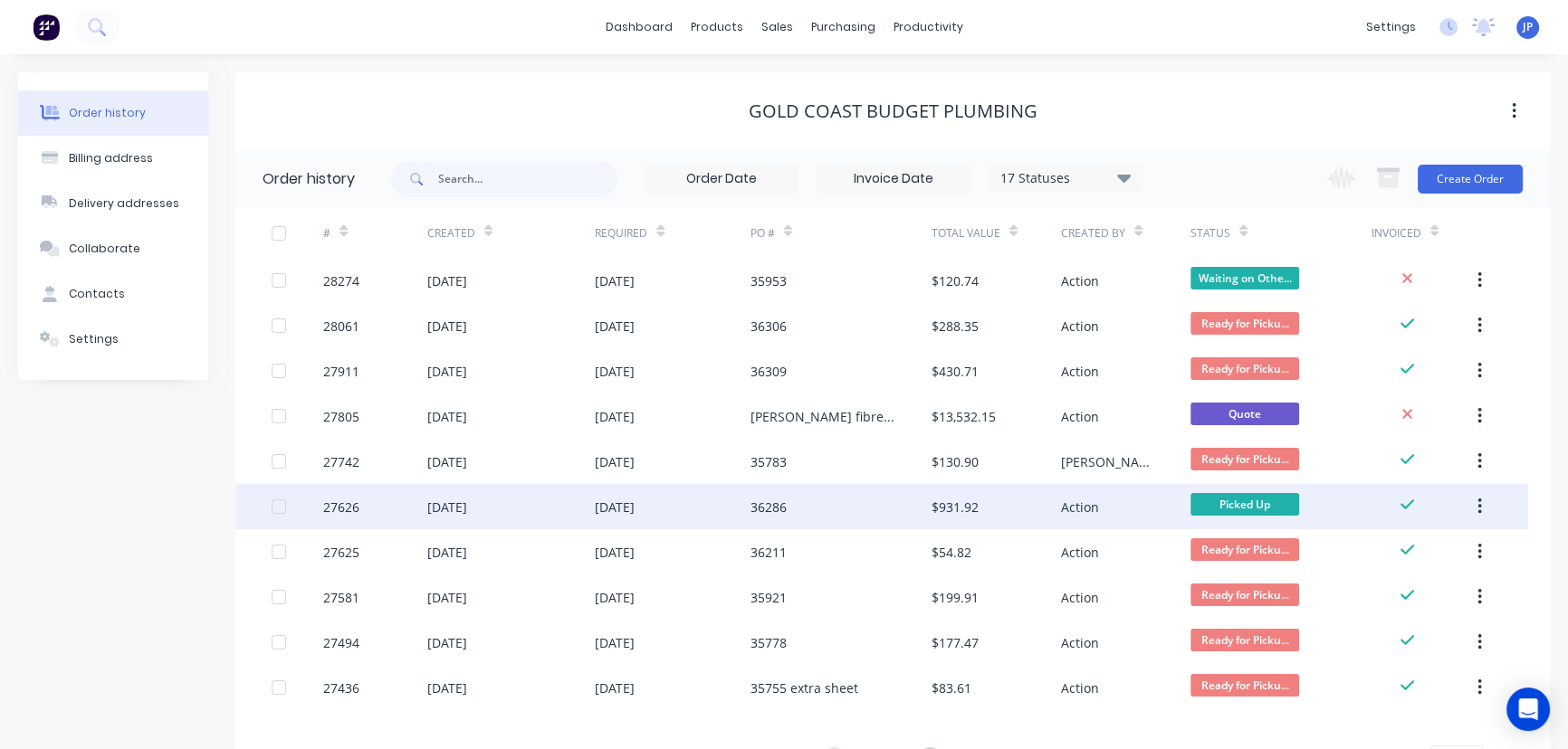
click at [1475, 502] on button "button" at bounding box center [1480, 506] width 43 height 33
click at [1394, 551] on div "Archive" at bounding box center [1414, 555] width 140 height 26
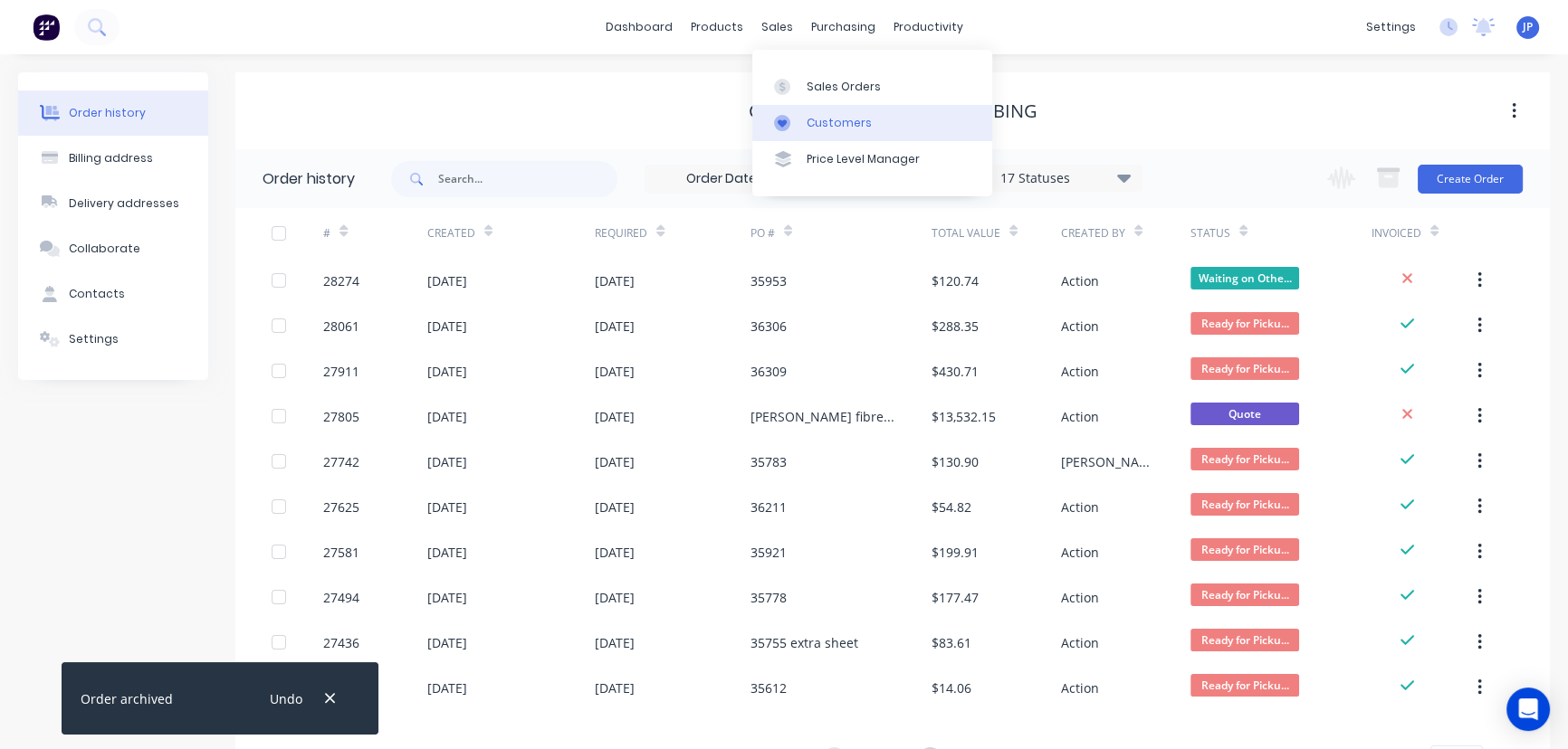
click at [802, 120] on link "Customers" at bounding box center [872, 123] width 240 height 36
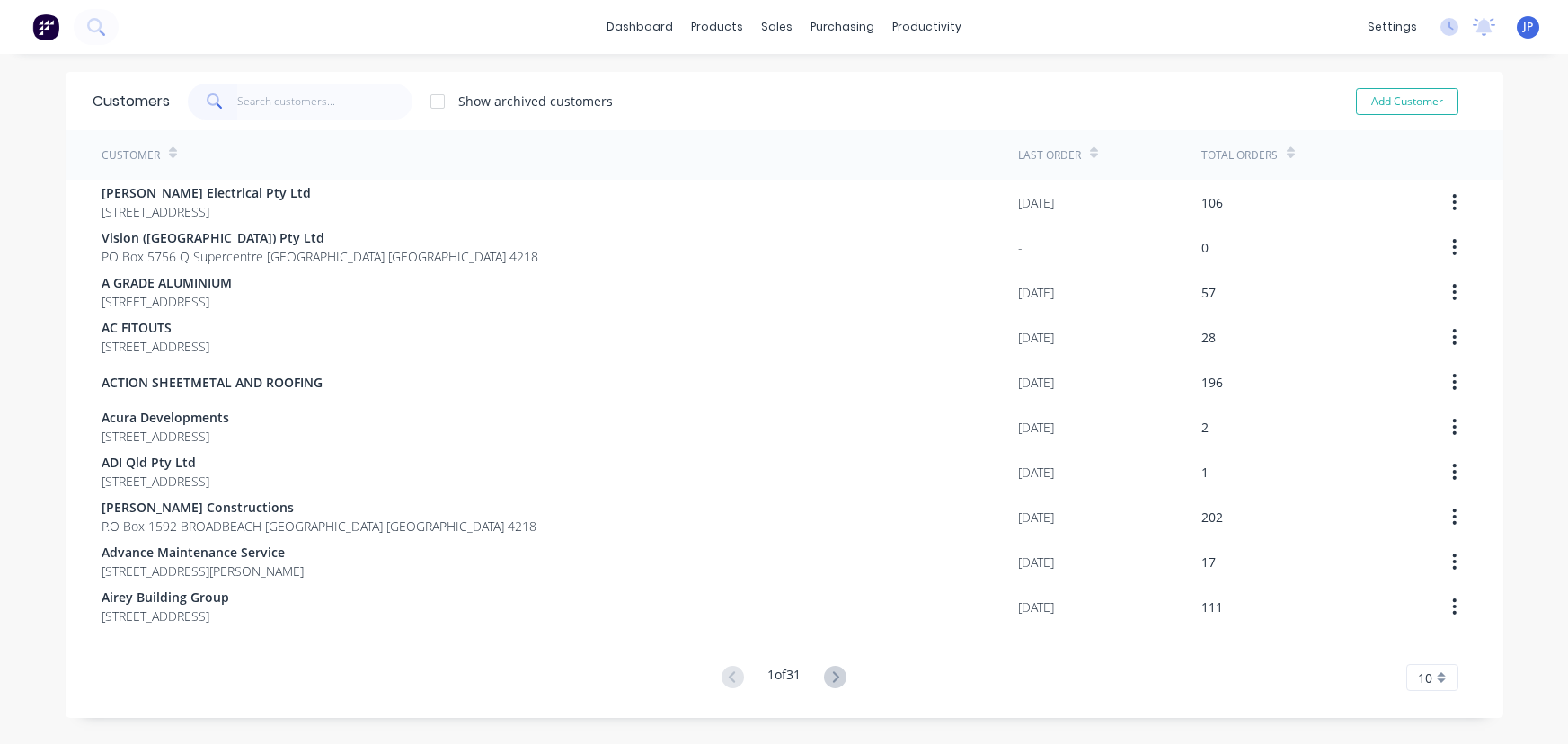
click at [283, 108] on input "text" at bounding box center [325, 101] width 176 height 36
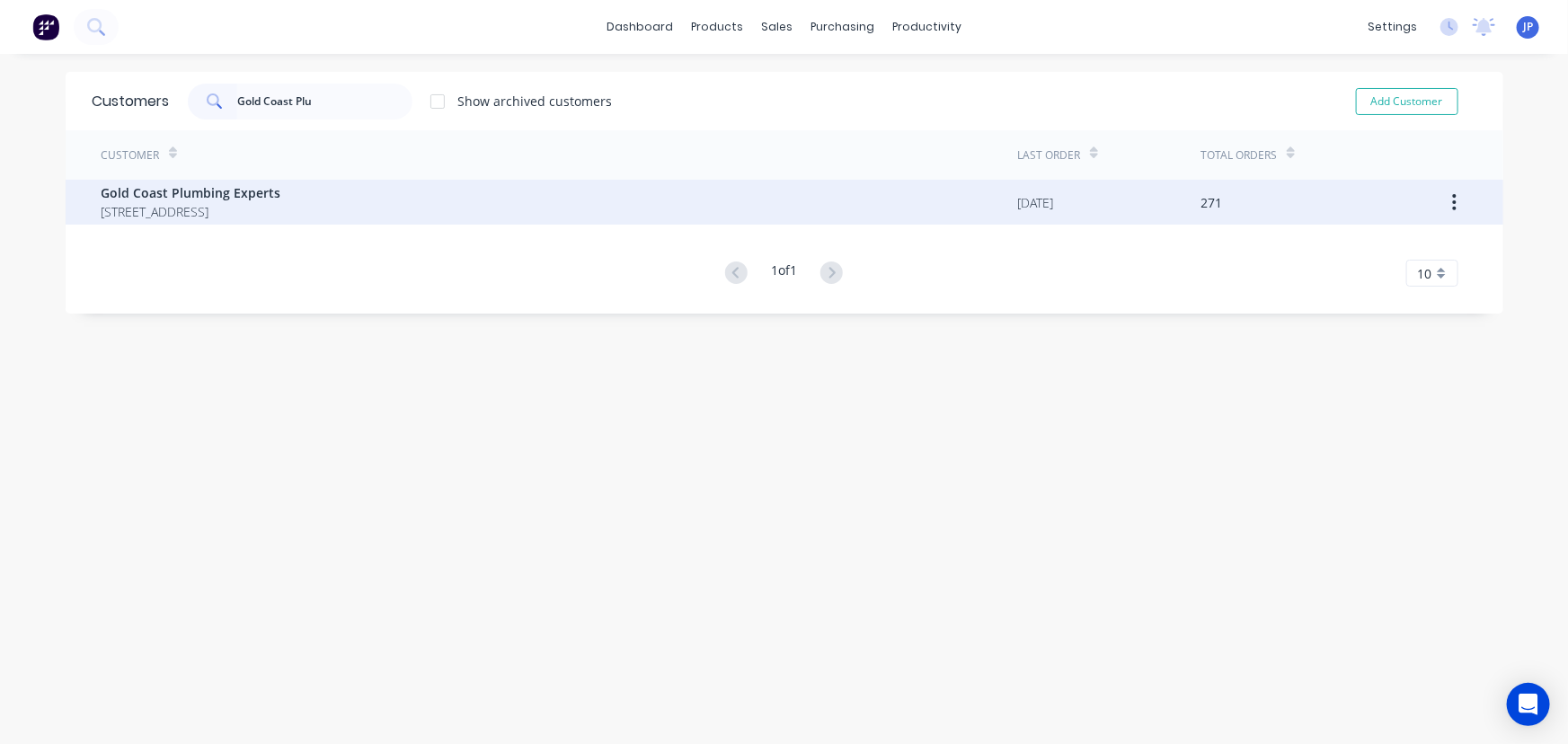
type input "Gold Coast Plu"
click at [148, 207] on span "[STREET_ADDRESS]" at bounding box center [191, 212] width 180 height 18
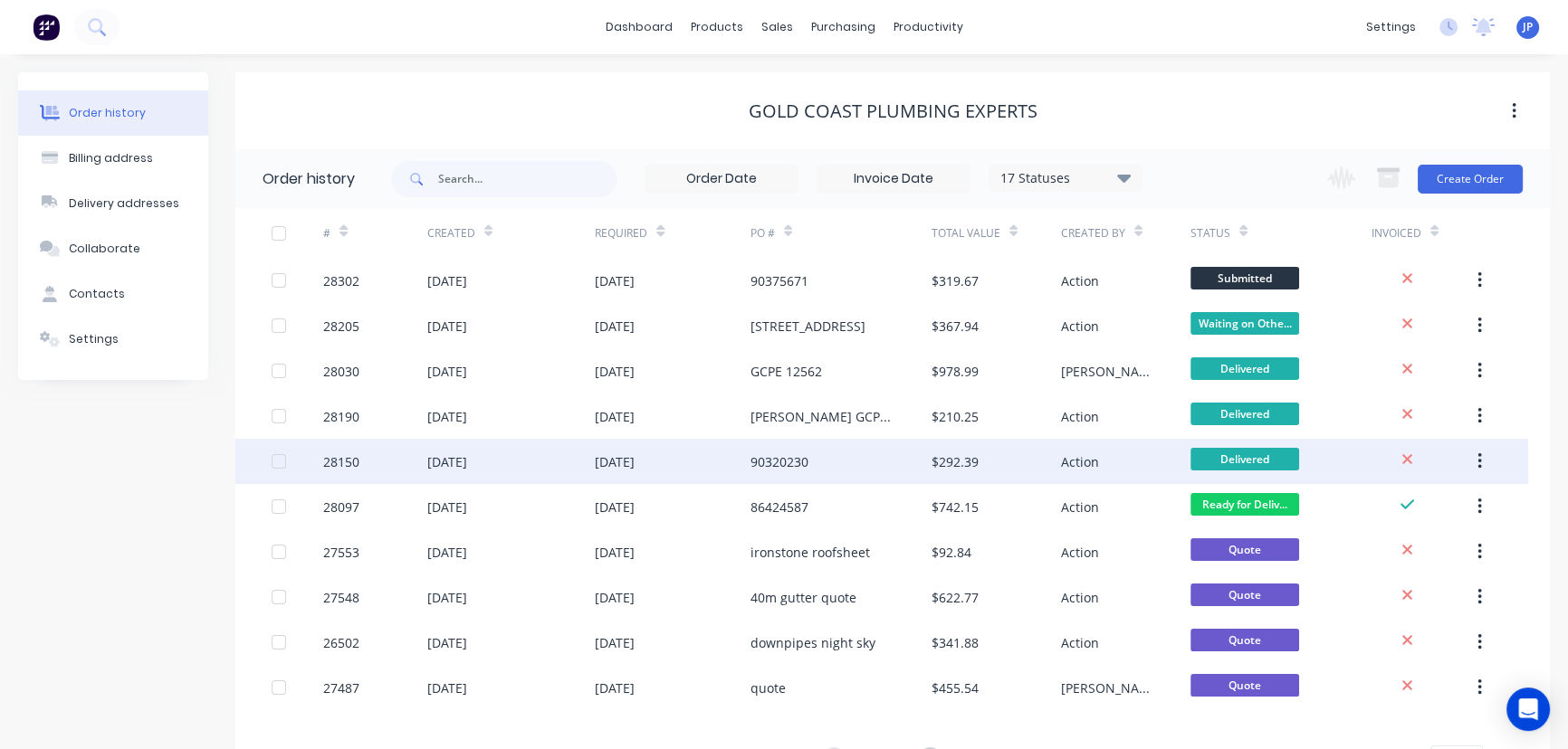
click at [342, 468] on div "28150" at bounding box center [341, 461] width 36 height 19
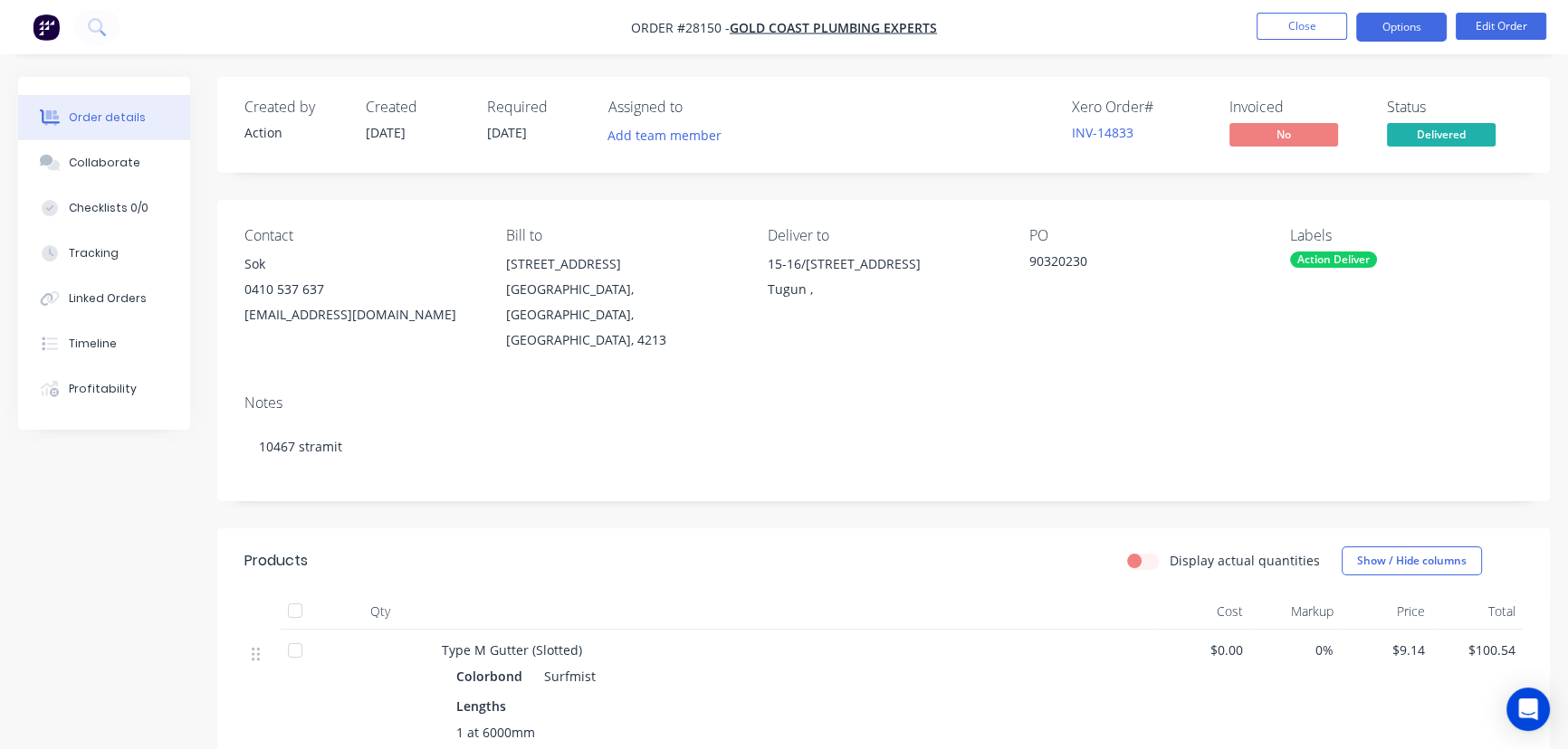
click at [1420, 28] on button "Options" at bounding box center [1400, 27] width 90 height 29
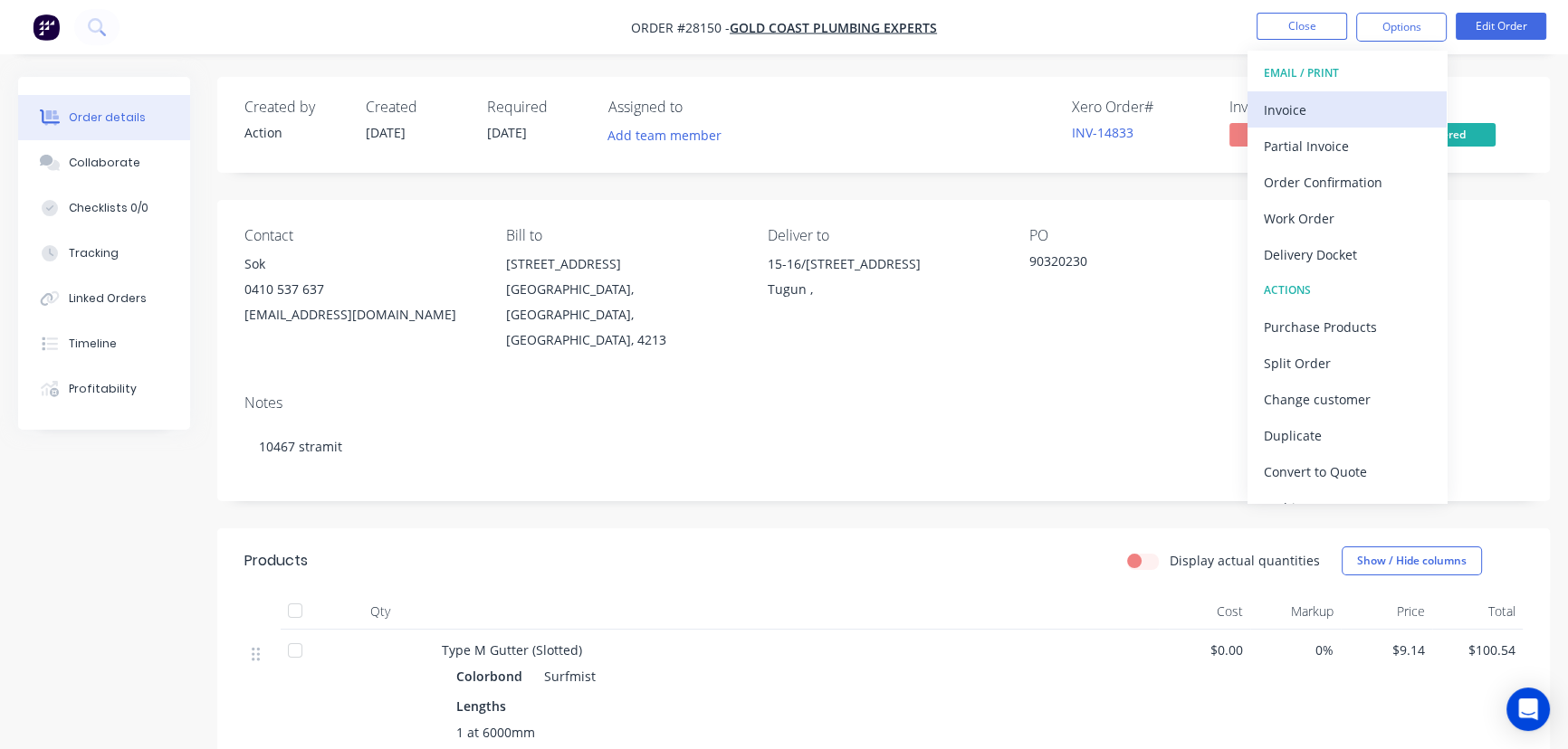
click at [1380, 110] on div "Invoice" at bounding box center [1347, 110] width 167 height 26
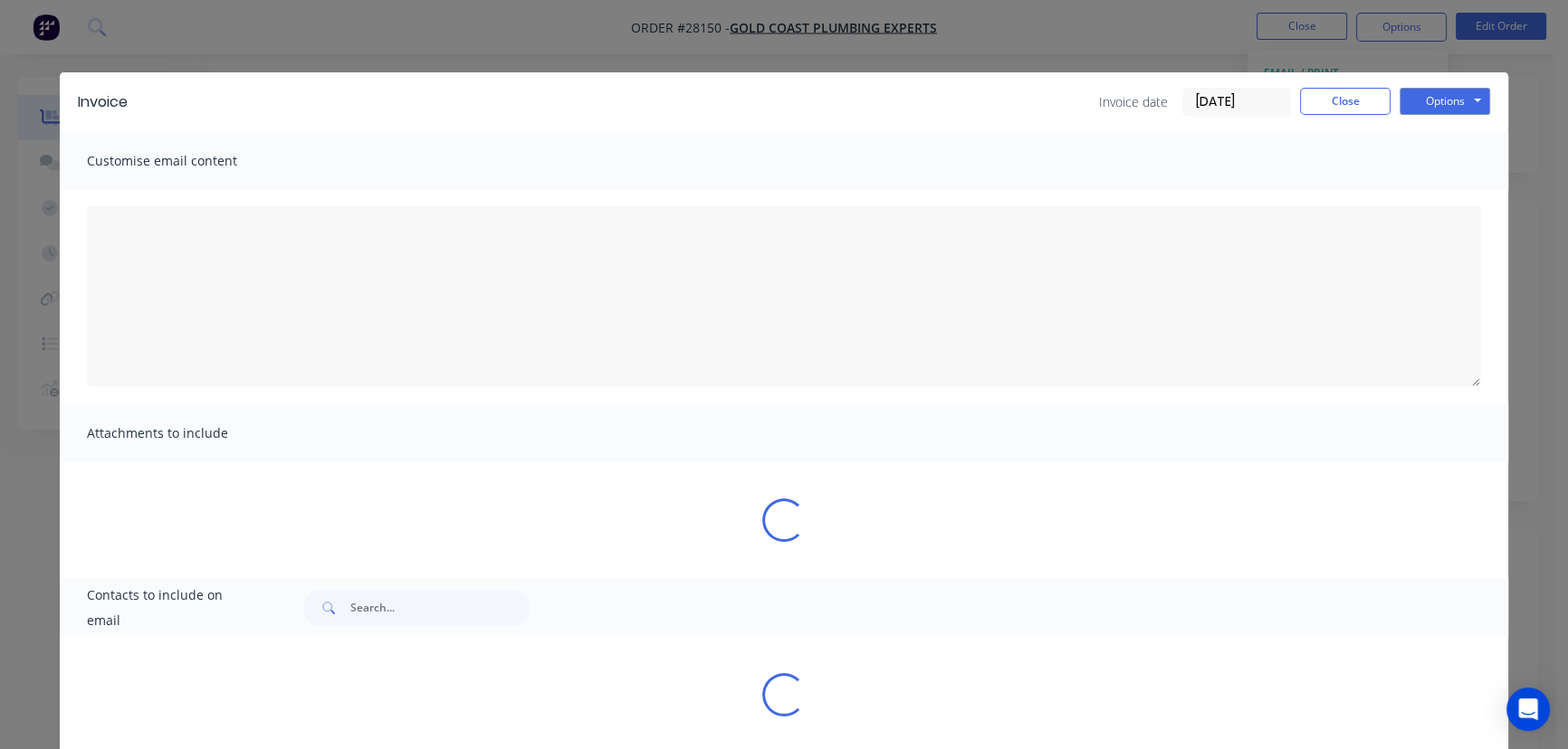
type textarea "A PDF copy of the order has been attached to this email. To view your order onl…"
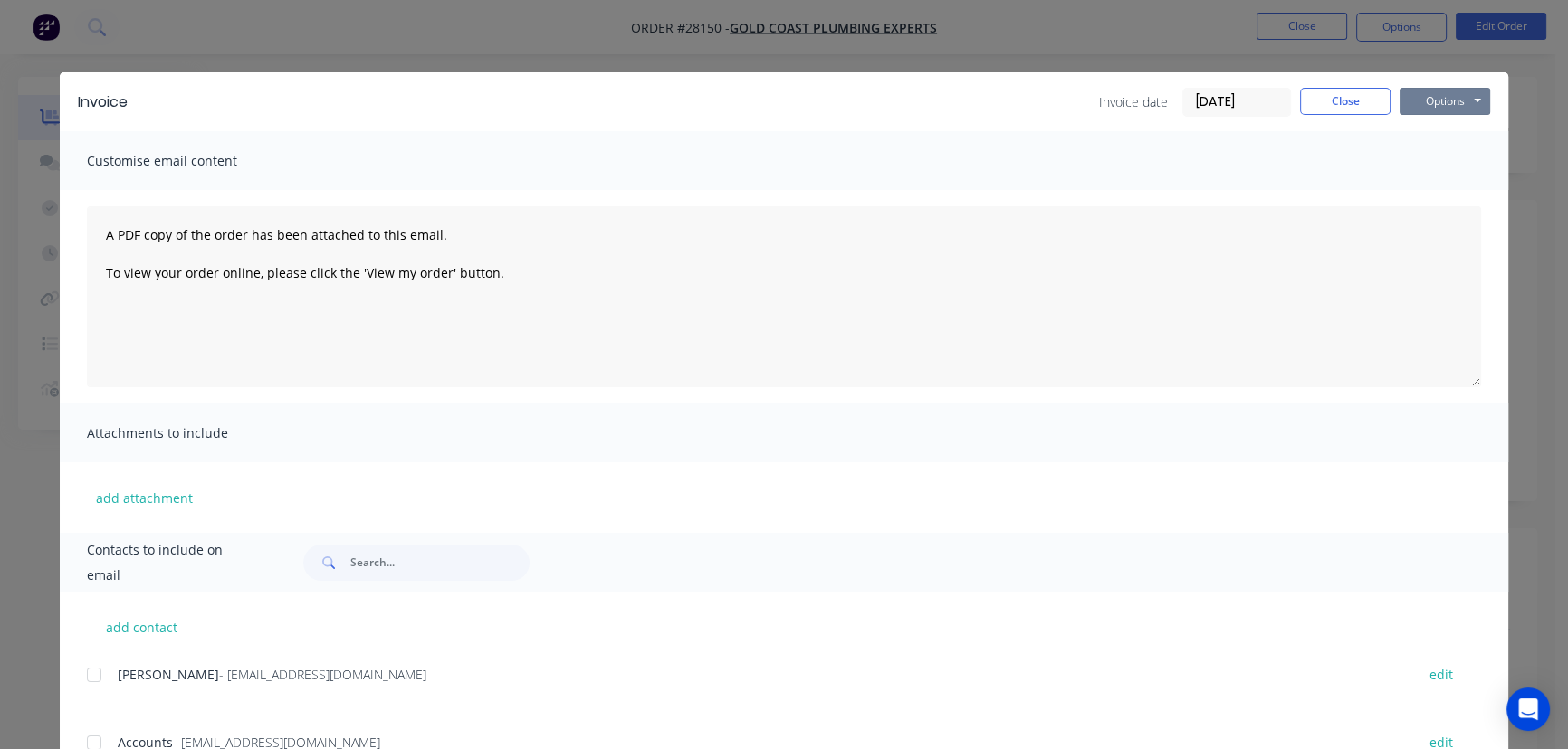
drag, startPoint x: 1453, startPoint y: 87, endPoint x: 1451, endPoint y: 117, distance: 30.1
click at [1453, 90] on button "Options" at bounding box center [1444, 100] width 90 height 27
click at [1441, 165] on button "Print" at bounding box center [1457, 164] width 115 height 30
click at [1331, 108] on button "Close" at bounding box center [1345, 100] width 90 height 27
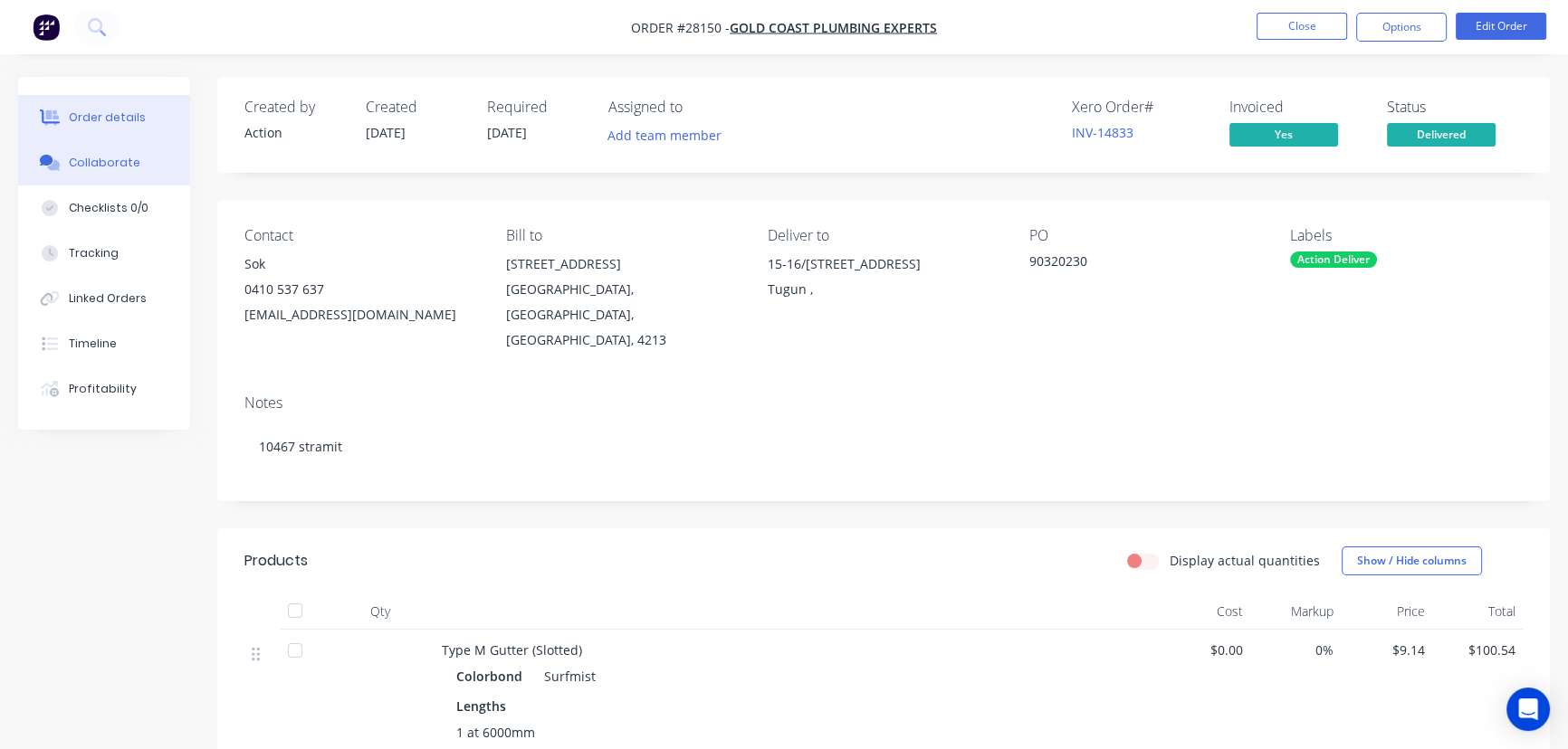
click at [126, 150] on button "Collaborate" at bounding box center [103, 163] width 172 height 46
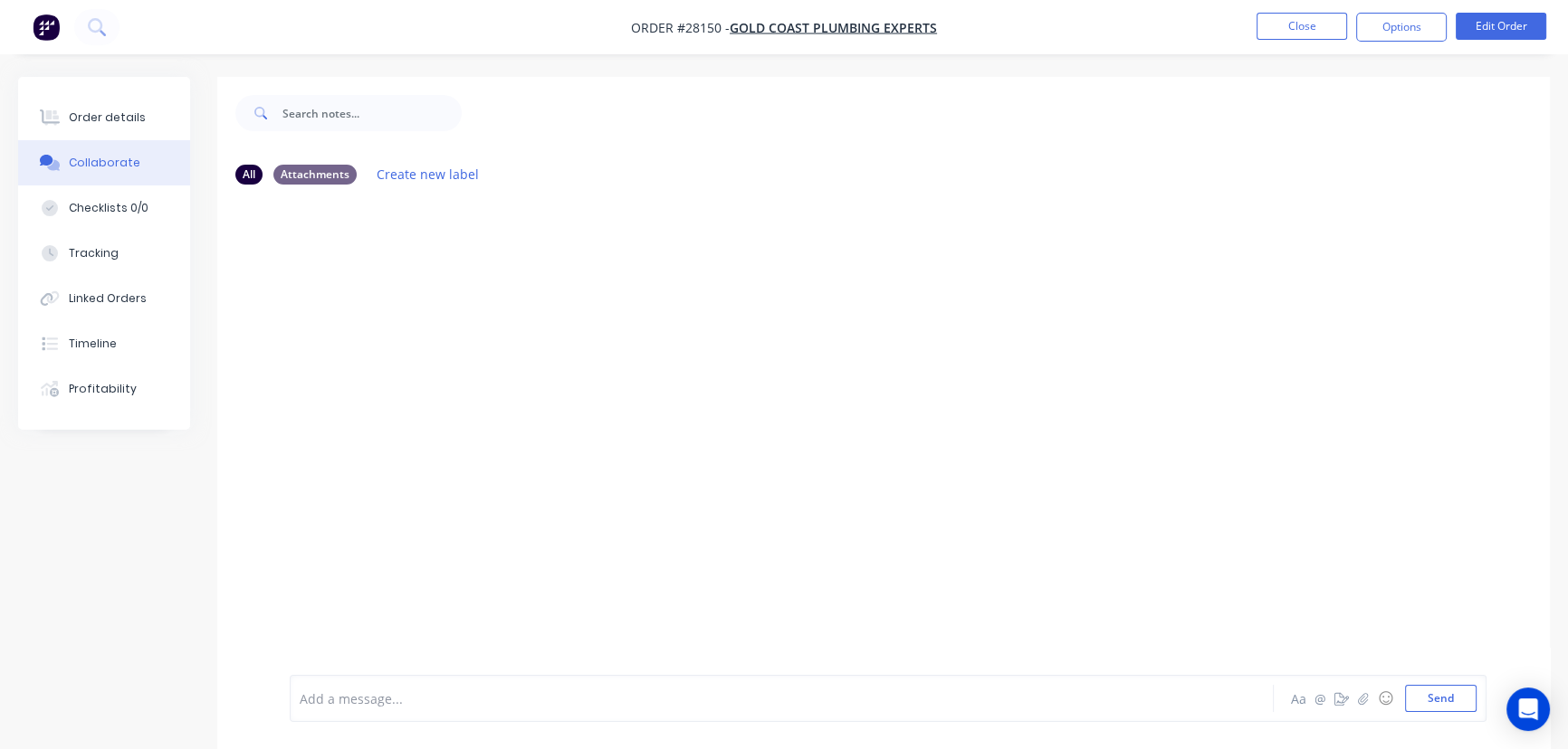
click at [326, 709] on div "Add a message..." at bounding box center [741, 698] width 882 height 27
click at [1432, 706] on button "Send" at bounding box center [1441, 698] width 72 height 27
click at [1309, 42] on nav "Order #28150 - Gold Coast Plumbing Experts Close Options Edit Order" at bounding box center [784, 27] width 1568 height 54
click at [1307, 31] on button "Close" at bounding box center [1301, 26] width 90 height 27
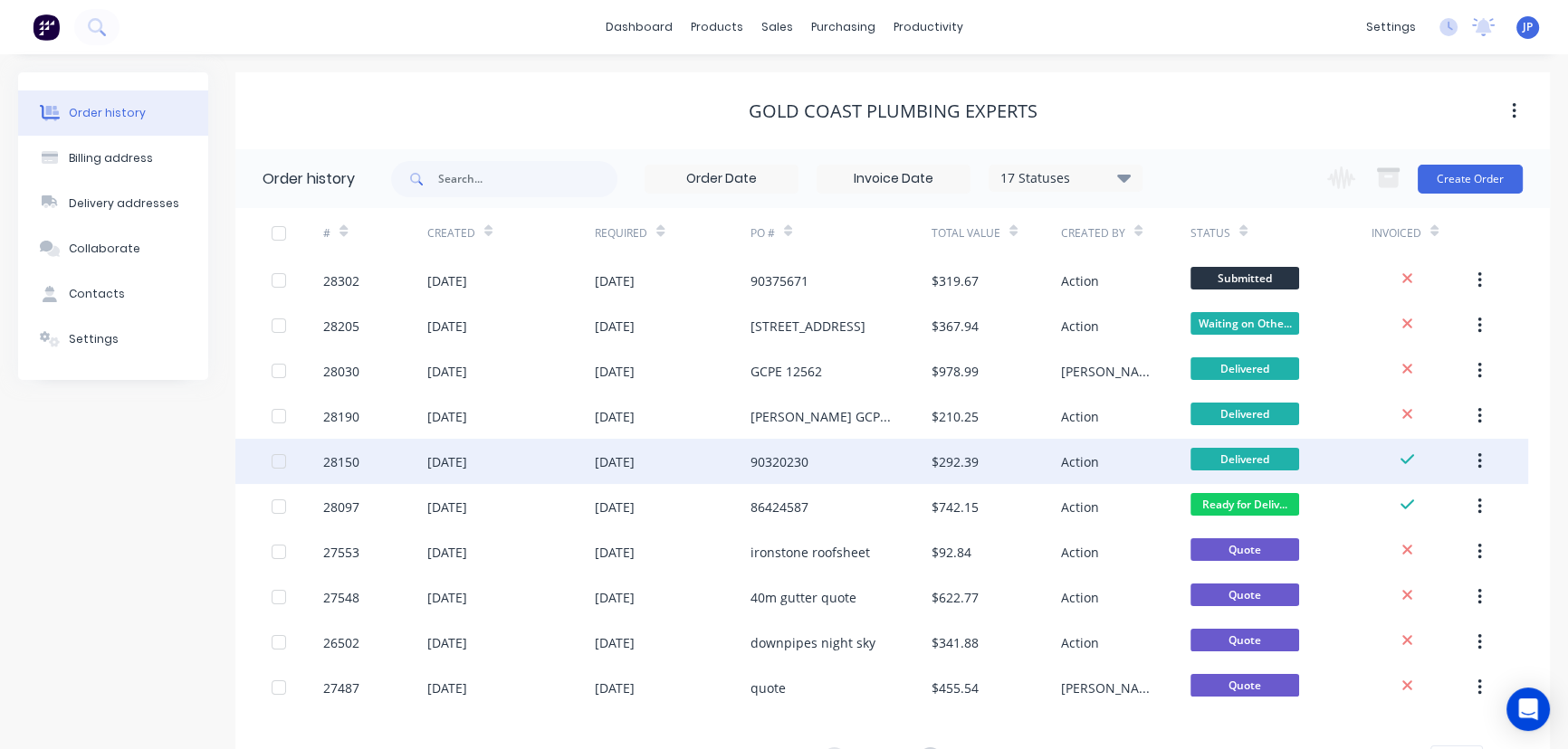
click at [1474, 458] on button "button" at bounding box center [1480, 461] width 43 height 33
click at [1410, 507] on div "Archive" at bounding box center [1414, 509] width 140 height 26
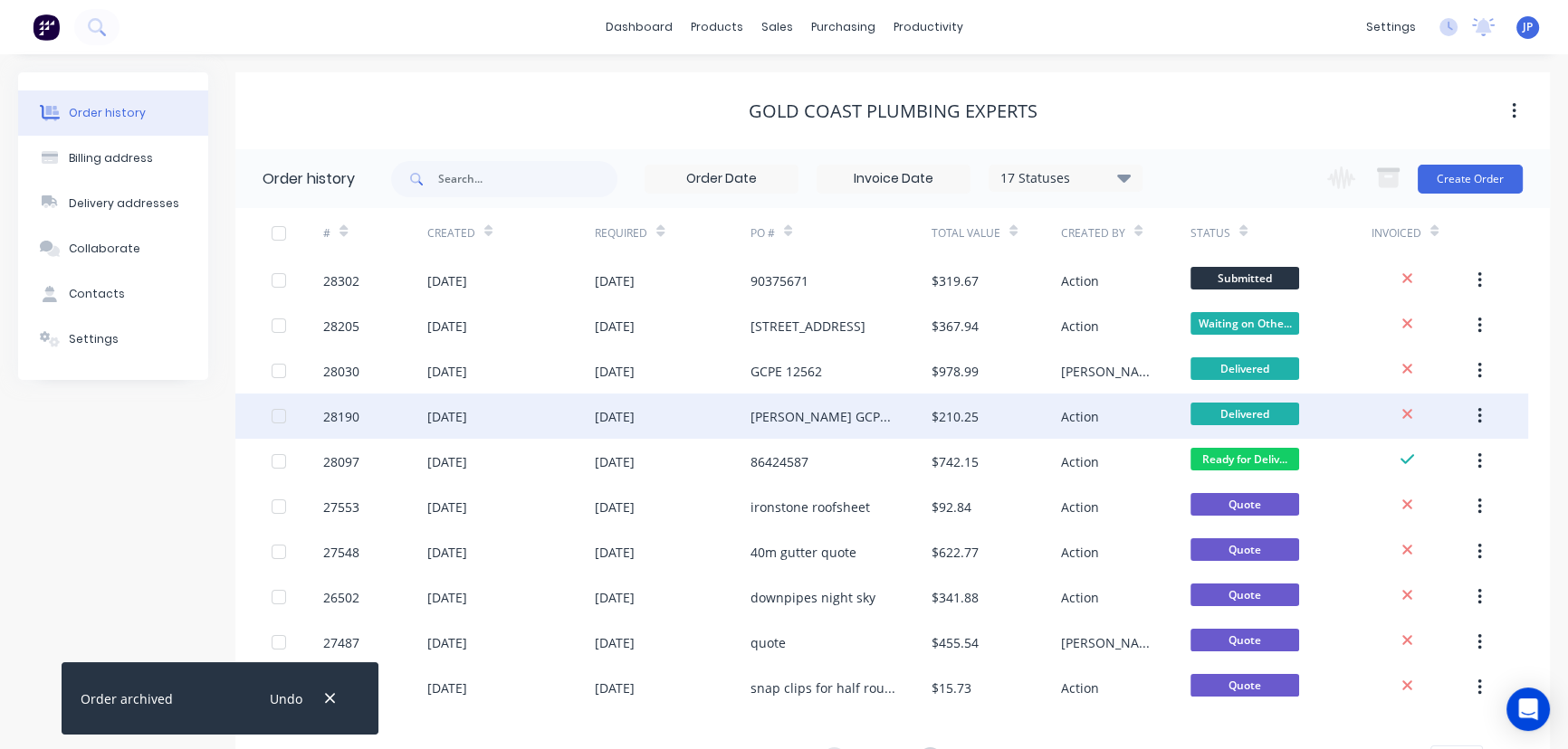
click at [455, 419] on div "27 Aug 2025" at bounding box center [447, 417] width 40 height 19
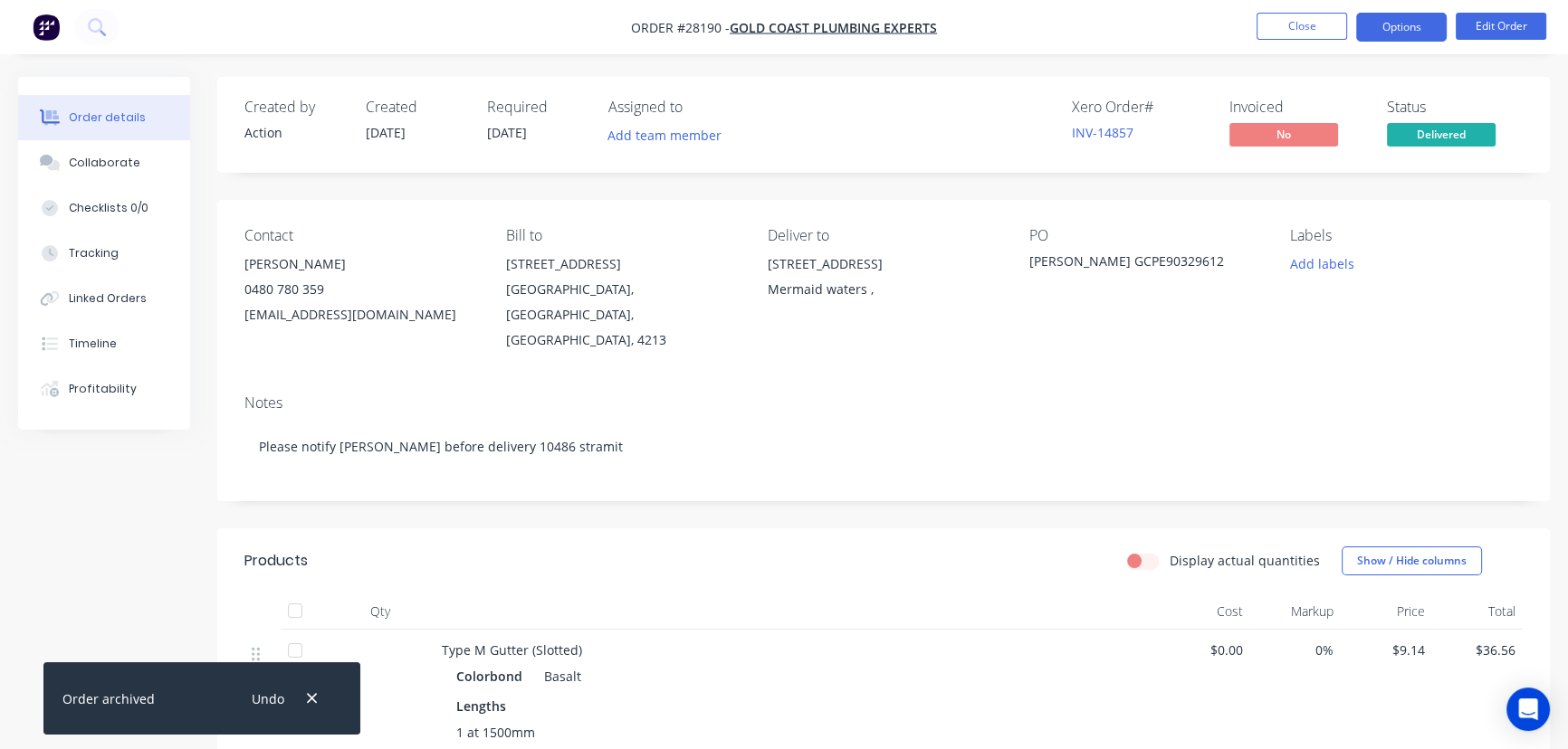
click at [1394, 33] on button "Options" at bounding box center [1400, 27] width 90 height 29
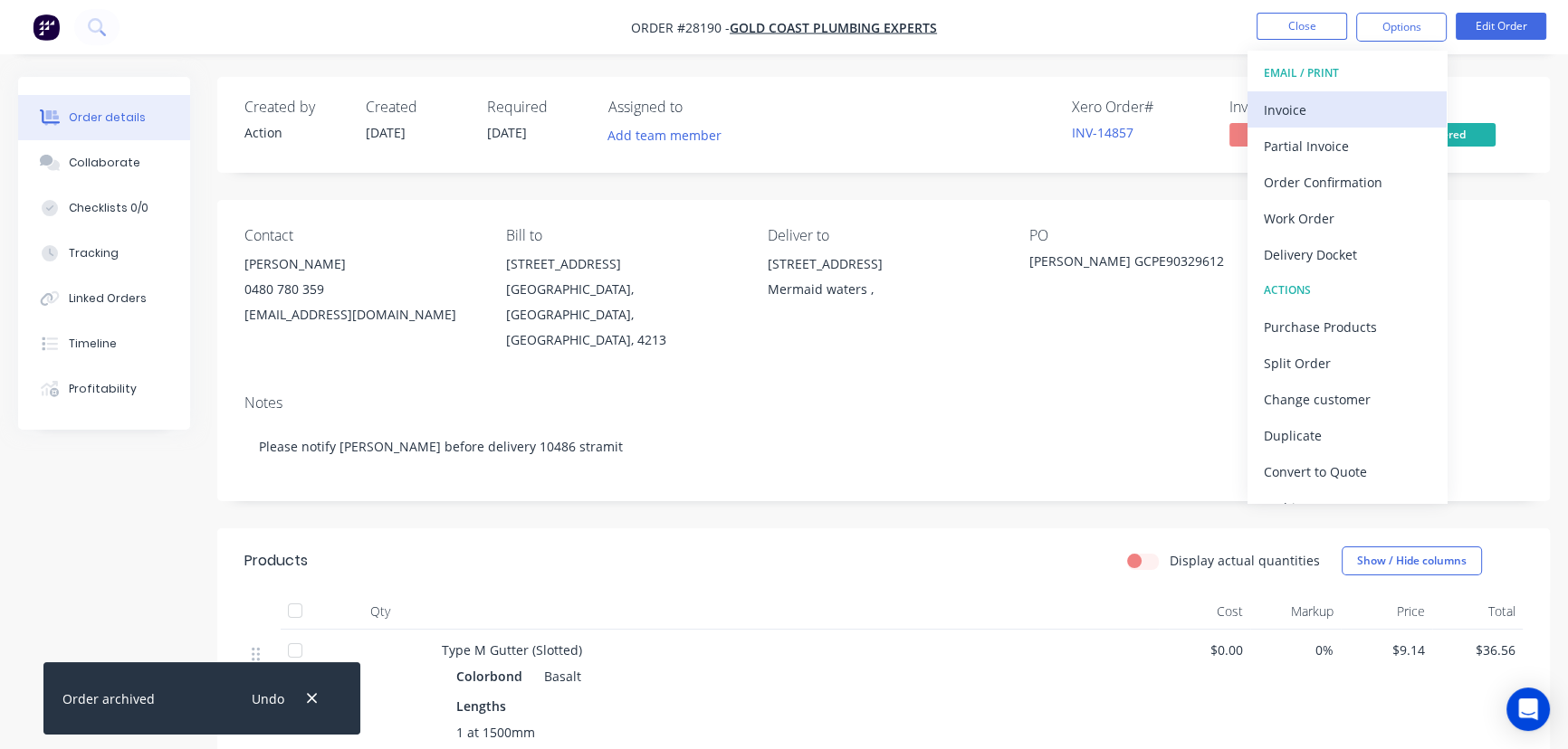
click at [1304, 107] on div "Invoice" at bounding box center [1347, 110] width 167 height 26
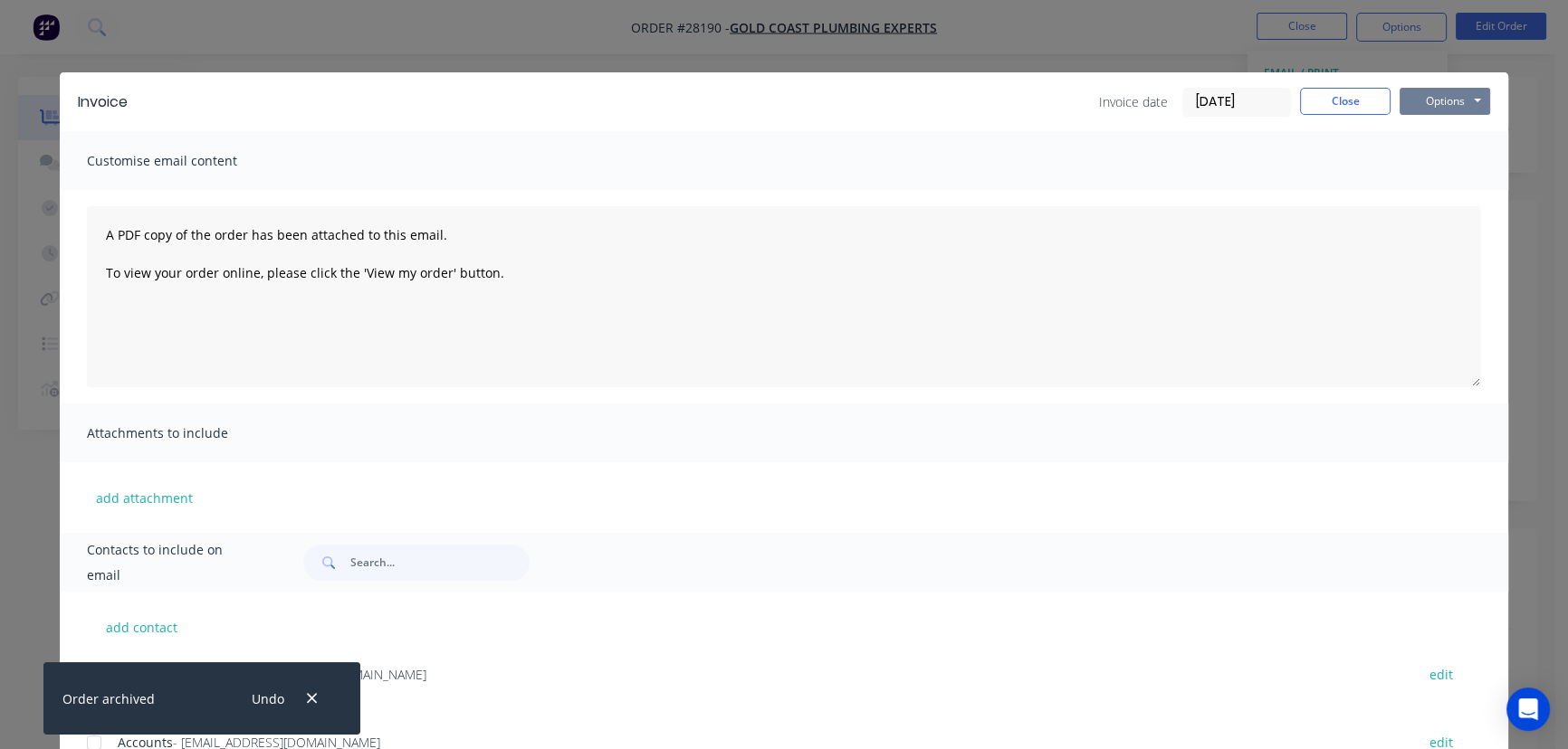
click at [1434, 94] on button "Options" at bounding box center [1444, 100] width 90 height 27
click at [1432, 167] on button "Print" at bounding box center [1457, 164] width 115 height 30
click at [1328, 108] on button "Close" at bounding box center [1345, 100] width 90 height 27
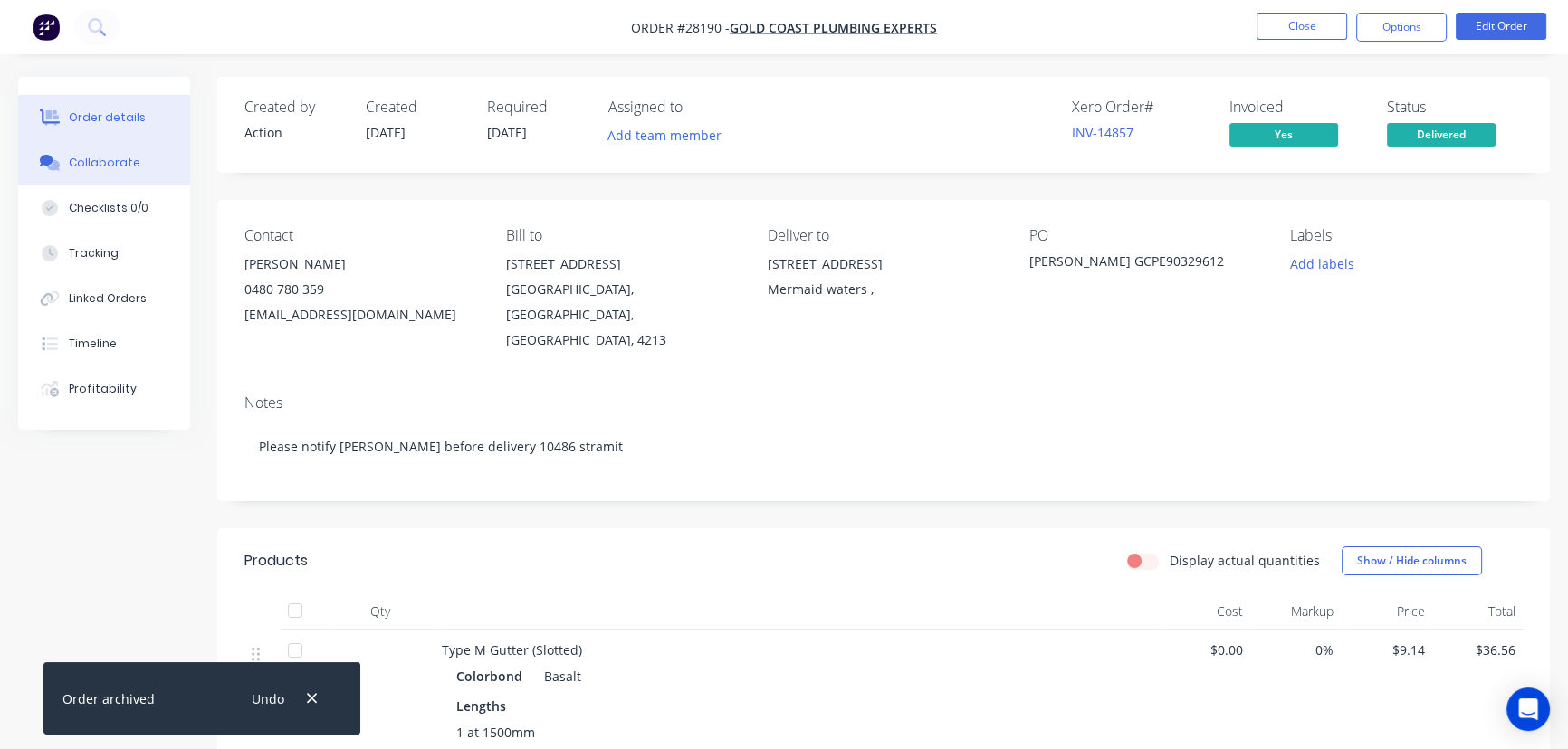
click at [115, 159] on div "Collaborate" at bounding box center [104, 163] width 72 height 17
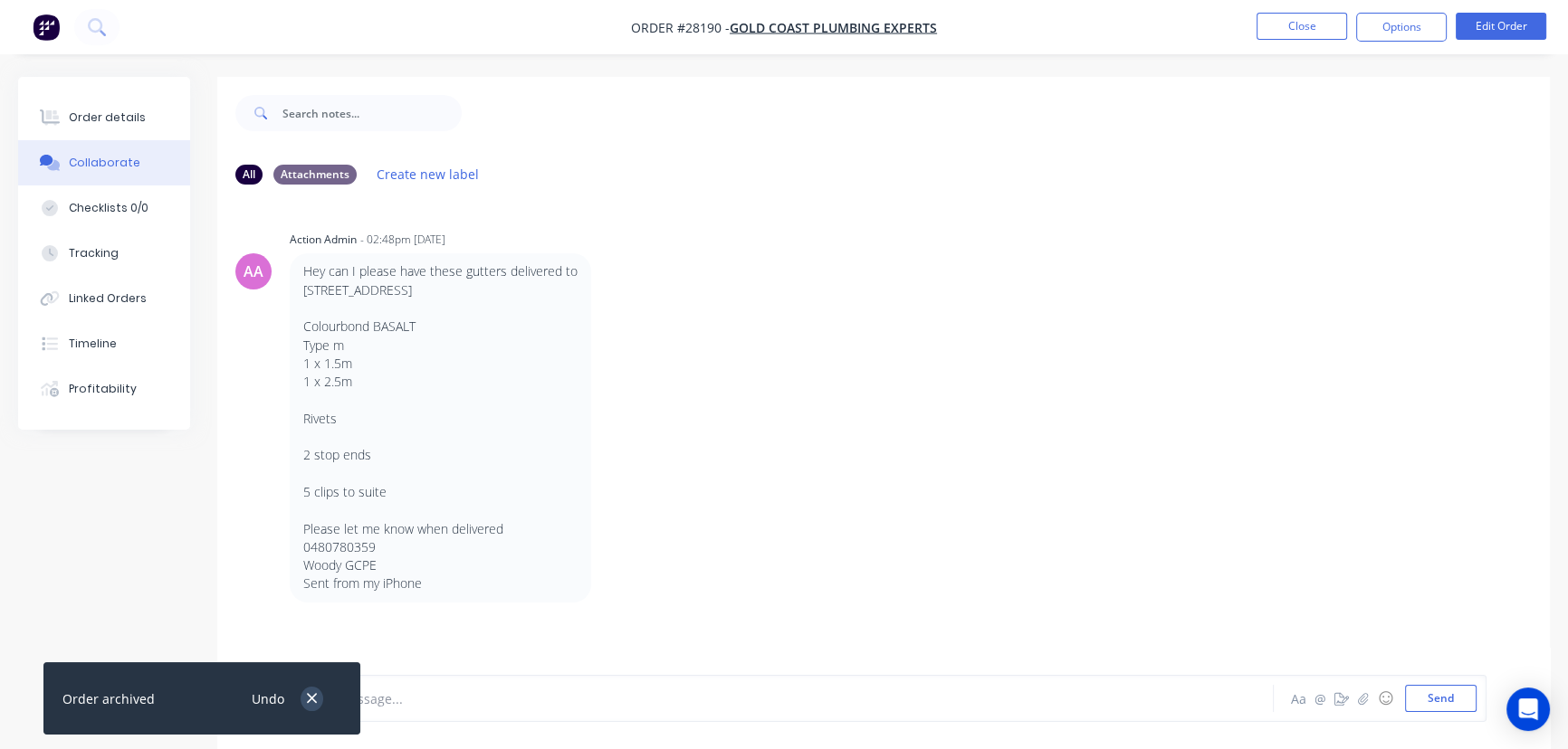
click at [318, 697] on button "button" at bounding box center [312, 699] width 22 height 24
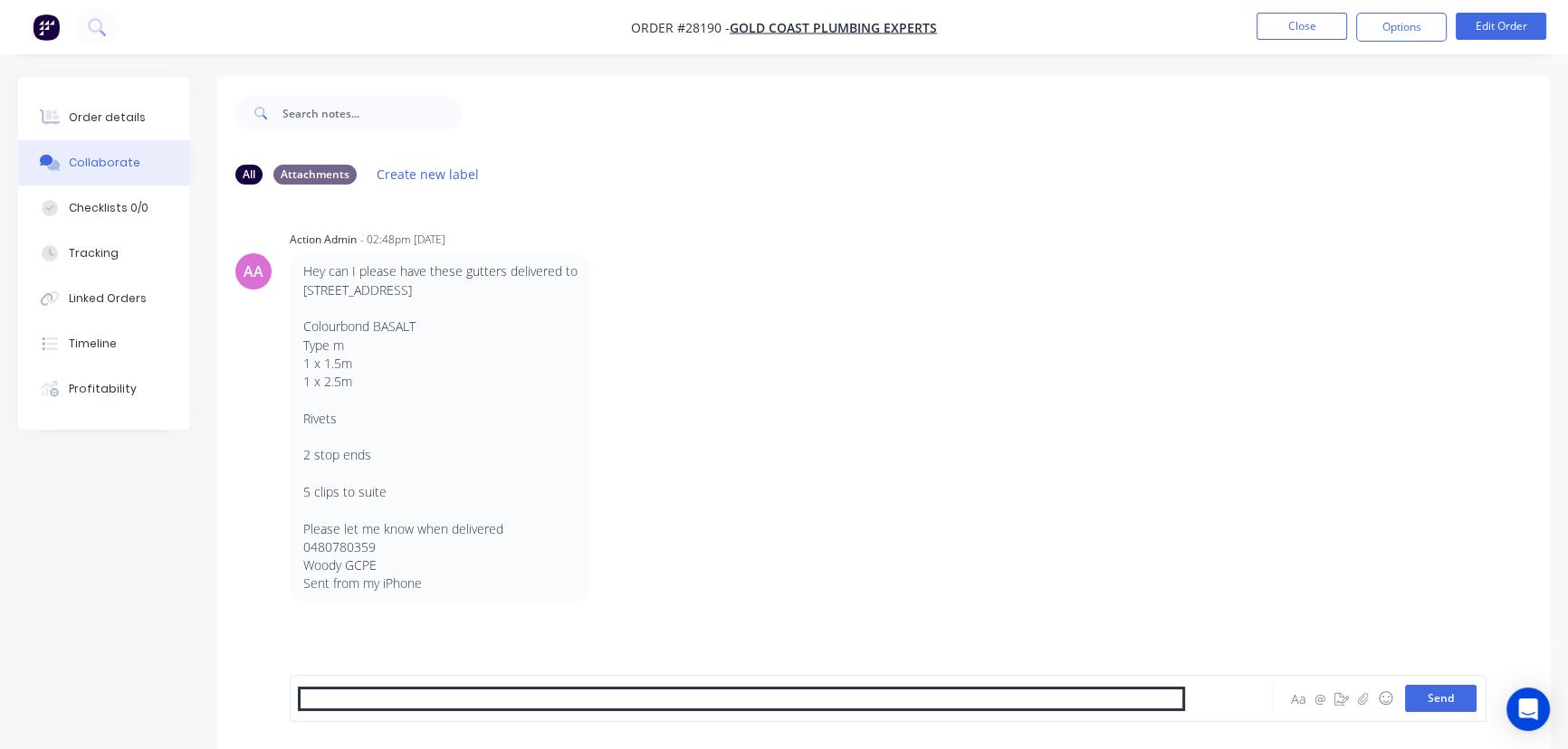
click at [1439, 693] on button "Send" at bounding box center [1441, 698] width 72 height 27
click at [1301, 17] on button "Close" at bounding box center [1301, 26] width 90 height 27
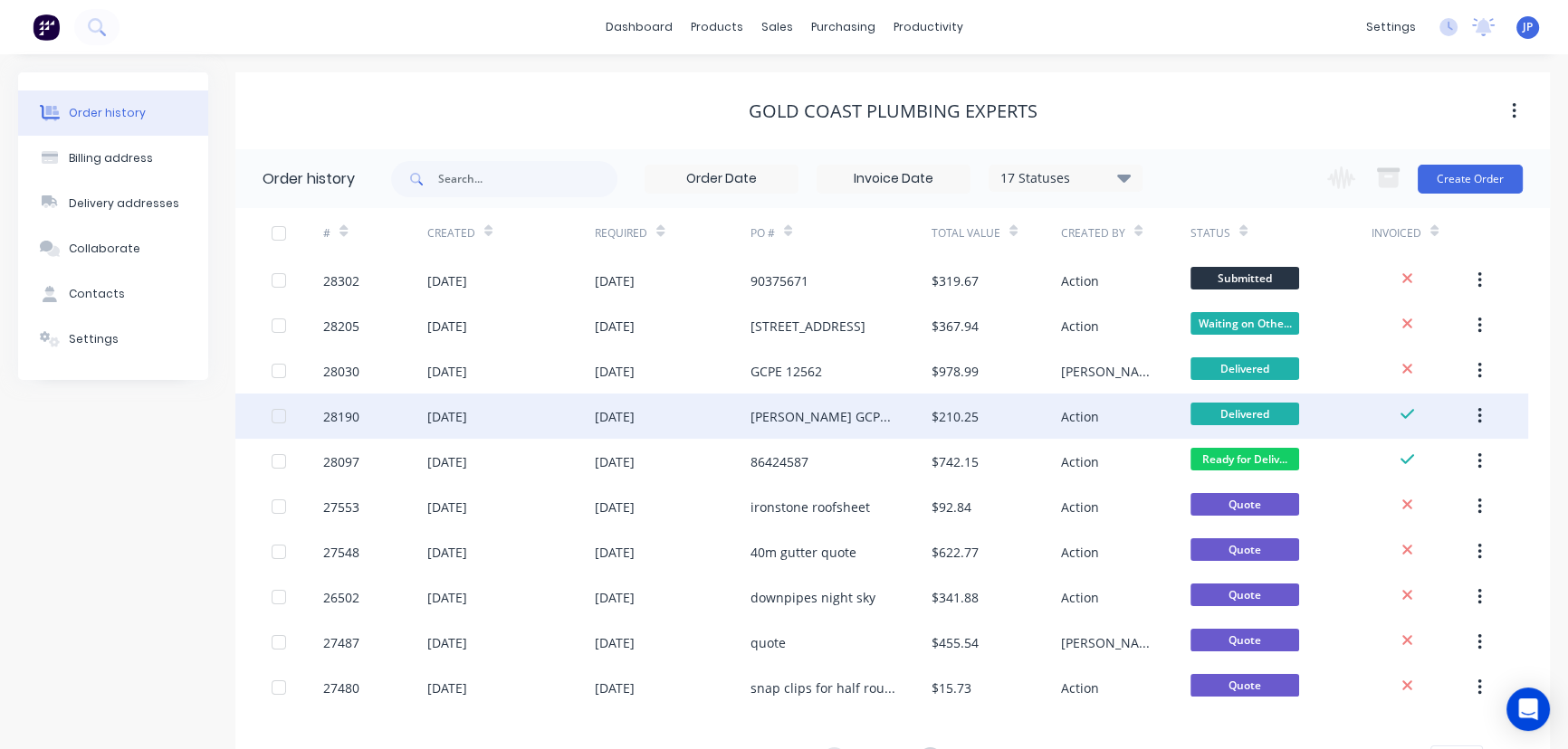
click at [1481, 420] on button "button" at bounding box center [1480, 416] width 43 height 33
click at [1391, 460] on div "Archive" at bounding box center [1414, 463] width 140 height 26
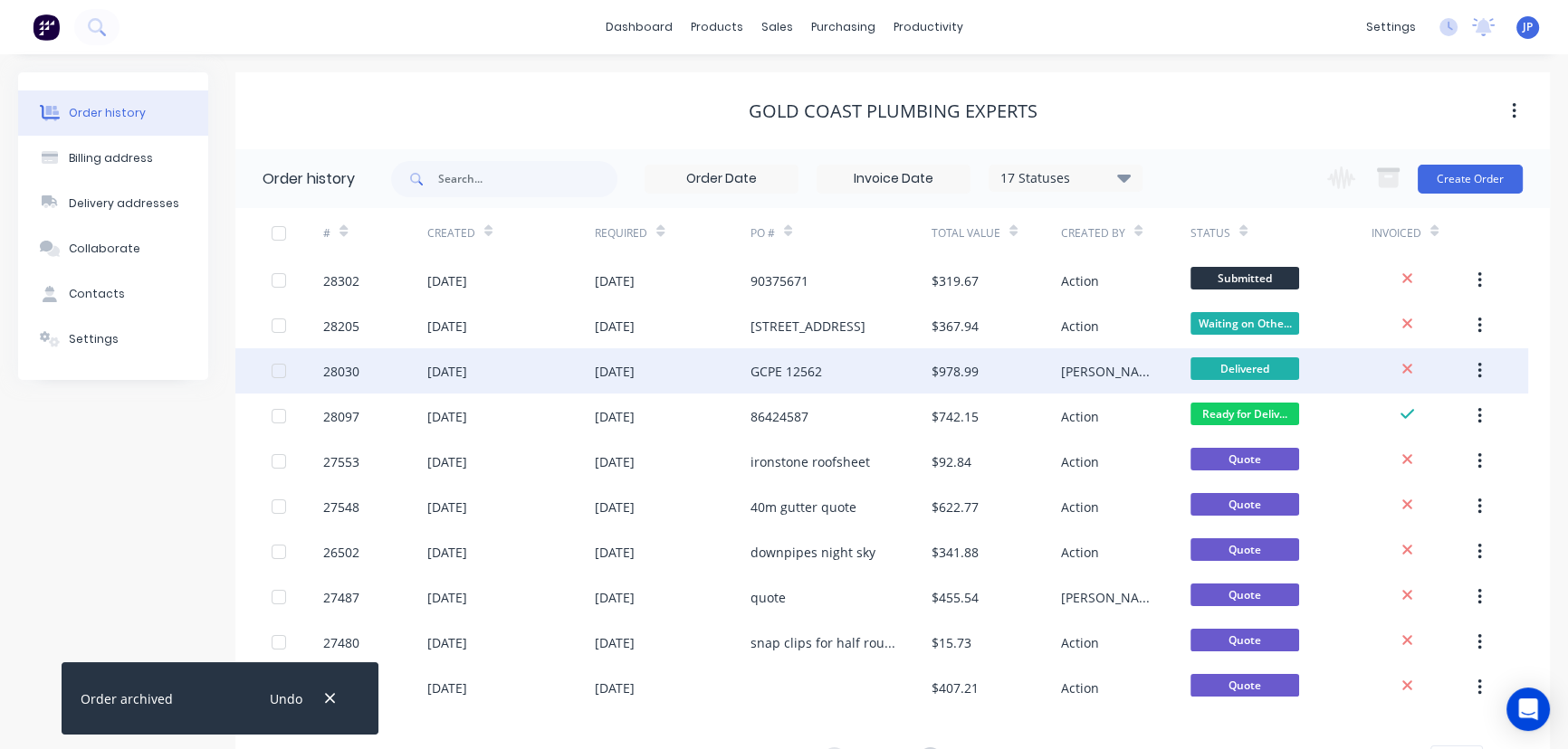
click at [633, 371] on div "02 Sep 2025" at bounding box center [614, 371] width 40 height 19
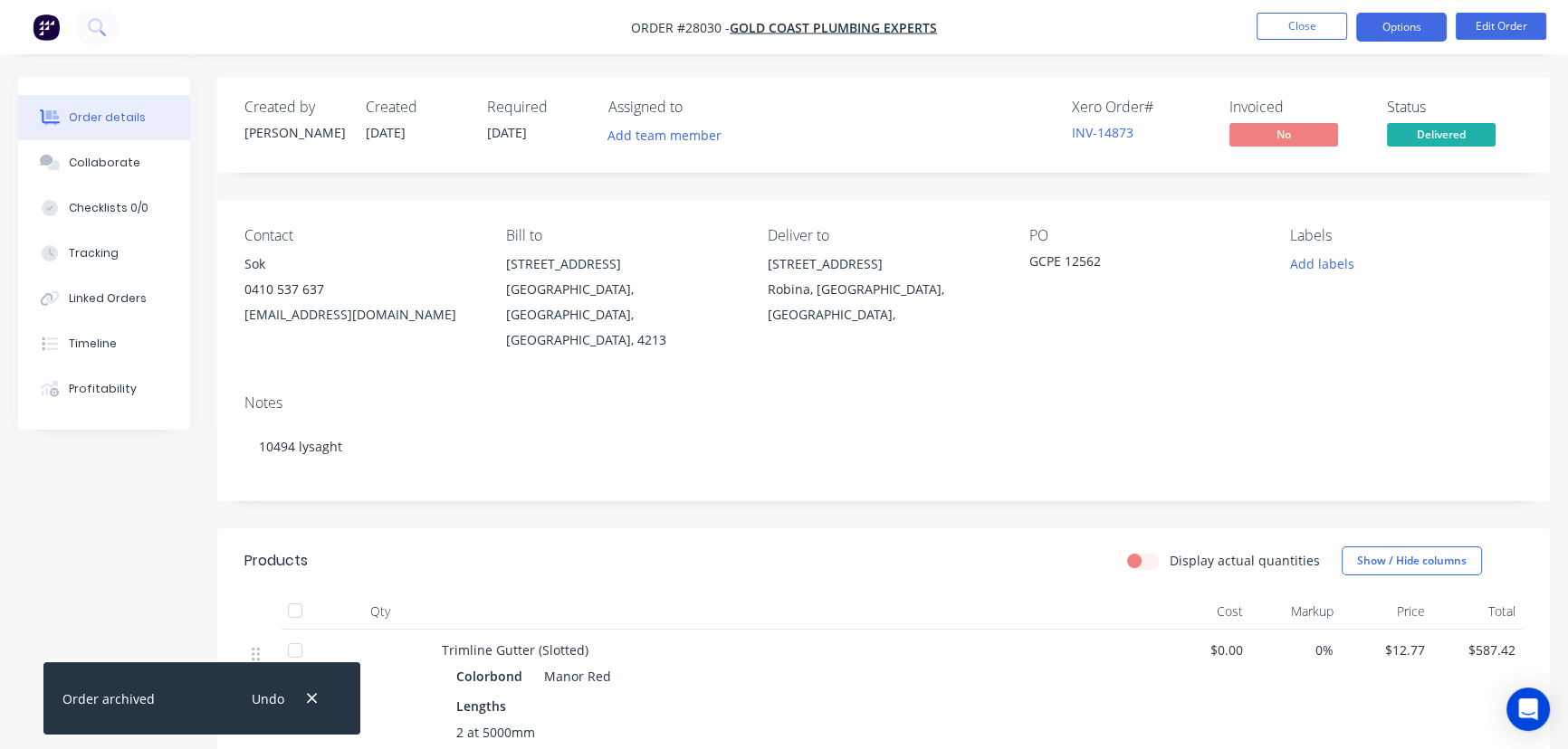
click at [1410, 26] on button "Options" at bounding box center [1400, 27] width 90 height 29
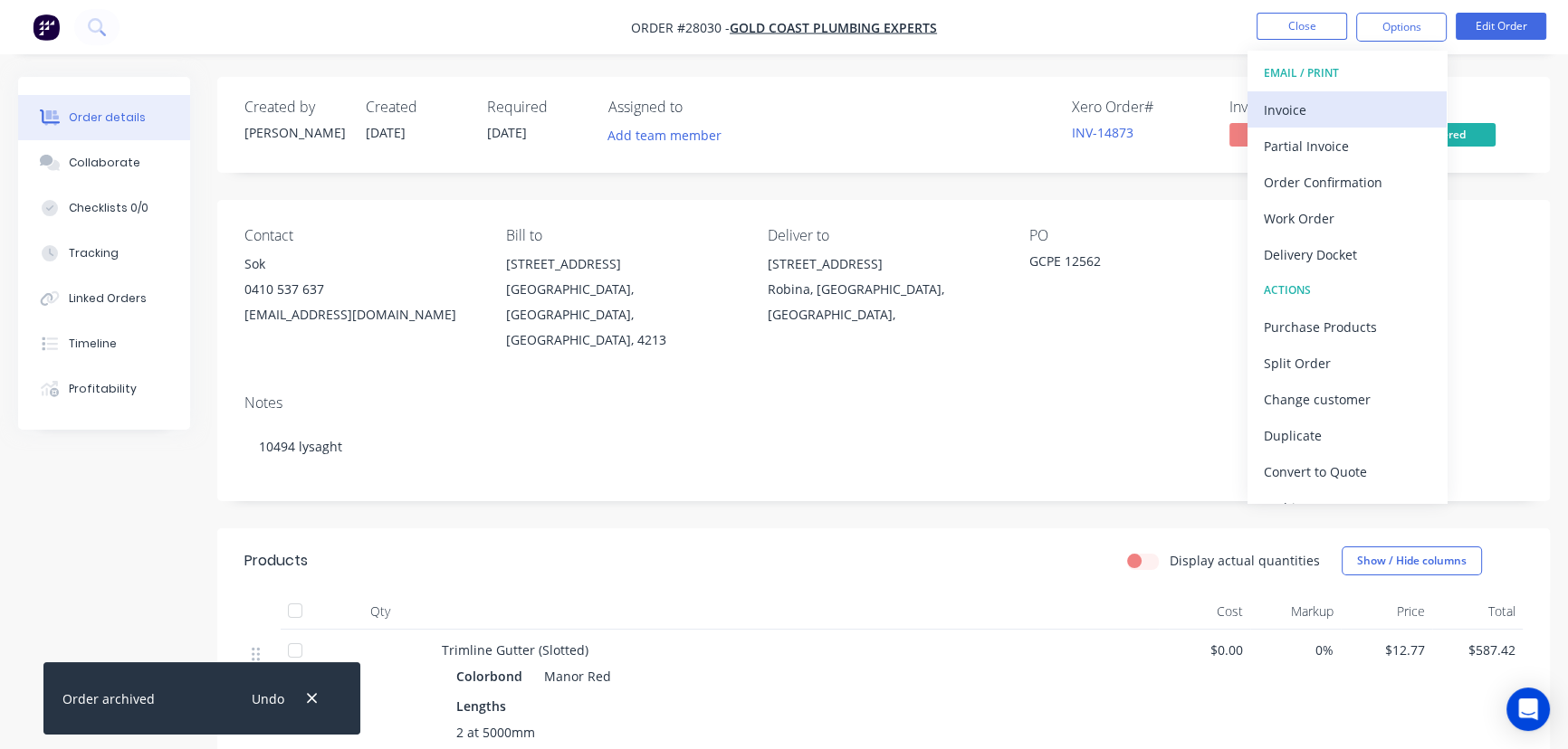
click at [1358, 117] on div "Invoice" at bounding box center [1347, 110] width 167 height 26
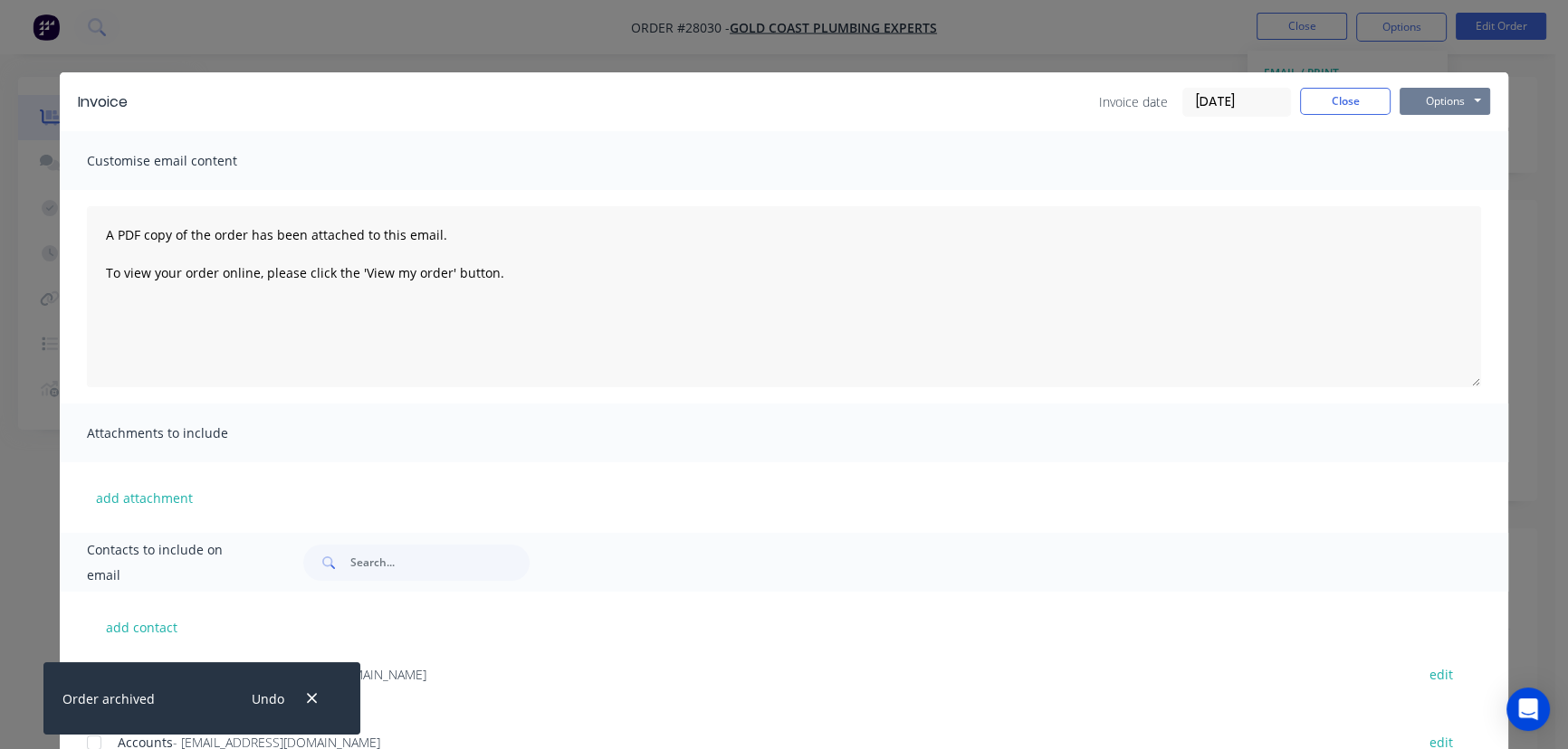
click at [1447, 99] on button "Options" at bounding box center [1444, 100] width 90 height 27
click at [1439, 159] on button "Print" at bounding box center [1457, 164] width 115 height 30
click at [307, 698] on icon "button" at bounding box center [312, 699] width 12 height 17
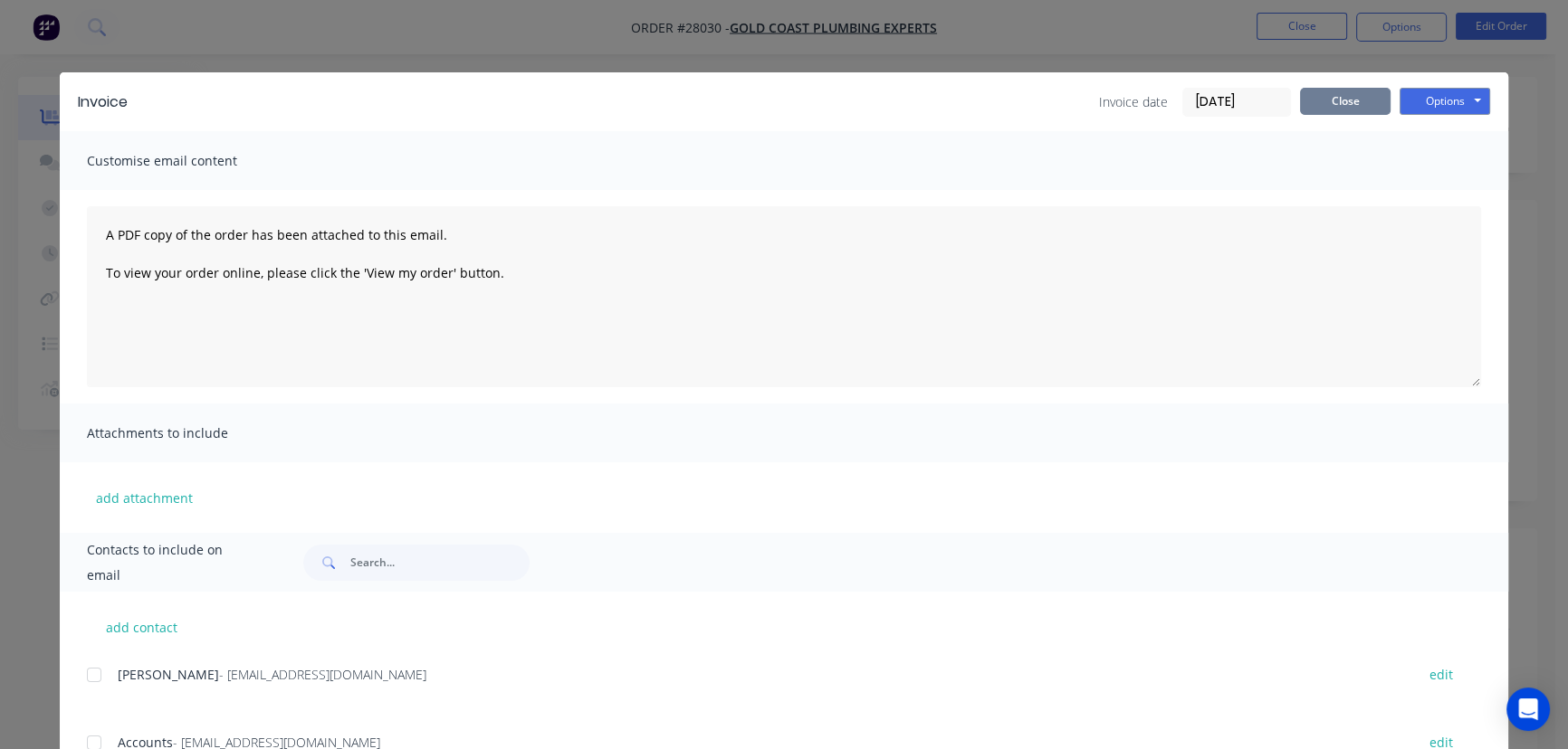
click at [1331, 98] on button "Close" at bounding box center [1345, 100] width 90 height 27
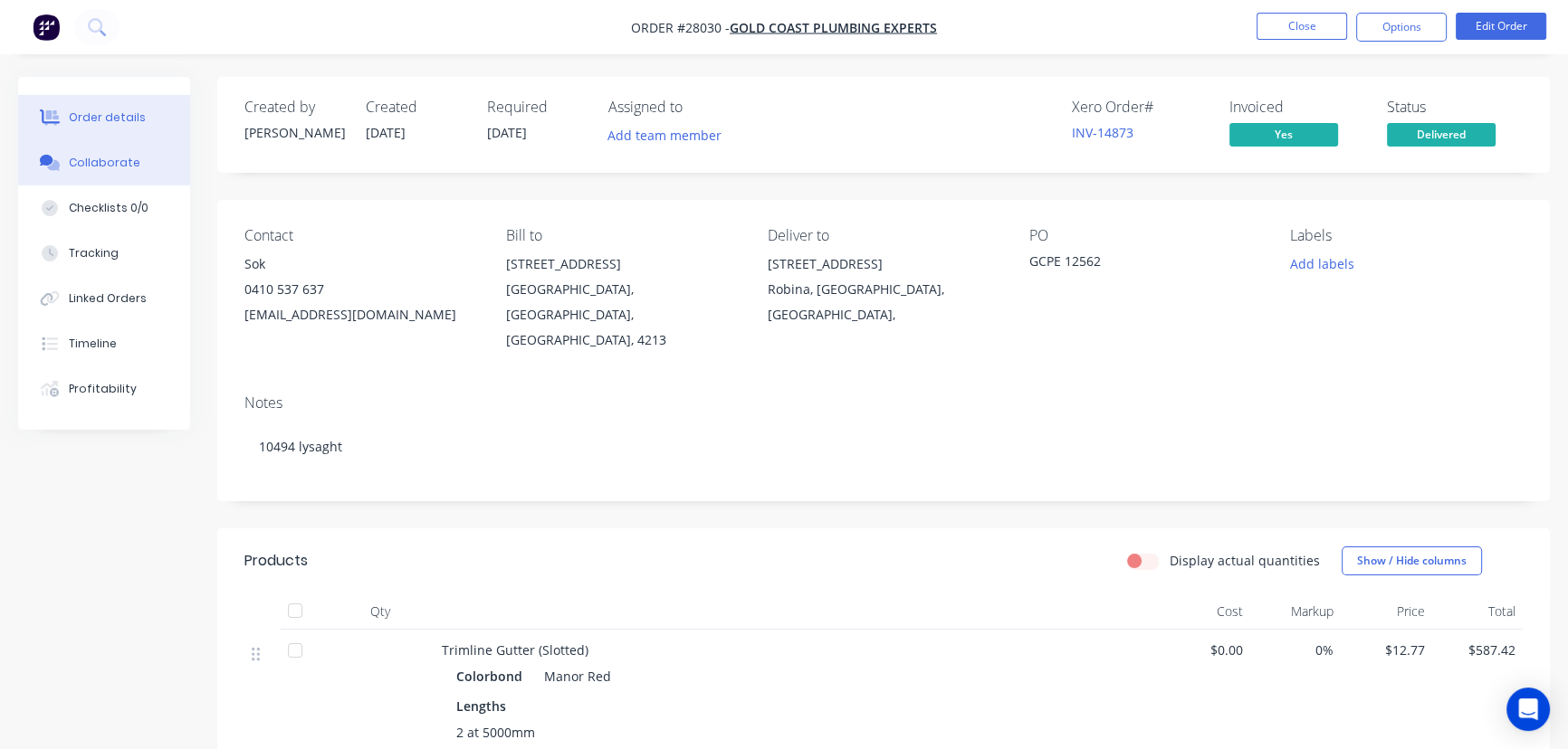
click at [126, 163] on div "Collaborate" at bounding box center [104, 163] width 72 height 17
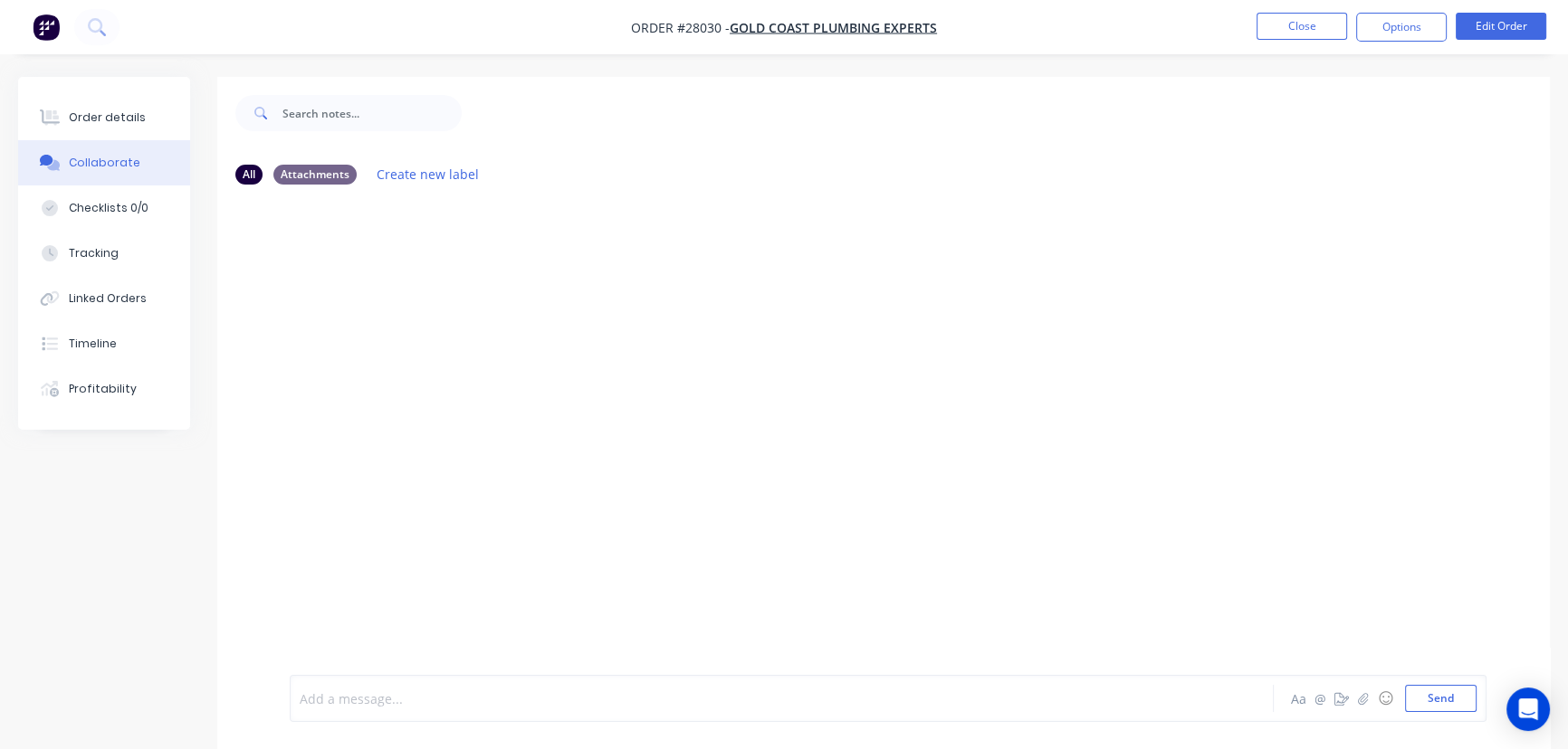
click at [343, 706] on div at bounding box center [741, 699] width 881 height 19
click at [1419, 706] on button "Send" at bounding box center [1441, 698] width 72 height 27
click at [1266, 17] on button "Close" at bounding box center [1301, 26] width 90 height 27
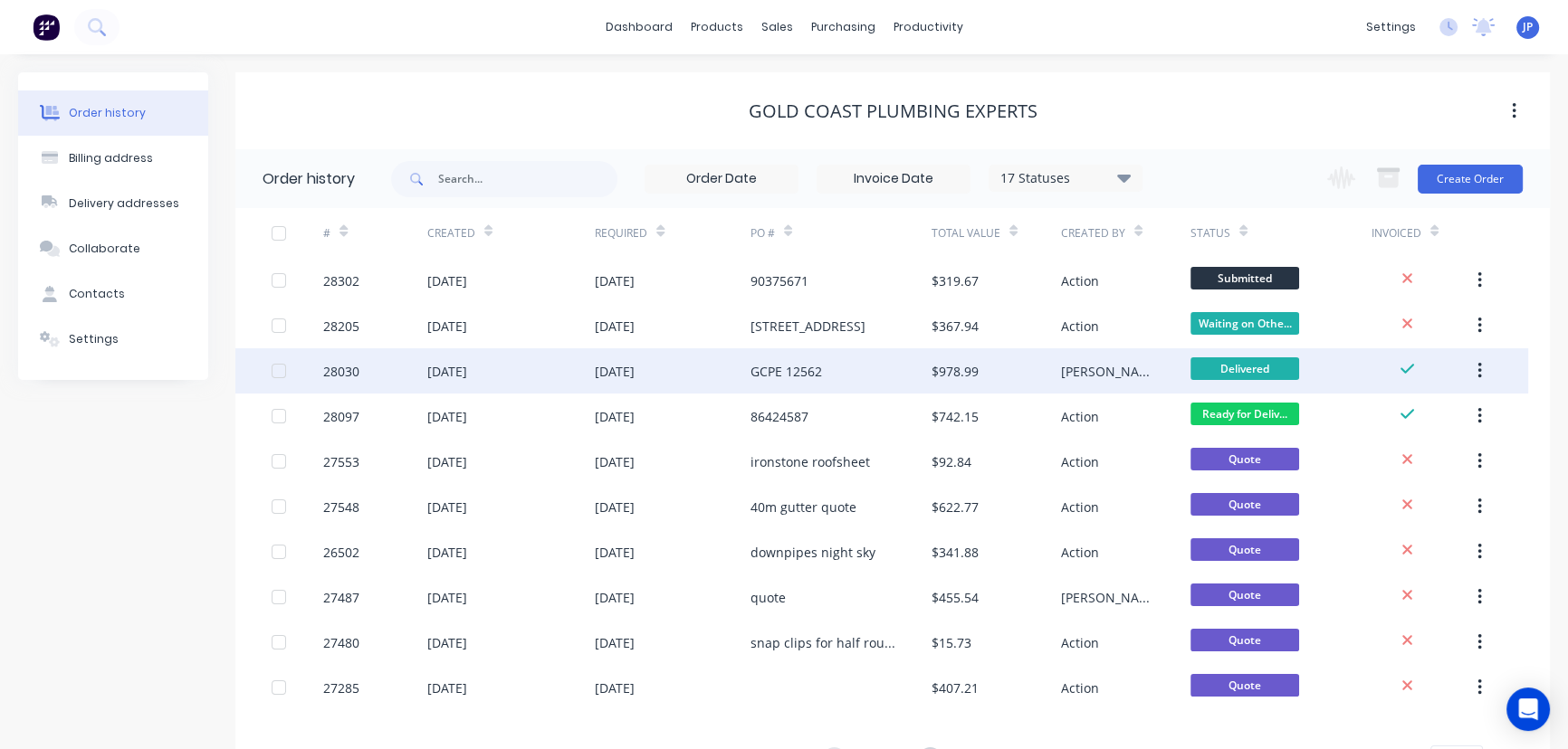
click at [1481, 366] on icon "button" at bounding box center [1479, 370] width 5 height 20
click at [1403, 410] on div "Archive" at bounding box center [1414, 419] width 140 height 26
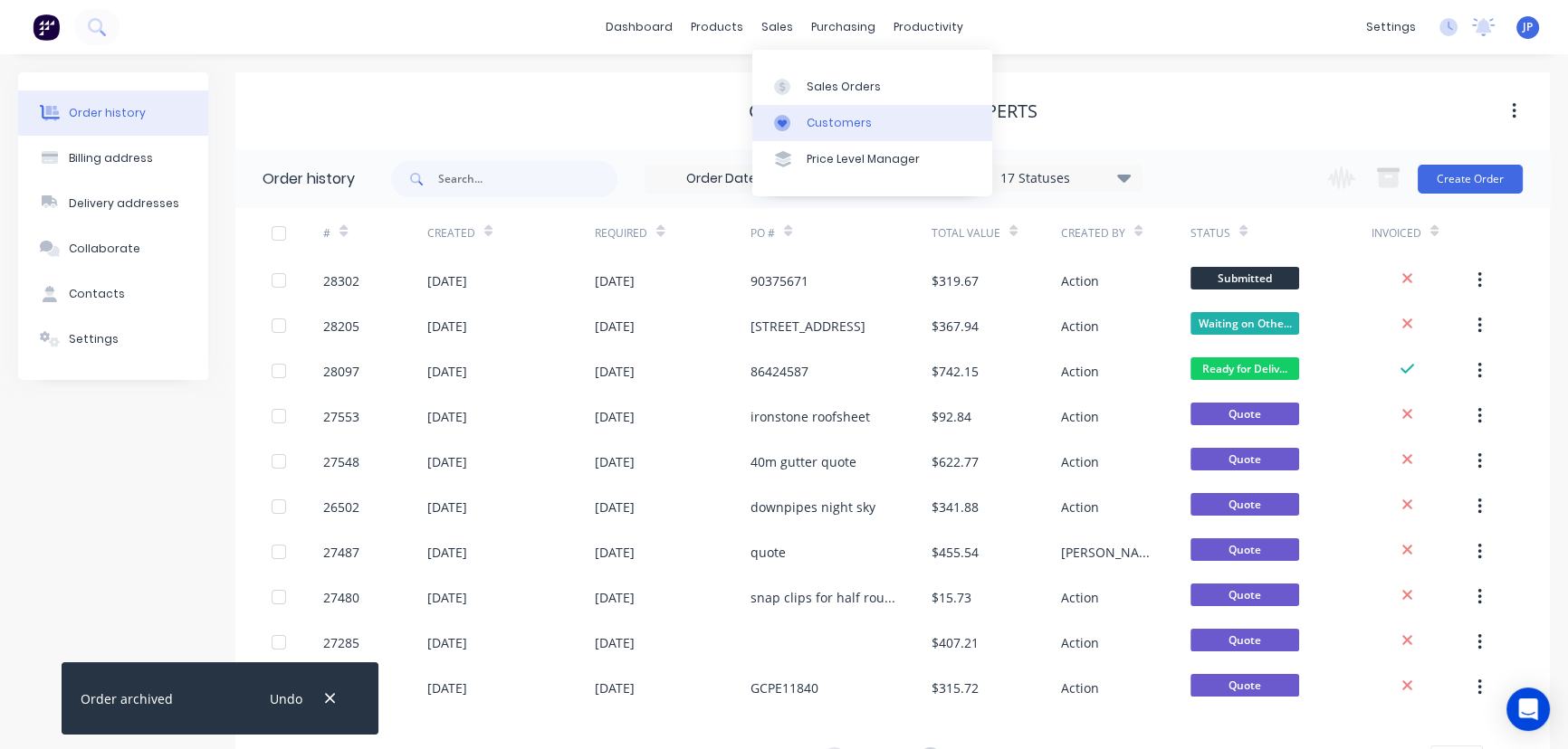
click at [820, 119] on div "Customers" at bounding box center [839, 124] width 65 height 17
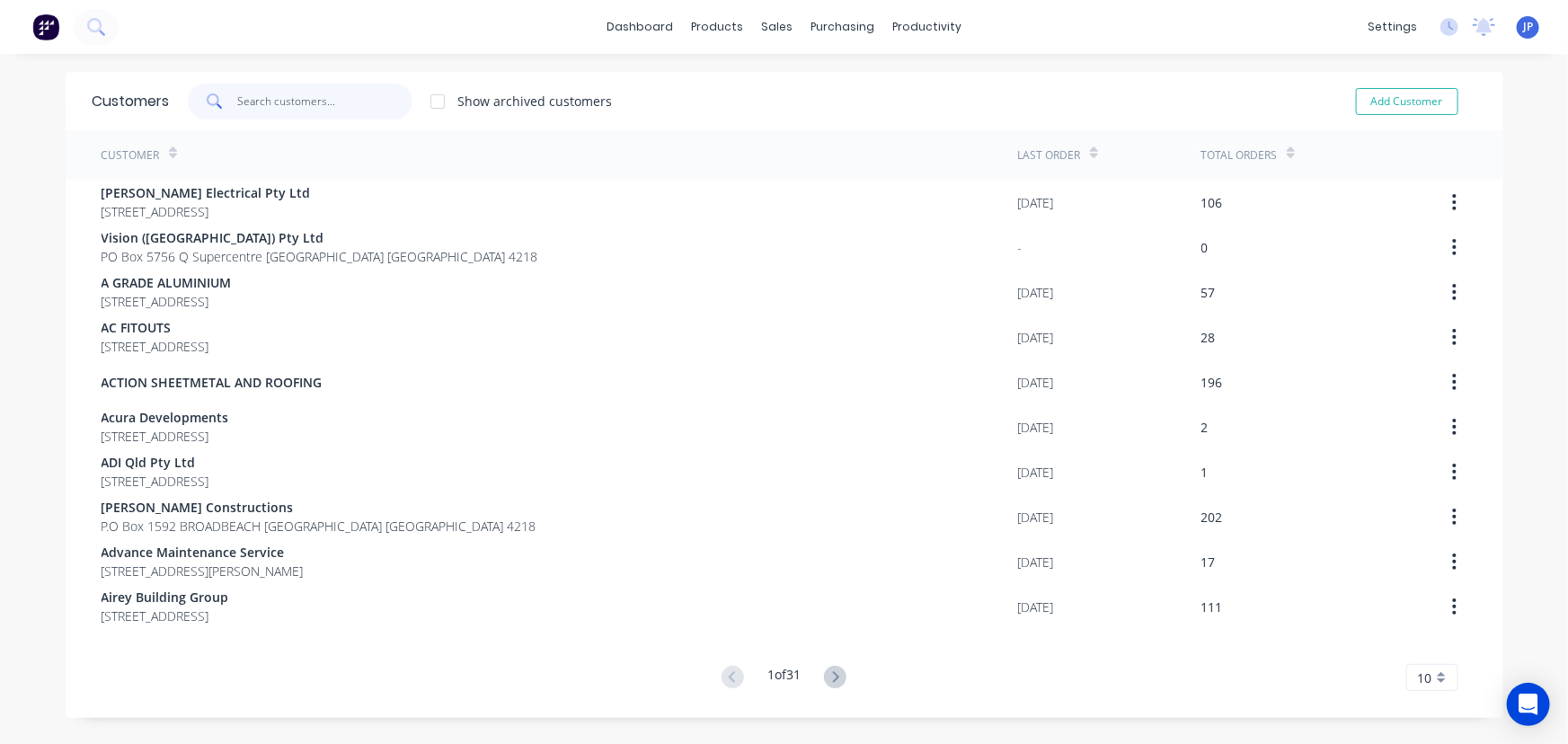
click at [249, 108] on input "text" at bounding box center [325, 101] width 176 height 36
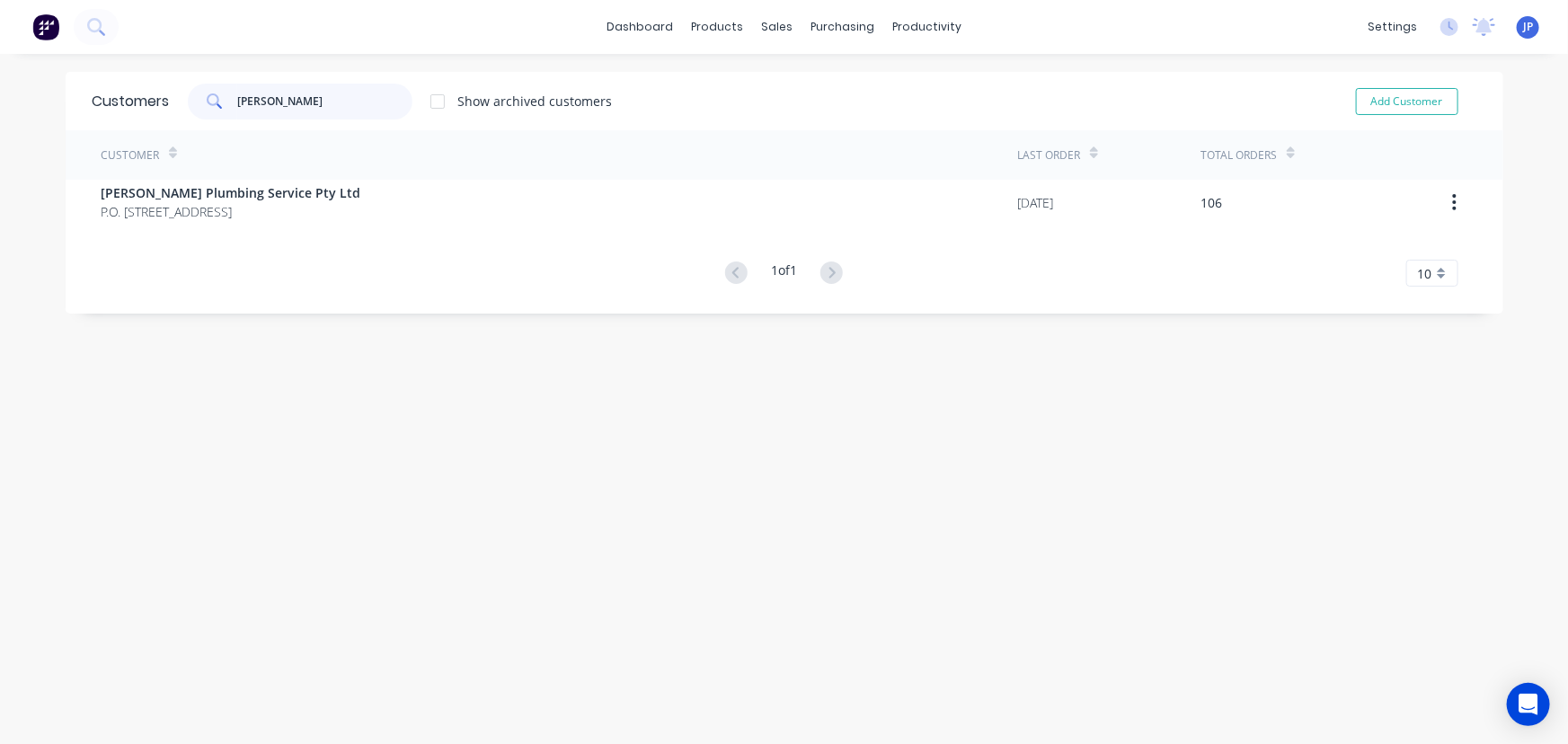
type input "mcdiarmid"
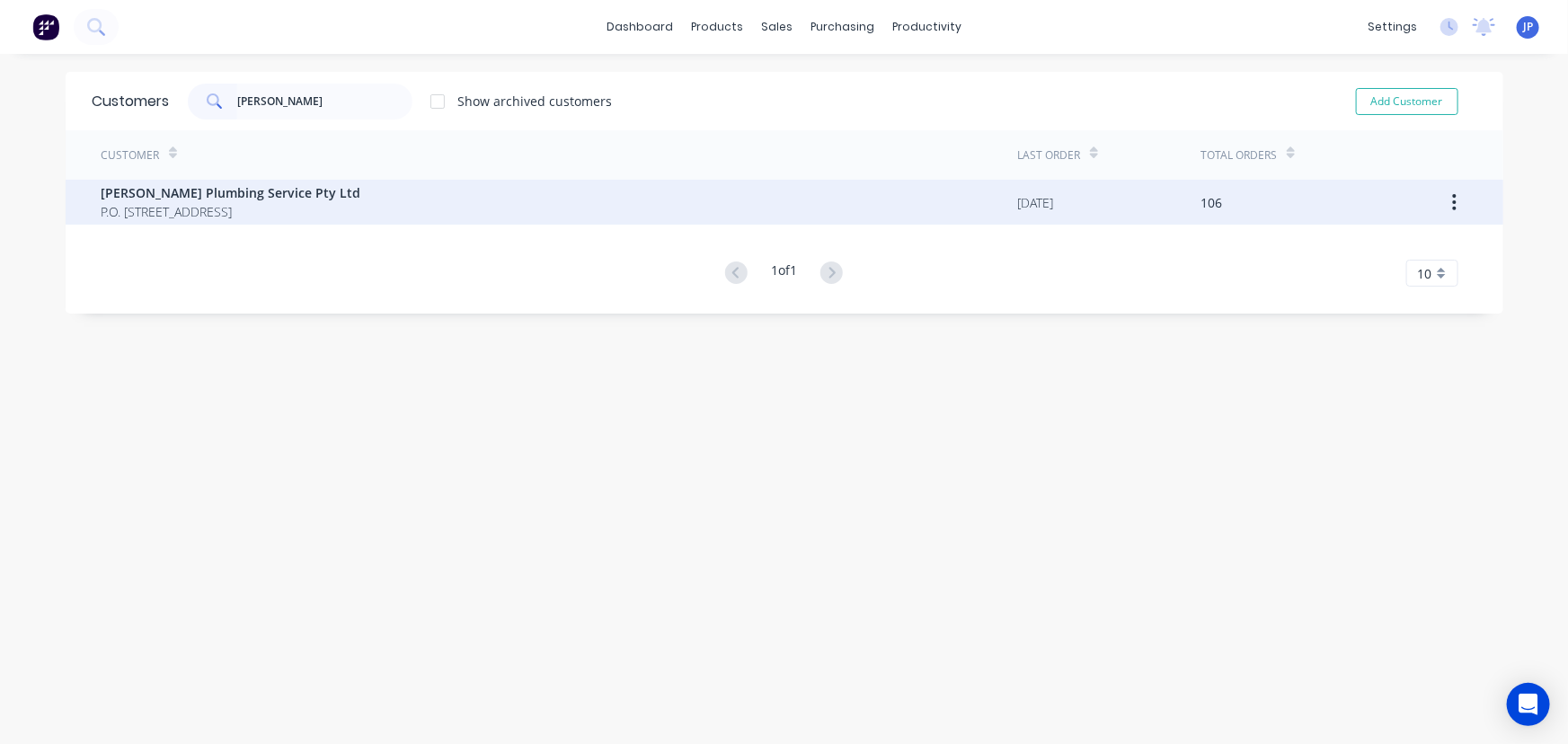
click at [176, 197] on span "McDiarmid Plumbing Service Pty Ltd" at bounding box center [231, 192] width 260 height 18
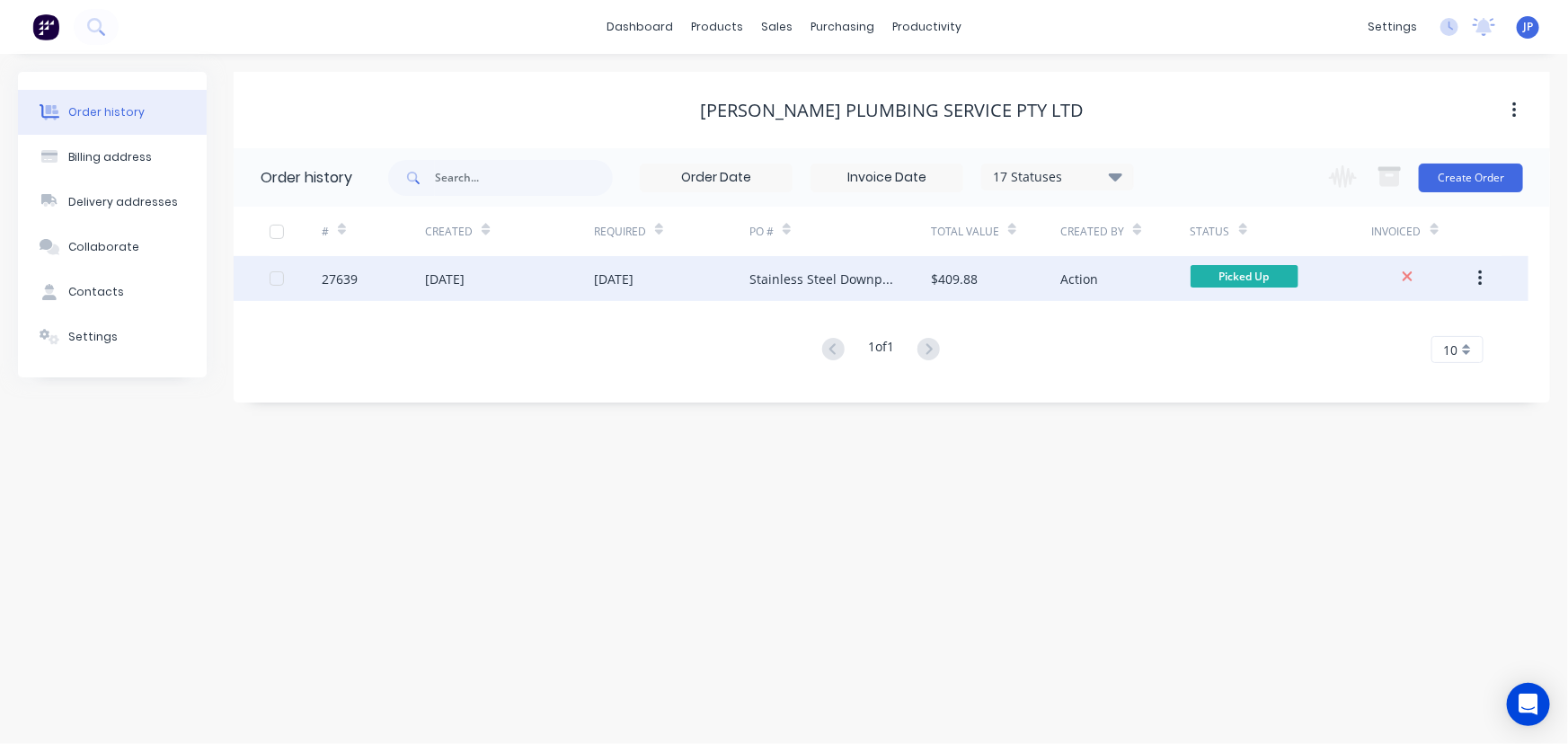
click at [388, 281] on div "27639" at bounding box center [373, 278] width 103 height 45
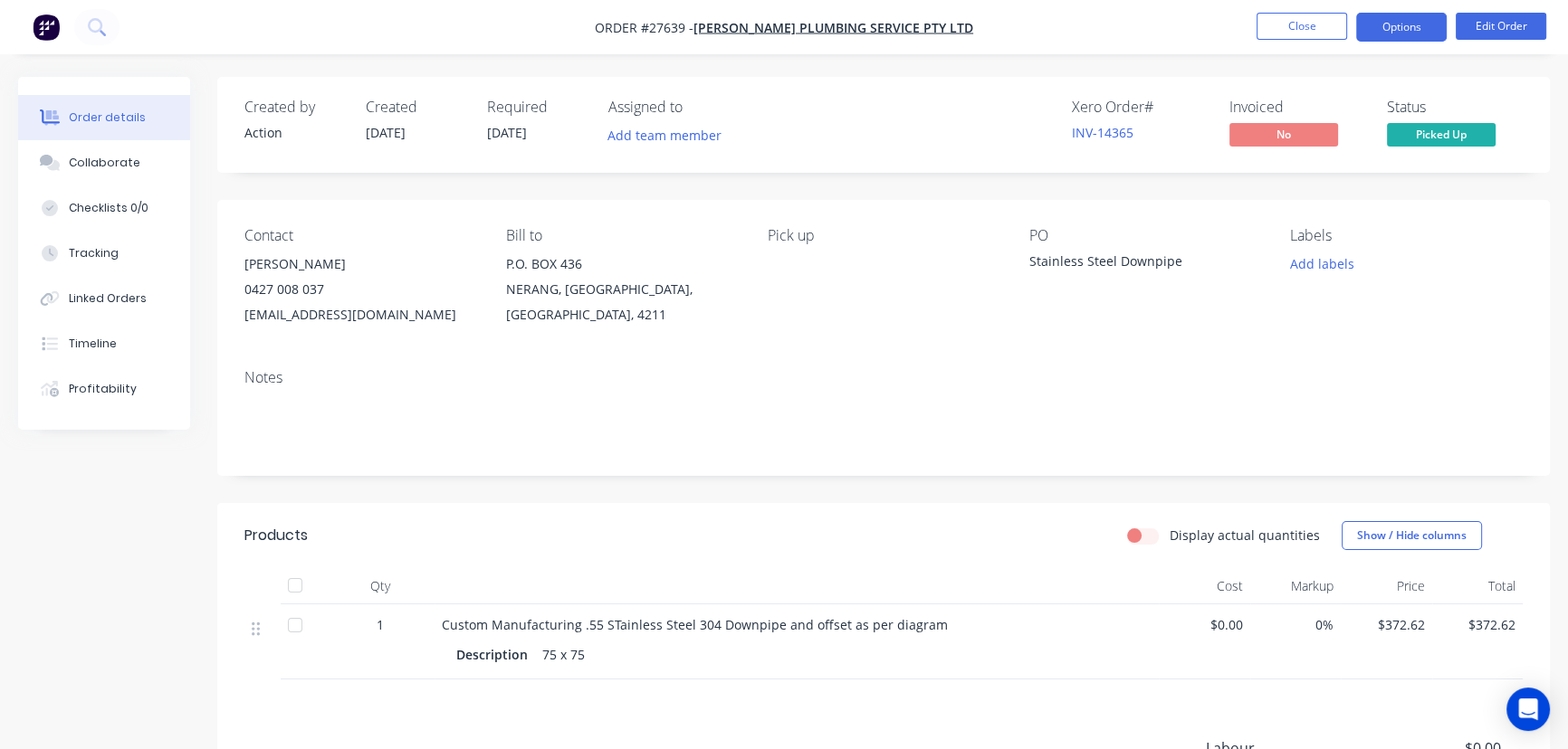
click at [1377, 32] on button "Options" at bounding box center [1400, 27] width 90 height 29
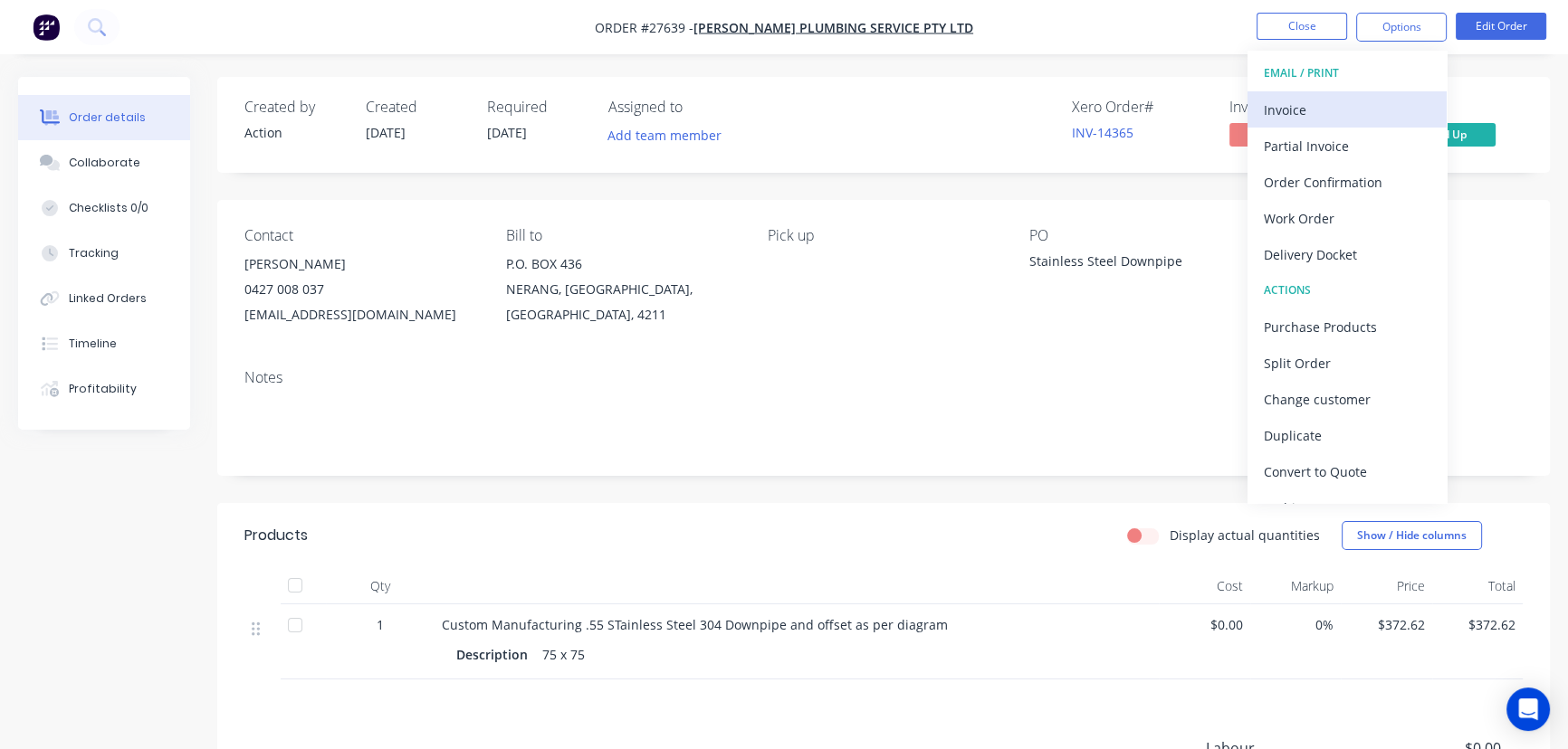
click at [1306, 106] on div "Invoice" at bounding box center [1347, 110] width 167 height 26
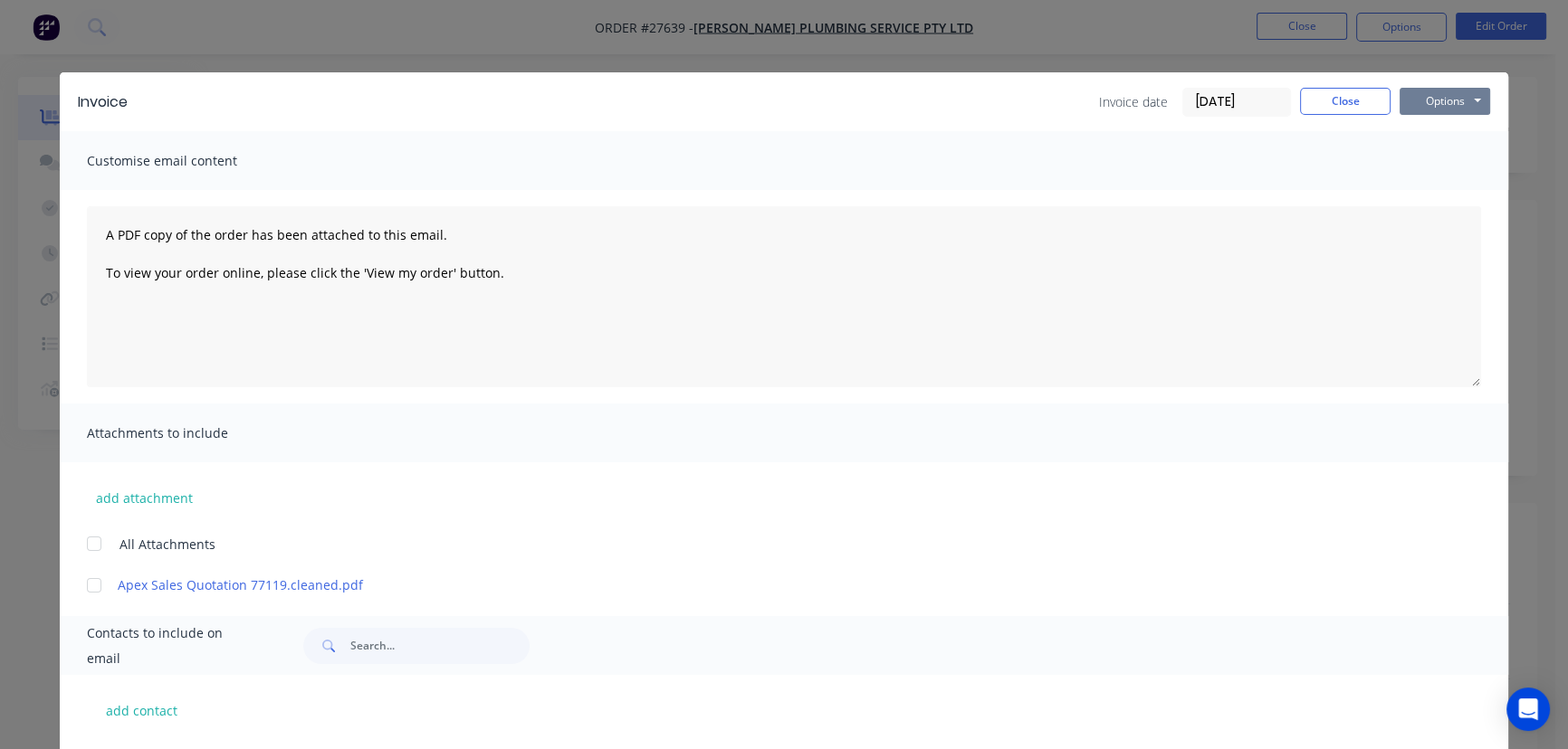
click at [1457, 97] on button "Options" at bounding box center [1444, 100] width 90 height 27
click at [1435, 162] on button "Print" at bounding box center [1457, 164] width 115 height 30
click at [1339, 103] on button "Close" at bounding box center [1345, 100] width 90 height 27
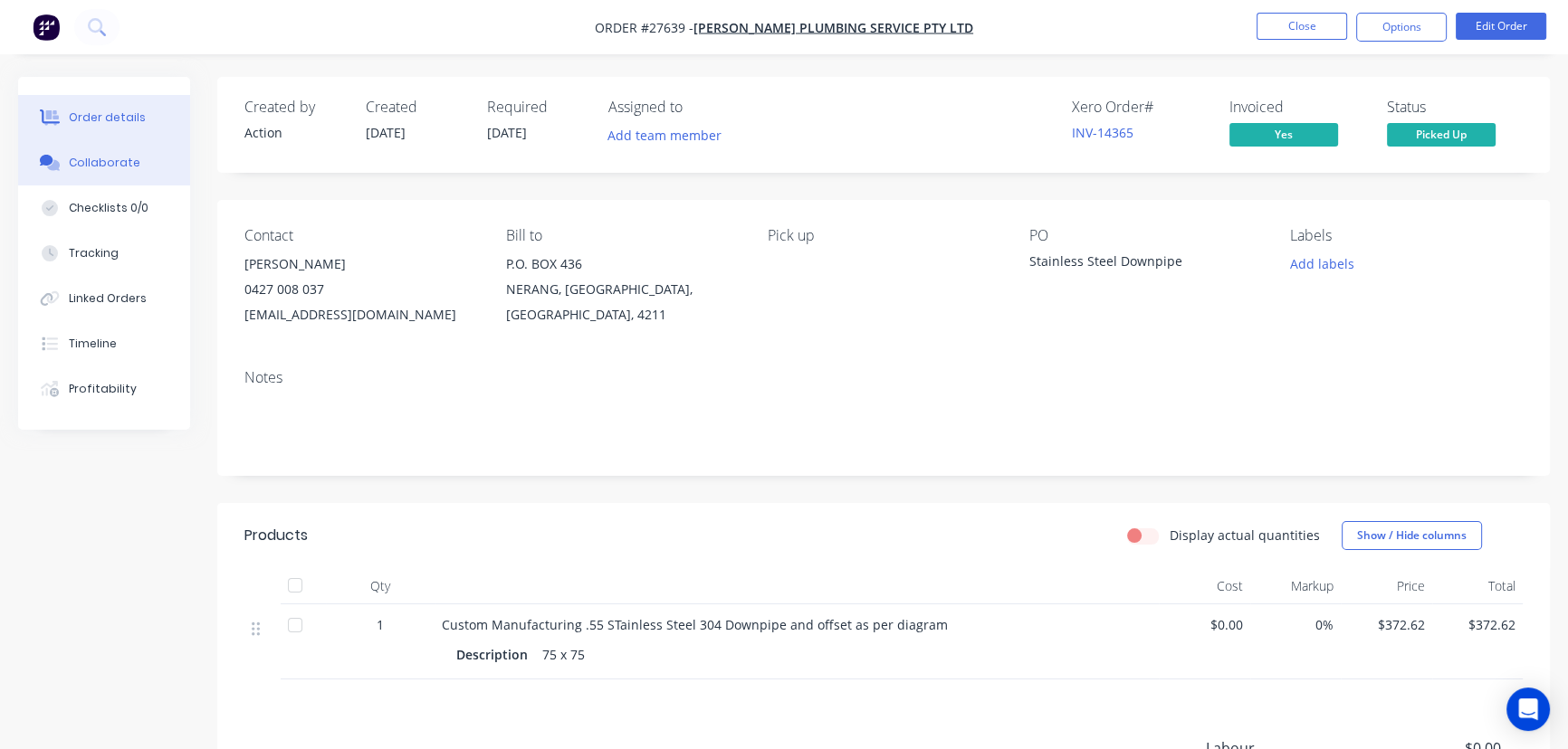
click at [127, 149] on button "Collaborate" at bounding box center [103, 163] width 172 height 46
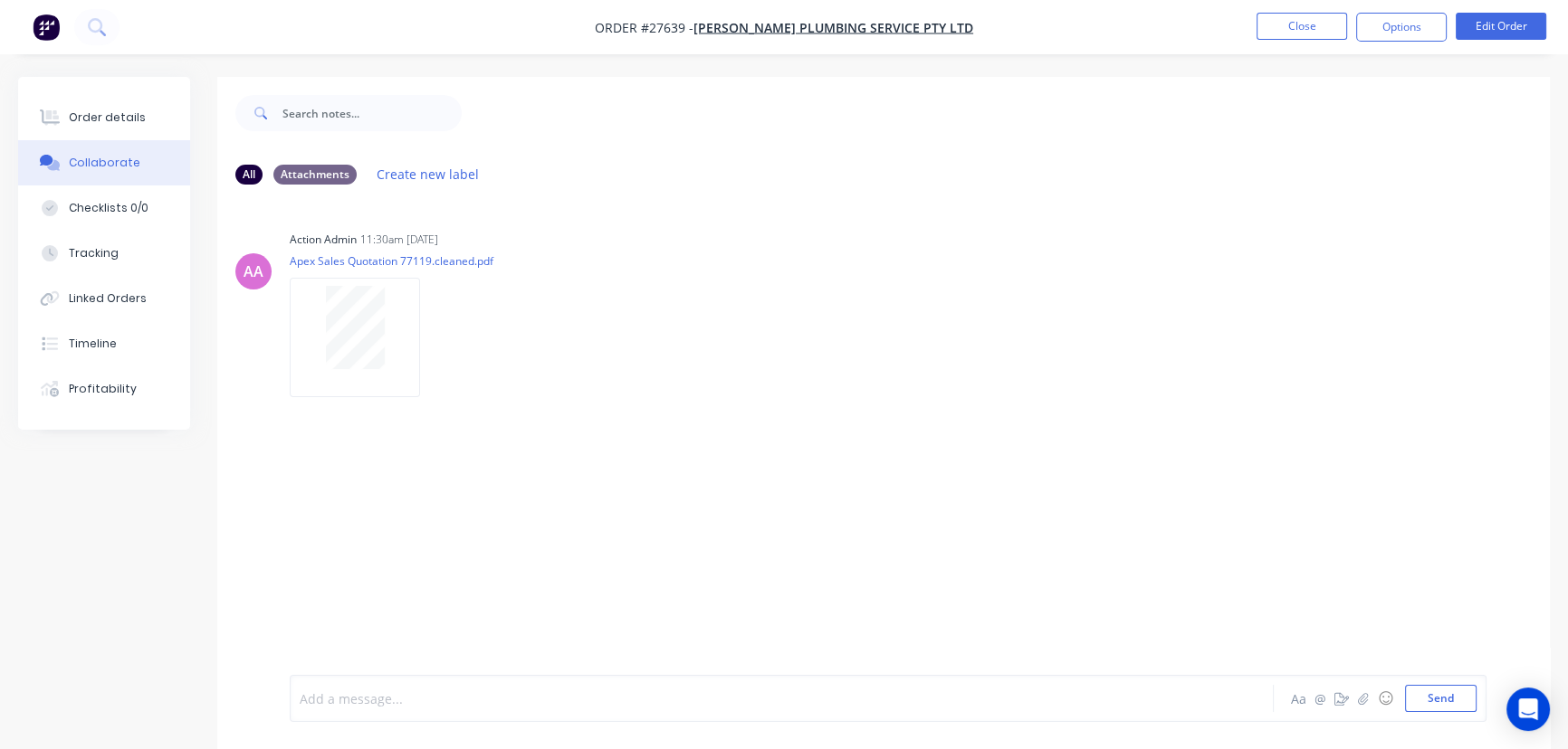
click at [347, 693] on div at bounding box center [741, 699] width 881 height 19
click at [334, 701] on div at bounding box center [741, 699] width 881 height 19
click at [1411, 694] on button "Send" at bounding box center [1441, 698] width 72 height 27
click at [1329, 30] on button "Close" at bounding box center [1301, 26] width 90 height 27
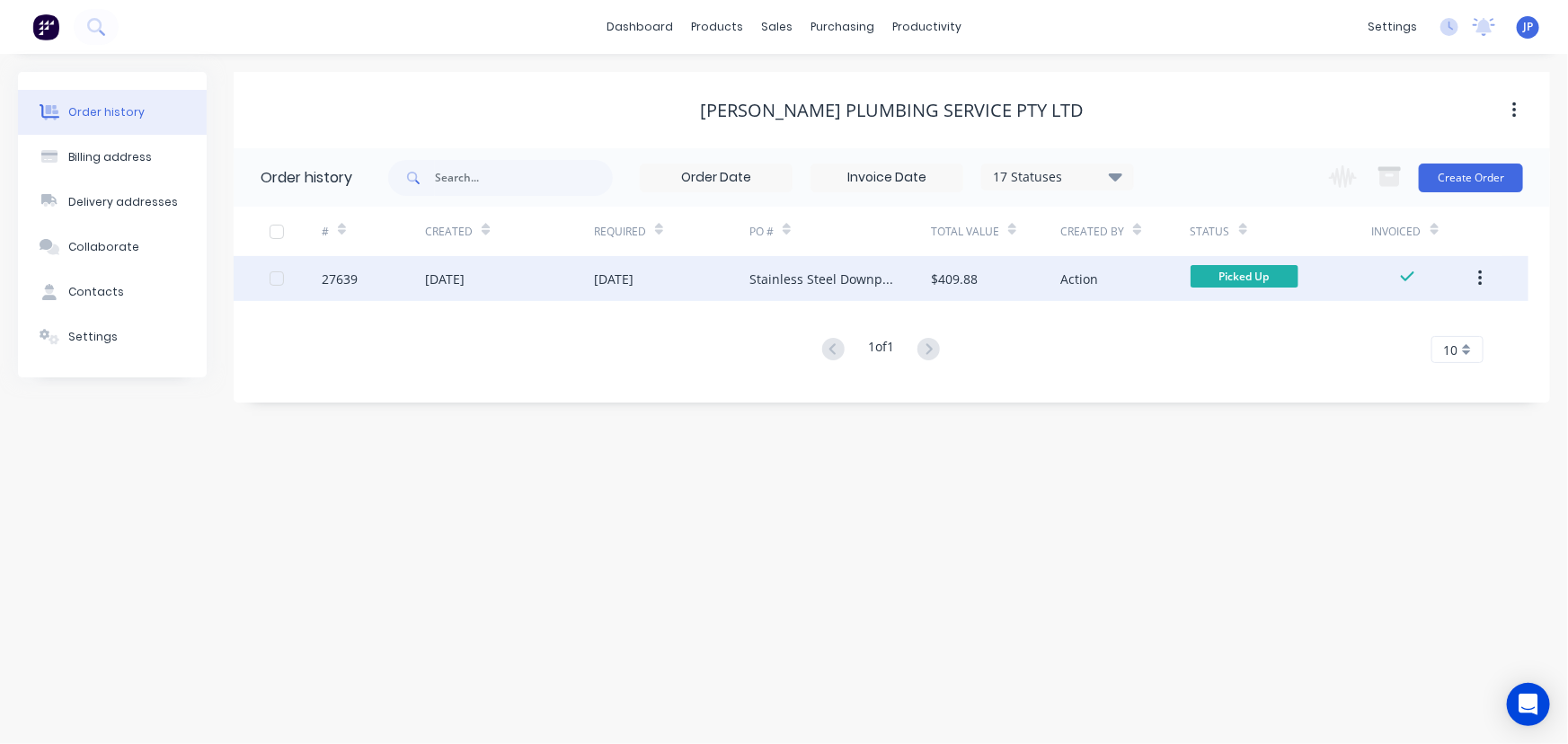
click at [1482, 280] on icon "button" at bounding box center [1480, 278] width 5 height 19
click at [1411, 322] on div "Archive" at bounding box center [1416, 325] width 139 height 26
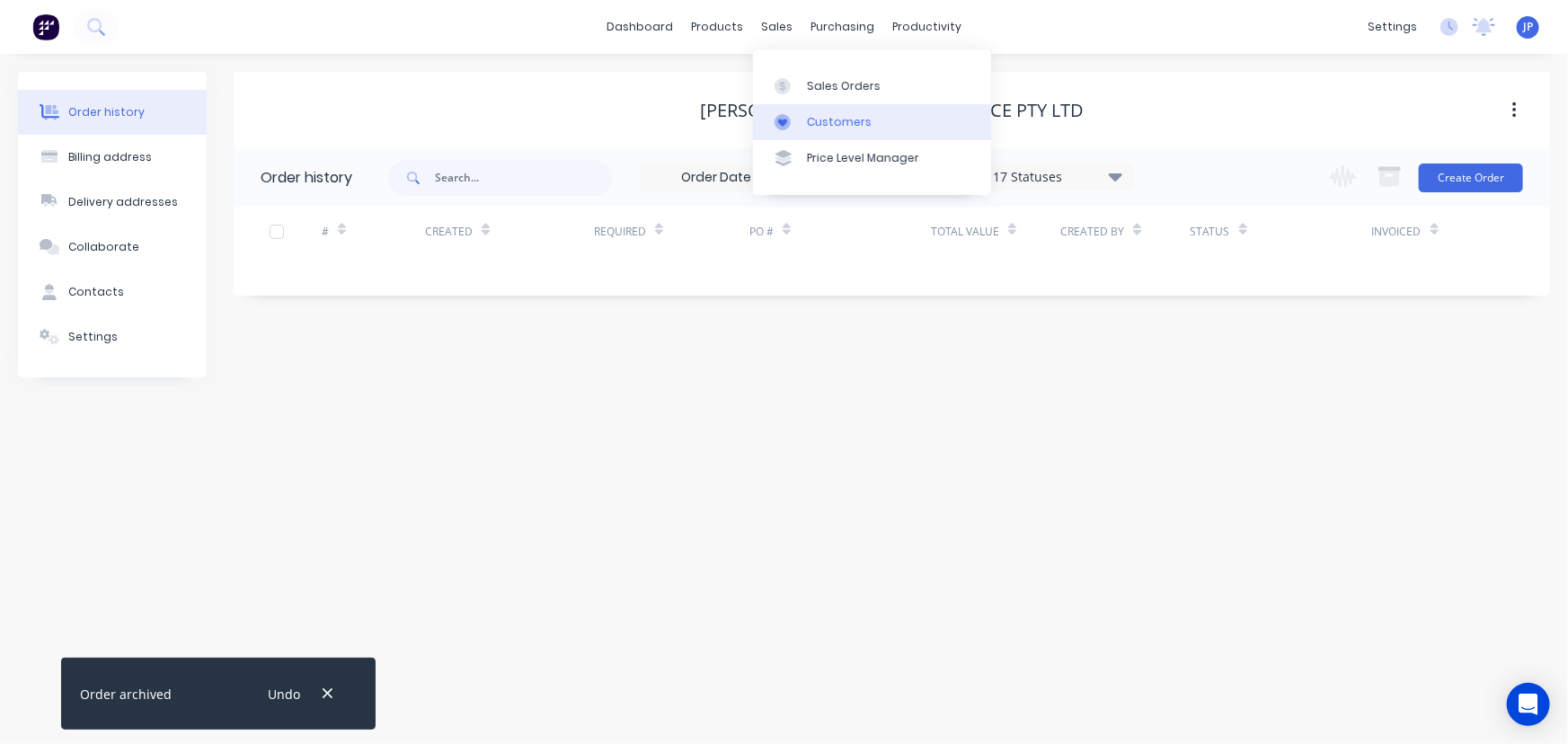
click at [816, 116] on div "Customers" at bounding box center [839, 123] width 65 height 17
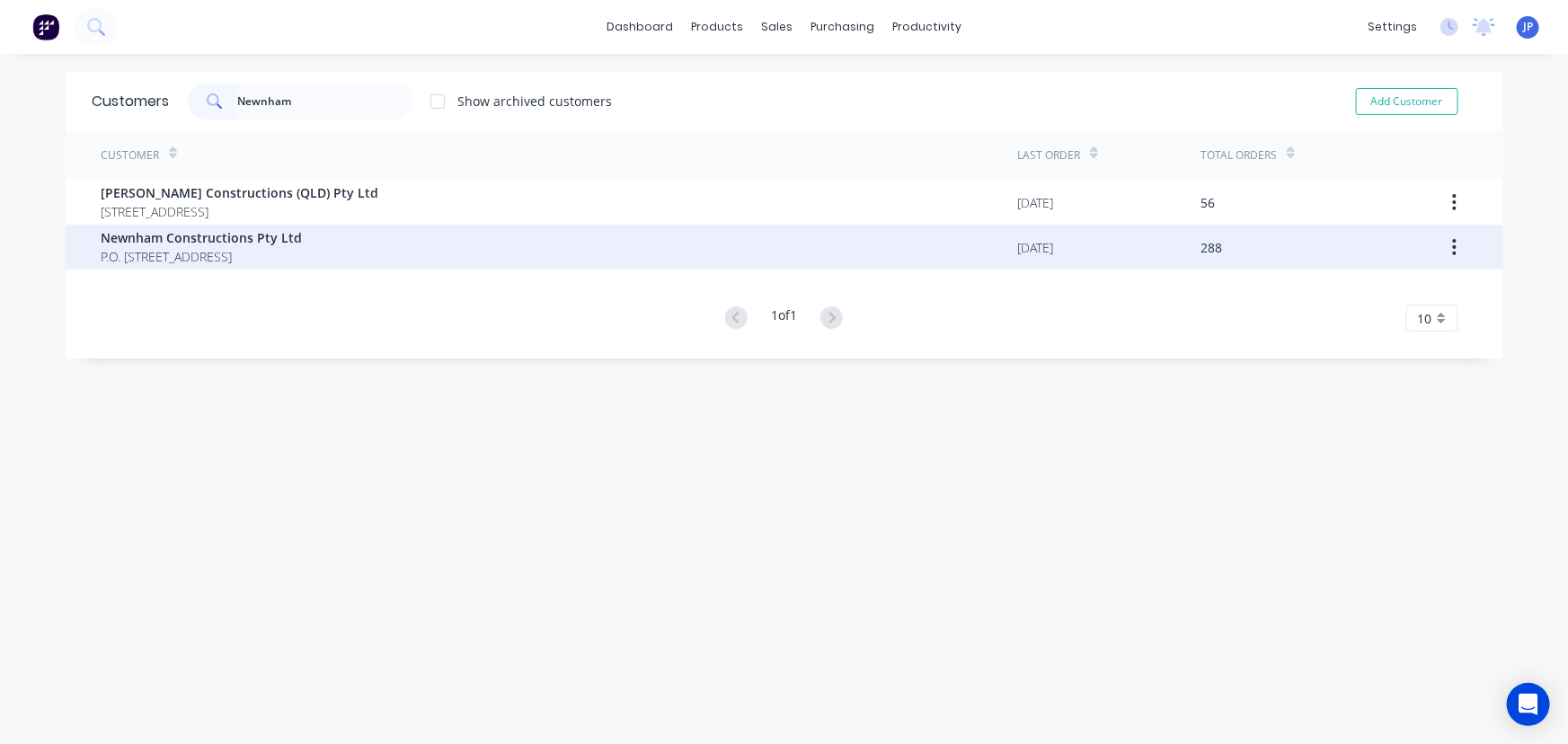
type input "Newnham"
click at [175, 246] on span "Newnham Constructions Pty Ltd" at bounding box center [202, 238] width 201 height 18
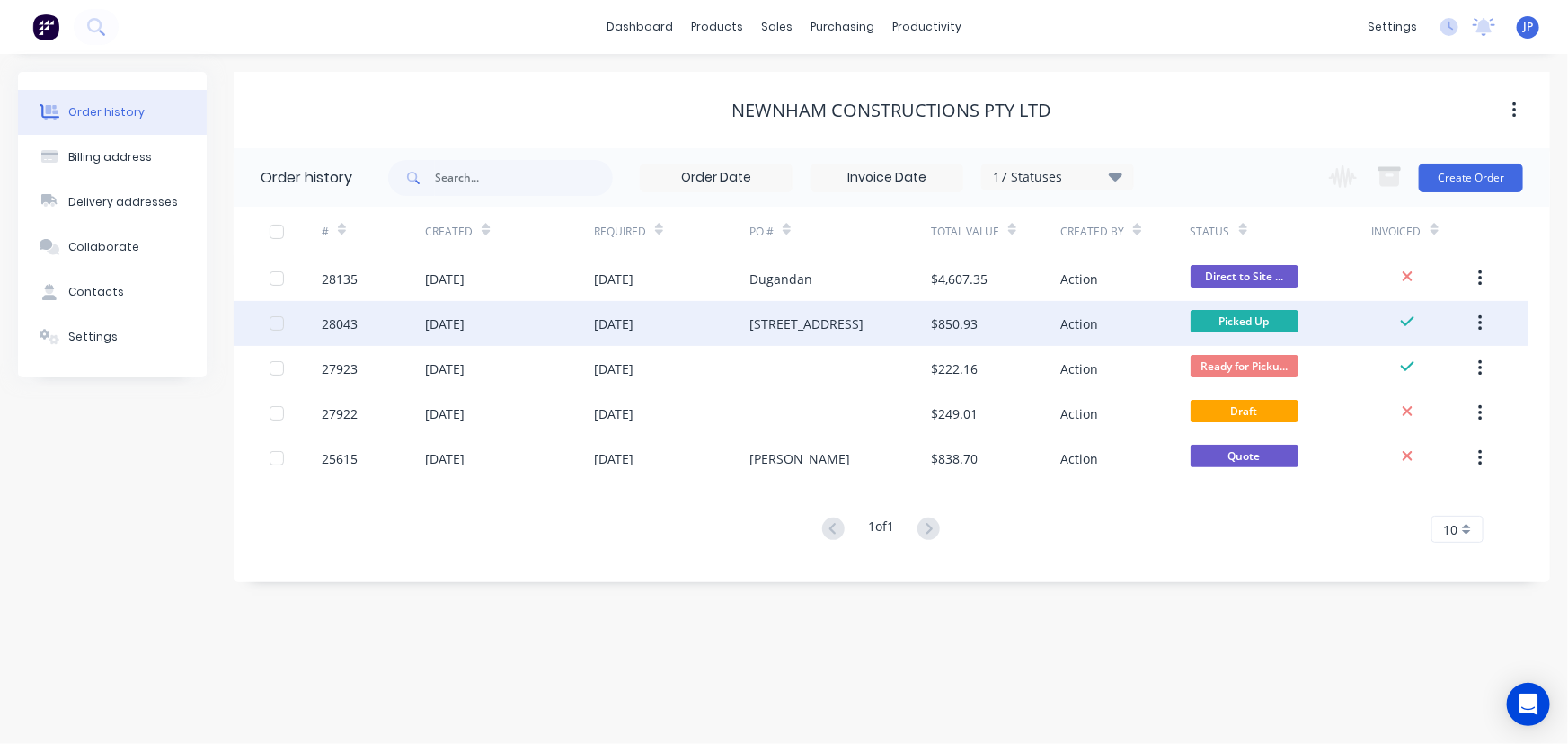
click at [634, 323] on div "[DATE]" at bounding box center [614, 323] width 40 height 18
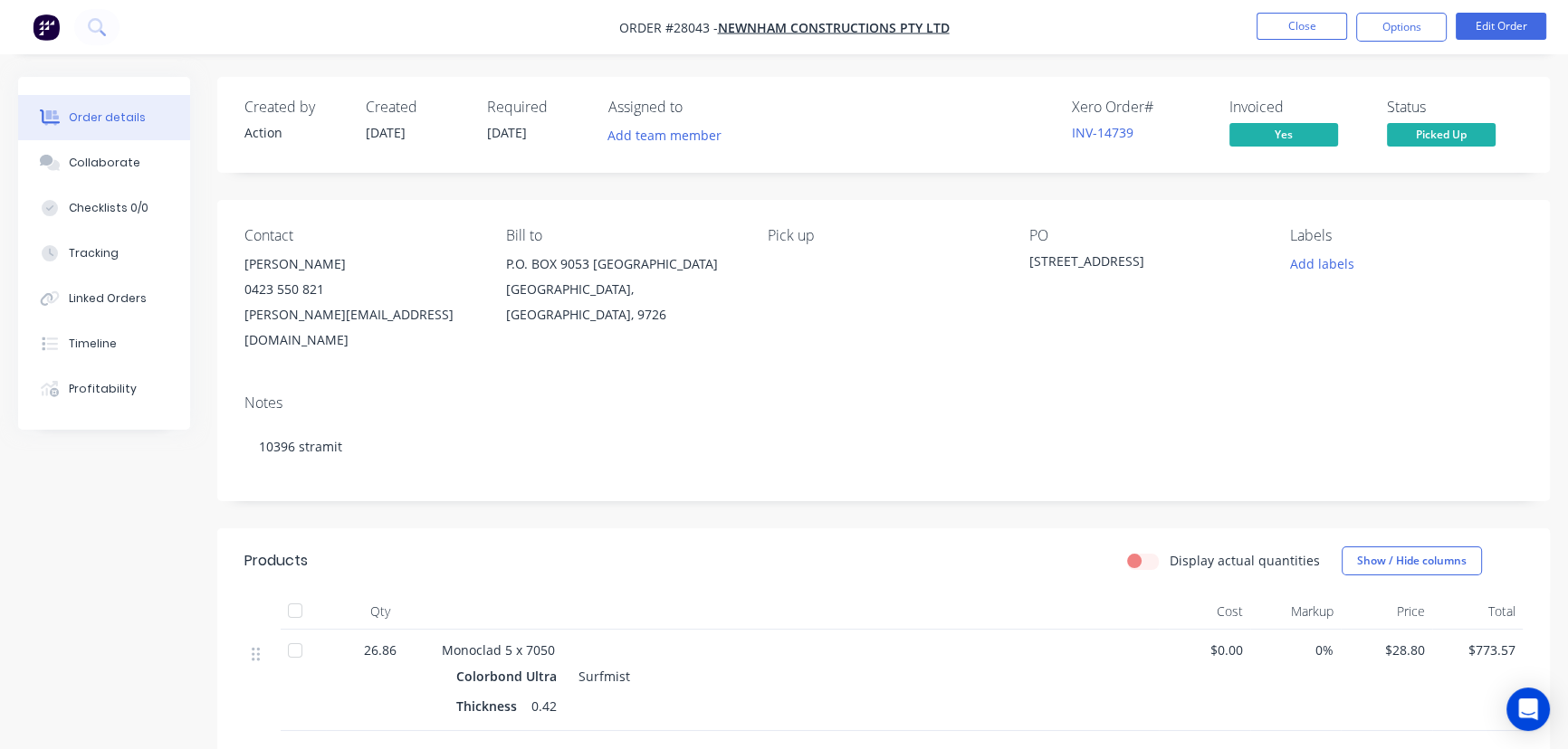
drag, startPoint x: 138, startPoint y: 166, endPoint x: 228, endPoint y: 334, distance: 190.6
click at [138, 168] on button "Collaborate" at bounding box center [103, 163] width 172 height 46
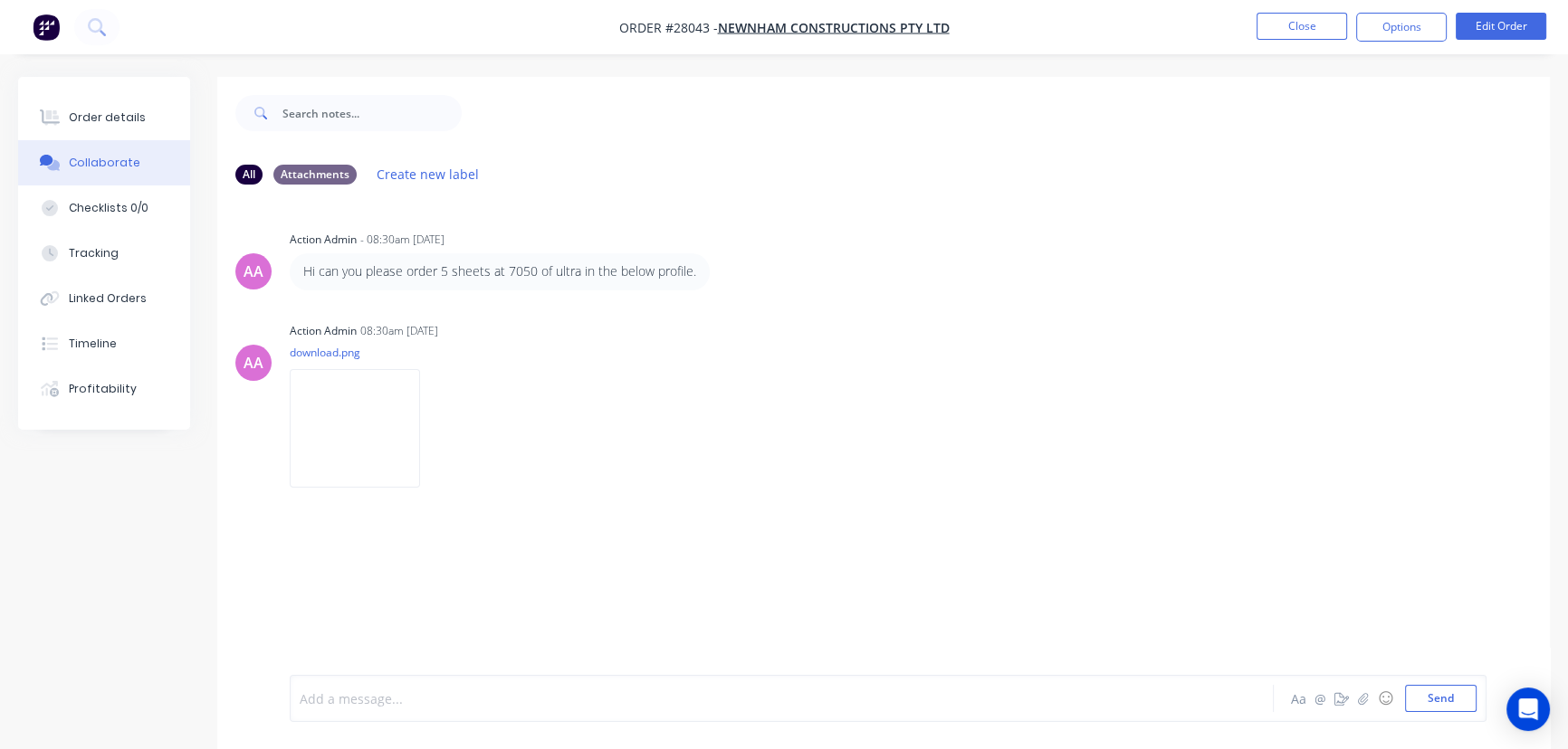
click at [393, 697] on div at bounding box center [741, 699] width 881 height 19
click at [1416, 697] on button "Send" at bounding box center [1441, 698] width 72 height 27
click at [1283, 34] on button "Close" at bounding box center [1301, 26] width 90 height 27
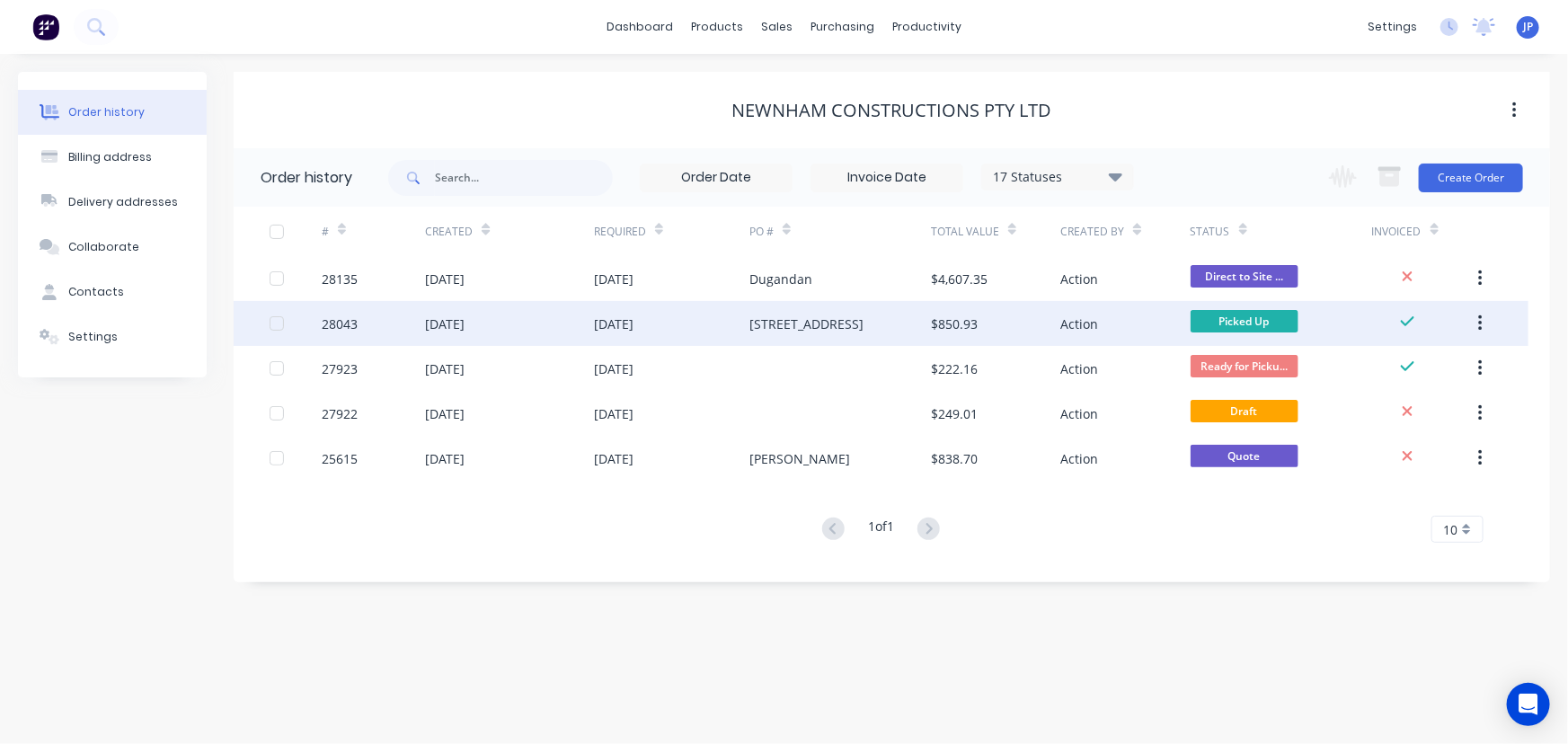
click at [1487, 320] on button "button" at bounding box center [1481, 323] width 43 height 32
click at [1420, 374] on div "Archive" at bounding box center [1416, 371] width 139 height 26
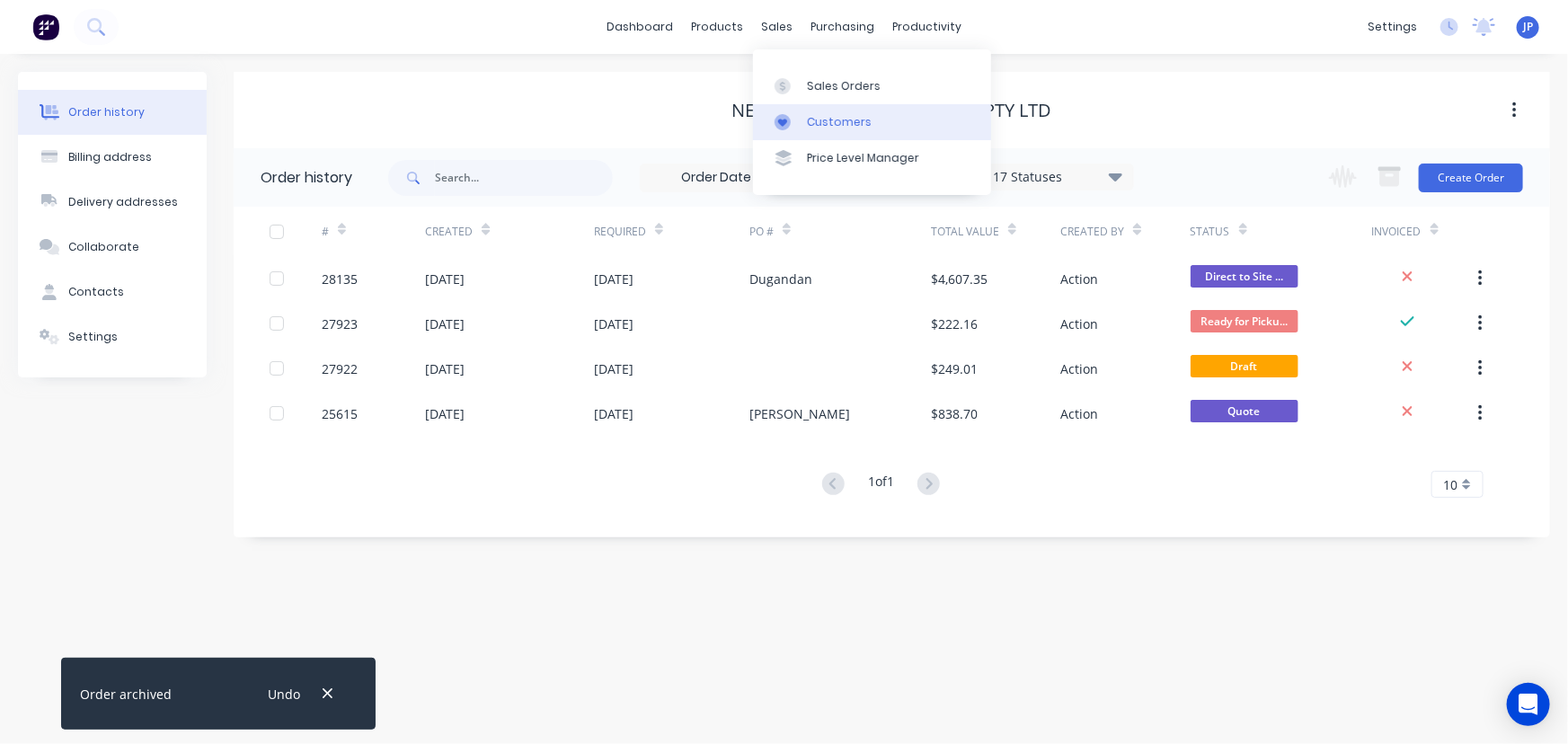
click at [826, 121] on div "Customers" at bounding box center [839, 123] width 65 height 17
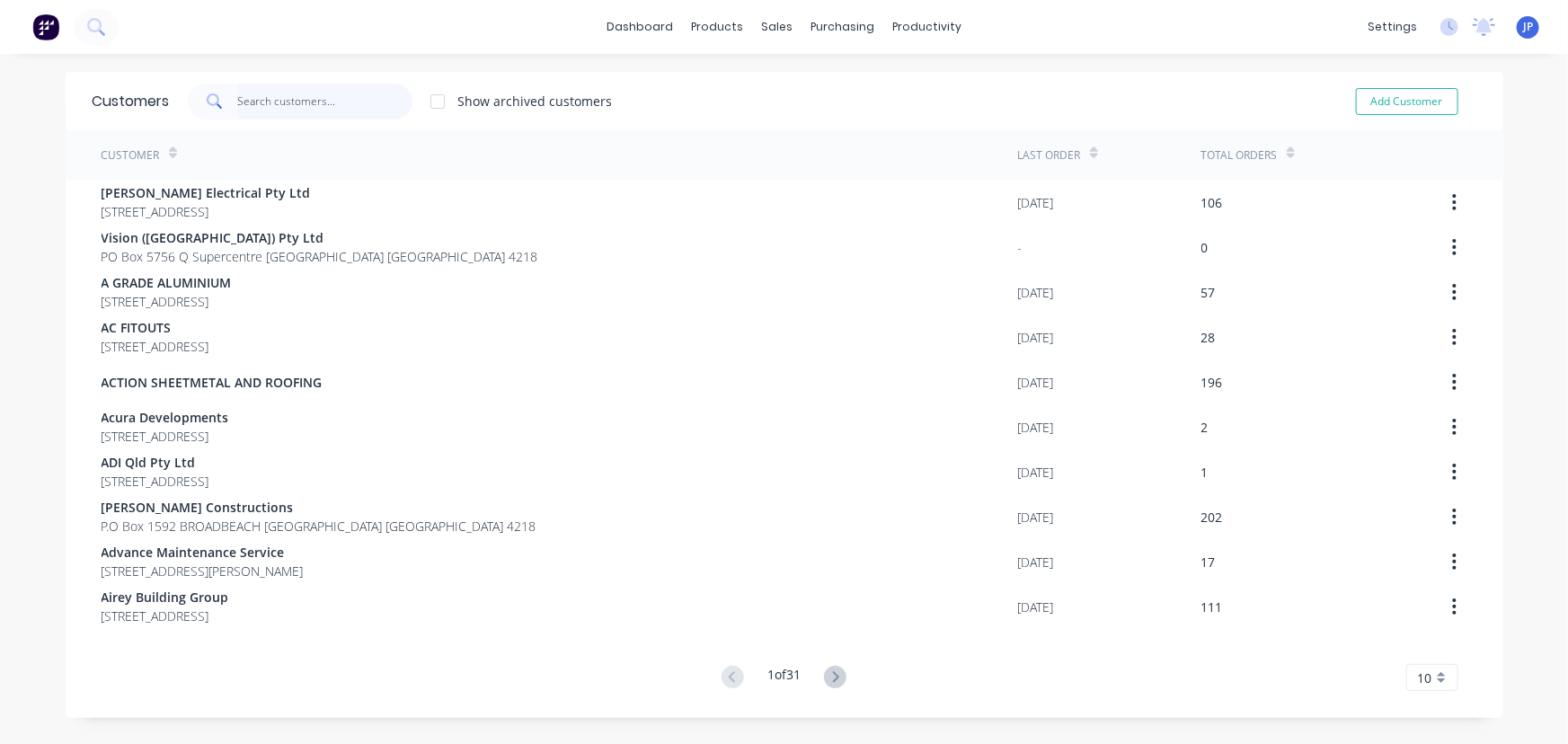
click at [306, 105] on input "text" at bounding box center [325, 101] width 176 height 36
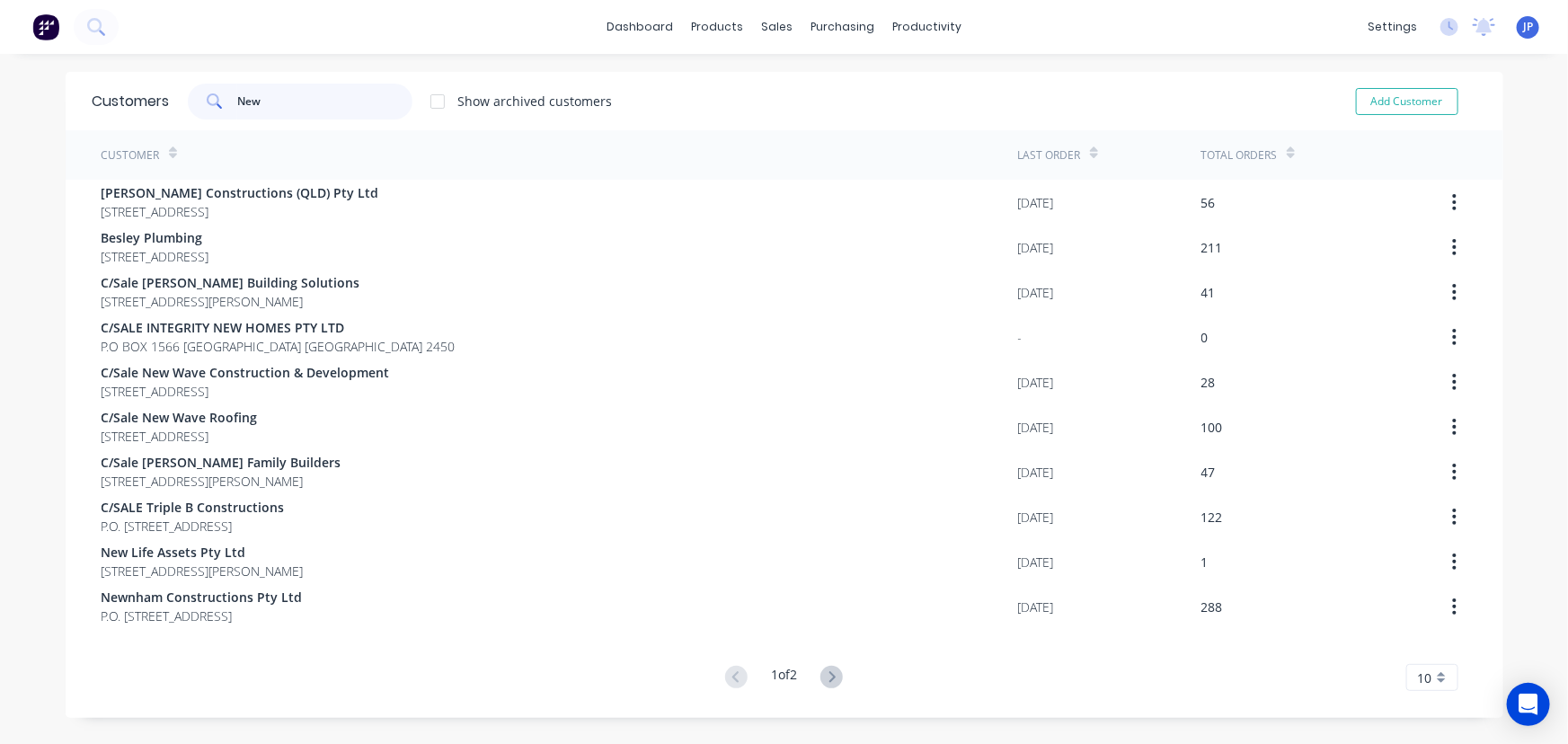
type input "New"
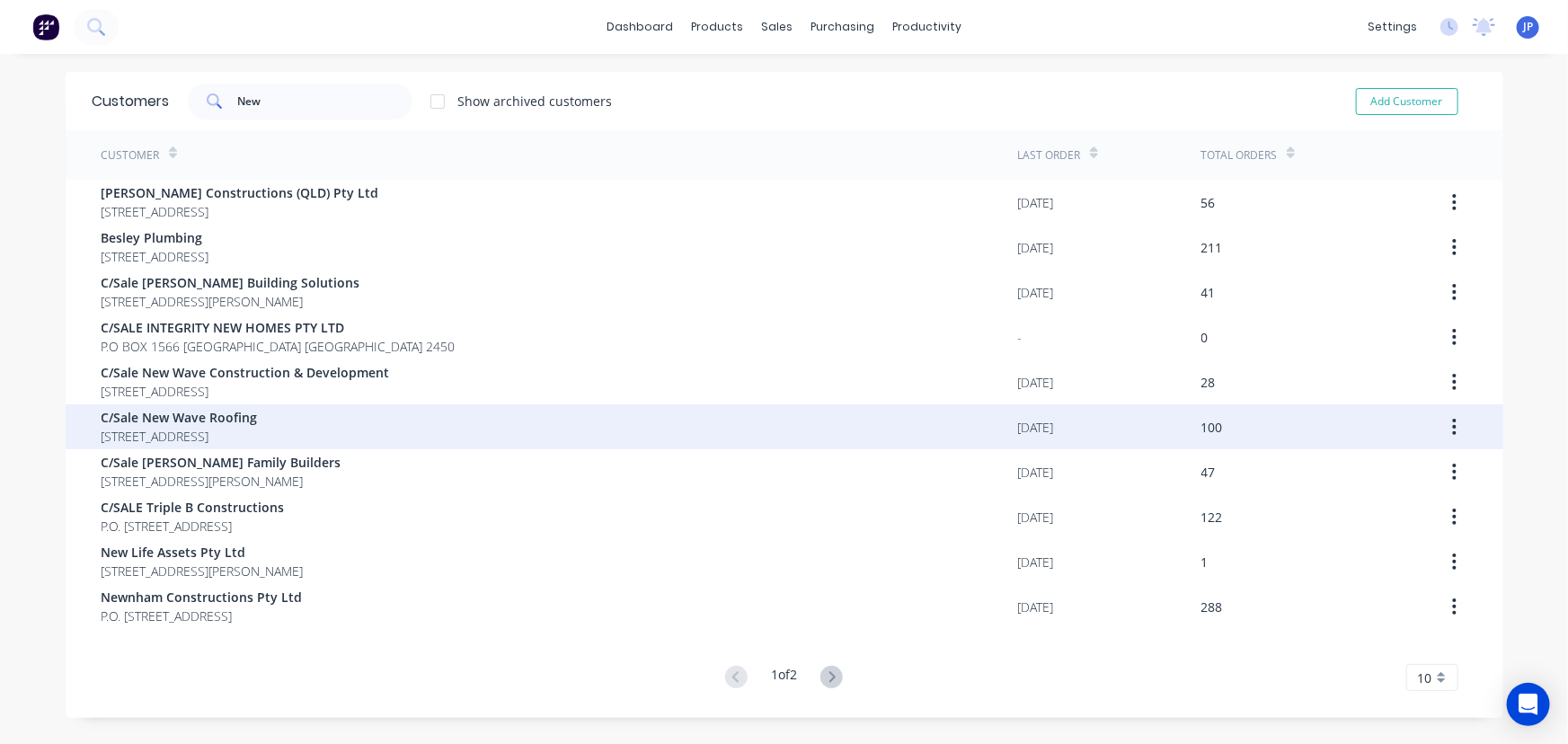
click at [180, 421] on span "C/Sale New Wave Roofing" at bounding box center [179, 418] width 156 height 18
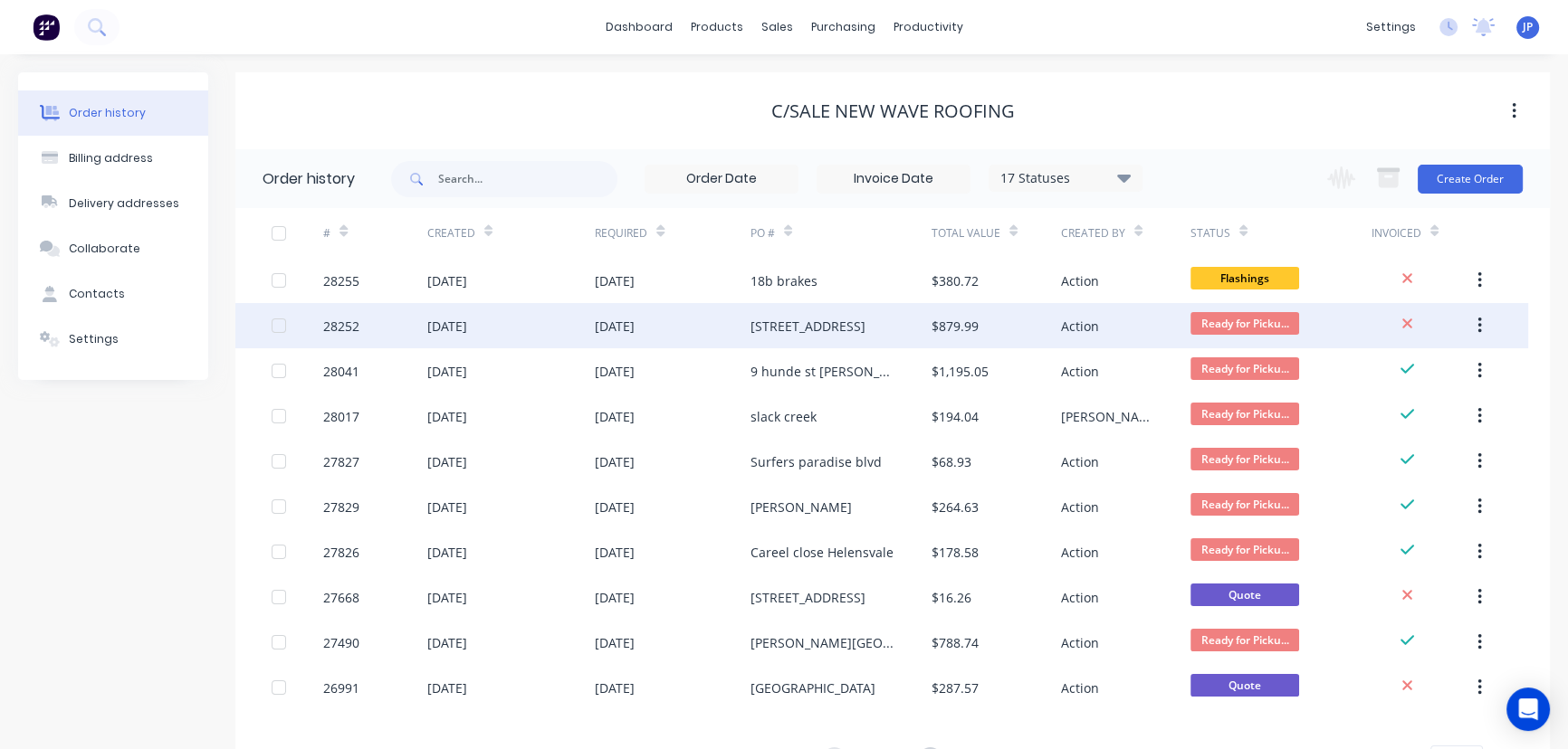
click at [707, 335] on div "[DATE]" at bounding box center [672, 326] width 155 height 46
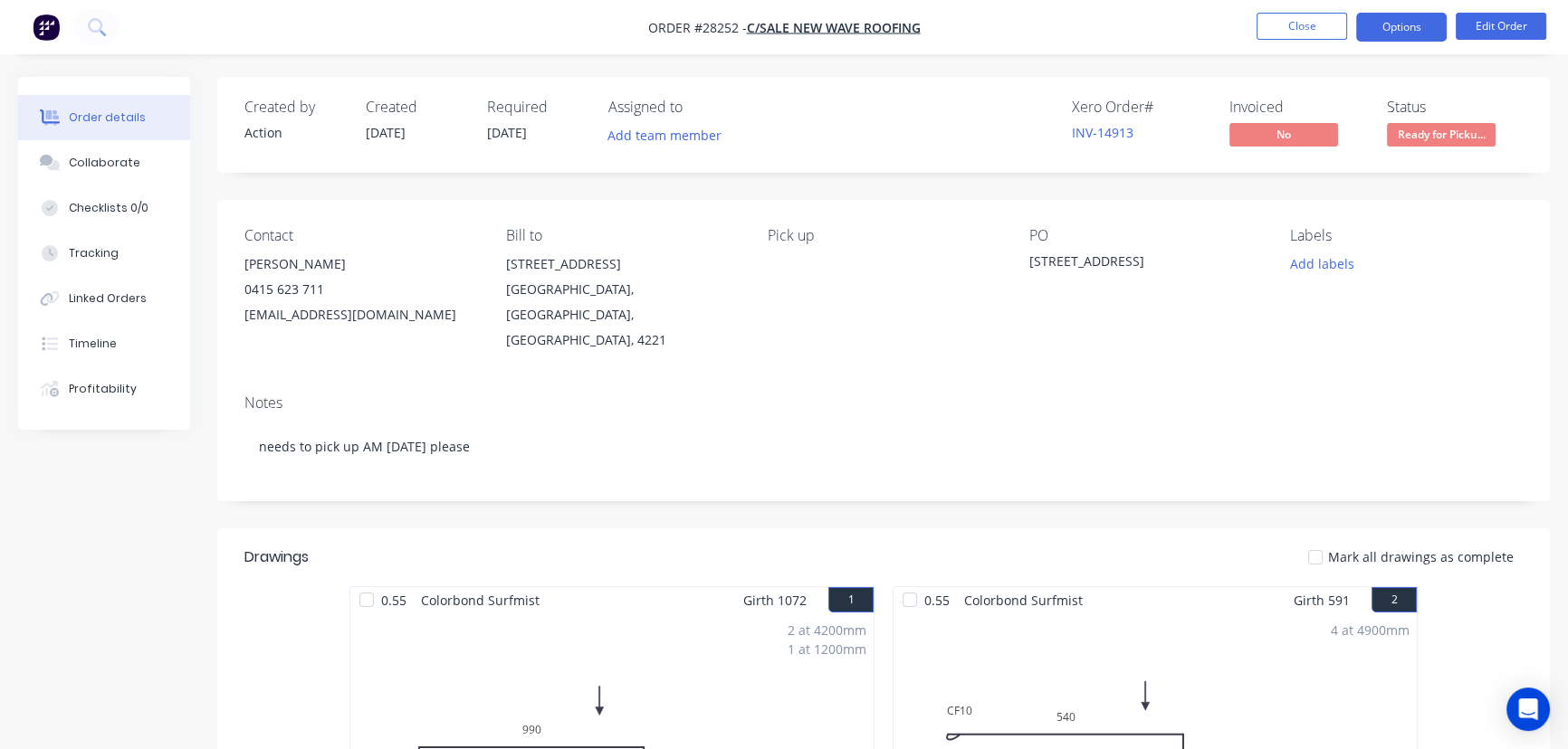
click at [1382, 29] on button "Options" at bounding box center [1400, 27] width 90 height 29
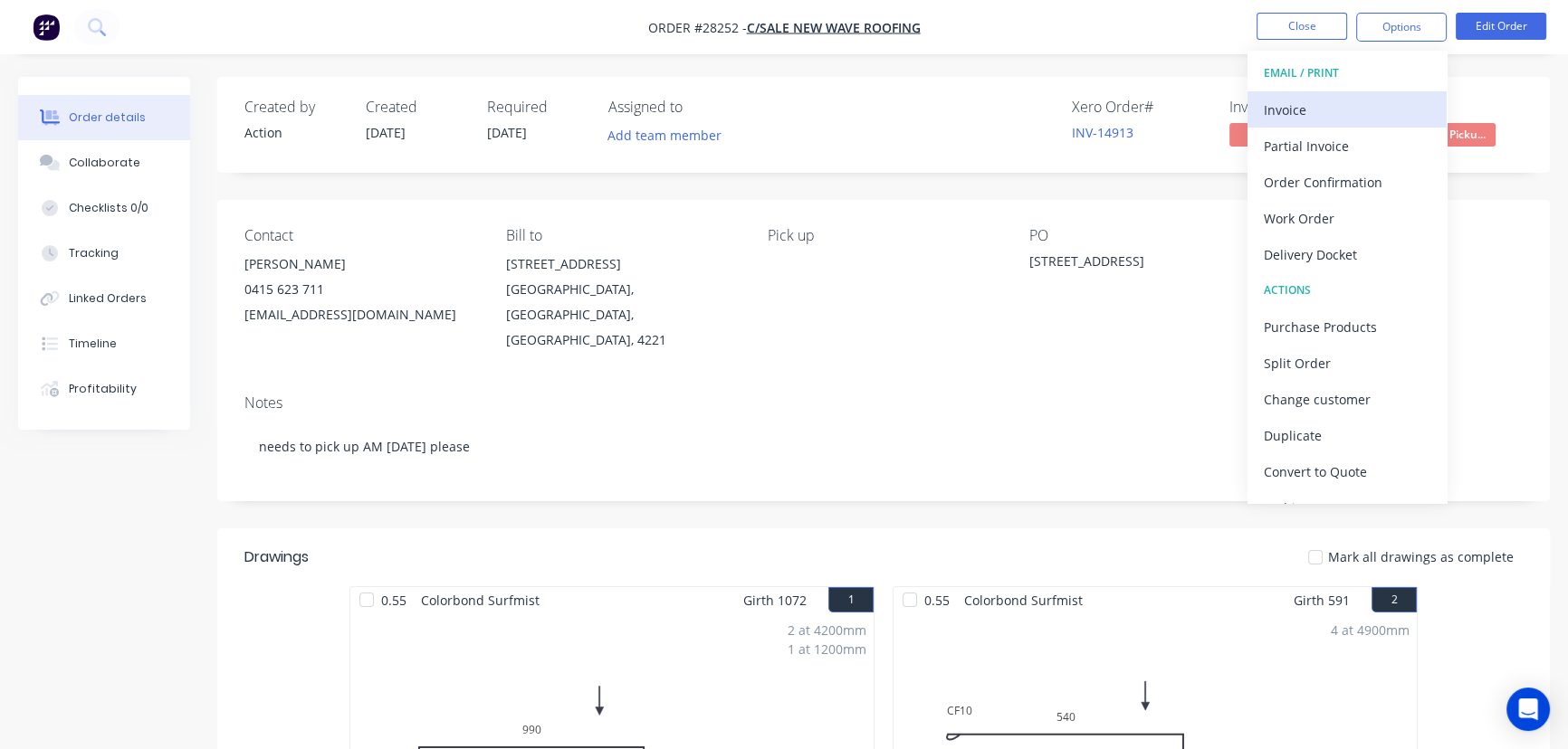
click at [1290, 103] on div "Invoice" at bounding box center [1347, 110] width 167 height 26
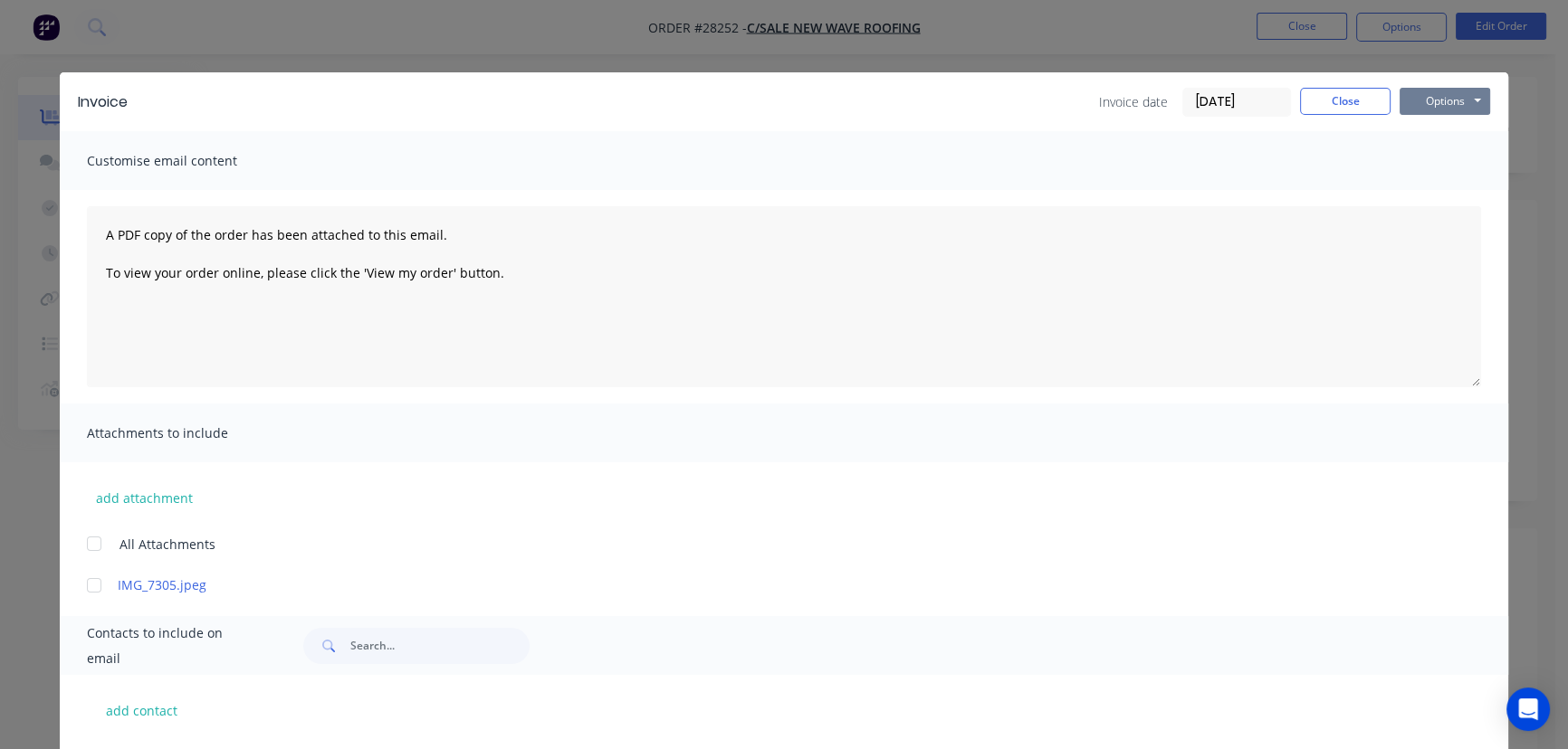
click at [1412, 100] on button "Options" at bounding box center [1444, 100] width 90 height 27
click at [1413, 159] on button "Print" at bounding box center [1457, 164] width 115 height 30
click at [1300, 92] on button "Close" at bounding box center [1345, 100] width 90 height 27
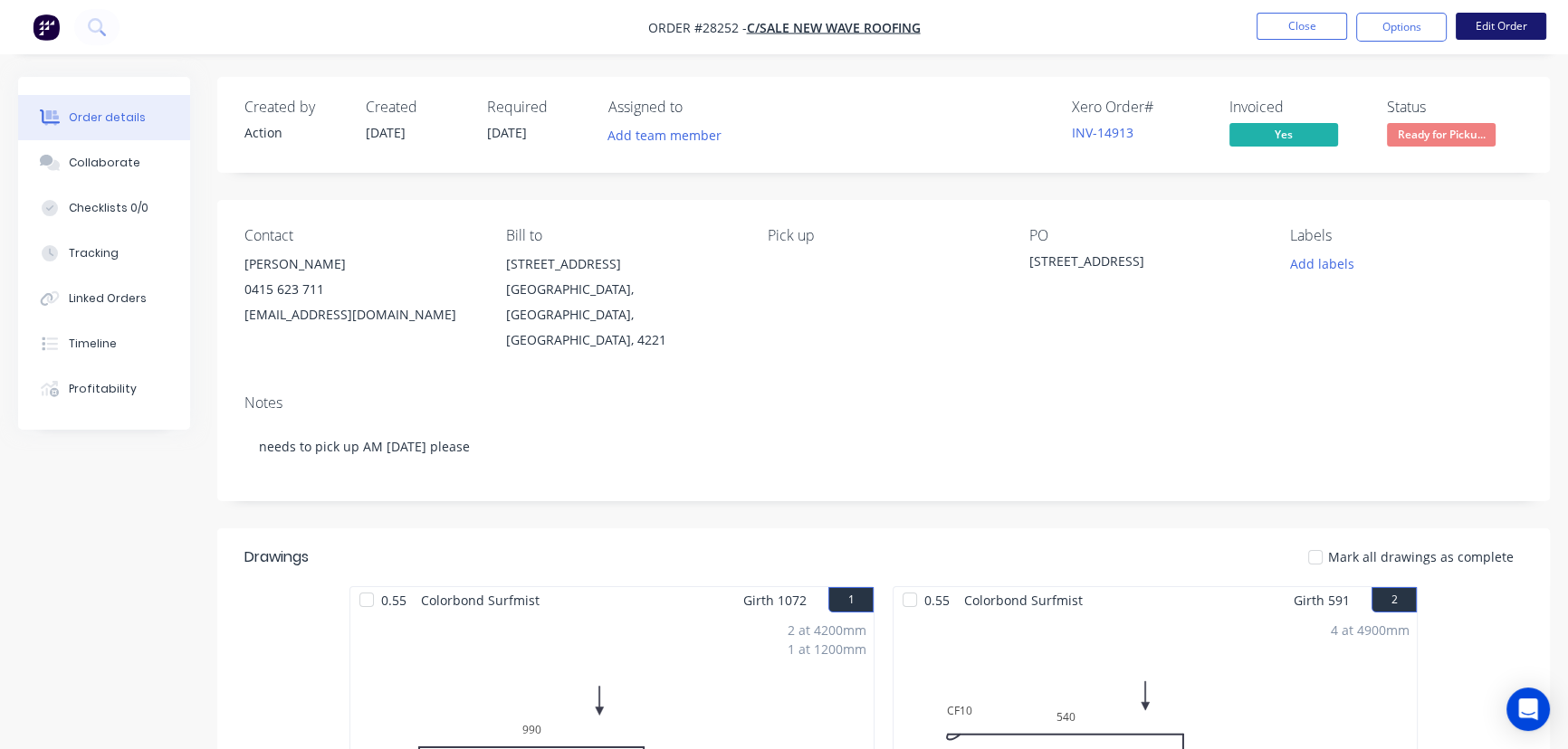
click at [1482, 20] on button "Edit Order" at bounding box center [1500, 26] width 90 height 27
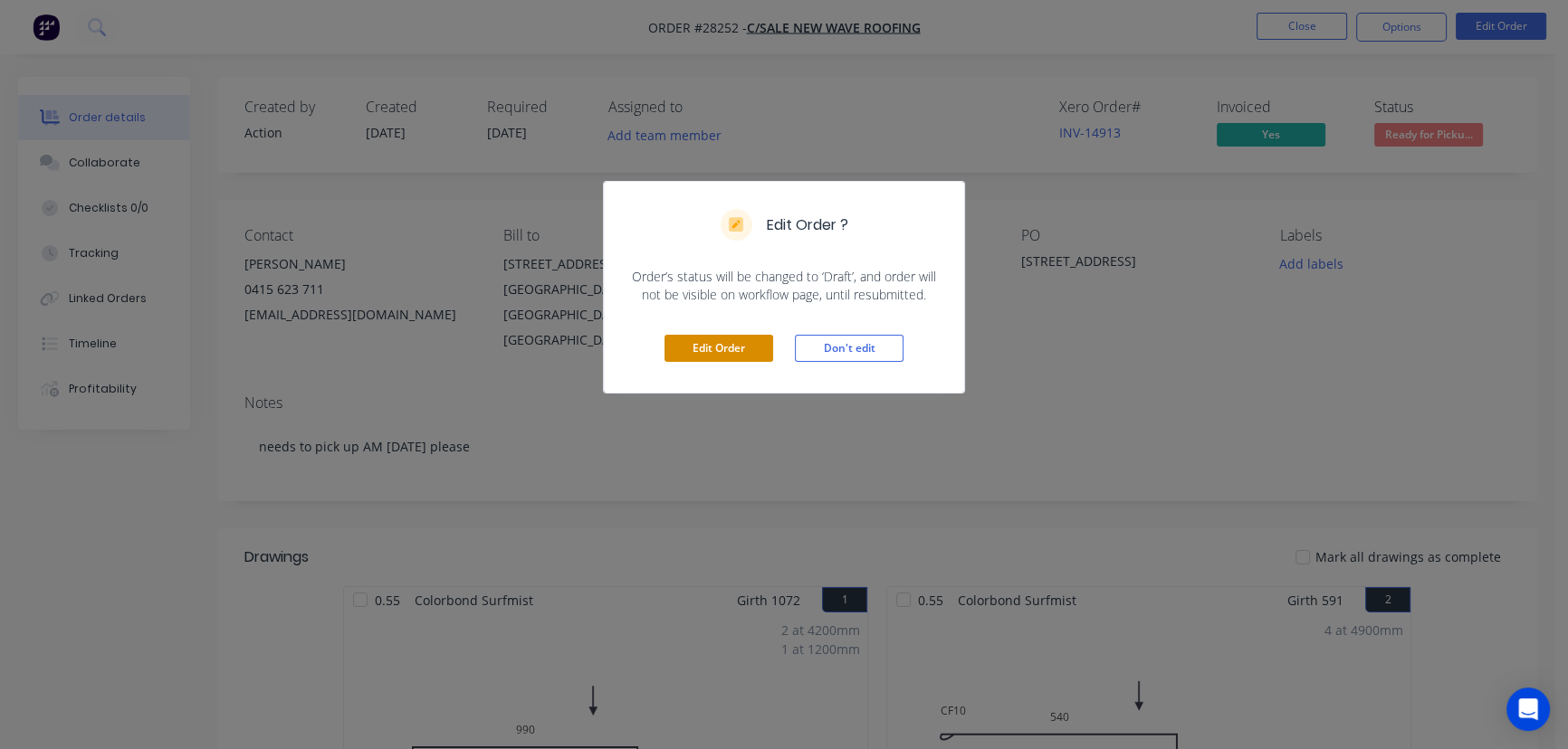
click at [730, 337] on button "Edit Order" at bounding box center [718, 348] width 109 height 27
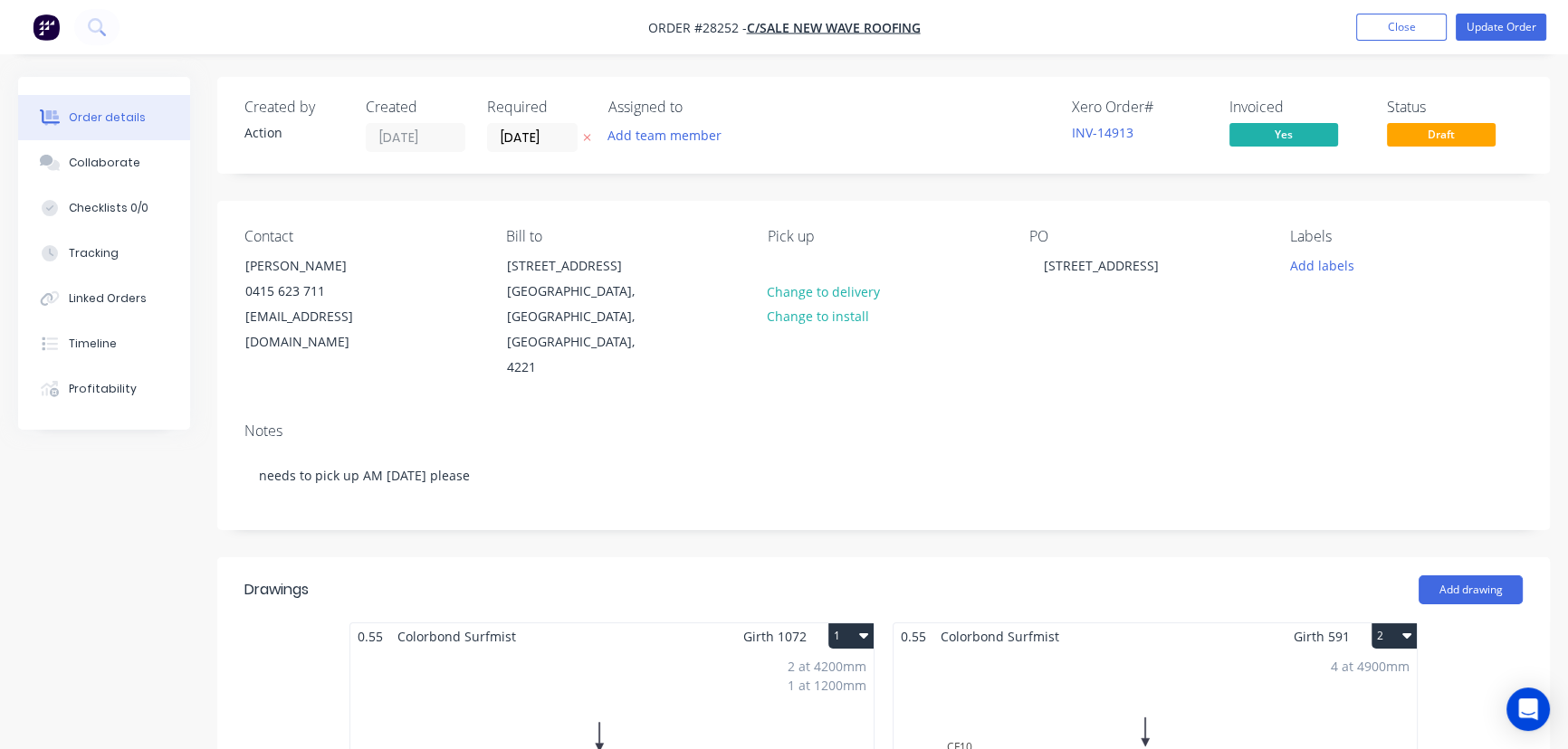
scroll to position [328, 0]
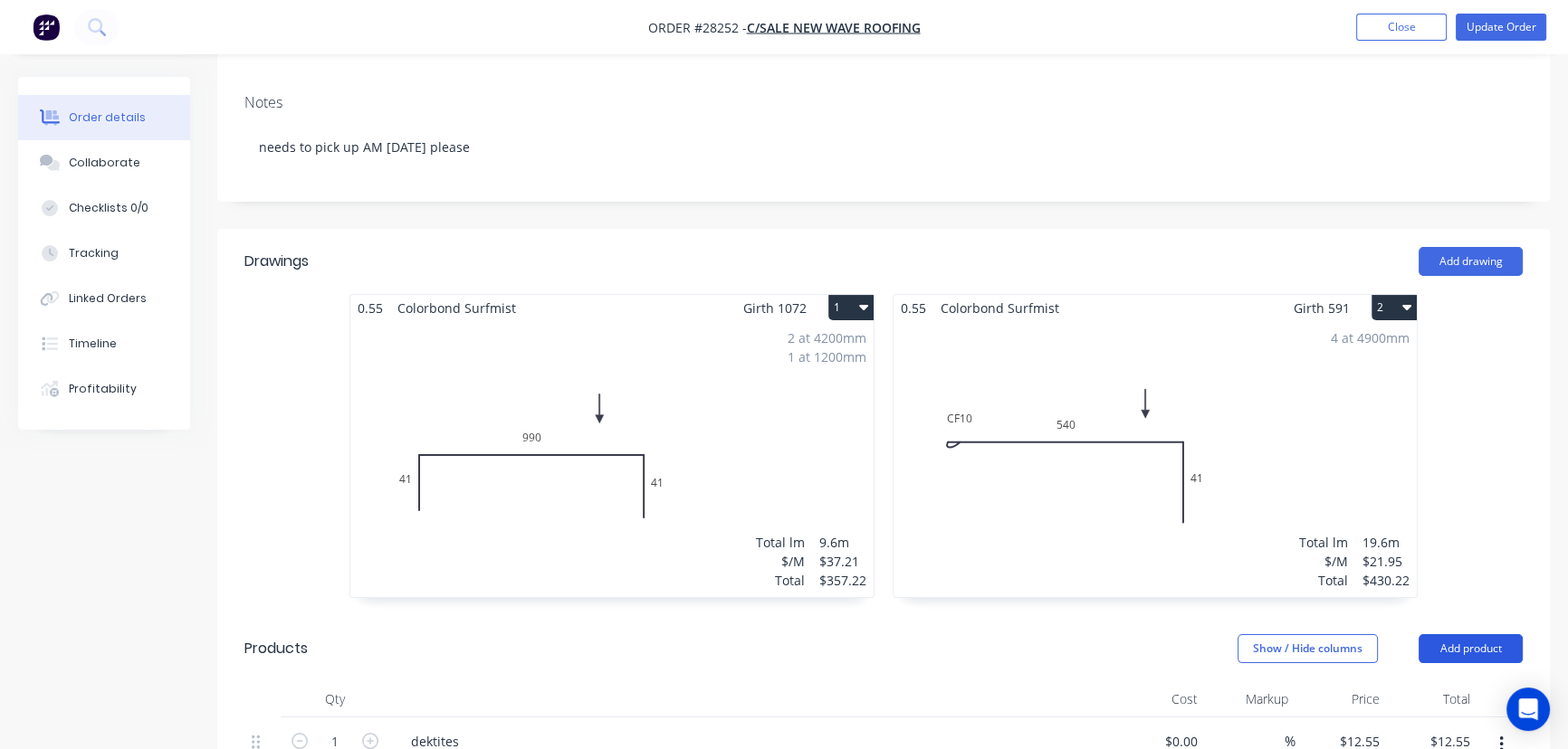
click at [1464, 635] on button "Add product" at bounding box center [1470, 649] width 104 height 29
click at [1418, 717] on div "Basic product" at bounding box center [1437, 730] width 140 height 26
click at [1458, 635] on button "Add product" at bounding box center [1470, 649] width 104 height 29
click at [1418, 681] on div "Product catalogue" at bounding box center [1437, 694] width 140 height 26
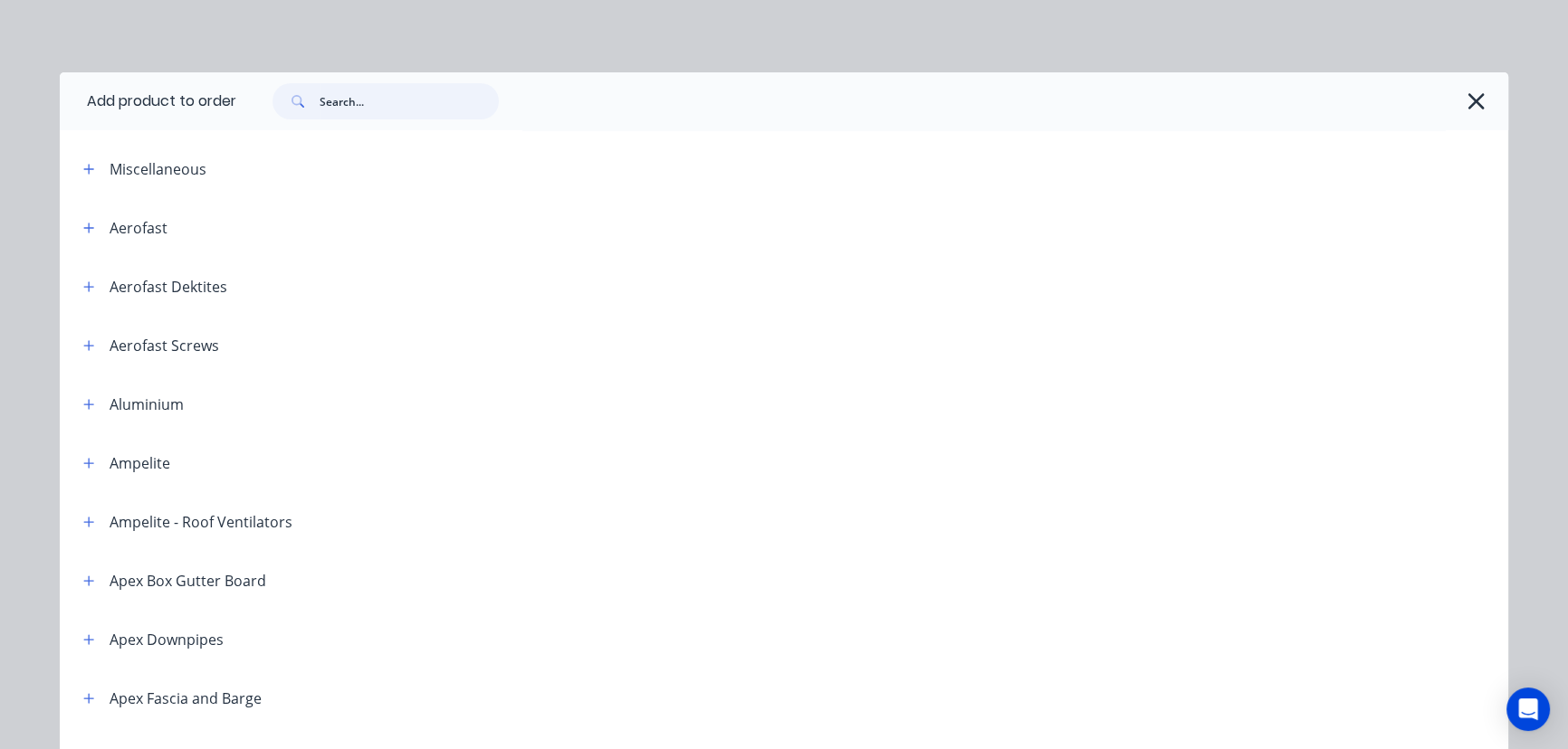
click at [336, 98] on input "text" at bounding box center [409, 100] width 180 height 36
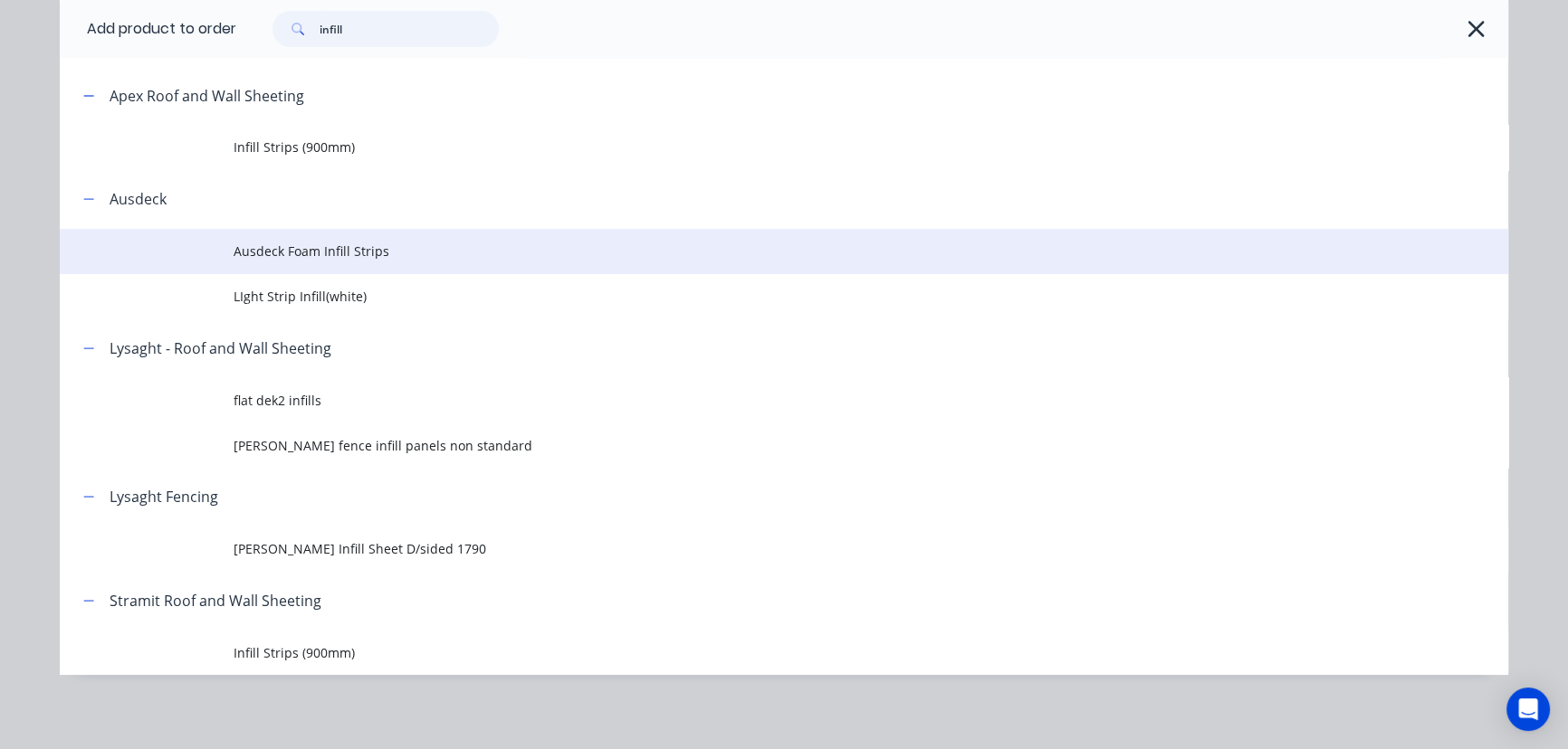
scroll to position [138, 0]
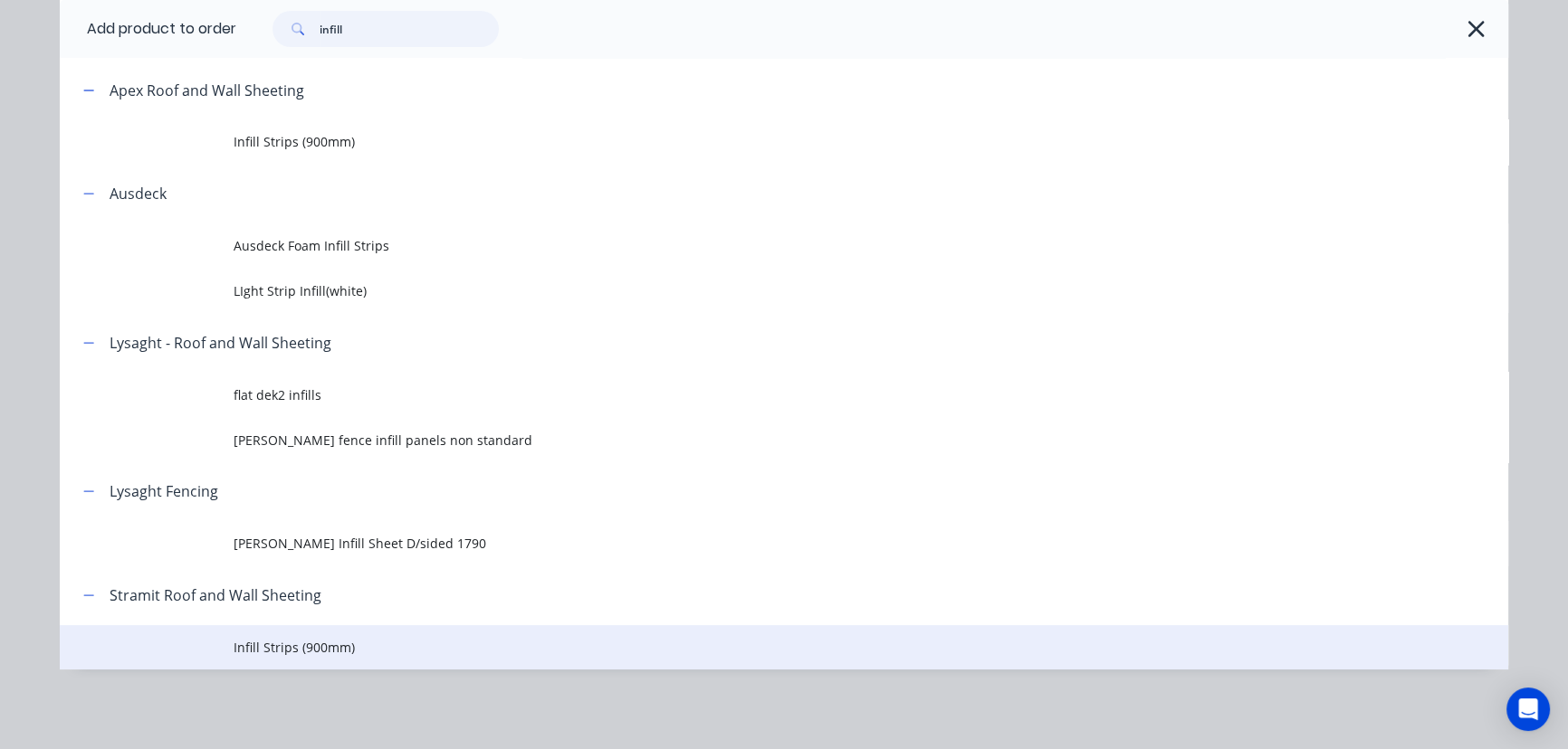
type input "infill"
click at [288, 641] on span "Infill Strips (900mm)" at bounding box center [743, 648] width 1019 height 19
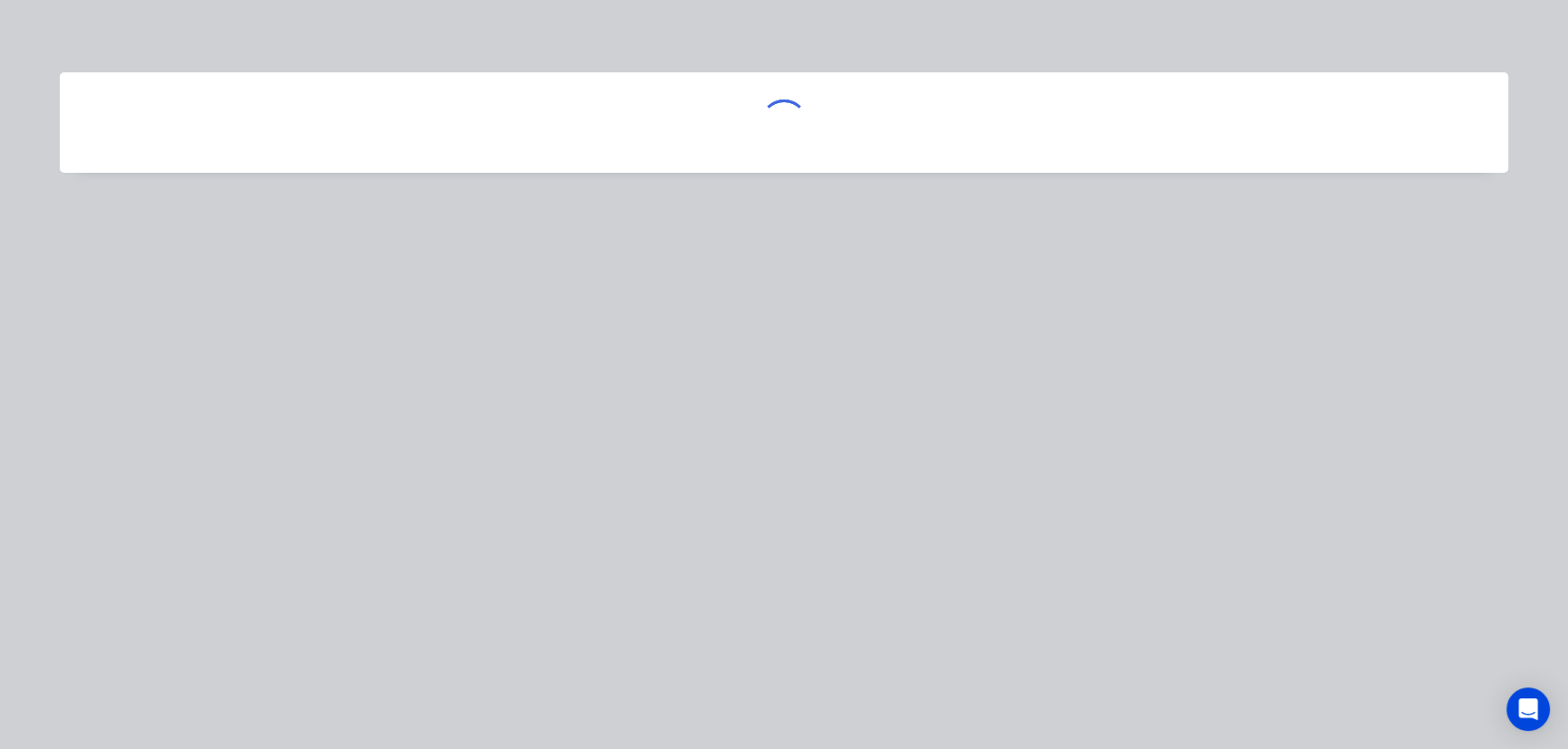
scroll to position [0, 0]
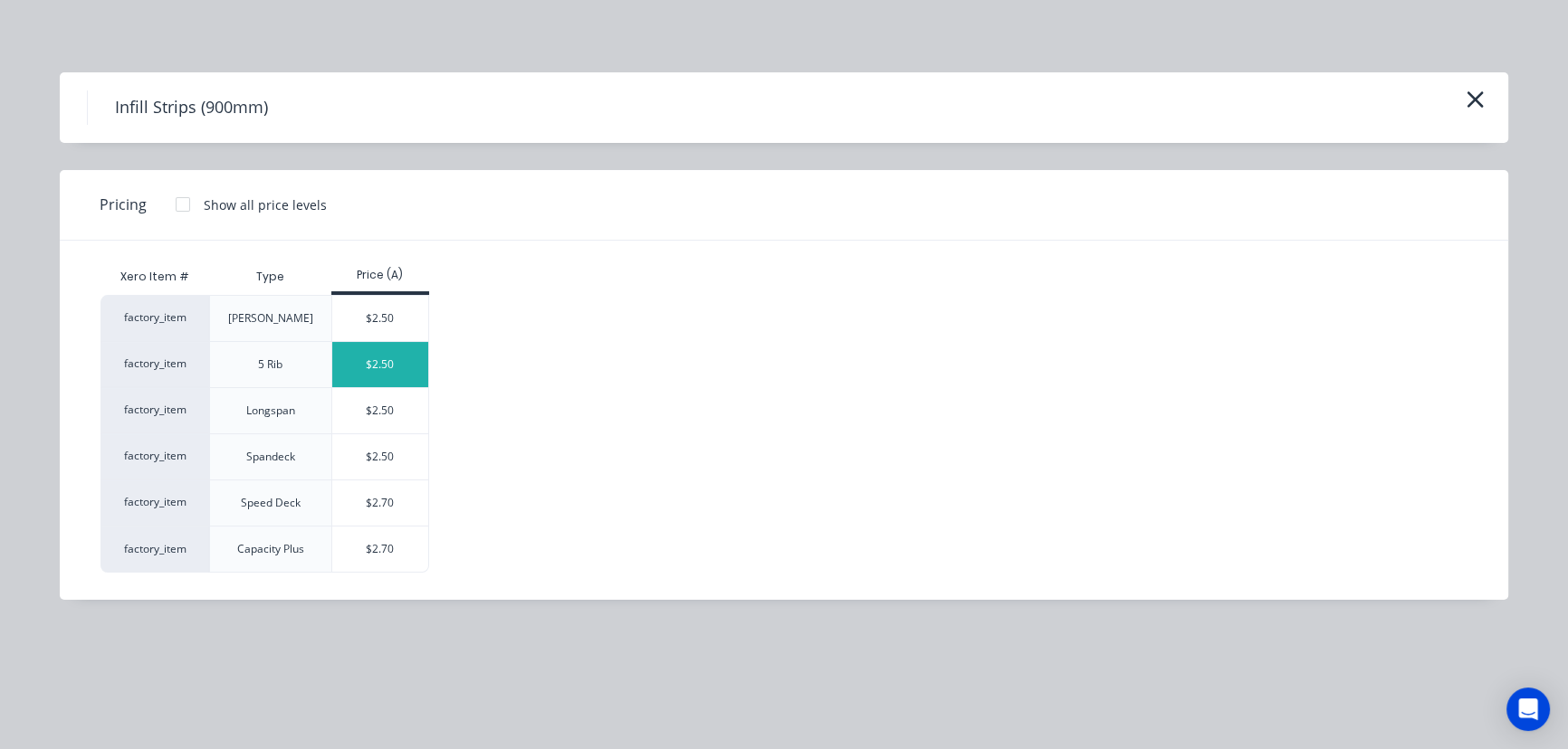
click at [370, 363] on div "$2.50" at bounding box center [381, 365] width 97 height 46
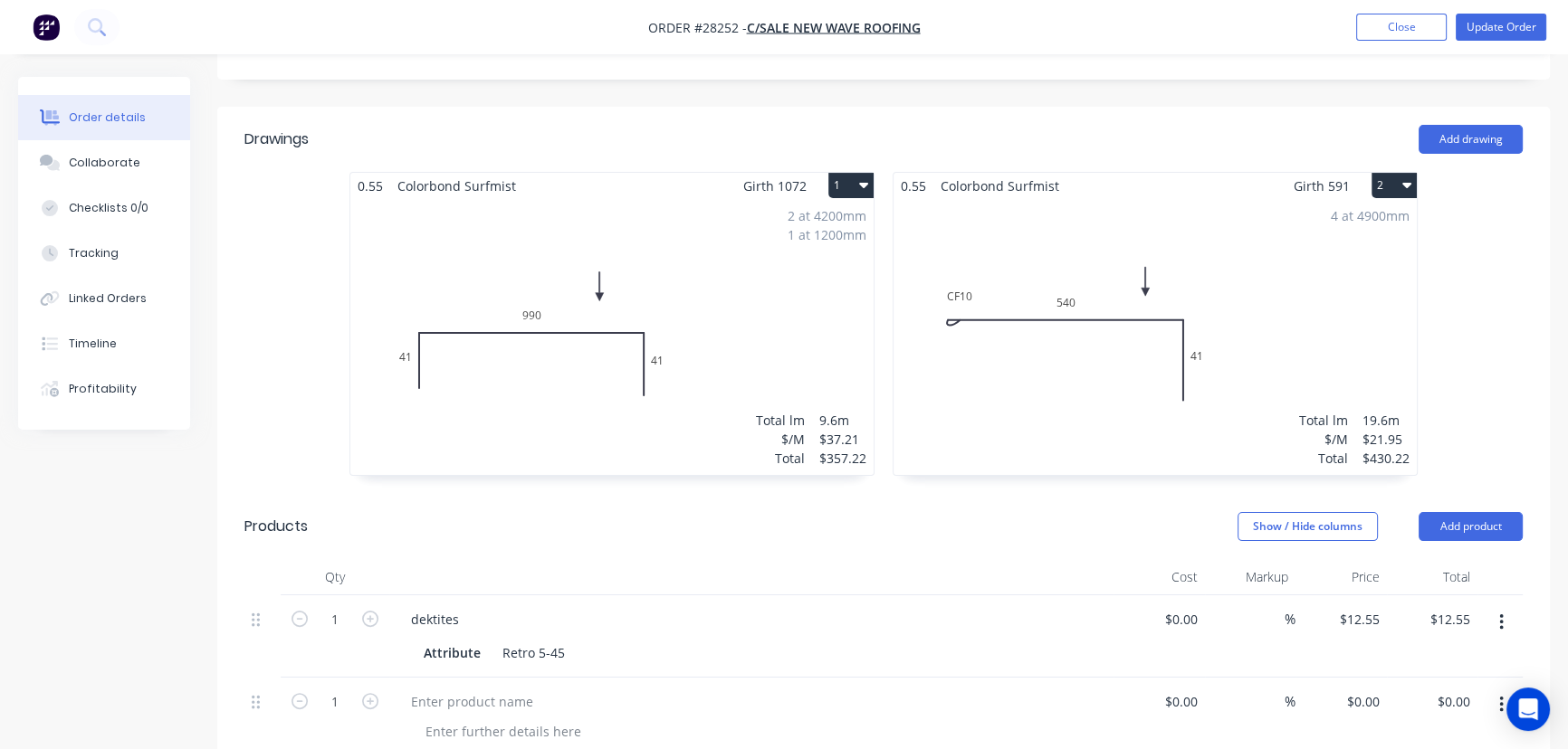
scroll to position [658, 0]
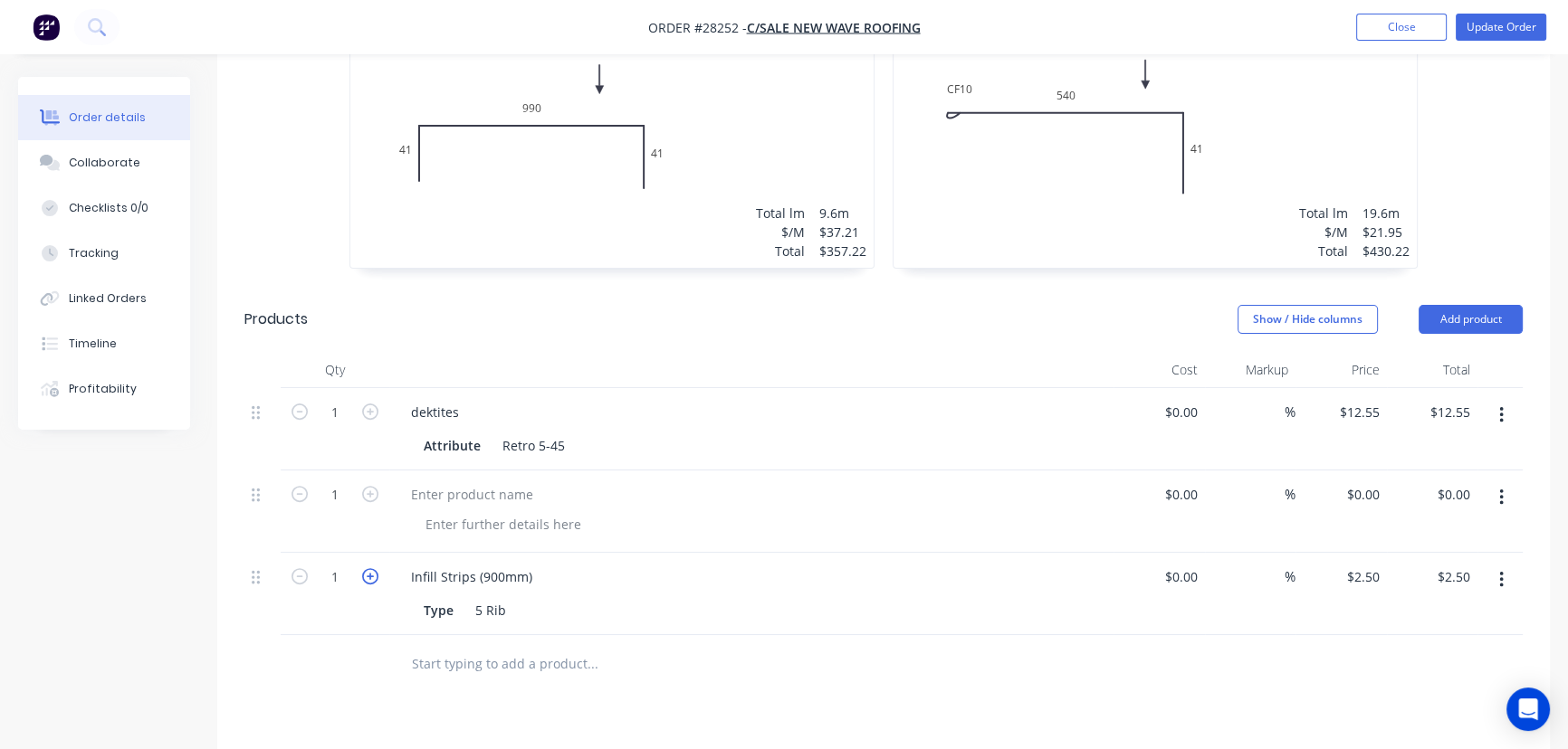
click at [374, 568] on icon "button" at bounding box center [370, 577] width 17 height 17
type input "2"
type input "$5.00"
click at [374, 568] on icon "button" at bounding box center [370, 577] width 17 height 17
type input "3"
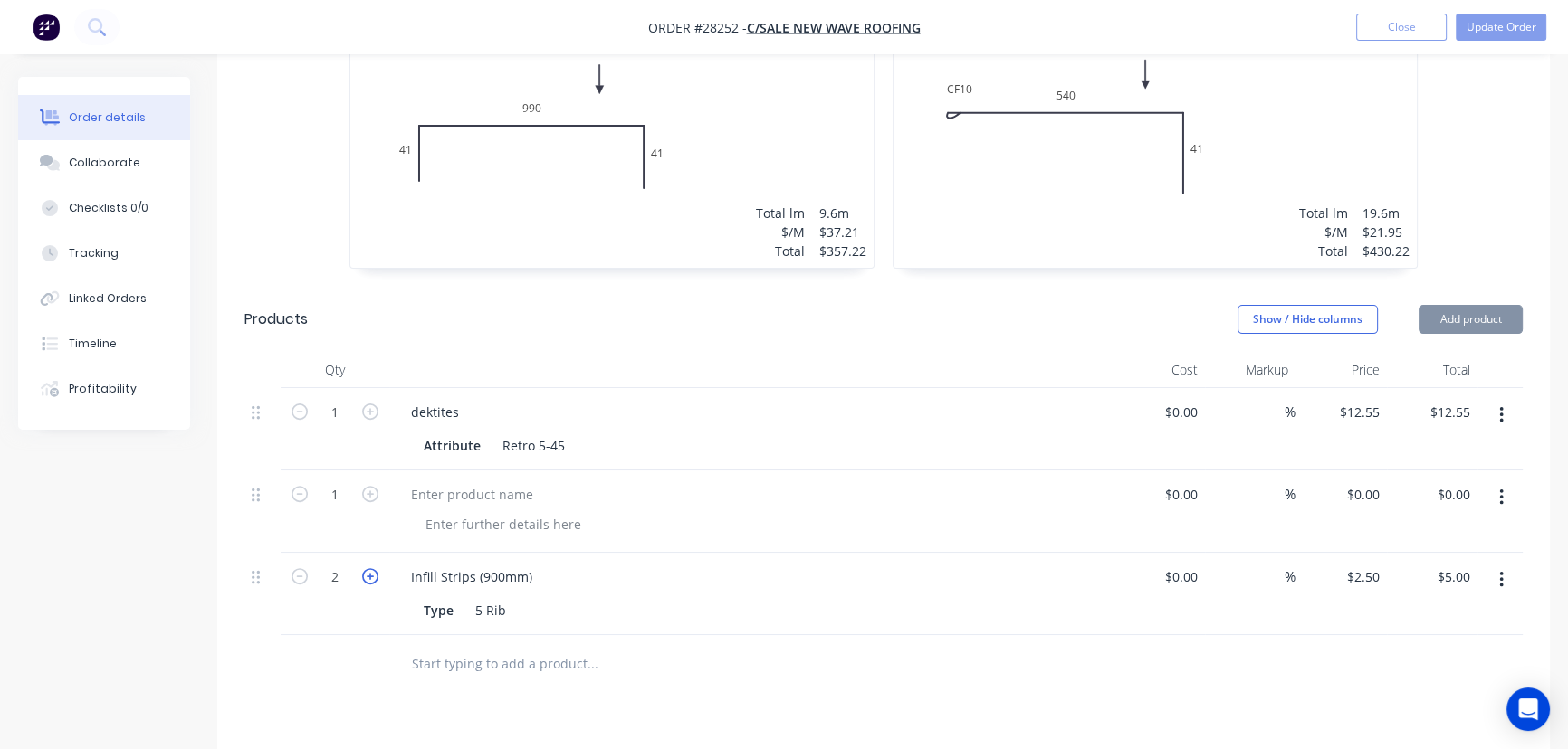
type input "$7.50"
click at [374, 568] on icon "button" at bounding box center [370, 577] width 17 height 17
type input "4"
type input "$10.00"
click at [374, 568] on icon "button" at bounding box center [370, 577] width 17 height 17
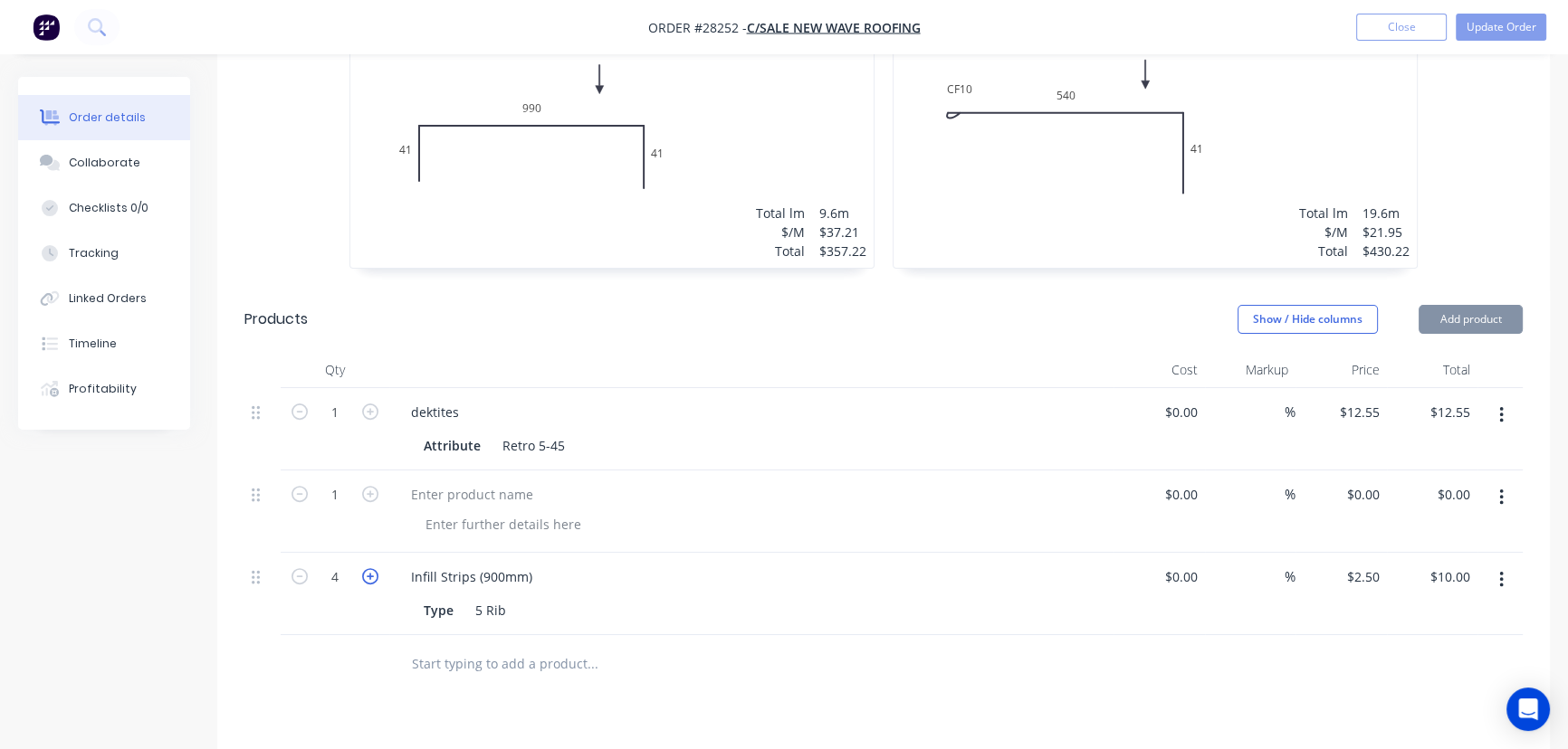
type input "5"
type input "$12.50"
click at [374, 568] on icon "button" at bounding box center [370, 577] width 17 height 17
type input "6"
type input "$15.00"
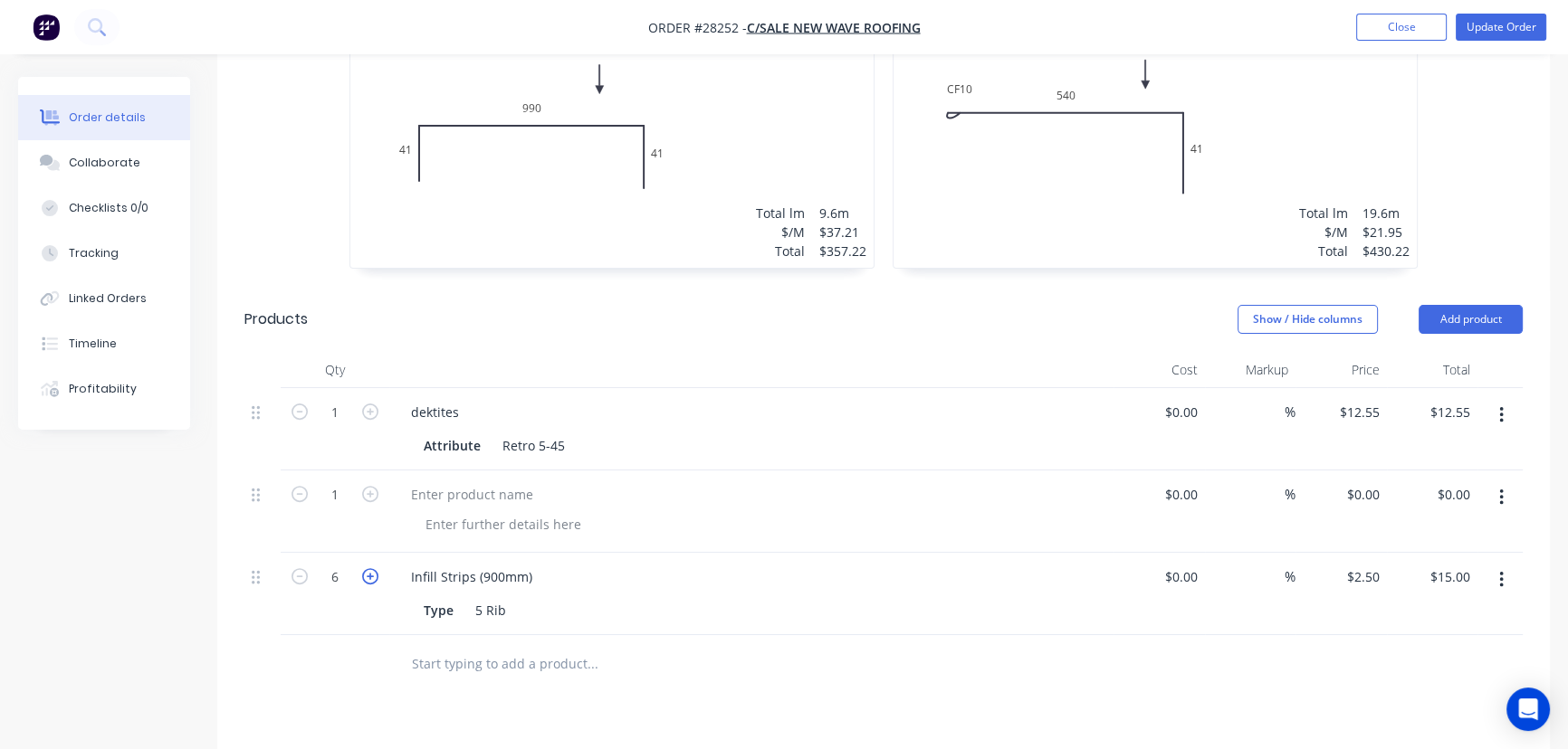
click at [374, 568] on icon "button" at bounding box center [370, 577] width 17 height 17
type input "7"
type input "$17.50"
click at [374, 568] on icon "button" at bounding box center [370, 577] width 17 height 17
type input "8"
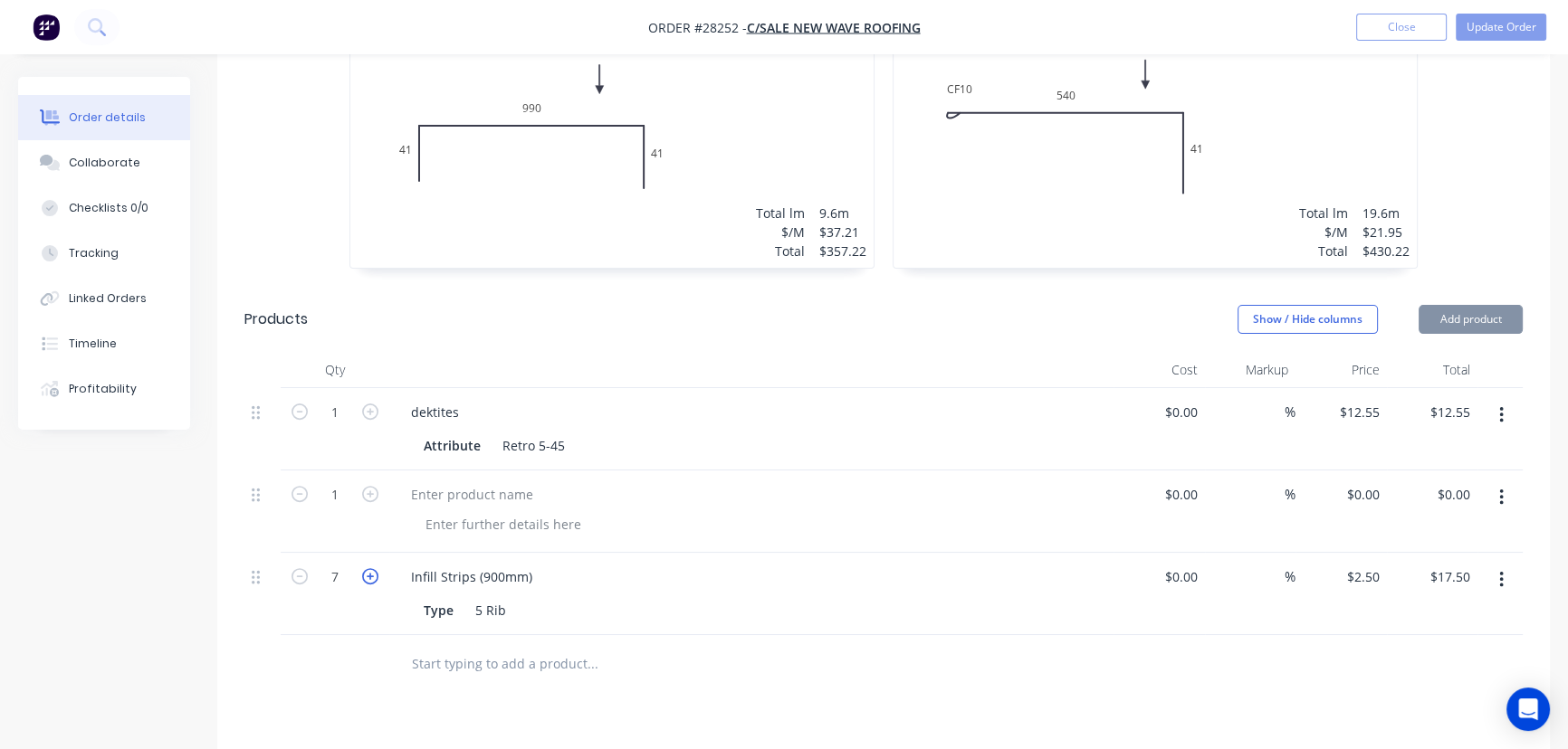
type input "$20.00"
click at [374, 568] on icon "button" at bounding box center [370, 577] width 17 height 17
type input "9"
type input "$22.50"
click at [374, 568] on icon "button" at bounding box center [370, 577] width 17 height 17
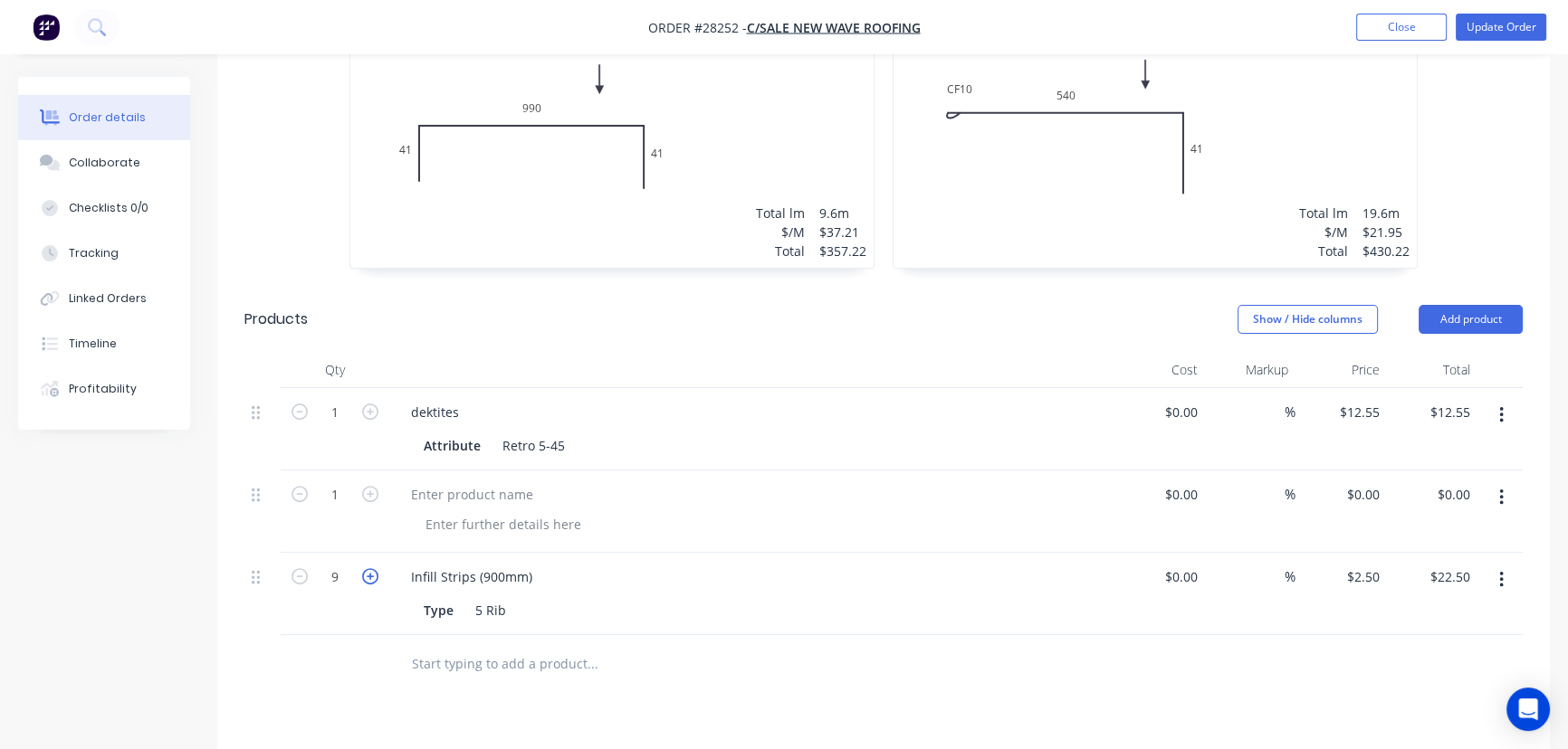
type input "10"
type input "$25.00"
click at [374, 568] on icon "button" at bounding box center [370, 577] width 17 height 17
type input "11"
type input "$27.50"
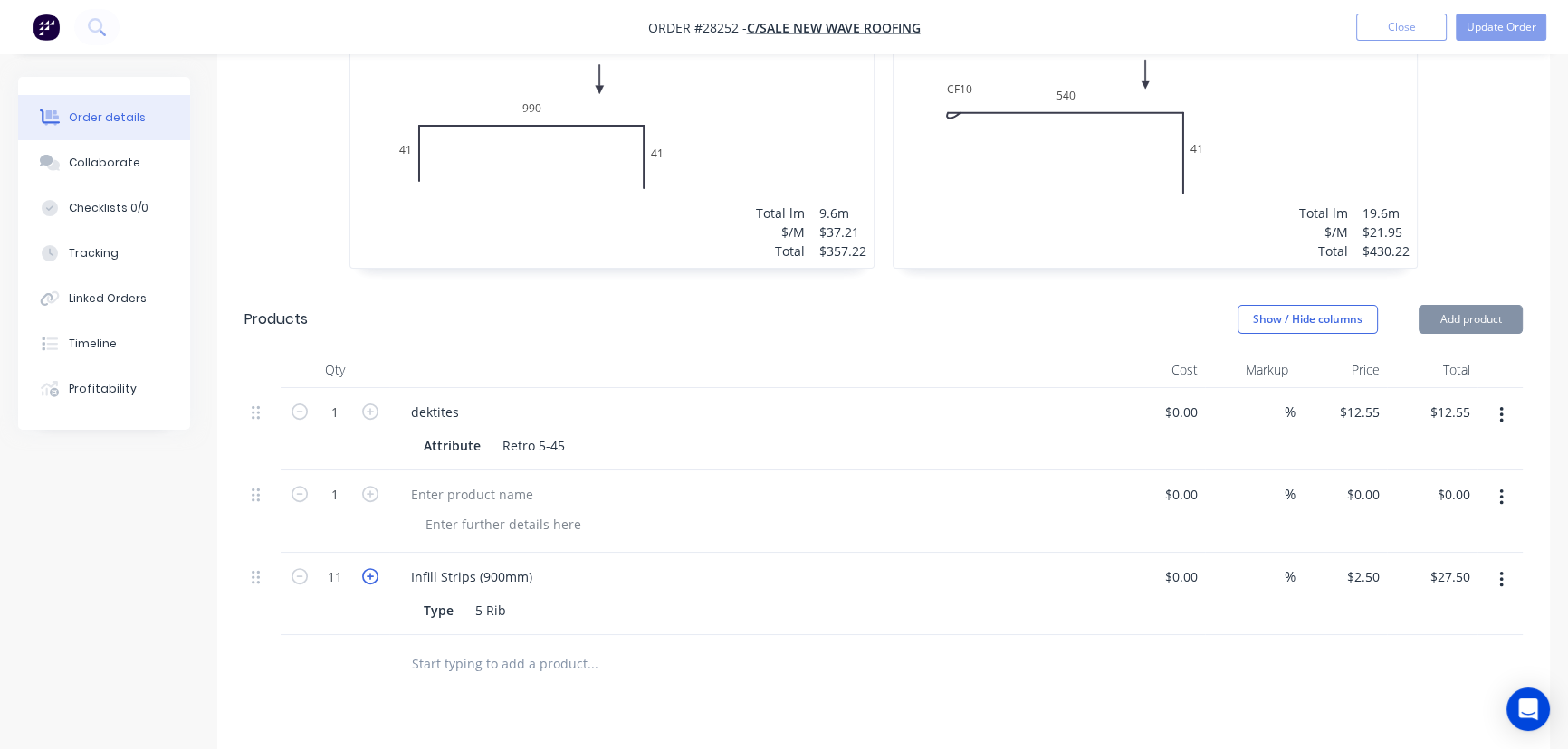
click at [374, 568] on icon "button" at bounding box center [370, 577] width 17 height 17
type input "12"
type input "$30.00"
click at [374, 568] on icon "button" at bounding box center [370, 577] width 17 height 17
type input "13"
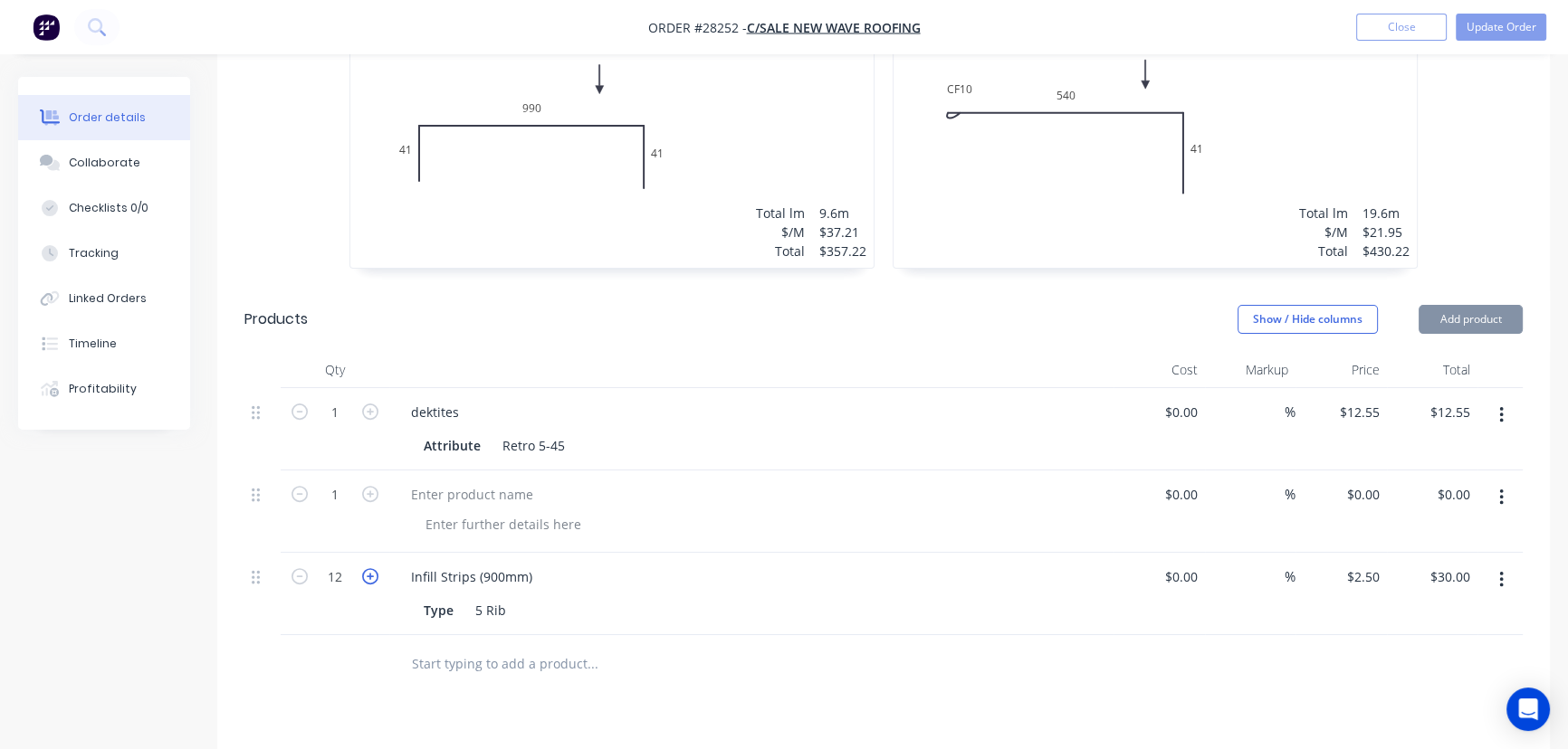
type input "$32.50"
click at [374, 568] on icon "button" at bounding box center [370, 577] width 17 height 17
type input "14"
type input "$35.00"
click at [374, 568] on icon "button" at bounding box center [370, 577] width 17 height 17
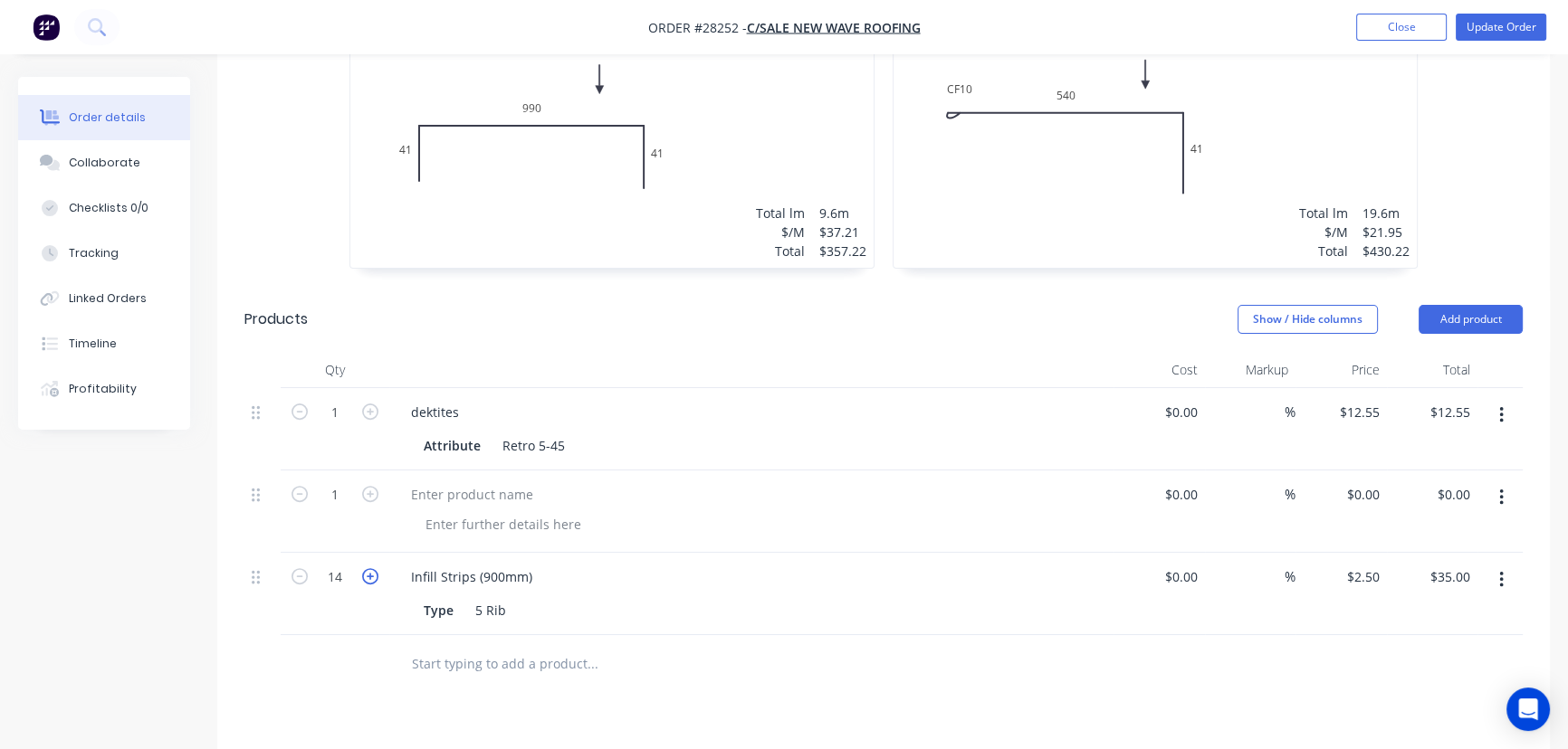
type input "15"
type input "$37.50"
click at [1503, 488] on icon "button" at bounding box center [1501, 497] width 5 height 20
click at [1419, 641] on div "Delete" at bounding box center [1437, 654] width 140 height 26
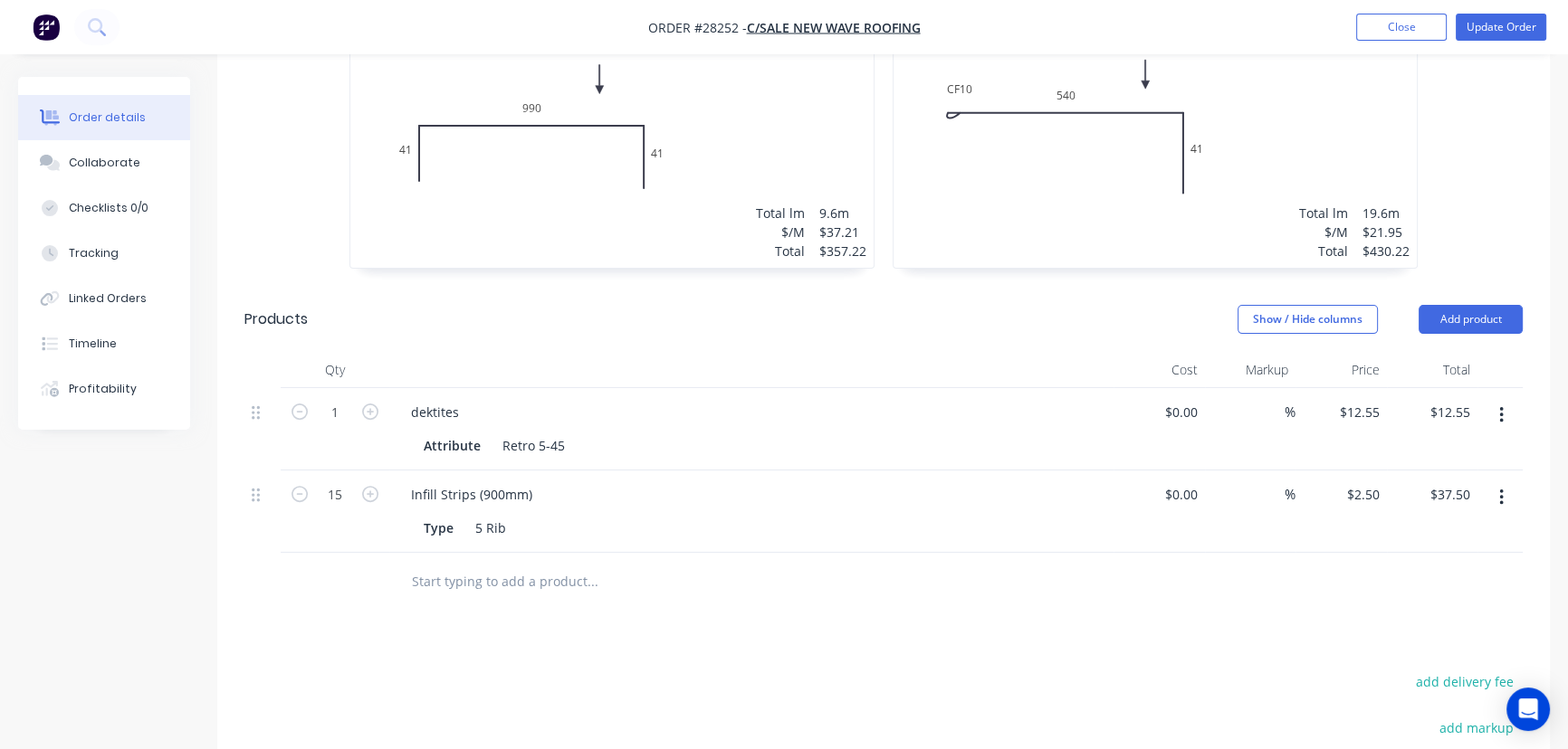
click at [1496, 399] on button "button" at bounding box center [1501, 415] width 43 height 33
click at [1409, 558] on div "Delete" at bounding box center [1437, 571] width 140 height 26
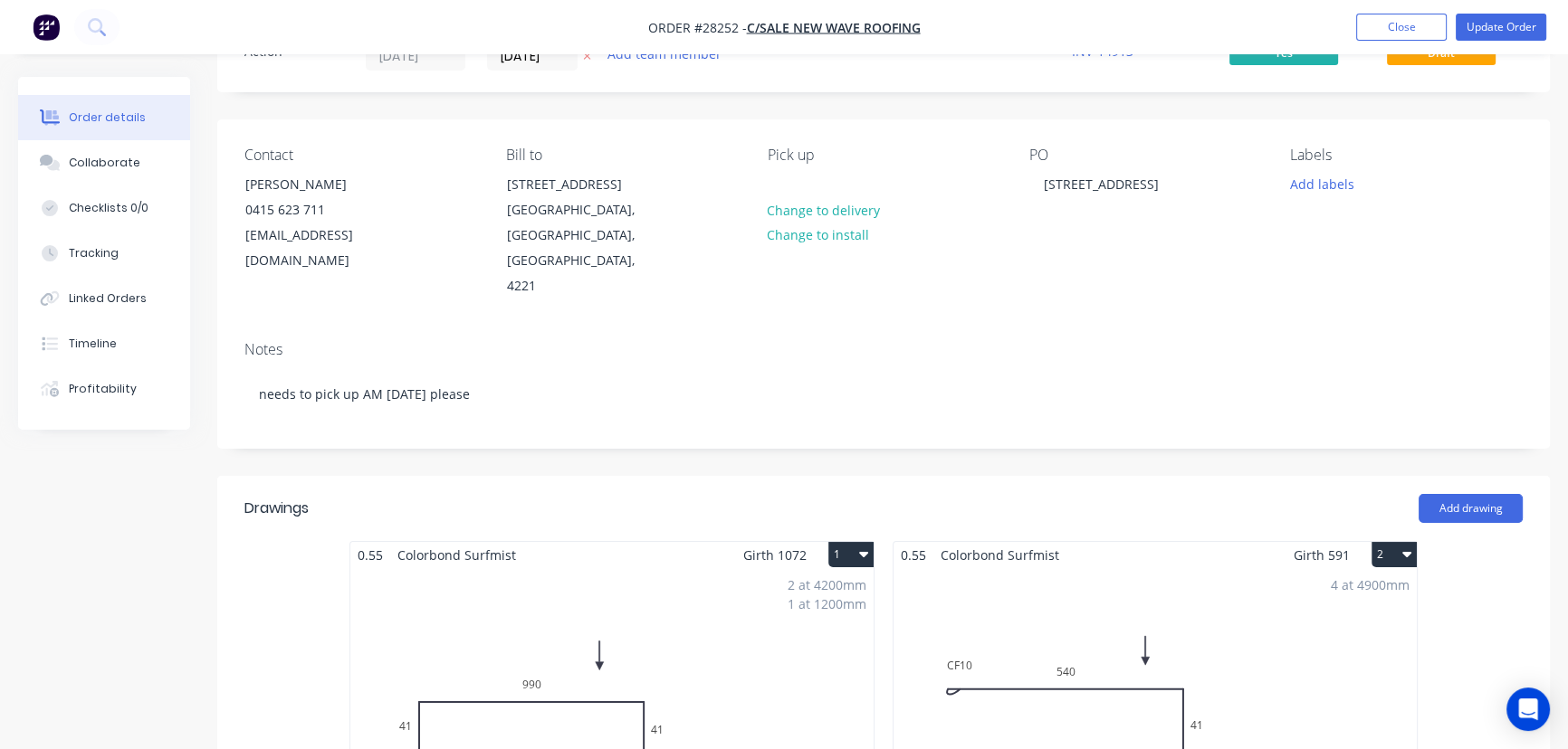
scroll to position [0, 0]
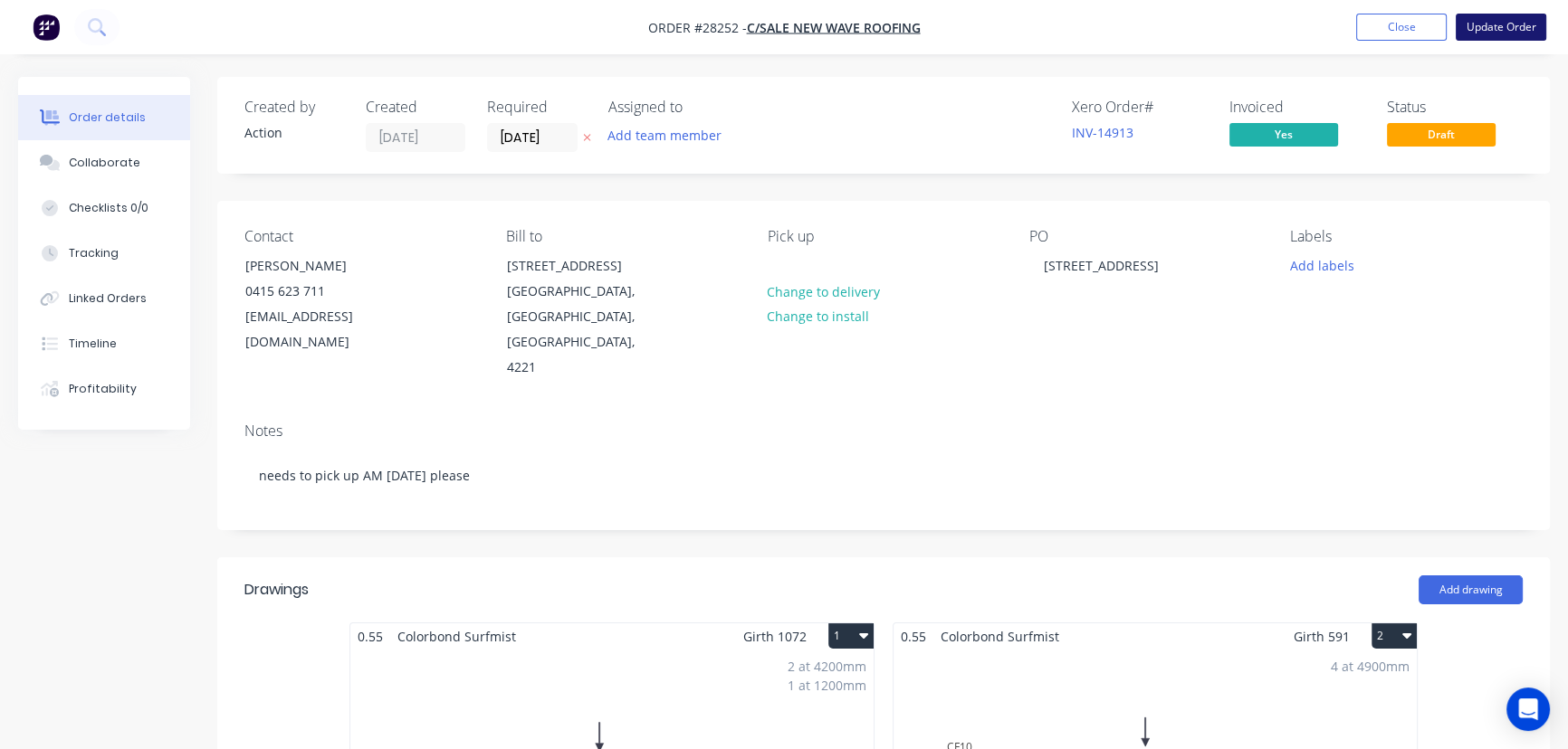
click at [1499, 23] on button "Update Order" at bounding box center [1500, 27] width 90 height 27
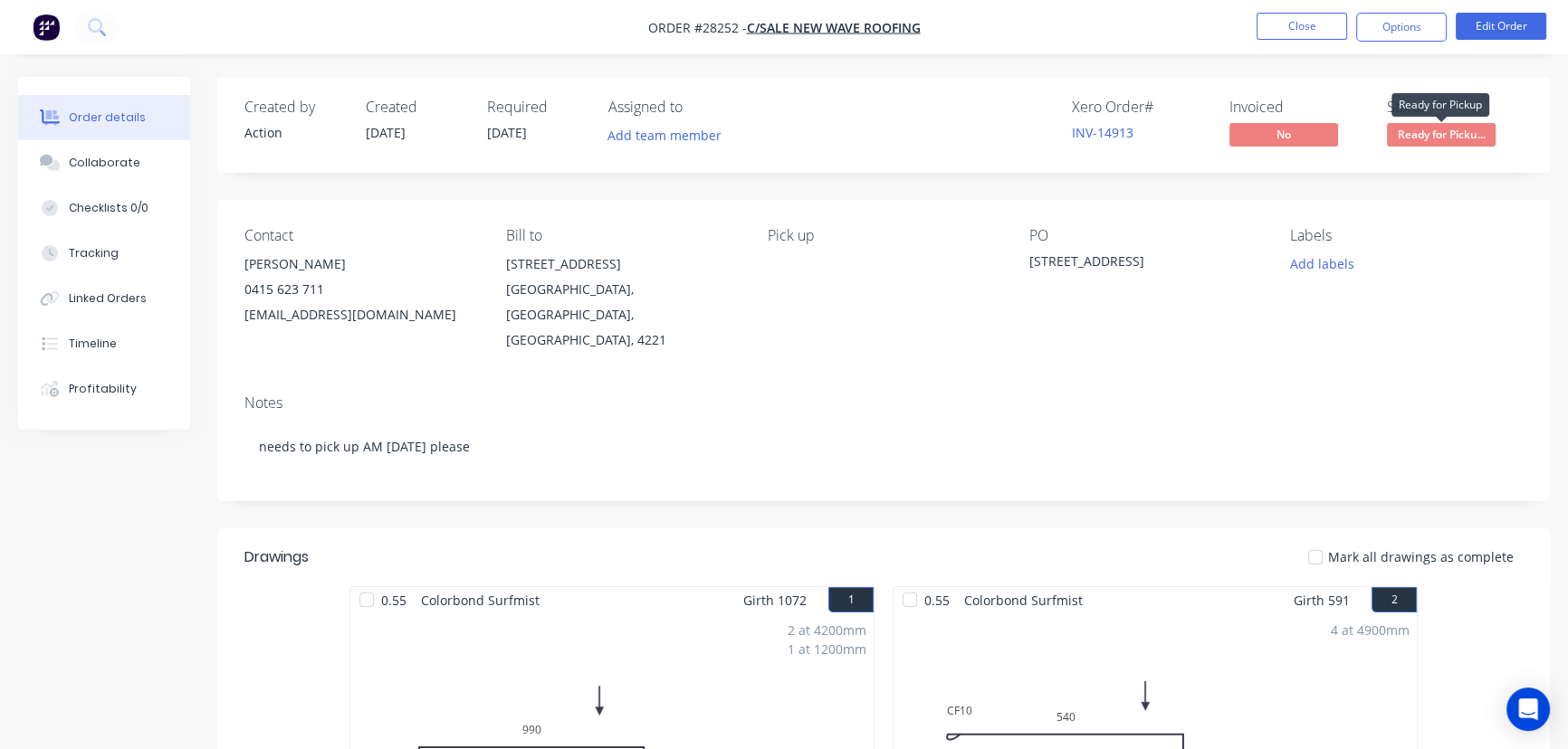
click at [1436, 137] on span "Ready for Picku..." at bounding box center [1441, 134] width 109 height 22
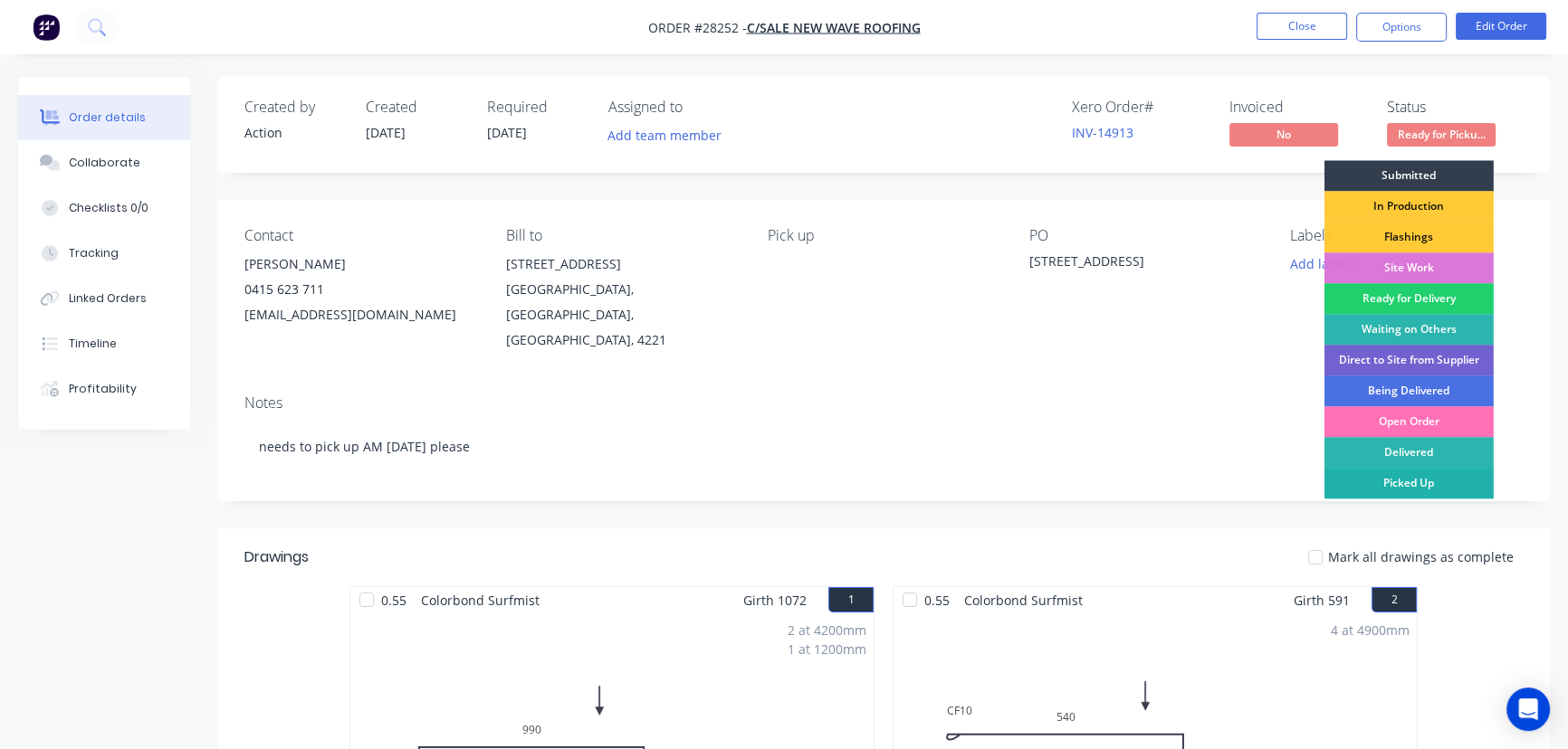
click at [1422, 479] on div "Picked Up" at bounding box center [1409, 483] width 169 height 31
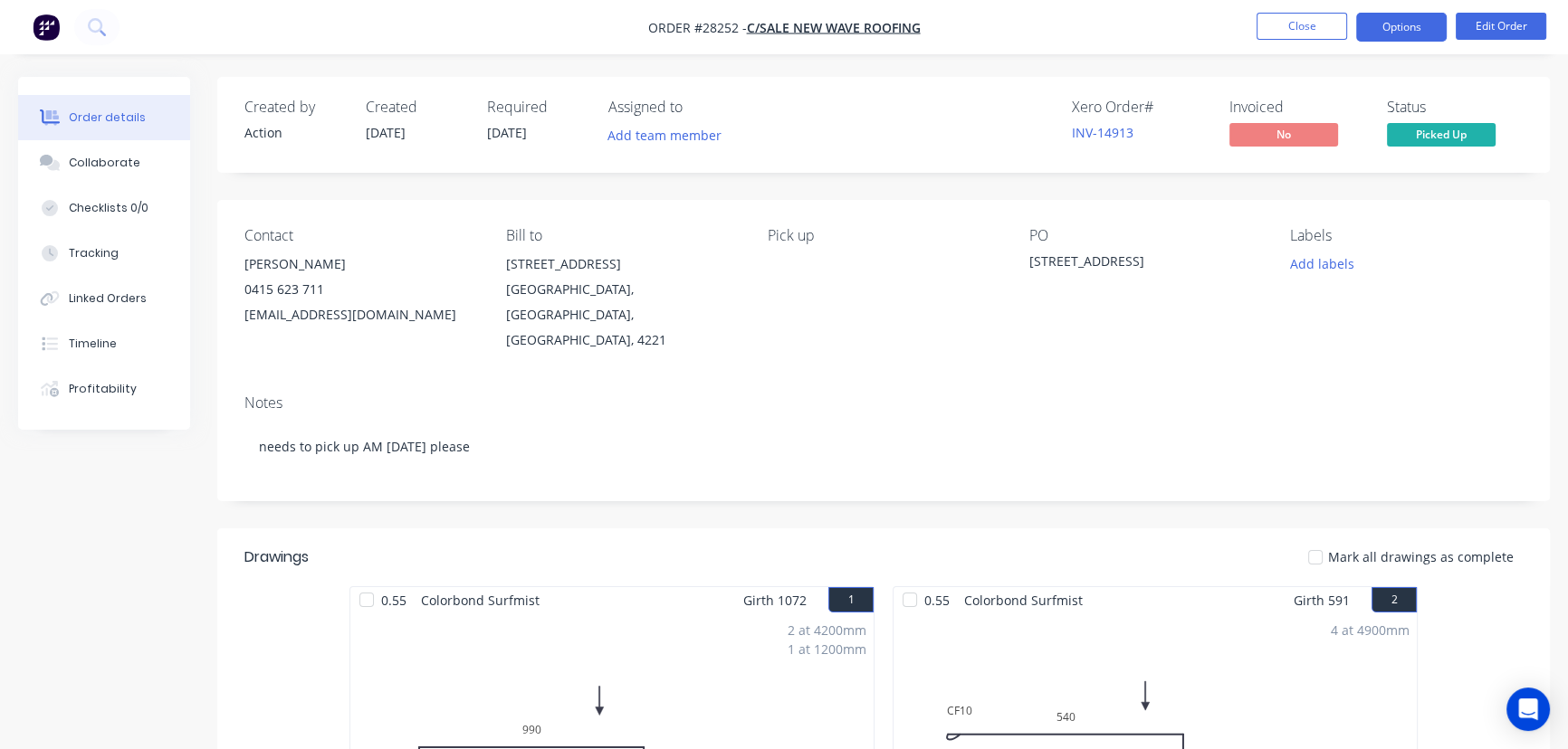
click at [1394, 28] on button "Options" at bounding box center [1400, 27] width 90 height 29
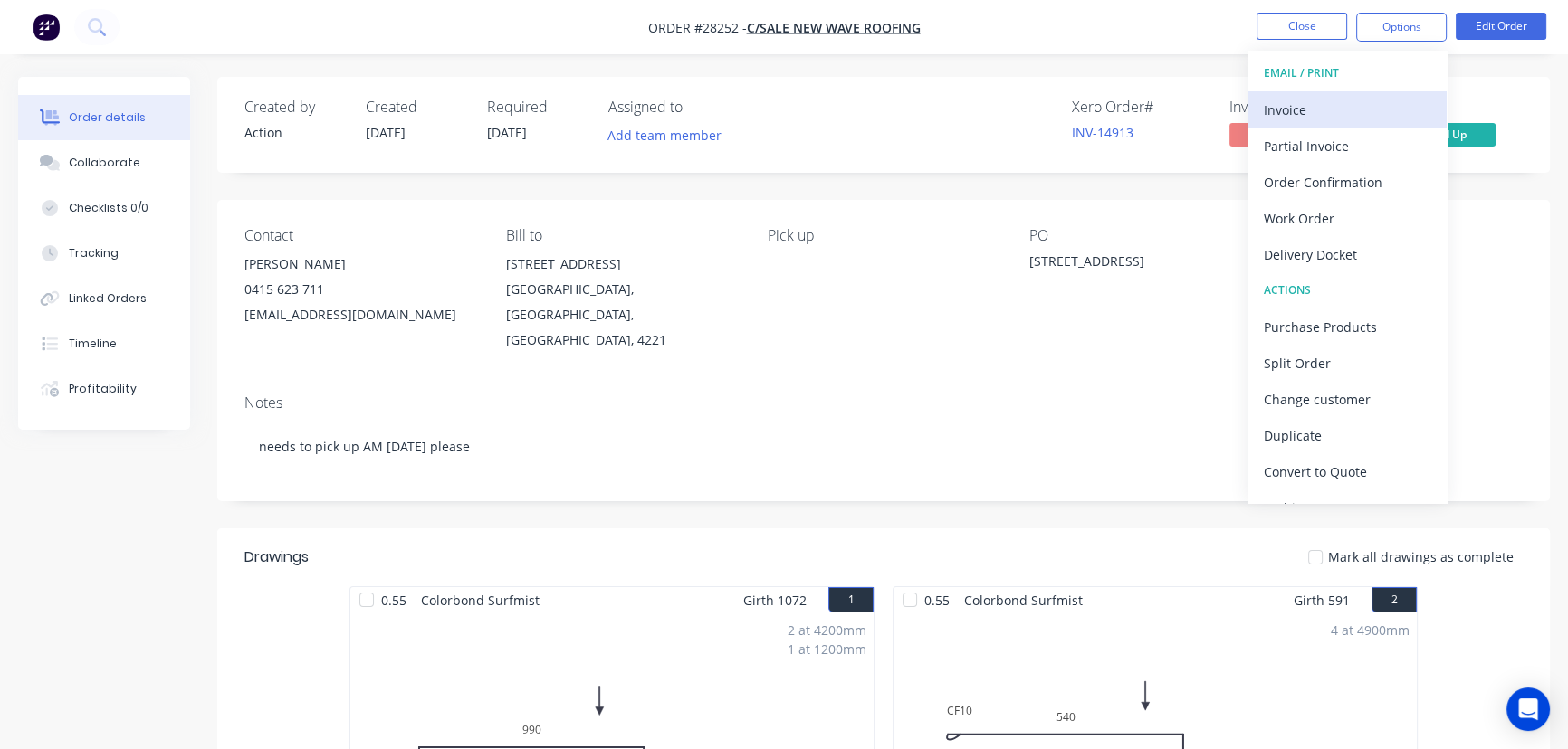
click at [1322, 112] on div "Invoice" at bounding box center [1347, 110] width 167 height 26
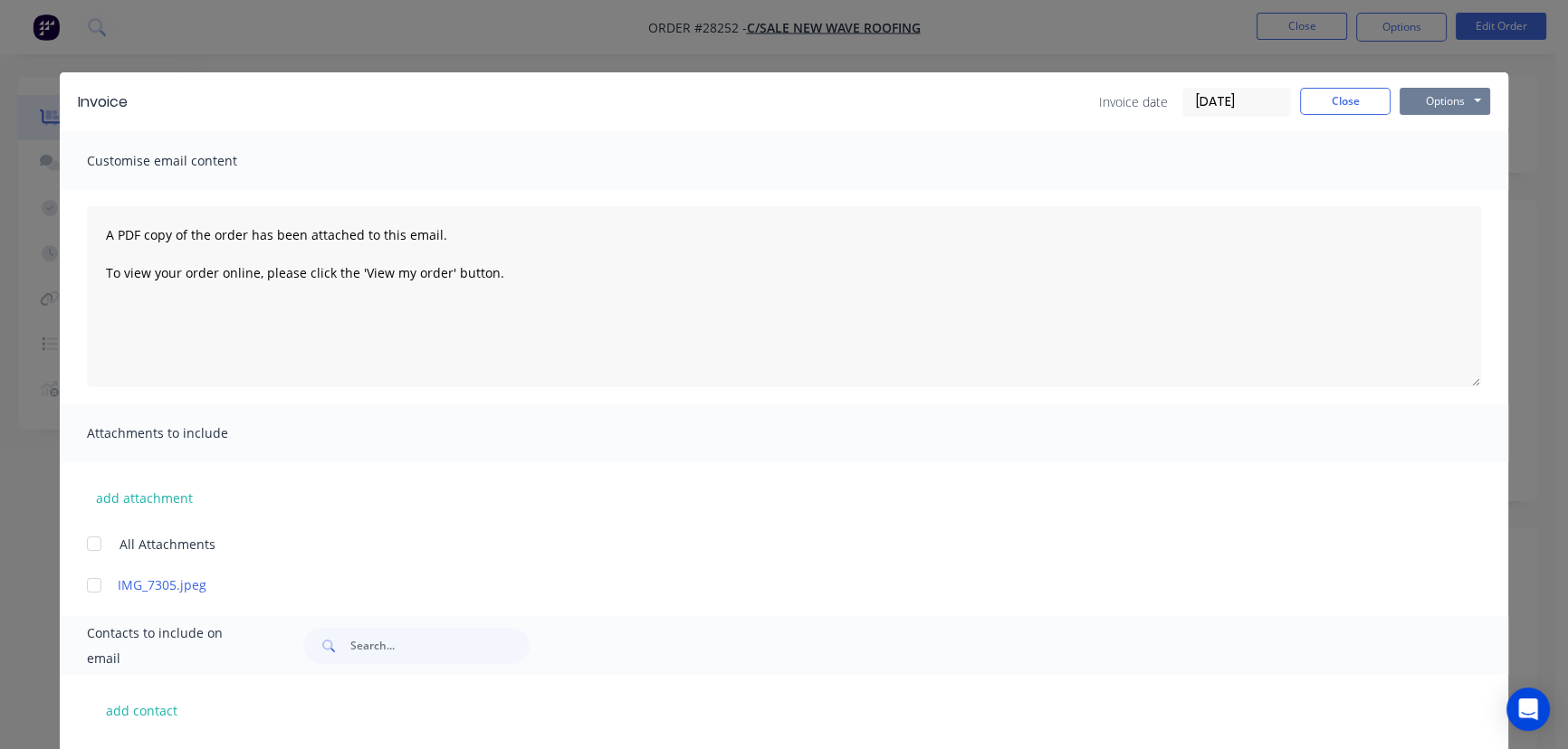
click at [1422, 97] on button "Options" at bounding box center [1444, 100] width 90 height 27
click at [1413, 156] on button "Print" at bounding box center [1457, 164] width 115 height 30
click at [1319, 102] on button "Close" at bounding box center [1345, 100] width 90 height 27
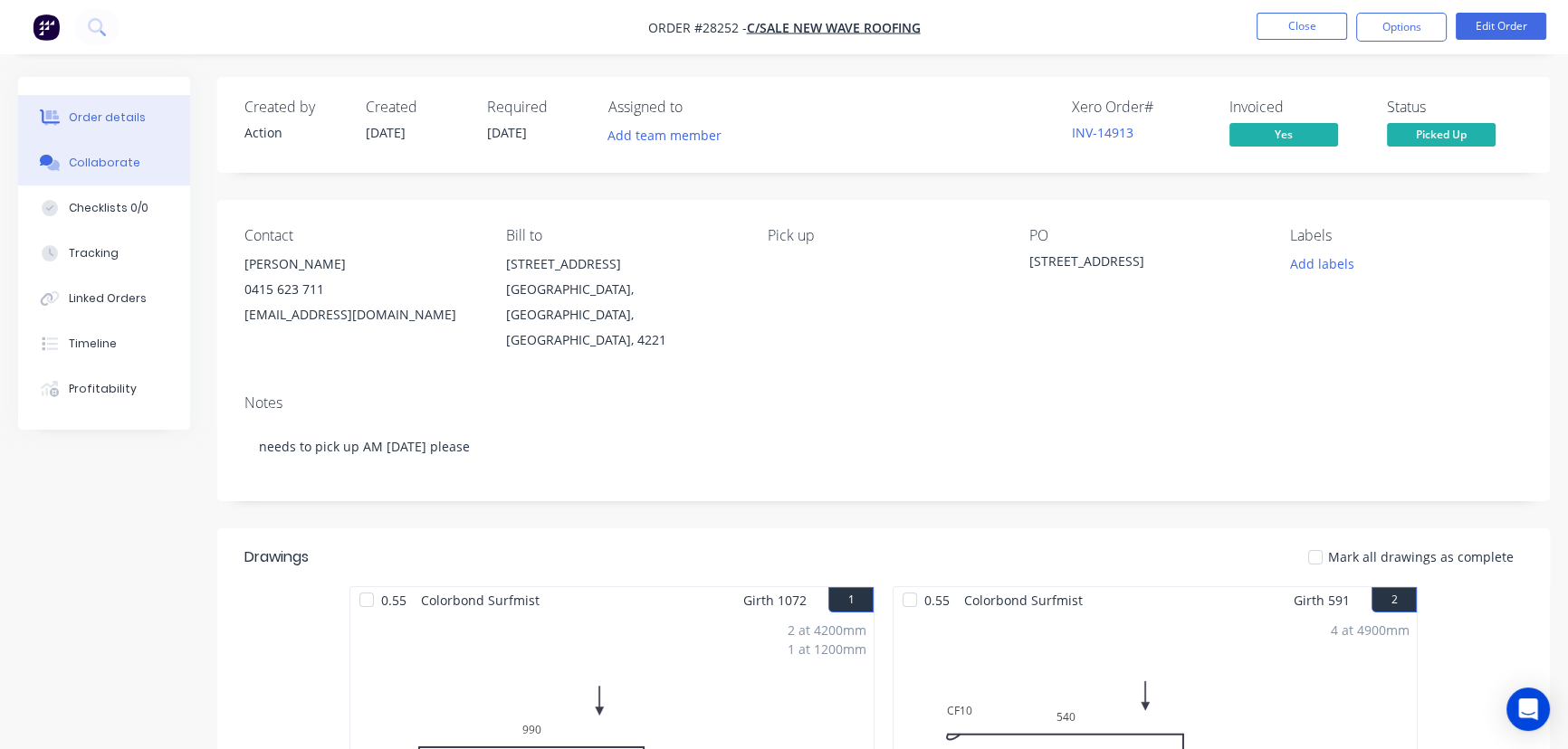
click at [133, 163] on button "Collaborate" at bounding box center [103, 163] width 172 height 46
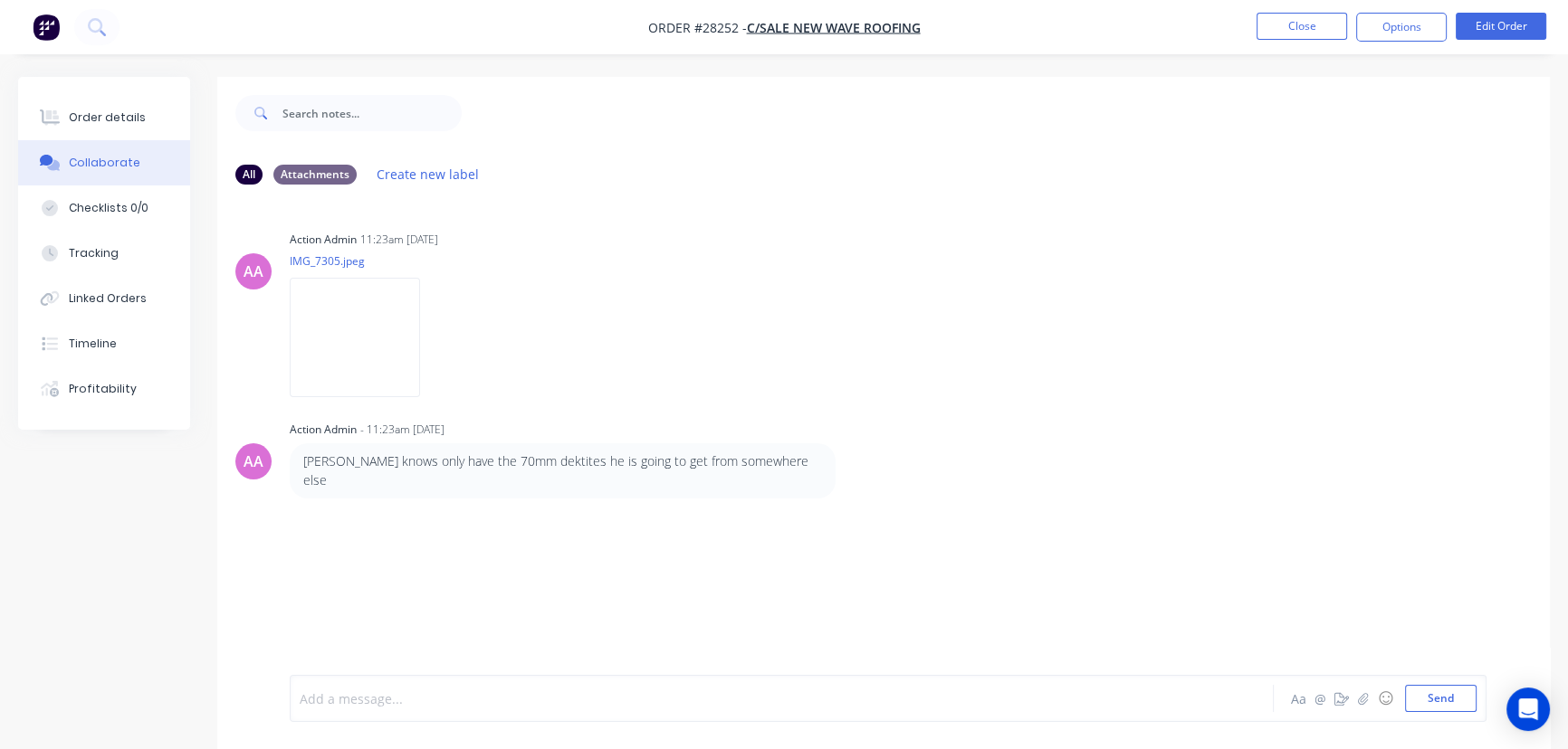
click at [322, 690] on div at bounding box center [741, 699] width 881 height 19
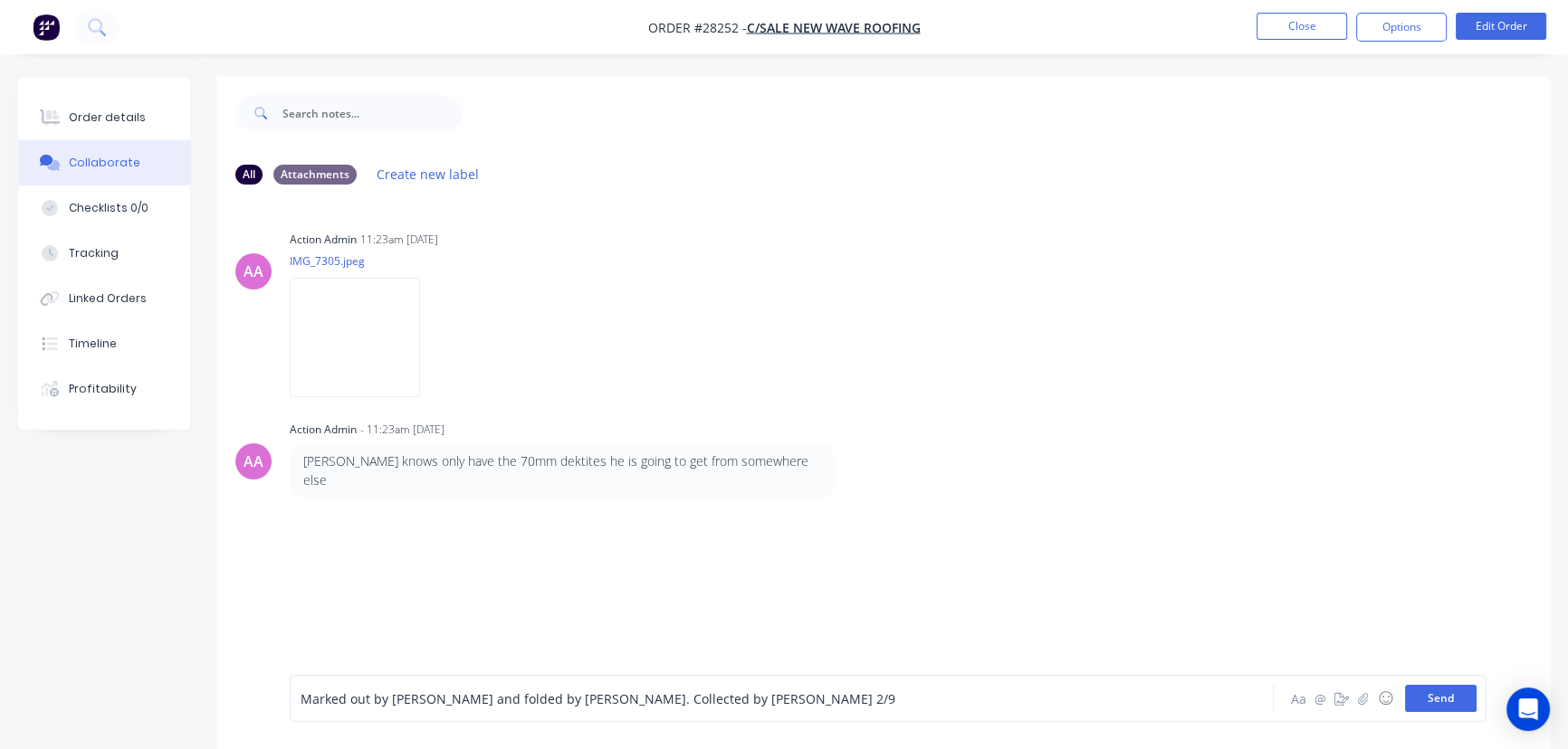
click at [1422, 697] on button "Send" at bounding box center [1441, 698] width 72 height 27
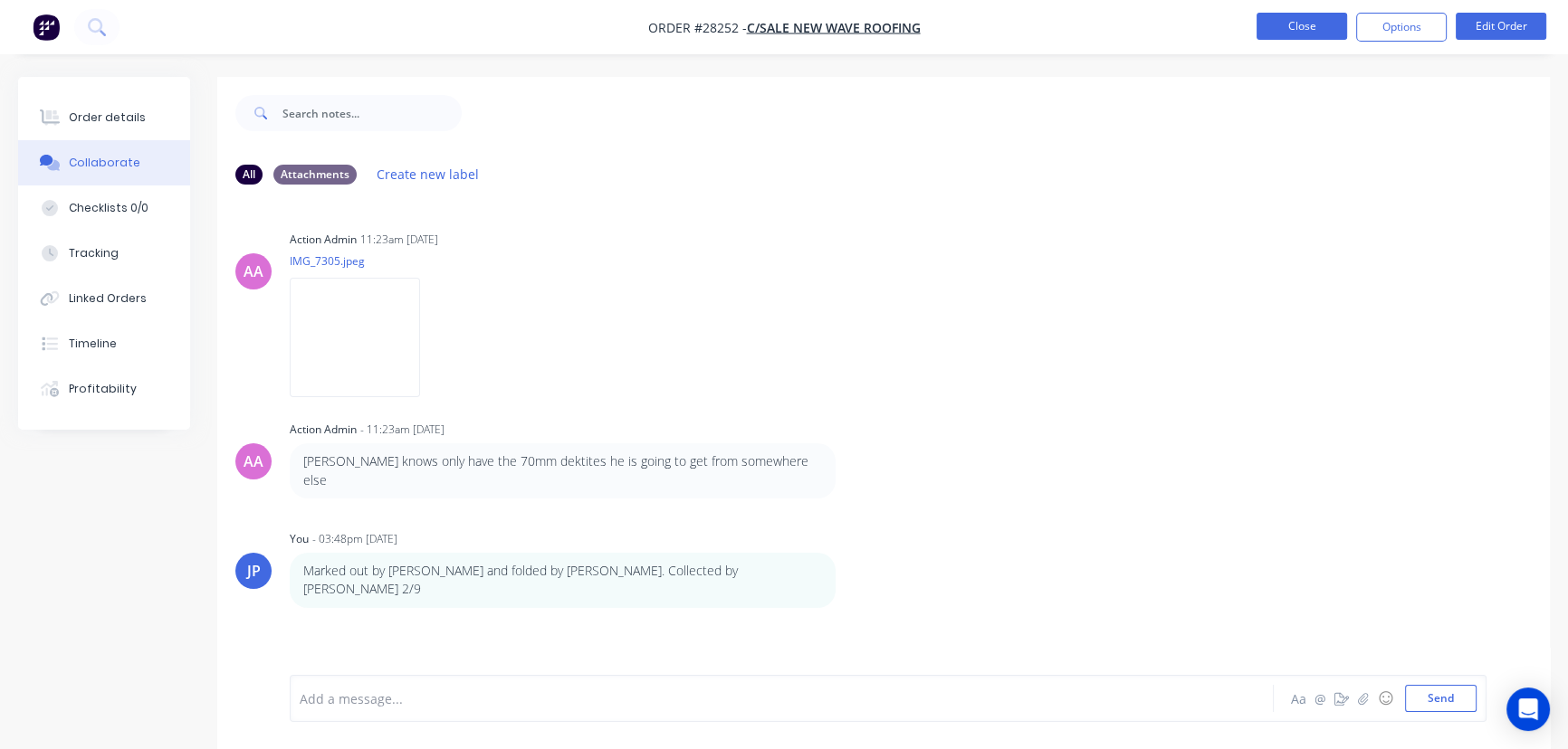
click at [1294, 31] on button "Close" at bounding box center [1301, 26] width 90 height 27
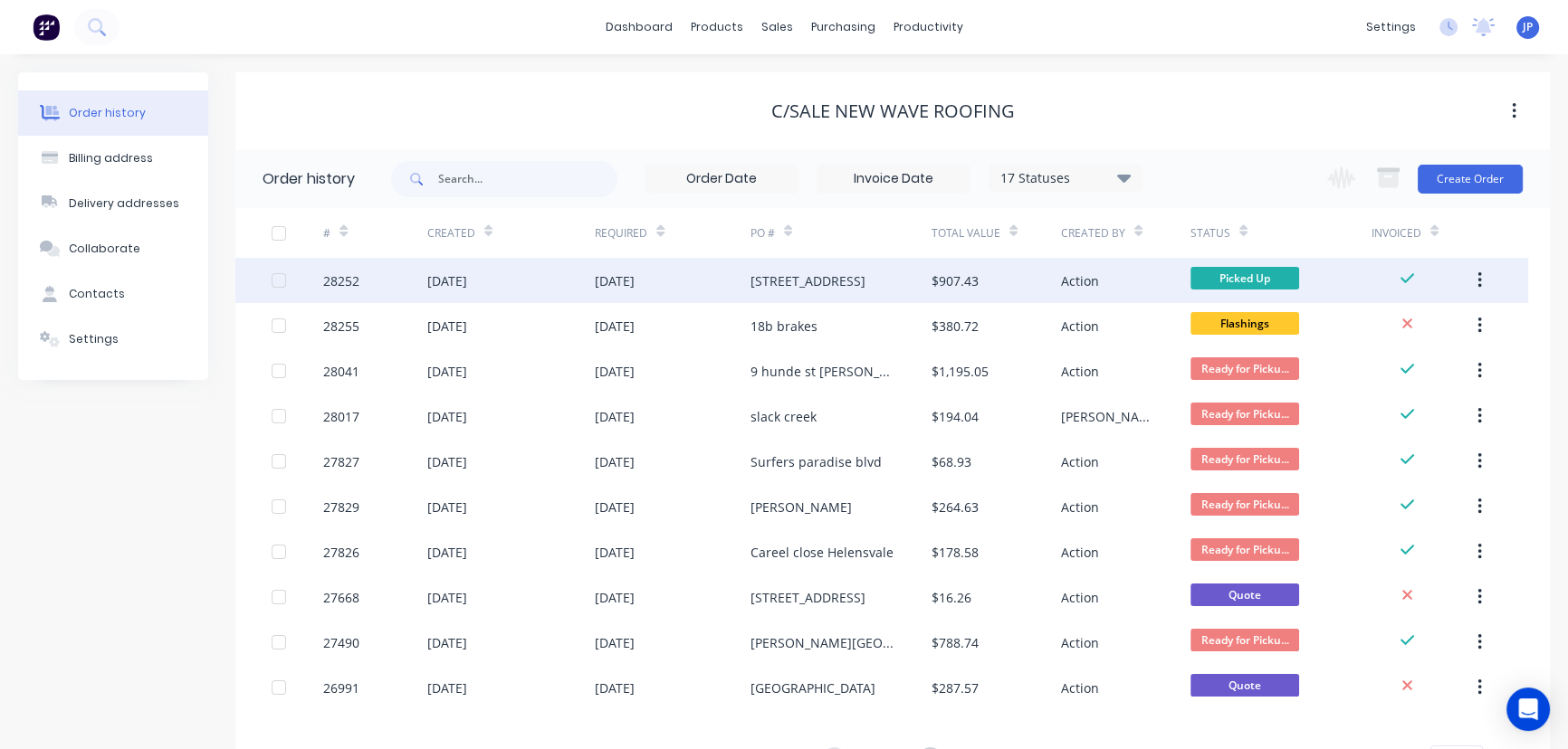
click at [1489, 275] on button "button" at bounding box center [1480, 280] width 43 height 33
click at [1430, 332] on div "Archive" at bounding box center [1414, 328] width 140 height 26
